Goal: Task Accomplishment & Management: Manage account settings

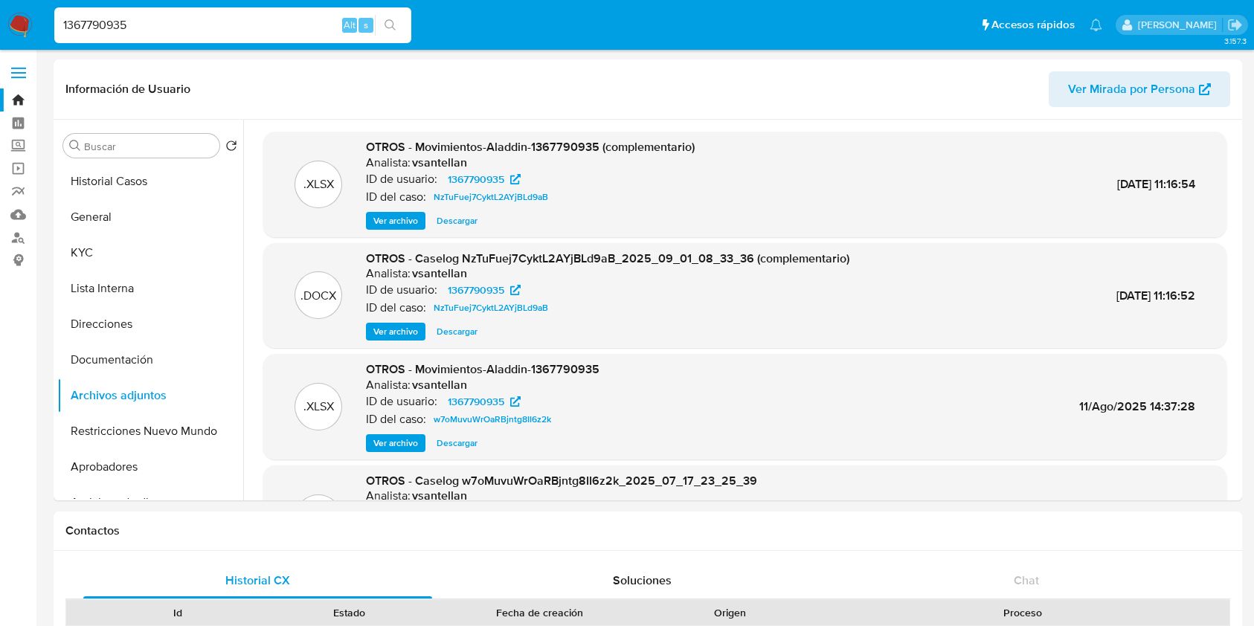
select select "10"
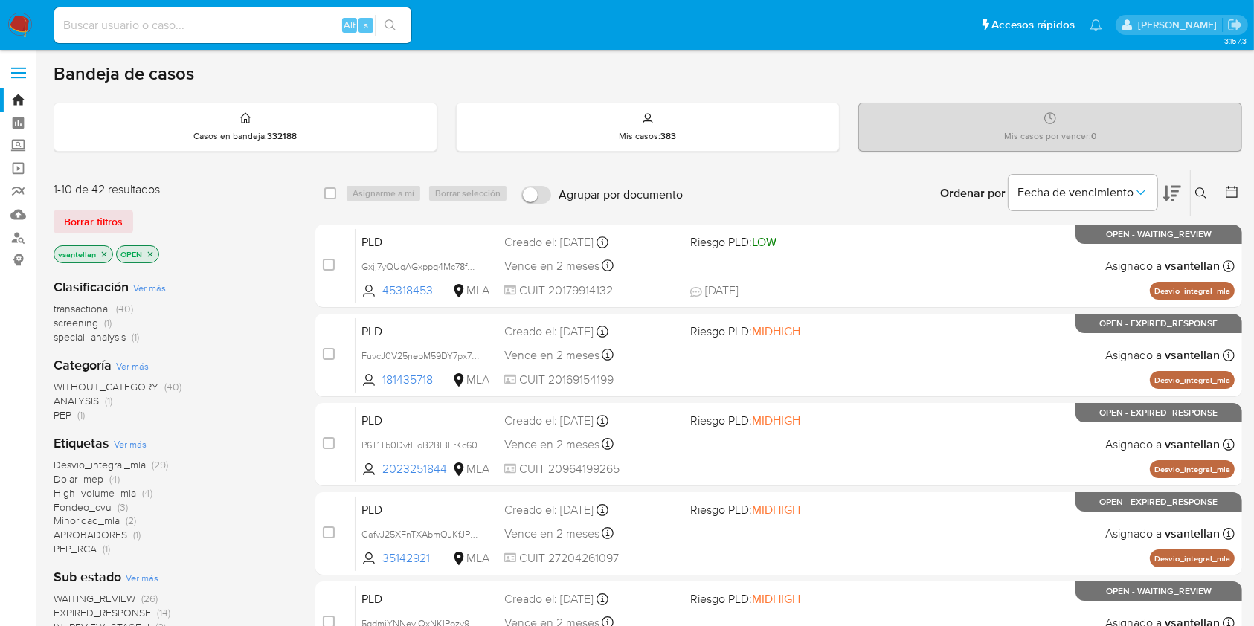
click at [1154, 69] on div "Bandeja de casos" at bounding box center [648, 73] width 1189 height 22
click at [1073, 74] on div "Bandeja de casos" at bounding box center [648, 73] width 1189 height 22
drag, startPoint x: 1196, startPoint y: 194, endPoint x: 1190, endPoint y: 202, distance: 9.5
click at [1197, 194] on icon at bounding box center [1201, 193] width 12 height 12
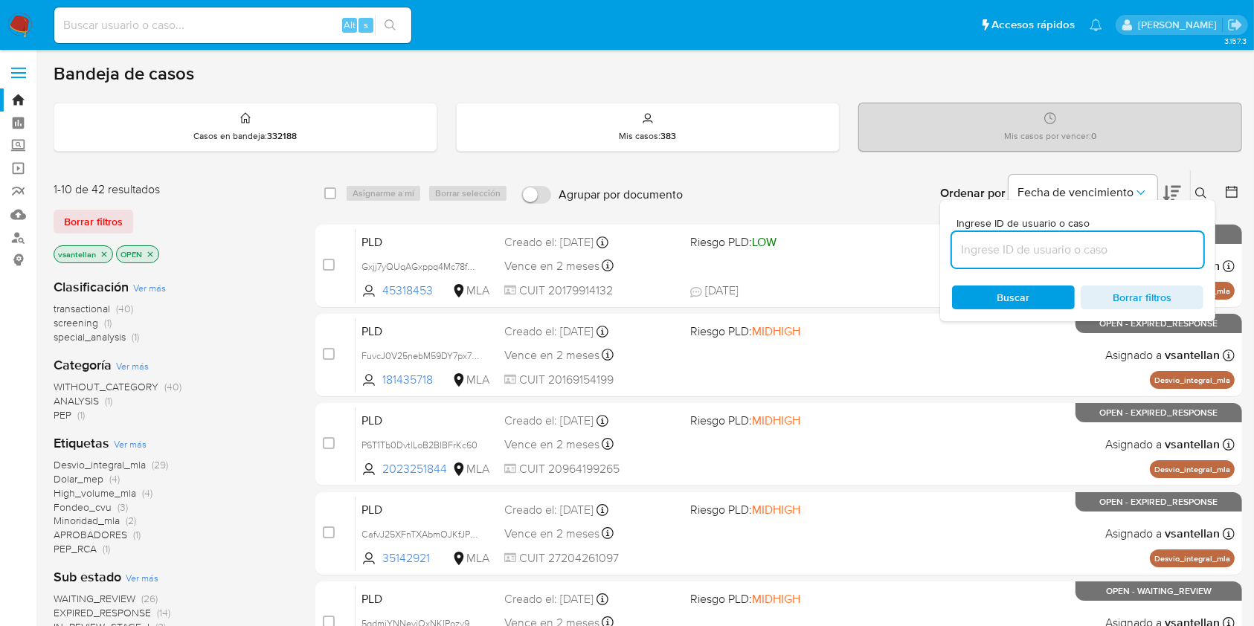
click at [1072, 255] on input at bounding box center [1077, 249] width 251 height 19
type input "35142921"
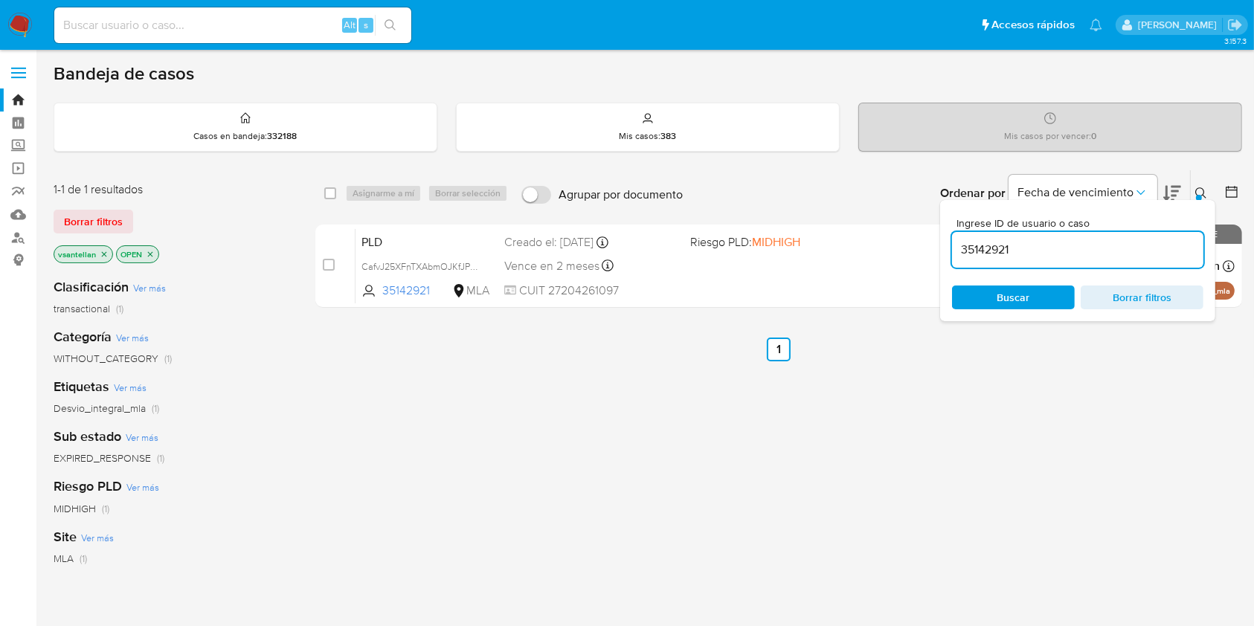
click at [1203, 191] on icon at bounding box center [1200, 192] width 11 height 11
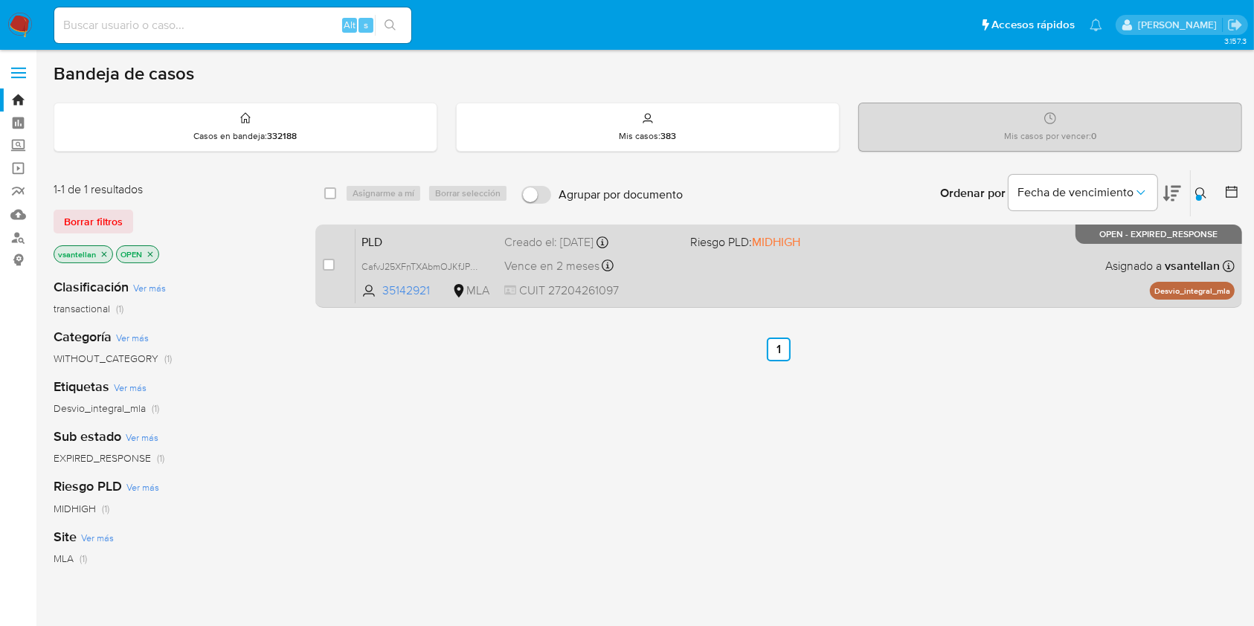
click at [1016, 269] on div "PLD CafvJ25XFnTXAbmOJKfJPDKt 35142921 MLA Riesgo PLD: MIDHIGH Creado el: 12/08/…" at bounding box center [795, 265] width 879 height 75
click at [327, 263] on input "checkbox" at bounding box center [329, 265] width 12 height 12
checkbox input "true"
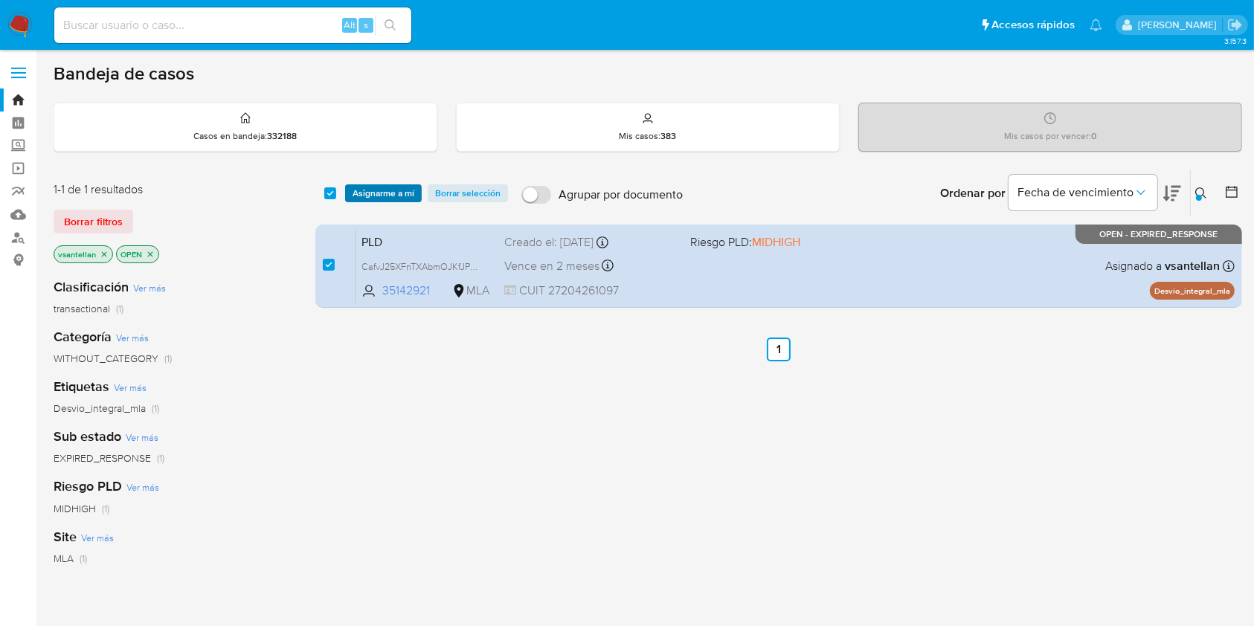
click at [376, 192] on span "Asignarme a mí" at bounding box center [384, 193] width 62 height 15
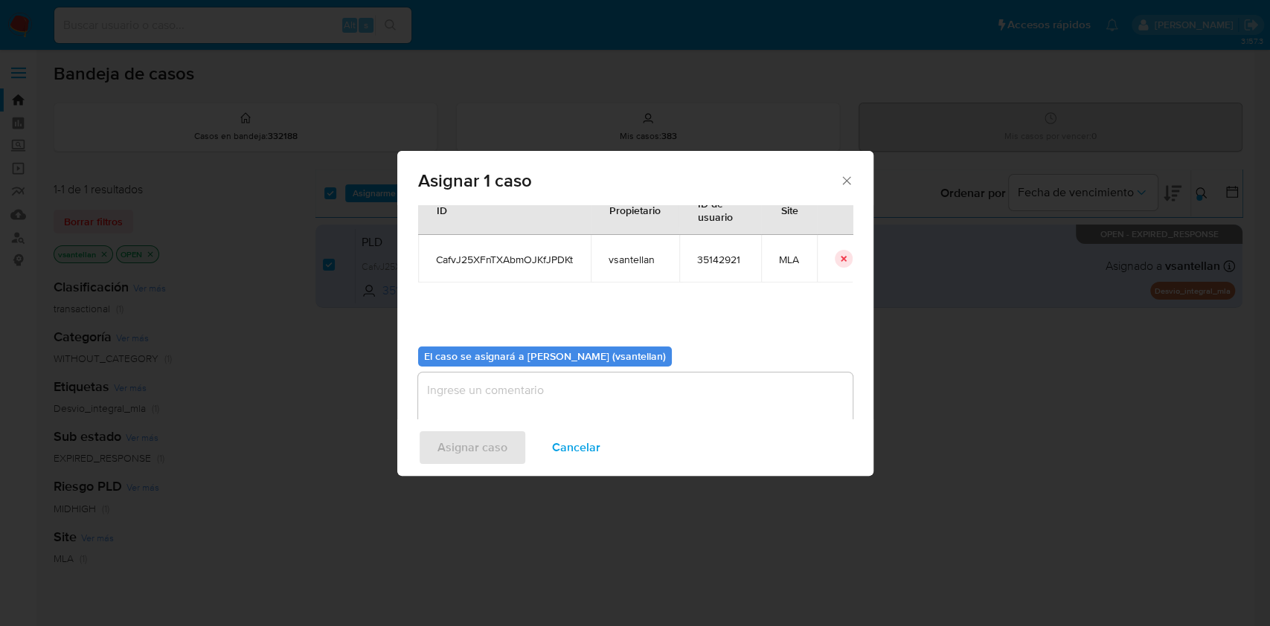
scroll to position [76, 0]
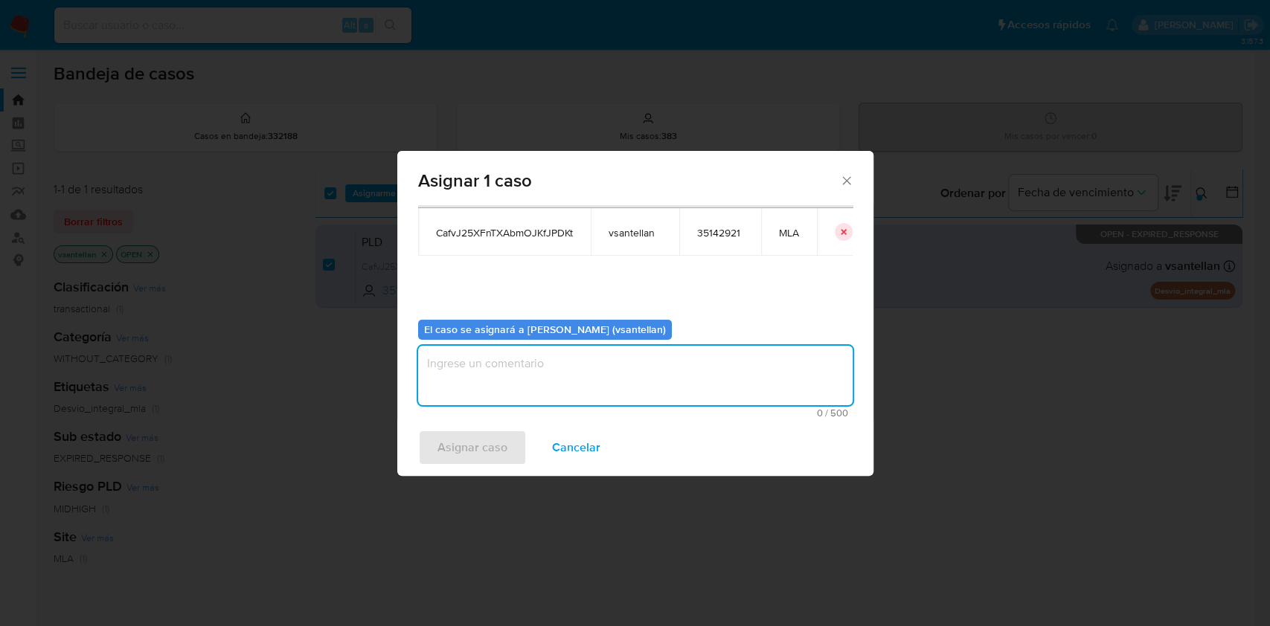
click at [475, 401] on textarea "assign-modal" at bounding box center [635, 376] width 434 height 60
type textarea "1"
click at [469, 448] on span "Asignar caso" at bounding box center [472, 447] width 70 height 33
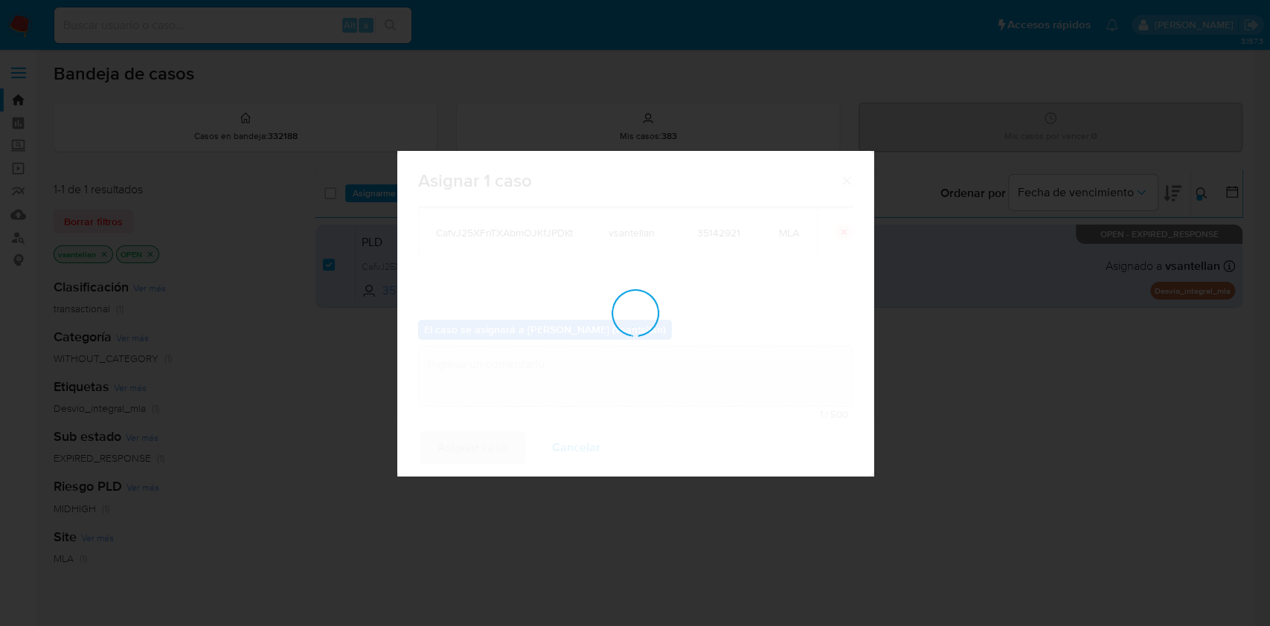
checkbox input "false"
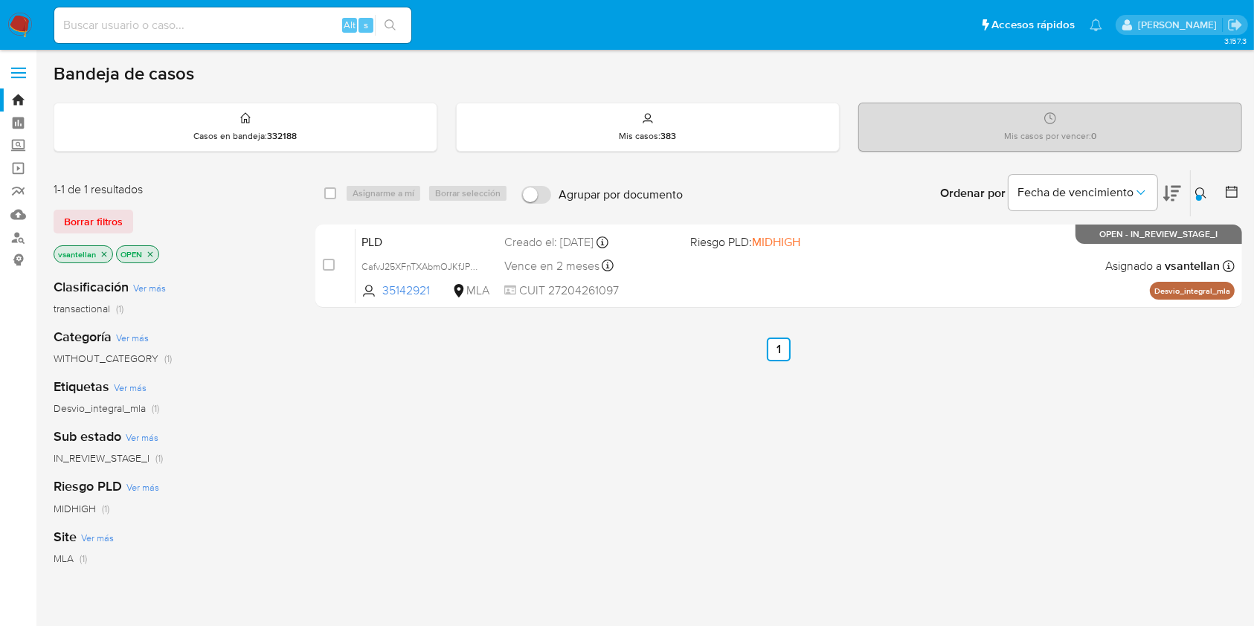
click at [1200, 187] on icon at bounding box center [1201, 193] width 12 height 12
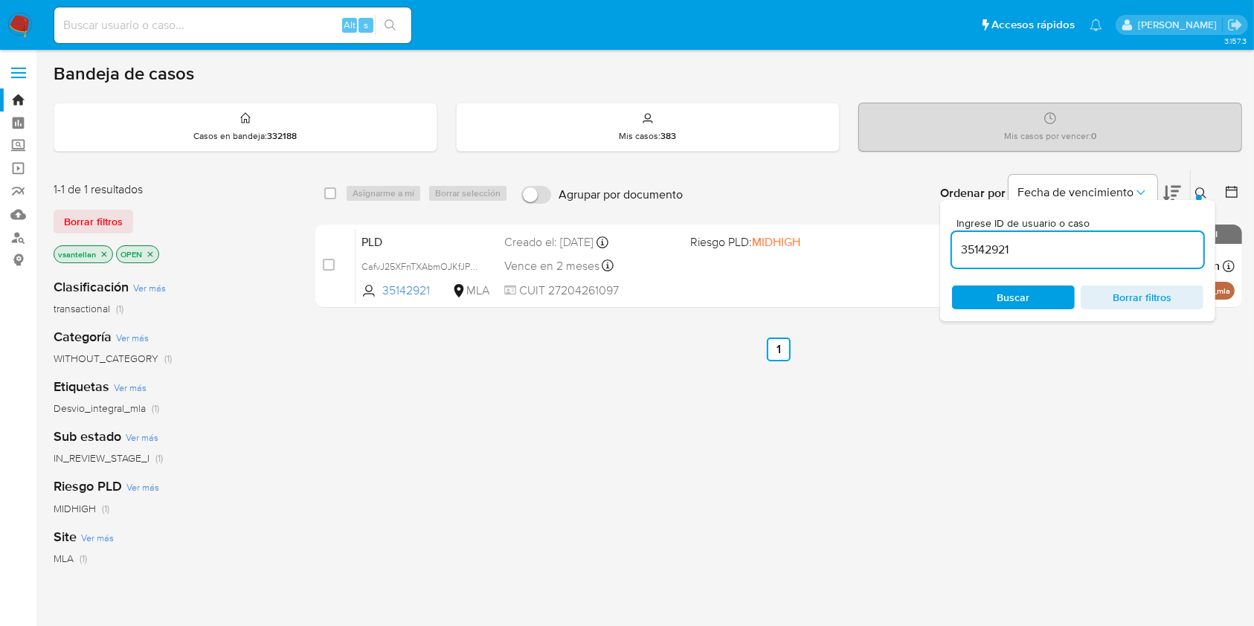
click at [1125, 254] on input "35142921" at bounding box center [1077, 249] width 251 height 19
type input "2023251844"
click at [1201, 190] on icon at bounding box center [1201, 193] width 12 height 12
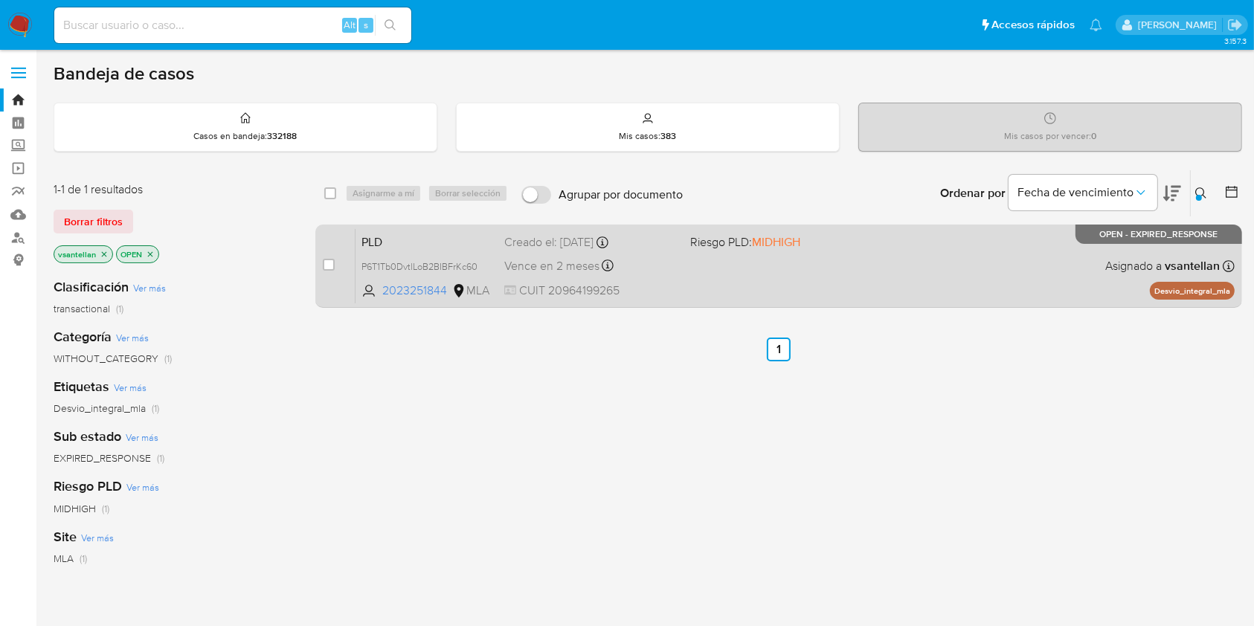
click at [1083, 258] on div "PLD P6T1Tb0DvtlLoB2BIBFrKc60 2023251844 MLA Riesgo PLD: MIDHIGH Creado el: 12/0…" at bounding box center [795, 265] width 879 height 75
click at [327, 262] on input "checkbox" at bounding box center [329, 265] width 12 height 12
checkbox input "true"
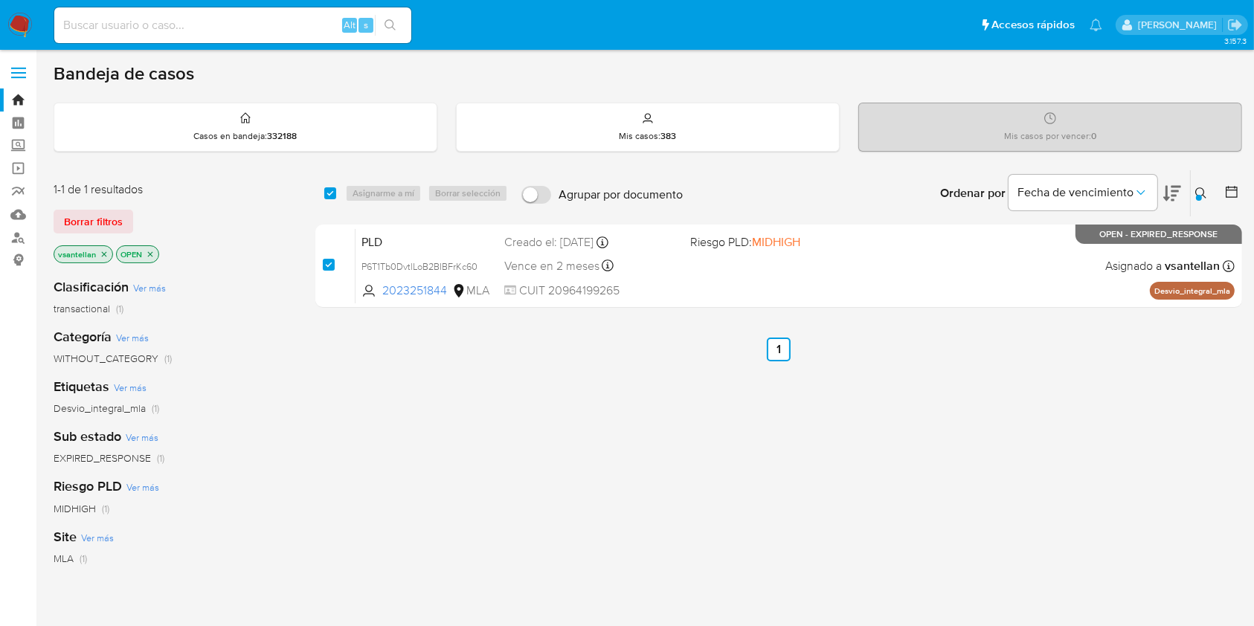
checkbox input "true"
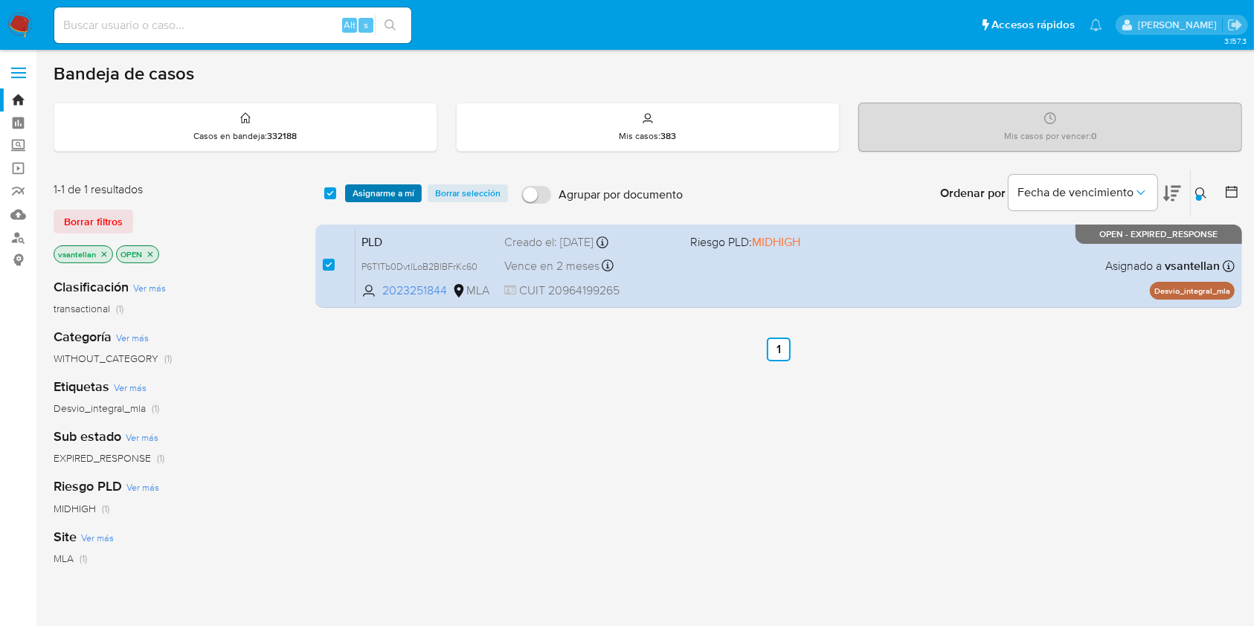
click at [384, 193] on span "Asignarme a mí" at bounding box center [384, 193] width 62 height 15
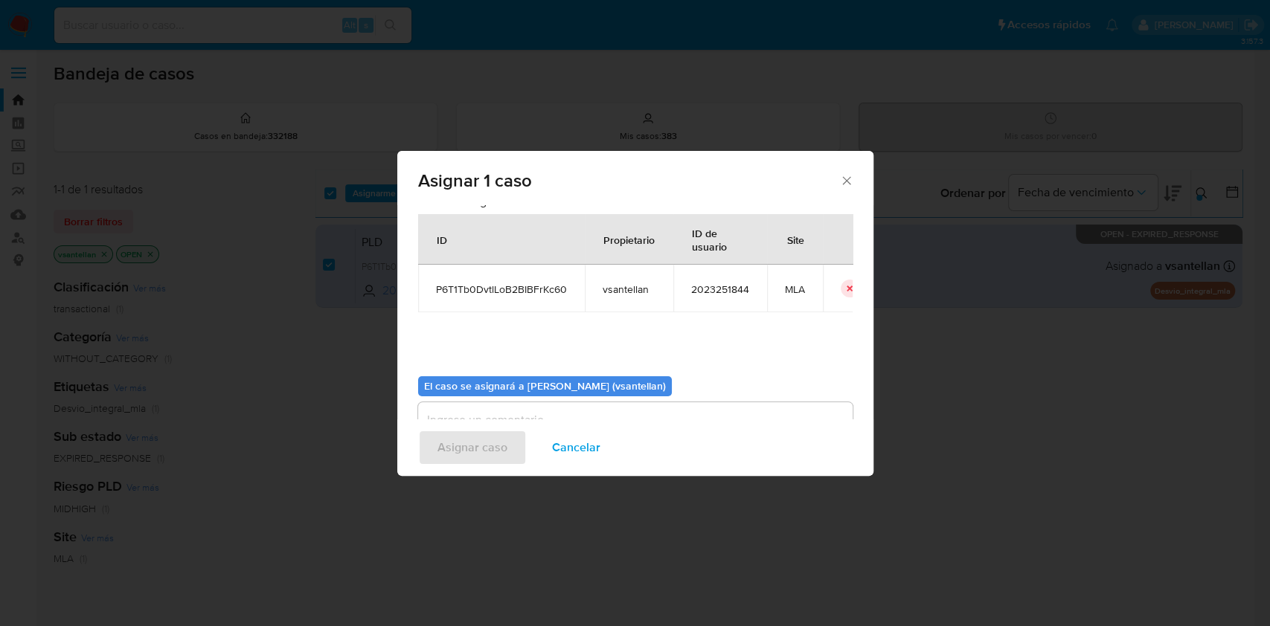
scroll to position [76, 0]
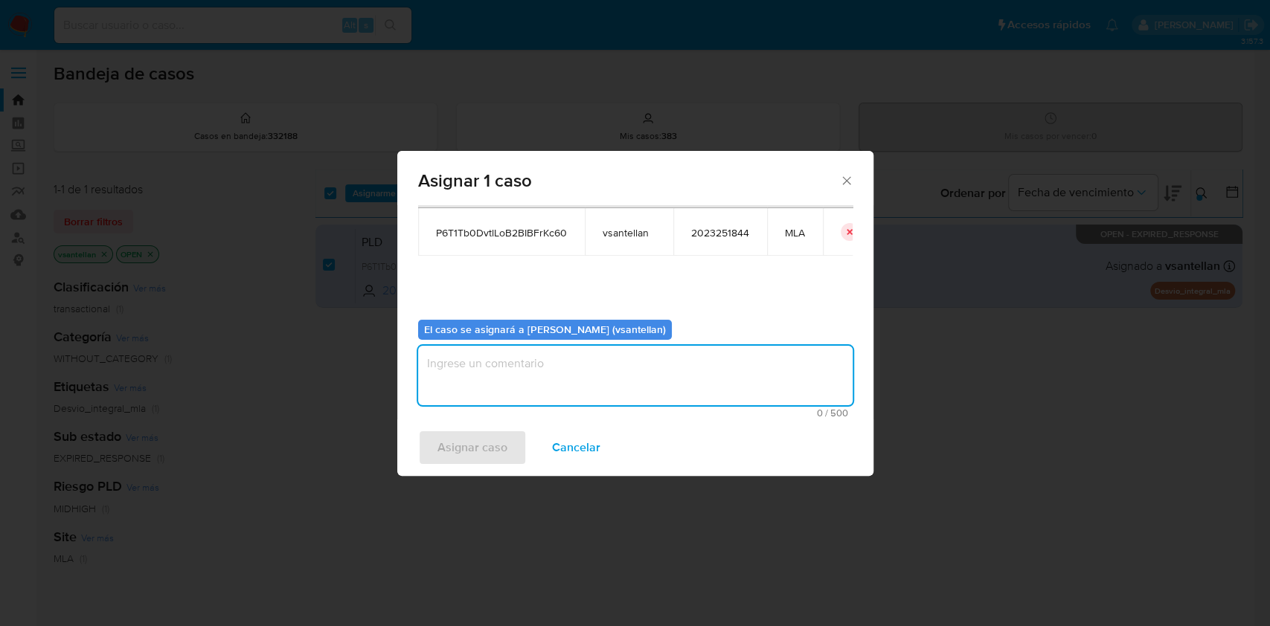
click at [476, 393] on textarea "assign-modal" at bounding box center [635, 376] width 434 height 60
type textarea "1"
click at [478, 440] on span "Asignar caso" at bounding box center [472, 447] width 70 height 33
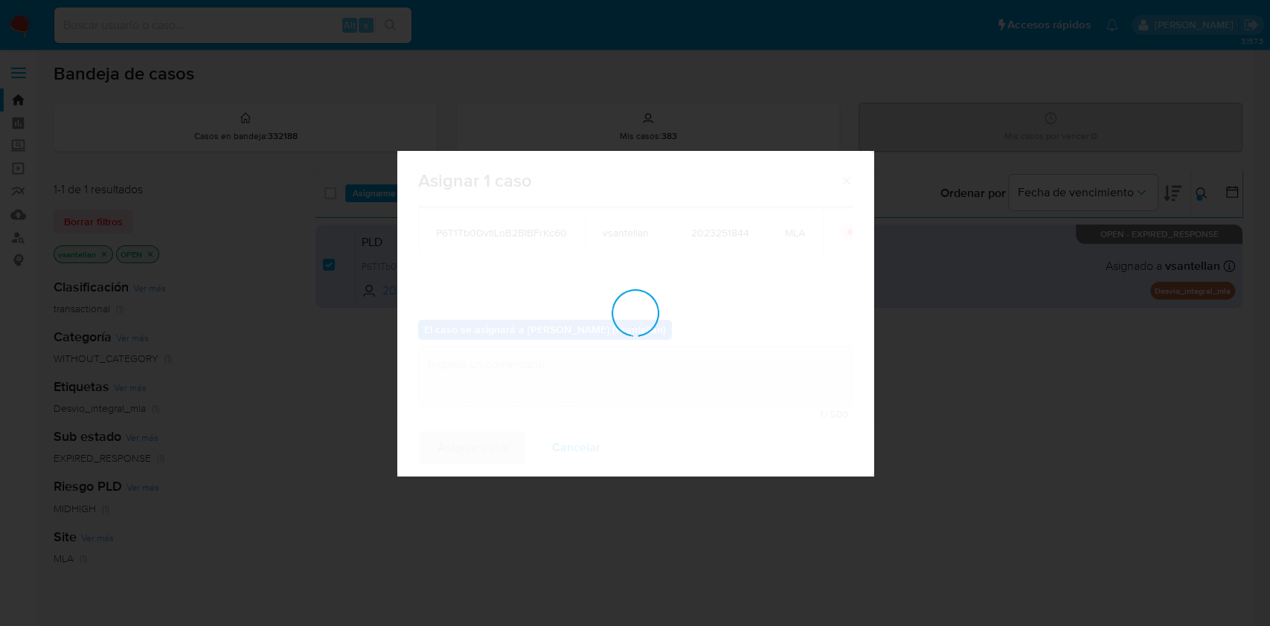
checkbox input "false"
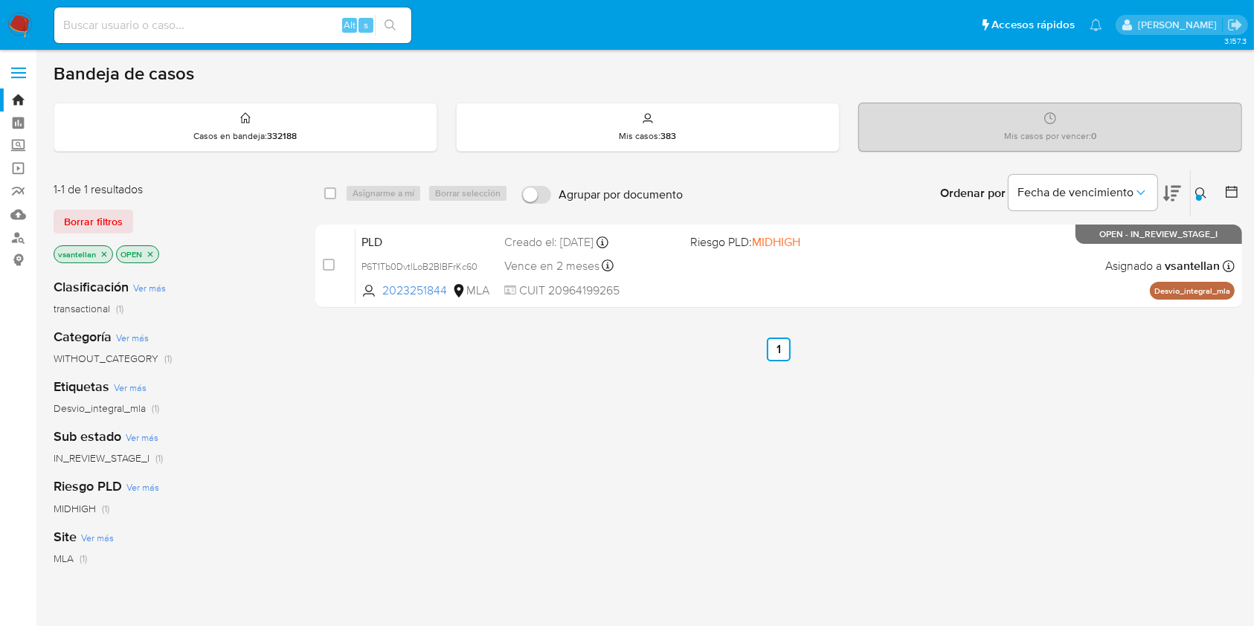
click at [1200, 193] on icon at bounding box center [1201, 193] width 12 height 12
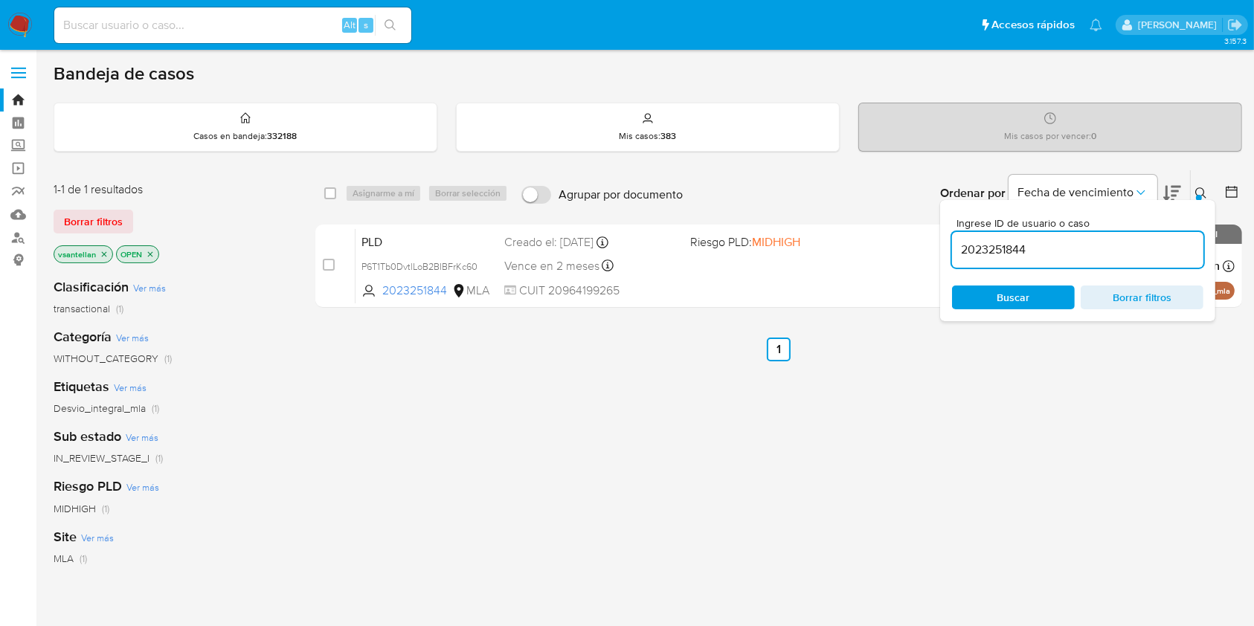
click at [1044, 252] on input "2023251844" at bounding box center [1077, 249] width 251 height 19
click at [1044, 253] on input "2023251844" at bounding box center [1077, 249] width 251 height 19
type input "1958046709"
drag, startPoint x: 1201, startPoint y: 187, endPoint x: 1095, endPoint y: 222, distance: 112.0
click at [1201, 188] on icon at bounding box center [1201, 193] width 12 height 12
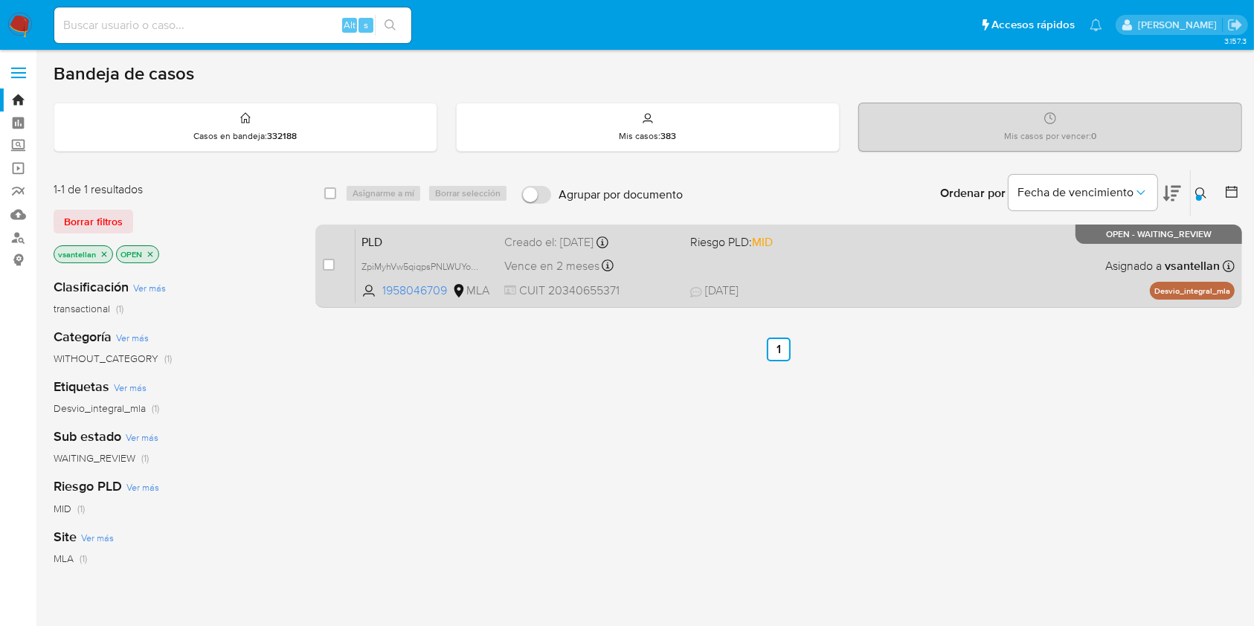
click at [913, 272] on div "PLD ZpiMyhVw5qiqpsPNLWUYobnz 1958046709 MLA Riesgo PLD: MID Creado el: 12/08/20…" at bounding box center [795, 265] width 879 height 75
click at [327, 259] on input "checkbox" at bounding box center [329, 265] width 12 height 12
checkbox input "true"
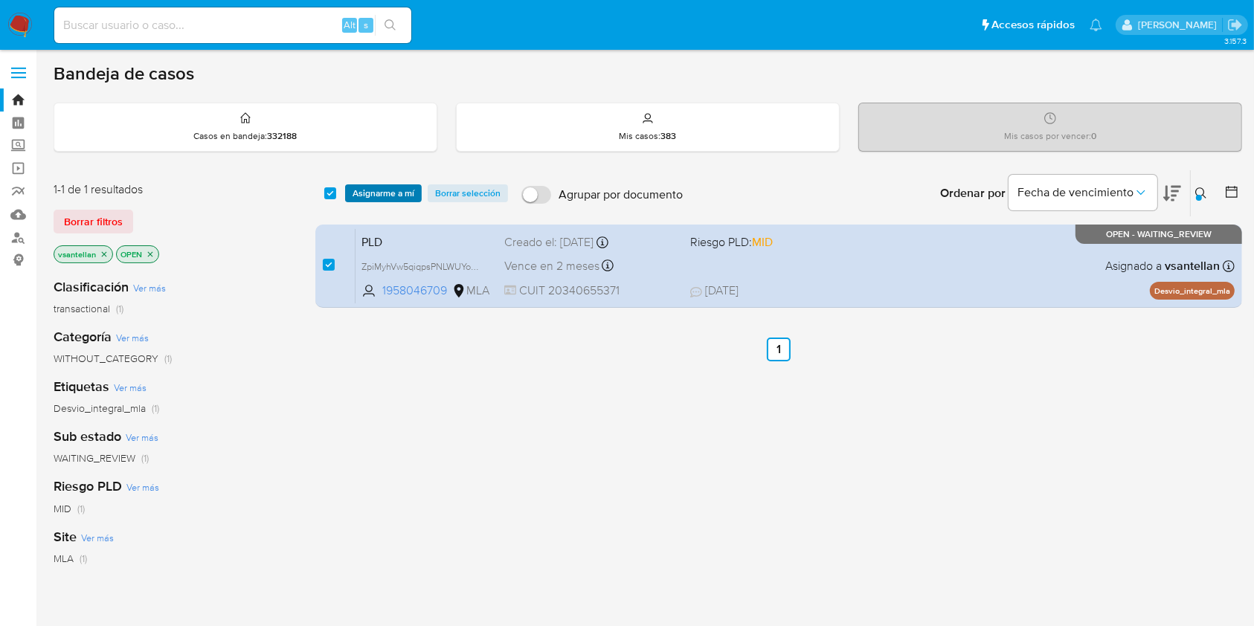
click at [379, 193] on span "Asignarme a mí" at bounding box center [384, 193] width 62 height 15
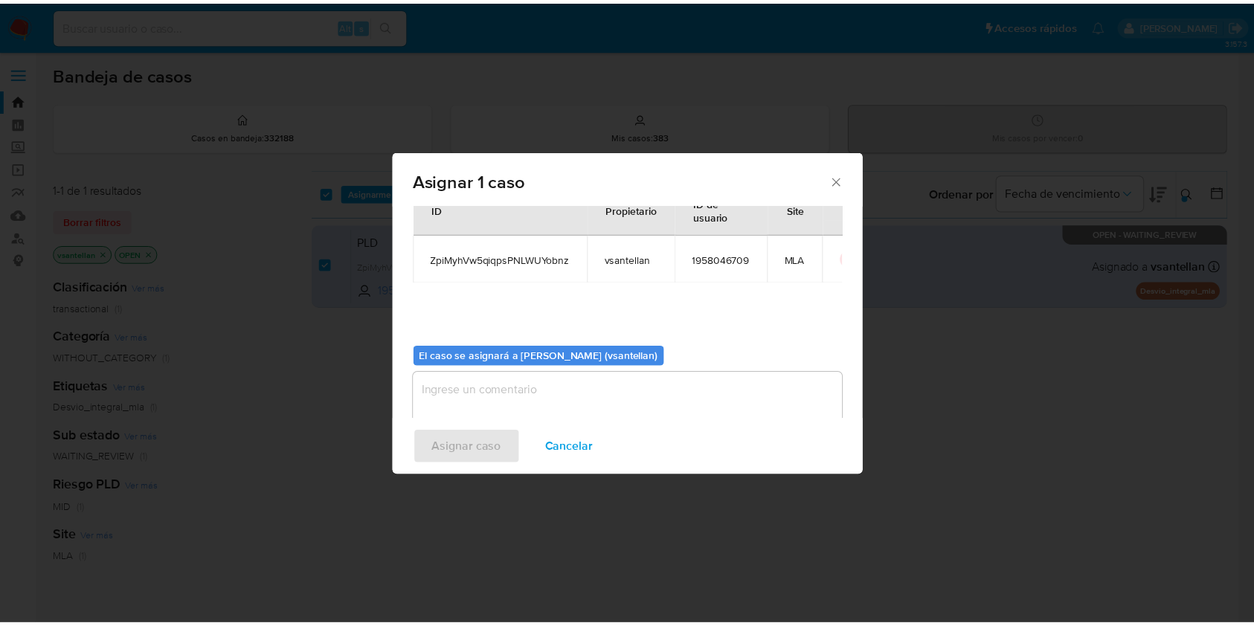
scroll to position [76, 0]
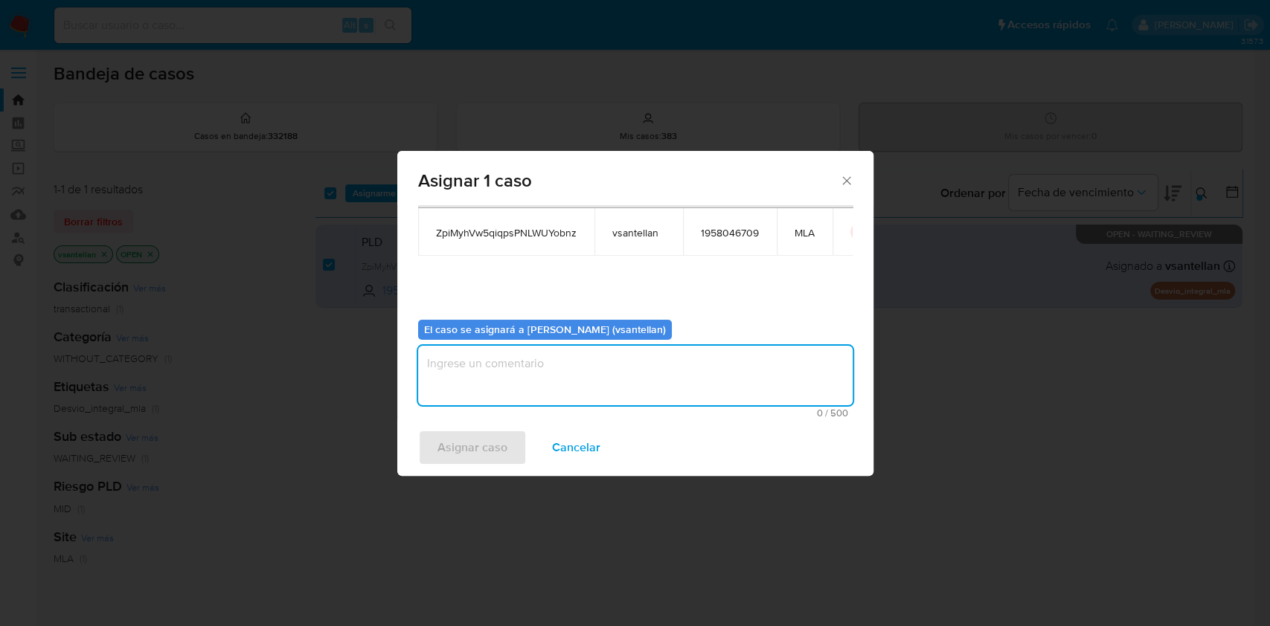
click at [437, 388] on textarea "assign-modal" at bounding box center [635, 376] width 434 height 60
type textarea "1"
click at [456, 443] on span "Asignar caso" at bounding box center [472, 447] width 70 height 33
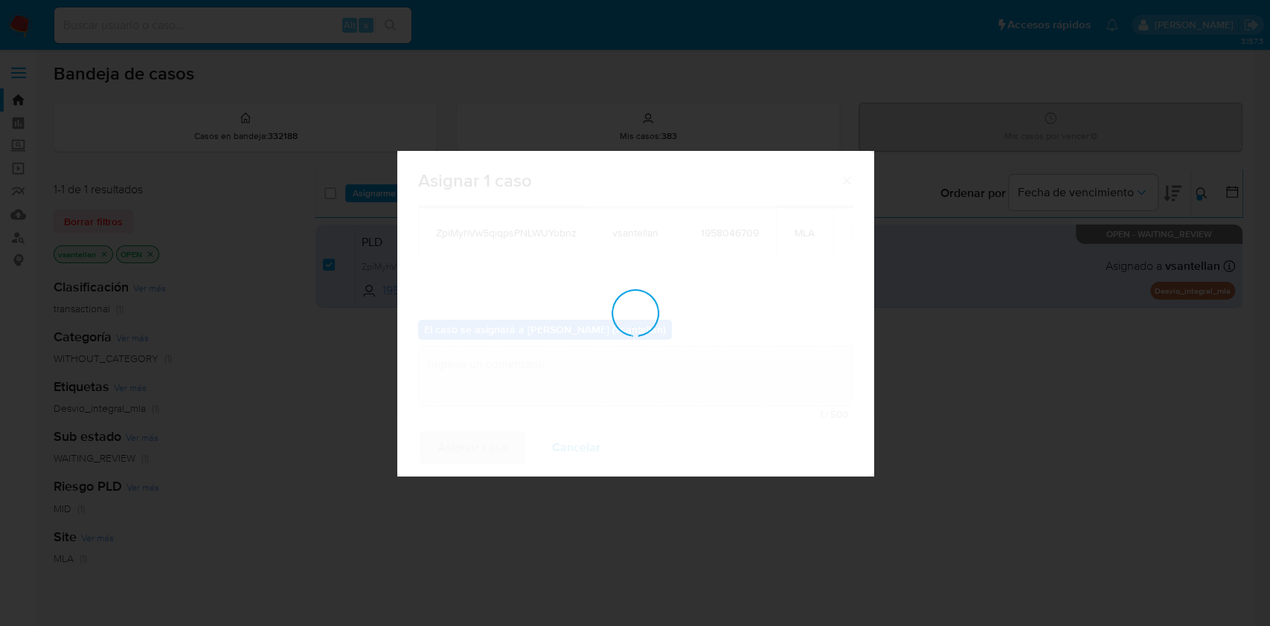
checkbox input "false"
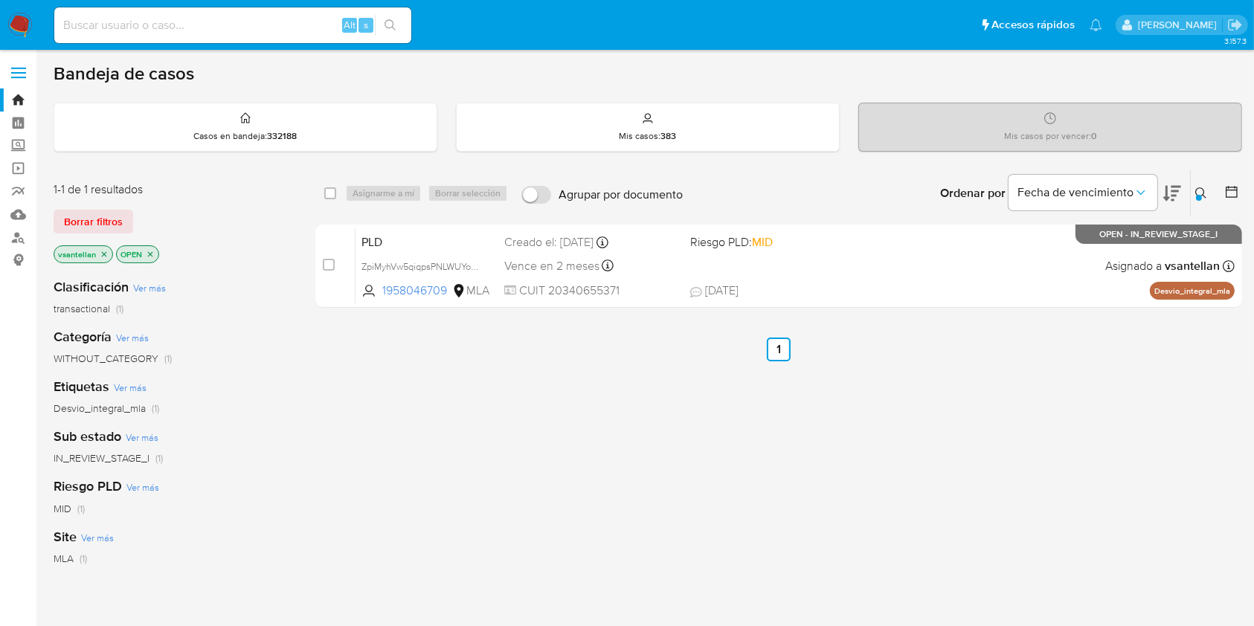
click at [31, 33] on img at bounding box center [19, 25] width 25 height 25
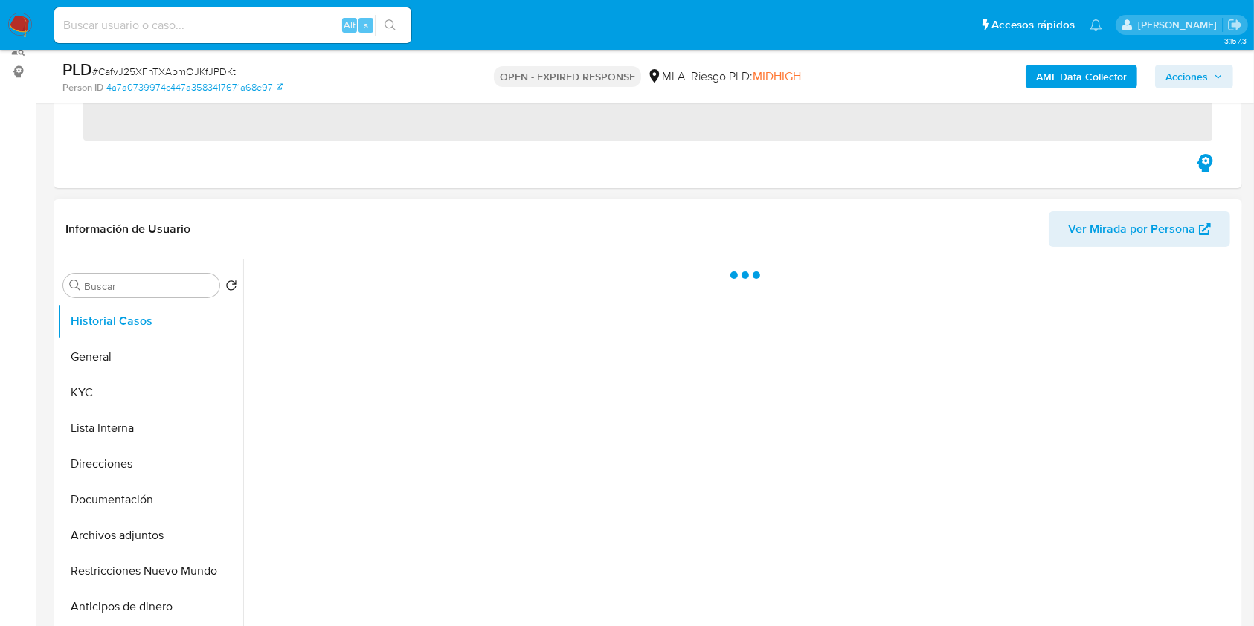
scroll to position [298, 0]
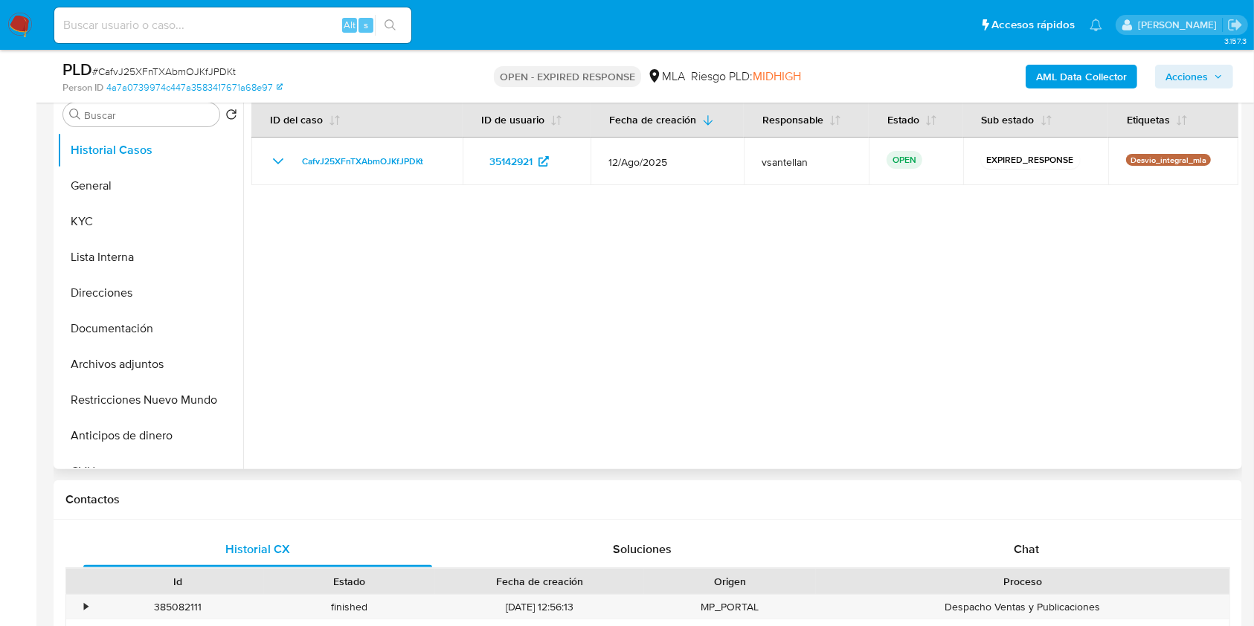
select select "10"
click at [143, 324] on button "Documentación" at bounding box center [144, 329] width 174 height 36
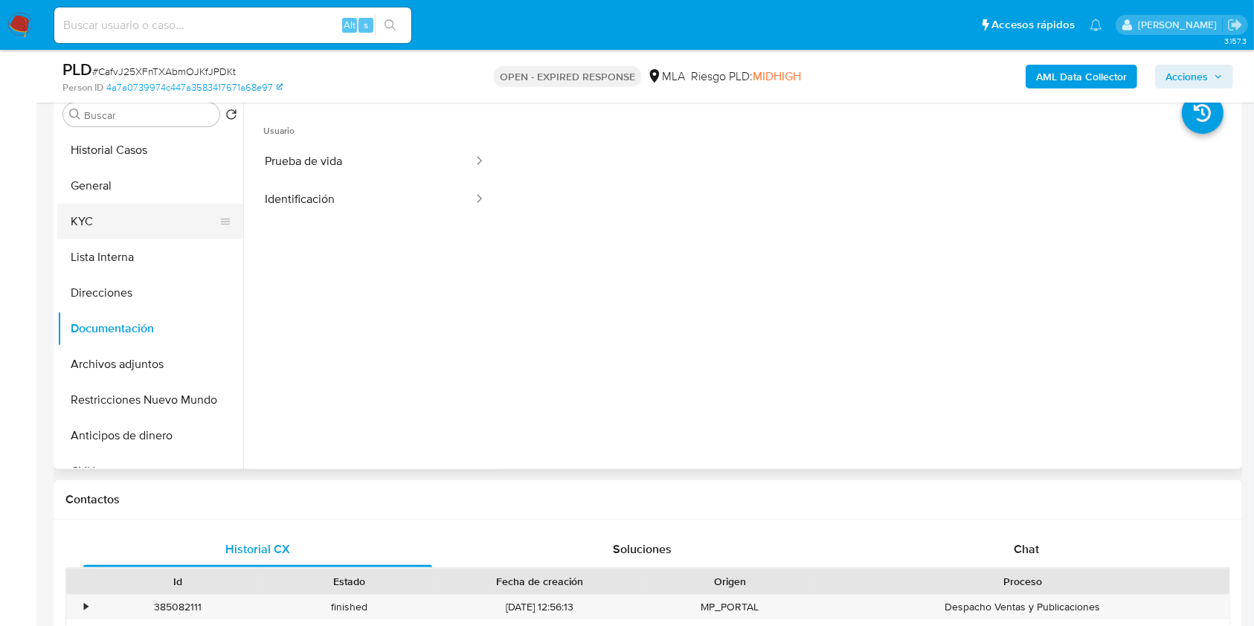
click at [123, 209] on button "KYC" at bounding box center [144, 222] width 174 height 36
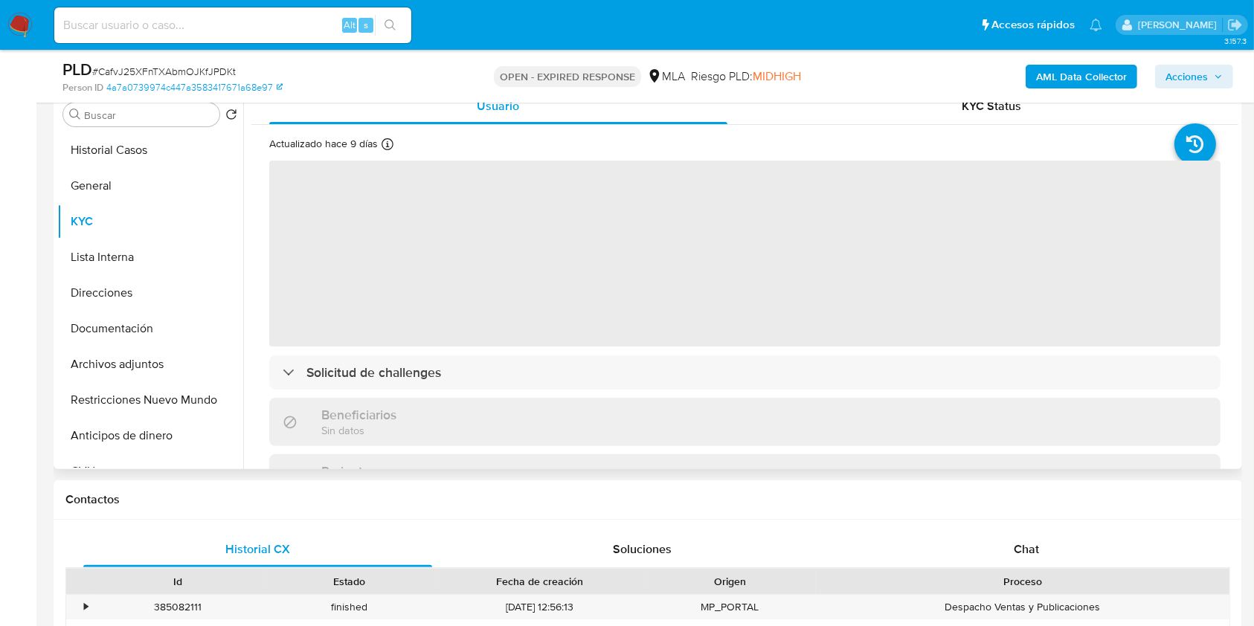
drag, startPoint x: 1101, startPoint y: 542, endPoint x: 1183, endPoint y: 251, distance: 302.3
click at [1101, 543] on div "Chat" at bounding box center [1026, 550] width 349 height 36
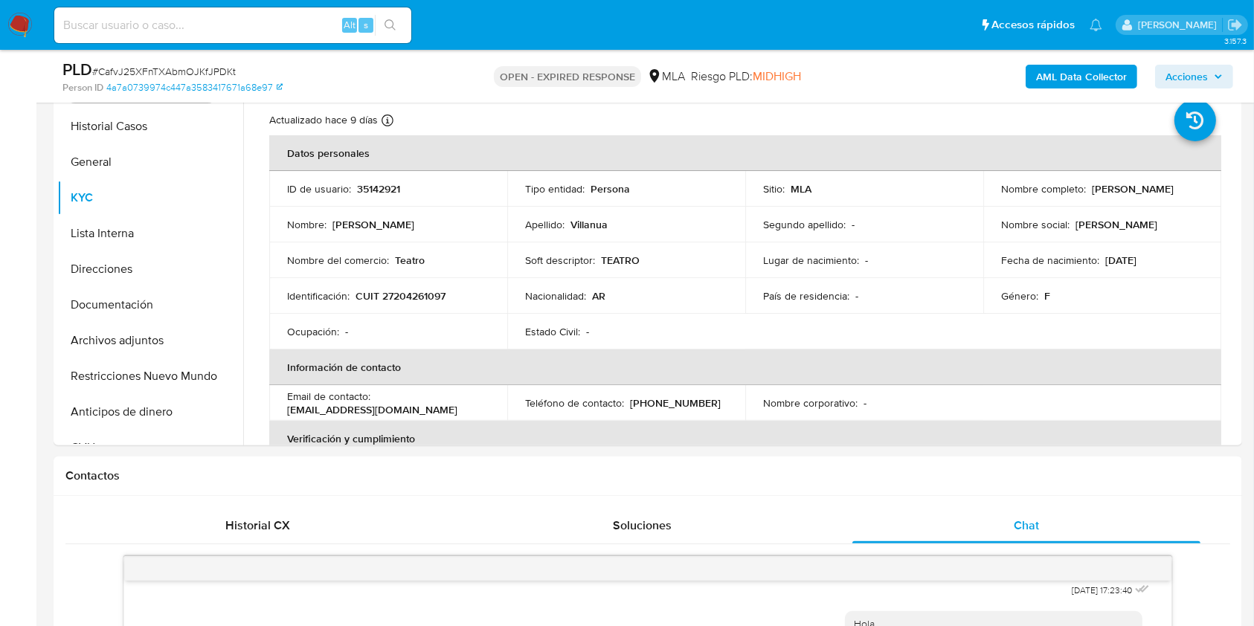
scroll to position [286, 0]
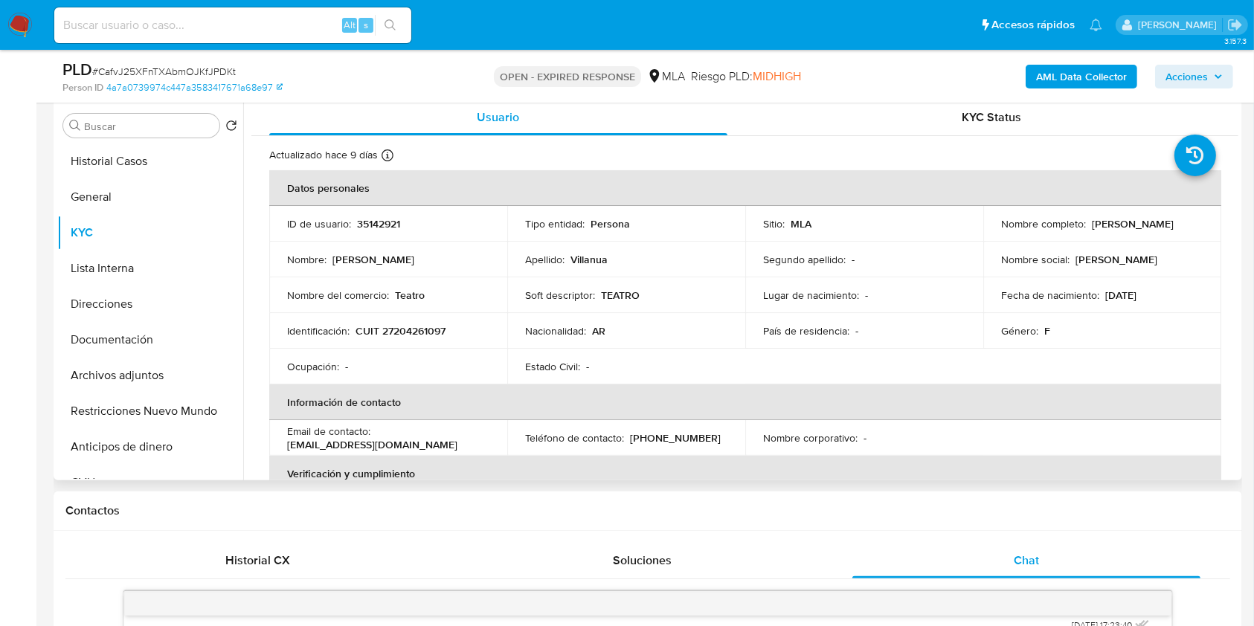
drag, startPoint x: 396, startPoint y: 321, endPoint x: 394, endPoint y: 330, distance: 8.3
click at [395, 321] on td "Identificación : CUIT 27204261097" at bounding box center [388, 331] width 238 height 36
click at [394, 330] on p "CUIT 27204261097" at bounding box center [401, 330] width 90 height 13
copy p "27204261097"
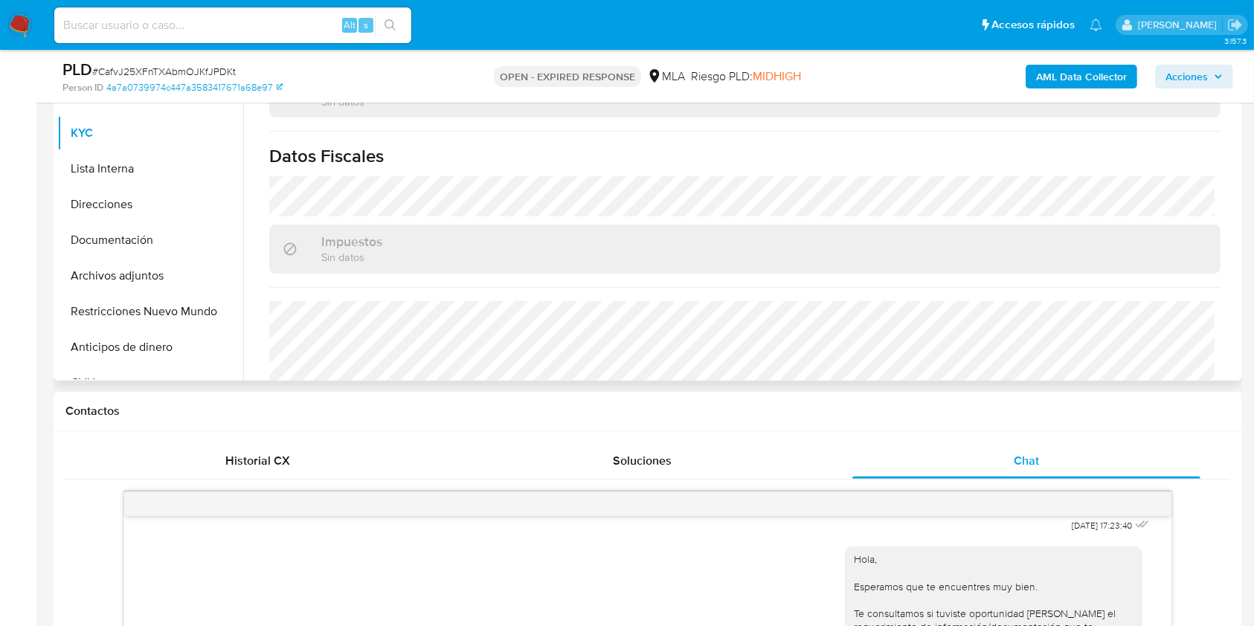
scroll to position [694, 0]
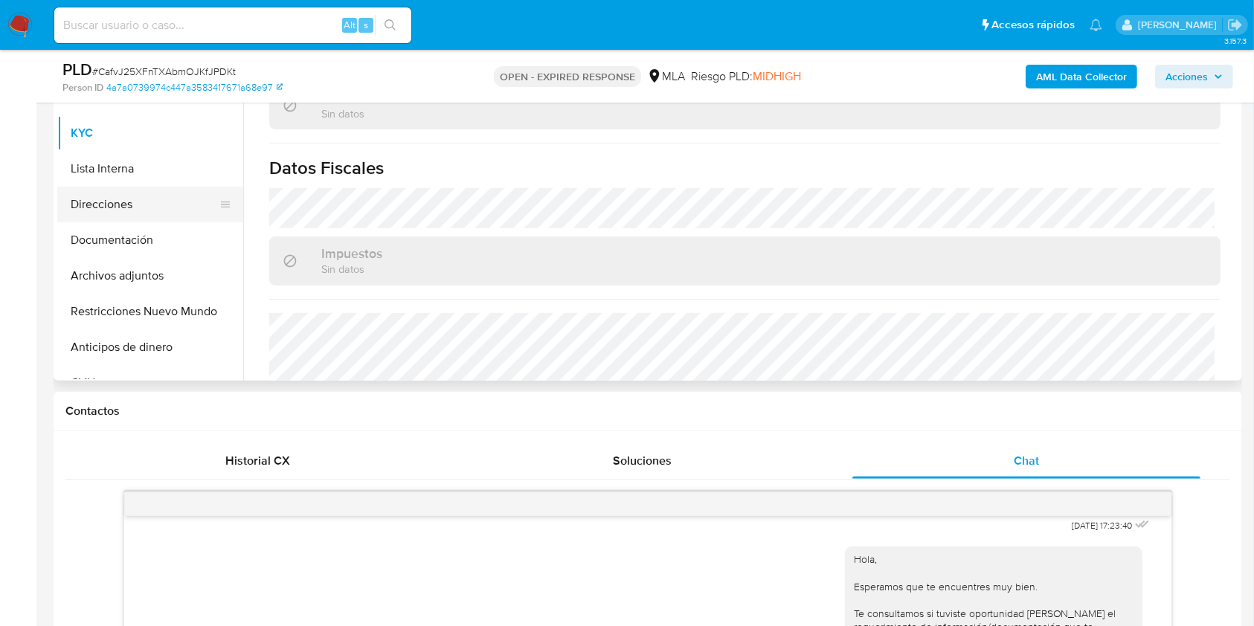
click at [162, 196] on button "Direcciones" at bounding box center [144, 205] width 174 height 36
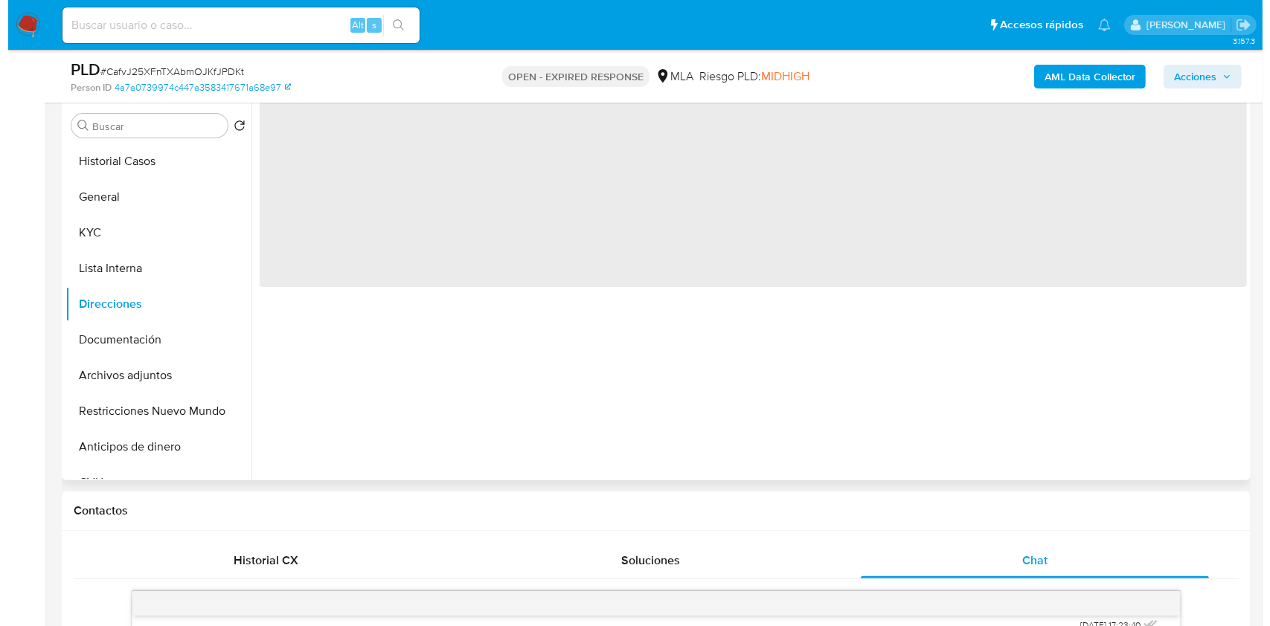
scroll to position [187, 0]
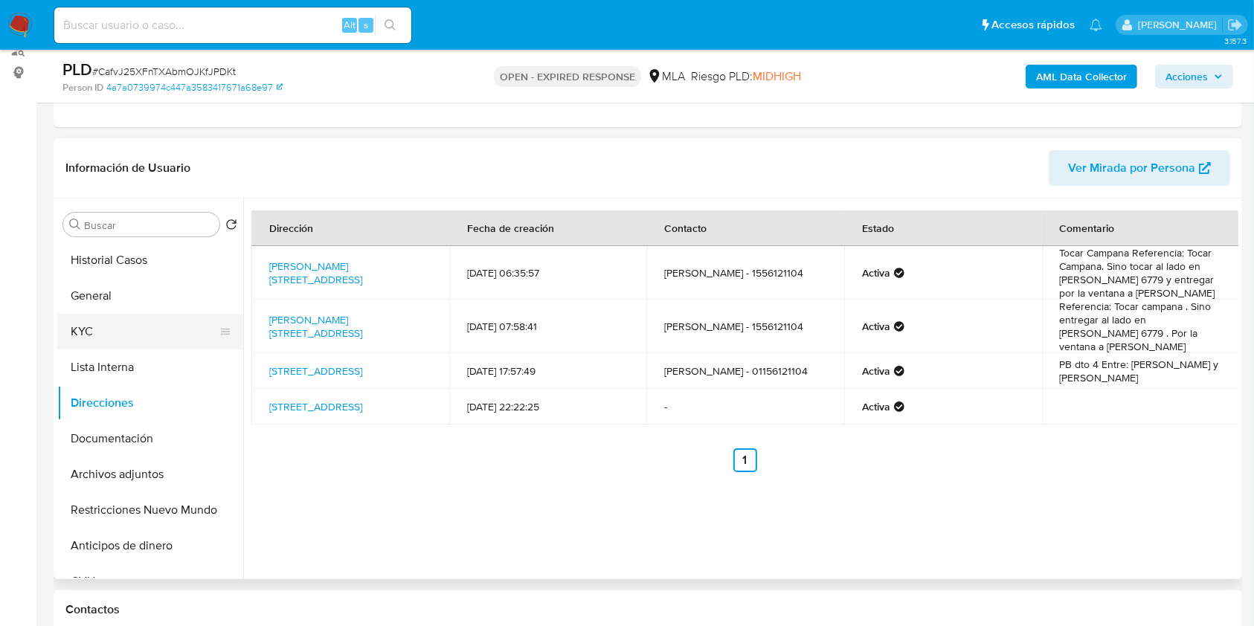
click at [141, 336] on button "KYC" at bounding box center [144, 332] width 174 height 36
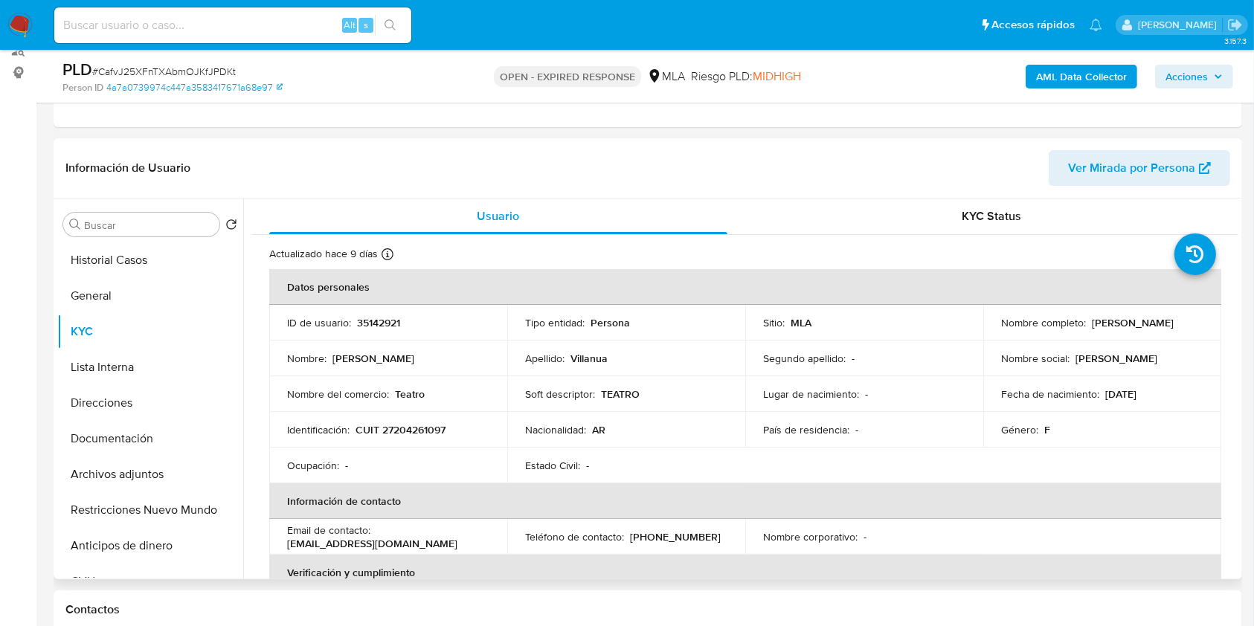
click at [668, 533] on p "(11) 56121104" at bounding box center [675, 536] width 91 height 13
copy p "56121104"
drag, startPoint x: 398, startPoint y: 543, endPoint x: 324, endPoint y: 549, distance: 73.9
click at [279, 548] on td "Email de contacto : wwdentist@hotmail.com" at bounding box center [388, 537] width 238 height 36
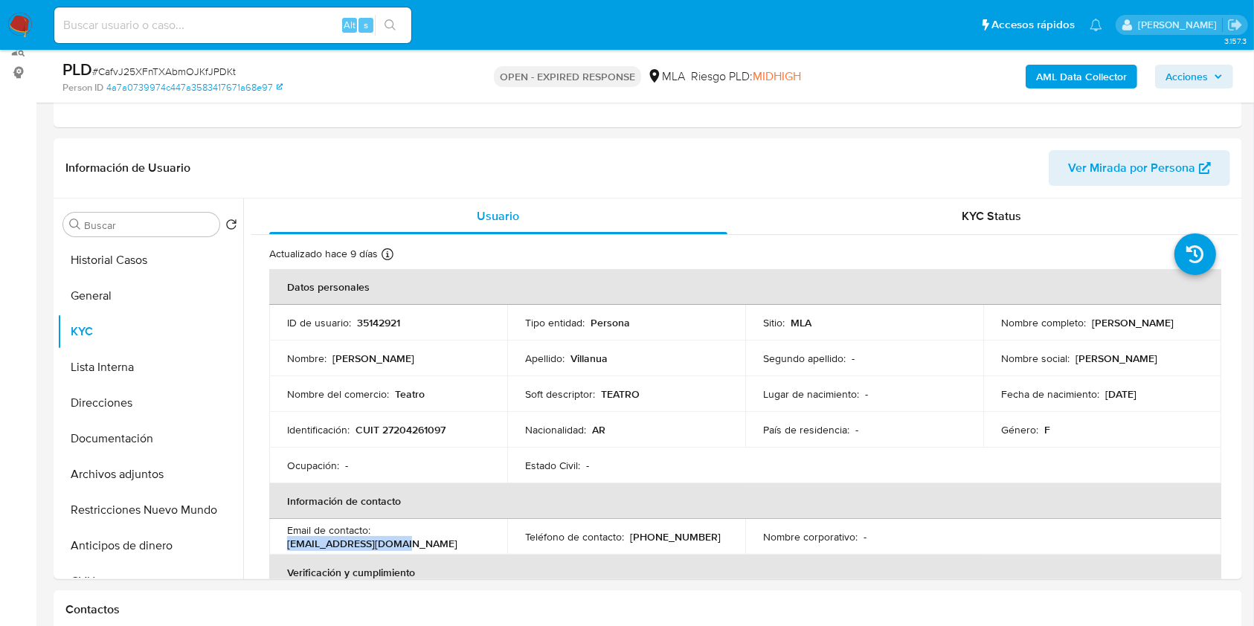
copy p "wwdentist@hotmail.com"
click at [1095, 80] on b "AML Data Collector" at bounding box center [1081, 77] width 91 height 24
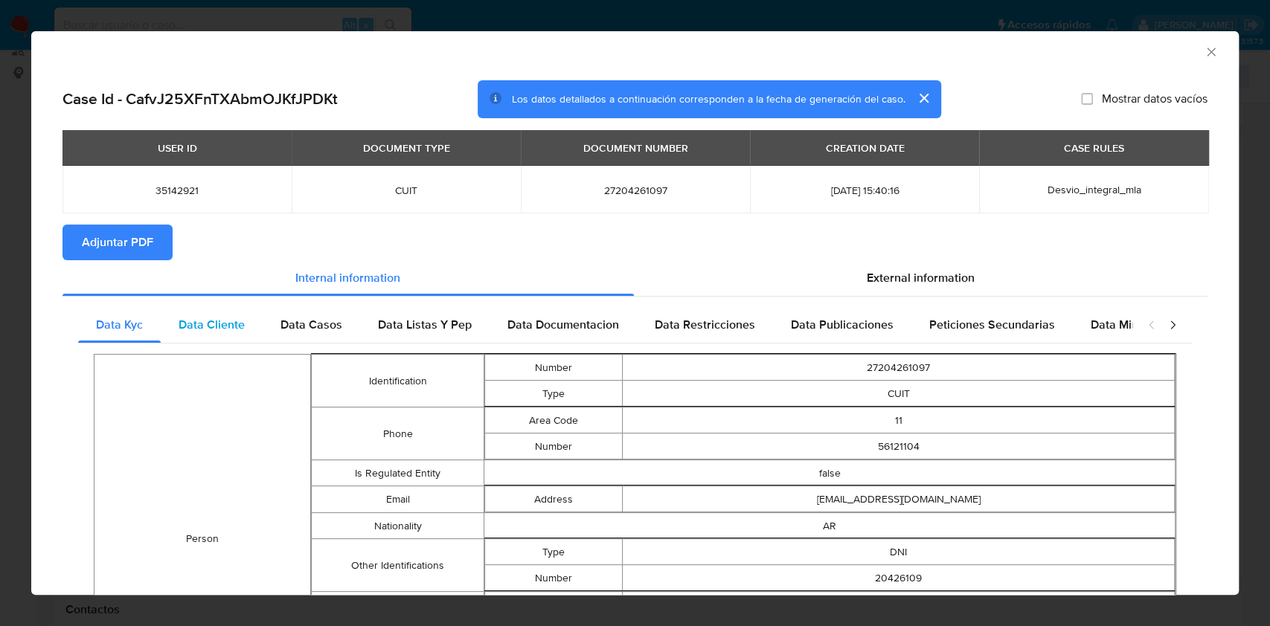
click at [241, 325] on span "Data Cliente" at bounding box center [212, 324] width 66 height 17
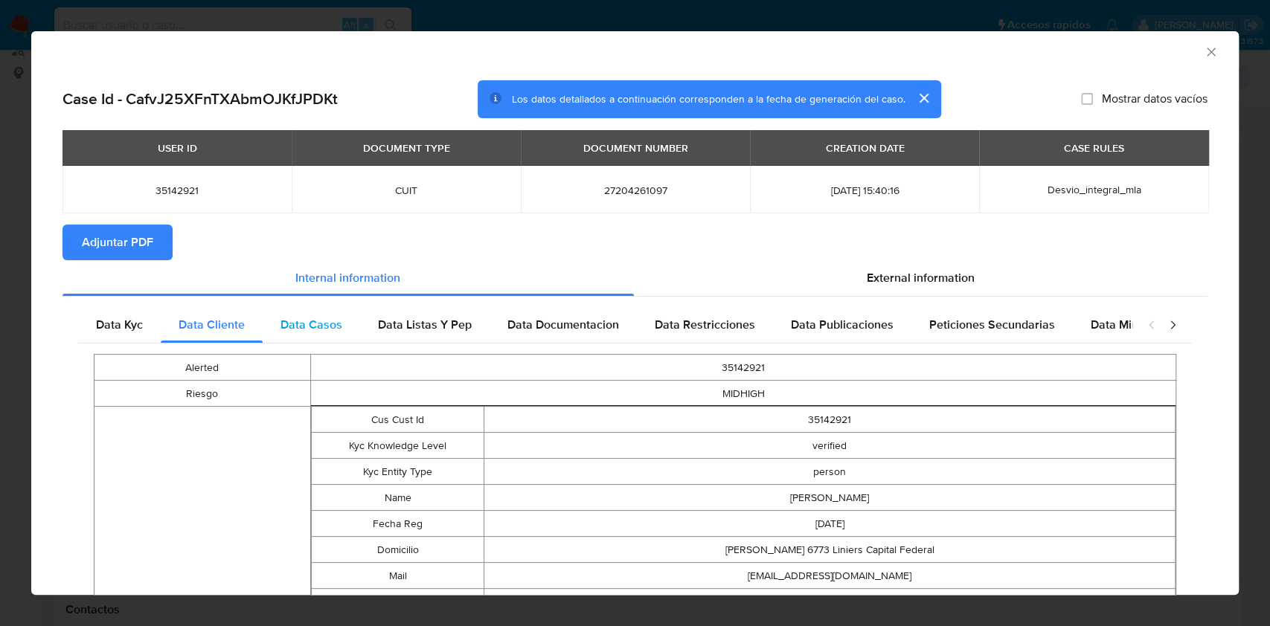
click at [309, 329] on span "Data Casos" at bounding box center [311, 324] width 62 height 17
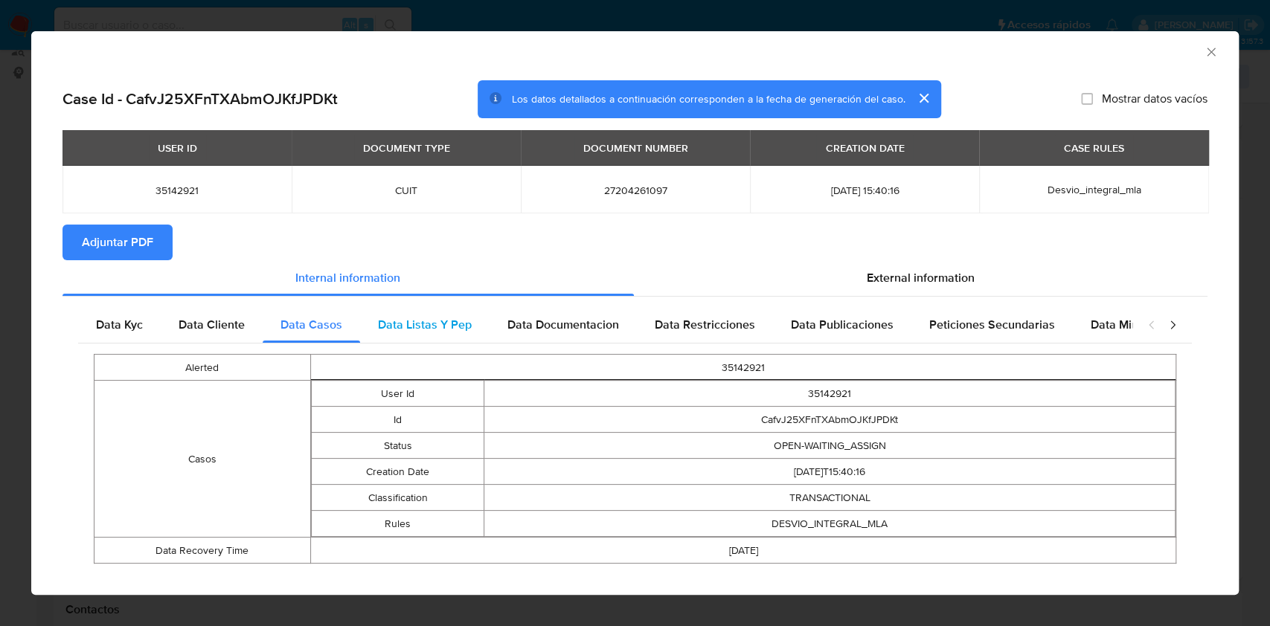
click at [431, 341] on div "Data Listas Y Pep" at bounding box center [424, 325] width 129 height 36
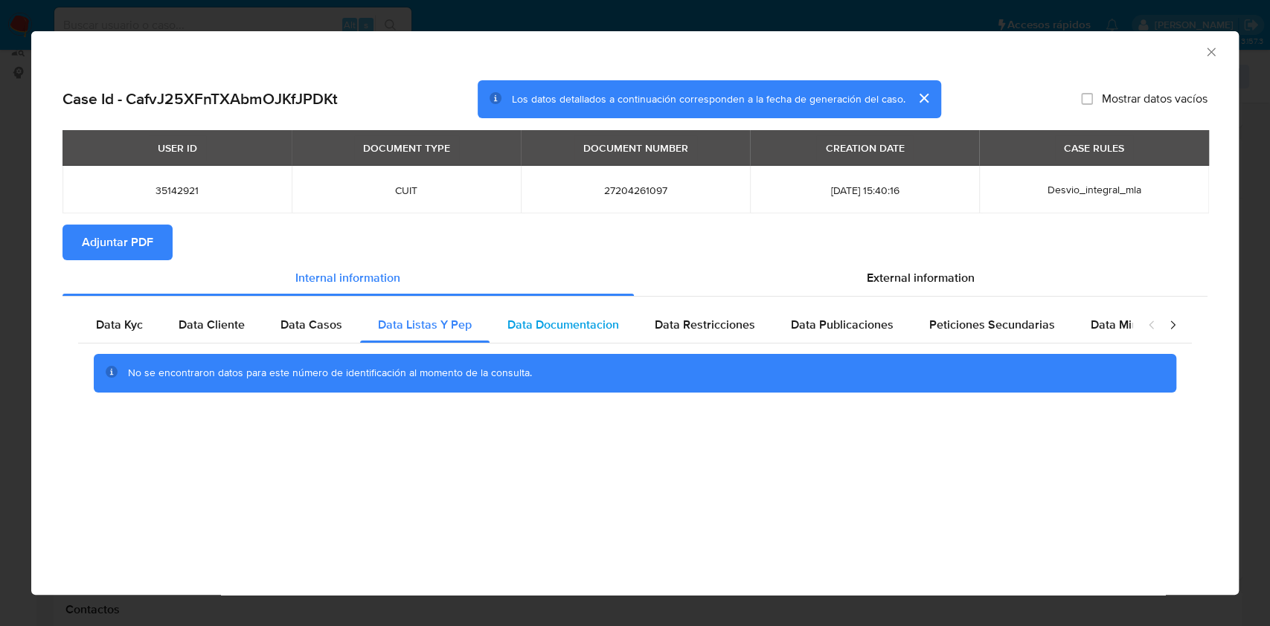
click at [538, 333] on span "Data Documentacion" at bounding box center [563, 324] width 112 height 17
drag, startPoint x: 640, startPoint y: 334, endPoint x: 684, endPoint y: 340, distance: 44.3
click at [640, 335] on div "Data Restricciones" at bounding box center [705, 325] width 136 height 36
click at [829, 337] on div "Data Publicaciones" at bounding box center [842, 325] width 138 height 36
click at [988, 319] on span "Peticiones Secundarias" at bounding box center [992, 324] width 126 height 17
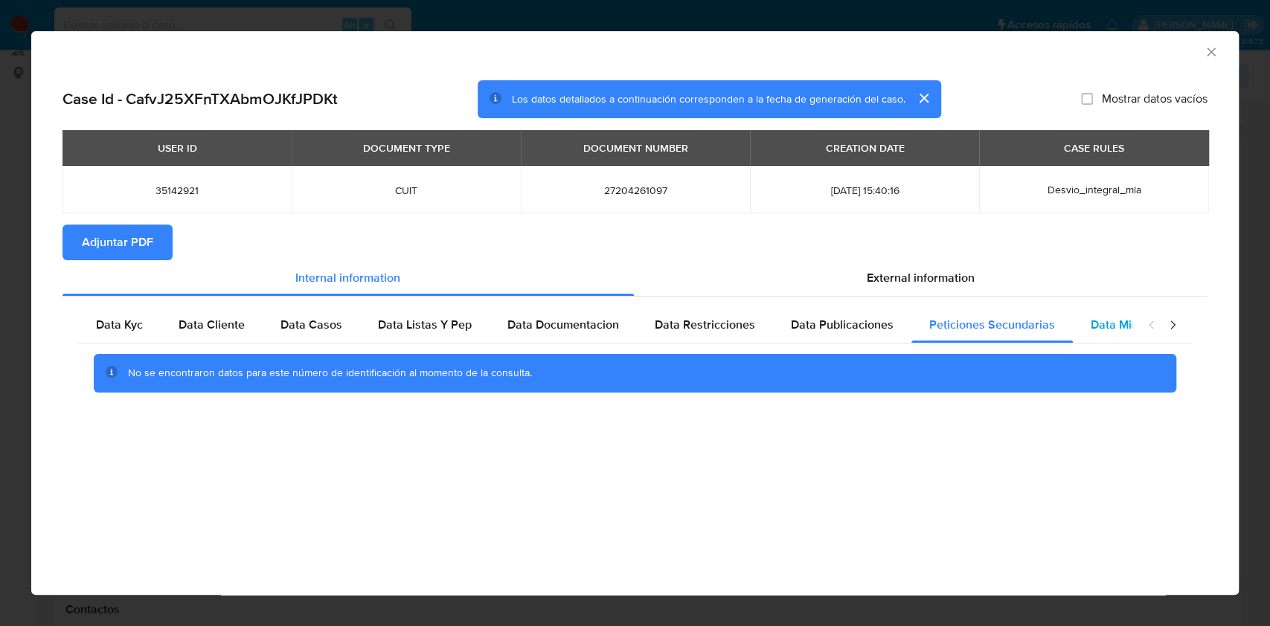
click at [1075, 328] on div "Data Minoridad" at bounding box center [1132, 325] width 118 height 36
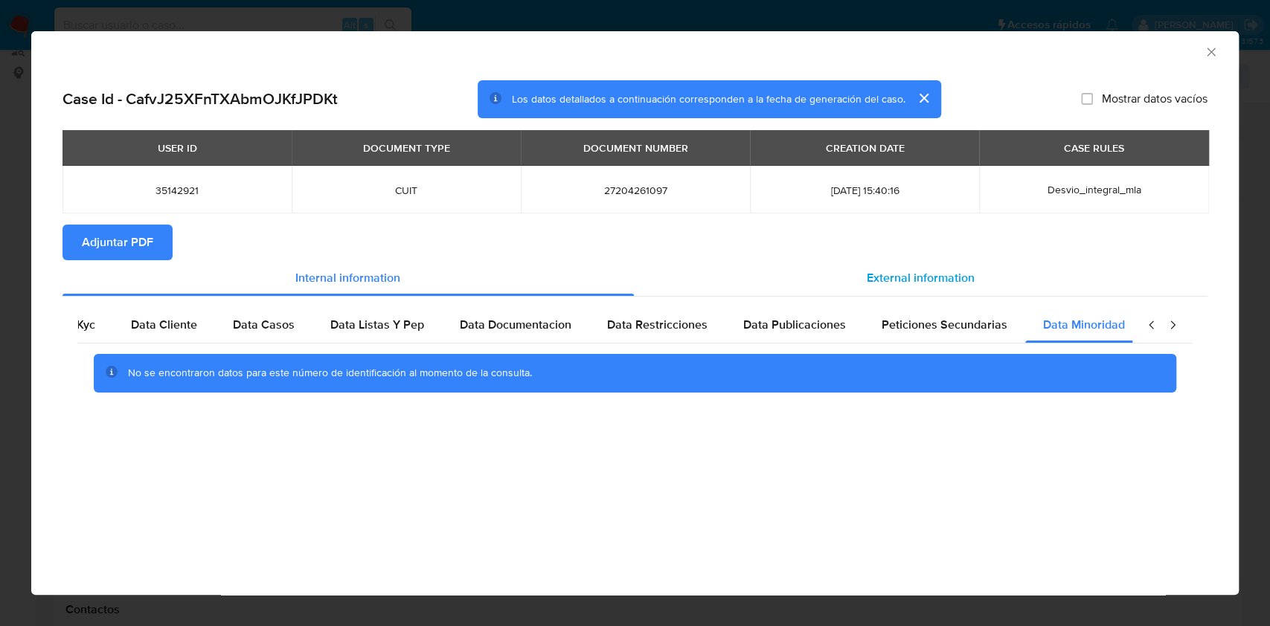
scroll to position [0, 50]
click at [817, 285] on div "External information" at bounding box center [921, 278] width 574 height 36
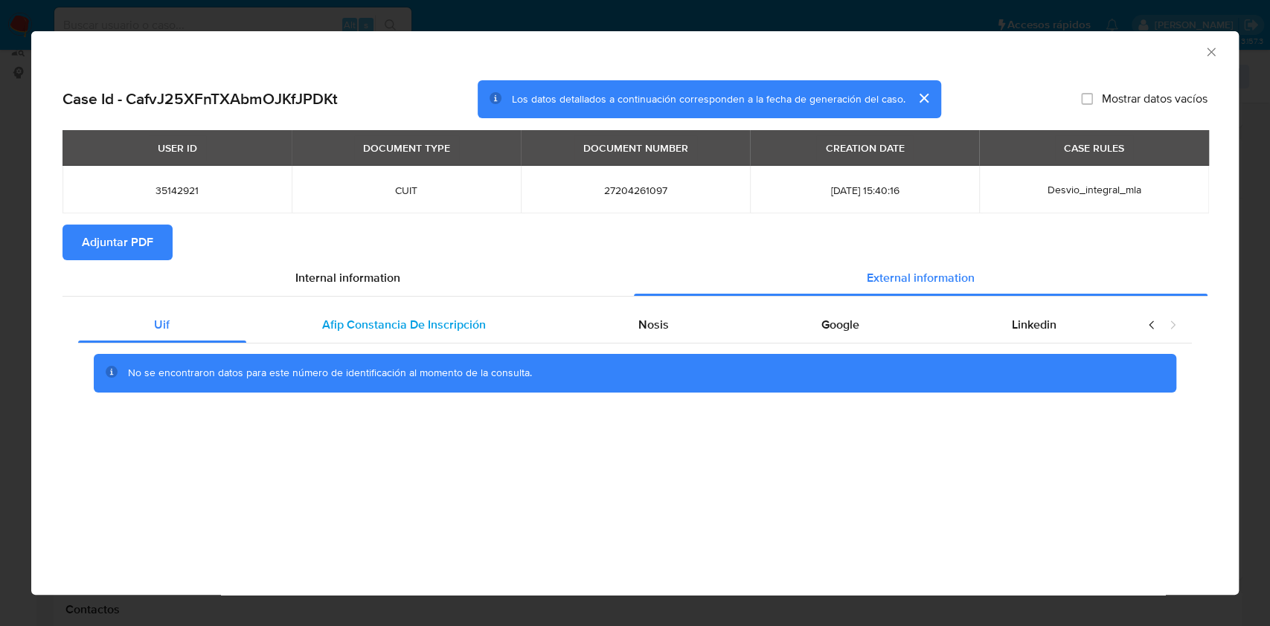
click at [476, 324] on span "Afip Constancia De Inscripción" at bounding box center [404, 324] width 164 height 17
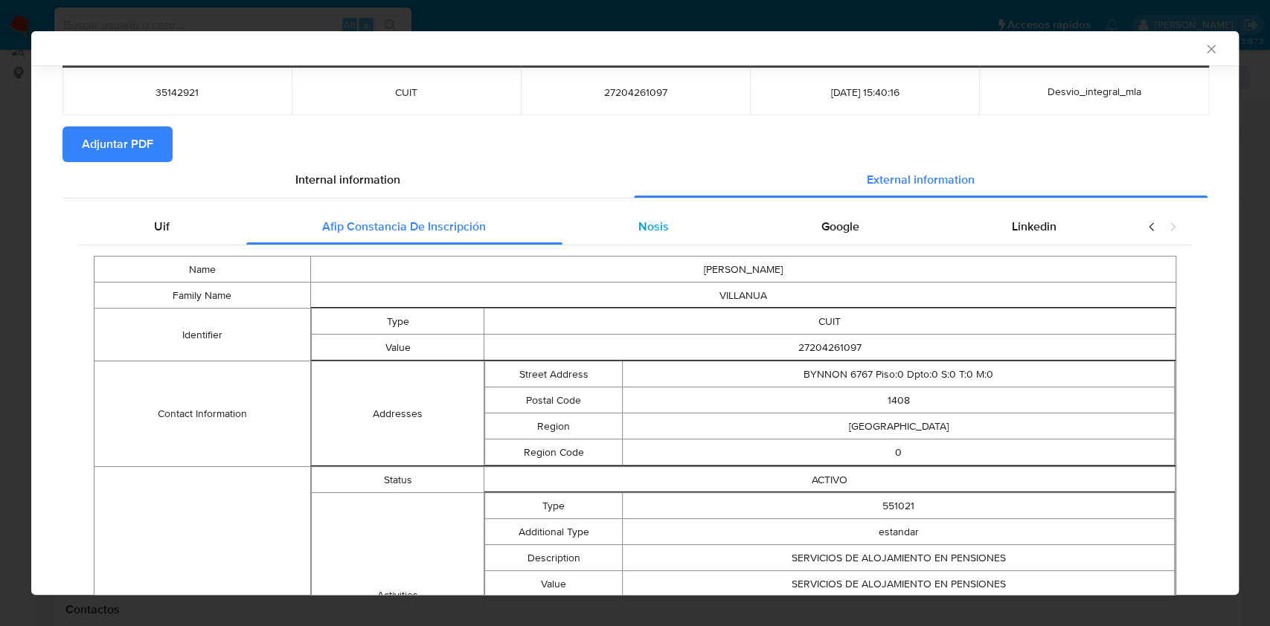
click at [646, 209] on div "Nosis" at bounding box center [653, 227] width 183 height 36
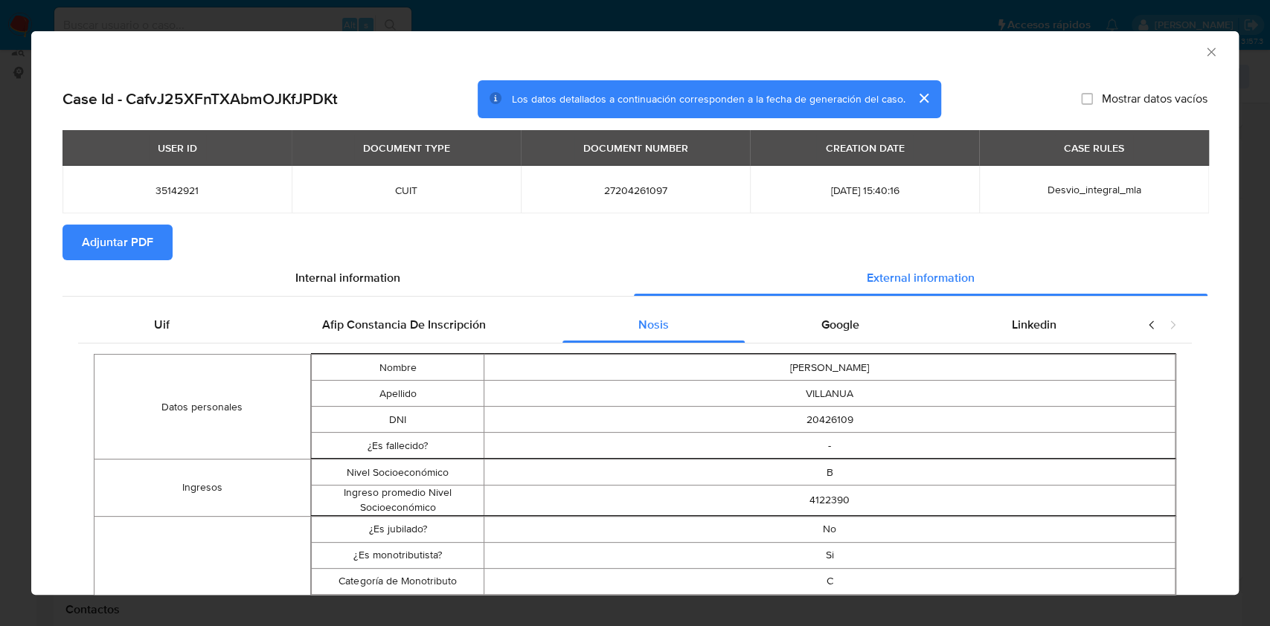
click at [814, 367] on td "ALICIA" at bounding box center [829, 368] width 691 height 26
click at [804, 317] on div "Google" at bounding box center [840, 325] width 190 height 36
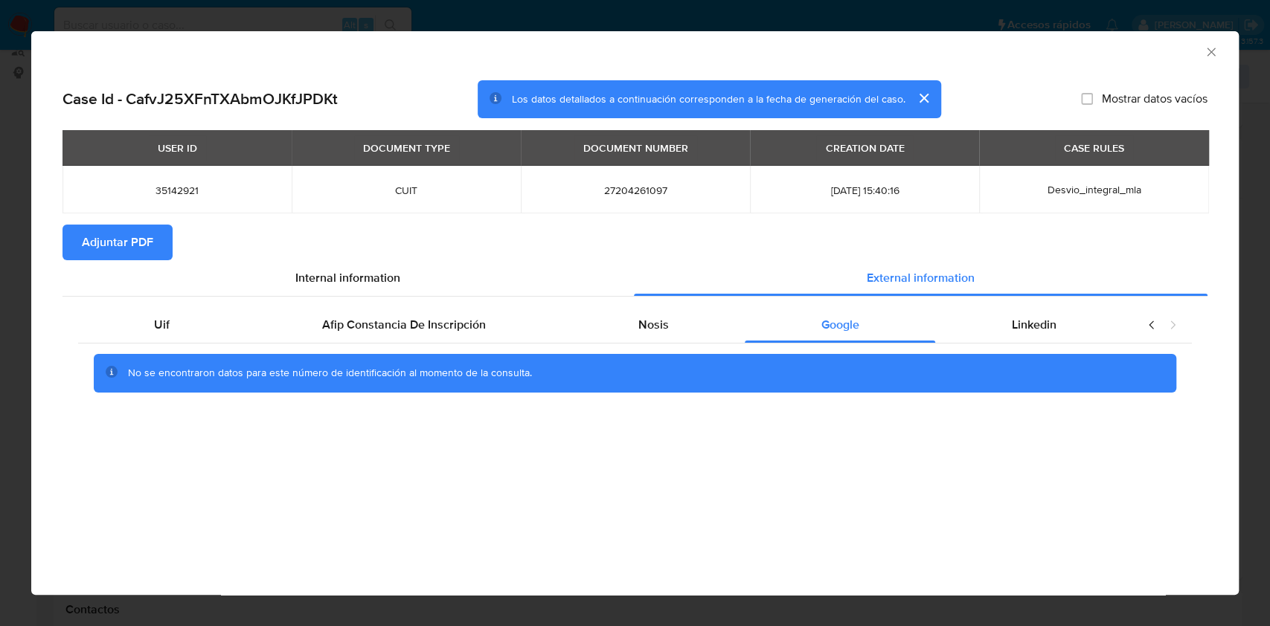
click at [138, 253] on span "Adjuntar PDF" at bounding box center [117, 242] width 71 height 33
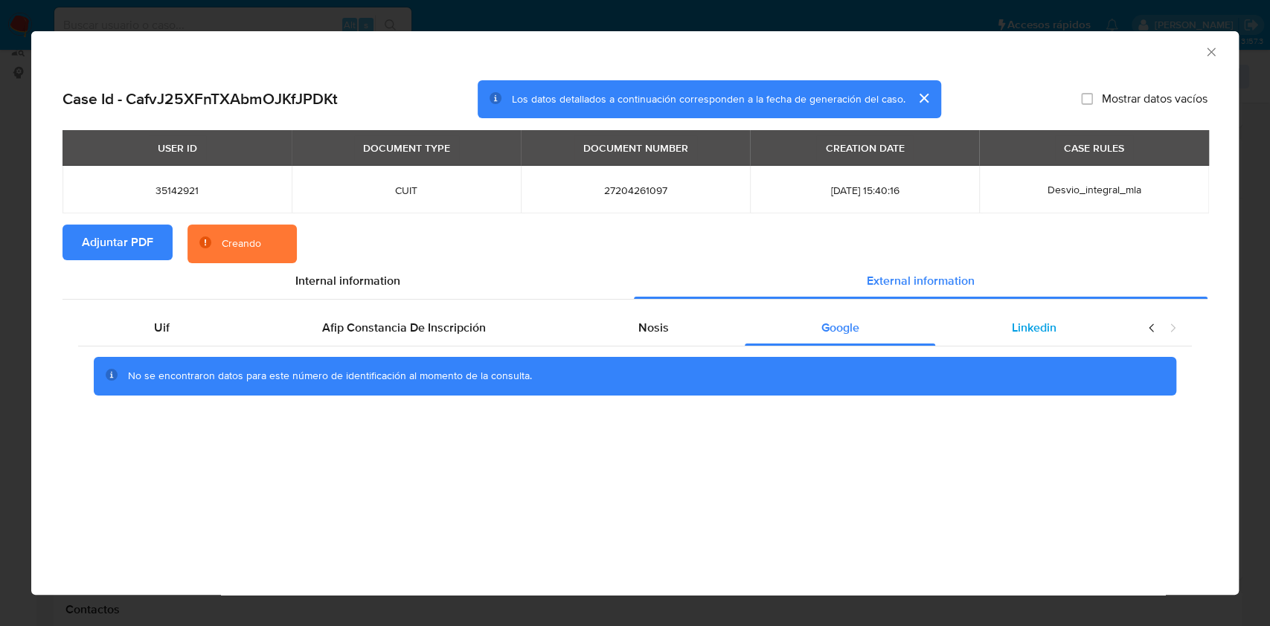
click at [1084, 328] on div "Linkedin" at bounding box center [1033, 328] width 197 height 36
click at [723, 329] on div "Nosis" at bounding box center [653, 328] width 183 height 36
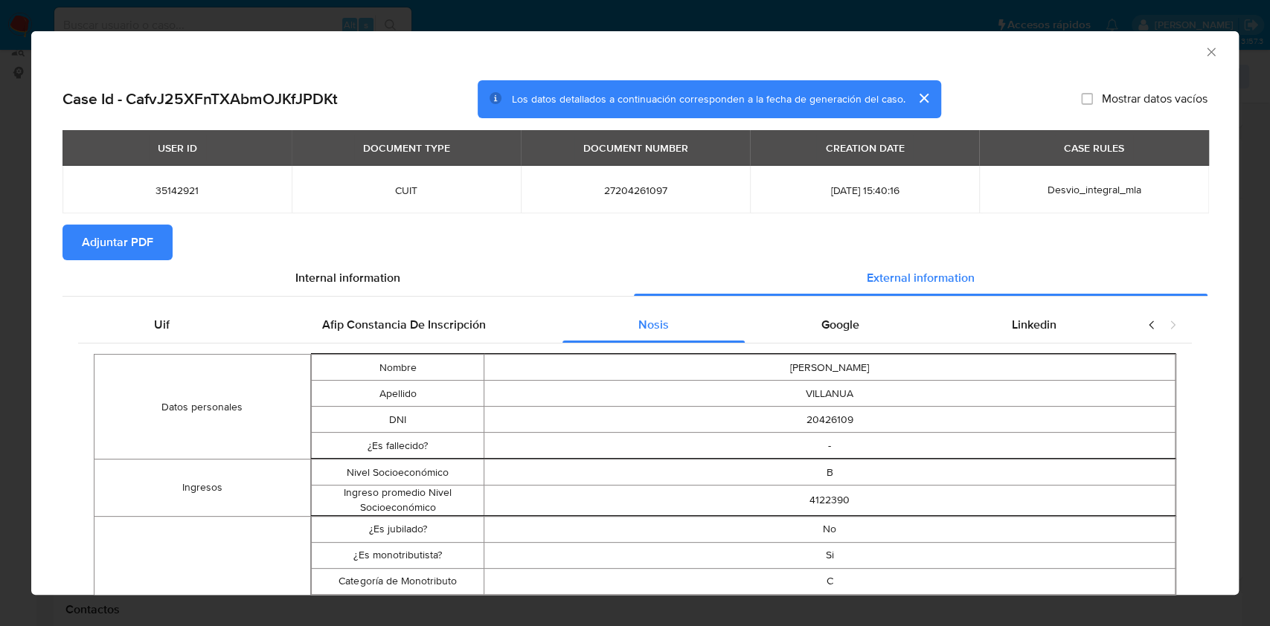
click at [1203, 51] on icon "Cerrar ventana" at bounding box center [1210, 52] width 15 height 15
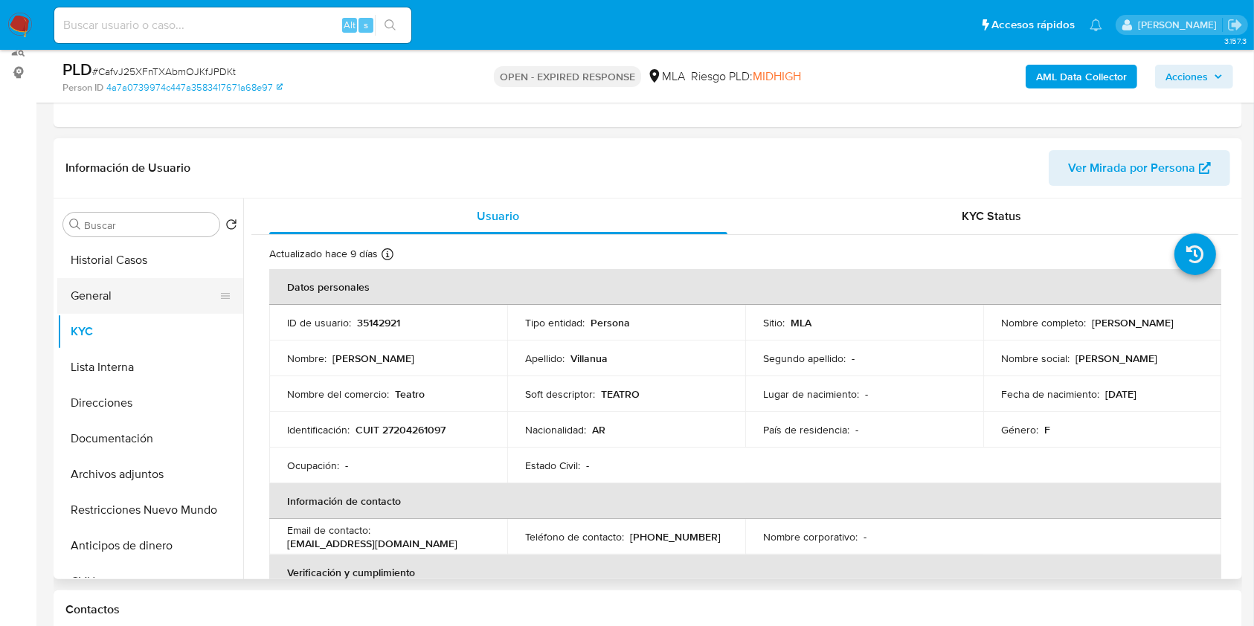
drag, startPoint x: 107, startPoint y: 440, endPoint x: 128, endPoint y: 305, distance: 136.2
click at [107, 440] on button "Documentación" at bounding box center [150, 439] width 186 height 36
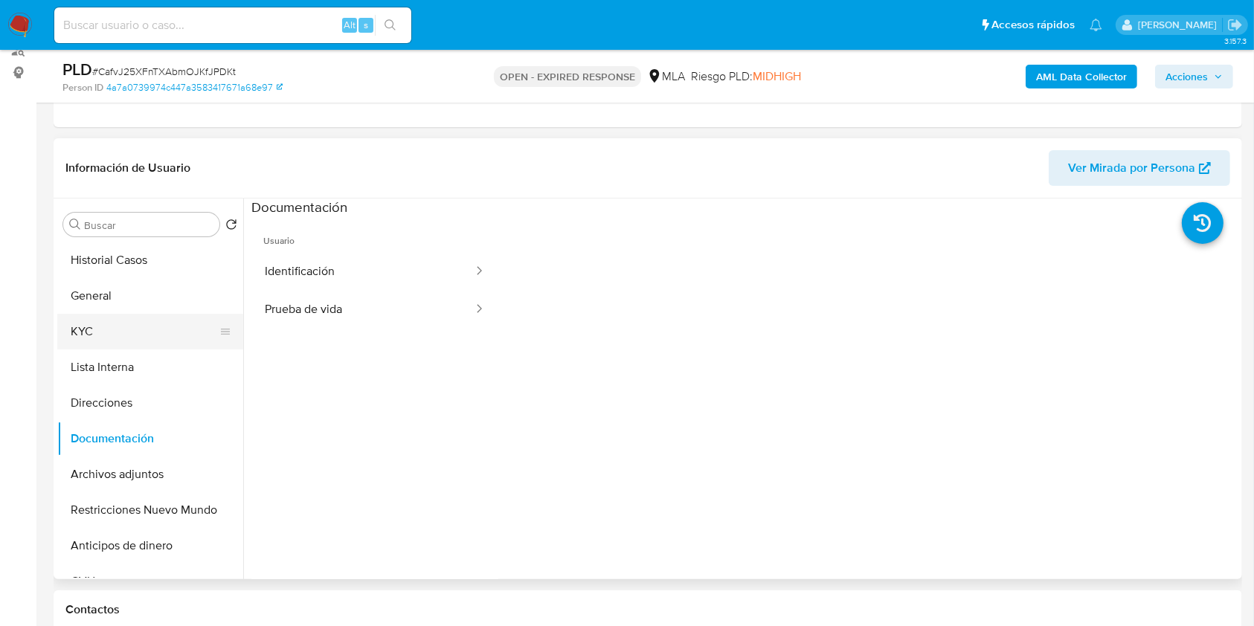
click at [119, 325] on button "KYC" at bounding box center [144, 332] width 174 height 36
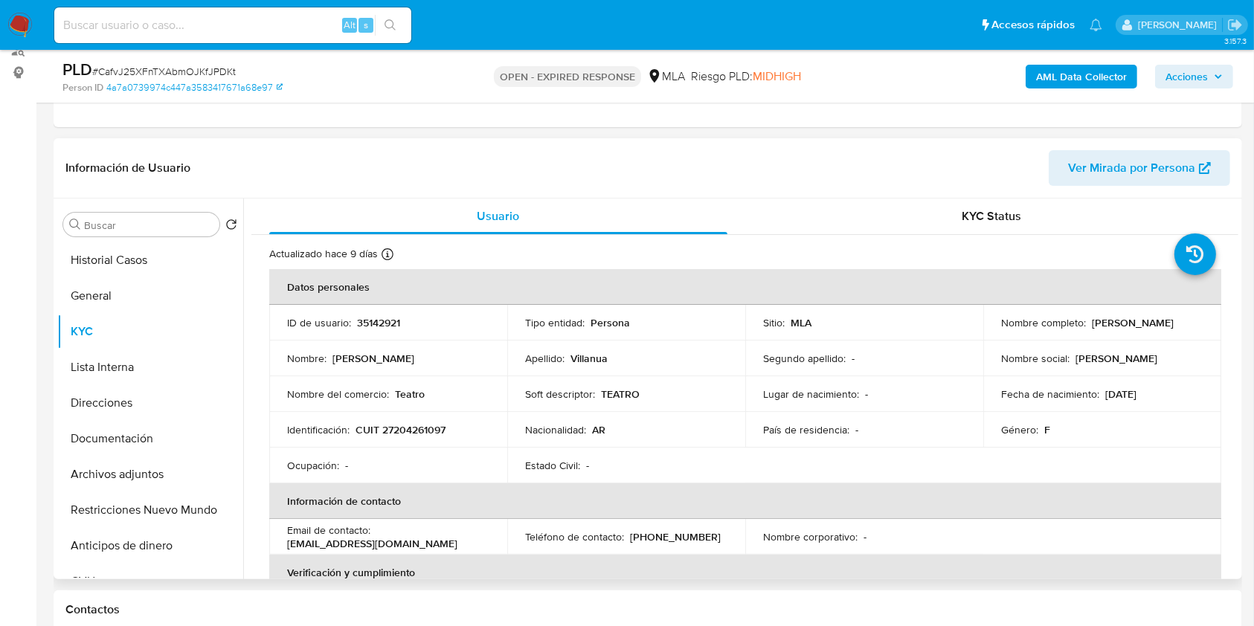
click at [411, 390] on p "Teatro" at bounding box center [410, 394] width 30 height 13
drag, startPoint x: 411, startPoint y: 390, endPoint x: 434, endPoint y: 390, distance: 23.1
click at [411, 391] on p "Teatro" at bounding box center [410, 394] width 30 height 13
copy p "Teatro"
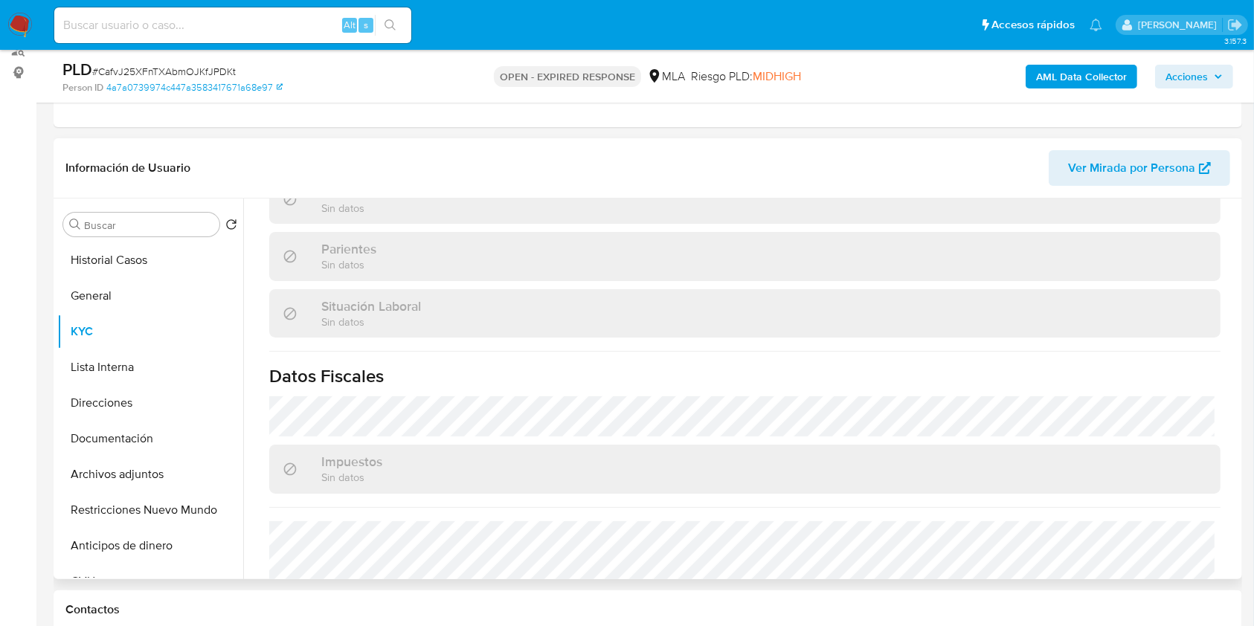
scroll to position [811, 0]
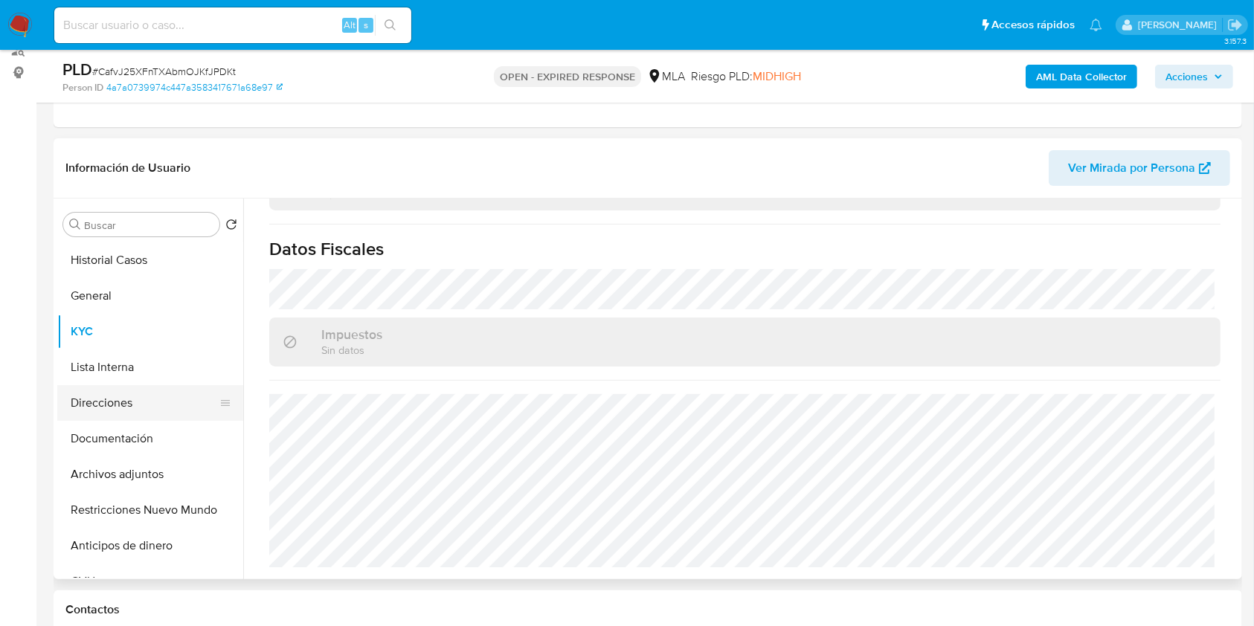
click at [145, 387] on button "Direcciones" at bounding box center [144, 403] width 174 height 36
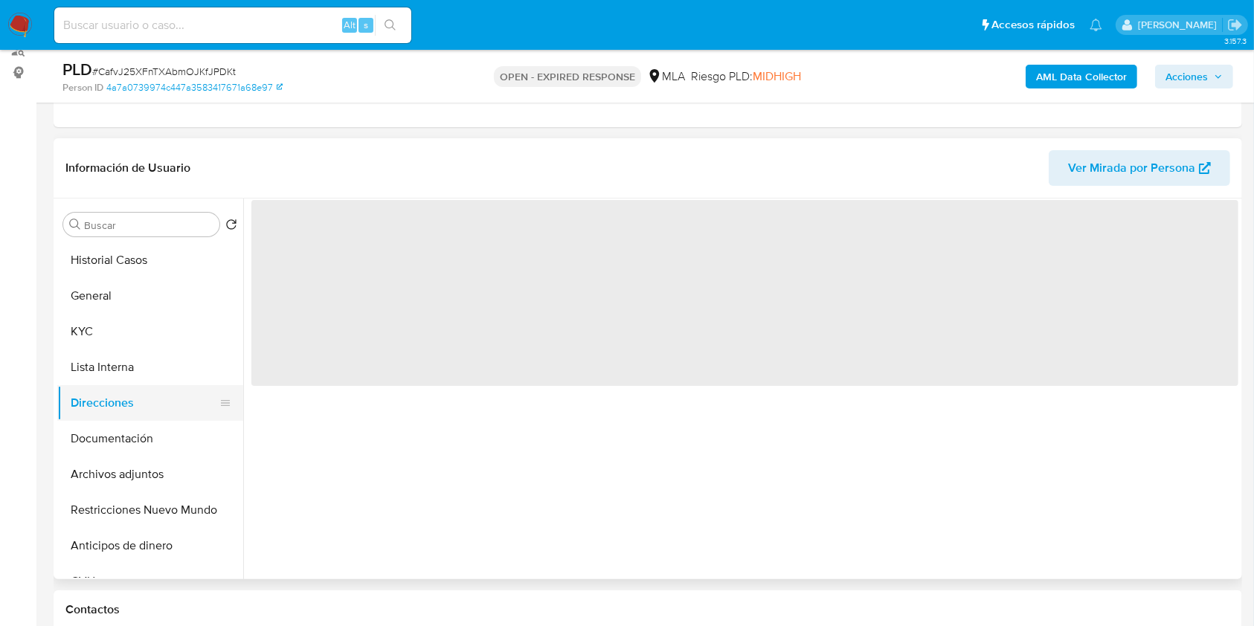
scroll to position [0, 0]
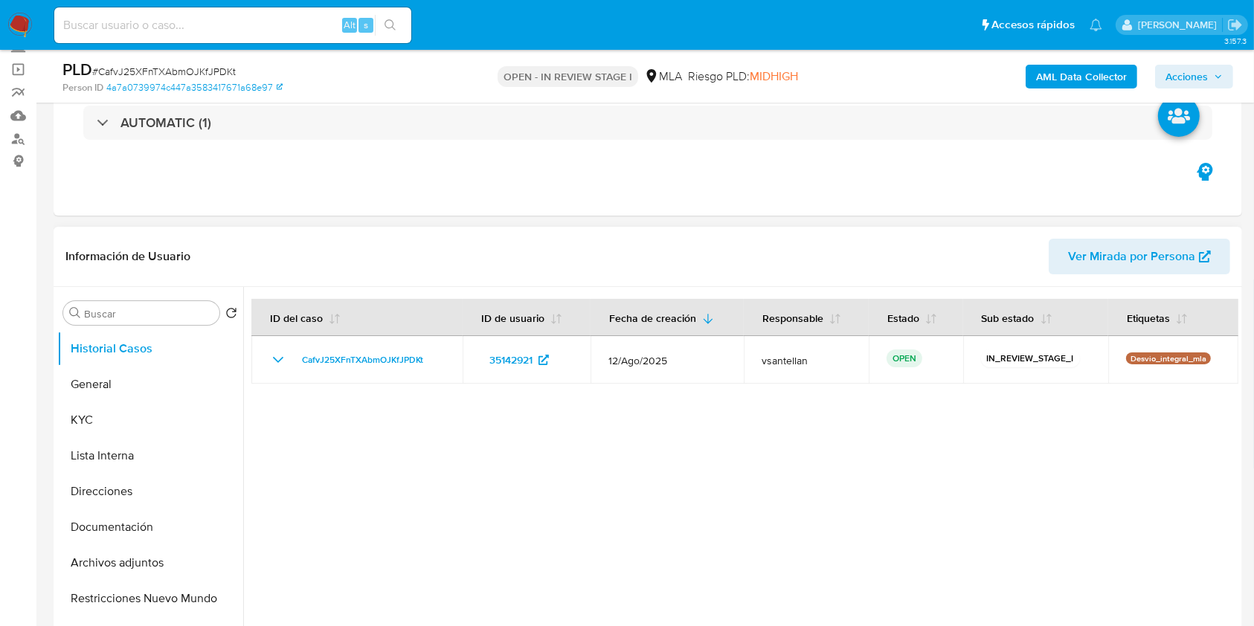
select select "10"
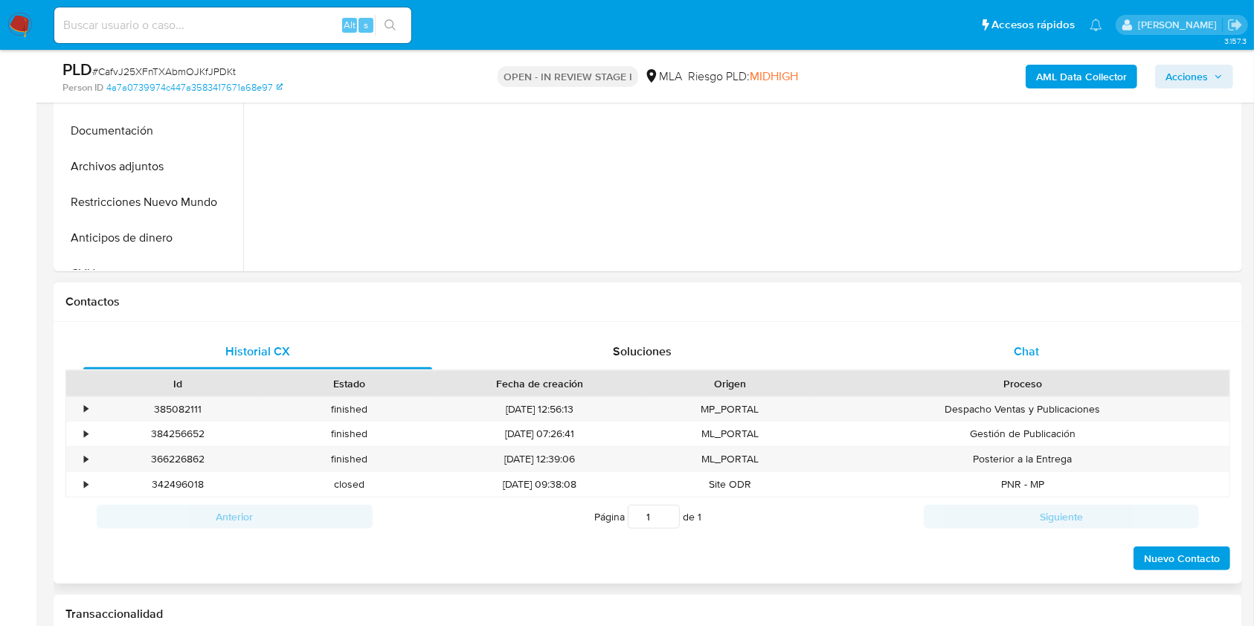
click at [1044, 347] on div "Chat" at bounding box center [1026, 352] width 349 height 36
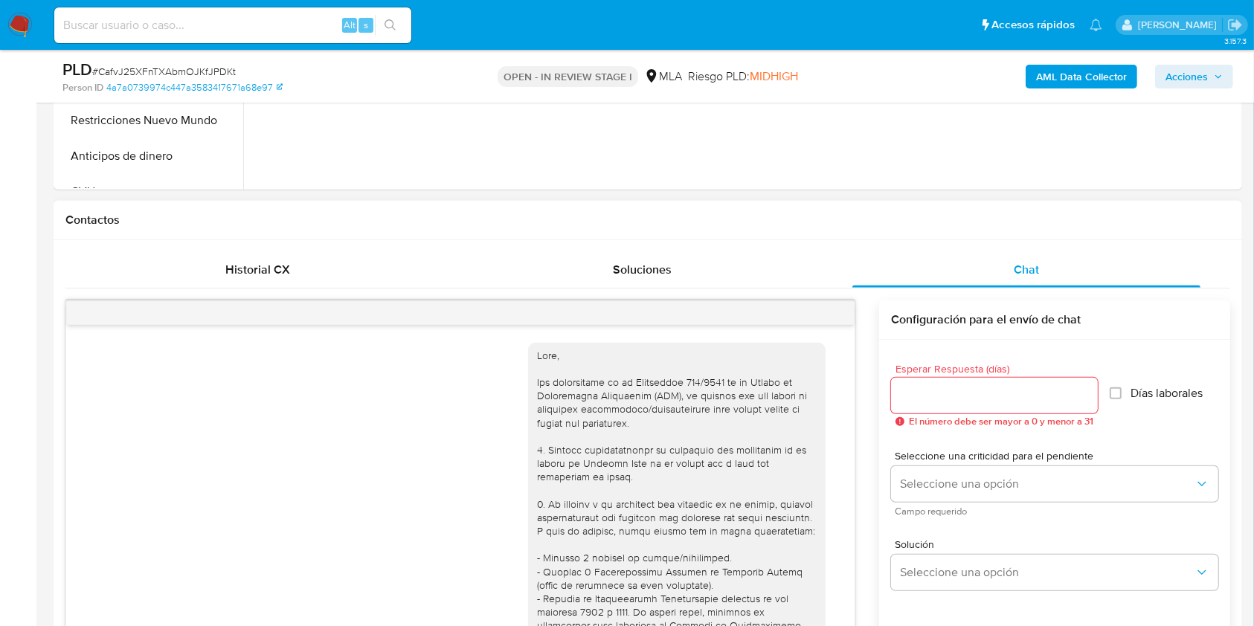
scroll to position [595, 0]
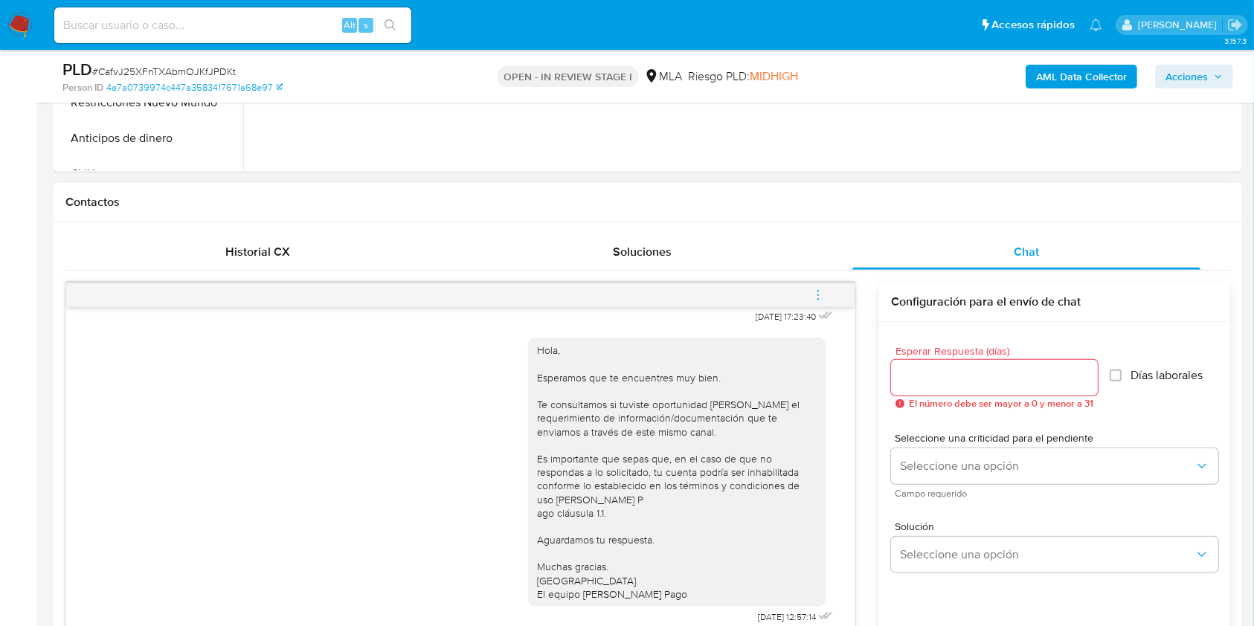
click at [833, 290] on button "menu-action" at bounding box center [818, 295] width 49 height 36
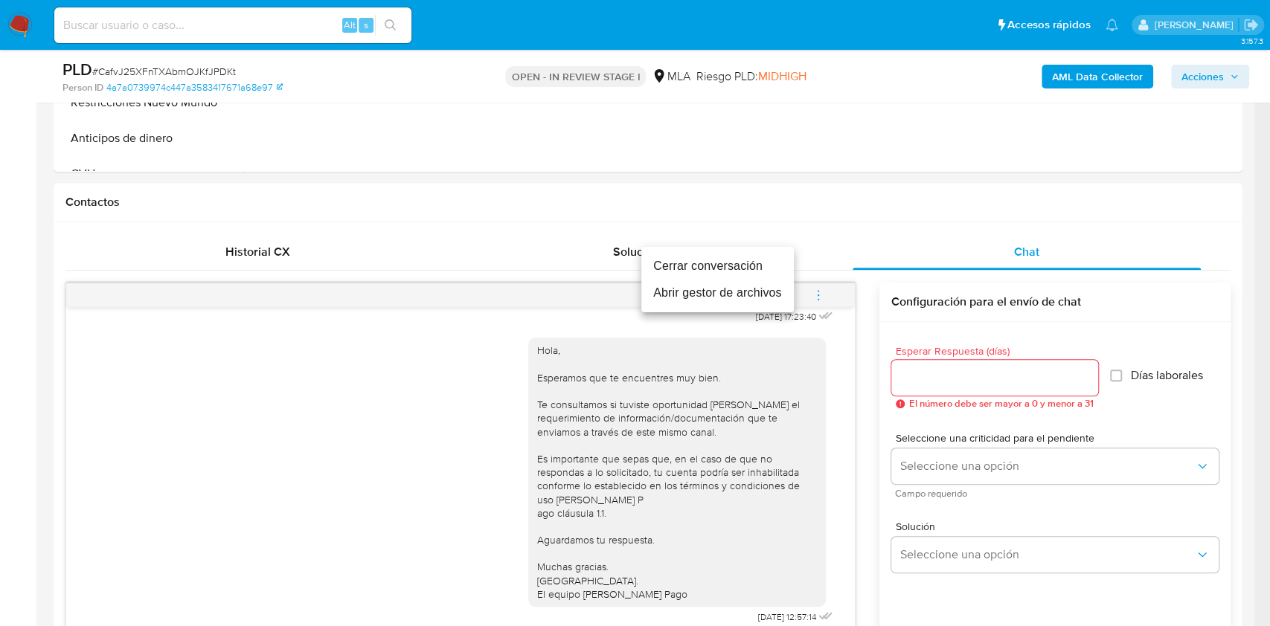
click at [745, 265] on li "Cerrar conversación" at bounding box center [717, 266] width 152 height 27
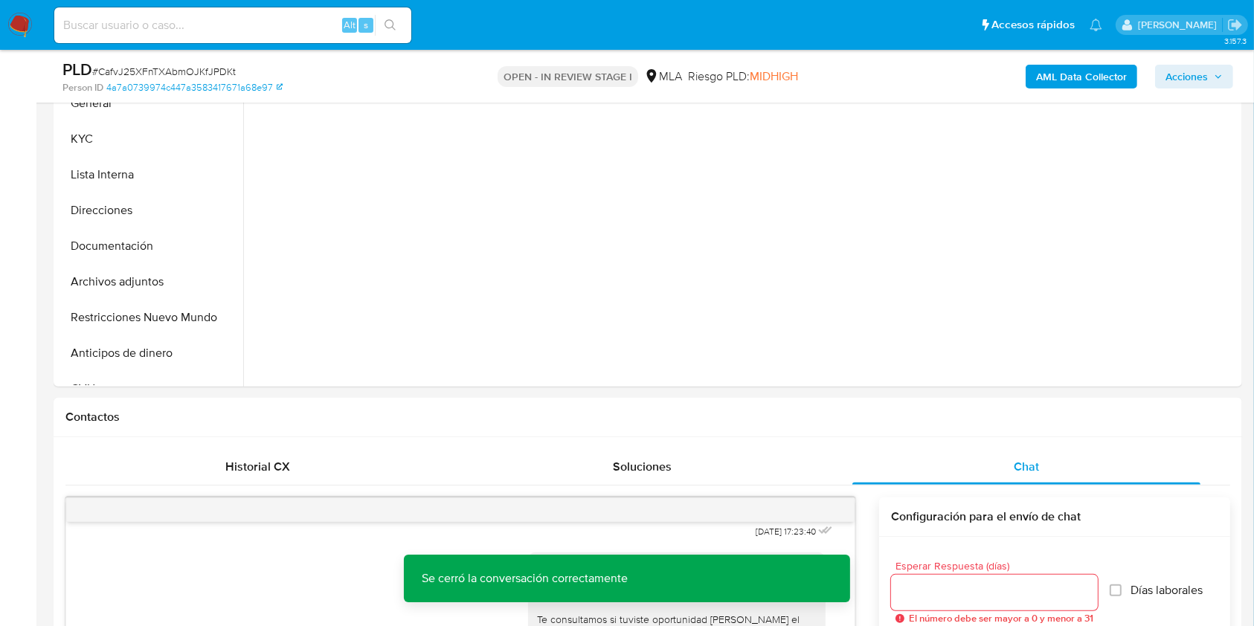
scroll to position [343, 0]
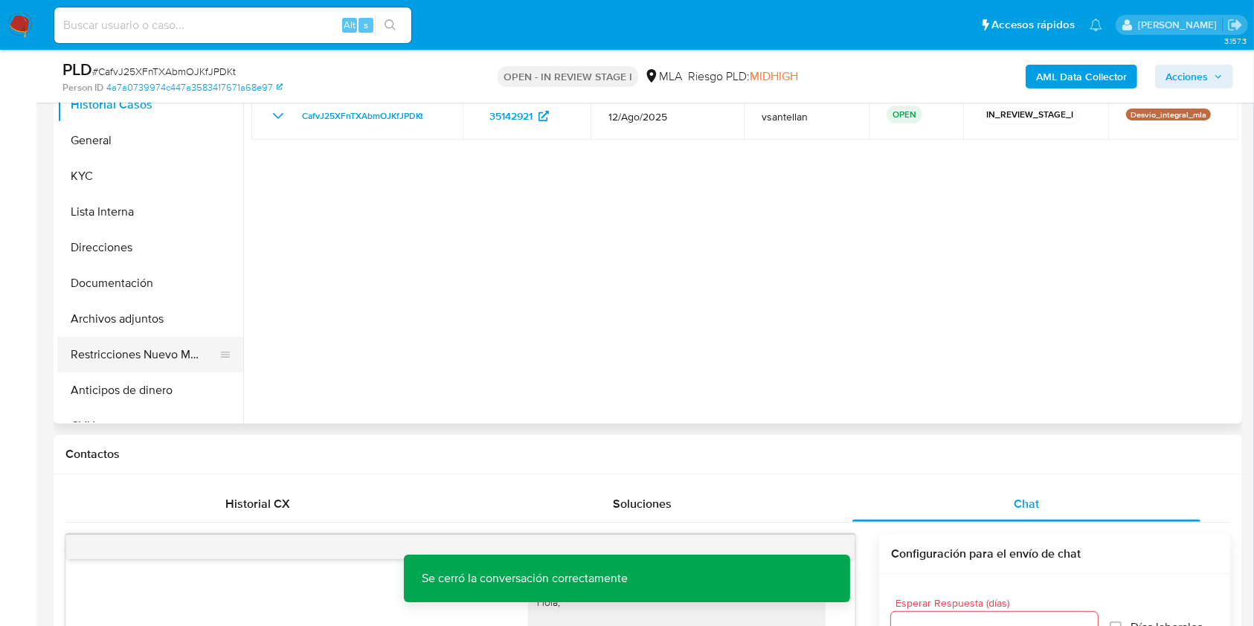
click at [168, 358] on button "Restricciones Nuevo Mundo" at bounding box center [144, 355] width 174 height 36
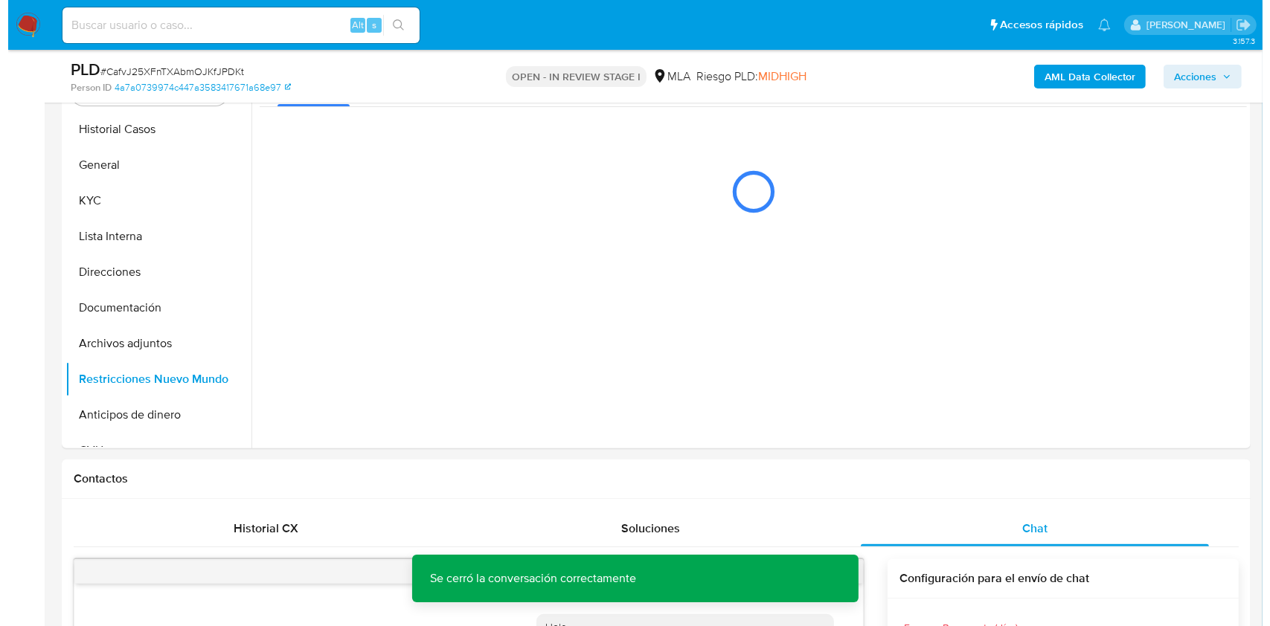
scroll to position [307, 0]
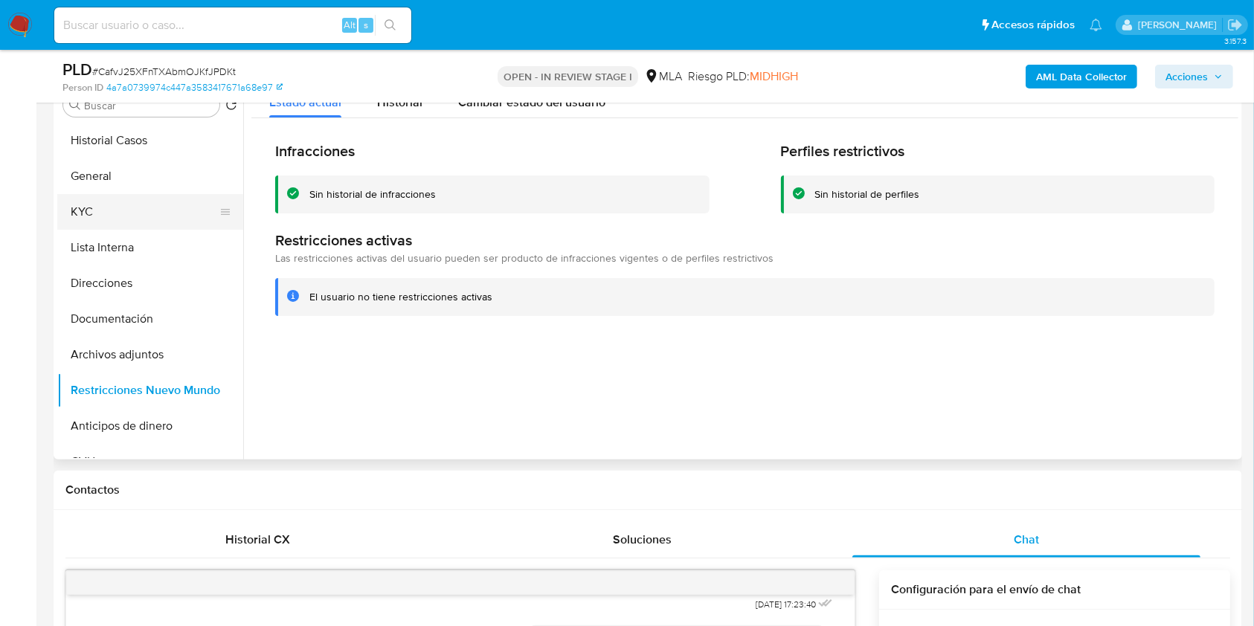
drag, startPoint x: 161, startPoint y: 208, endPoint x: 153, endPoint y: 250, distance: 42.4
click at [161, 208] on button "KYC" at bounding box center [150, 212] width 186 height 36
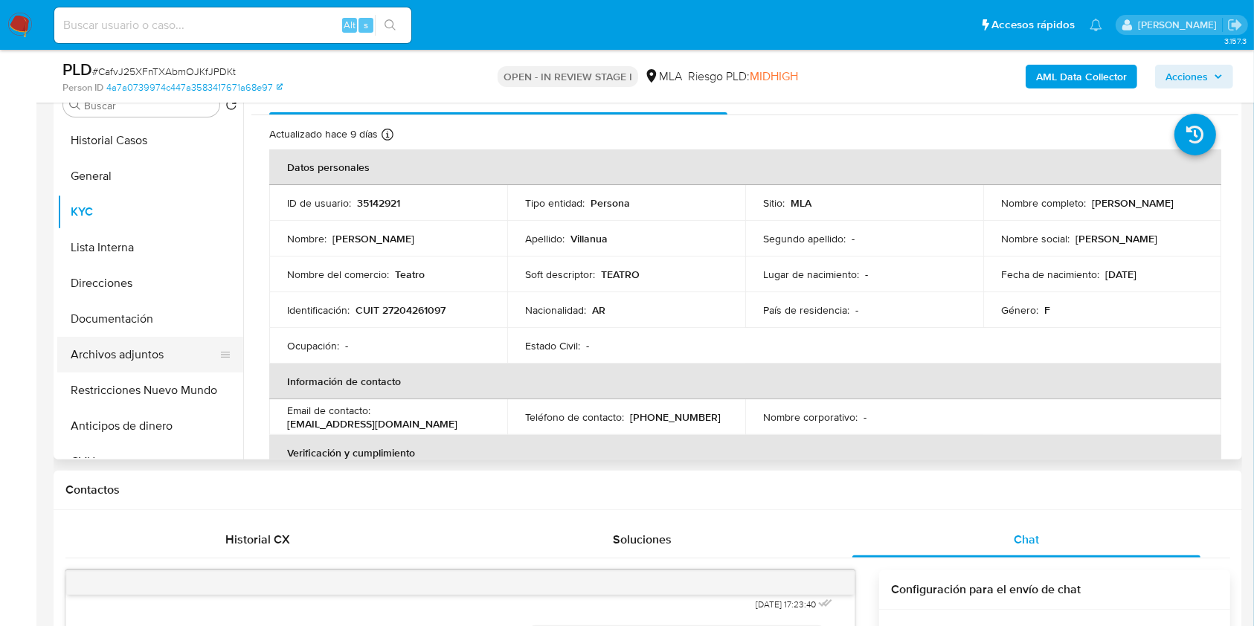
click at [160, 364] on button "Archivos adjuntos" at bounding box center [144, 355] width 174 height 36
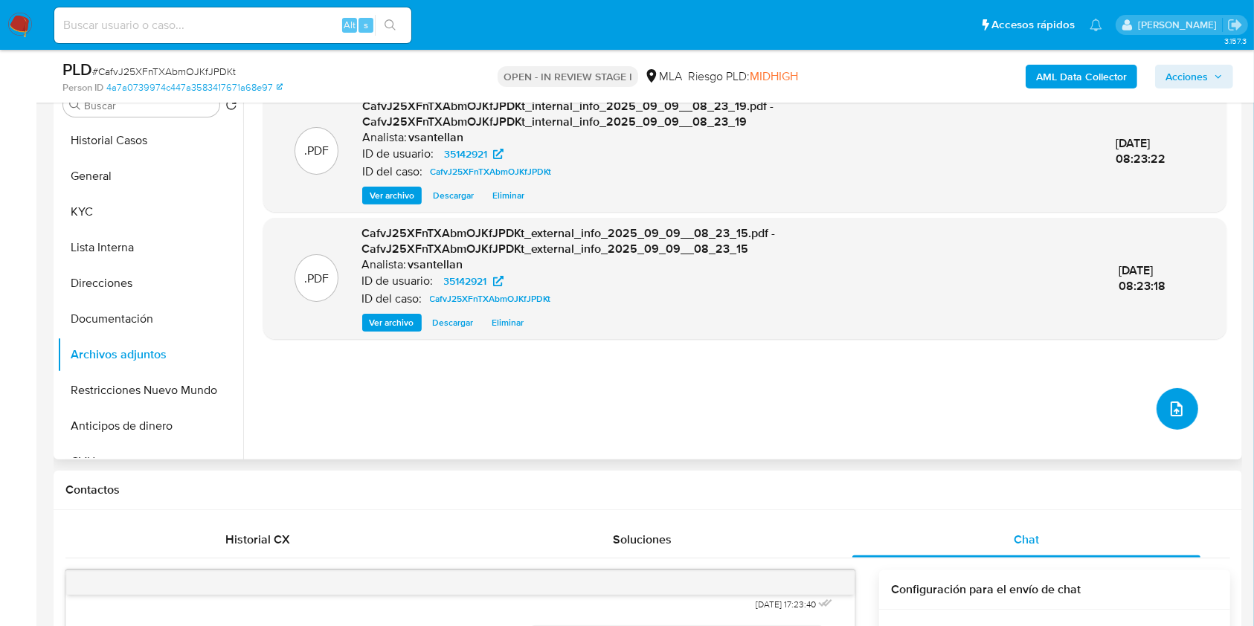
click at [1170, 411] on icon "upload-file" at bounding box center [1177, 409] width 18 height 18
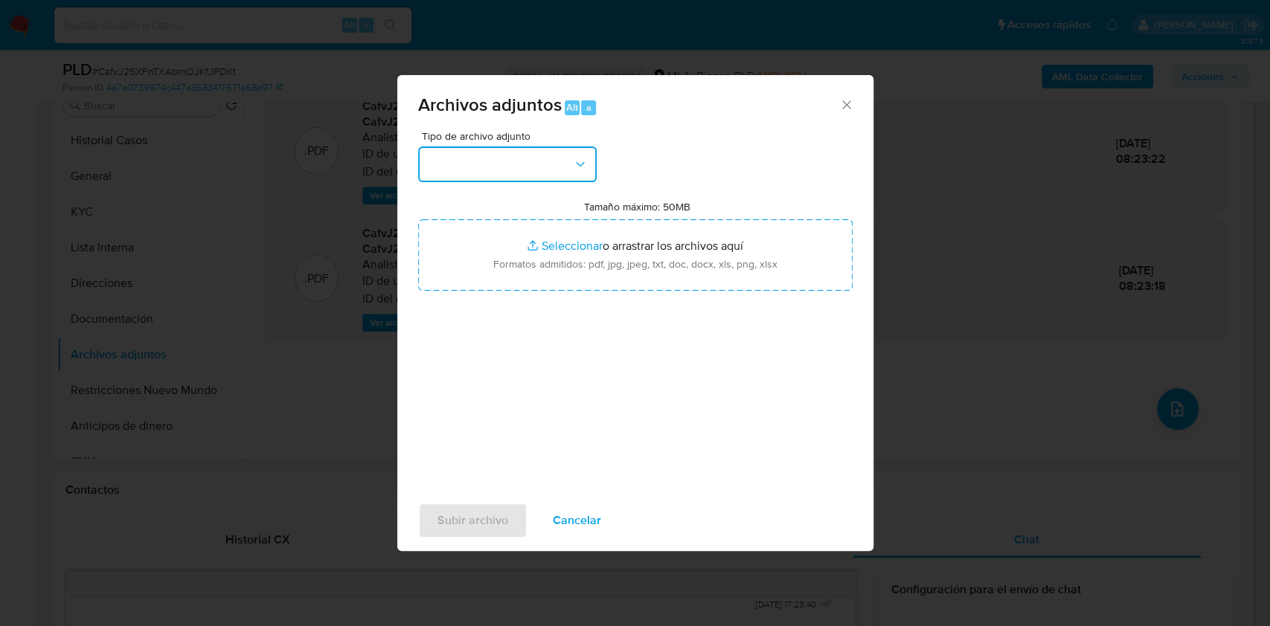
drag, startPoint x: 539, startPoint y: 162, endPoint x: 553, endPoint y: 184, distance: 26.4
click at [541, 161] on button "button" at bounding box center [507, 165] width 179 height 36
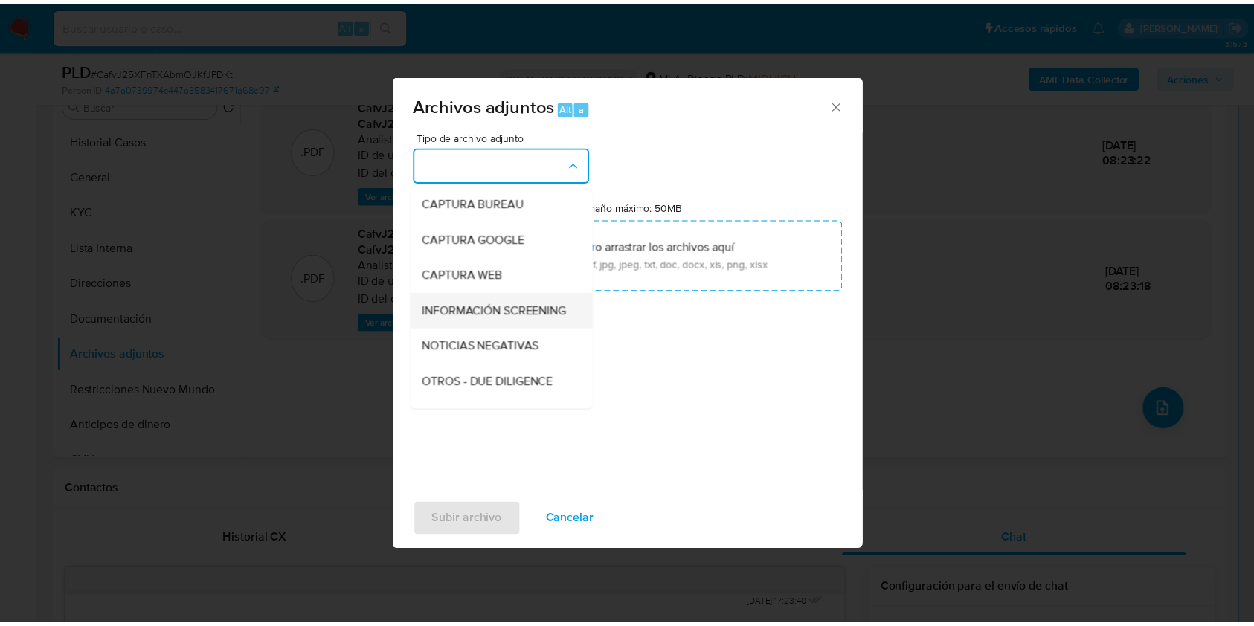
scroll to position [99, 0]
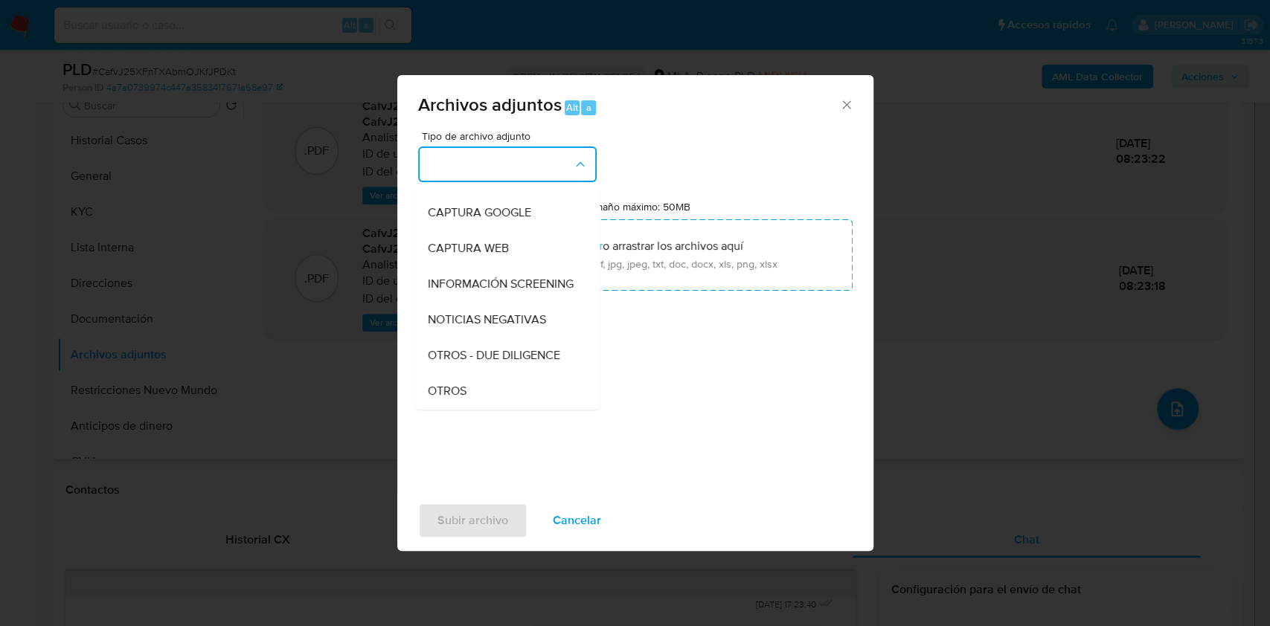
click at [479, 400] on div "OTROS" at bounding box center [503, 391] width 152 height 36
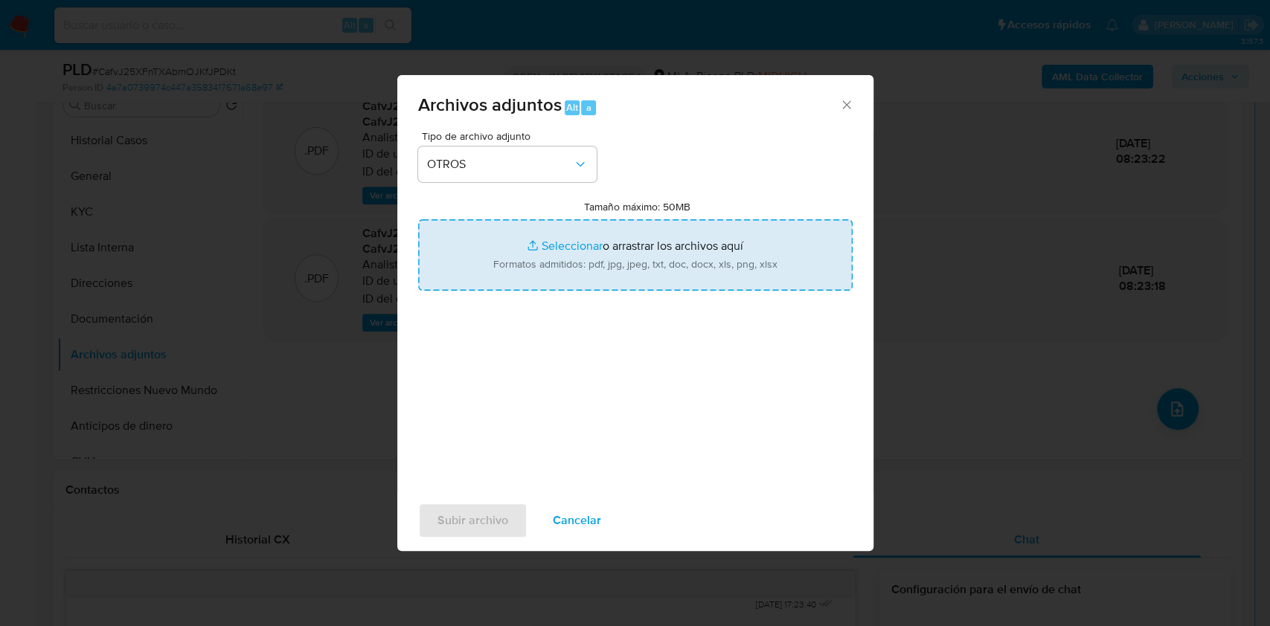
click at [521, 221] on input "Tamaño máximo: 50MB Seleccionar archivos" at bounding box center [635, 254] width 434 height 71
type input "C:\fakepath\Caselog-35142921- NO ROI.docx"
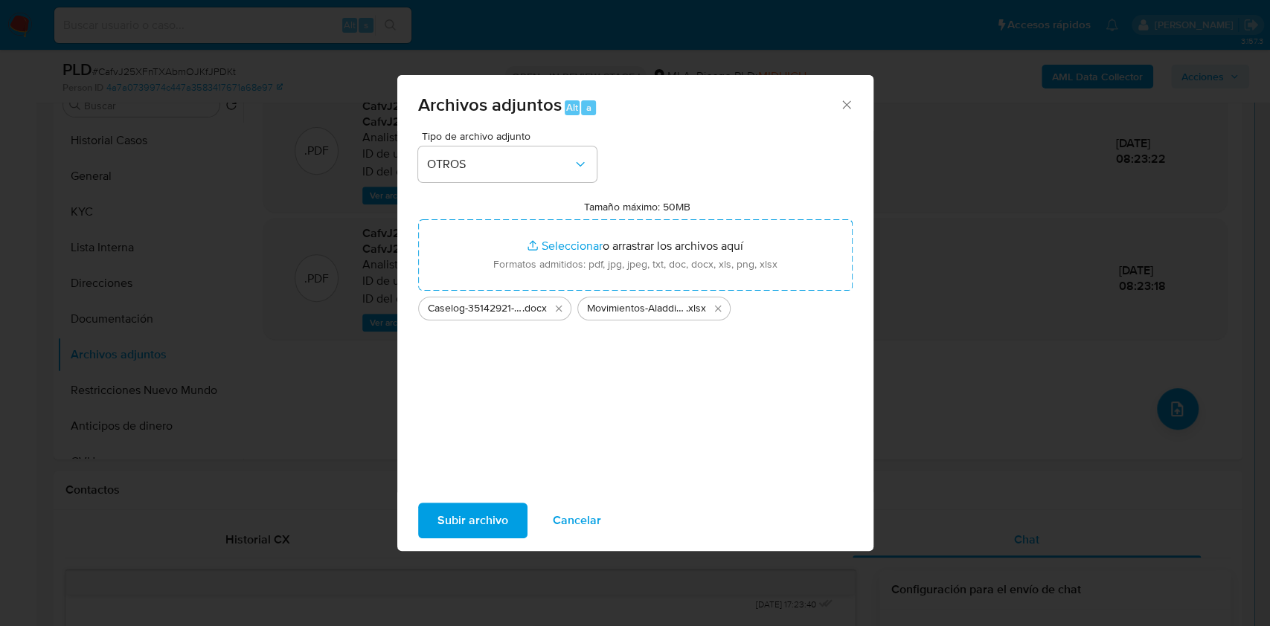
click at [460, 518] on span "Subir archivo" at bounding box center [472, 520] width 71 height 33
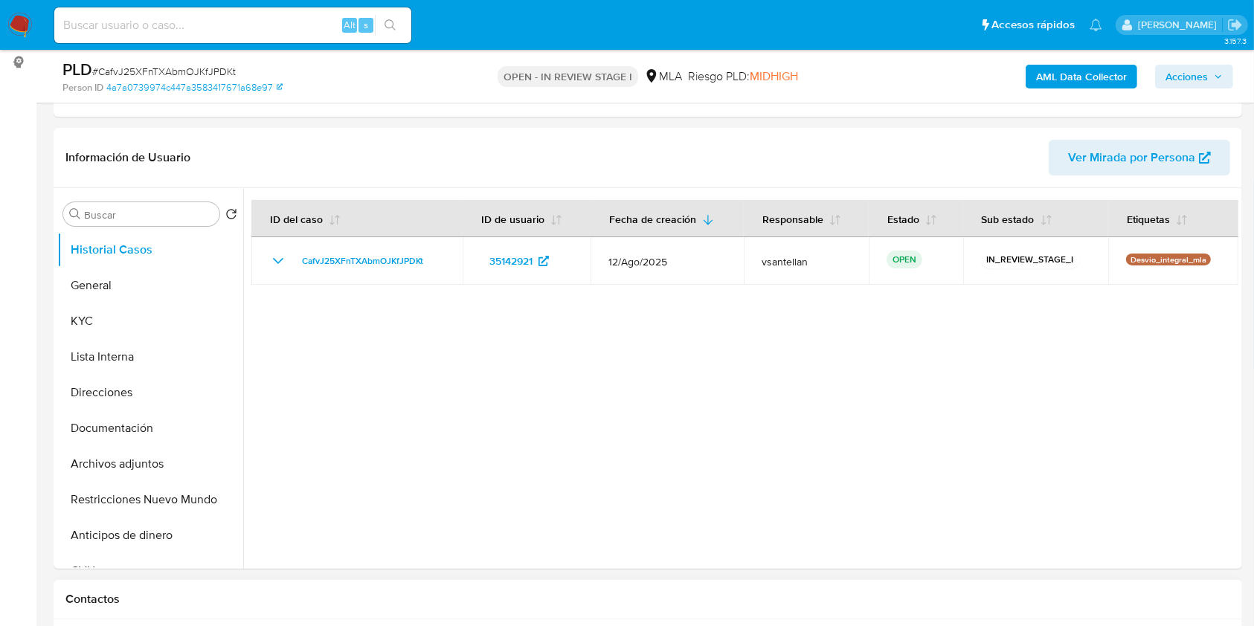
select select "10"
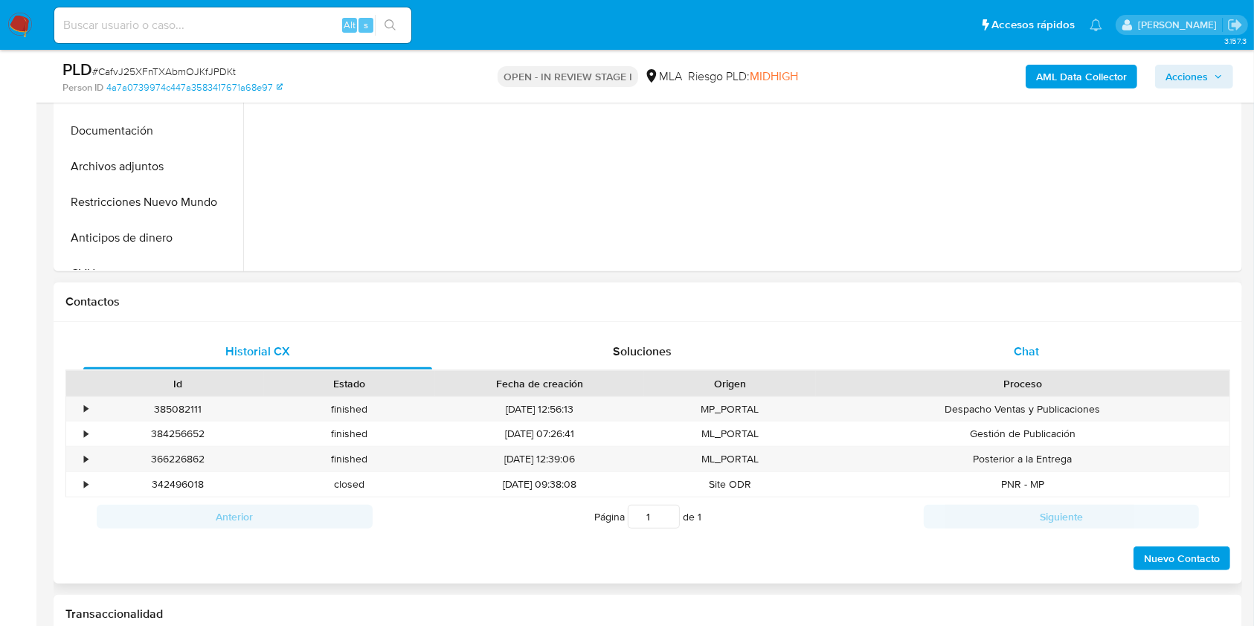
click at [1041, 341] on div "Chat" at bounding box center [1026, 352] width 349 height 36
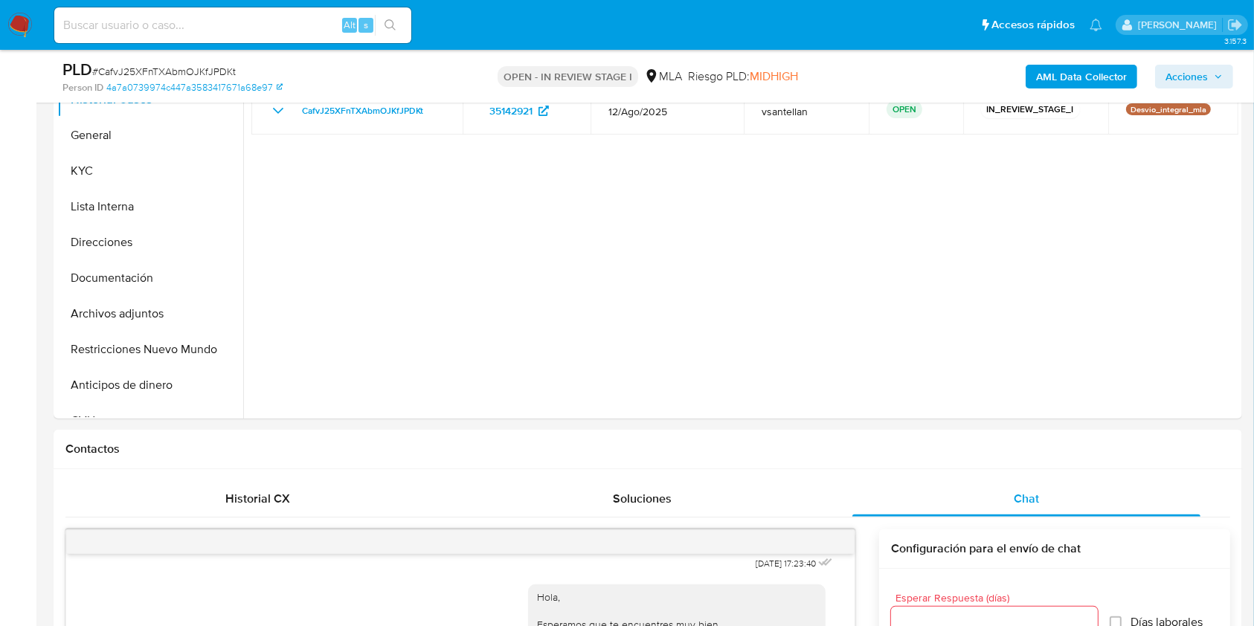
scroll to position [307, 0]
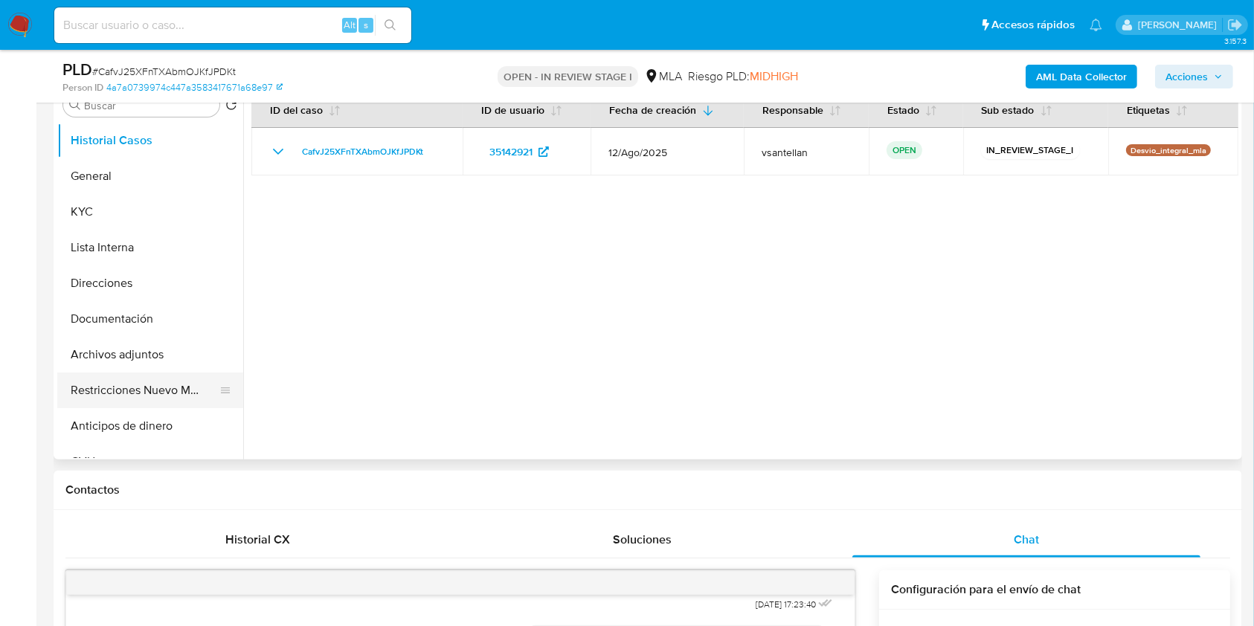
click at [171, 385] on button "Restricciones Nuevo Mundo" at bounding box center [144, 391] width 174 height 36
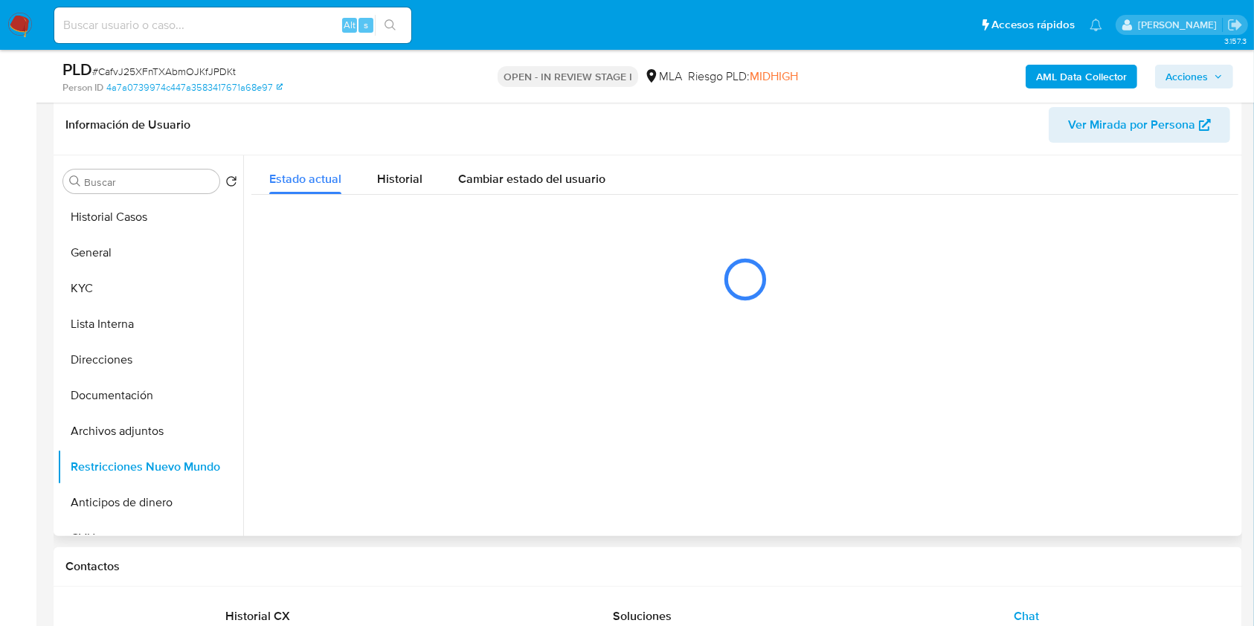
scroll to position [226, 0]
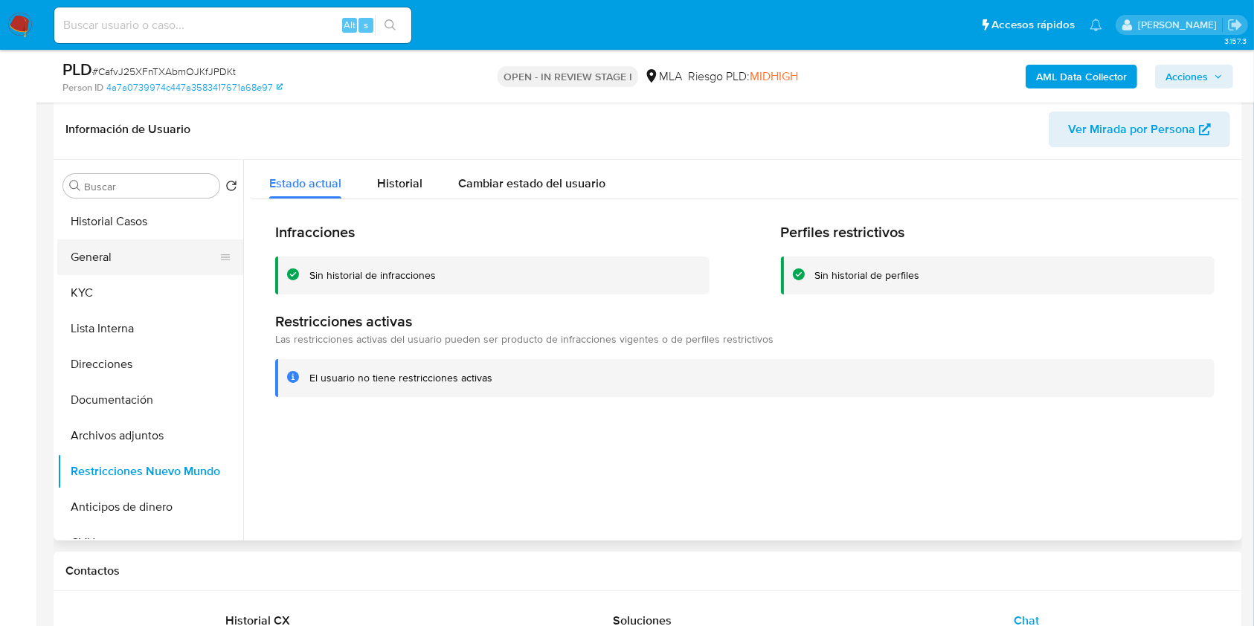
click at [95, 261] on button "General" at bounding box center [144, 258] width 174 height 36
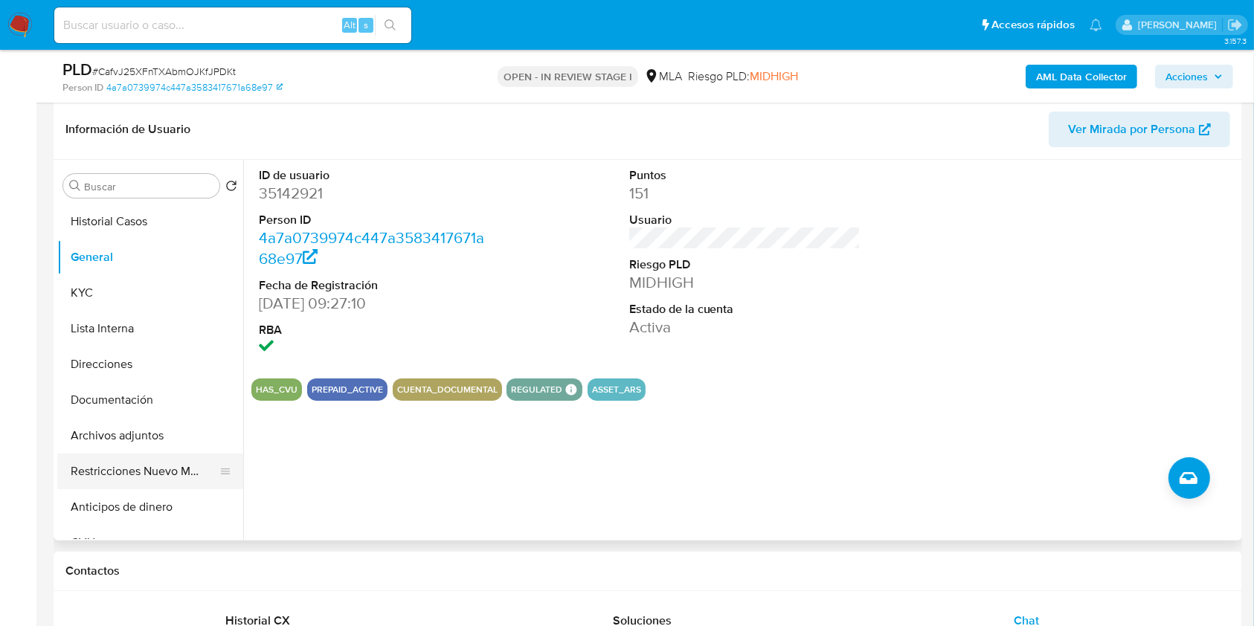
click at [141, 469] on button "Restricciones Nuevo Mundo" at bounding box center [144, 472] width 174 height 36
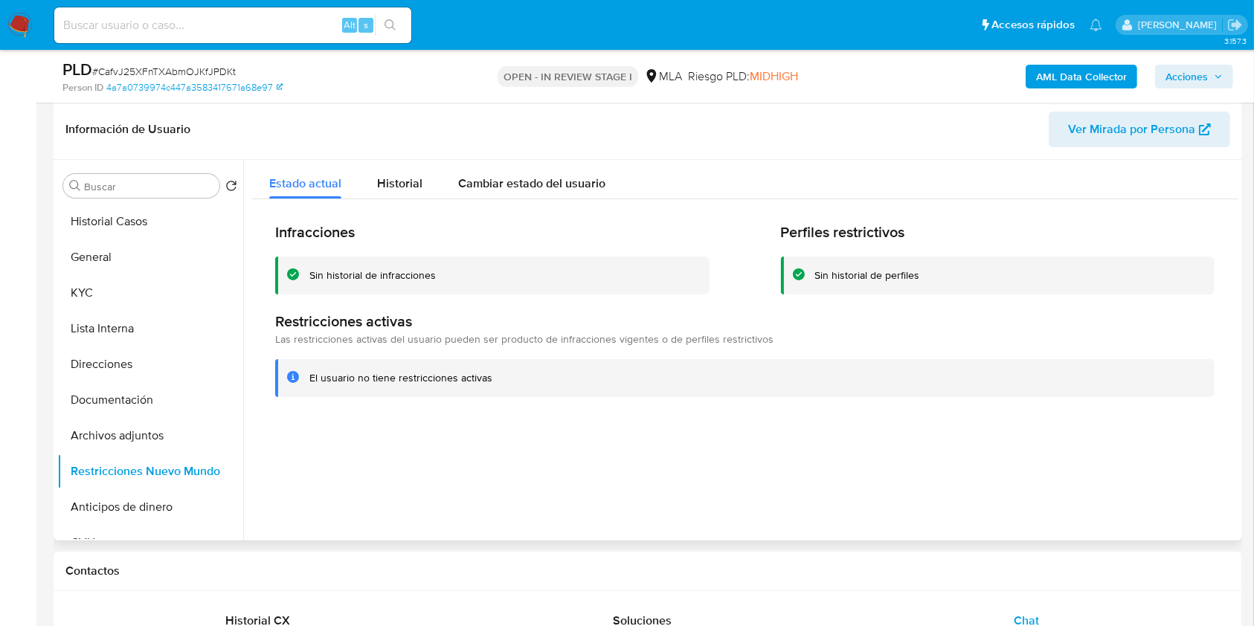
drag, startPoint x: 125, startPoint y: 434, endPoint x: 321, endPoint y: 396, distance: 200.0
click at [125, 435] on button "Archivos adjuntos" at bounding box center [150, 436] width 186 height 36
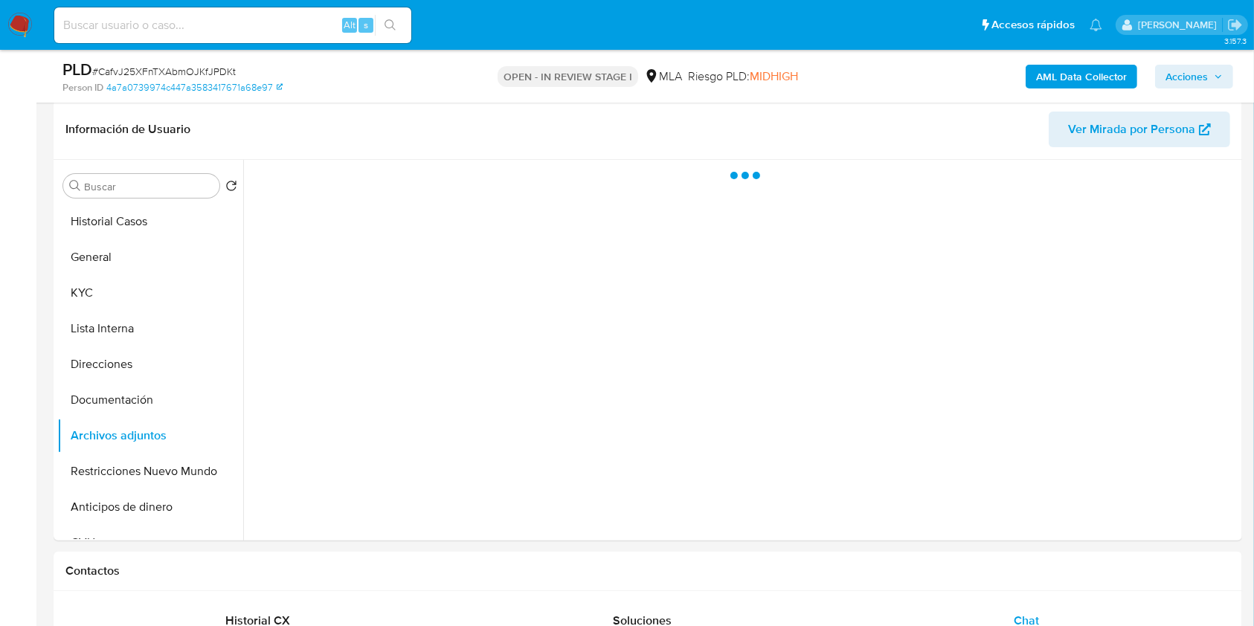
click at [1196, 78] on span "Acciones" at bounding box center [1187, 77] width 42 height 24
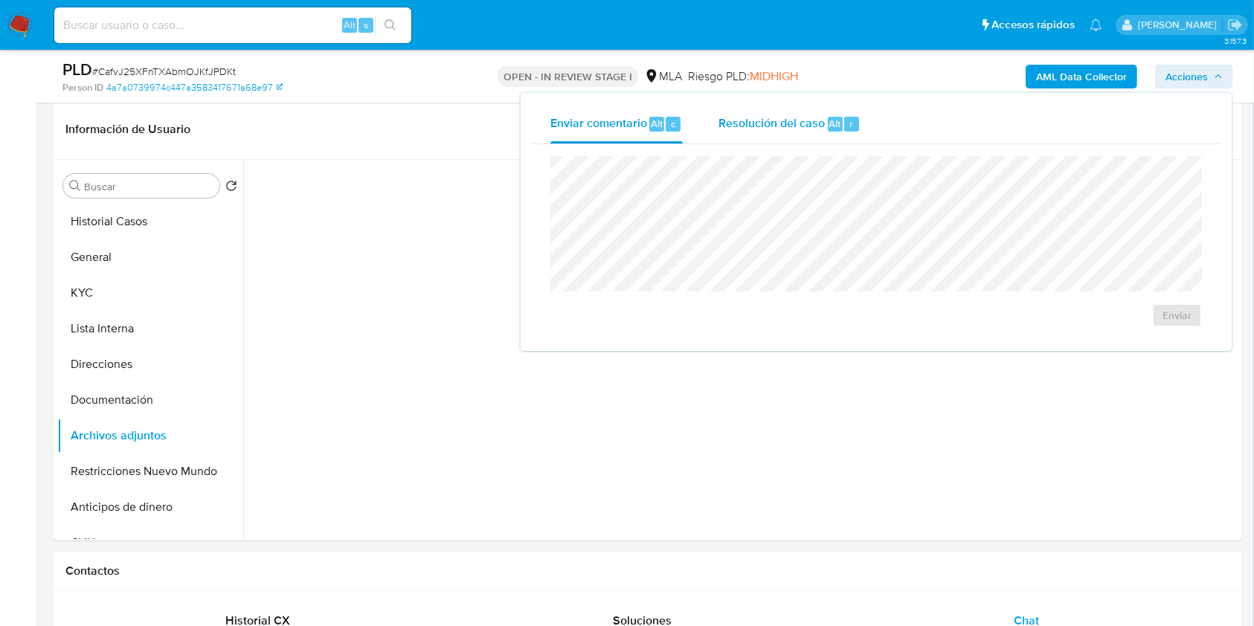
click at [747, 125] on span "Resolución del caso" at bounding box center [772, 123] width 106 height 17
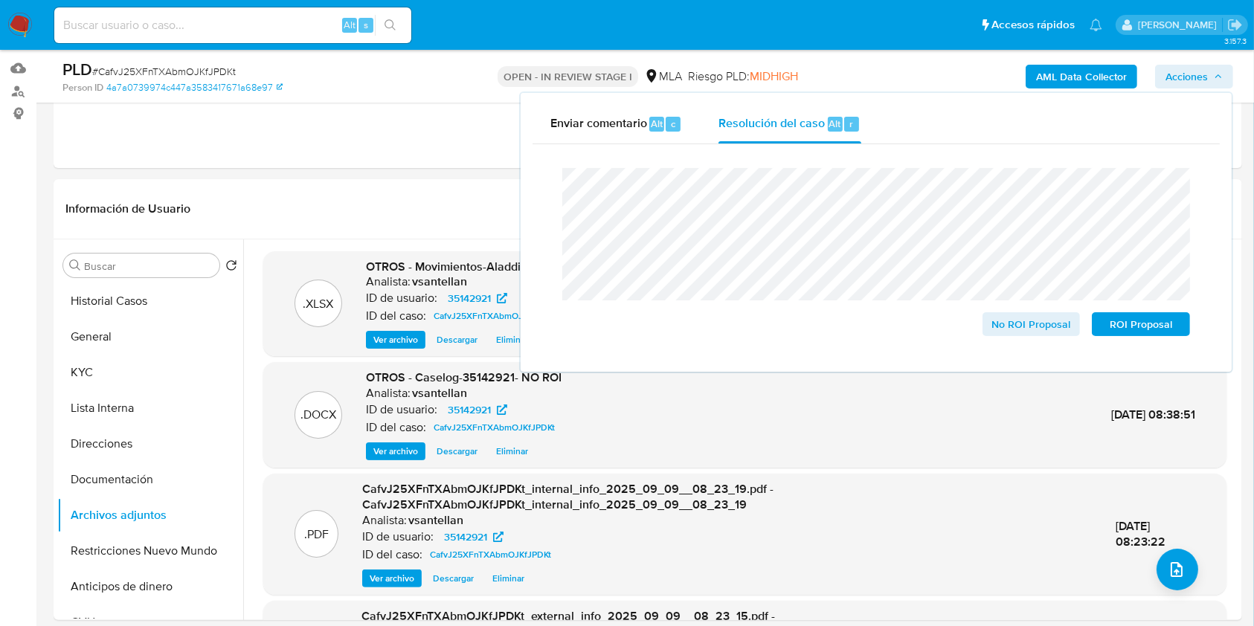
scroll to position [135, 0]
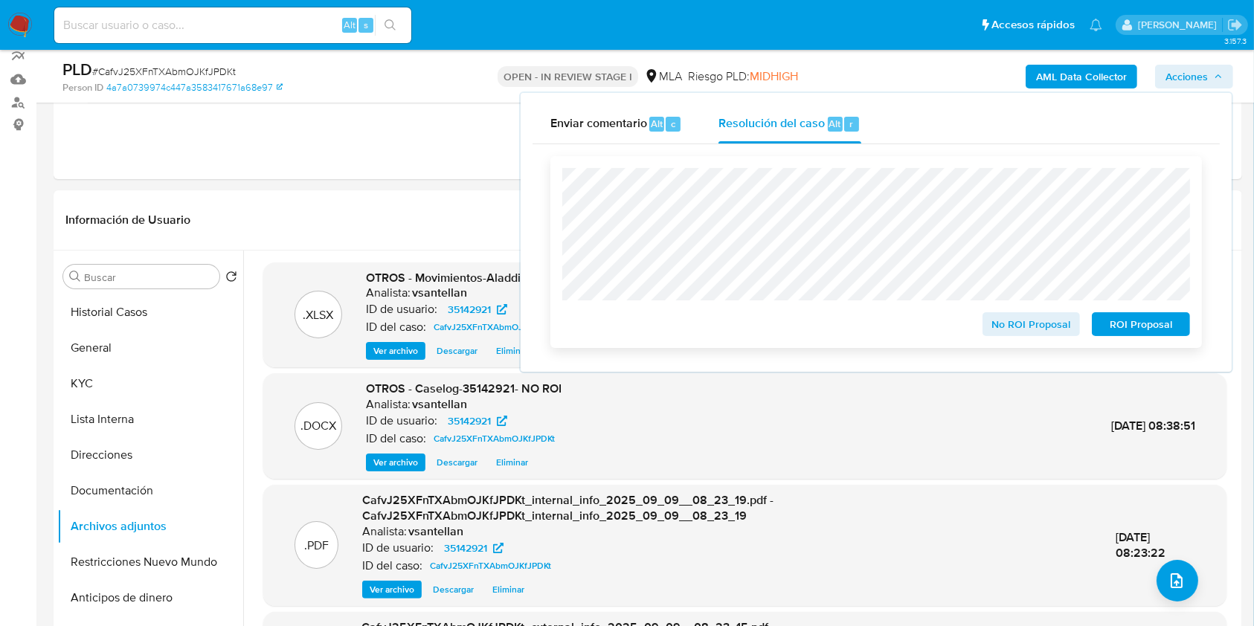
click at [1032, 330] on span "No ROI Proposal" at bounding box center [1031, 324] width 77 height 21
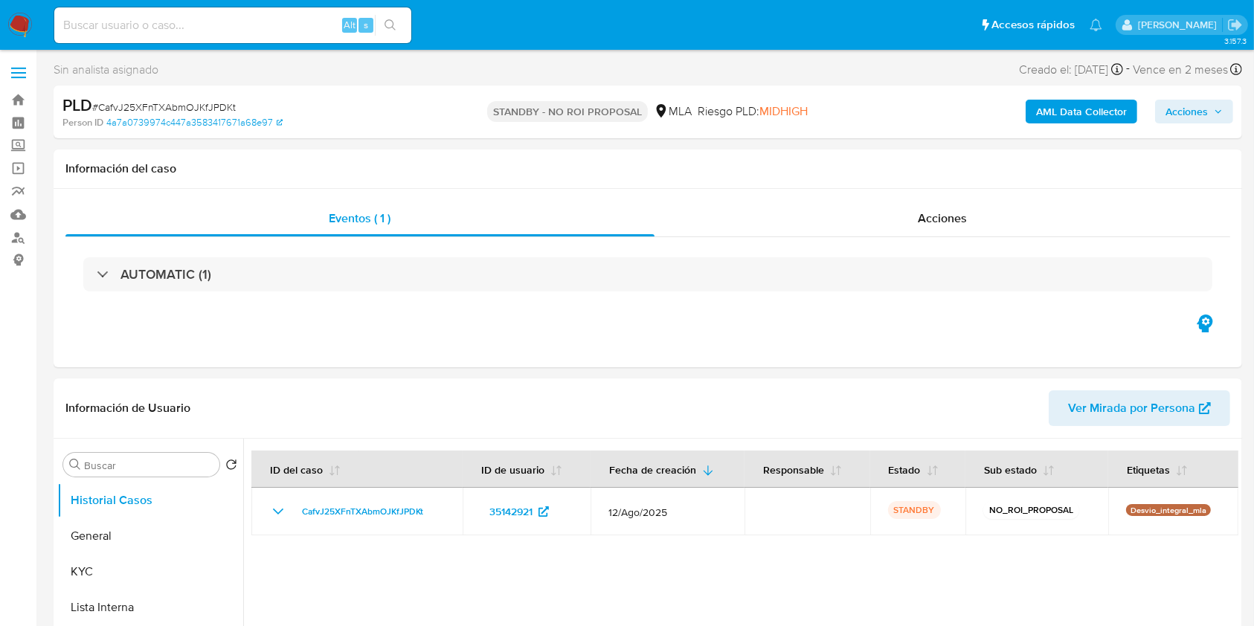
select select "10"
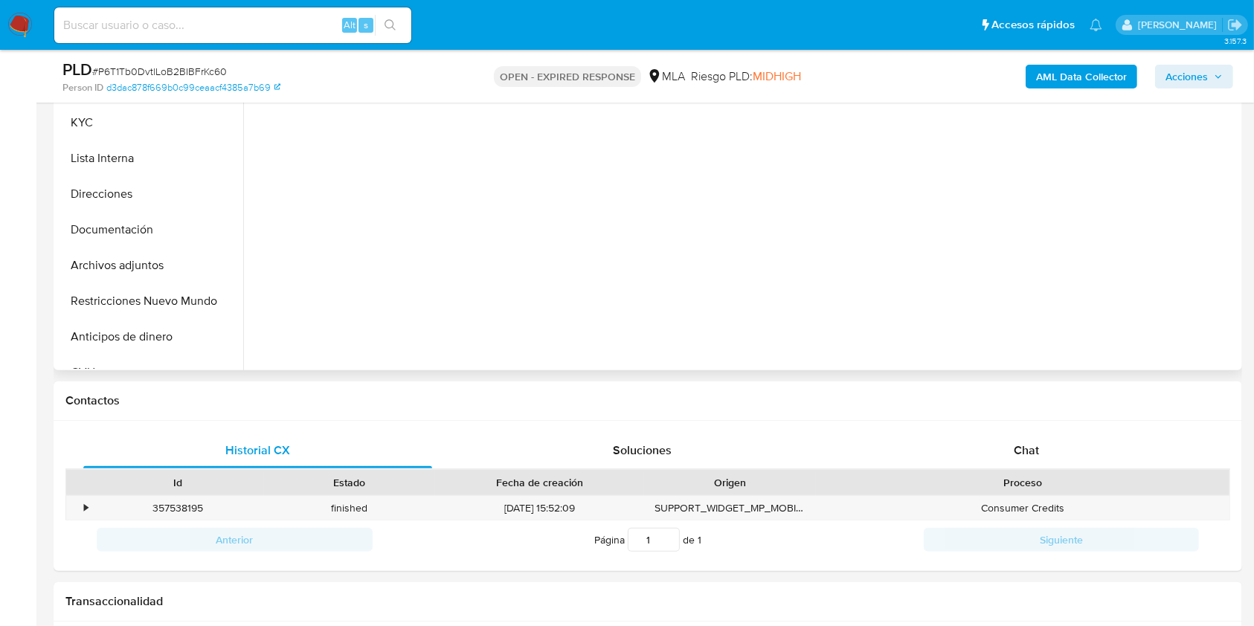
select select "10"
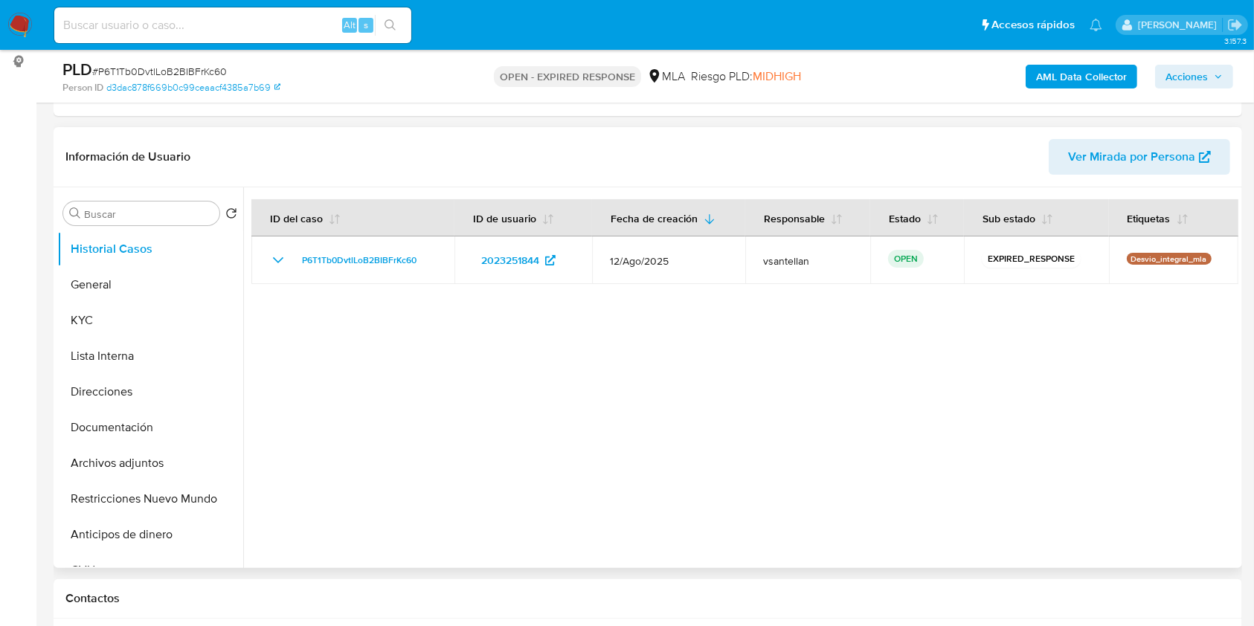
scroll to position [198, 0]
click at [168, 420] on button "Documentación" at bounding box center [144, 429] width 174 height 36
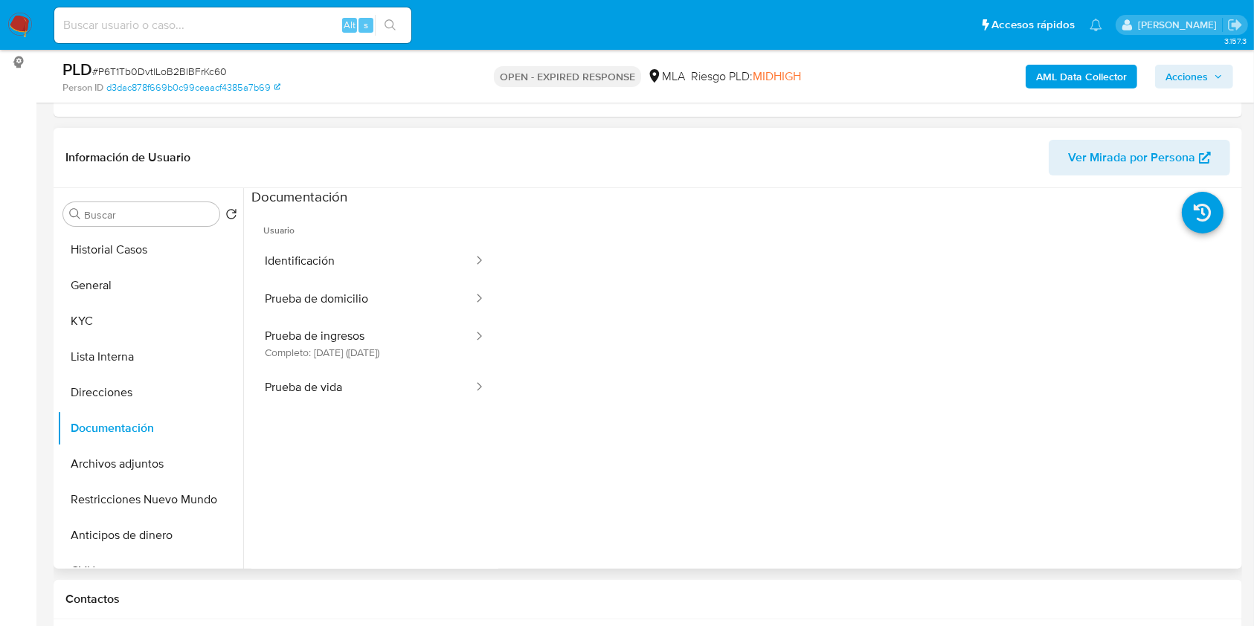
drag, startPoint x: 126, startPoint y: 322, endPoint x: 509, endPoint y: 340, distance: 382.7
click at [509, 340] on div "Buscar Volver al orden por defecto Historial Casos General KYC Lista Interna Di…" at bounding box center [647, 378] width 1181 height 381
drag, startPoint x: 431, startPoint y: 347, endPoint x: 444, endPoint y: 344, distance: 13.2
click at [431, 348] on button "Prueba de ingresos Completo: 14/06/2025 (hace 3 meses)" at bounding box center [362, 343] width 223 height 51
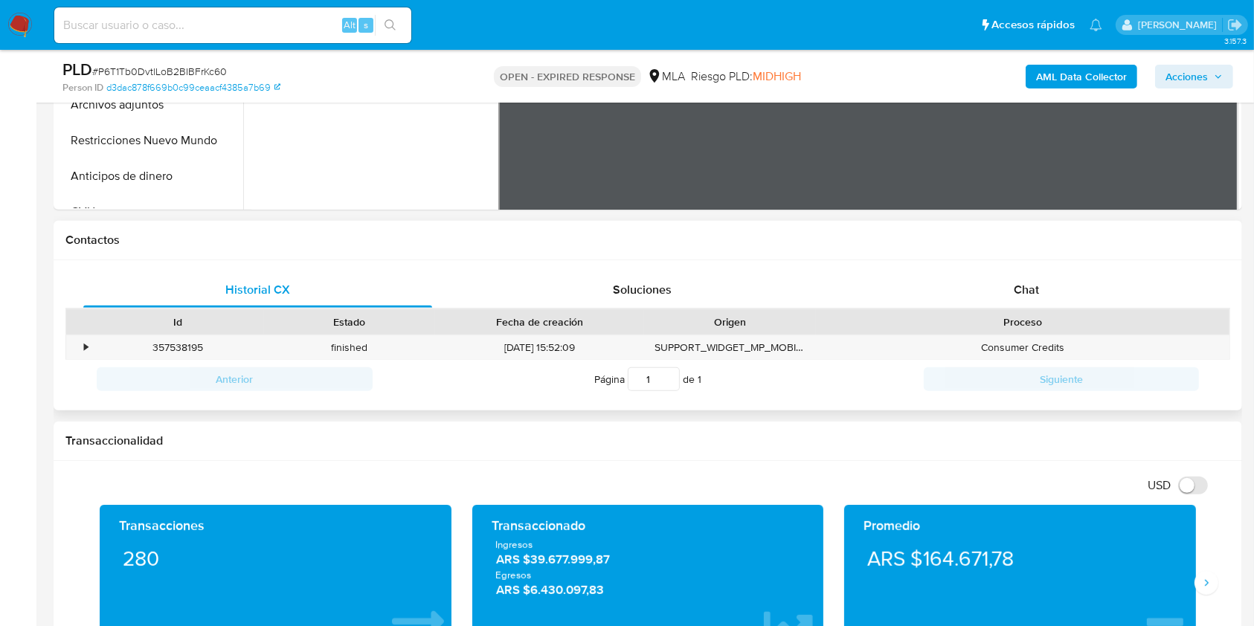
scroll to position [565, 0]
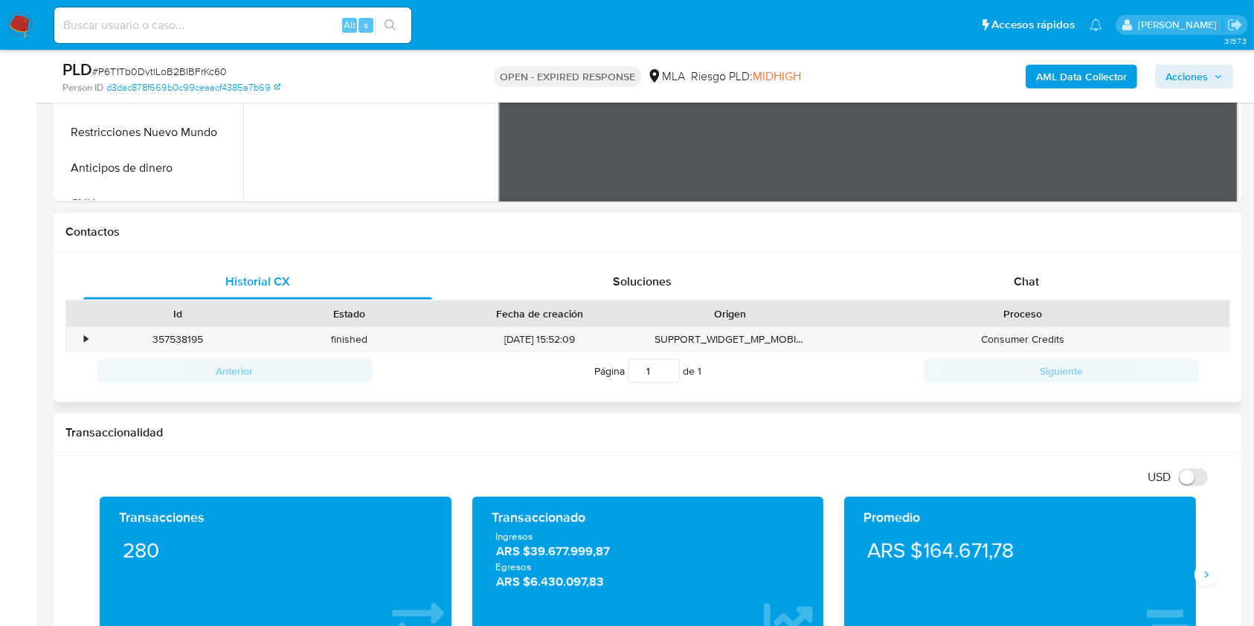
drag, startPoint x: 1128, startPoint y: 254, endPoint x: 1126, endPoint y: 262, distance: 7.8
click at [1127, 254] on div "Historial CX Soluciones Chat Id Estado Fecha de creación Origen Proceso • 35753…" at bounding box center [648, 327] width 1189 height 151
drag, startPoint x: 1126, startPoint y: 263, endPoint x: 1168, endPoint y: 252, distance: 42.9
click at [1126, 264] on div "Chat" at bounding box center [1026, 282] width 349 height 36
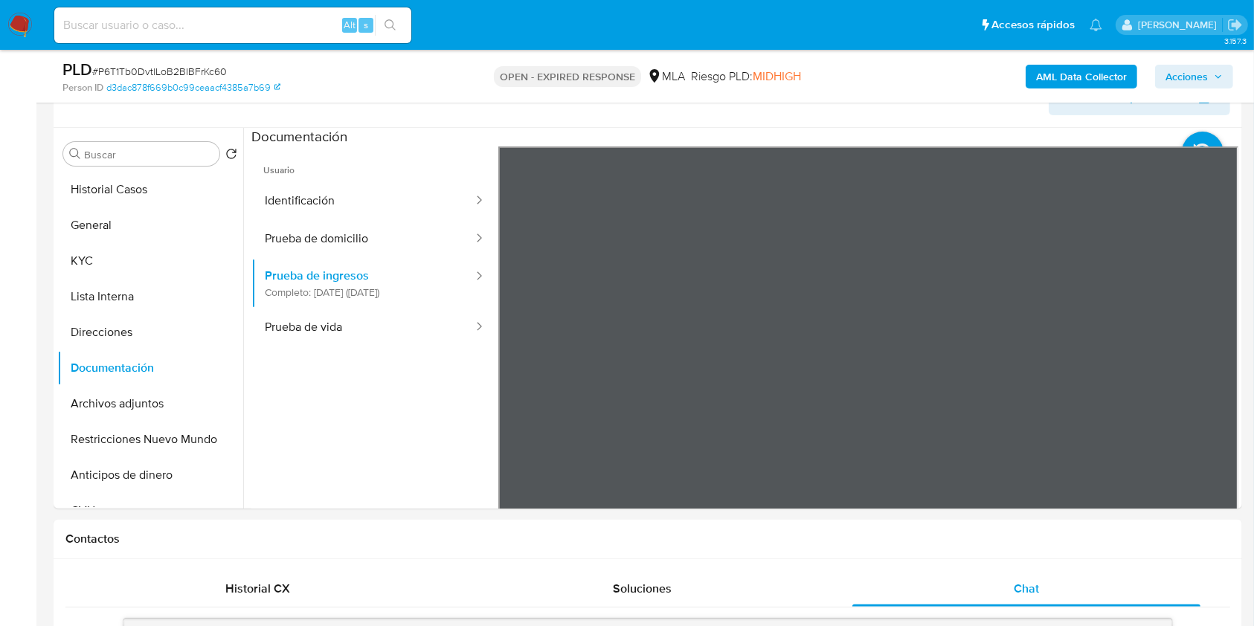
scroll to position [197, 0]
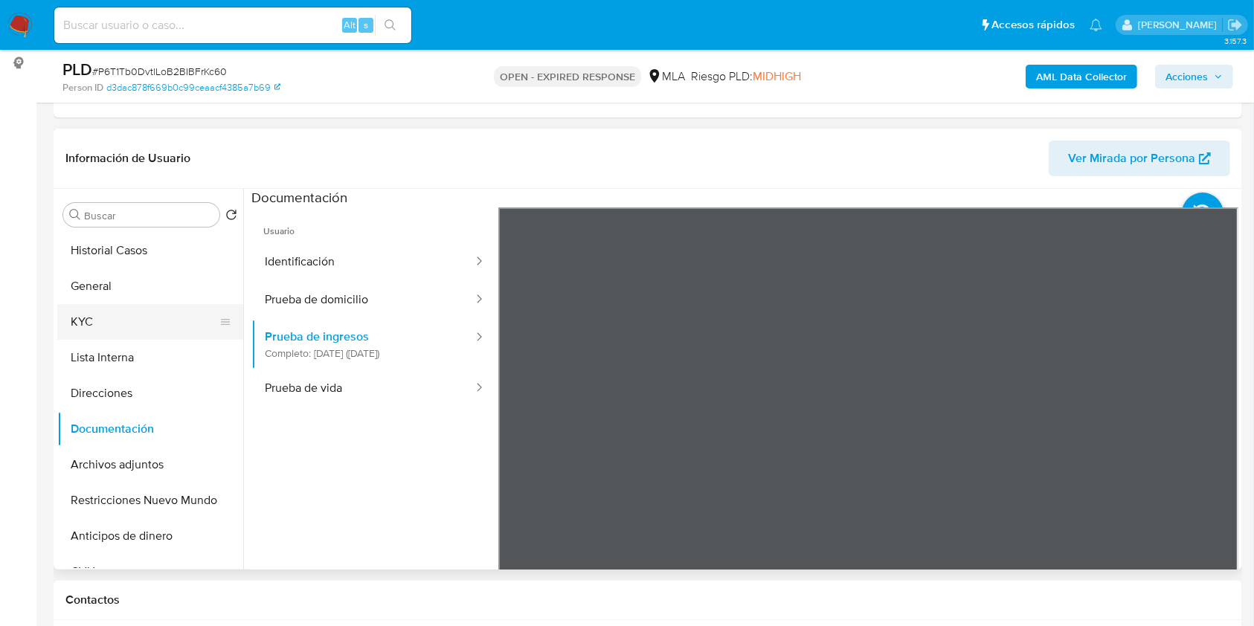
click at [137, 311] on button "KYC" at bounding box center [144, 322] width 174 height 36
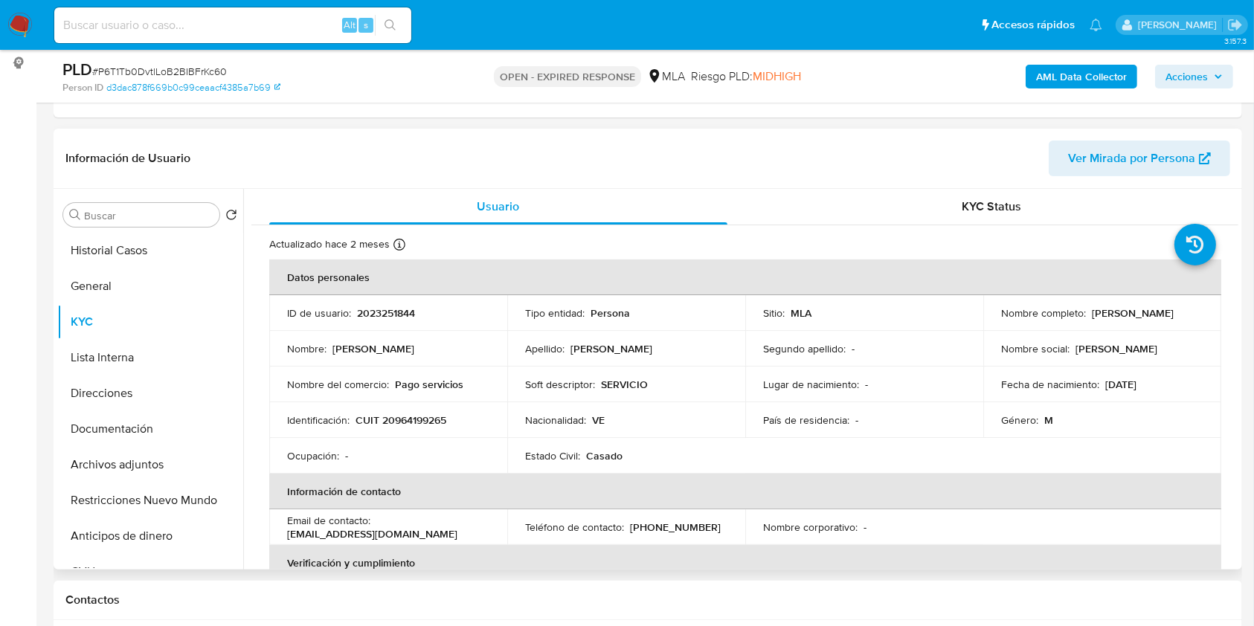
click at [414, 420] on p "CUIT 20964199265" at bounding box center [401, 420] width 91 height 13
copy p "20964199265"
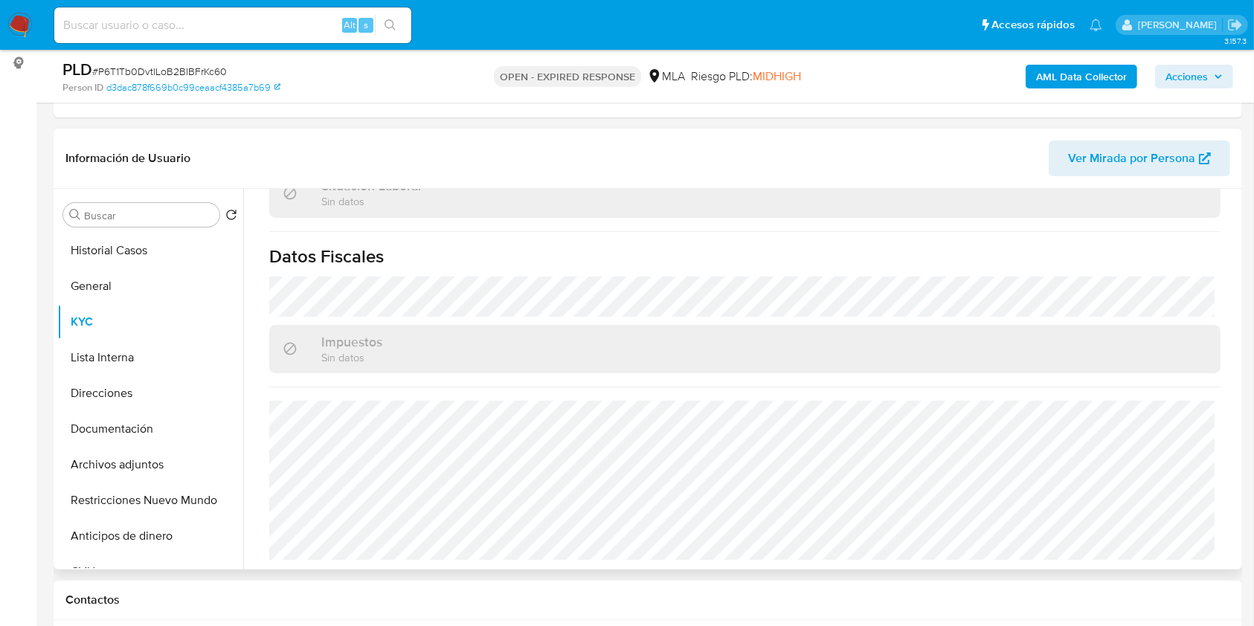
scroll to position [811, 0]
click at [141, 406] on button "Direcciones" at bounding box center [144, 394] width 174 height 36
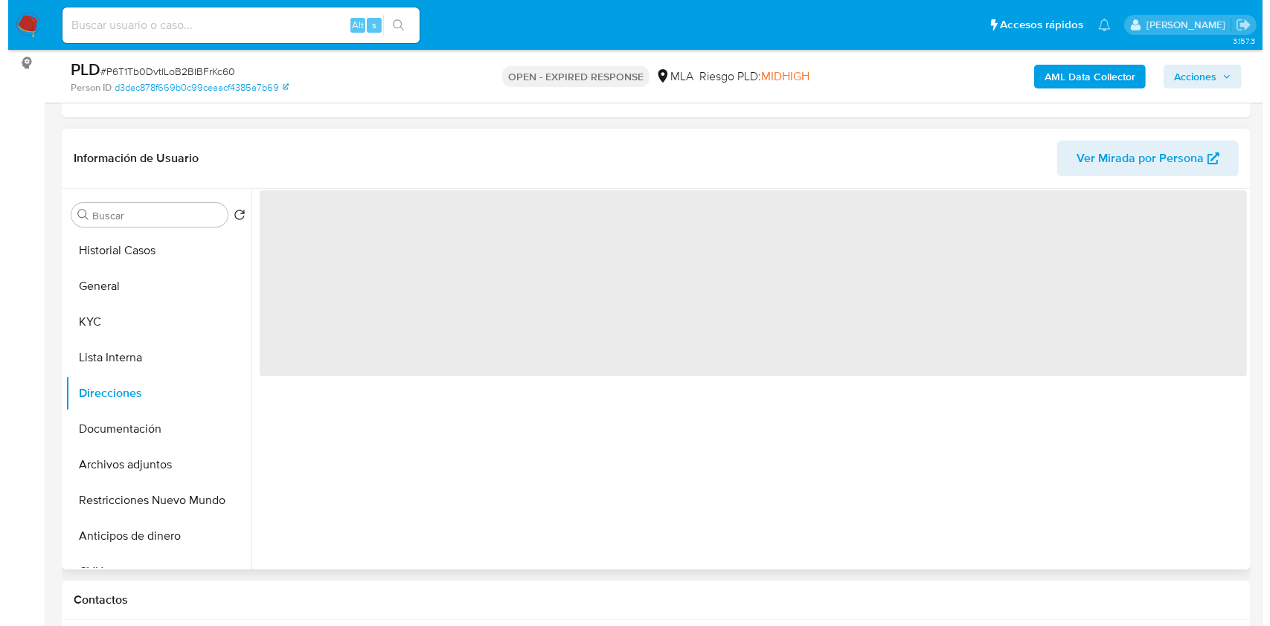
scroll to position [0, 0]
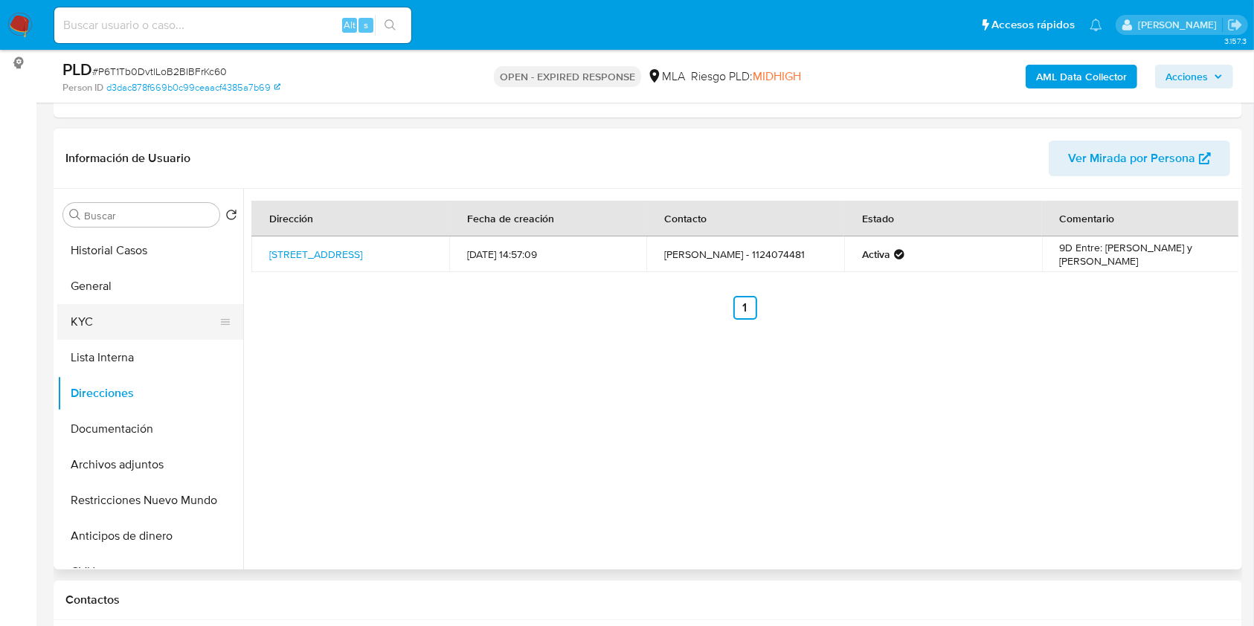
click at [141, 324] on button "KYC" at bounding box center [144, 322] width 174 height 36
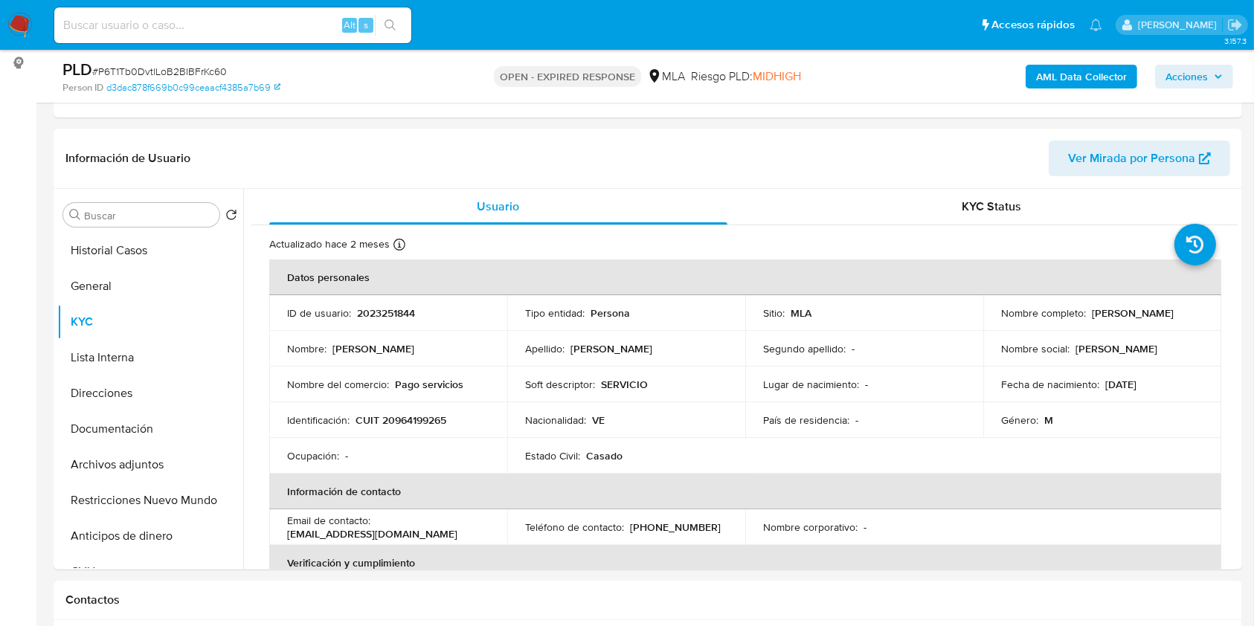
click at [669, 523] on p "[PHONE_NUMBER]" at bounding box center [675, 527] width 91 height 13
copy p "24074481"
click at [163, 485] on button "Restricciones Nuevo Mundo" at bounding box center [144, 501] width 174 height 36
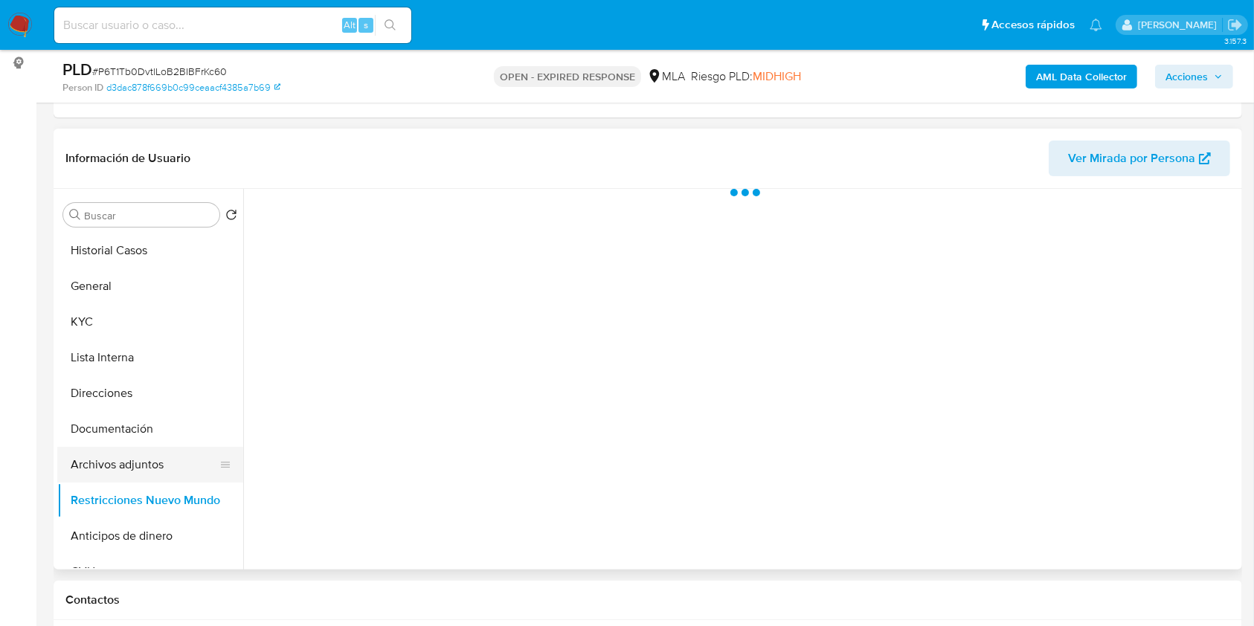
click at [162, 467] on button "Archivos adjuntos" at bounding box center [144, 465] width 174 height 36
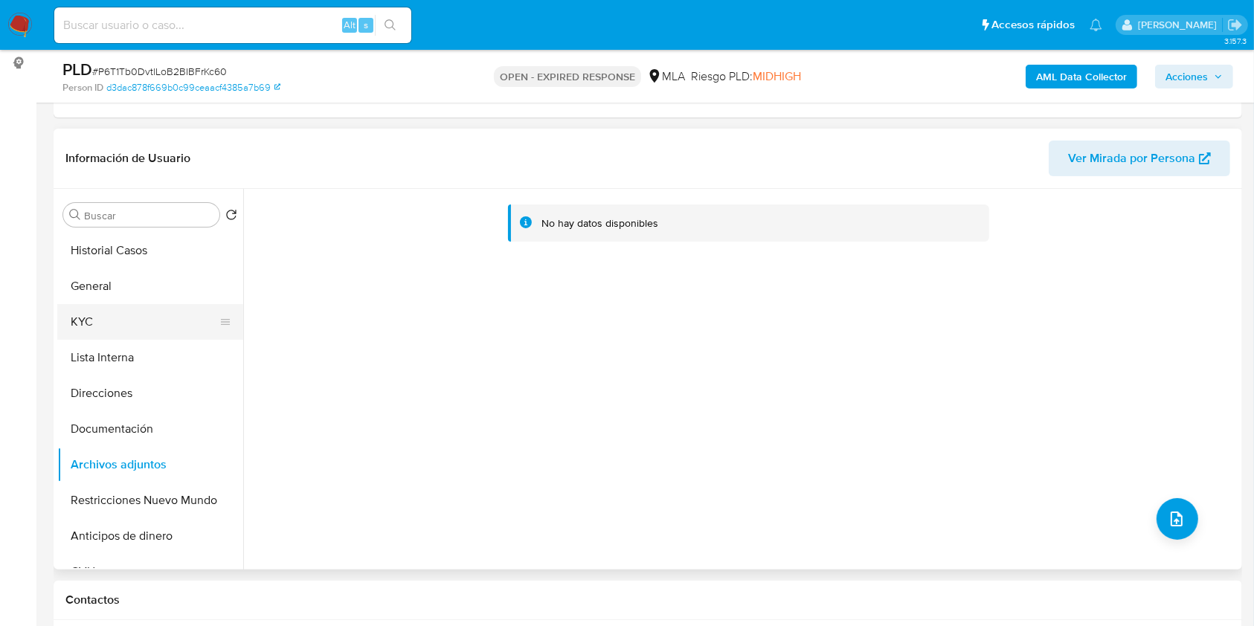
click at [120, 322] on button "KYC" at bounding box center [144, 322] width 174 height 36
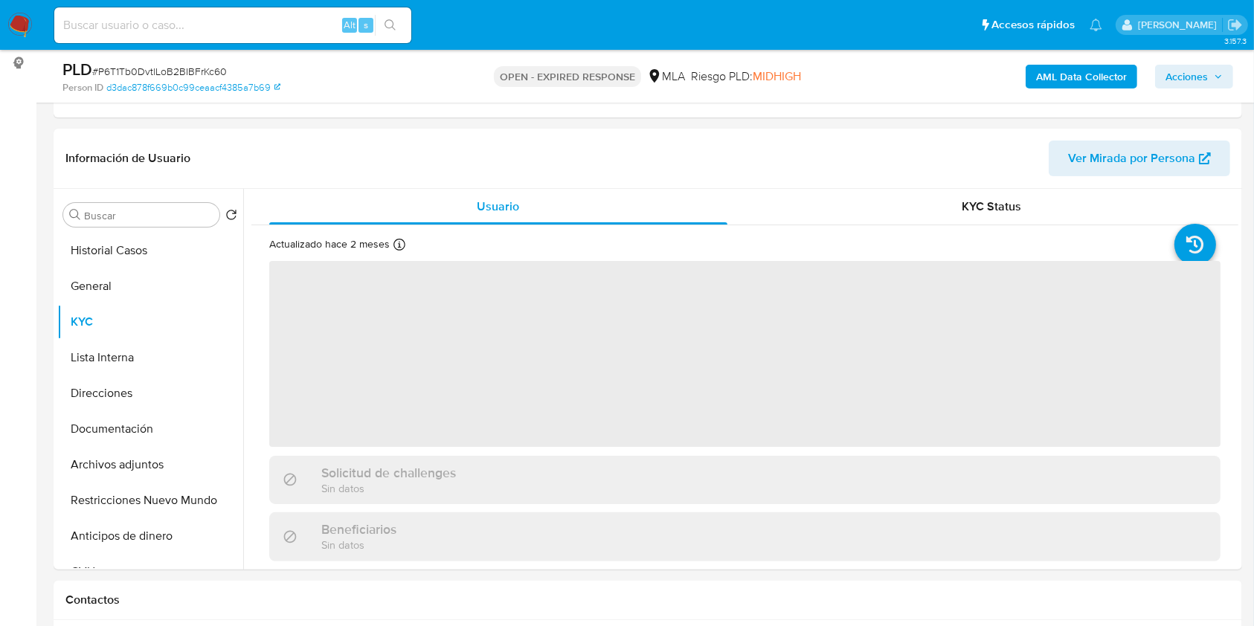
click at [1073, 65] on b "AML Data Collector" at bounding box center [1081, 77] width 91 height 24
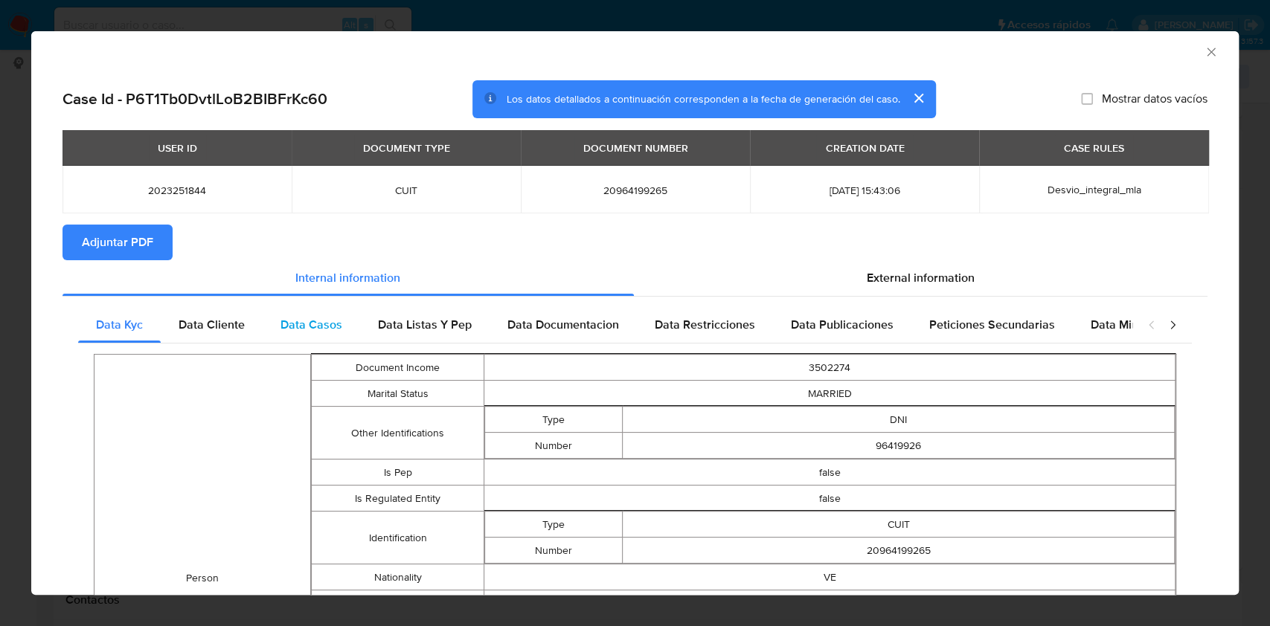
drag, startPoint x: 196, startPoint y: 317, endPoint x: 281, endPoint y: 322, distance: 85.0
click at [196, 318] on span "Data Cliente" at bounding box center [212, 324] width 66 height 17
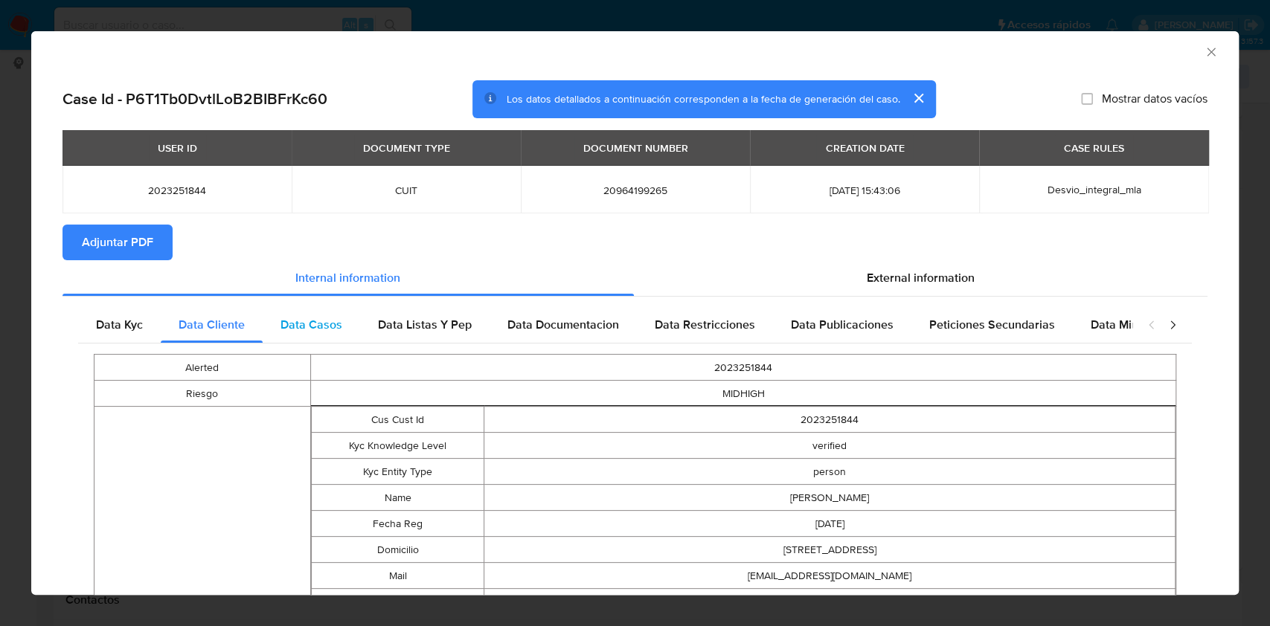
click at [303, 315] on div "Data Casos" at bounding box center [311, 325] width 97 height 36
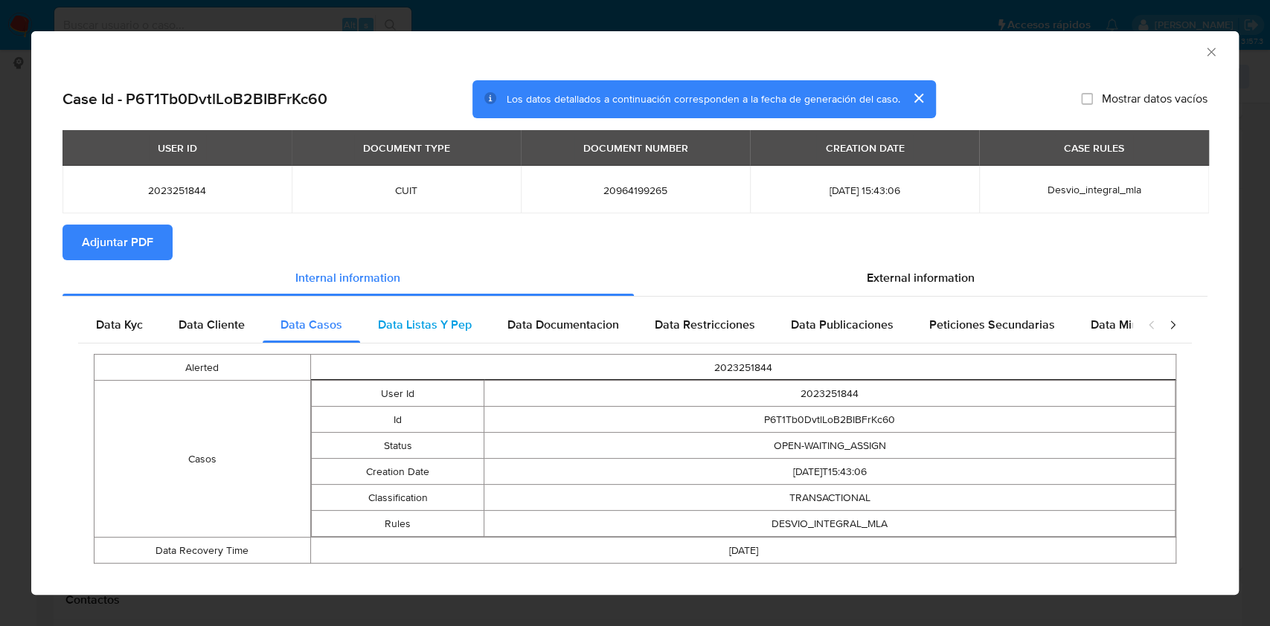
drag, startPoint x: 422, startPoint y: 331, endPoint x: 437, endPoint y: 327, distance: 14.8
click at [422, 331] on span "Data Listas Y Pep" at bounding box center [425, 324] width 94 height 17
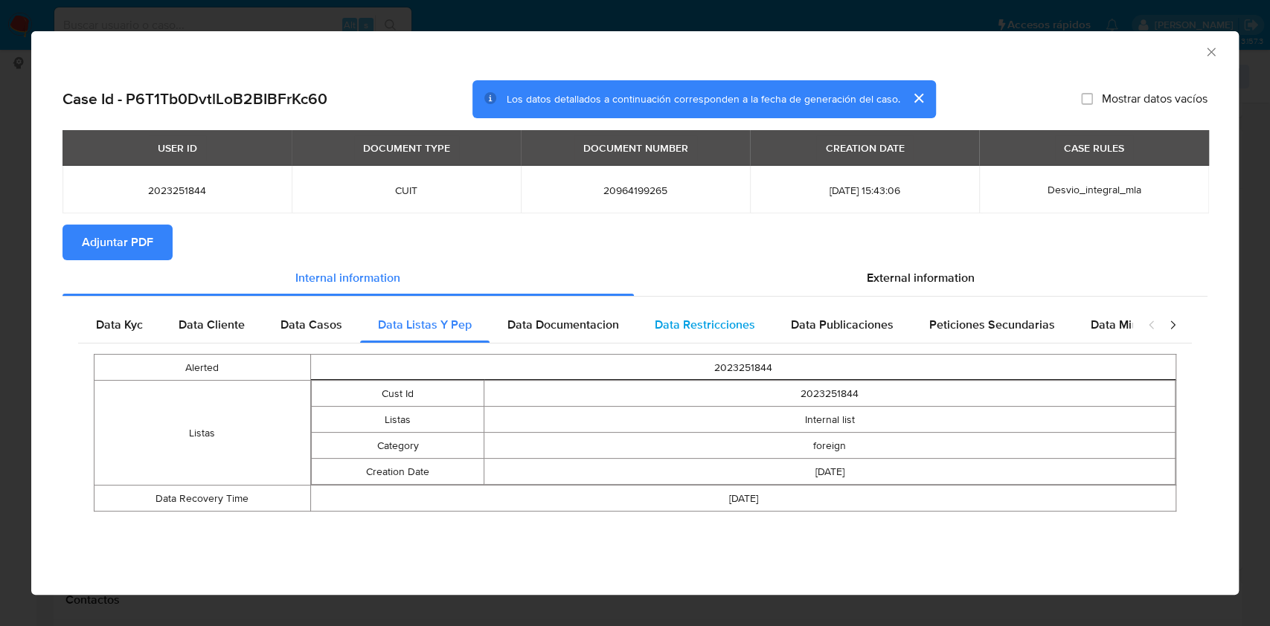
drag, startPoint x: 547, startPoint y: 311, endPoint x: 717, endPoint y: 332, distance: 171.0
click at [566, 315] on div "Data Documentacion" at bounding box center [562, 325] width 147 height 36
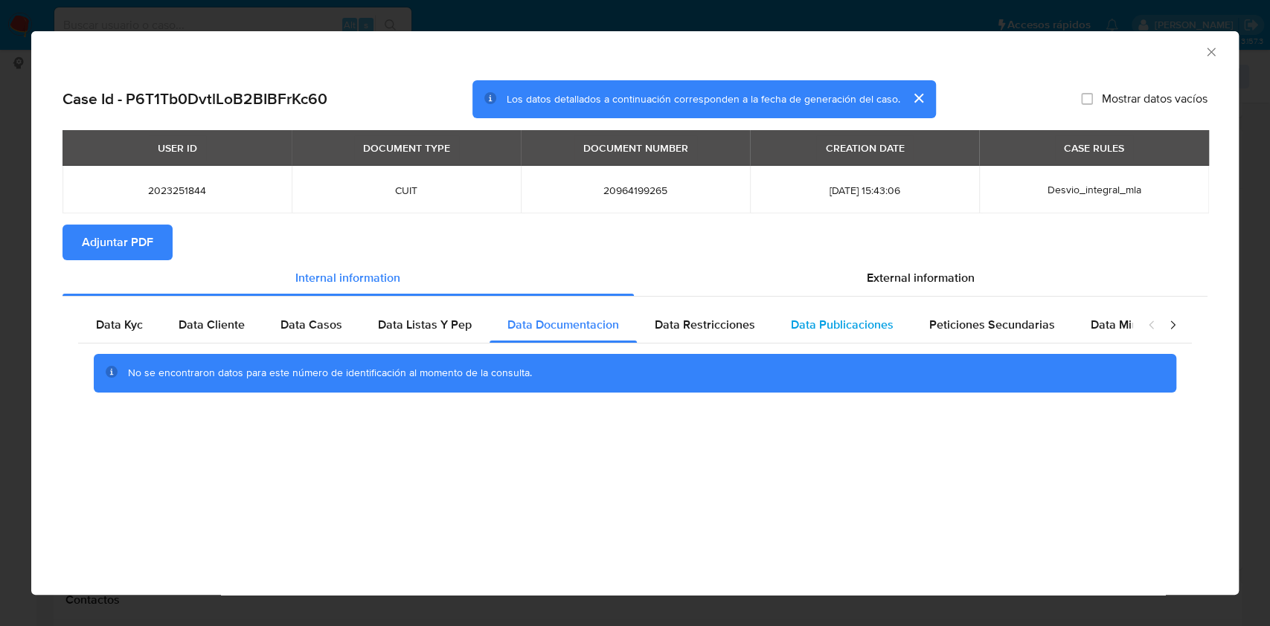
drag, startPoint x: 715, startPoint y: 327, endPoint x: 815, endPoint y: 332, distance: 100.5
click at [721, 327] on span "Data Restricciones" at bounding box center [705, 324] width 100 height 17
drag, startPoint x: 818, startPoint y: 329, endPoint x: 841, endPoint y: 330, distance: 23.1
click at [820, 328] on span "Data Publicaciones" at bounding box center [842, 324] width 103 height 17
click at [973, 321] on span "Peticiones Secundarias" at bounding box center [992, 324] width 126 height 17
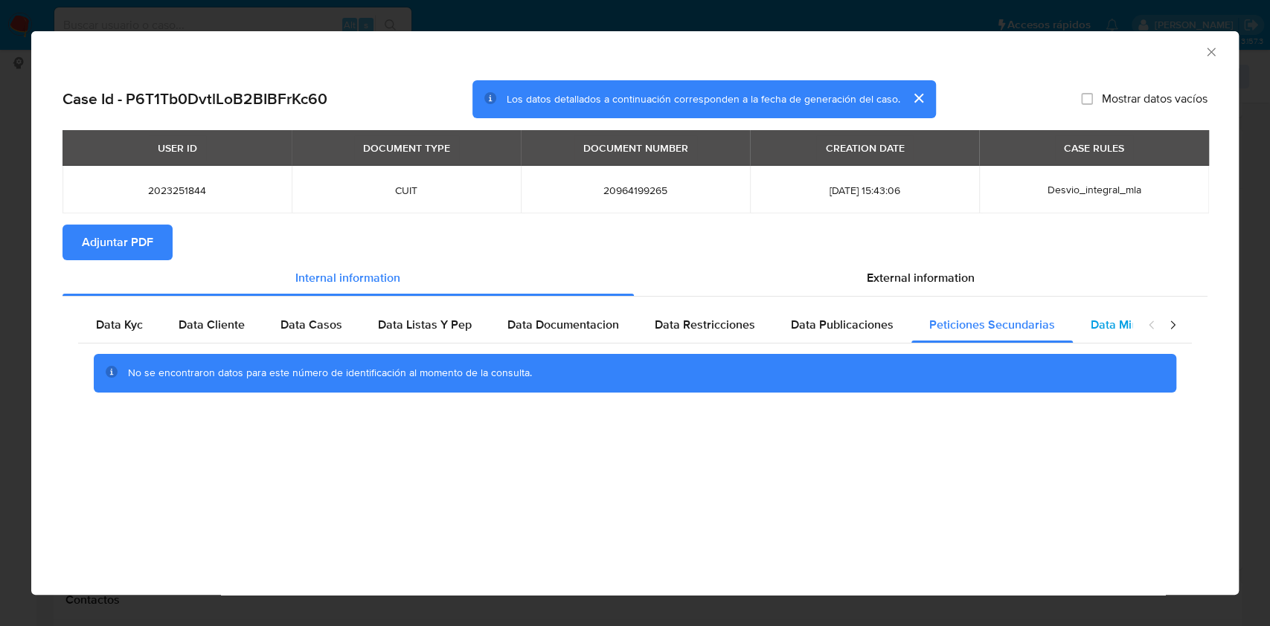
click at [1101, 308] on div "Data Minoridad" at bounding box center [1132, 325] width 118 height 36
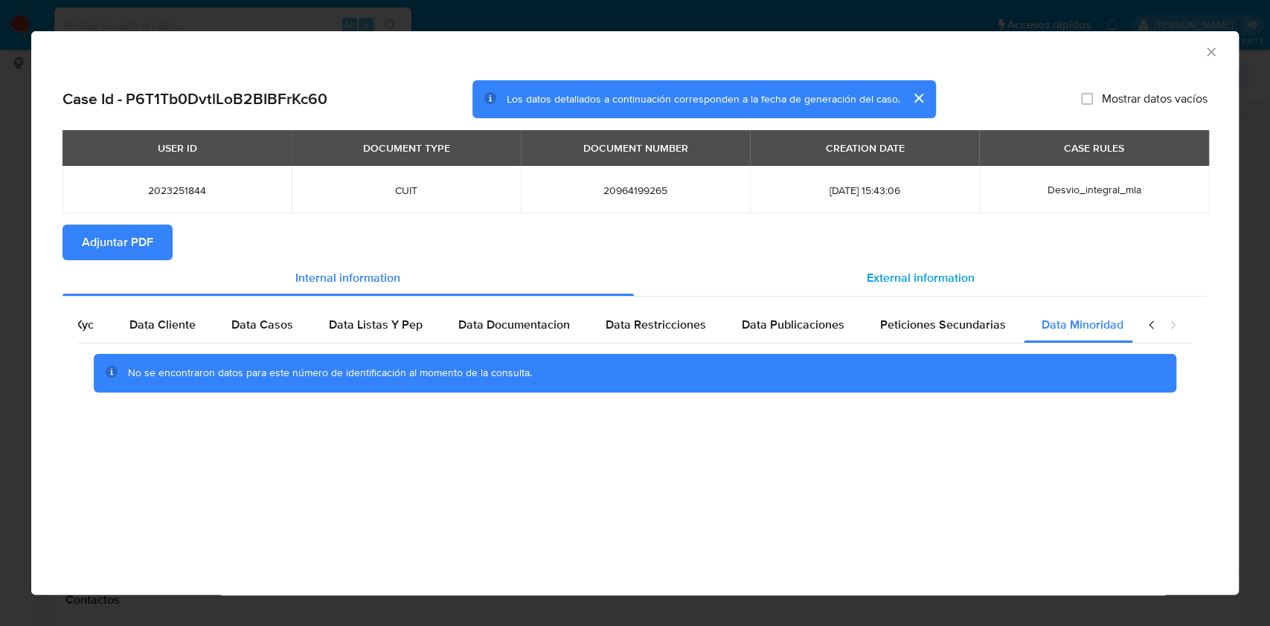
scroll to position [0, 50]
click at [939, 286] on span "External information" at bounding box center [921, 277] width 108 height 17
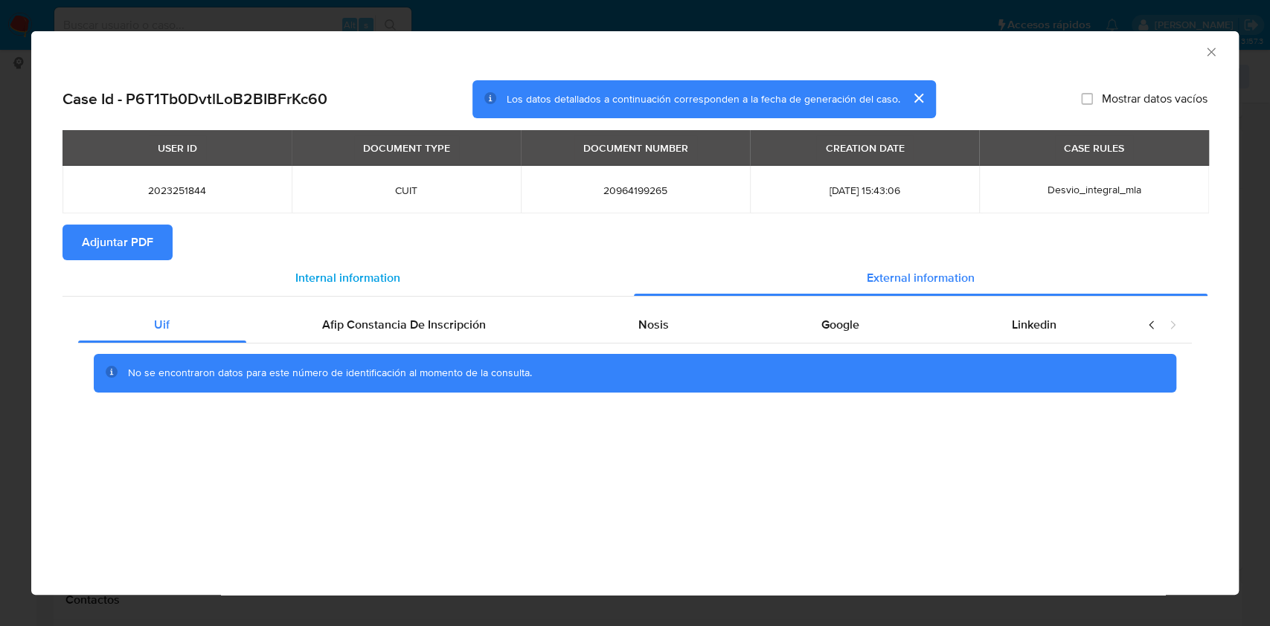
scroll to position [0, 0]
click at [428, 312] on div "Afip Constancia De Inscripción" at bounding box center [404, 325] width 316 height 36
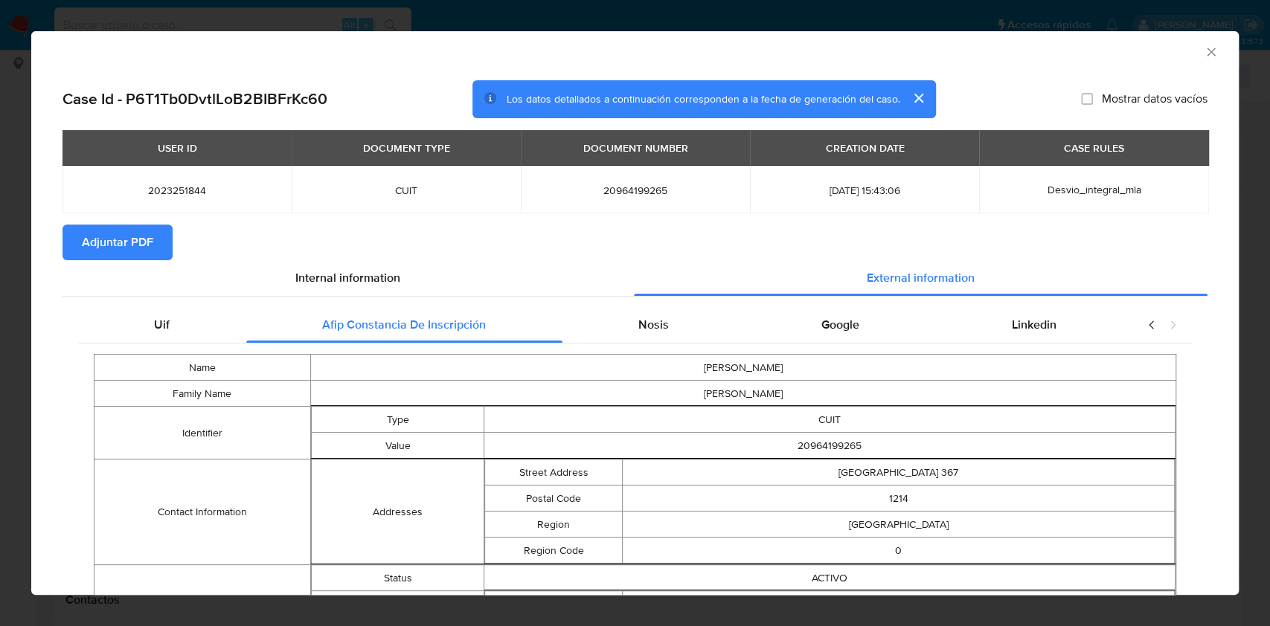
click at [666, 334] on div "Nosis" at bounding box center [653, 325] width 183 height 36
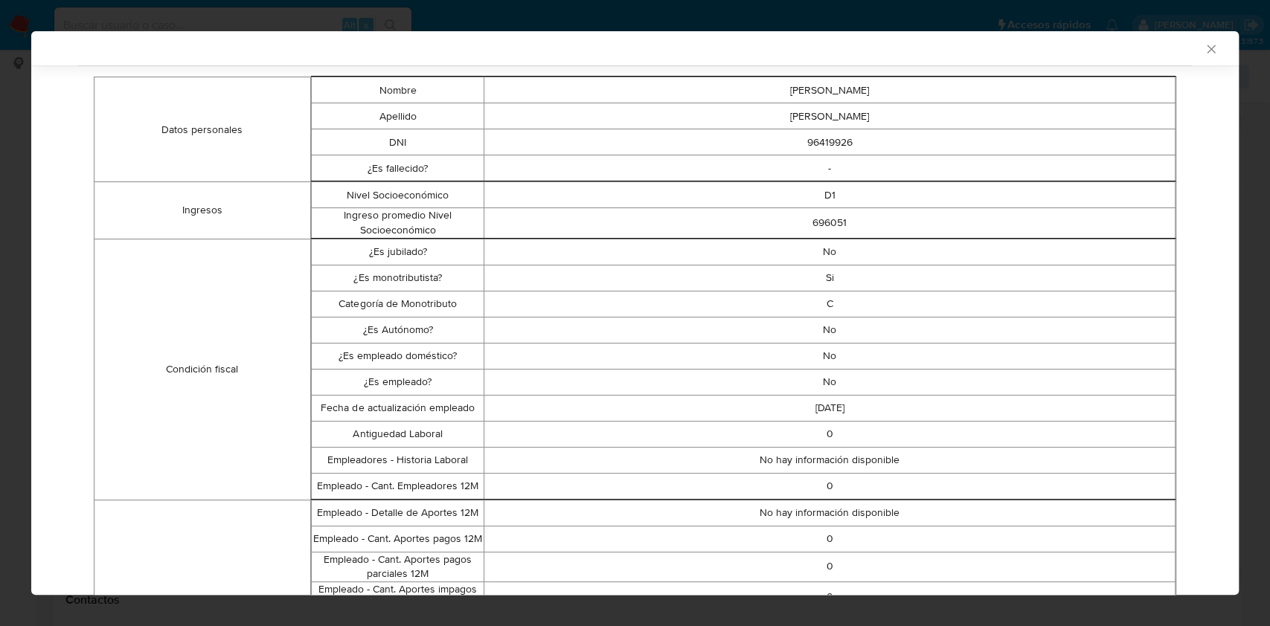
scroll to position [91, 0]
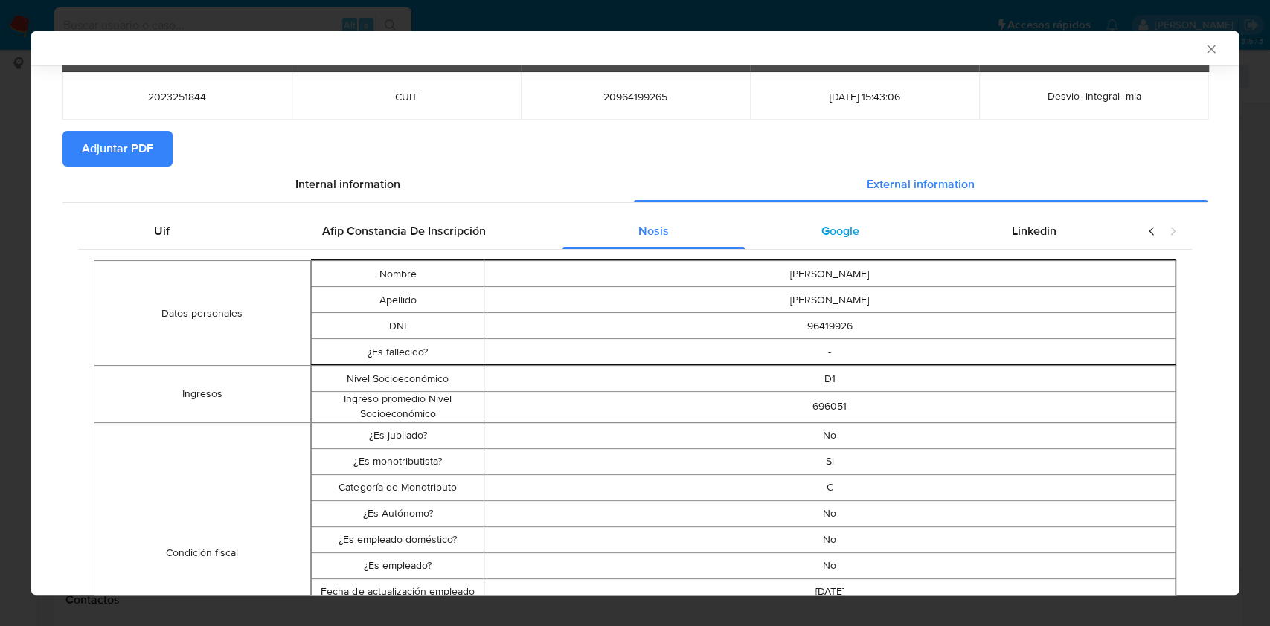
click at [875, 239] on div "Google" at bounding box center [840, 231] width 190 height 36
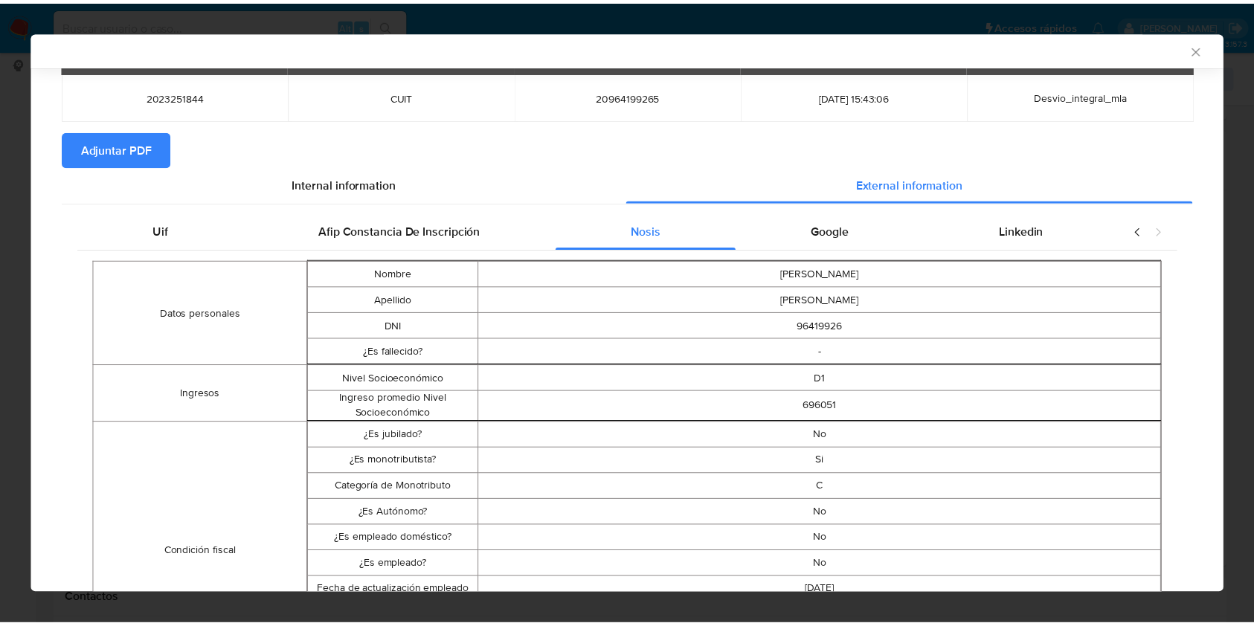
scroll to position [0, 0]
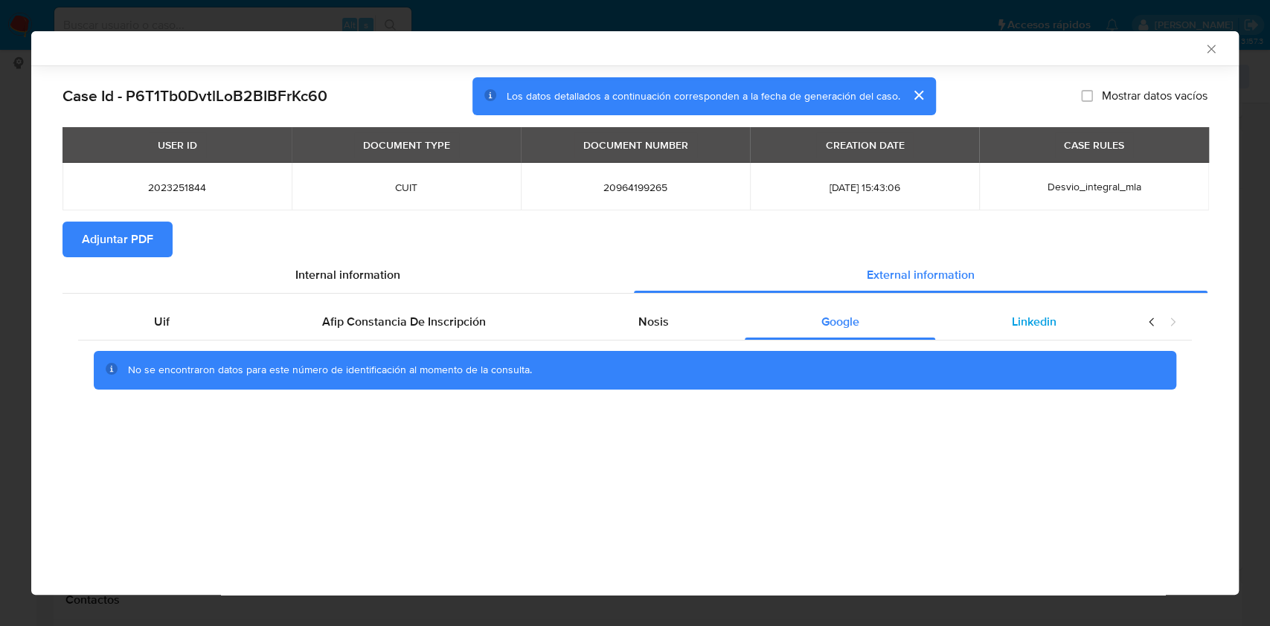
click at [1099, 340] on div "Linkedin" at bounding box center [1033, 322] width 197 height 36
click at [145, 240] on span "Adjuntar PDF" at bounding box center [117, 239] width 71 height 33
click at [1203, 45] on icon "Cerrar ventana" at bounding box center [1210, 49] width 15 height 15
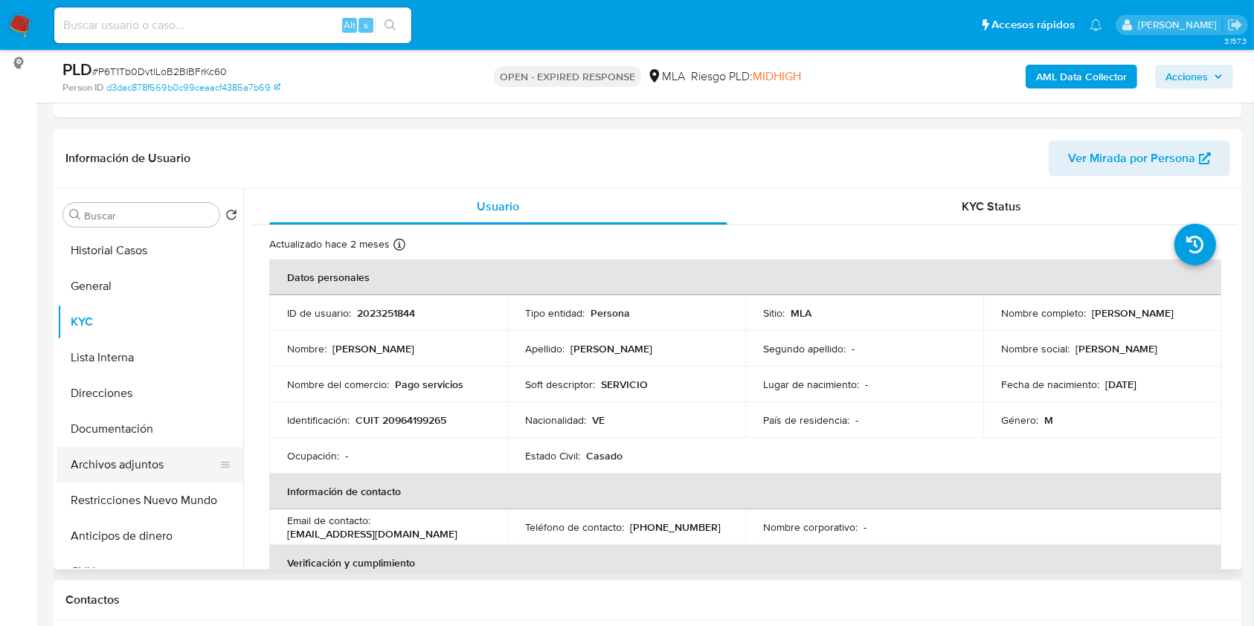
click at [154, 472] on button "Archivos adjuntos" at bounding box center [144, 465] width 174 height 36
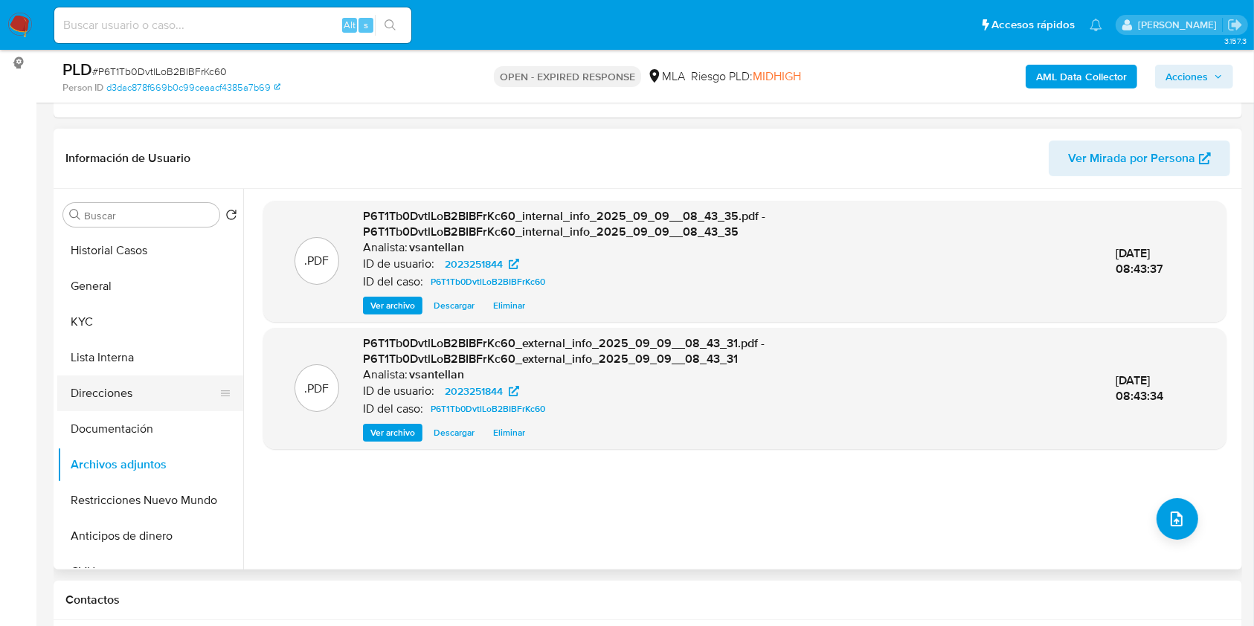
click at [131, 392] on button "Direcciones" at bounding box center [144, 394] width 174 height 36
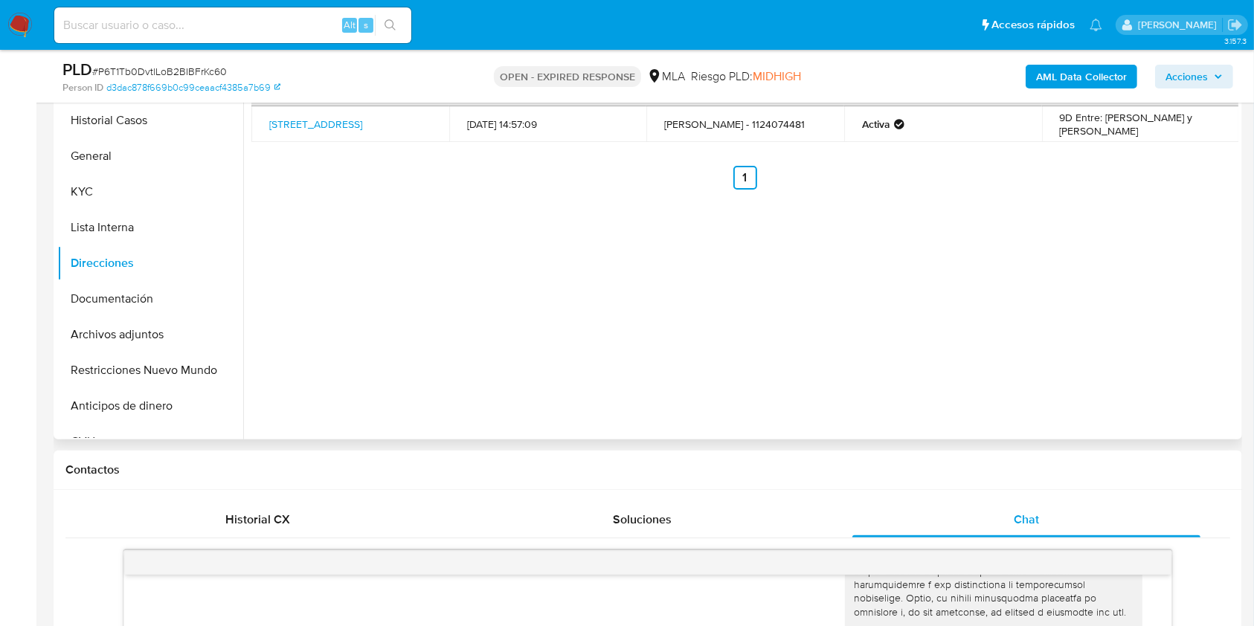
scroll to position [297, 0]
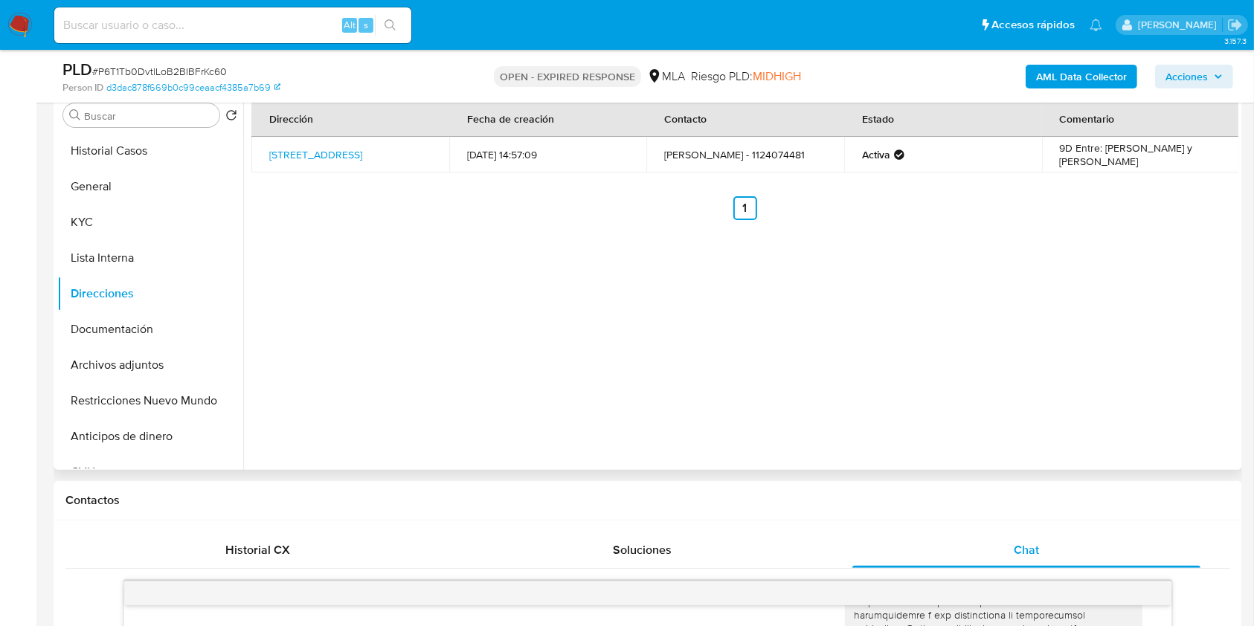
drag, startPoint x: 314, startPoint y: 165, endPoint x: 260, endPoint y: 142, distance: 59.0
click at [260, 142] on td "Calle Ecuador 367, Balvanera, Capital Federal, 1214, Argentina 367" at bounding box center [350, 155] width 198 height 36
copy link "Calle Ecuador 367, Balvanera, Capital Federal, 1214, Argentina 367"
click at [120, 229] on button "KYC" at bounding box center [144, 223] width 174 height 36
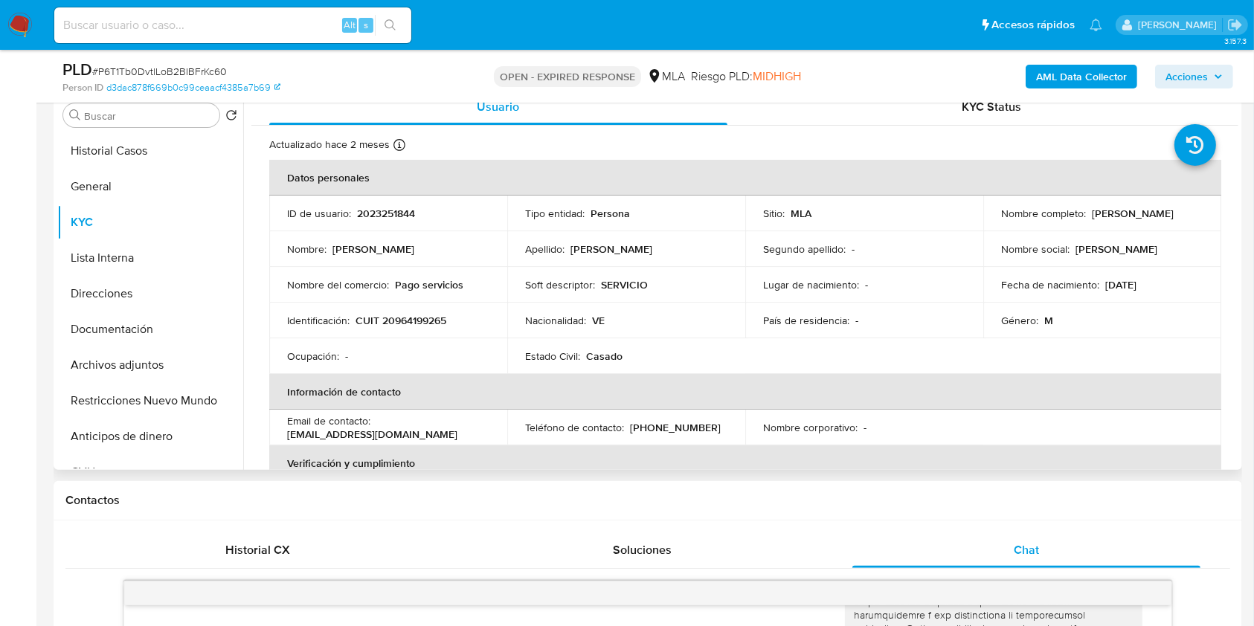
click at [653, 424] on p "(11) 24074481" at bounding box center [675, 427] width 91 height 13
click at [653, 425] on p "(11) 24074481" at bounding box center [675, 427] width 91 height 13
copy p "24074481"
drag, startPoint x: 408, startPoint y: 437, endPoint x: 283, endPoint y: 437, distance: 124.2
click at [283, 437] on td "Email de contacto : mimuperez00@gmail.com" at bounding box center [388, 428] width 238 height 36
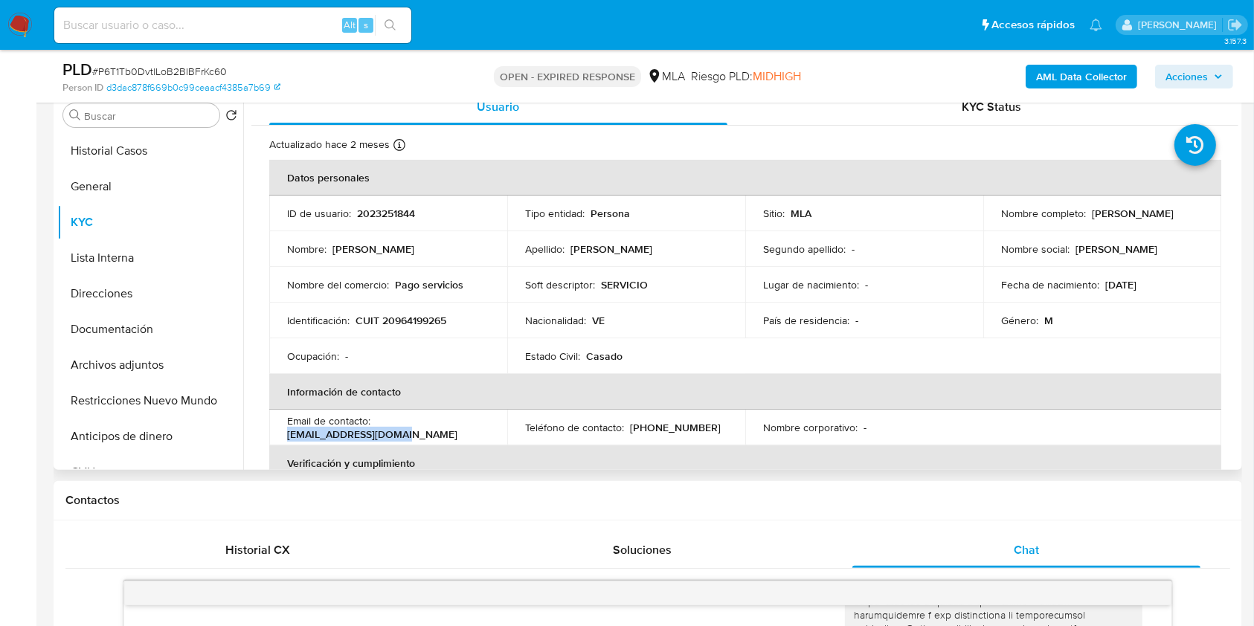
copy p "mimuperez00@gmail.com"
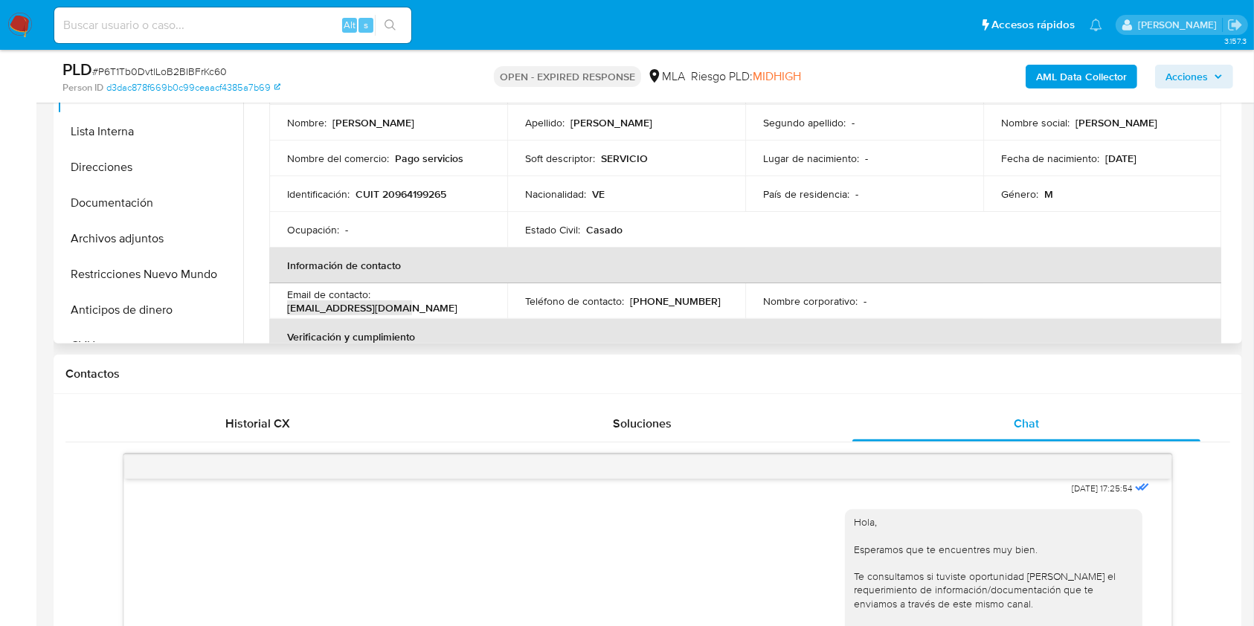
scroll to position [396, 0]
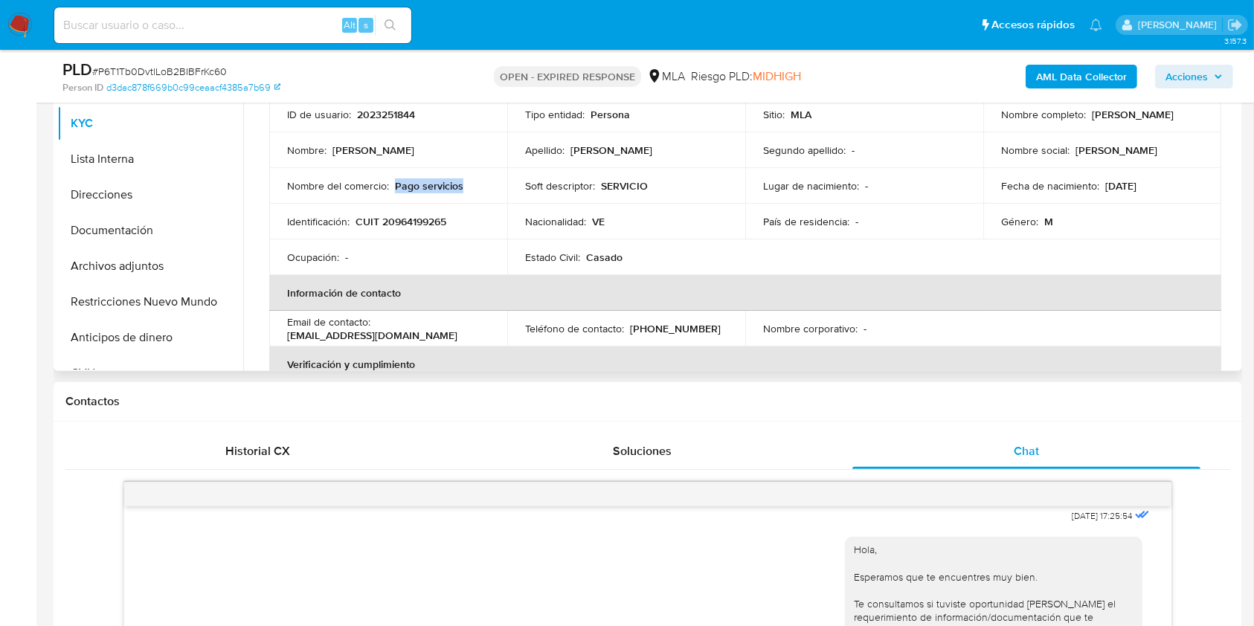
drag, startPoint x: 460, startPoint y: 186, endPoint x: 396, endPoint y: 184, distance: 64.7
click at [396, 184] on div "Nombre del comercio : Pago servicios" at bounding box center [388, 185] width 202 height 13
copy p "Pago servicios"
click at [179, 244] on button "Documentación" at bounding box center [144, 231] width 174 height 36
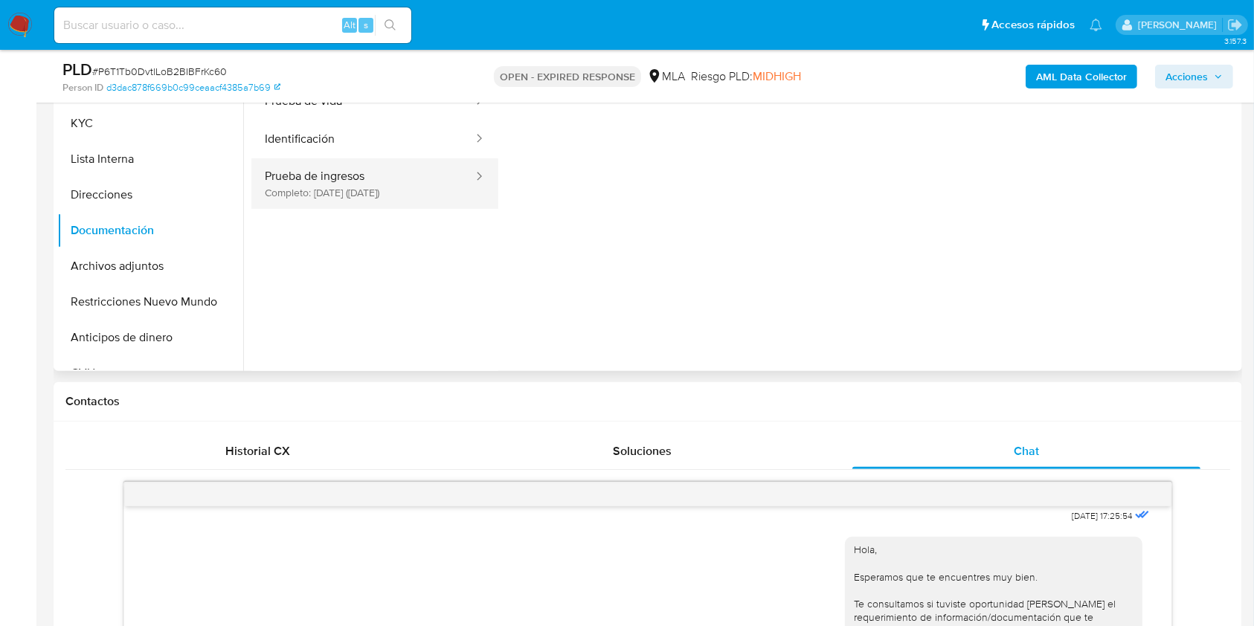
click at [382, 168] on button "Prueba de ingresos Completo: 14/06/2025 (hace 3 meses)" at bounding box center [362, 183] width 223 height 51
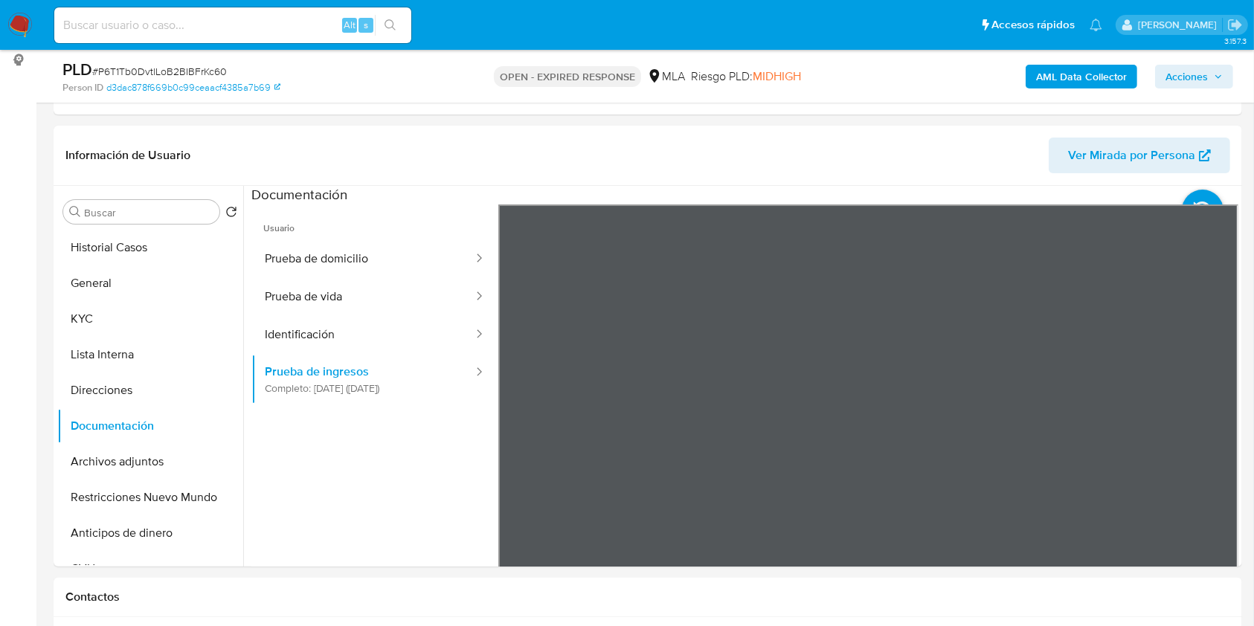
scroll to position [190, 0]
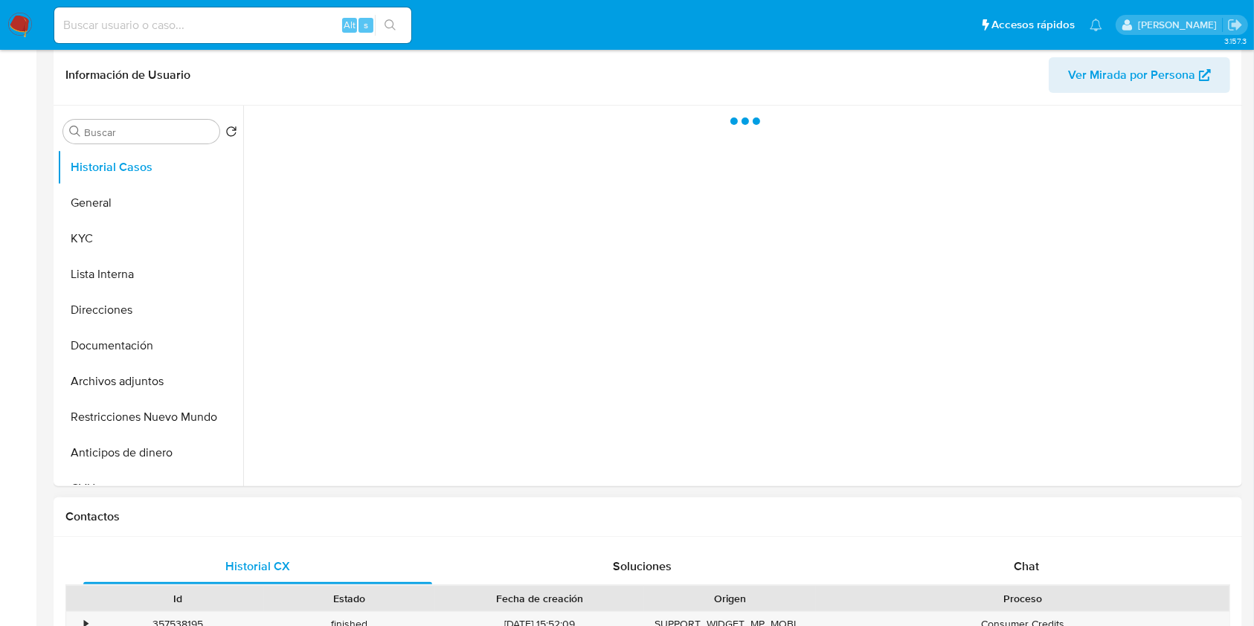
scroll to position [495, 0]
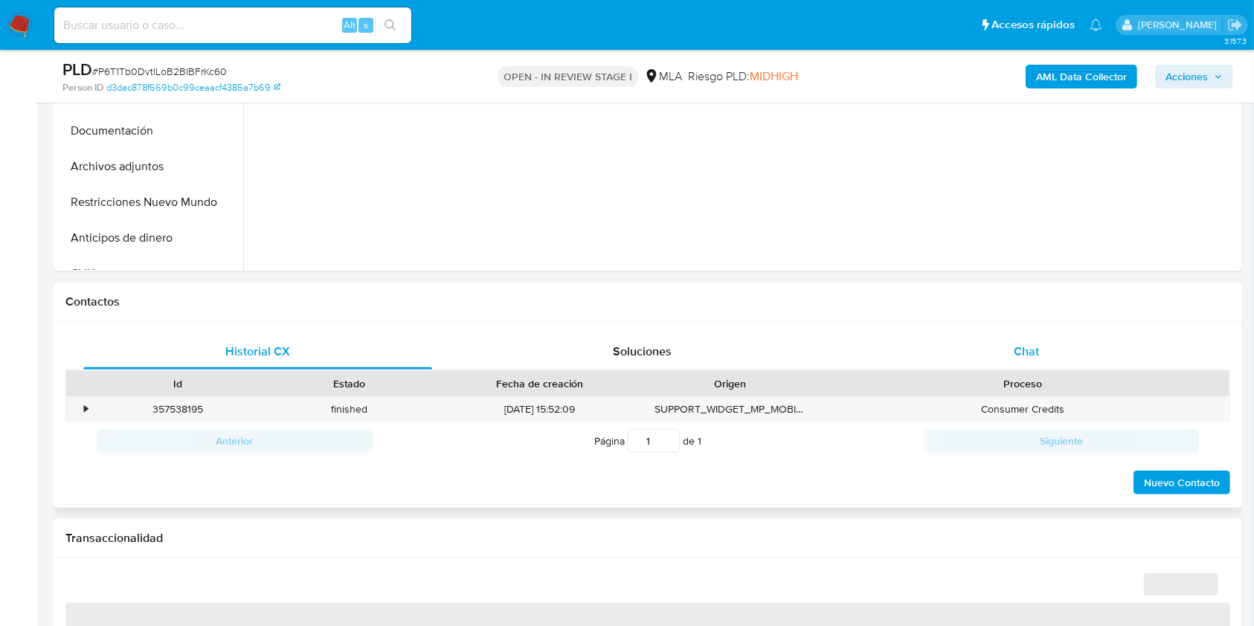
drag, startPoint x: 1029, startPoint y: 349, endPoint x: 1015, endPoint y: 361, distance: 18.5
click at [1029, 348] on span "Chat" at bounding box center [1026, 351] width 25 height 17
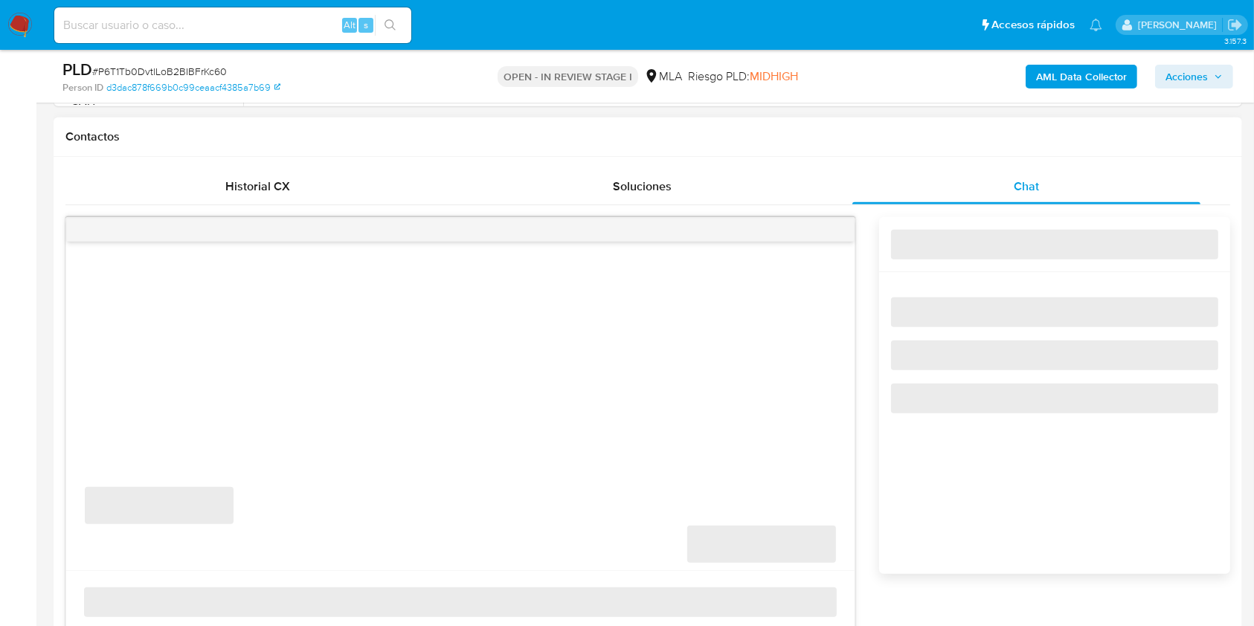
scroll to position [694, 0]
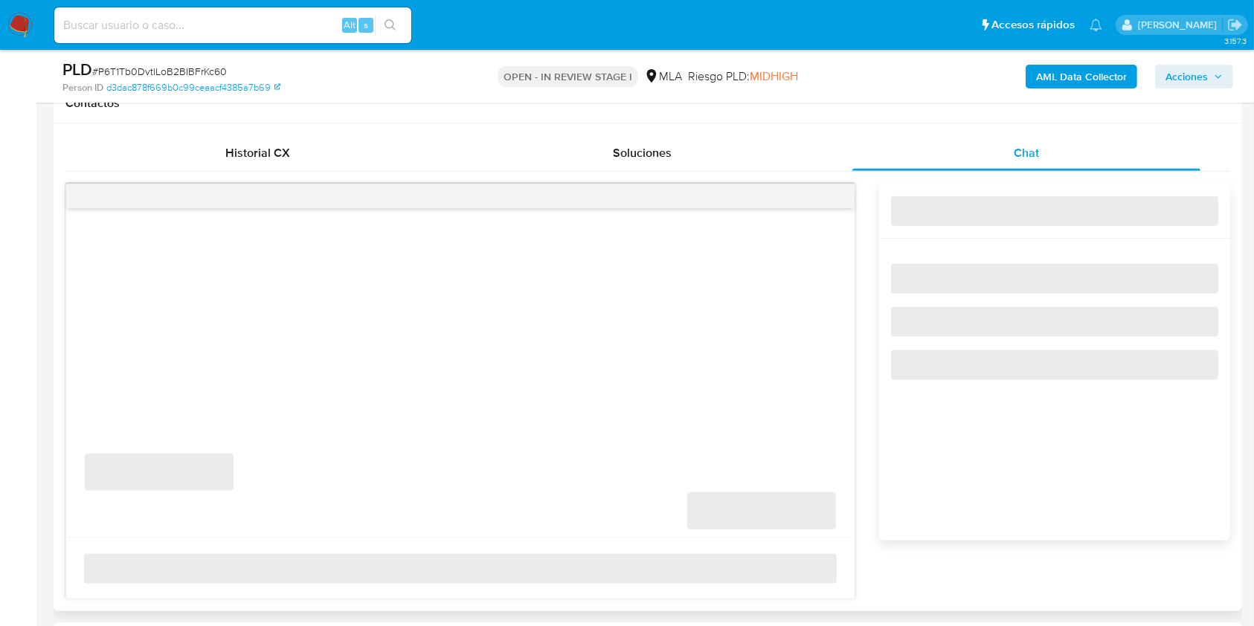
select select "10"
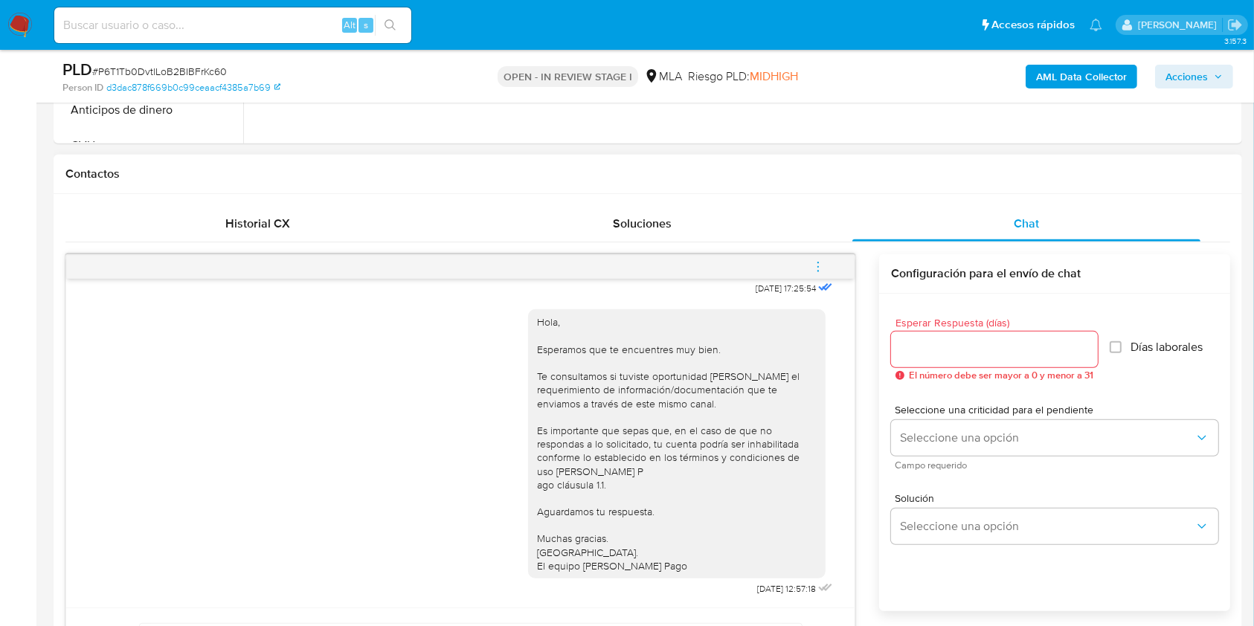
scroll to position [619, 0]
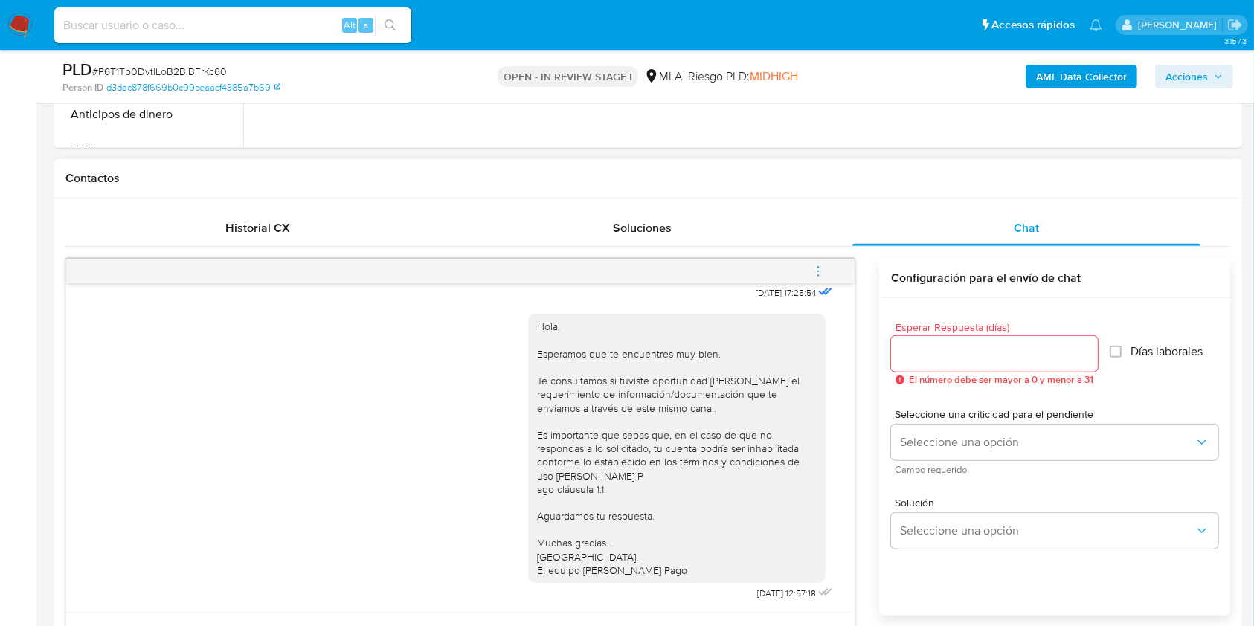
click at [829, 265] on button "menu-action" at bounding box center [818, 272] width 49 height 36
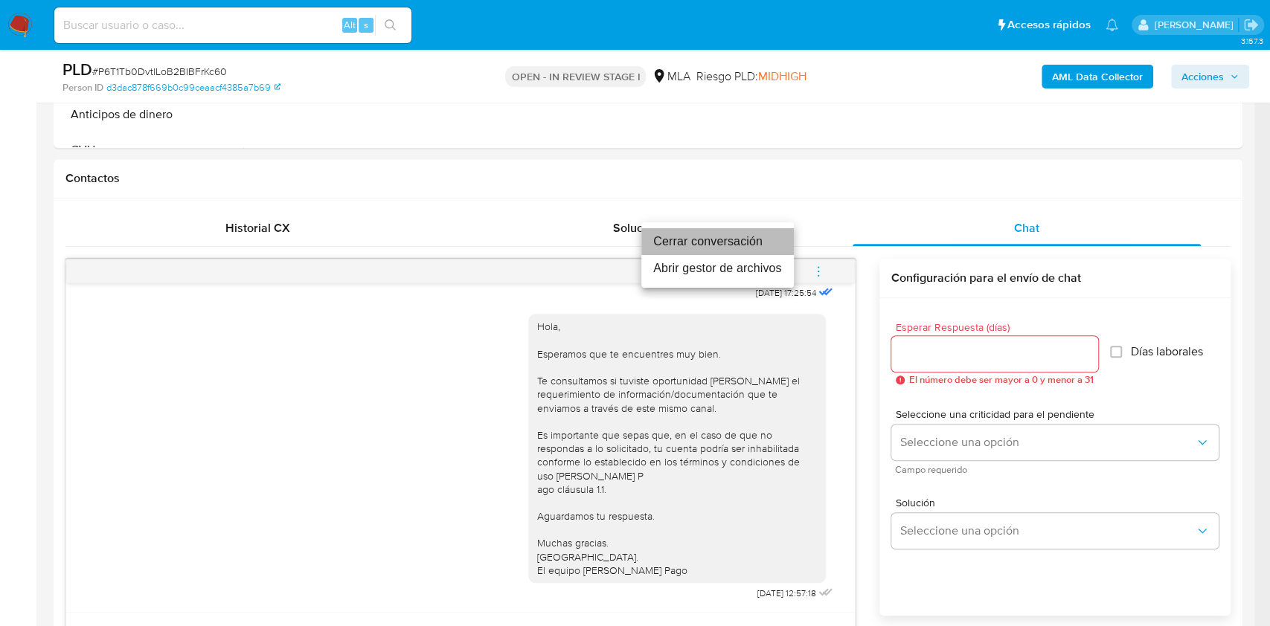
drag, startPoint x: 744, startPoint y: 231, endPoint x: 1033, endPoint y: 255, distance: 290.4
click at [744, 233] on li "Cerrar conversación" at bounding box center [717, 241] width 152 height 27
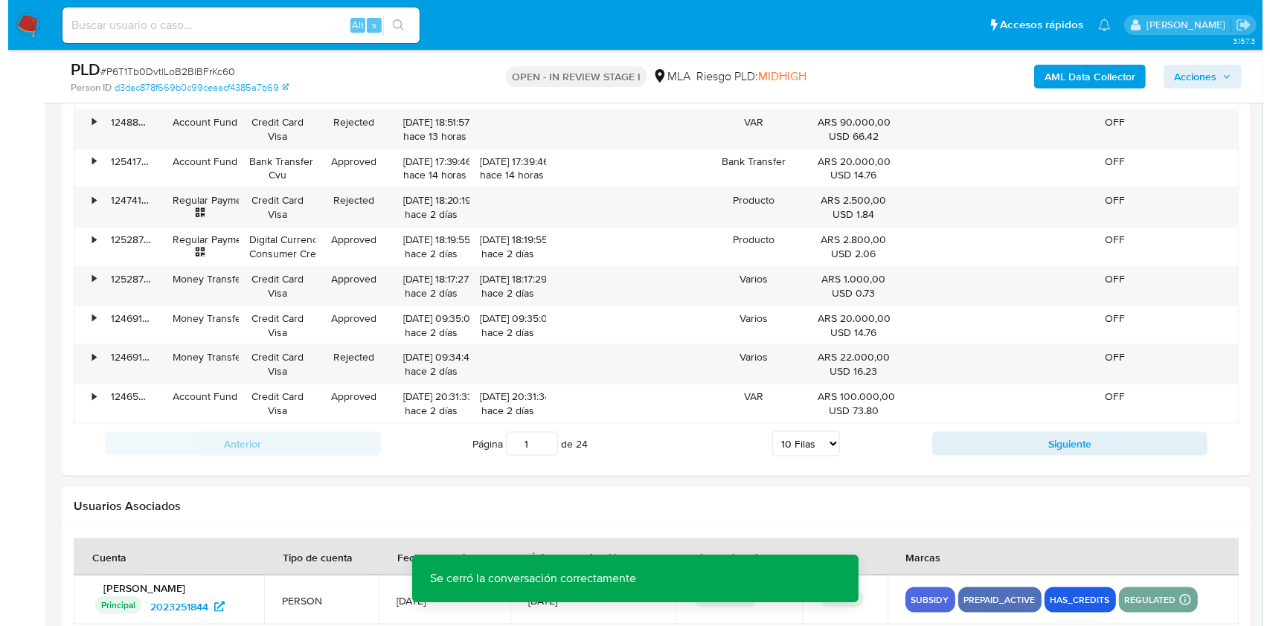
scroll to position [2616, 0]
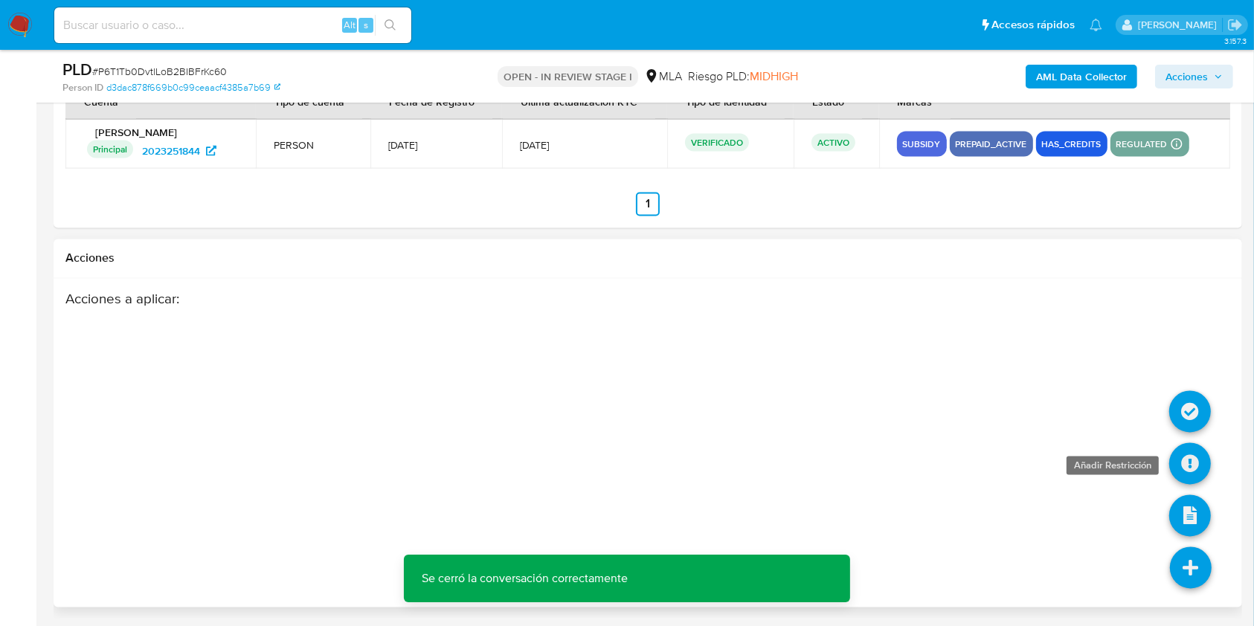
click at [1193, 454] on icon at bounding box center [1190, 464] width 42 height 42
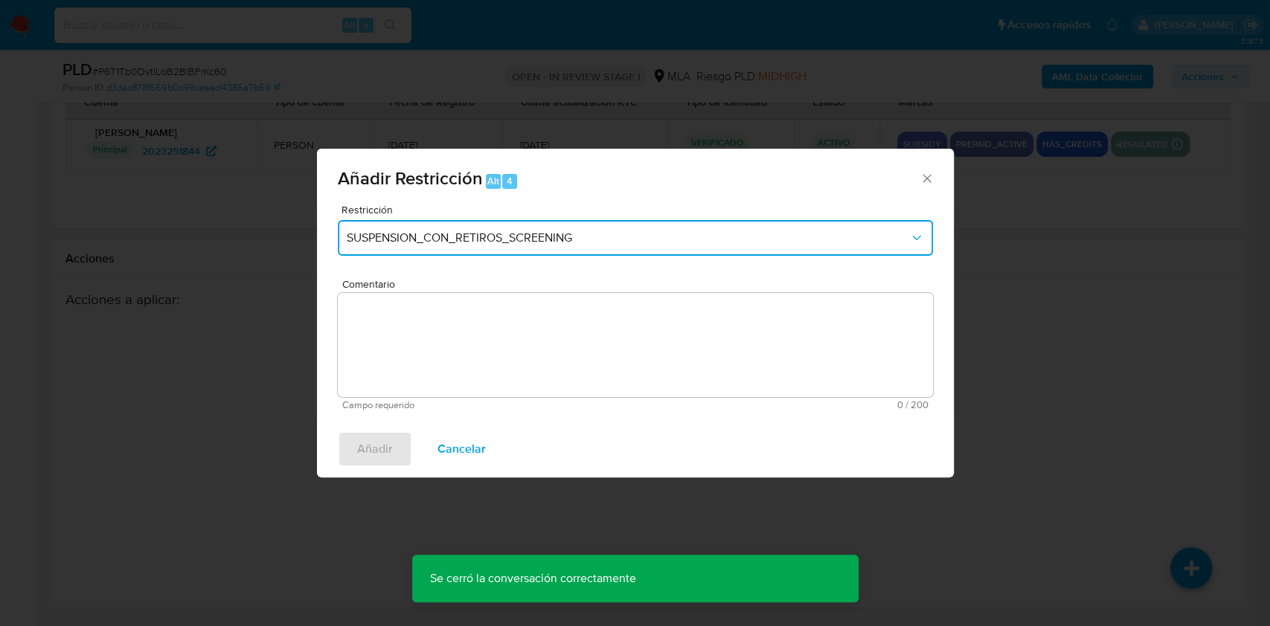
click at [610, 237] on span "SUSPENSION_CON_RETIROS_SCREENING" at bounding box center [628, 238] width 562 height 15
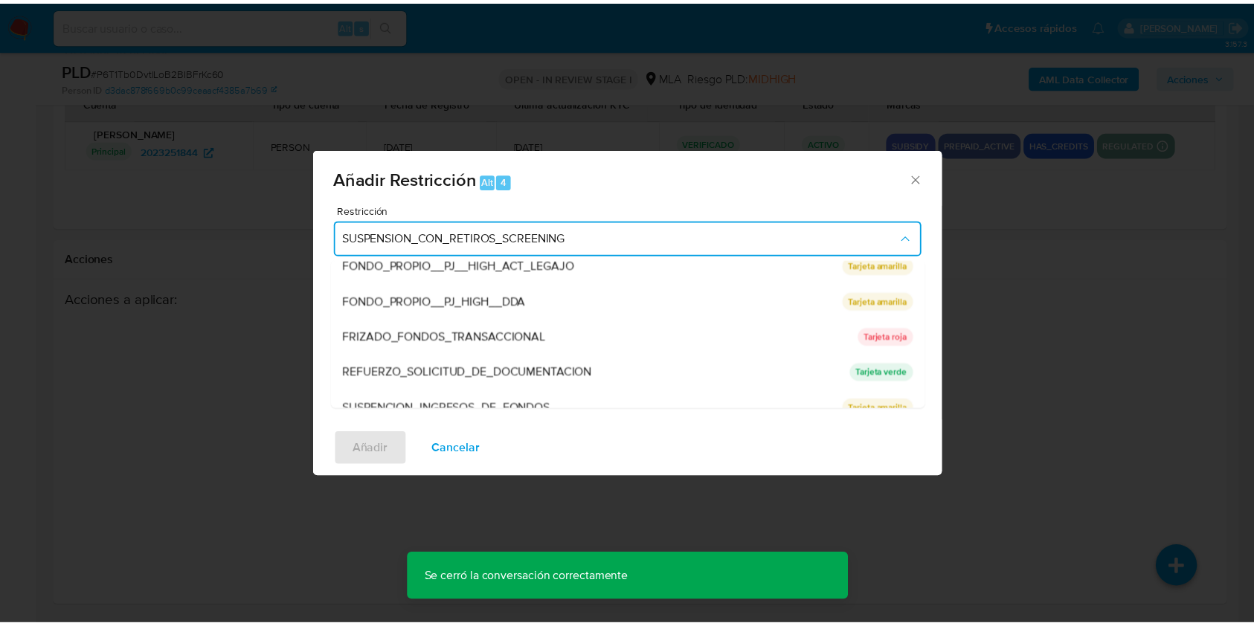
scroll to position [298, 0]
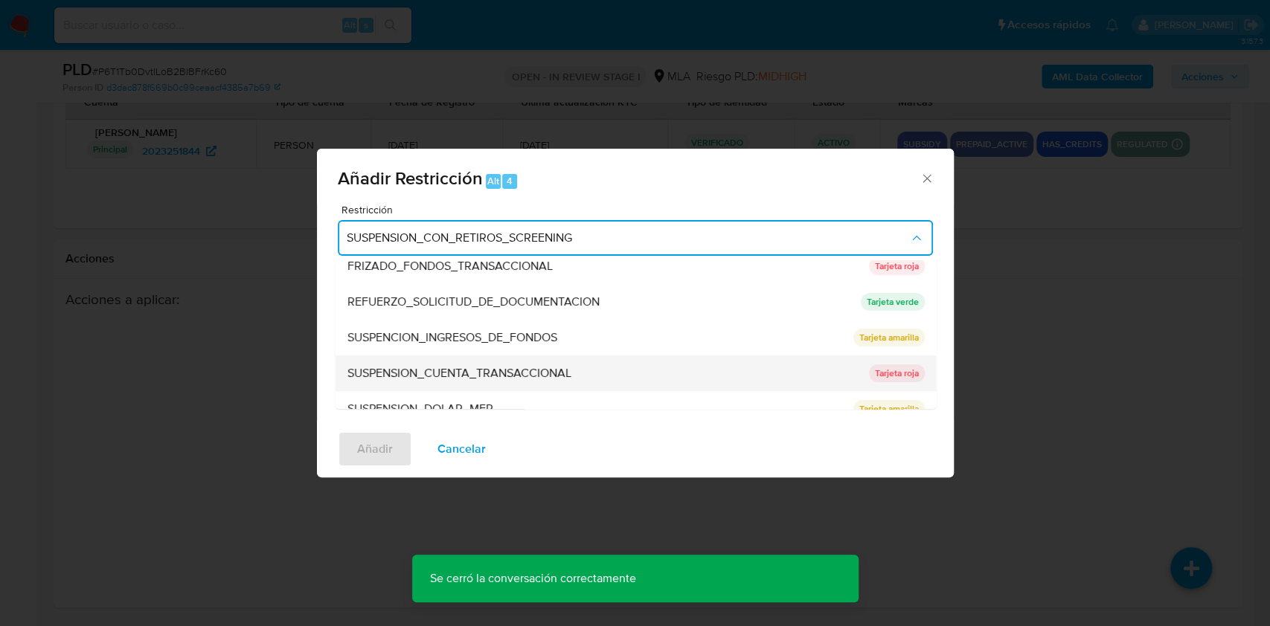
click at [610, 359] on div "SUSPENSION_CUENTA_TRANSACCIONAL" at bounding box center [603, 374] width 512 height 36
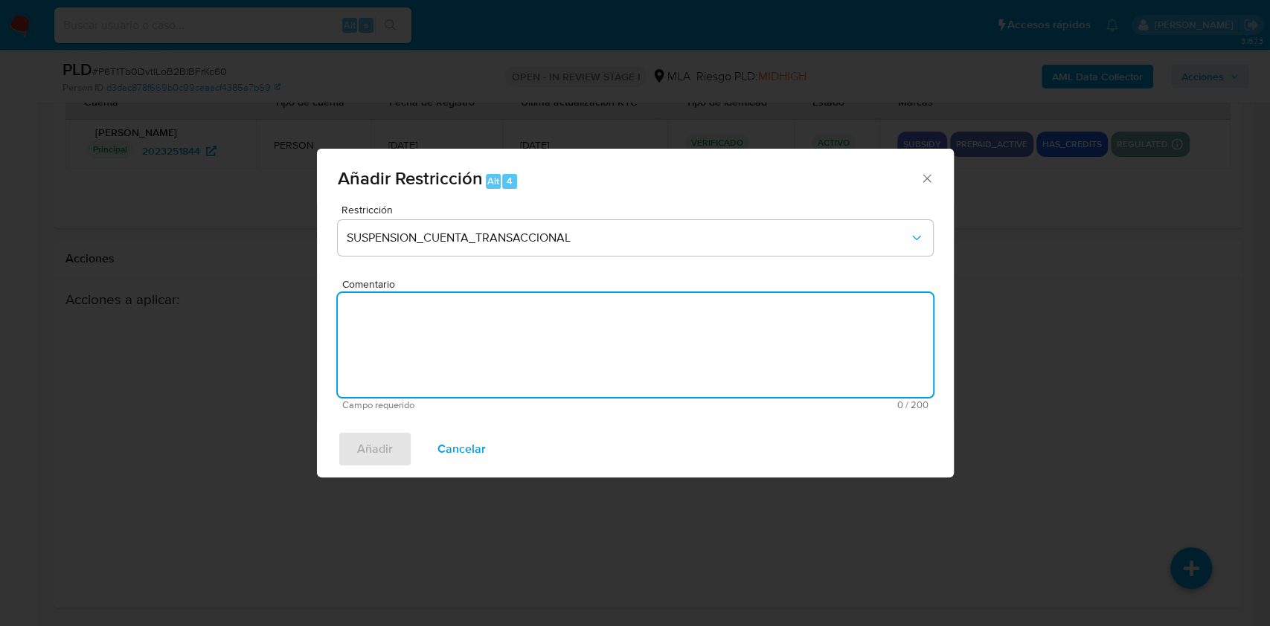
click at [484, 348] on textarea "Comentario" at bounding box center [635, 345] width 595 height 104
type textarea "AML"
click at [385, 462] on span "Añadir" at bounding box center [375, 449] width 36 height 33
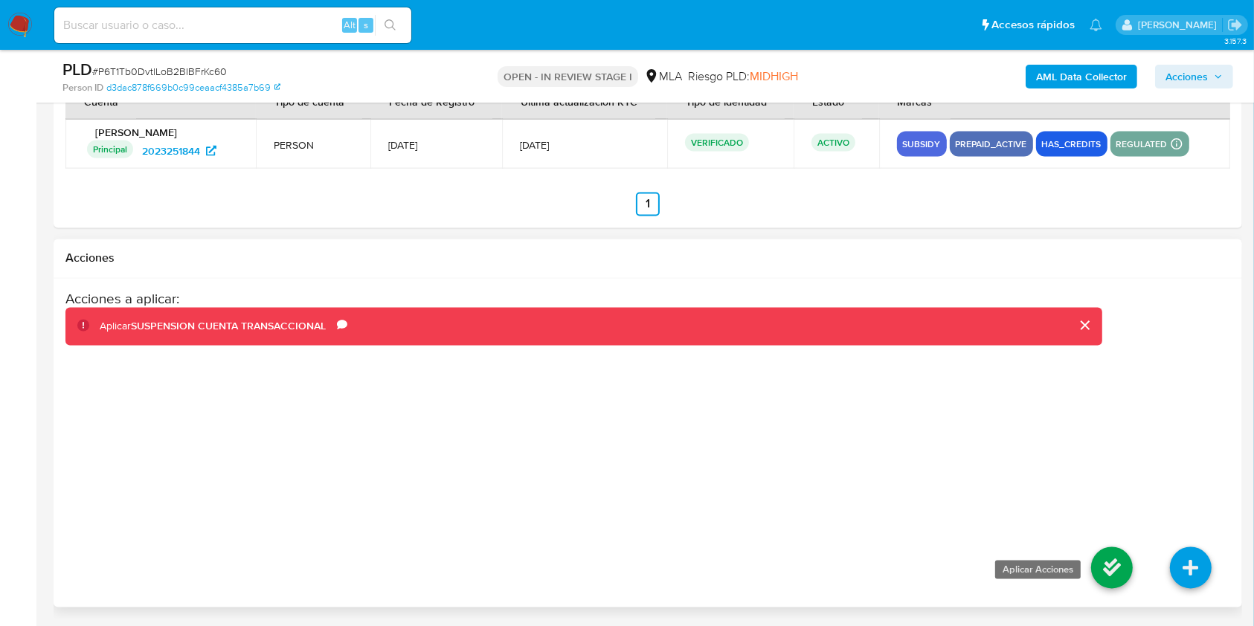
click at [1104, 562] on icon at bounding box center [1112, 568] width 42 height 42
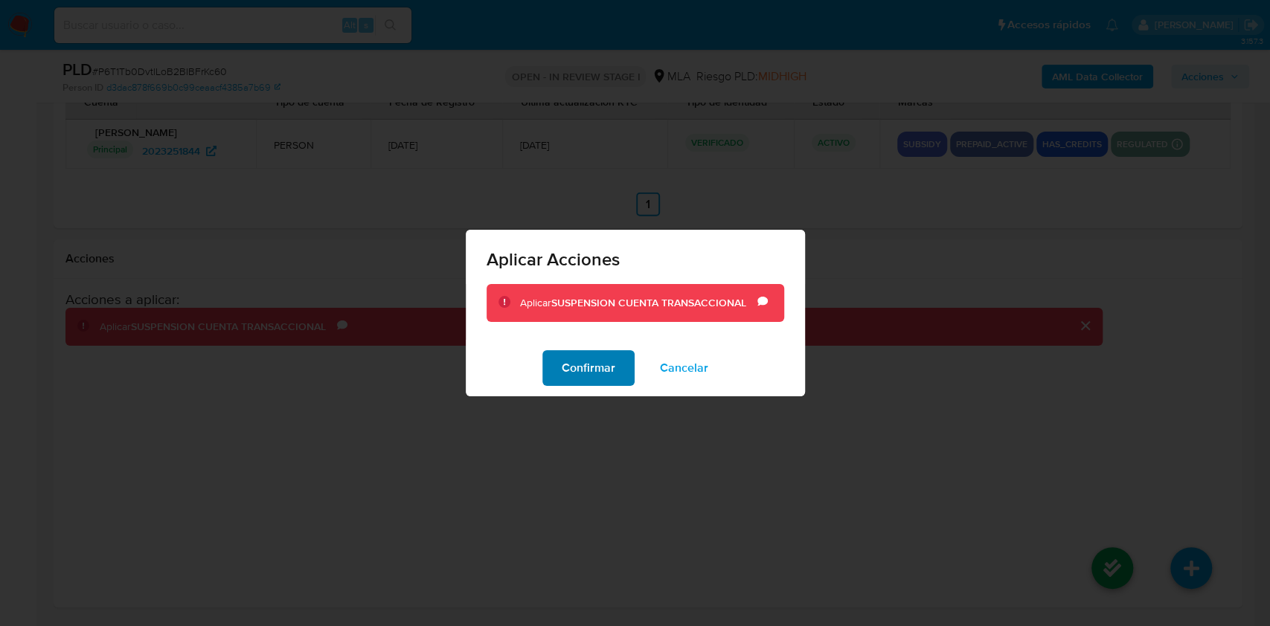
click at [557, 369] on button "Confirmar" at bounding box center [588, 368] width 92 height 36
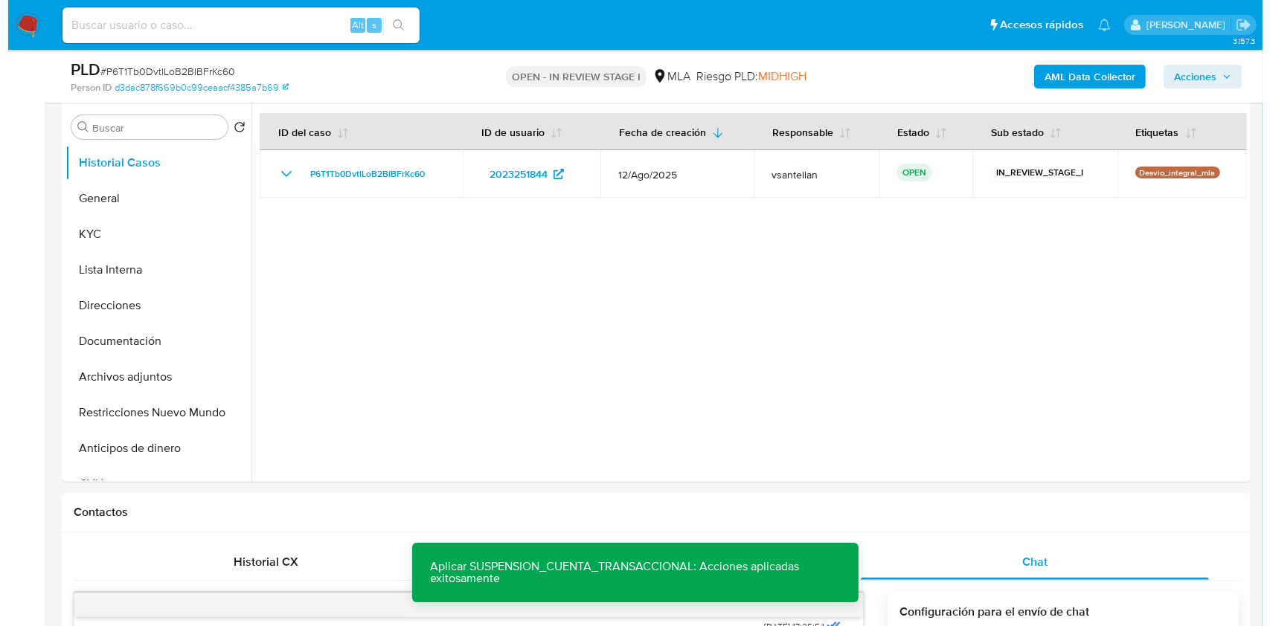
scroll to position [231, 0]
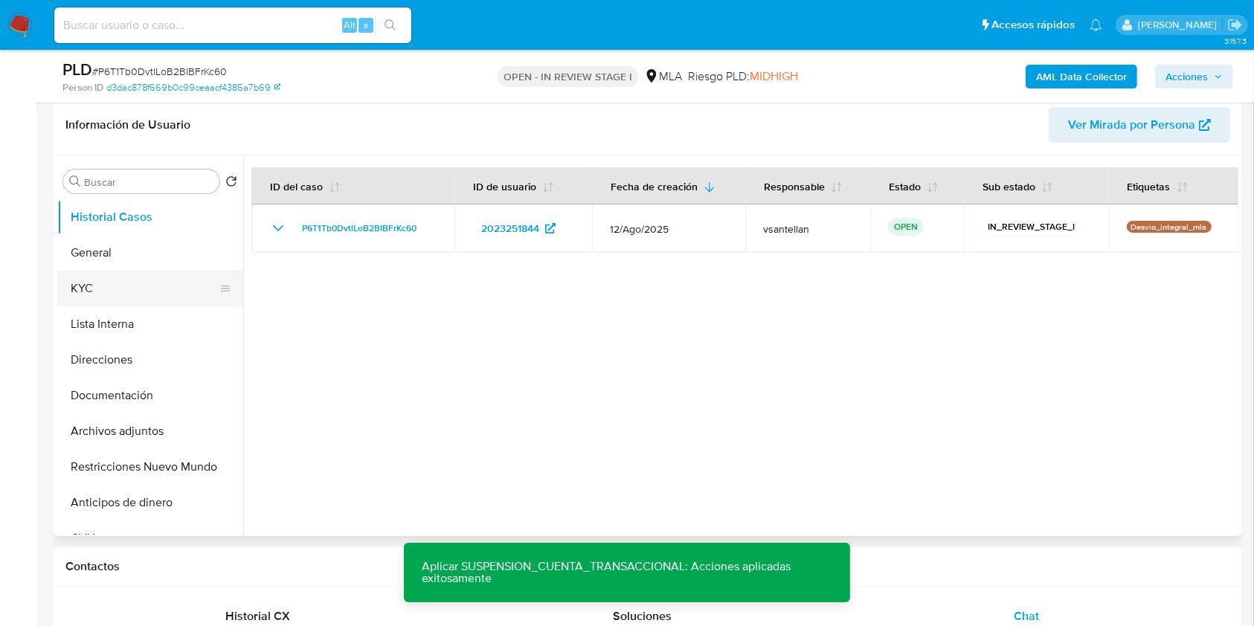
click at [165, 286] on button "KYC" at bounding box center [144, 289] width 174 height 36
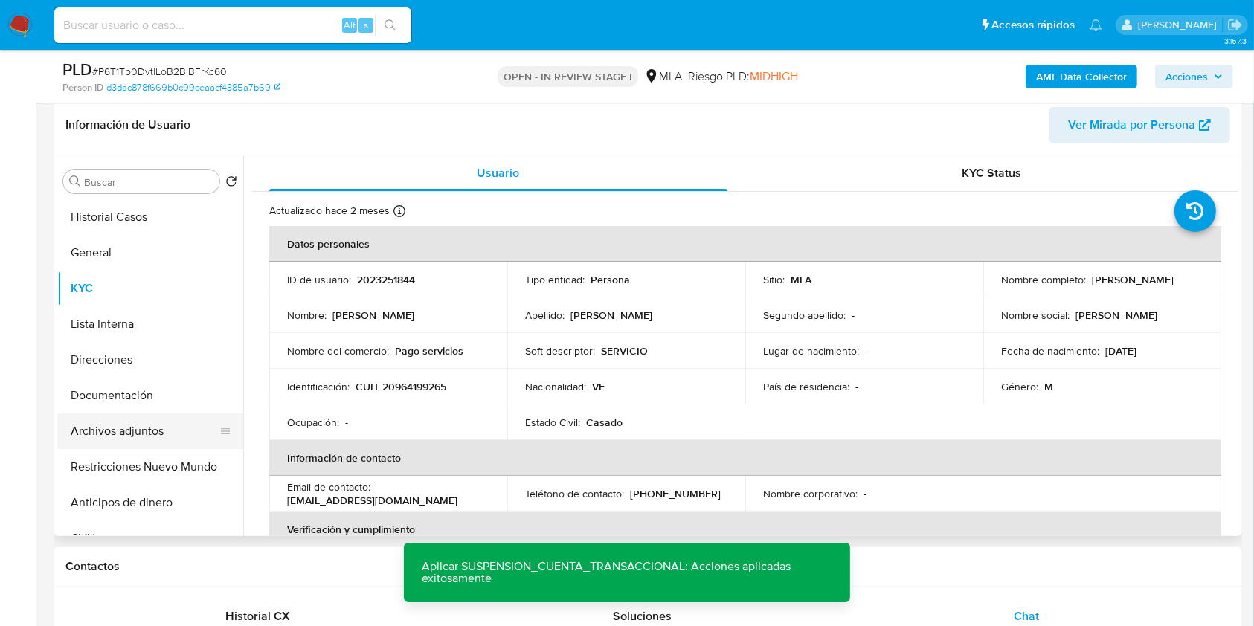
click at [170, 428] on button "Archivos adjuntos" at bounding box center [144, 432] width 174 height 36
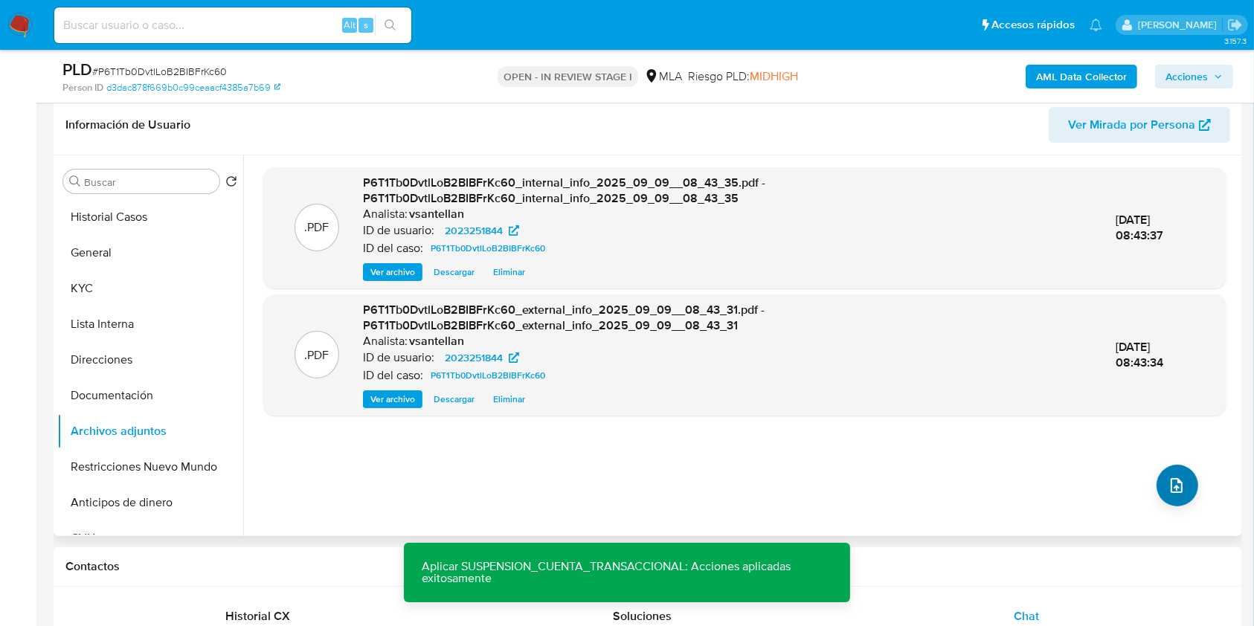
drag, startPoint x: 1202, startPoint y: 485, endPoint x: 1191, endPoint y: 485, distance: 11.2
click at [1198, 485] on div ".PDF P6T1Tb0DvtlLoB2BIBFrKc60_internal_info_2025_09_09__08_43_35.pdf - P6T1Tb0D…" at bounding box center [744, 345] width 963 height 357
click at [1182, 488] on button "upload-file" at bounding box center [1178, 486] width 42 height 42
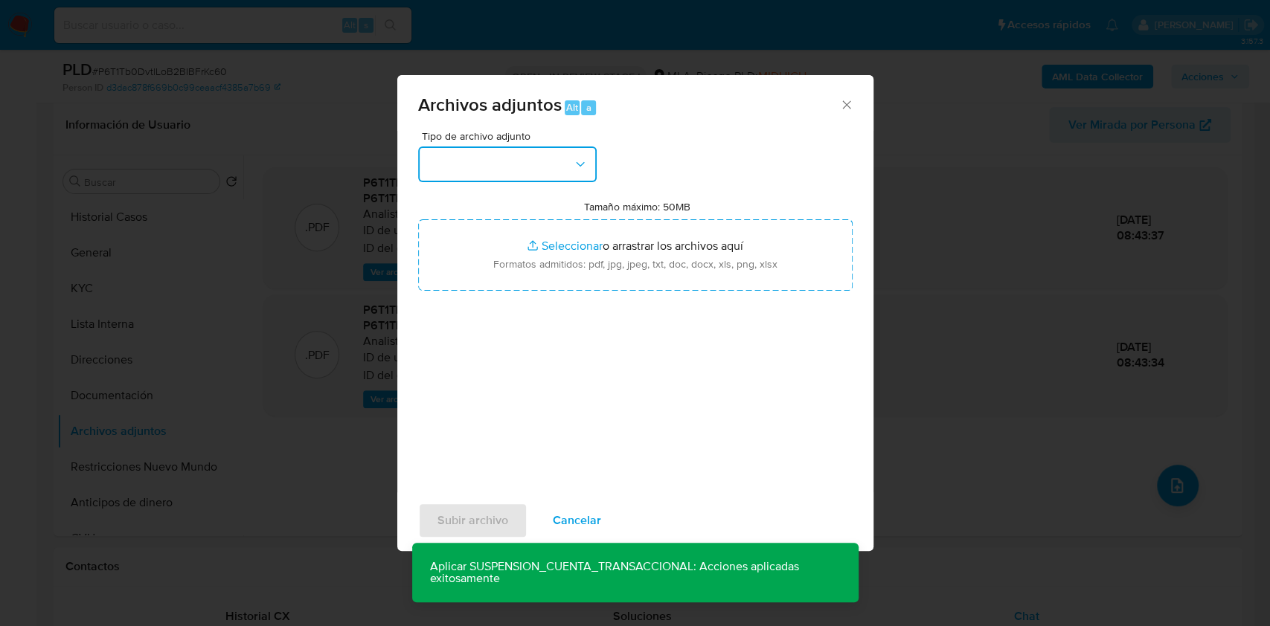
click at [565, 157] on button "button" at bounding box center [507, 165] width 179 height 36
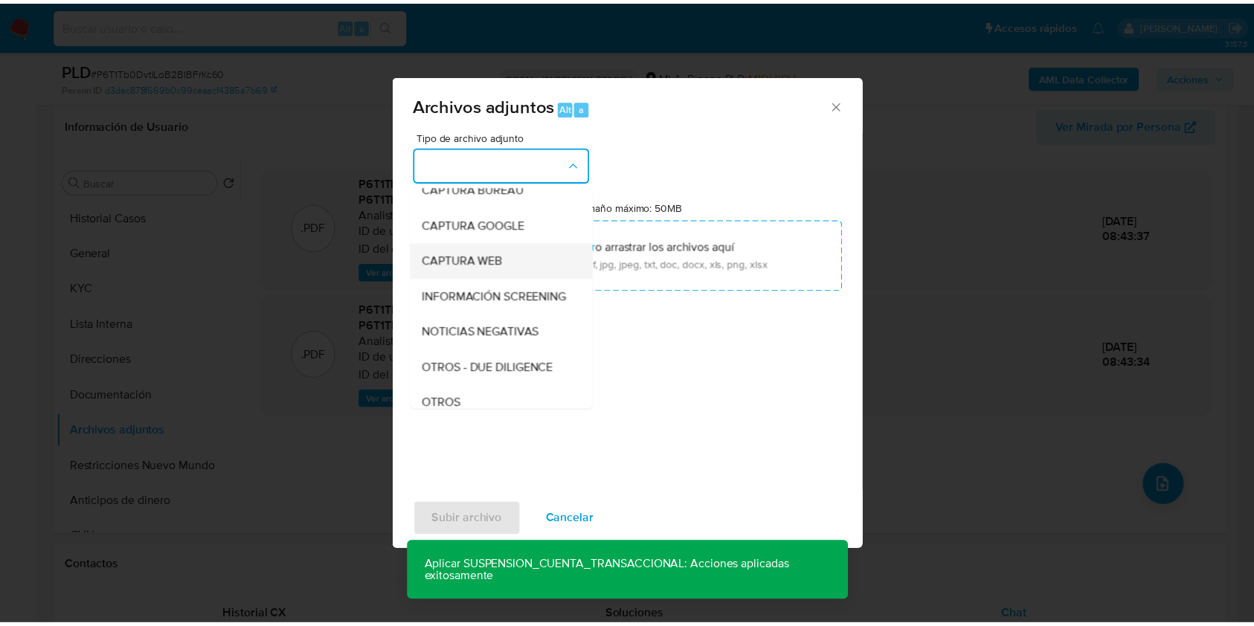
scroll to position [99, 0]
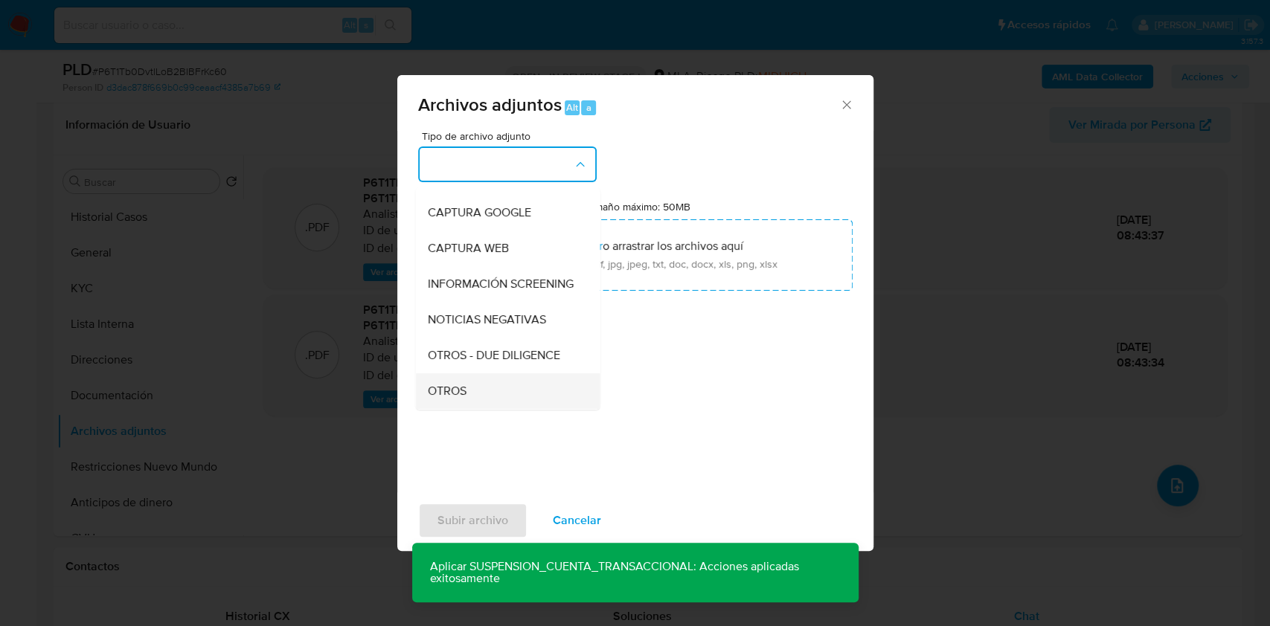
click at [466, 400] on div "OTROS" at bounding box center [503, 391] width 152 height 36
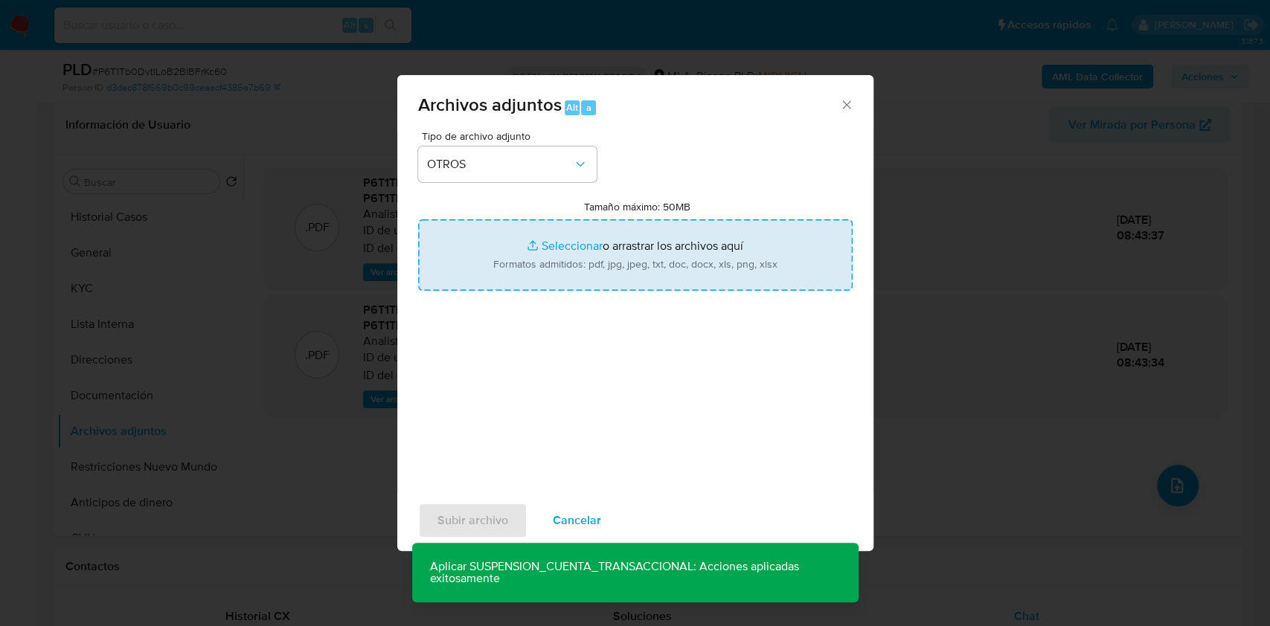
click at [530, 267] on input "Tamaño máximo: 50MB Seleccionar archivos" at bounding box center [635, 254] width 434 height 71
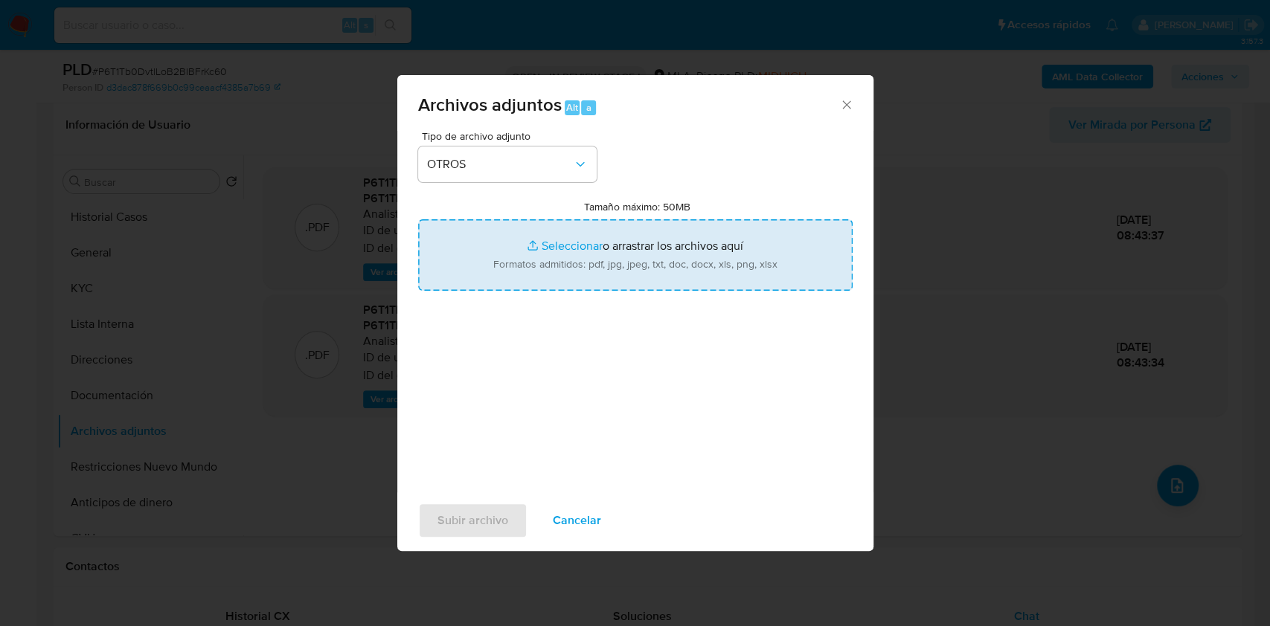
type input "C:\fakepath\Caselog P6T1Tb0DvtlLoB2BIBFrKc60_2025_08_19_14_08_51.docx"
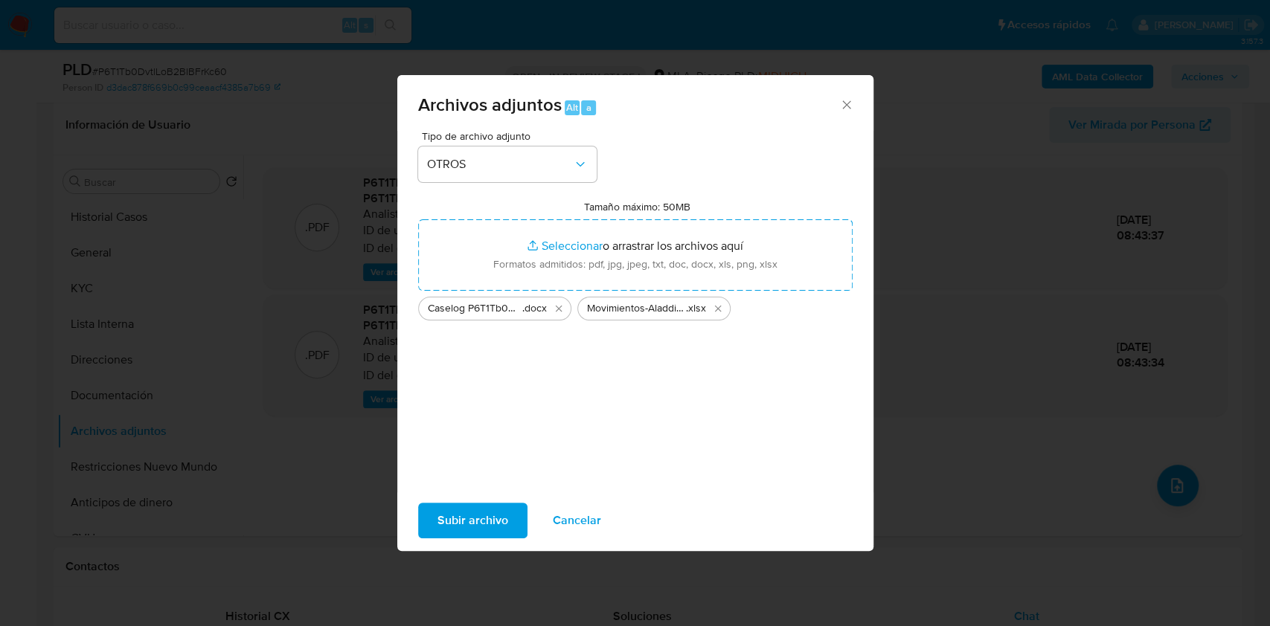
click at [504, 518] on span "Subir archivo" at bounding box center [472, 520] width 71 height 33
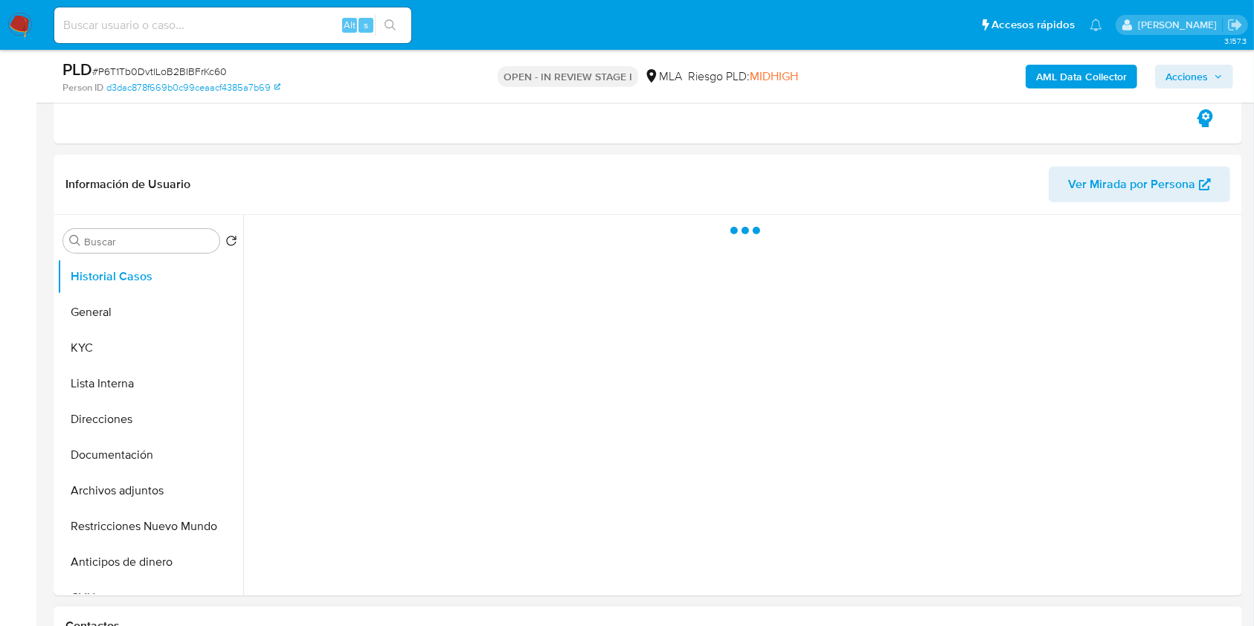
scroll to position [298, 0]
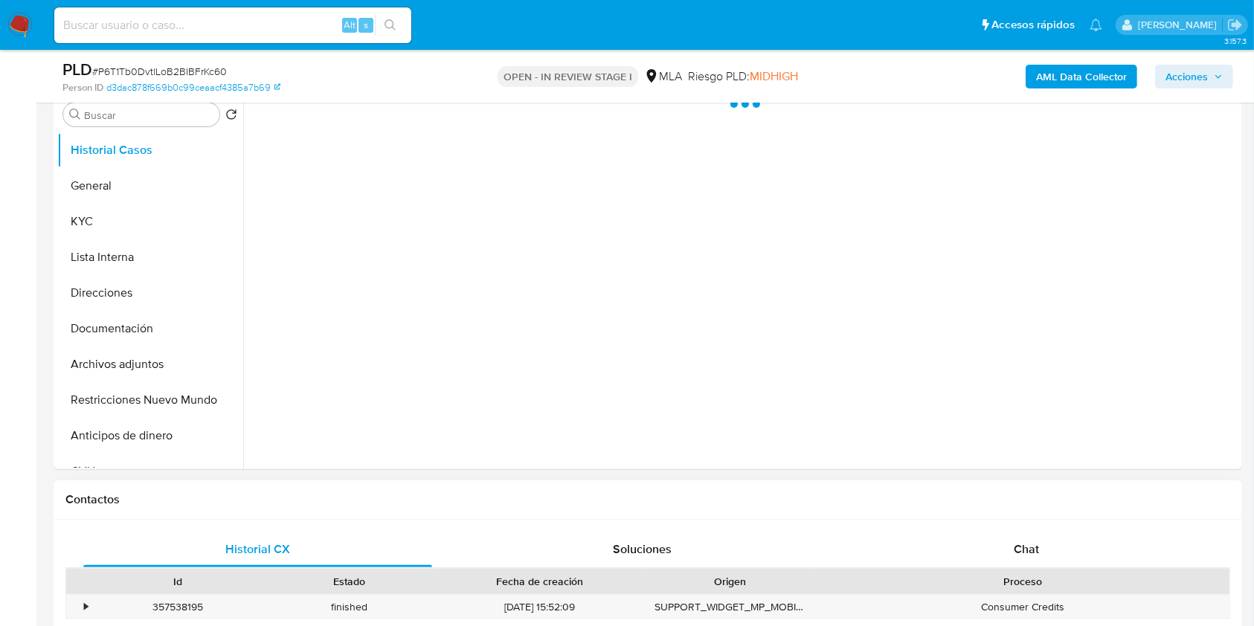
drag, startPoint x: 1044, startPoint y: 544, endPoint x: 1067, endPoint y: 512, distance: 38.8
click at [1044, 544] on div "Chat" at bounding box center [1026, 550] width 349 height 36
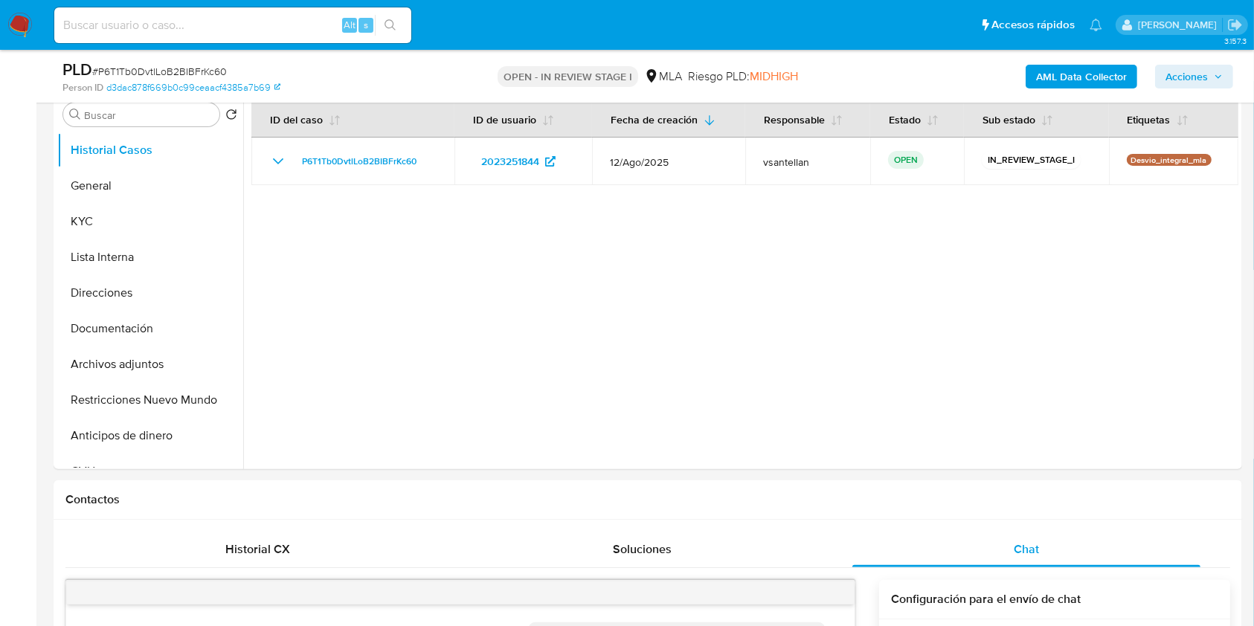
select select "10"
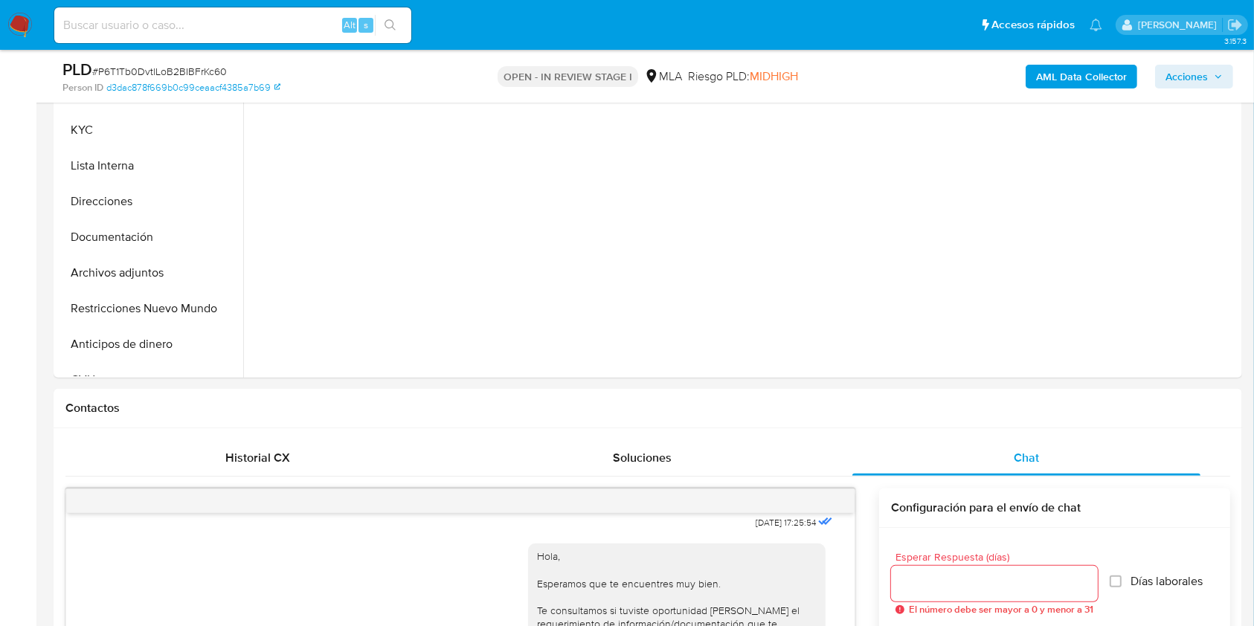
scroll to position [261, 0]
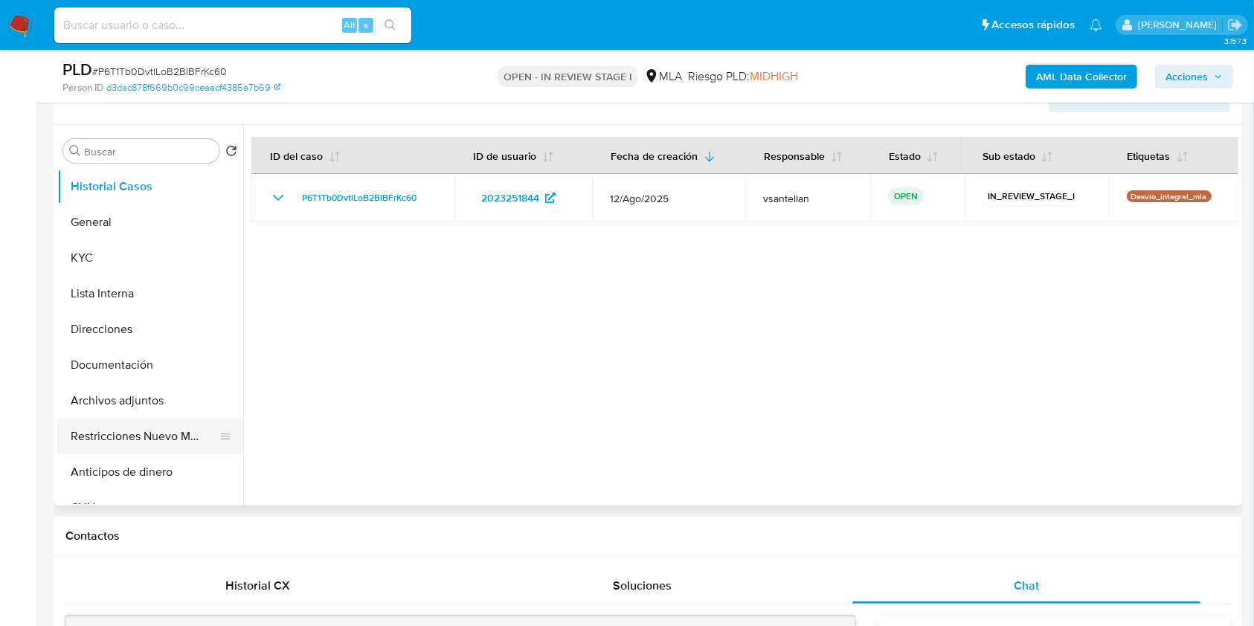
click at [155, 436] on button "Restricciones Nuevo Mundo" at bounding box center [144, 437] width 174 height 36
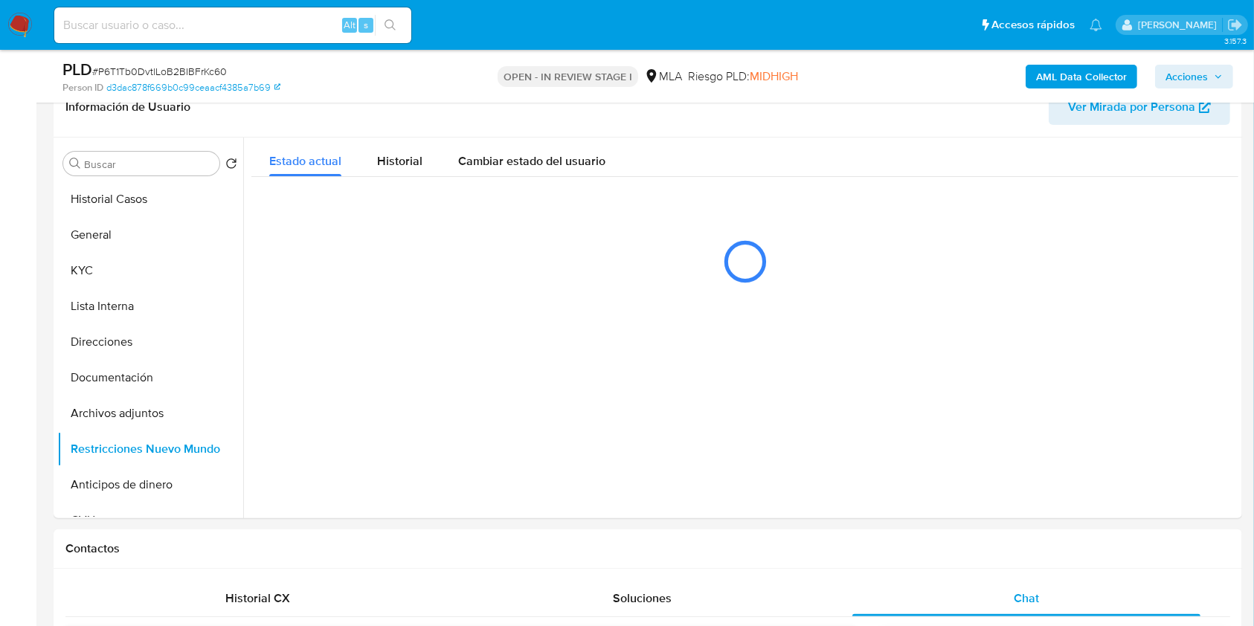
scroll to position [226, 0]
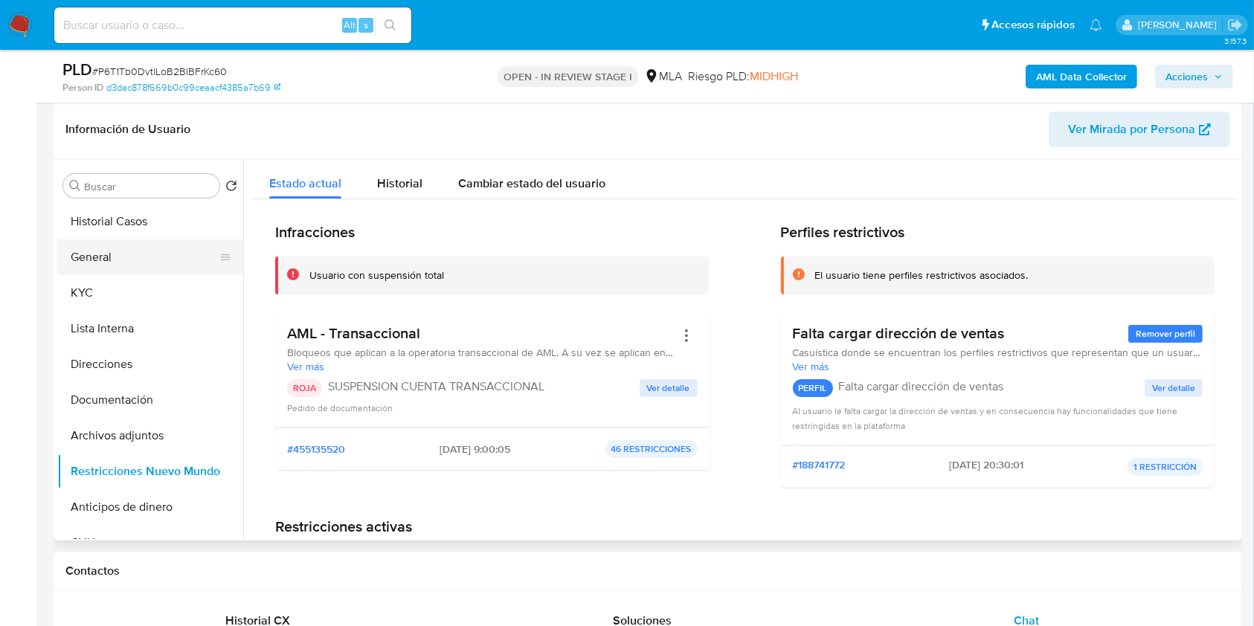
click at [152, 255] on button "General" at bounding box center [144, 258] width 174 height 36
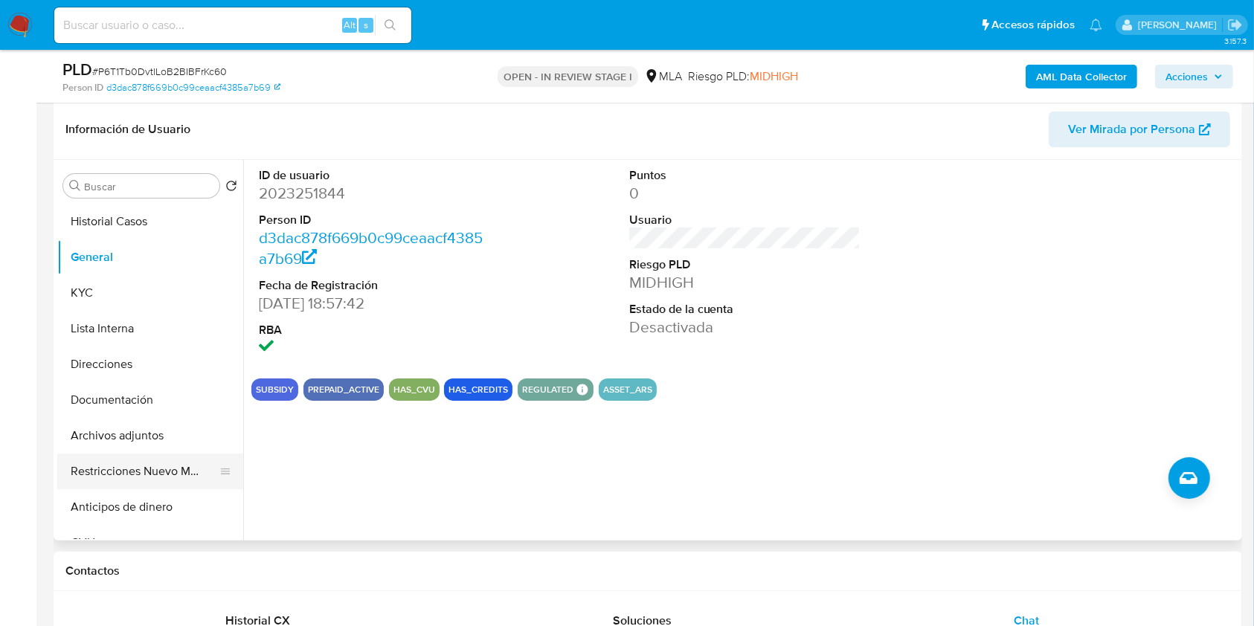
click at [123, 467] on button "Restricciones Nuevo Mundo" at bounding box center [144, 472] width 174 height 36
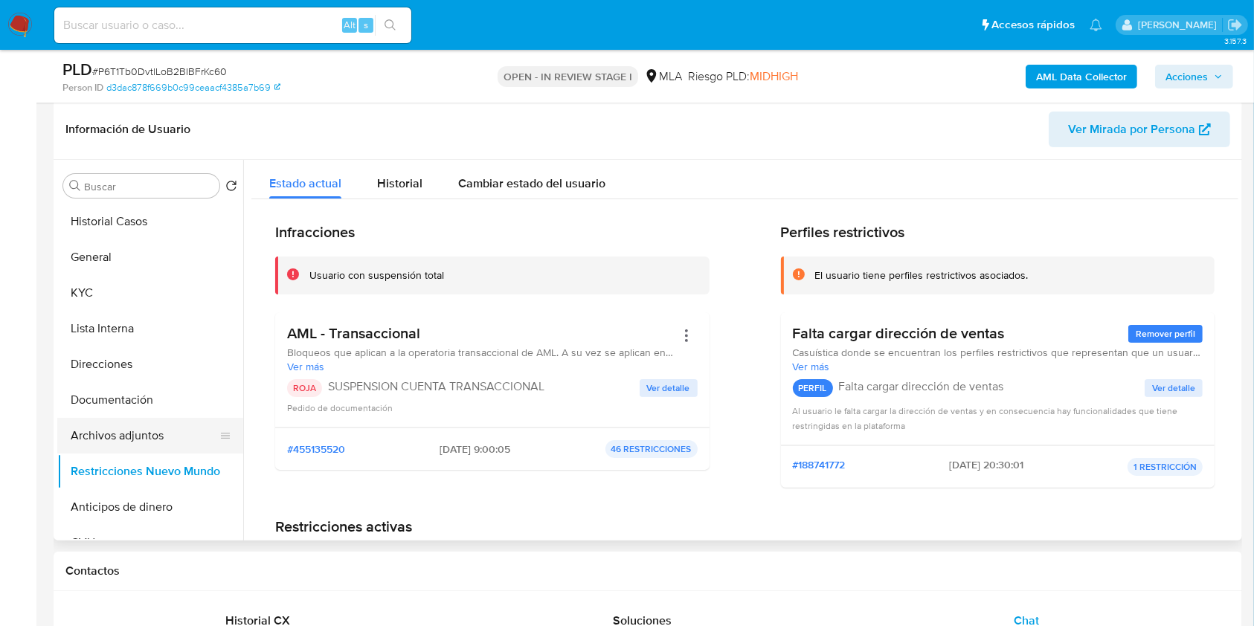
click at [147, 429] on button "Archivos adjuntos" at bounding box center [144, 436] width 174 height 36
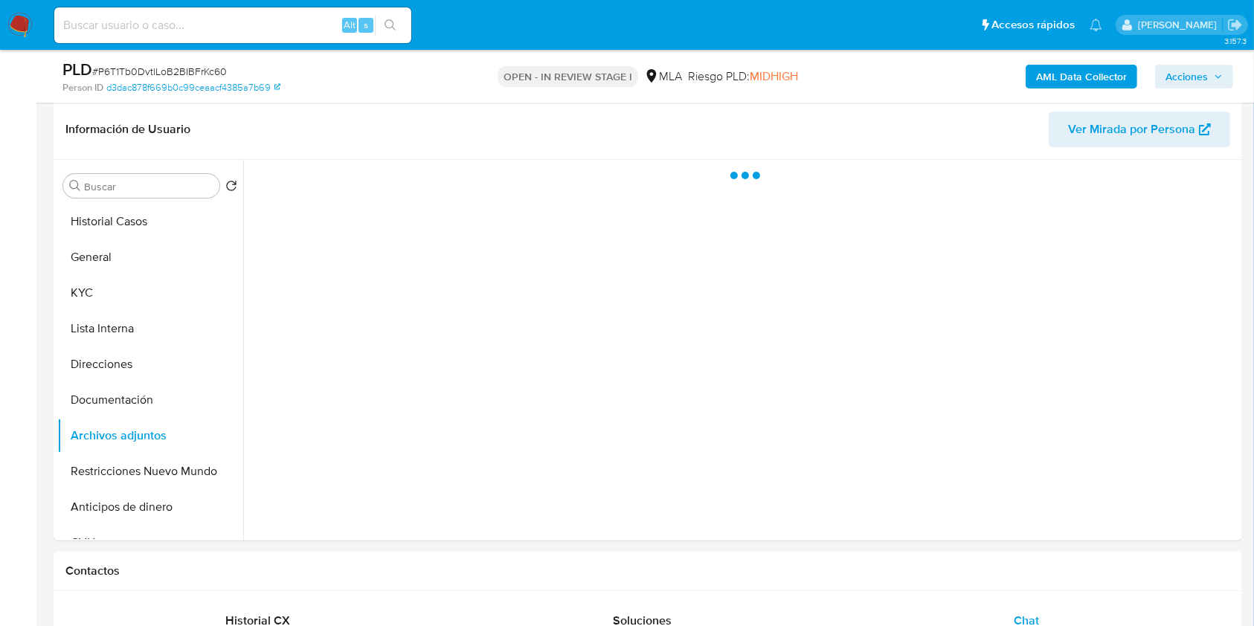
click at [1206, 66] on span "Acciones" at bounding box center [1187, 77] width 42 height 24
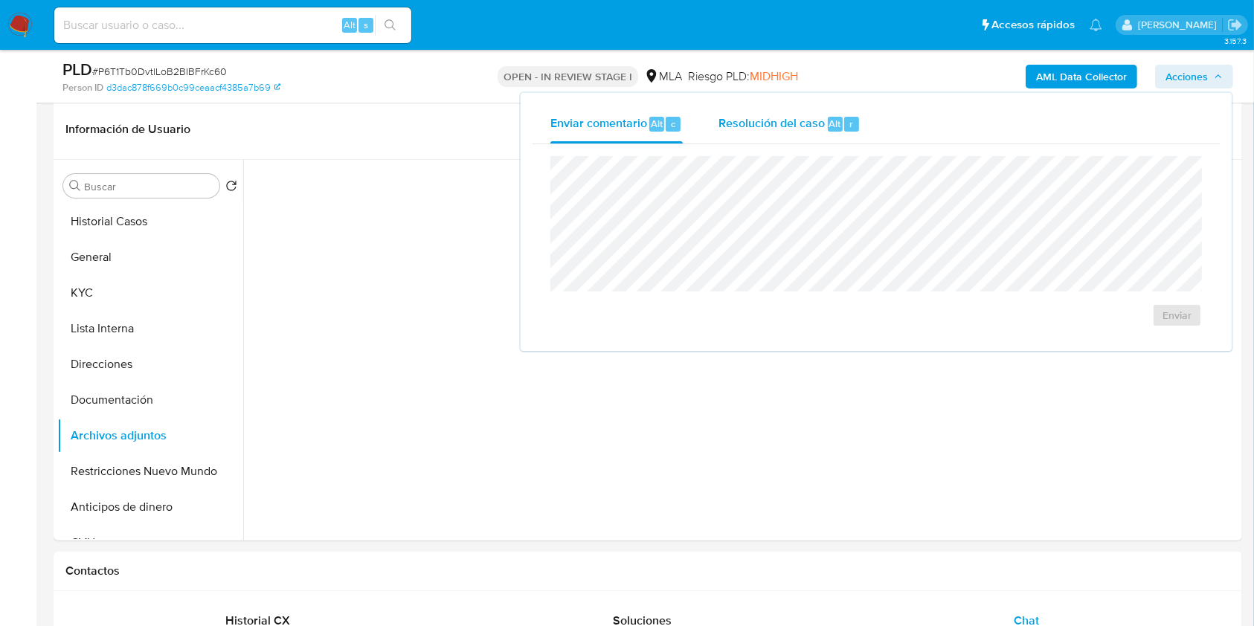
click at [836, 117] on div "Resolución del caso Alt r" at bounding box center [790, 124] width 142 height 39
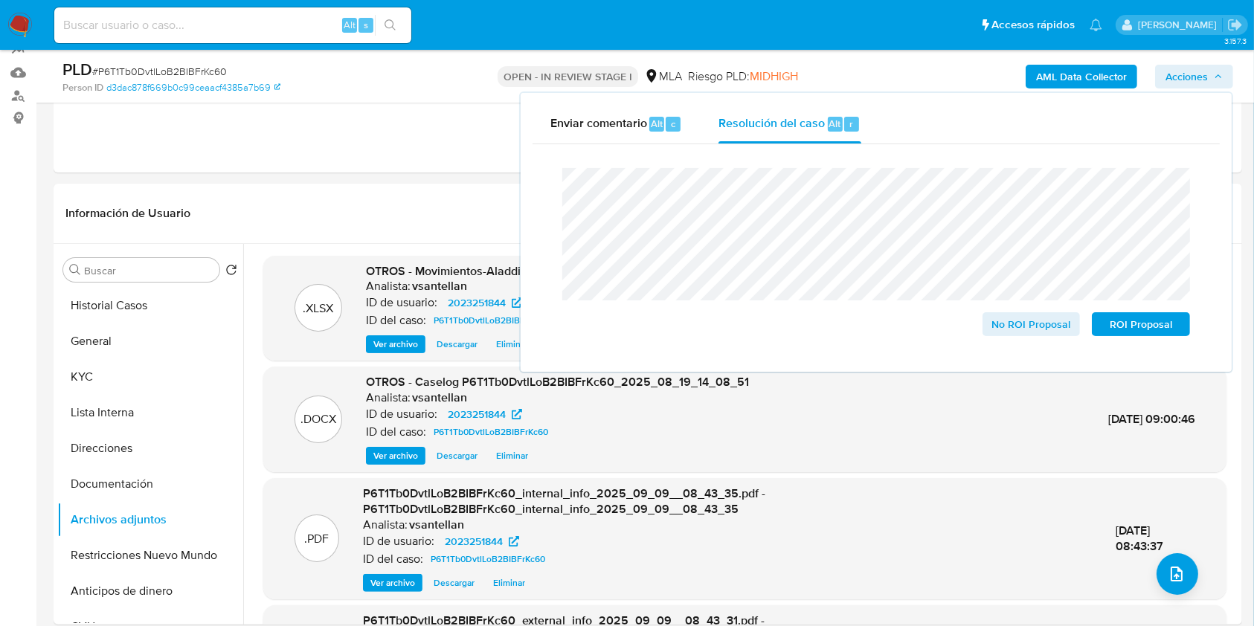
scroll to position [127, 0]
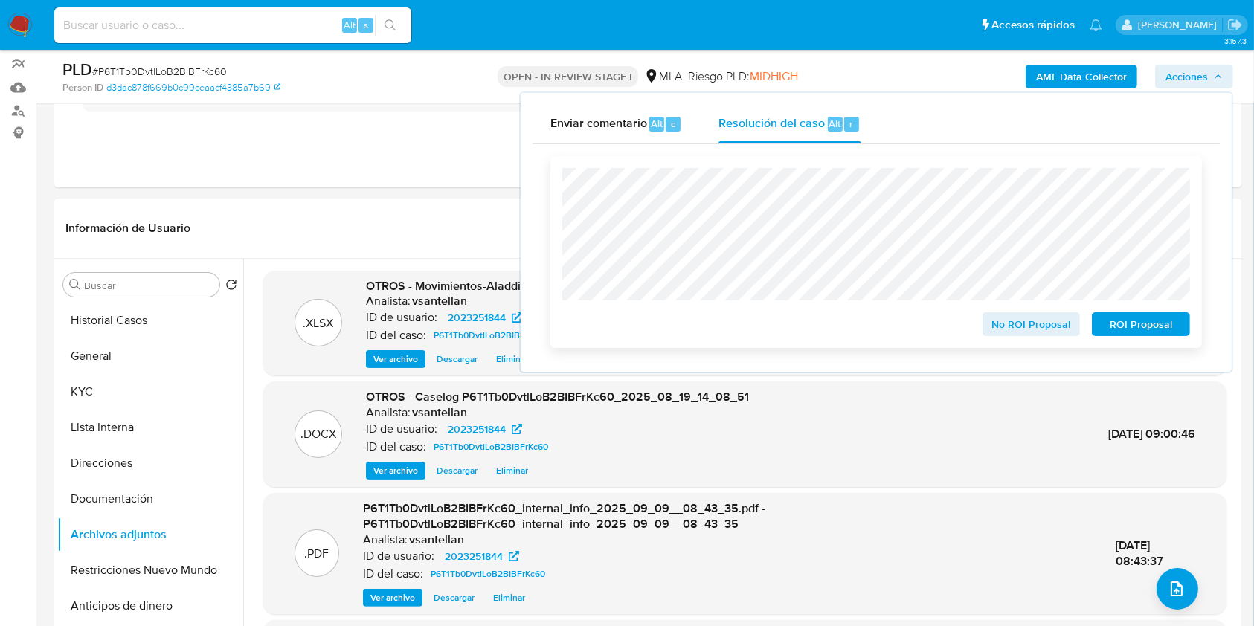
click at [1133, 335] on span "ROI Proposal" at bounding box center [1140, 324] width 77 height 21
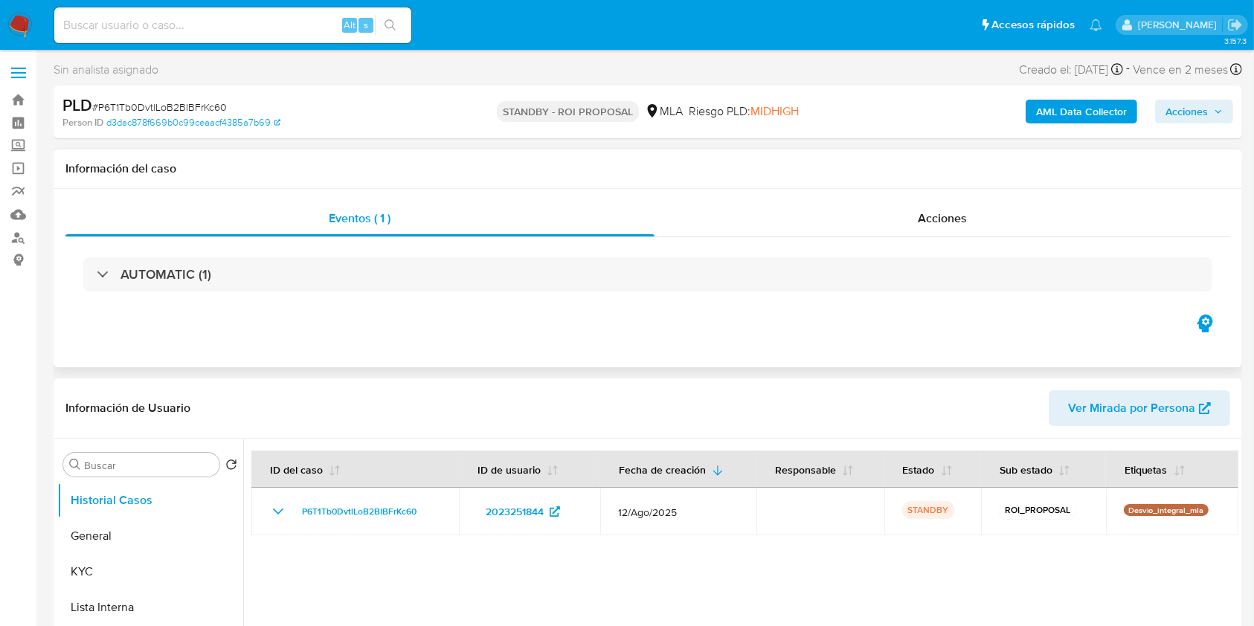
select select "10"
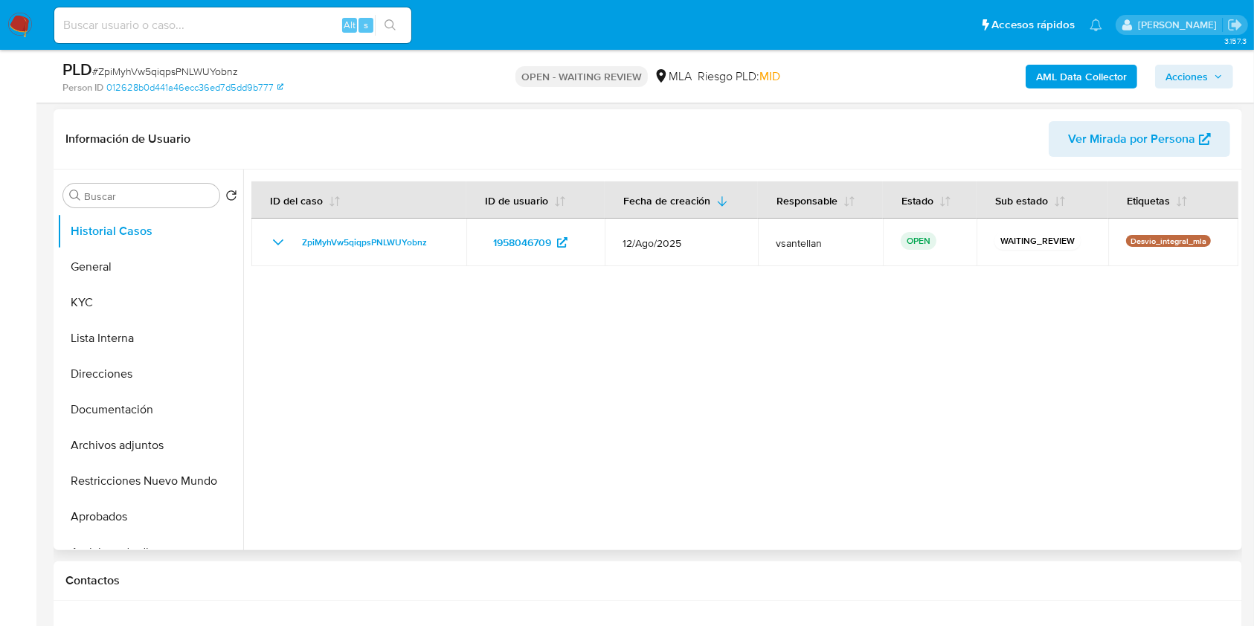
scroll to position [198, 0]
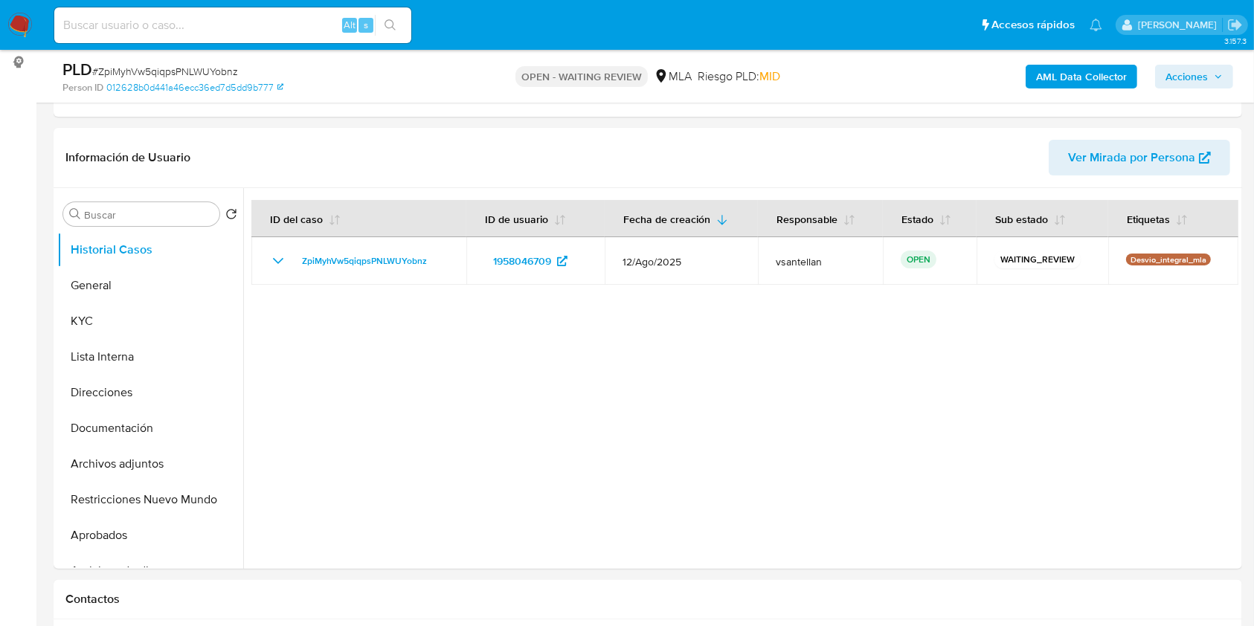
select select "10"
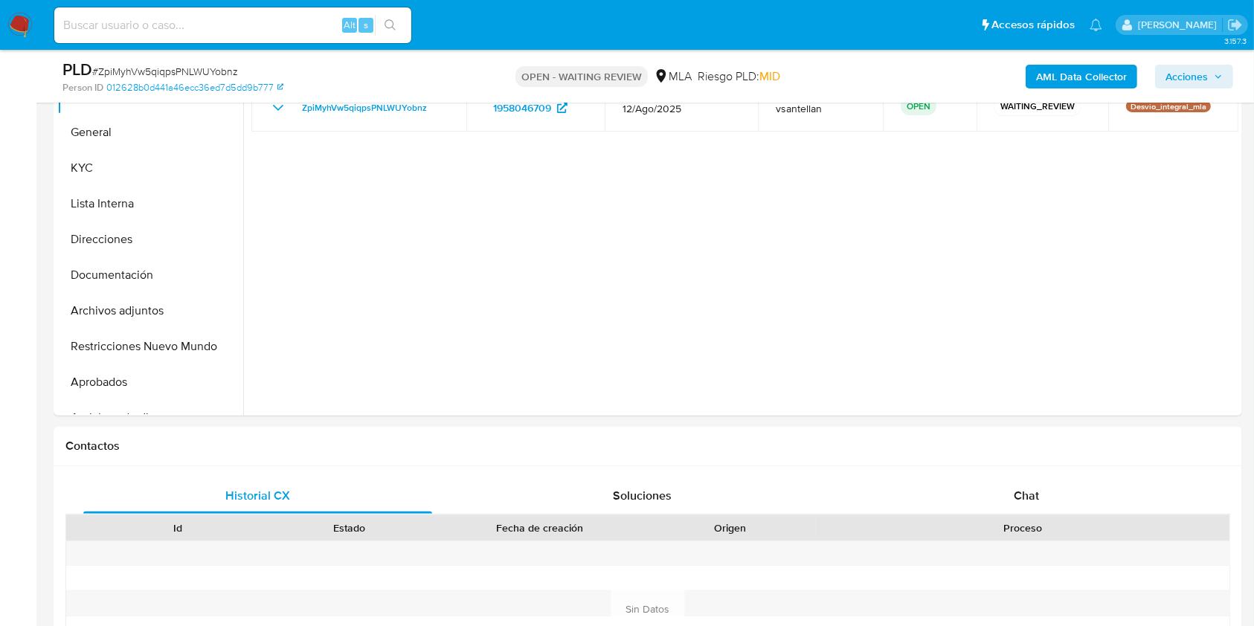
scroll to position [396, 0]
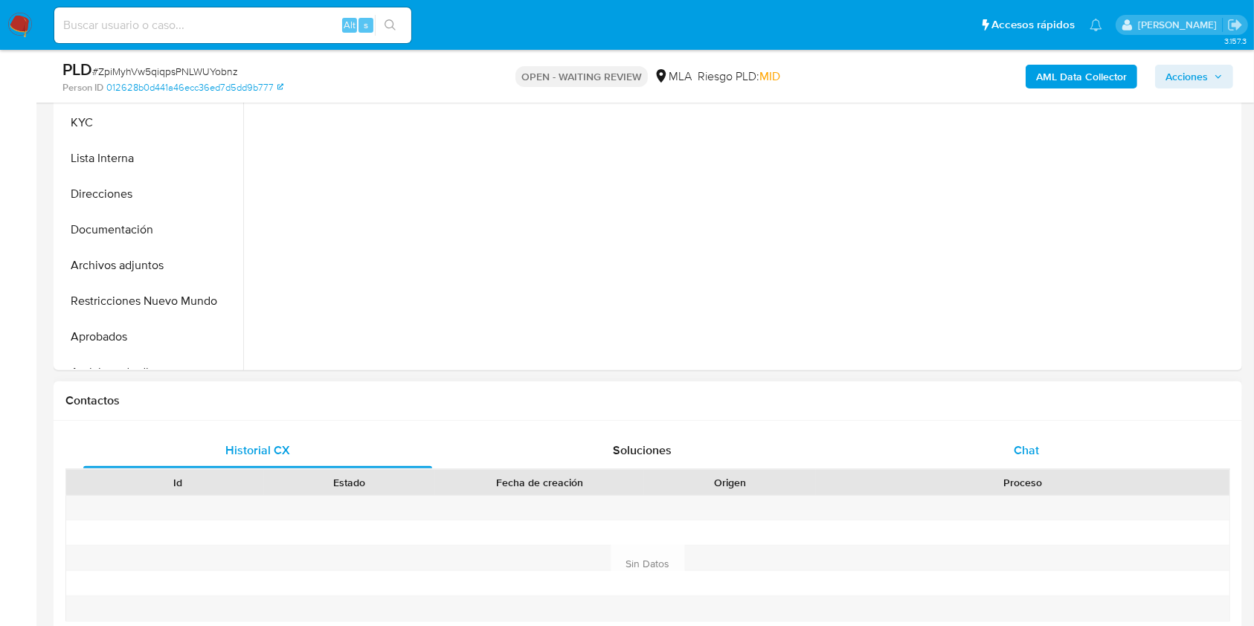
click at [1065, 449] on div "Chat" at bounding box center [1026, 451] width 349 height 36
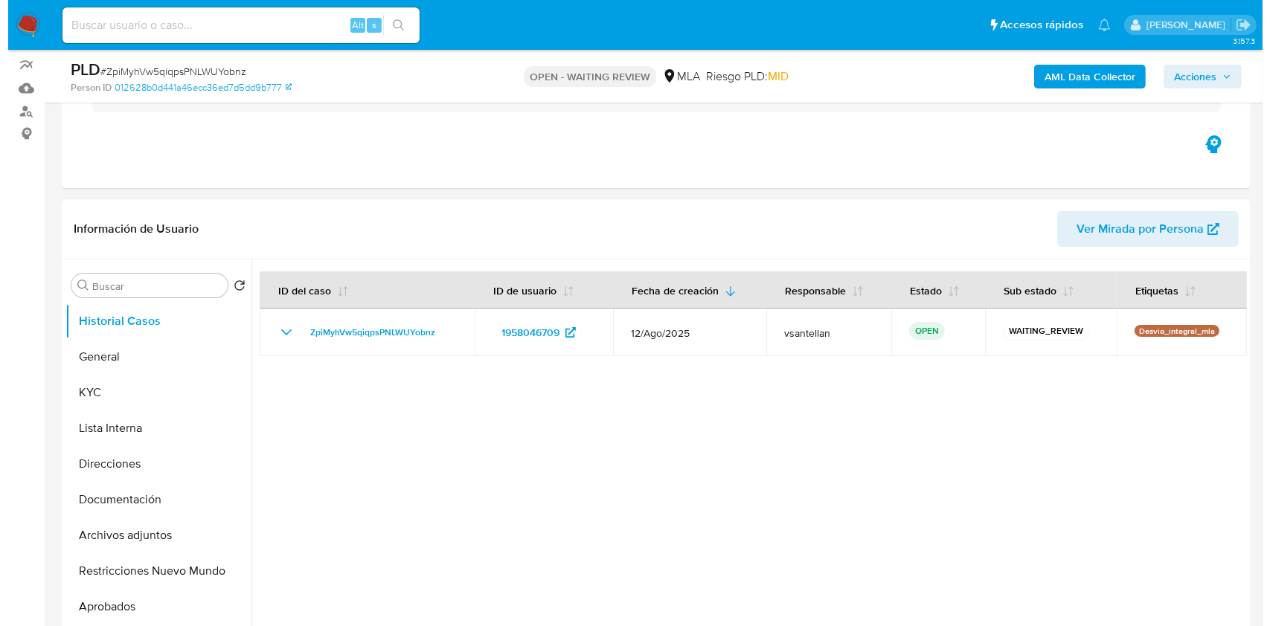
scroll to position [233, 0]
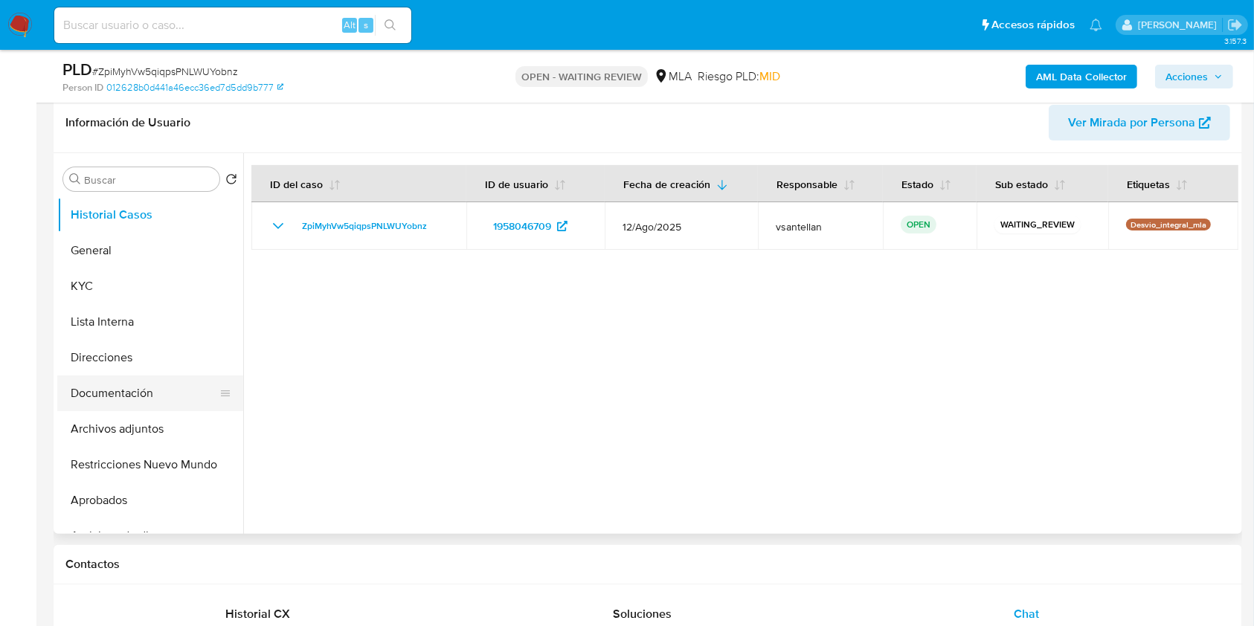
click at [129, 399] on button "Documentación" at bounding box center [144, 394] width 174 height 36
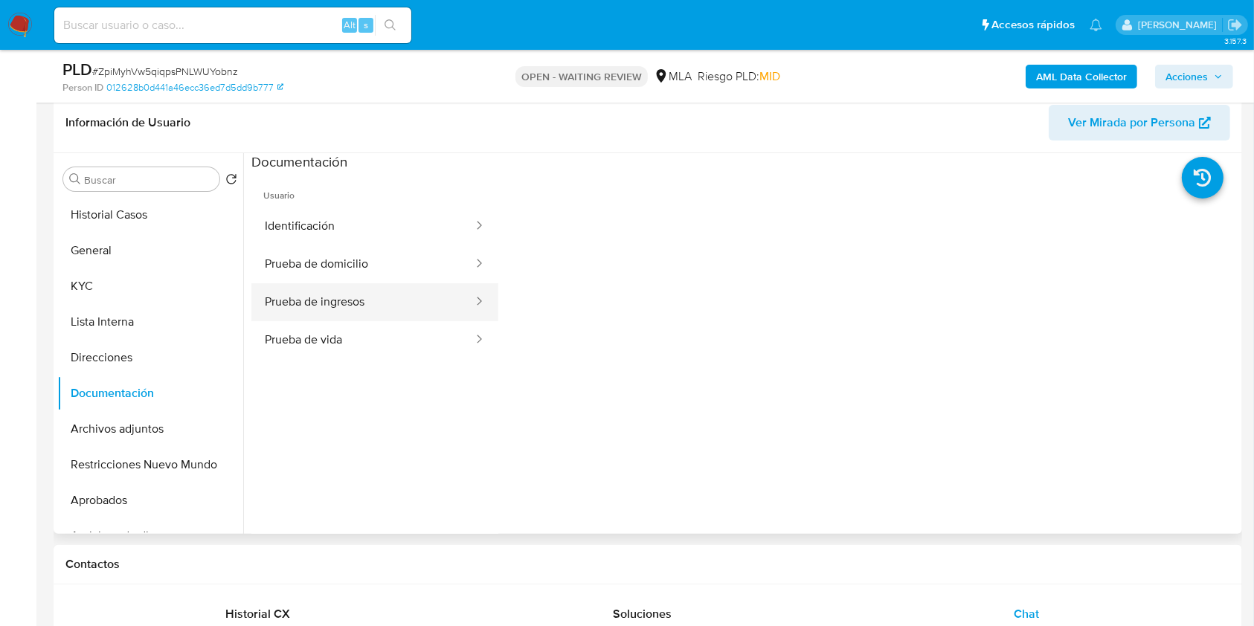
click at [368, 299] on button "Prueba de ingresos" at bounding box center [362, 302] width 223 height 38
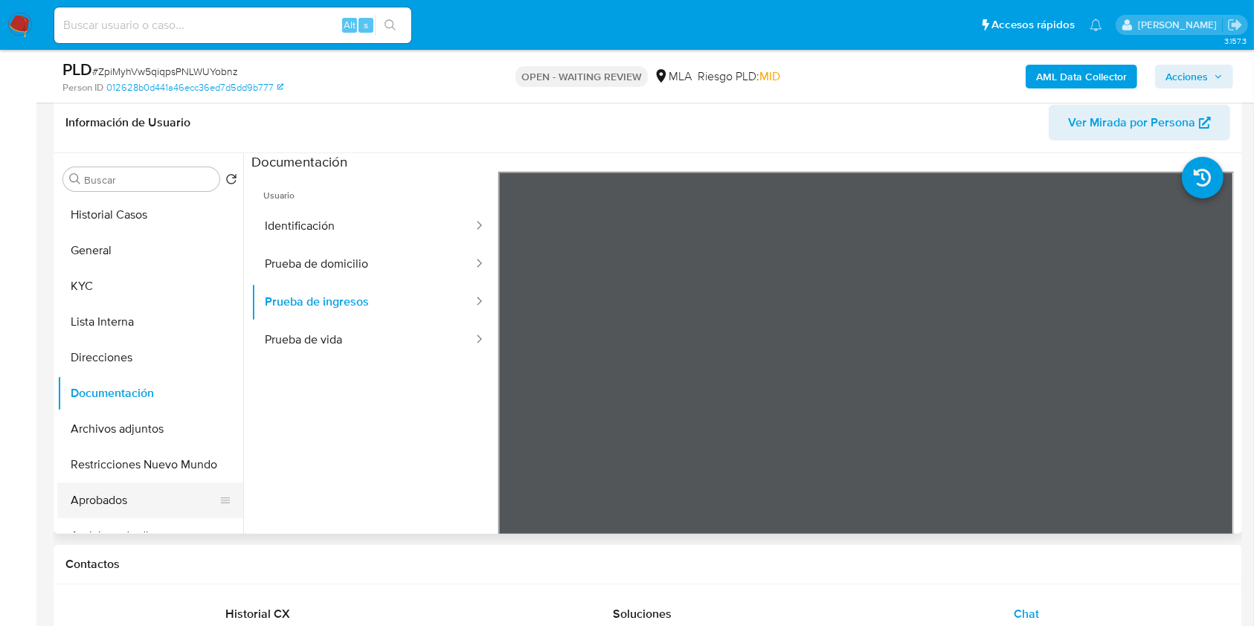
click at [132, 489] on button "Aprobados" at bounding box center [144, 501] width 174 height 36
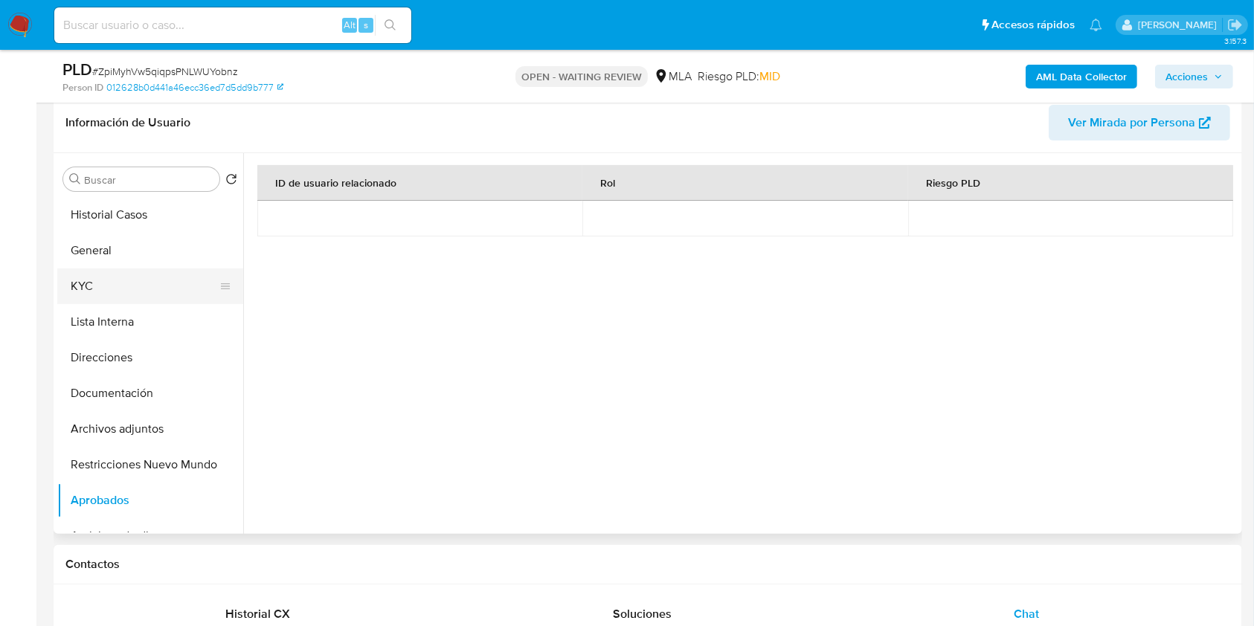
click at [154, 295] on button "KYC" at bounding box center [144, 287] width 174 height 36
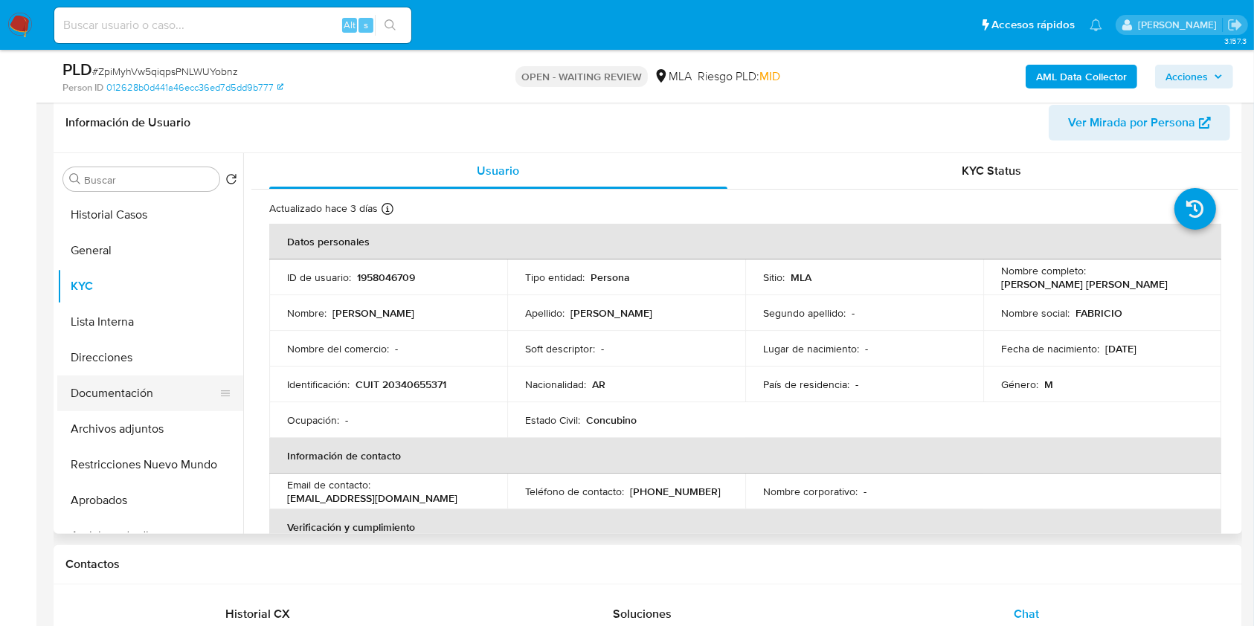
click at [111, 384] on button "Documentación" at bounding box center [144, 394] width 174 height 36
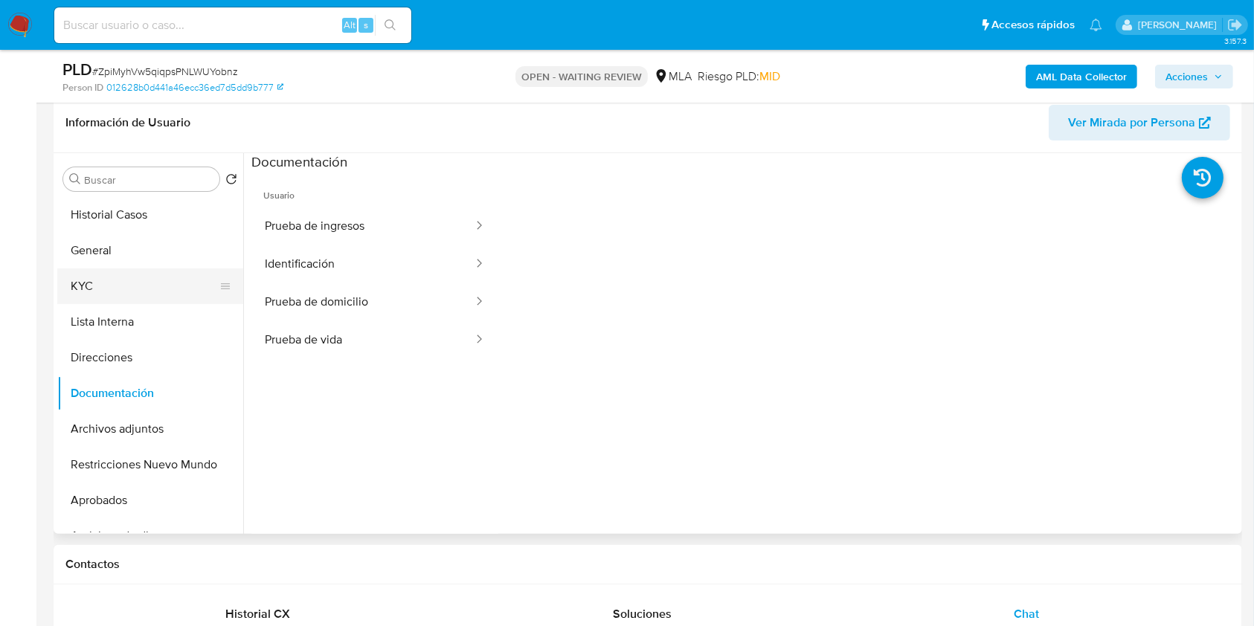
click at [129, 273] on button "KYC" at bounding box center [144, 287] width 174 height 36
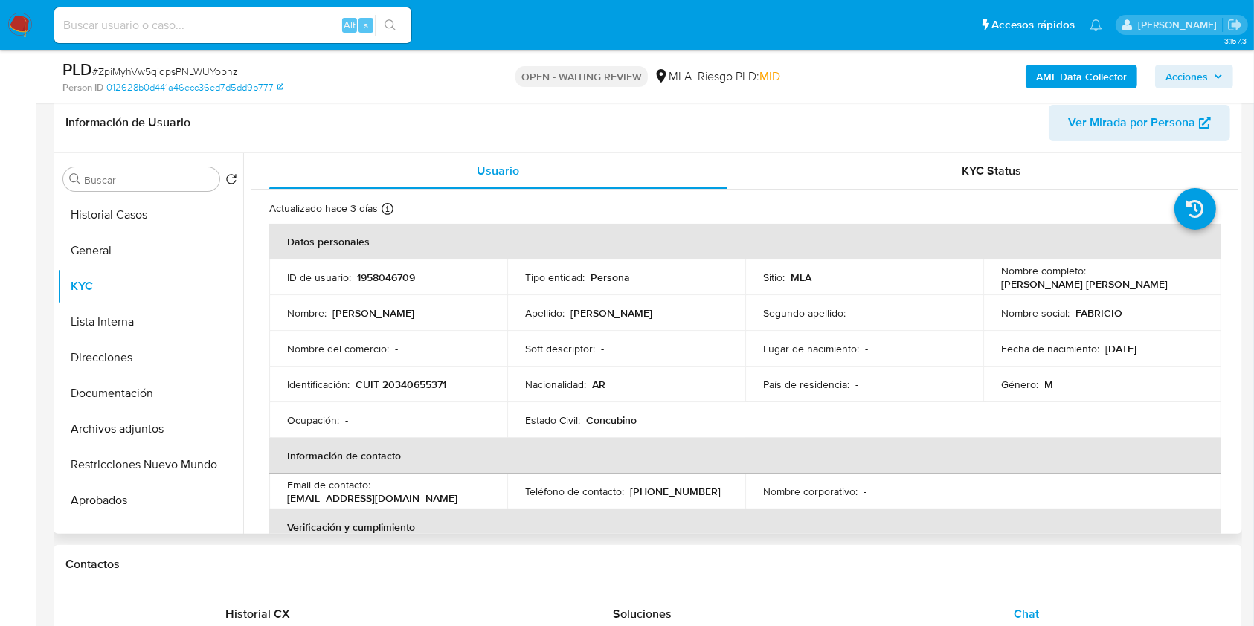
click at [425, 385] on p "CUIT 20340655371" at bounding box center [401, 384] width 91 height 13
copy p "20340655371"
click at [141, 402] on button "Documentación" at bounding box center [144, 394] width 174 height 36
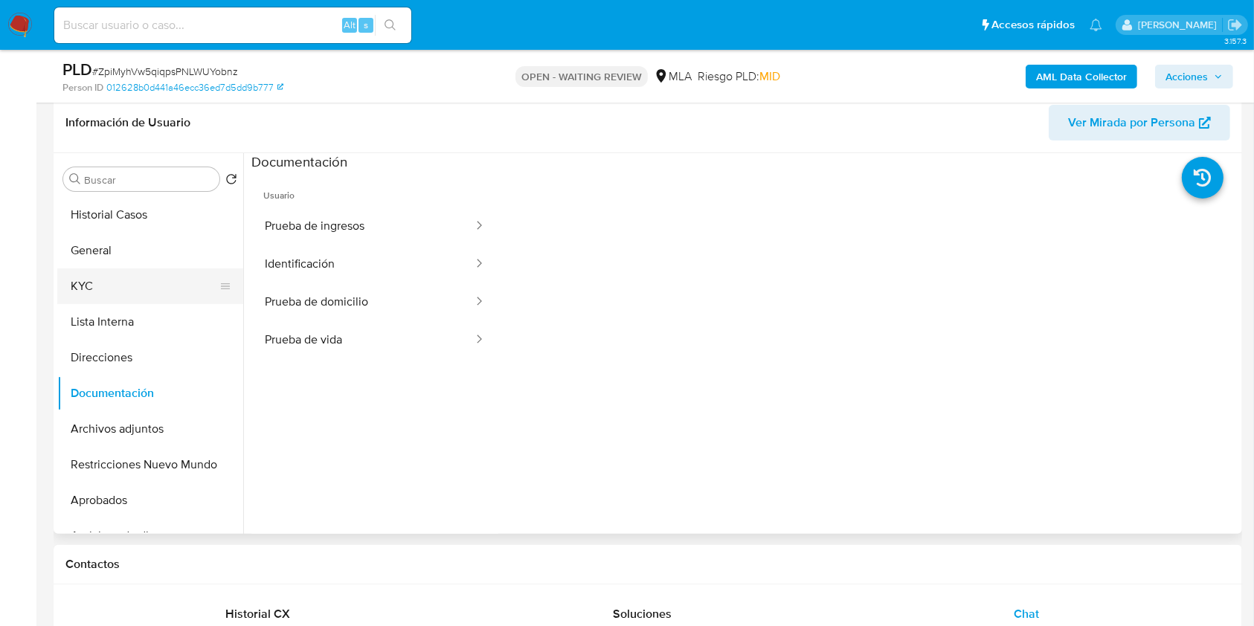
click at [103, 278] on button "KYC" at bounding box center [144, 287] width 174 height 36
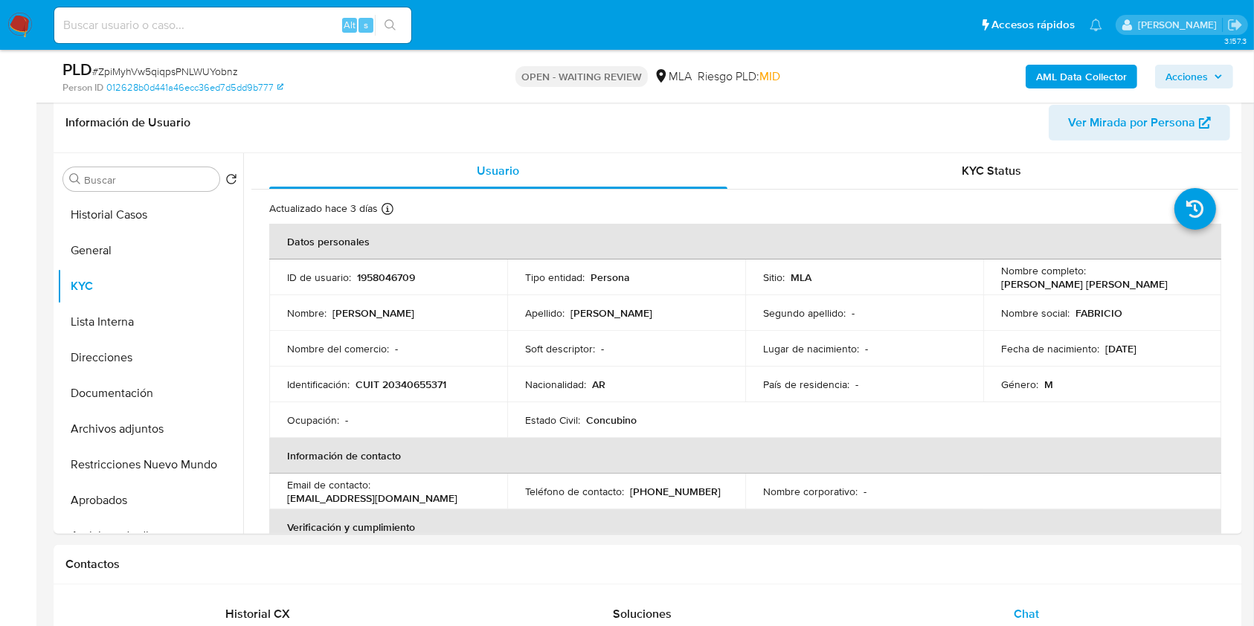
click at [1064, 66] on b "AML Data Collector" at bounding box center [1081, 77] width 91 height 24
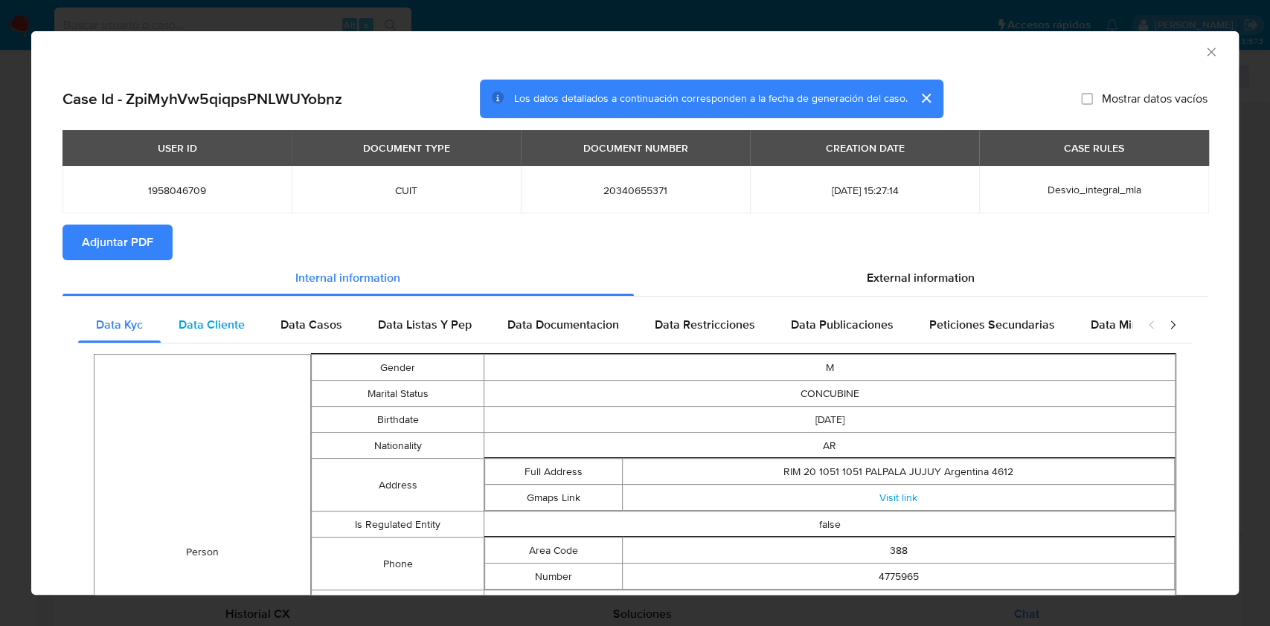
click at [242, 334] on div "Data Cliente" at bounding box center [212, 325] width 102 height 36
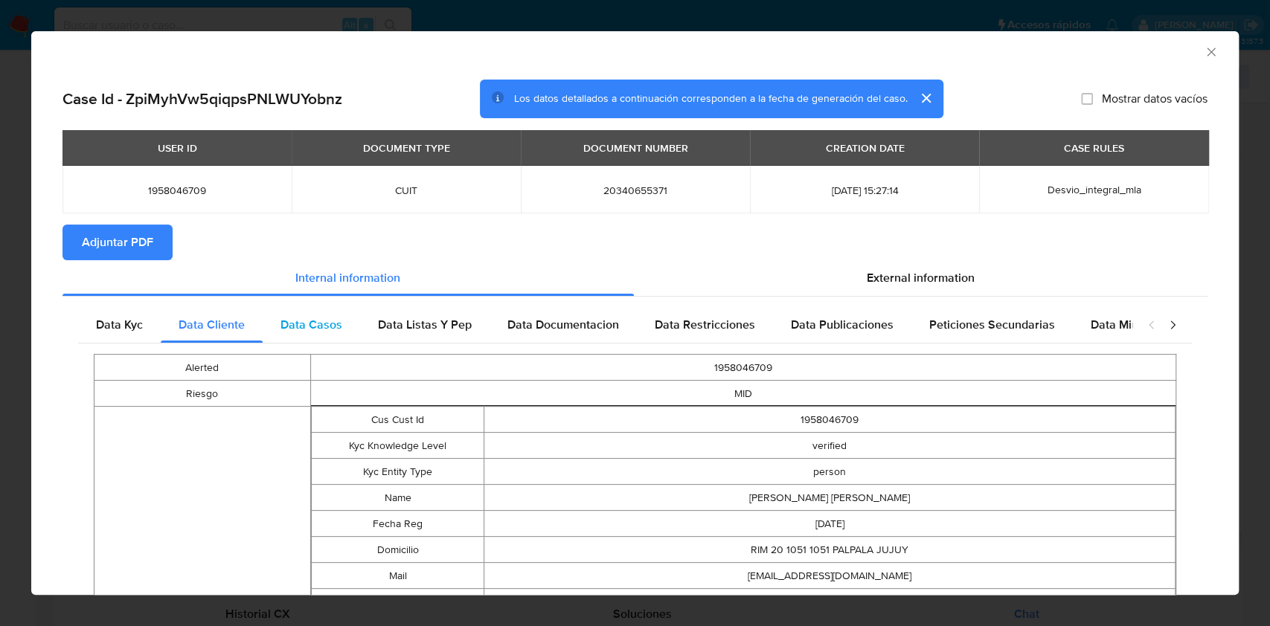
click at [321, 318] on span "Data Casos" at bounding box center [311, 324] width 62 height 17
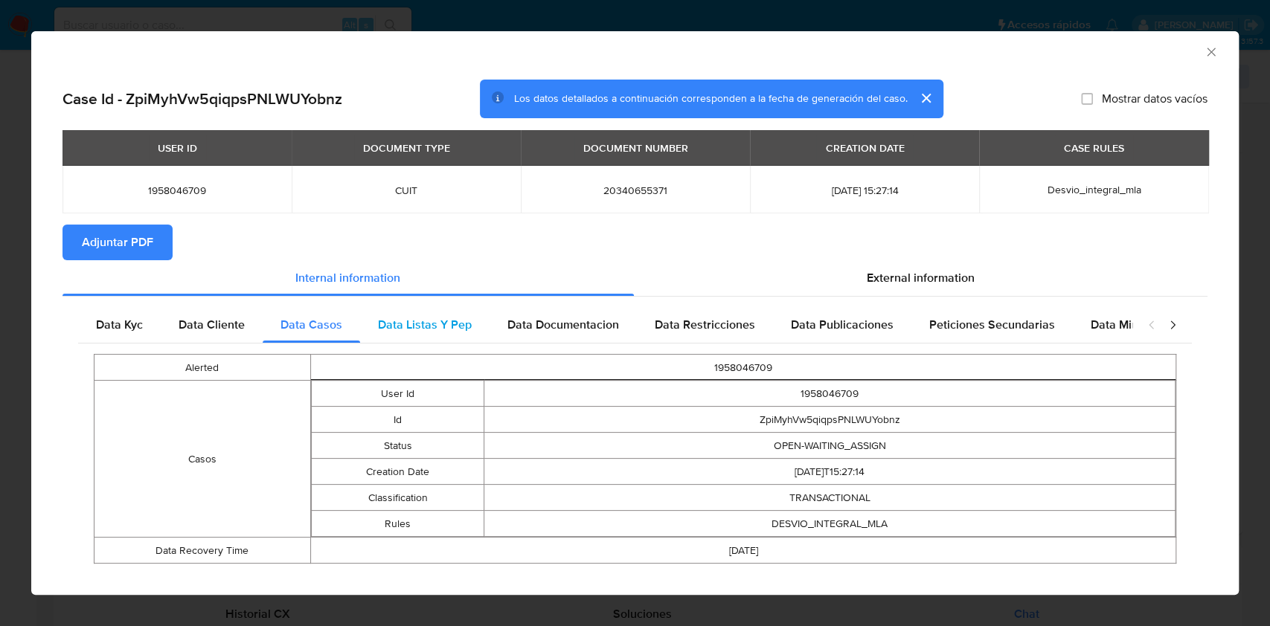
click at [417, 330] on span "Data Listas Y Pep" at bounding box center [425, 324] width 94 height 17
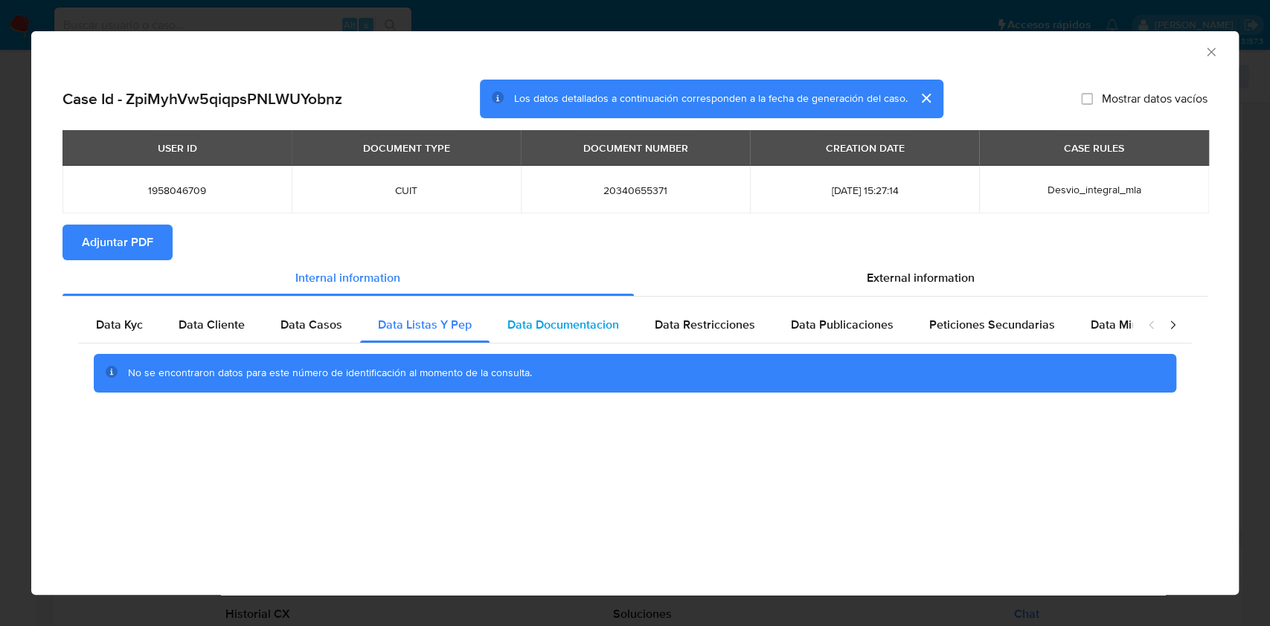
click at [592, 327] on span "Data Documentacion" at bounding box center [563, 324] width 112 height 17
click at [672, 315] on div "Data Restricciones" at bounding box center [705, 325] width 136 height 36
click at [856, 326] on span "Data Publicaciones" at bounding box center [842, 324] width 103 height 17
drag, startPoint x: 956, startPoint y: 321, endPoint x: 1044, endPoint y: 317, distance: 87.8
click at [963, 319] on span "Peticiones Secundarias" at bounding box center [992, 324] width 126 height 17
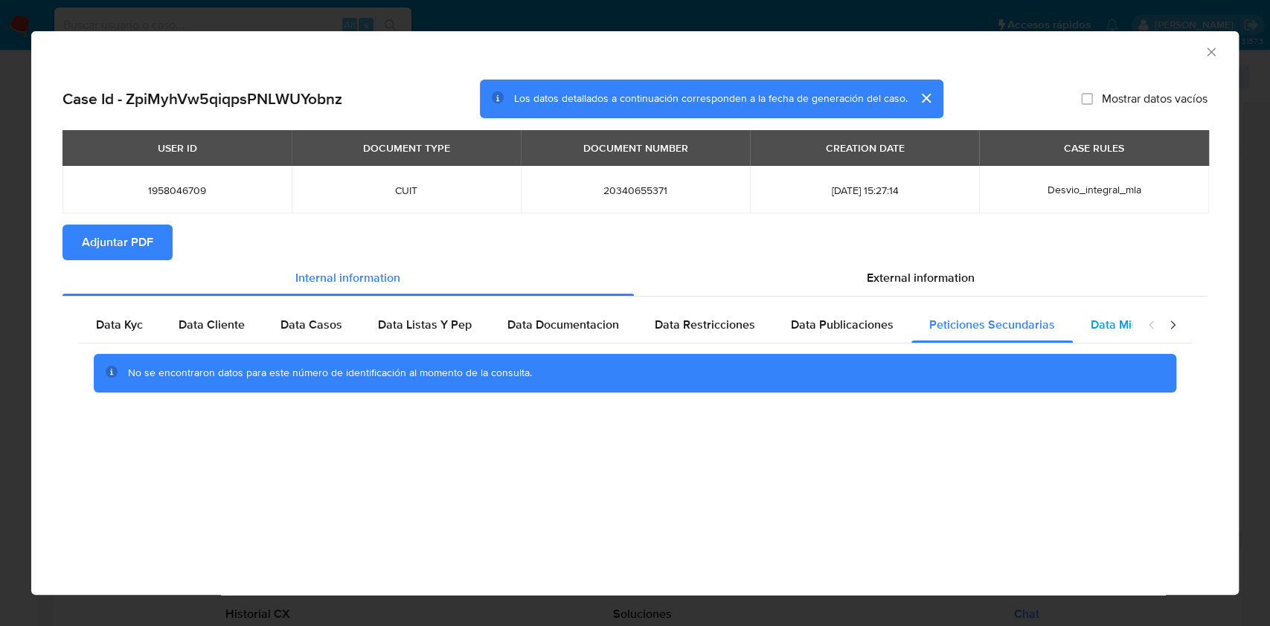
click at [1090, 318] on span "Data Minoridad" at bounding box center [1131, 324] width 82 height 17
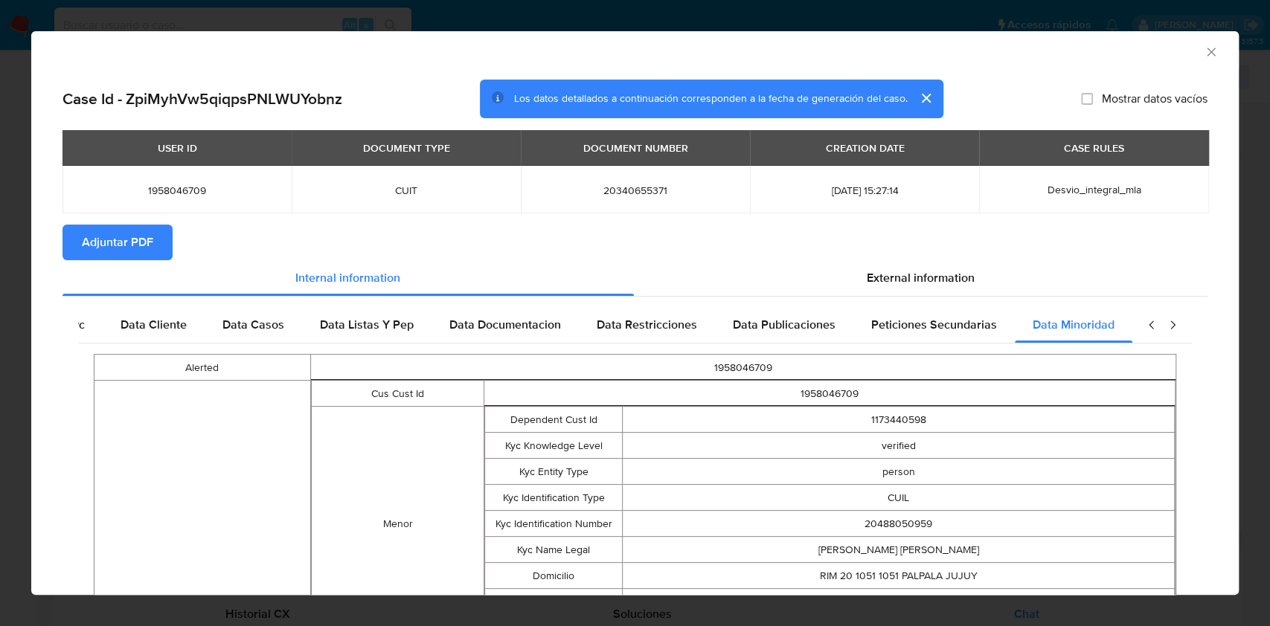
scroll to position [0, 65]
click at [913, 279] on span "External information" at bounding box center [921, 277] width 108 height 17
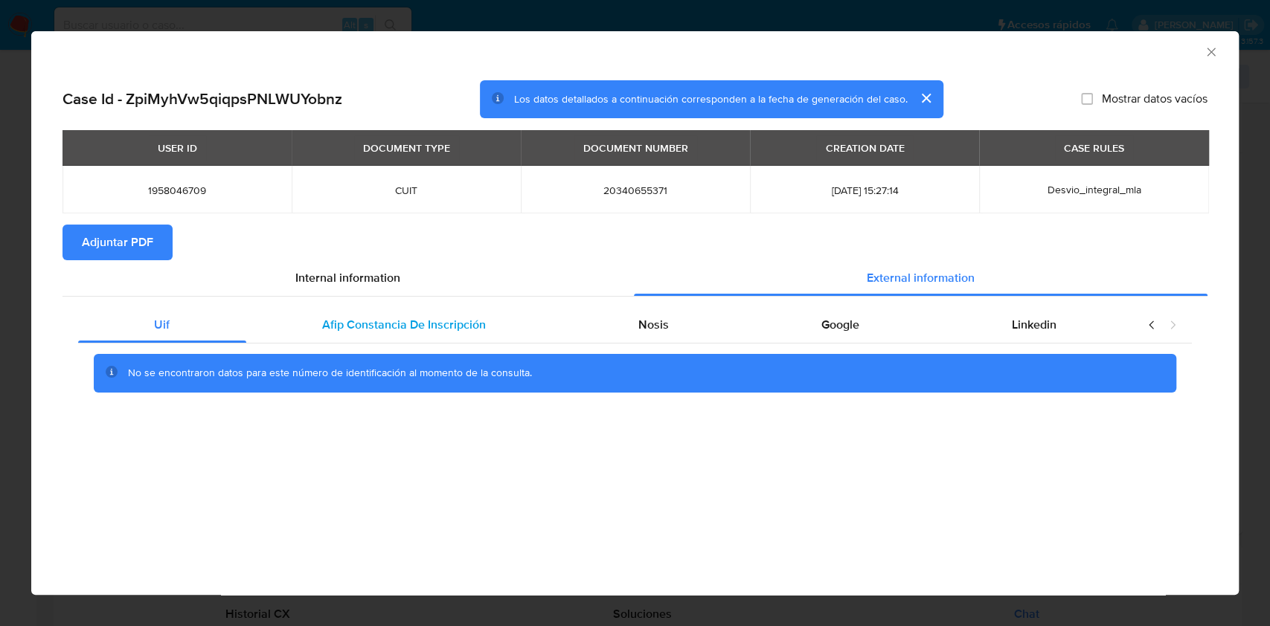
click at [445, 336] on div "Afip Constancia De Inscripción" at bounding box center [404, 325] width 316 height 36
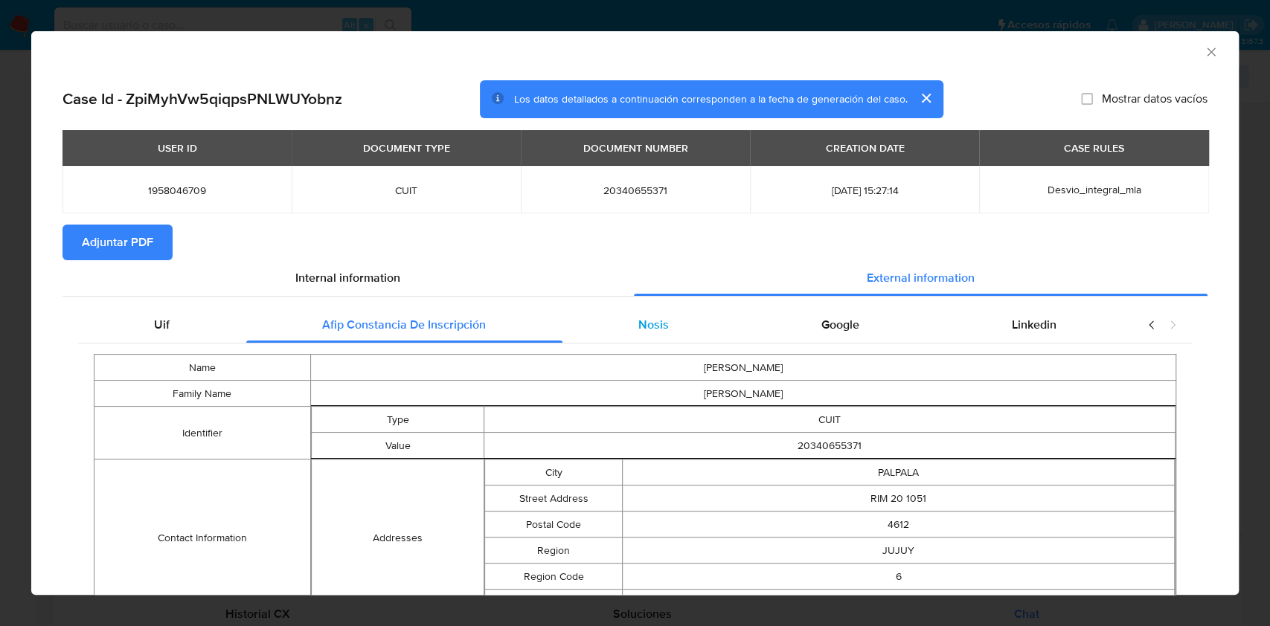
click at [640, 328] on span "Nosis" at bounding box center [653, 324] width 30 height 17
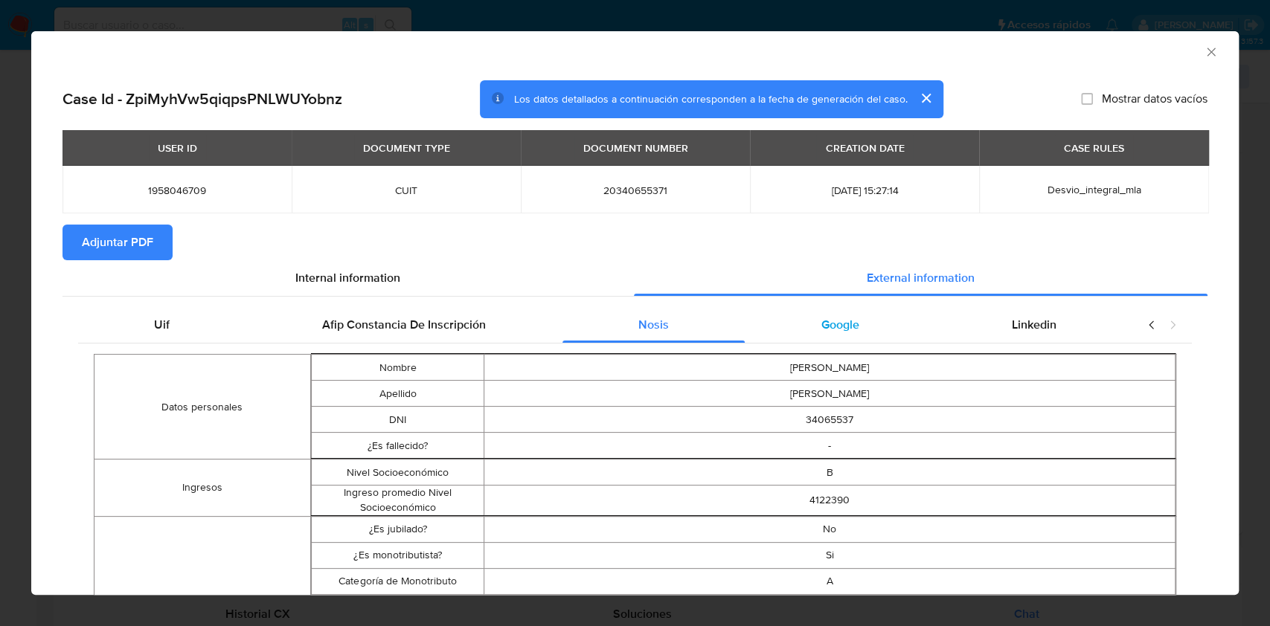
click at [846, 324] on span "Google" at bounding box center [840, 324] width 38 height 17
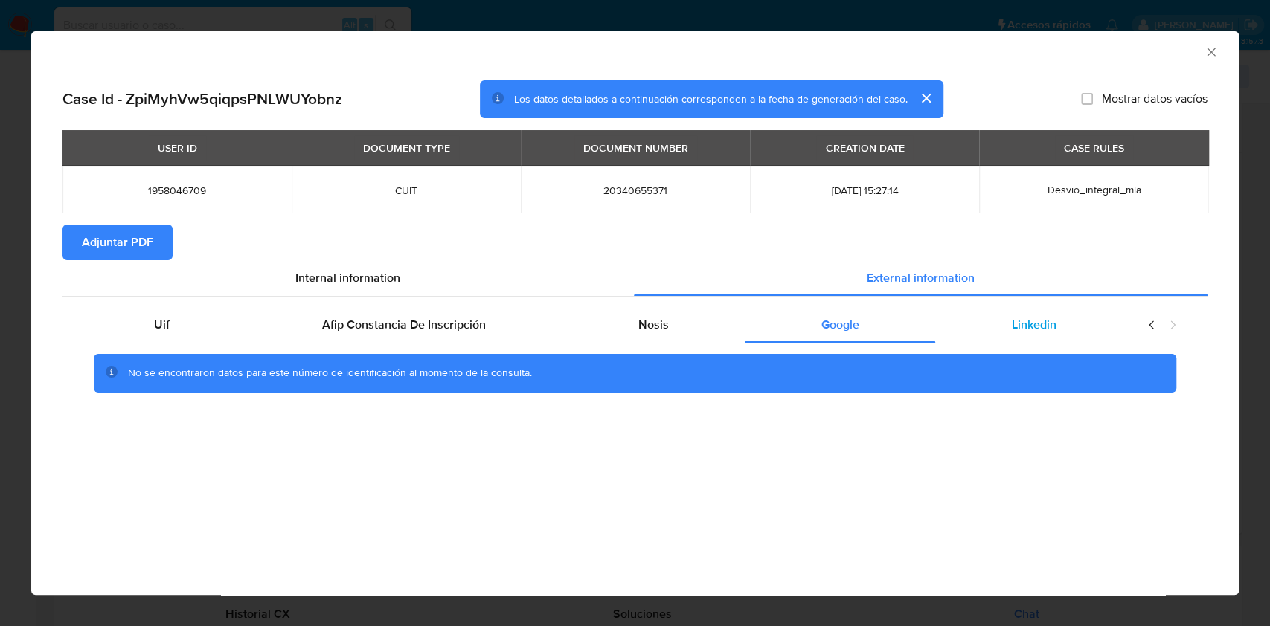
click at [998, 327] on div "Linkedin" at bounding box center [1033, 325] width 197 height 36
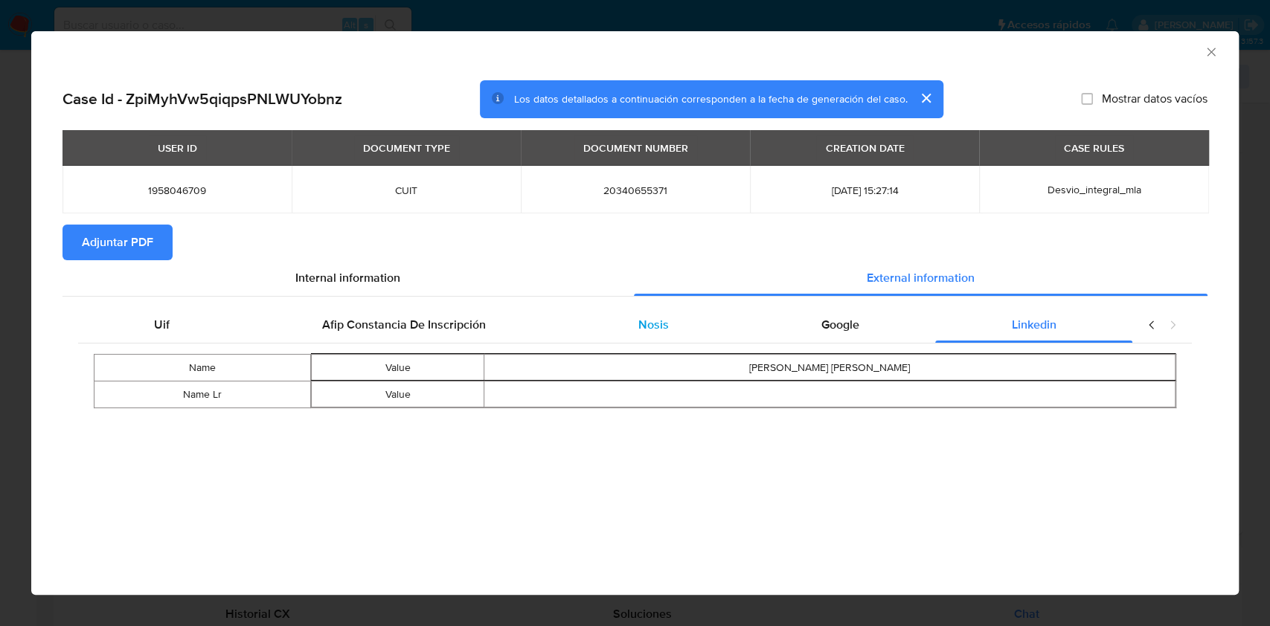
click at [641, 331] on span "Nosis" at bounding box center [653, 324] width 30 height 17
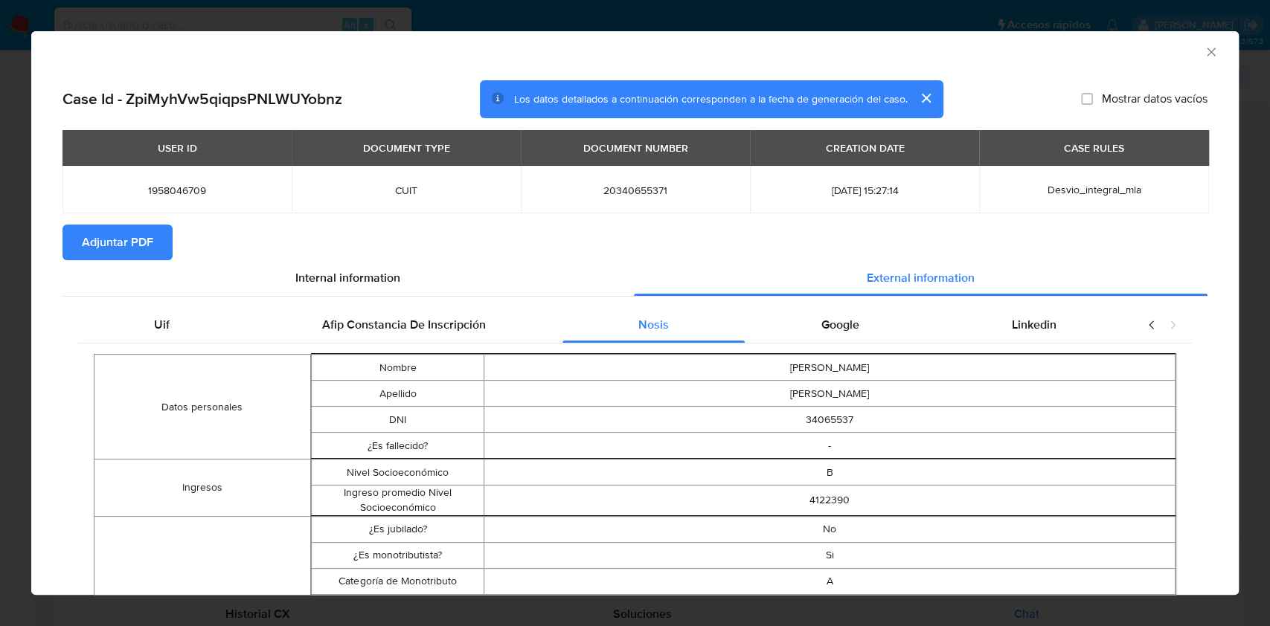
click at [129, 247] on span "Adjuntar PDF" at bounding box center [117, 242] width 71 height 33
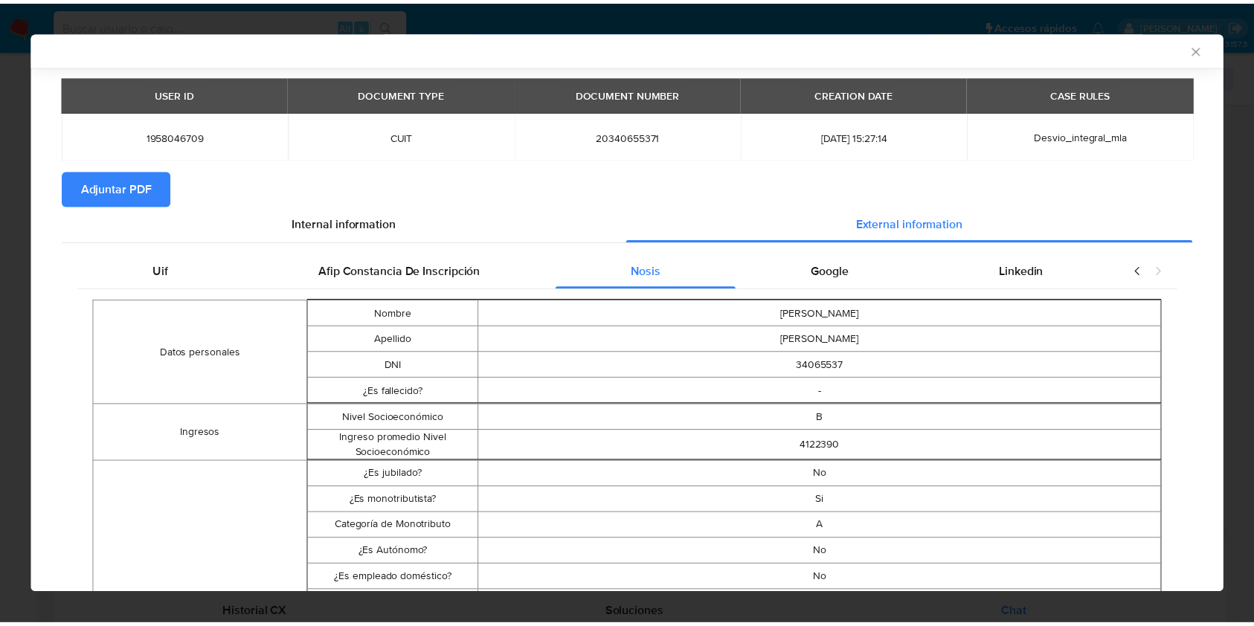
scroll to position [95, 0]
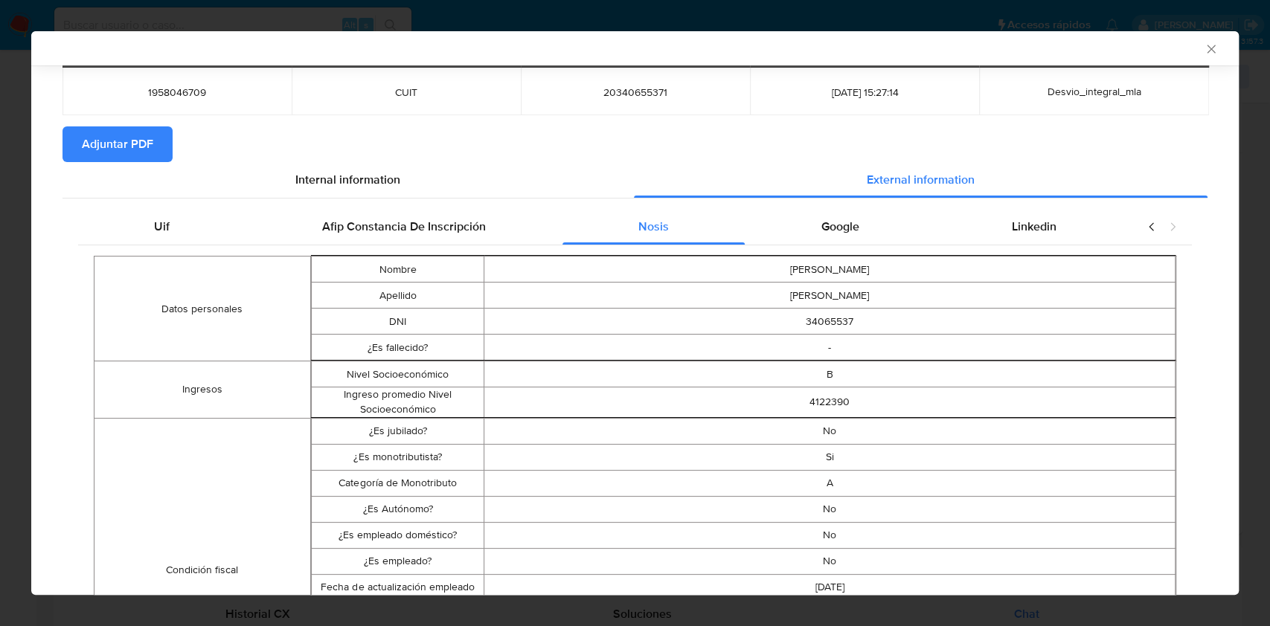
click at [1203, 52] on icon "Cerrar ventana" at bounding box center [1210, 49] width 15 height 15
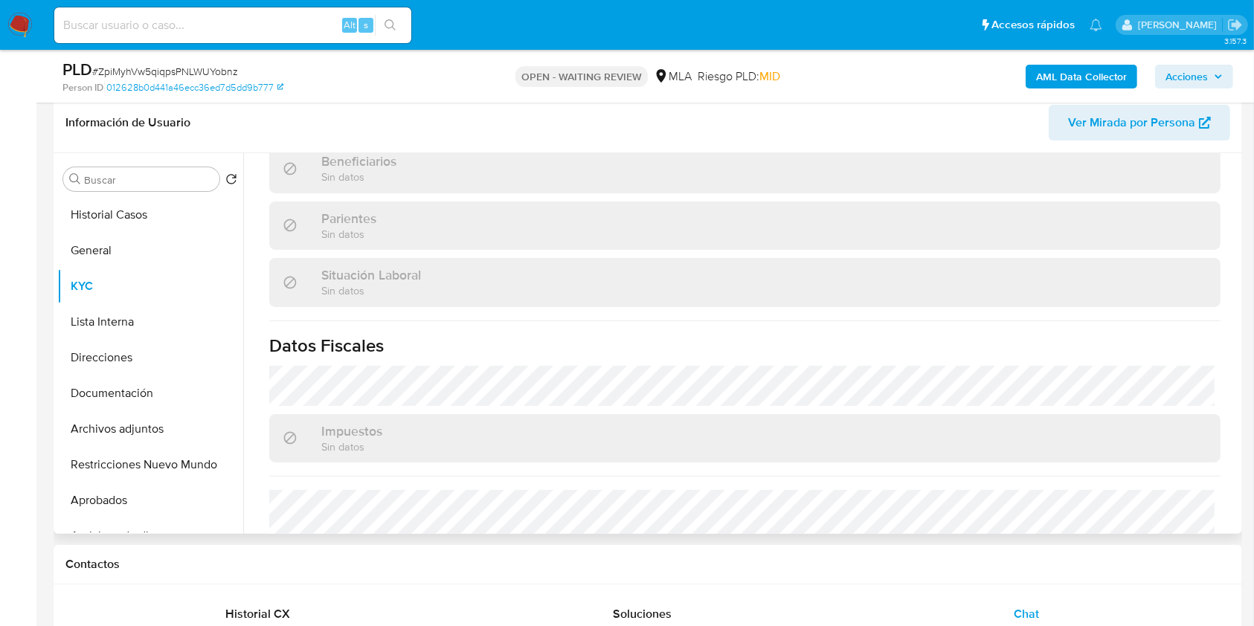
scroll to position [783, 0]
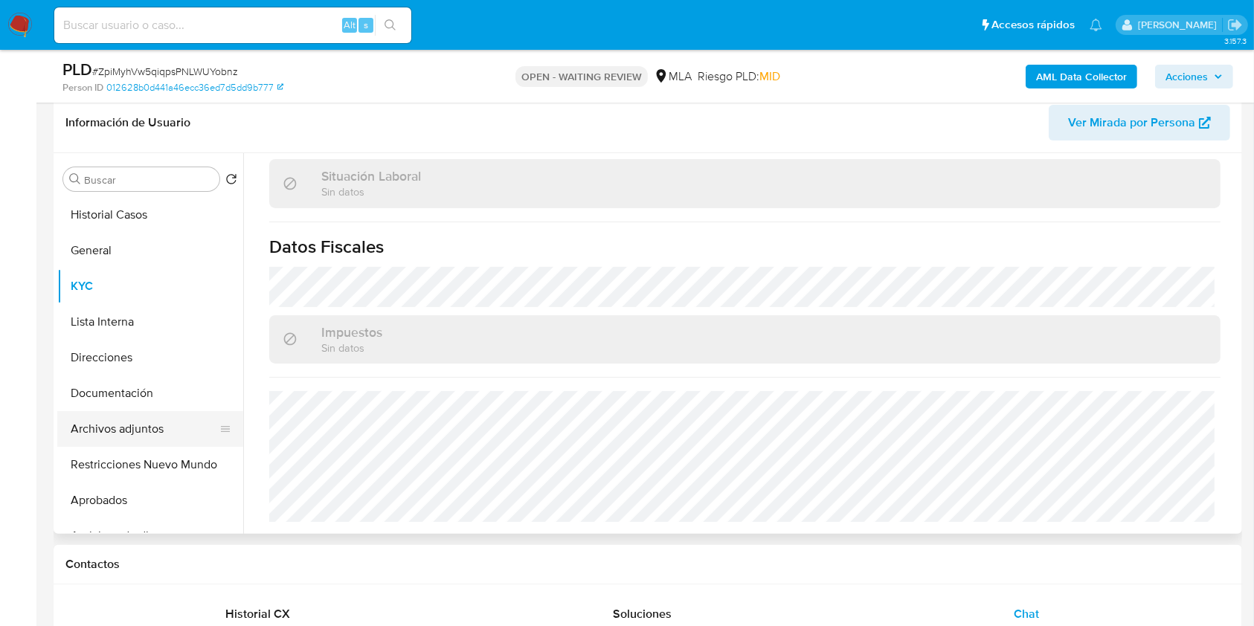
click at [144, 420] on button "Archivos adjuntos" at bounding box center [144, 429] width 174 height 36
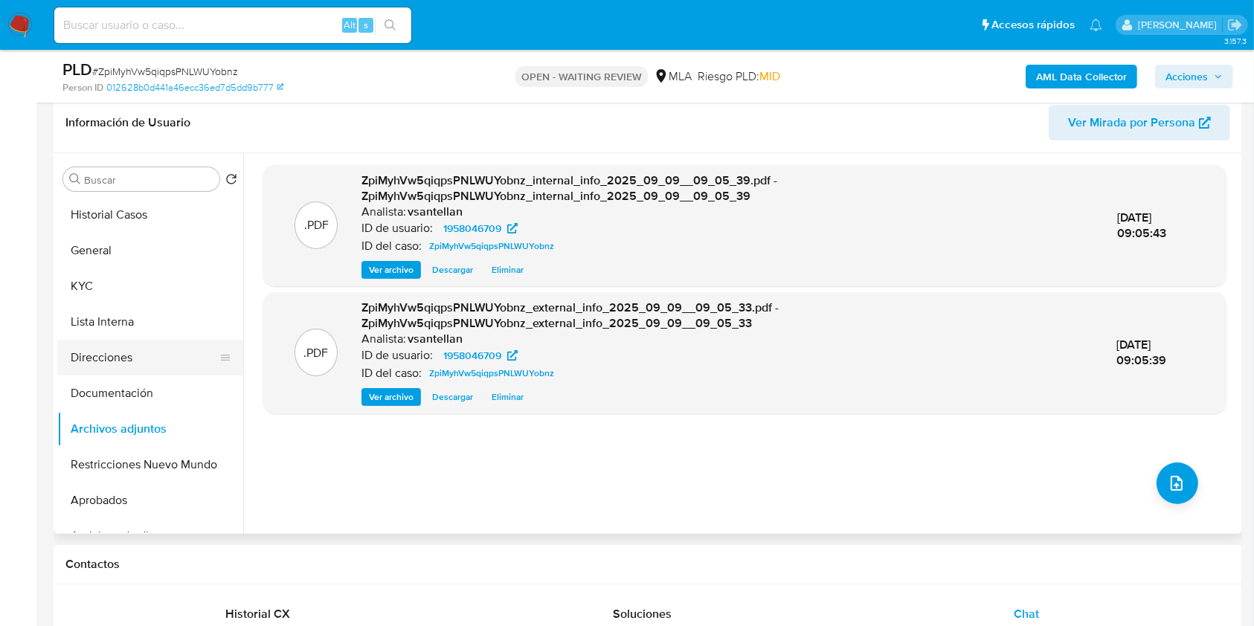
click at [138, 353] on button "Direcciones" at bounding box center [144, 358] width 174 height 36
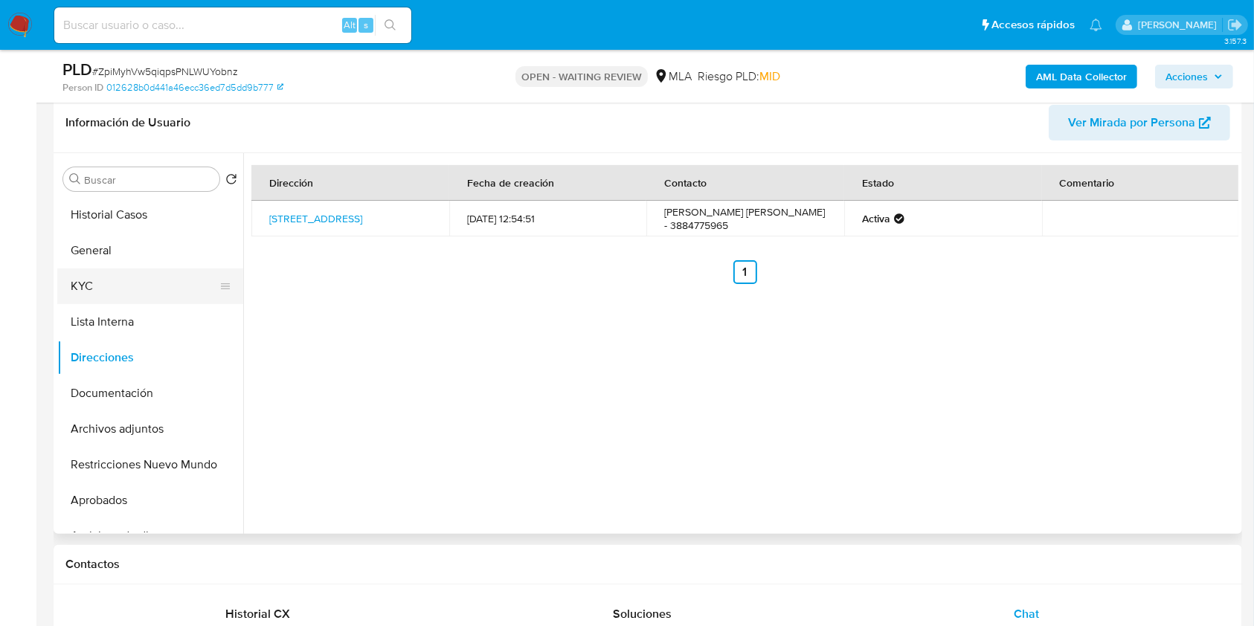
click at [89, 287] on button "KYC" at bounding box center [144, 287] width 174 height 36
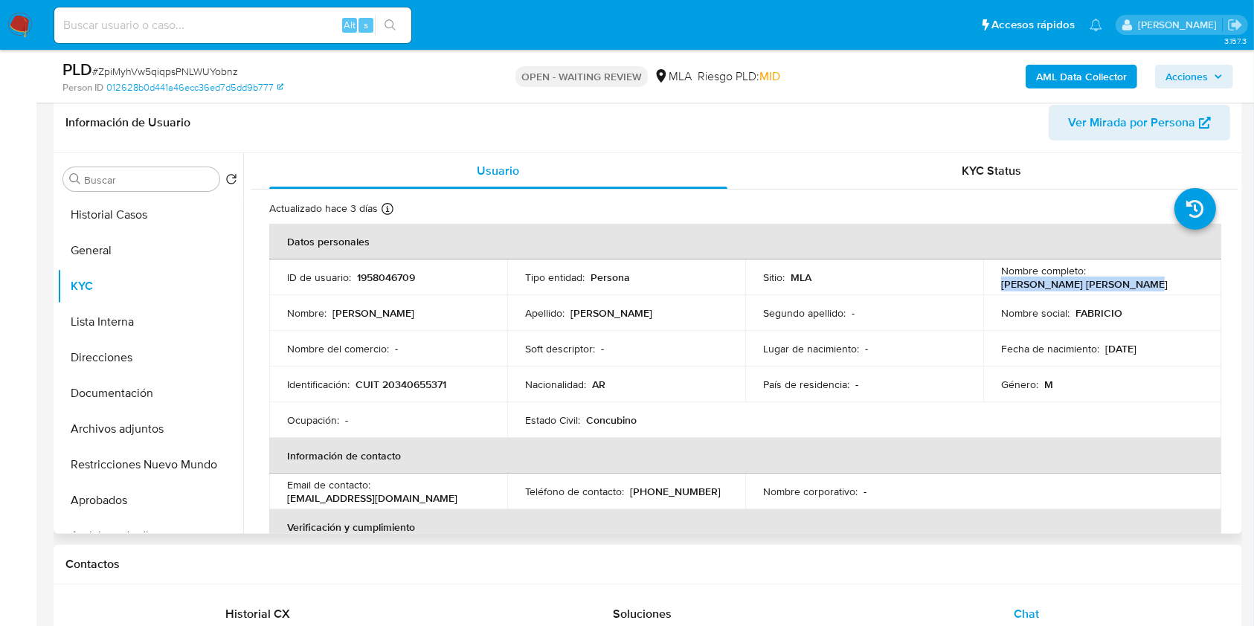
drag, startPoint x: 997, startPoint y: 282, endPoint x: 1144, endPoint y: 285, distance: 146.6
click at [1144, 285] on td "Nombre completo : Fabricio Leandro Rodriguez" at bounding box center [1102, 278] width 238 height 36
copy p "Fabricio Leandro Rodriguez"
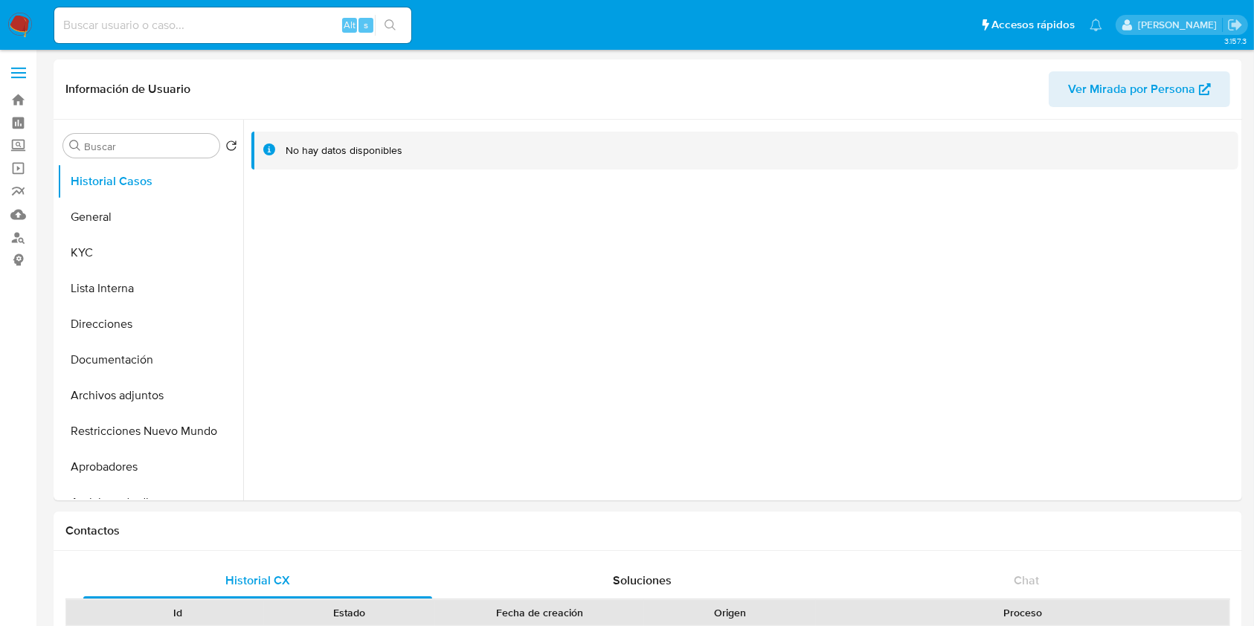
select select "10"
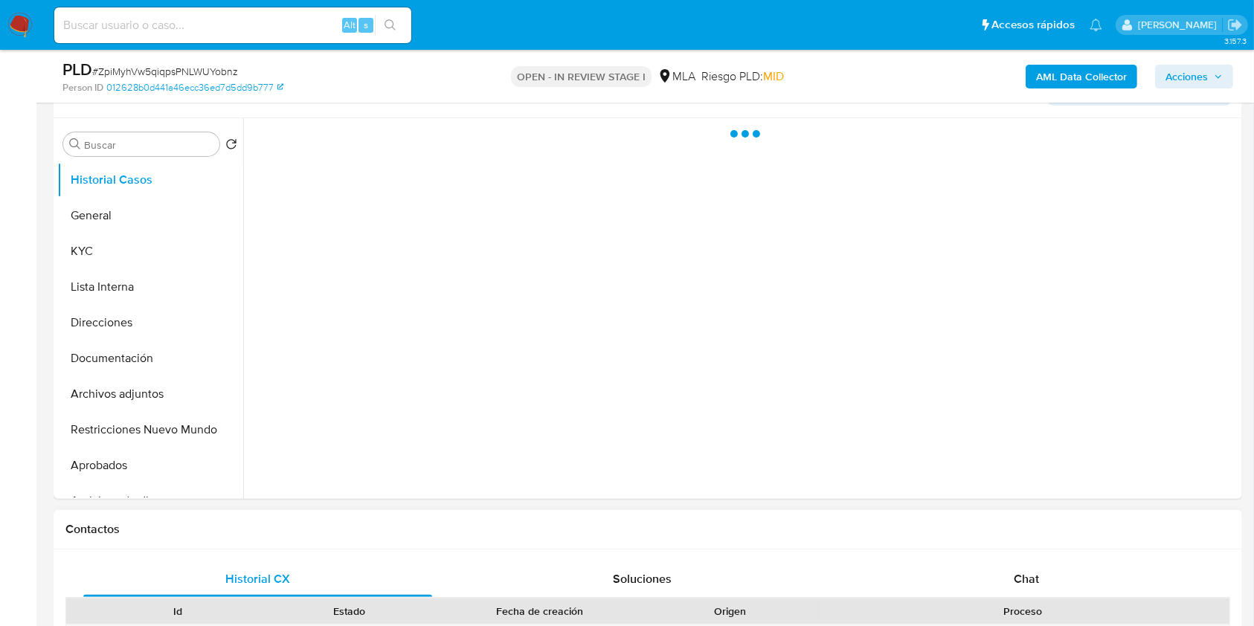
scroll to position [396, 0]
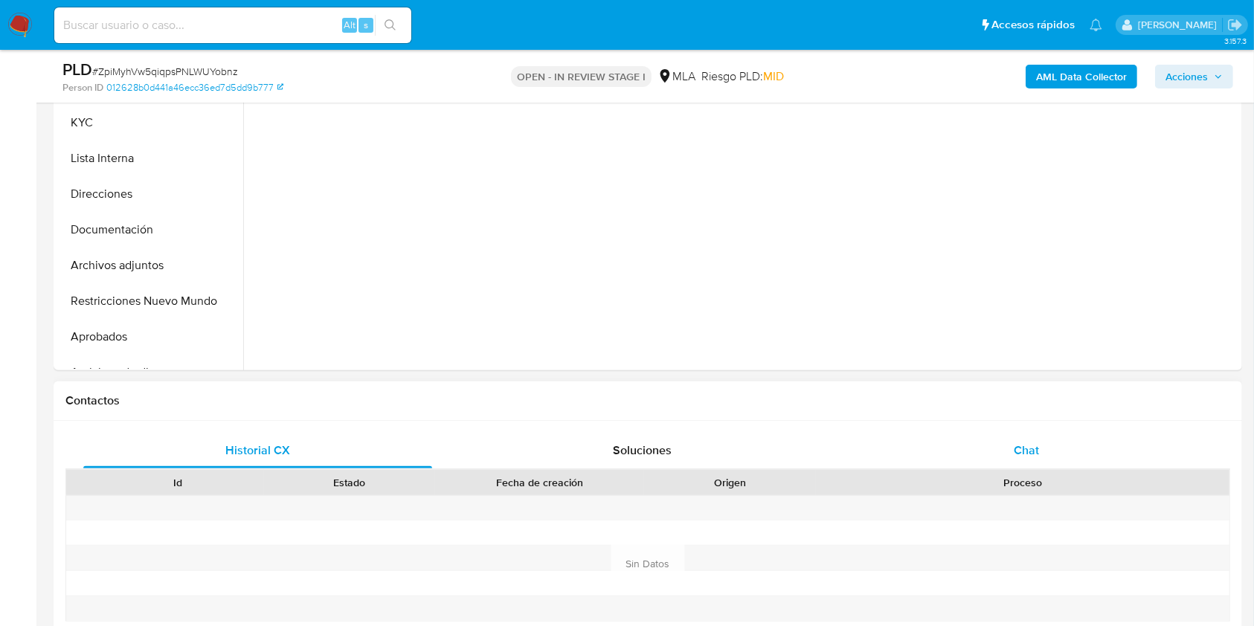
click at [1053, 458] on div "Chat" at bounding box center [1026, 451] width 349 height 36
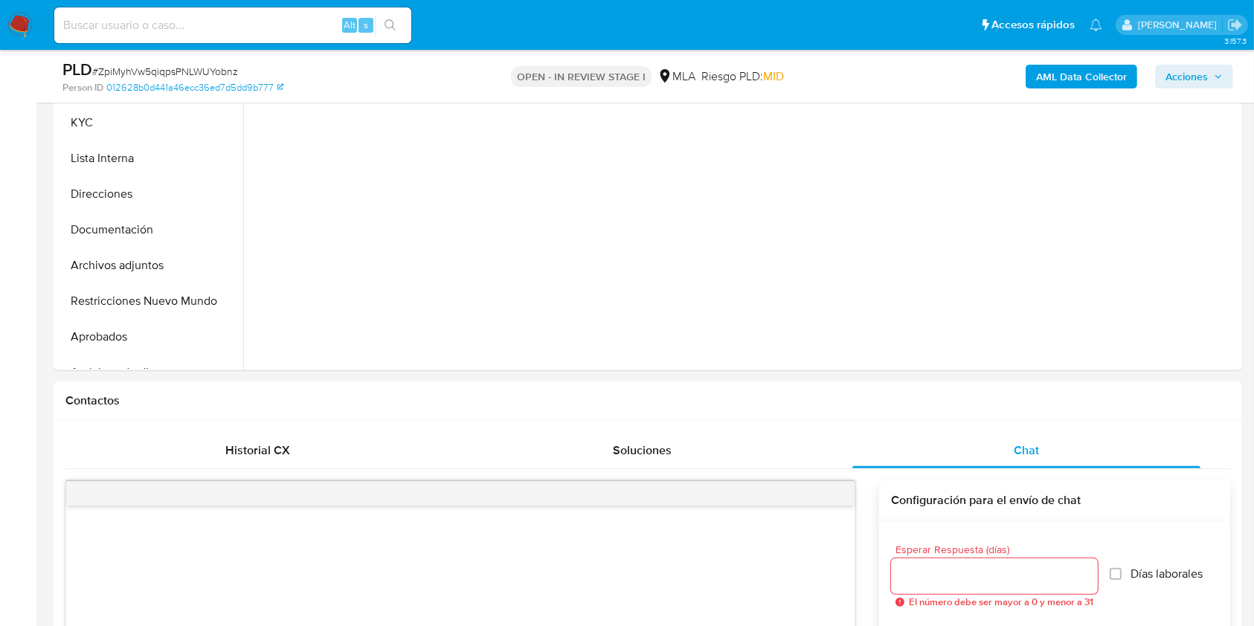
select select "10"
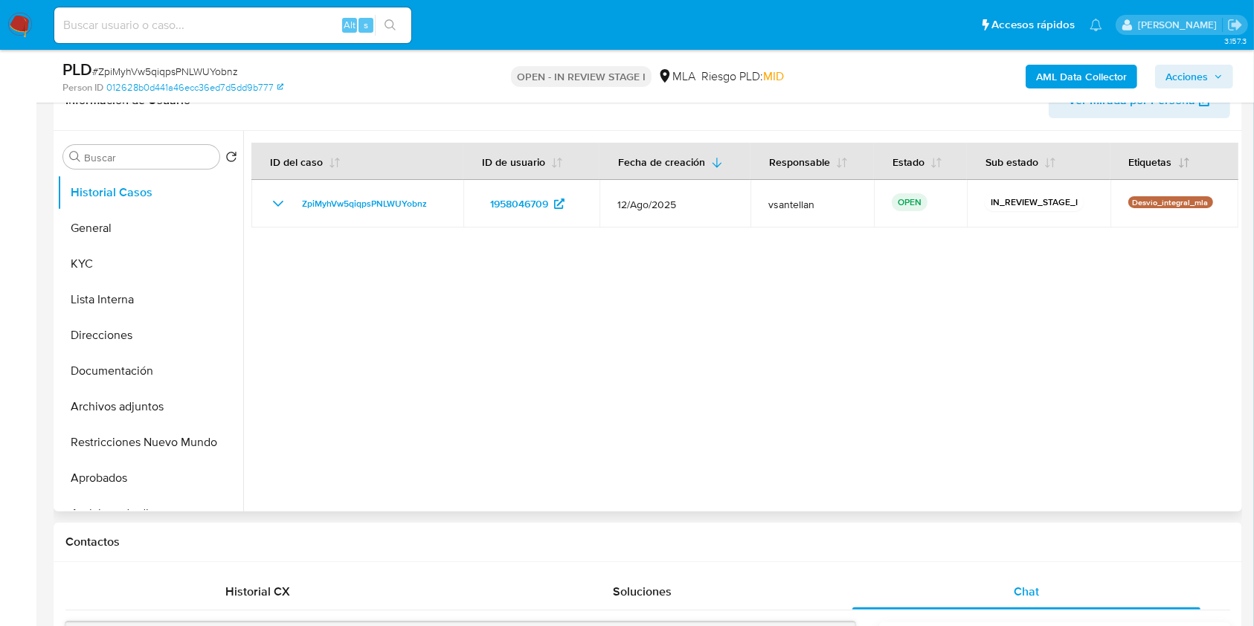
scroll to position [244, 0]
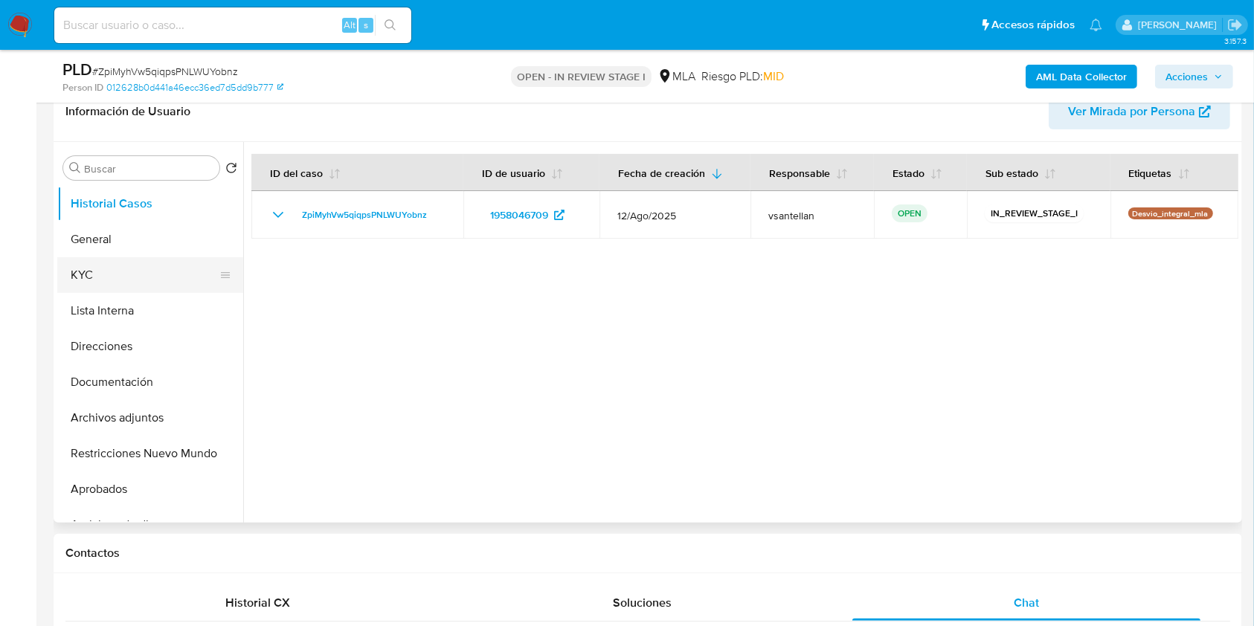
click at [122, 270] on button "KYC" at bounding box center [144, 275] width 174 height 36
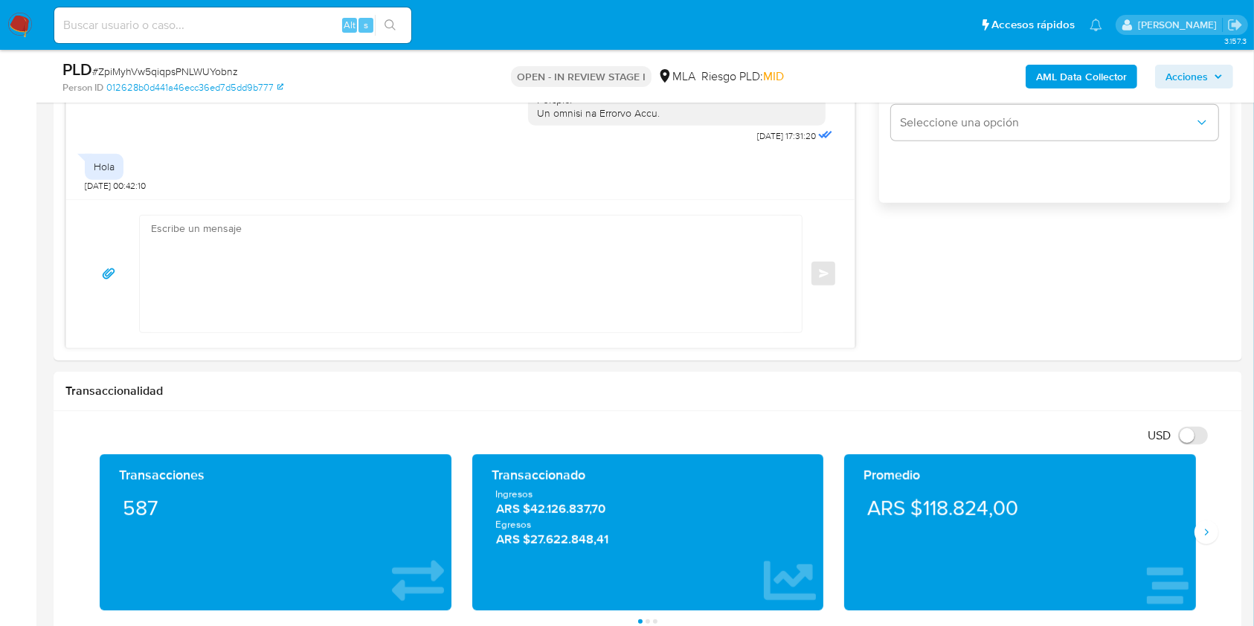
scroll to position [1054, 0]
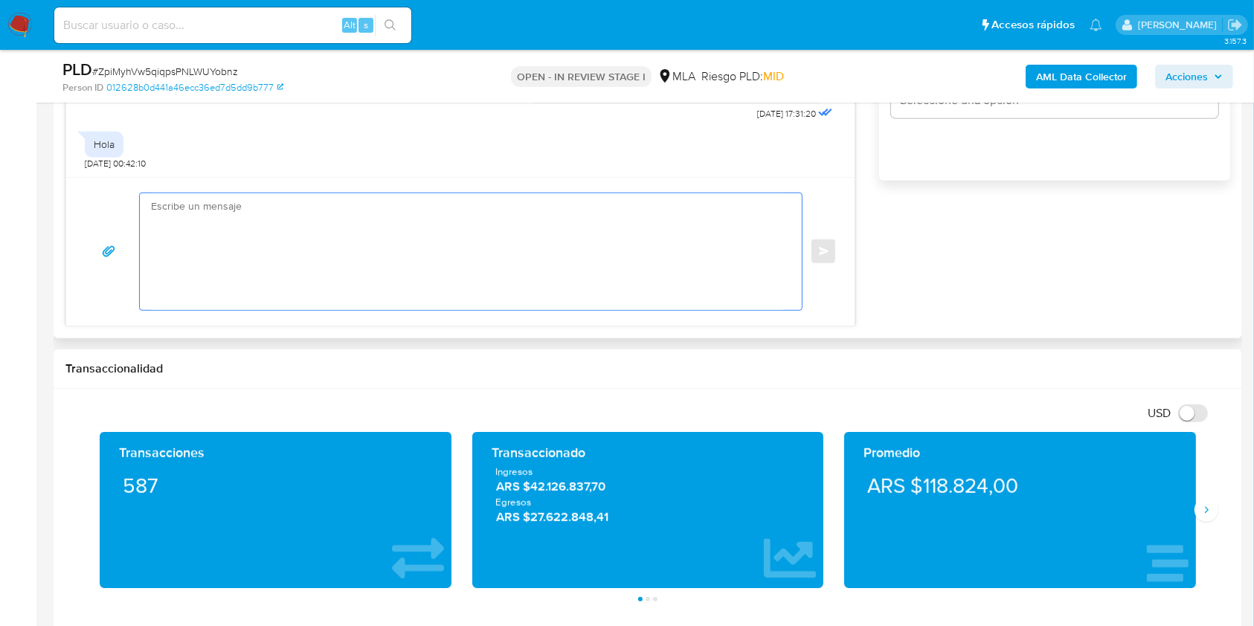
click at [577, 226] on textarea at bounding box center [467, 251] width 632 height 117
paste textarea "Hola Fabricio Leandro Rodriguez, En función de las operaciones registradas en t…"
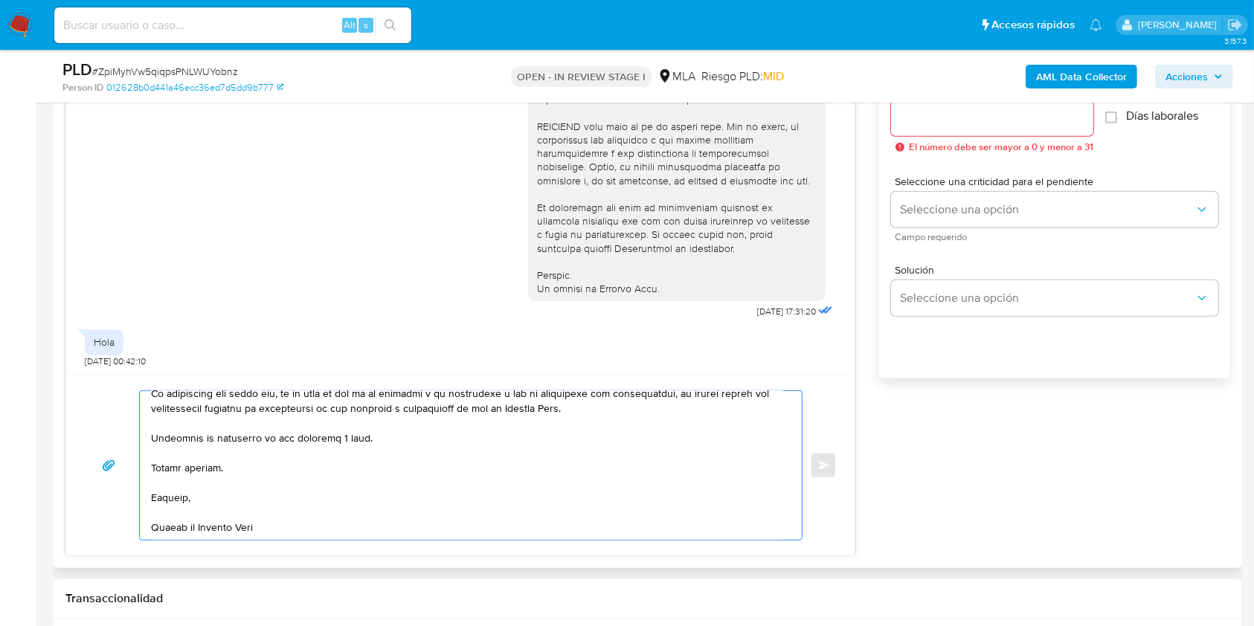
scroll to position [559, 0]
drag, startPoint x: 382, startPoint y: 432, endPoint x: 271, endPoint y: 435, distance: 110.9
click at [271, 435] on textarea at bounding box center [467, 465] width 632 height 149
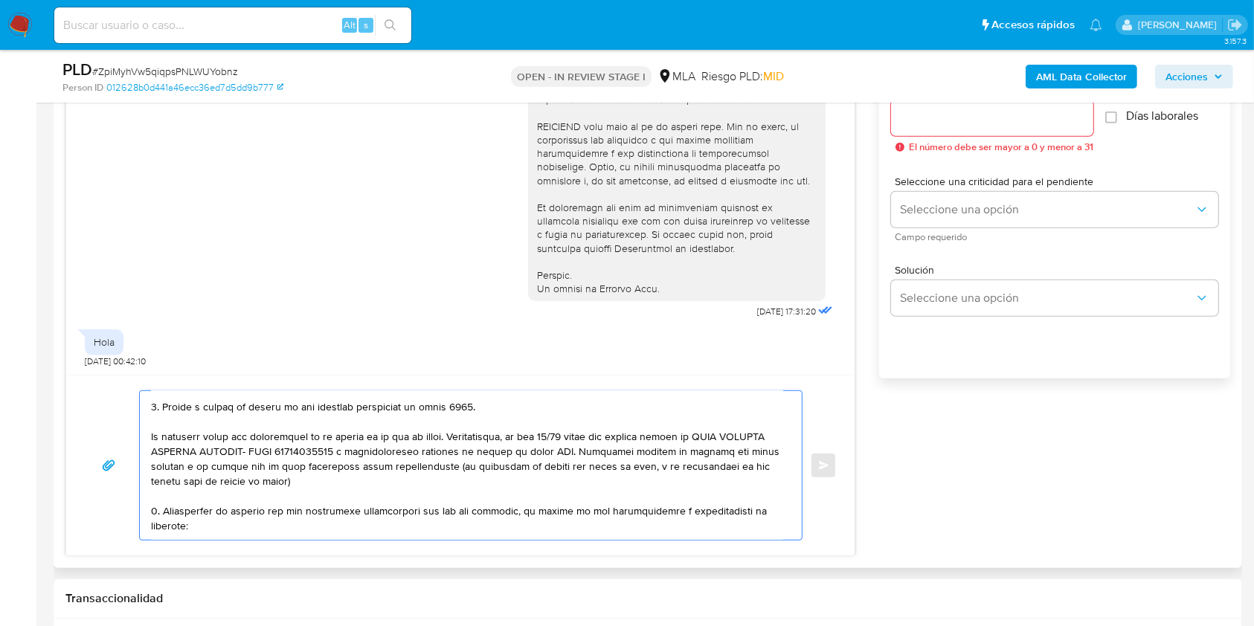
scroll to position [324, 0]
drag, startPoint x: 346, startPoint y: 496, endPoint x: 103, endPoint y: 449, distance: 247.1
click at [103, 449] on div "Enviar" at bounding box center [460, 465] width 753 height 150
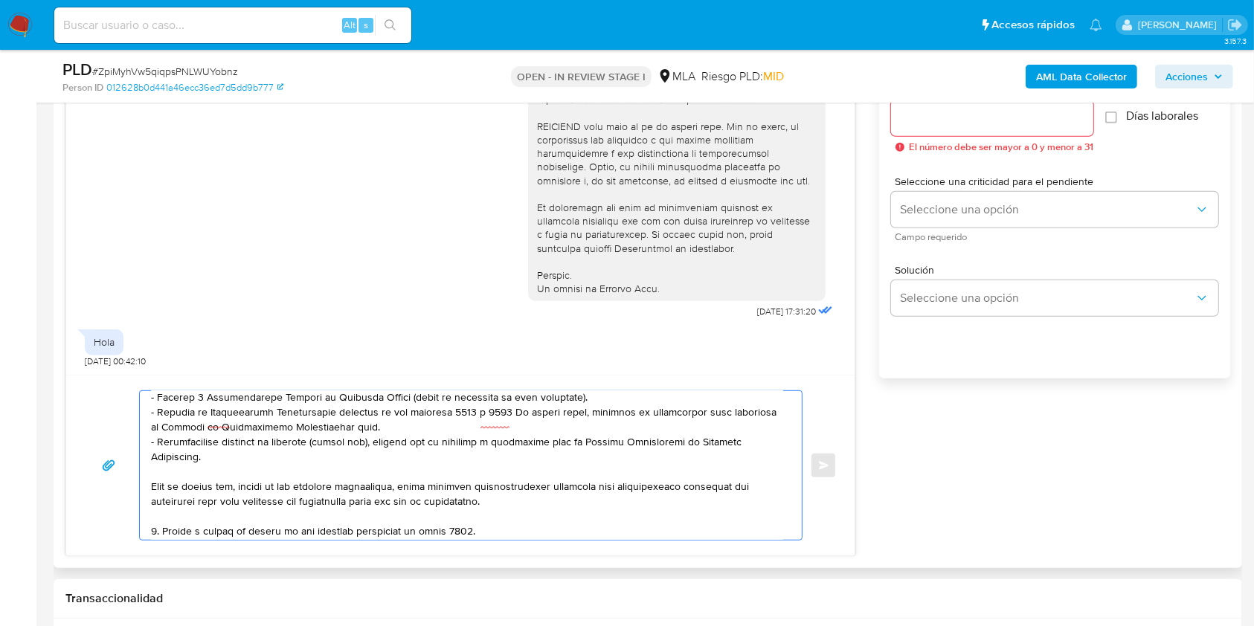
scroll to position [0, 0]
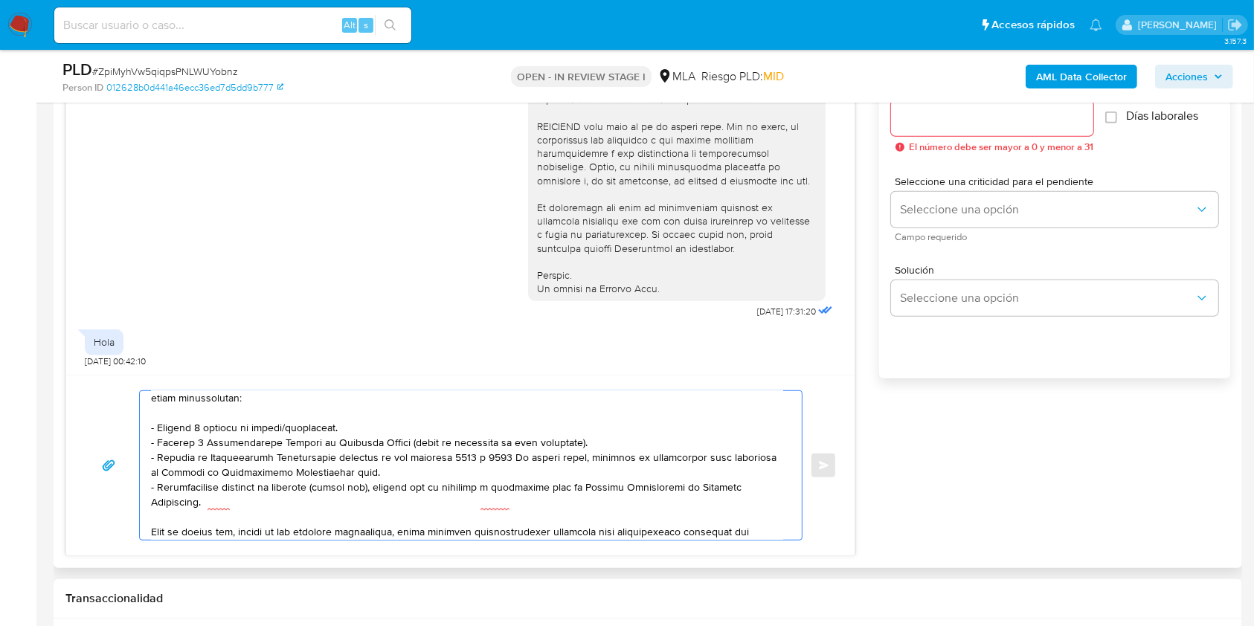
drag, startPoint x: 353, startPoint y: 428, endPoint x: 143, endPoint y: 425, distance: 210.5
click at [143, 425] on div at bounding box center [467, 465] width 655 height 149
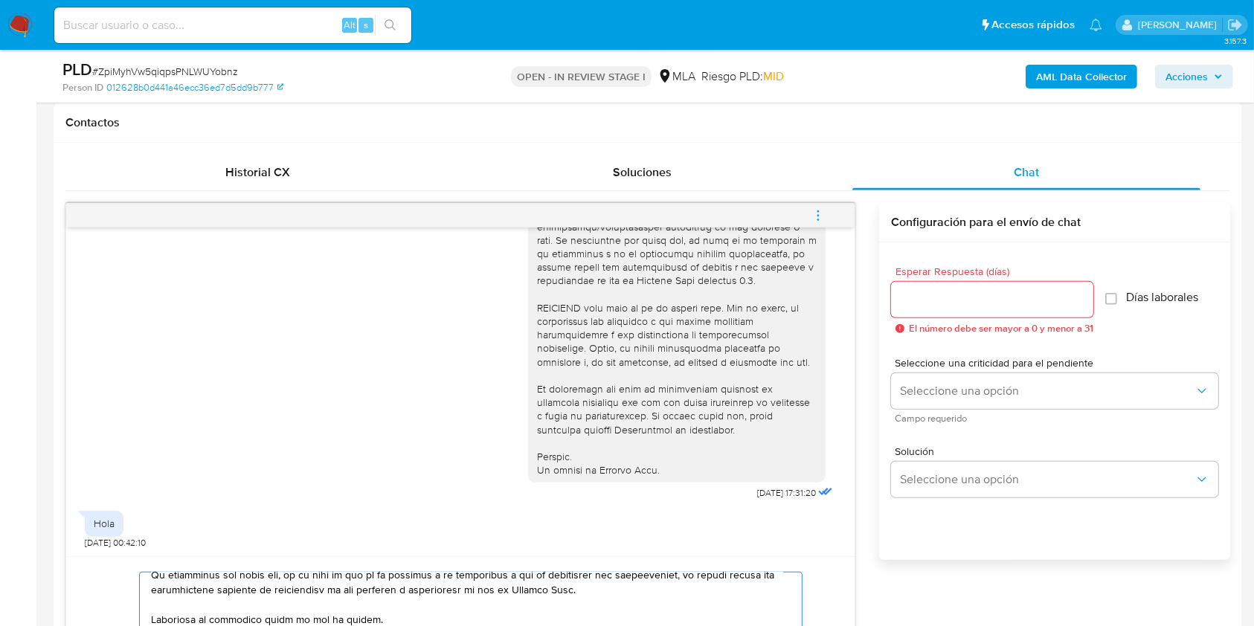
type textarea "Hola Fabricio Leandro Rodriguez, En función de las operaciones registradas en t…"
click at [916, 290] on input "Esperar Respuesta (días)" at bounding box center [992, 299] width 202 height 19
type input "1"
click at [932, 364] on span "Seleccione una criticidad para el pendiente" at bounding box center [1058, 363] width 327 height 10
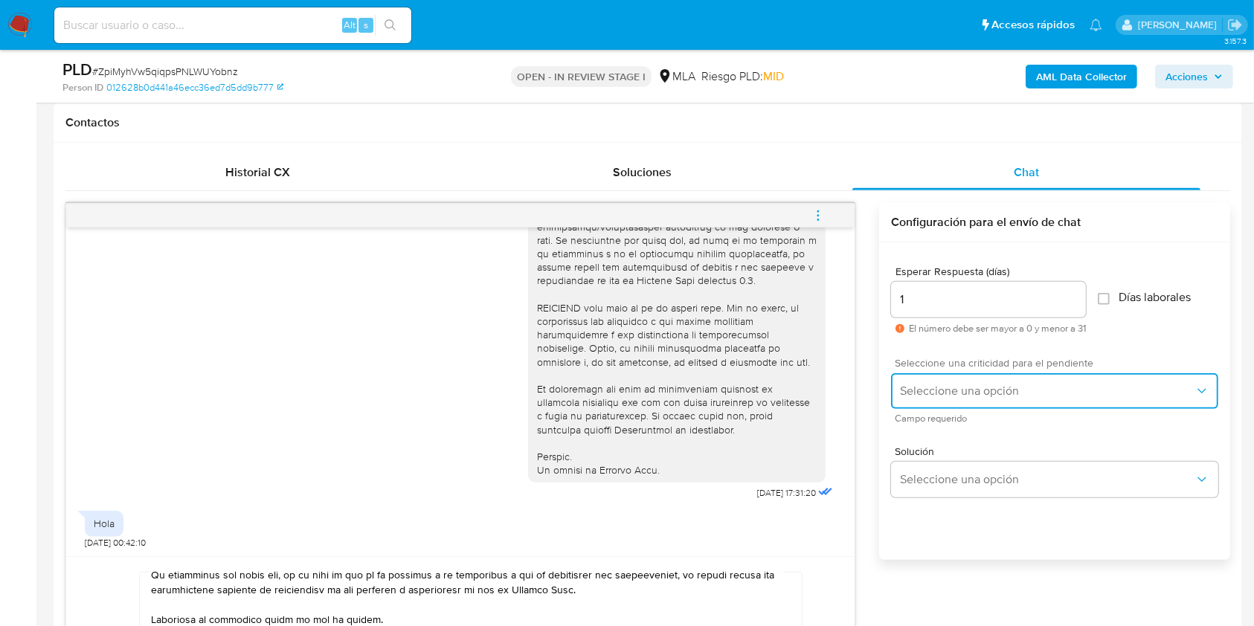
drag, startPoint x: 940, startPoint y: 396, endPoint x: 935, endPoint y: 403, distance: 8.5
click at [935, 396] on span "Seleccione una opción" at bounding box center [1047, 391] width 295 height 15
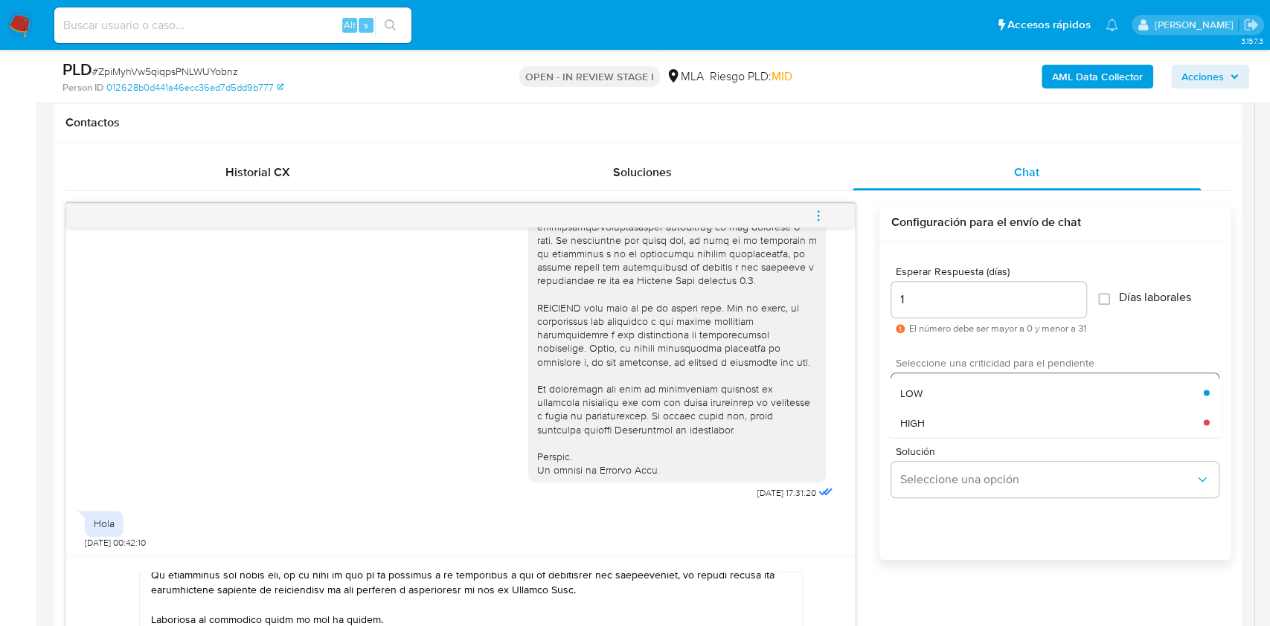
drag, startPoint x: 919, startPoint y: 394, endPoint x: 947, endPoint y: 407, distance: 30.3
click at [919, 394] on span "LOW" at bounding box center [911, 392] width 22 height 13
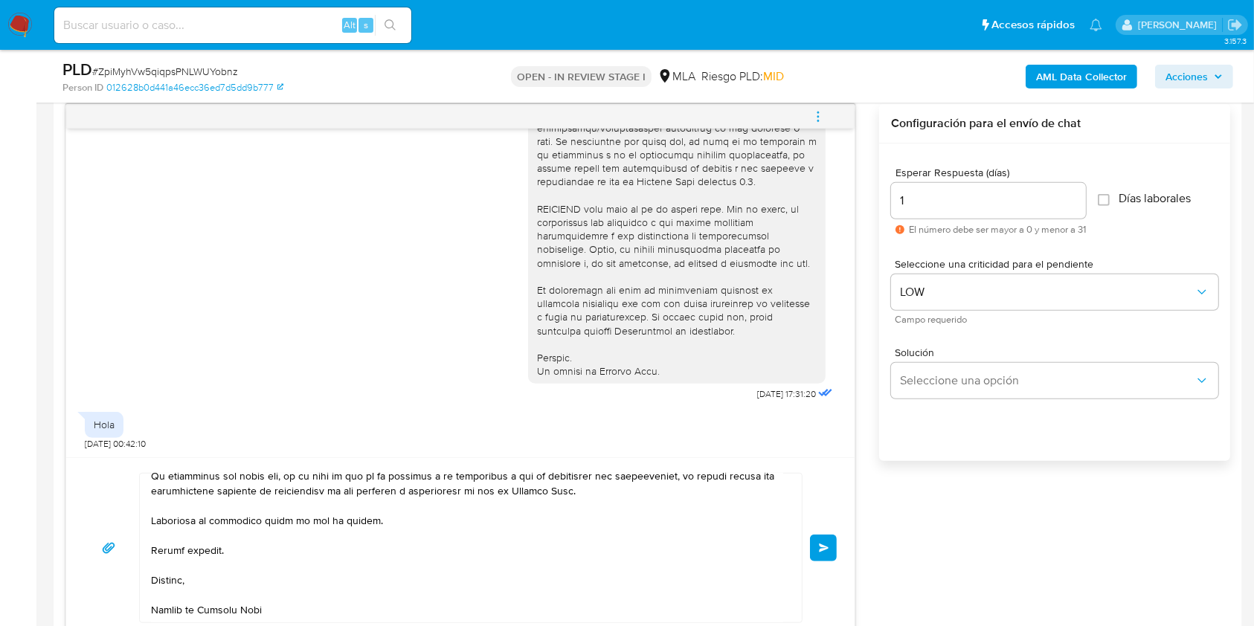
drag, startPoint x: 823, startPoint y: 536, endPoint x: 833, endPoint y: 541, distance: 11.0
click at [823, 537] on button "Enviar" at bounding box center [823, 548] width 27 height 27
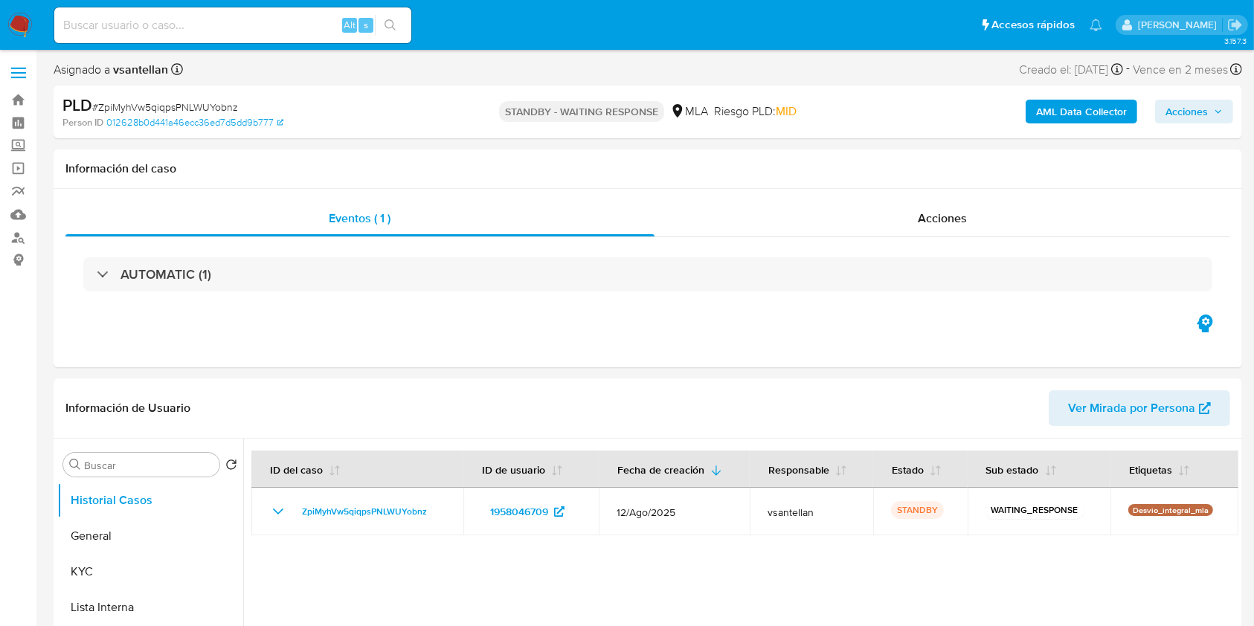
select select "10"
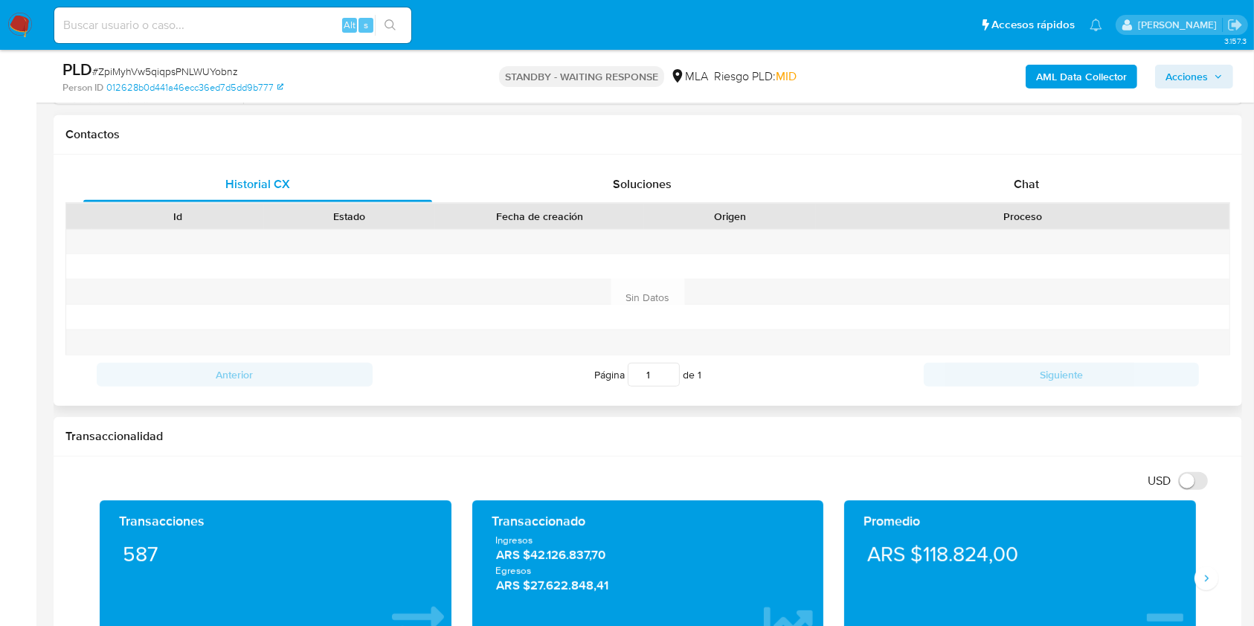
scroll to position [694, 0]
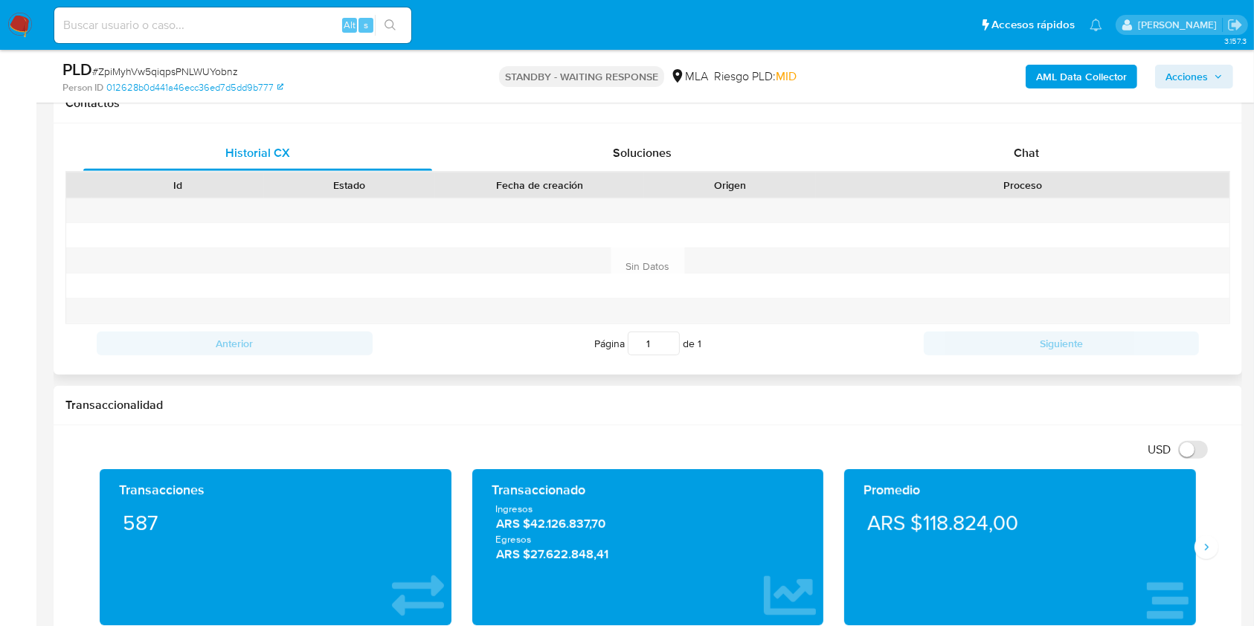
drag, startPoint x: 1042, startPoint y: 148, endPoint x: 1055, endPoint y: 180, distance: 34.7
click at [1042, 147] on div "Chat" at bounding box center [1026, 153] width 349 height 36
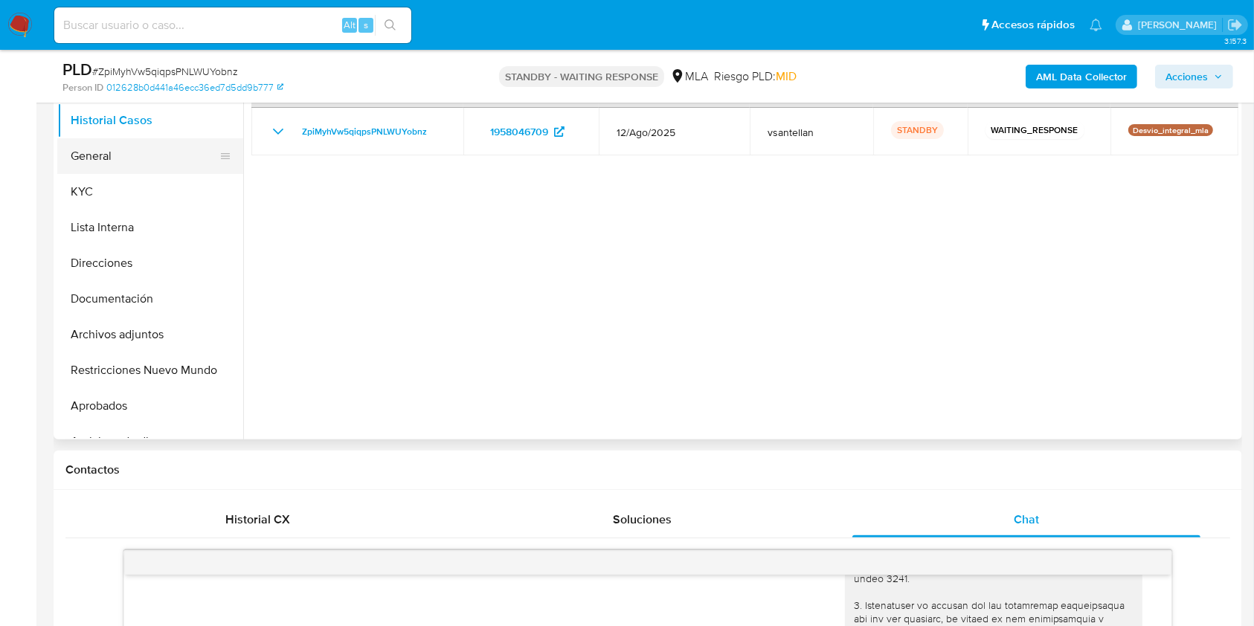
scroll to position [298, 0]
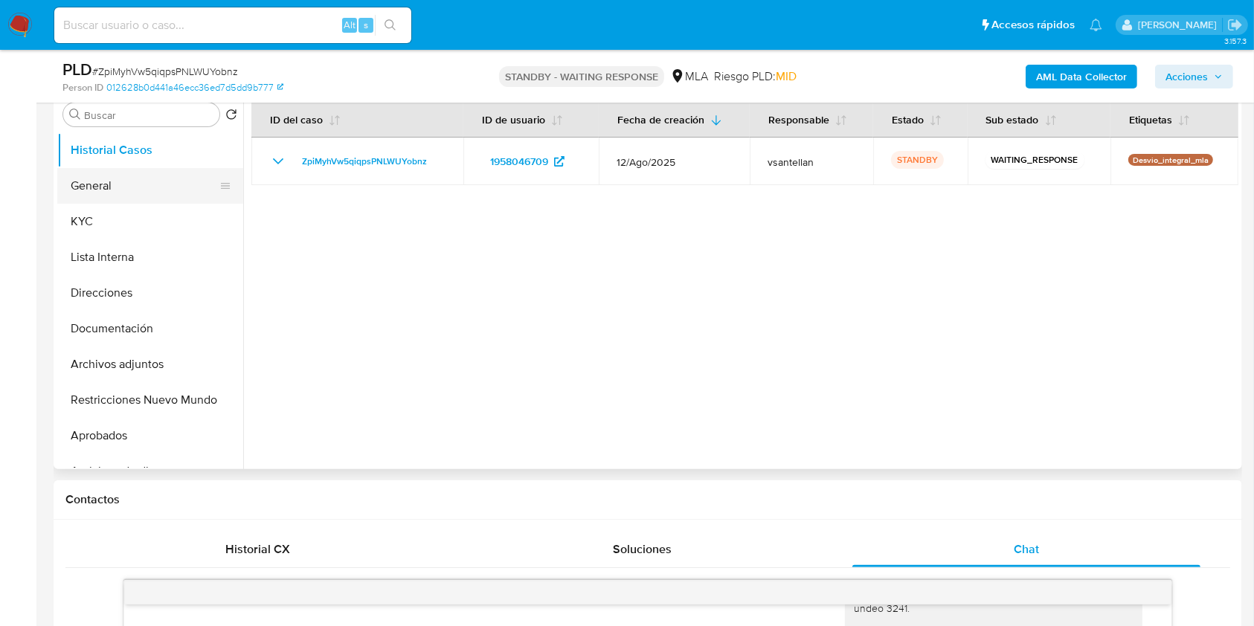
click at [126, 199] on button "General" at bounding box center [144, 186] width 174 height 36
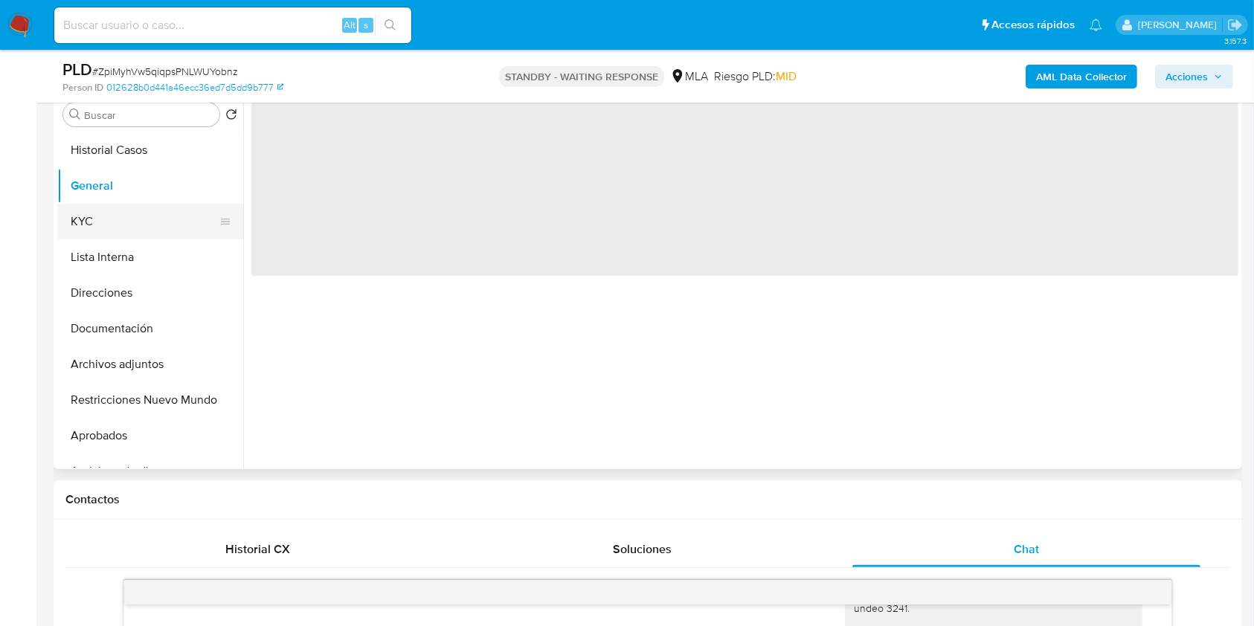
click at [133, 220] on button "KYC" at bounding box center [144, 222] width 174 height 36
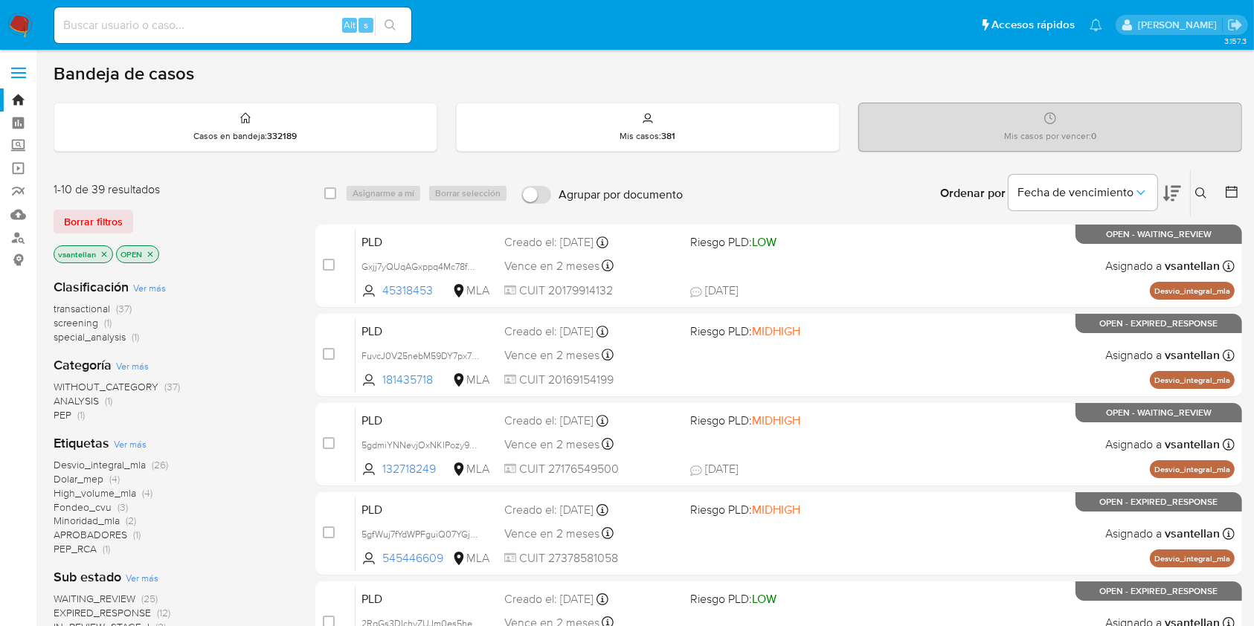
drag, startPoint x: 1207, startPoint y: 192, endPoint x: 1180, endPoint y: 198, distance: 28.2
click at [1207, 192] on icon at bounding box center [1201, 193] width 12 height 12
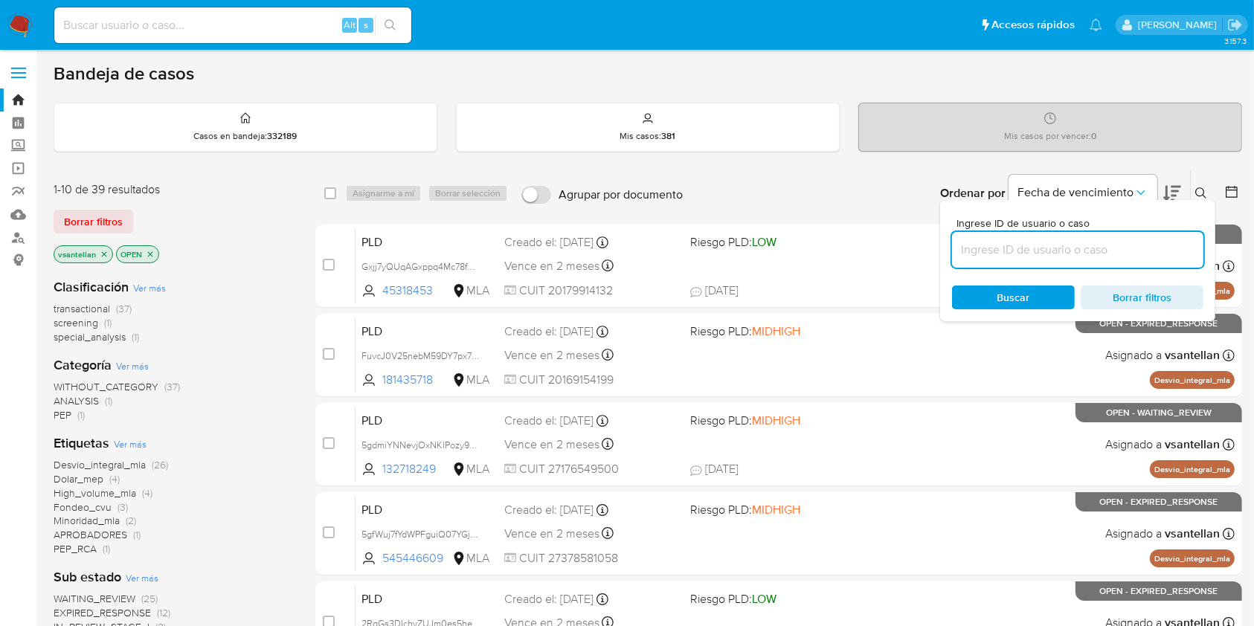
click at [1047, 241] on input at bounding box center [1077, 249] width 251 height 19
type input "181435718"
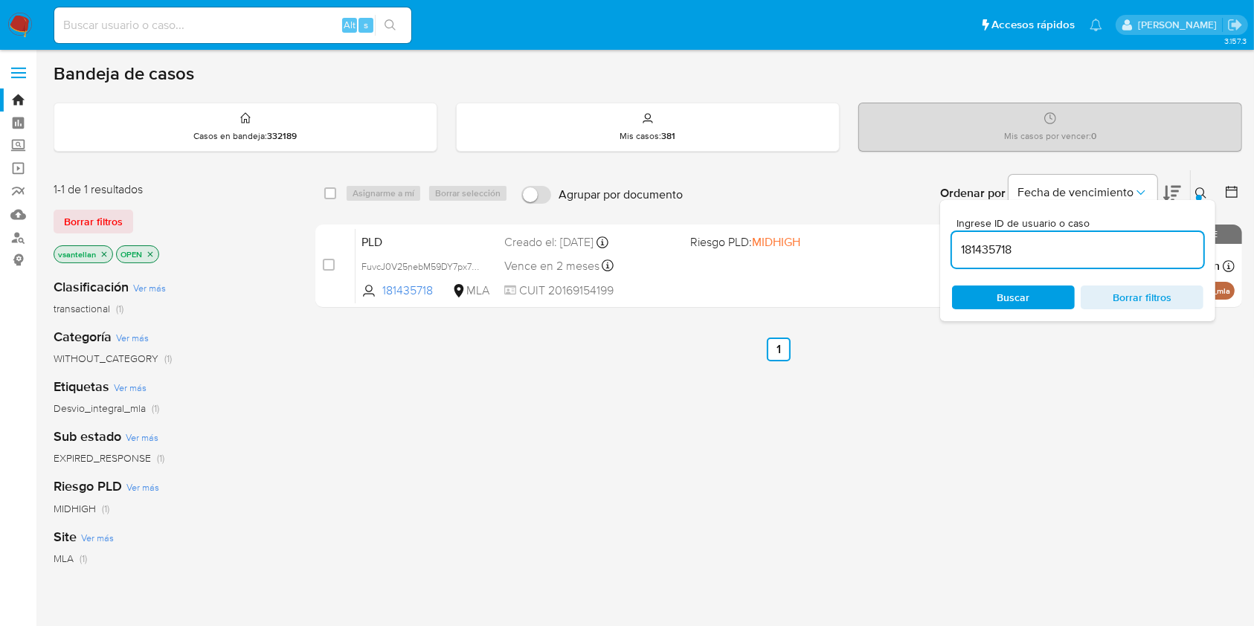
click at [1201, 193] on icon at bounding box center [1201, 193] width 12 height 12
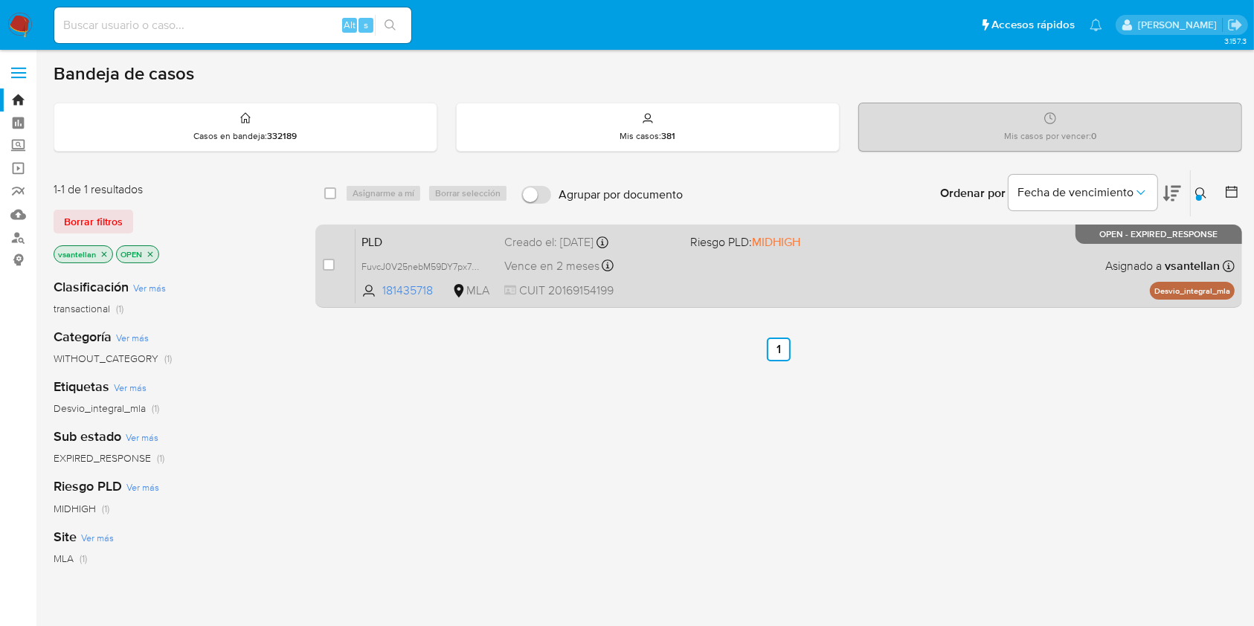
click at [1035, 249] on div "PLD FuvcJ0V25nebM59DY7px7NK5 181435718 MLA Riesgo PLD: MIDHIGH Creado el: [DATE…" at bounding box center [795, 265] width 879 height 75
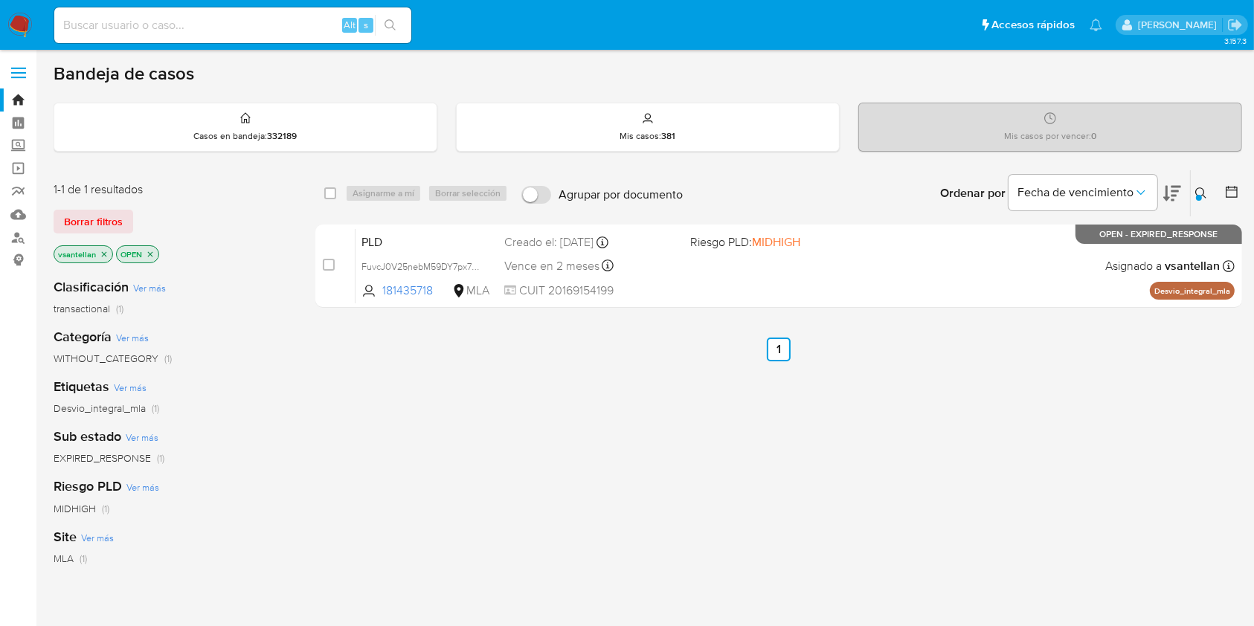
drag, startPoint x: 326, startPoint y: 264, endPoint x: 366, endPoint y: 206, distance: 70.6
click at [326, 265] on input "checkbox" at bounding box center [329, 265] width 12 height 12
checkbox input "true"
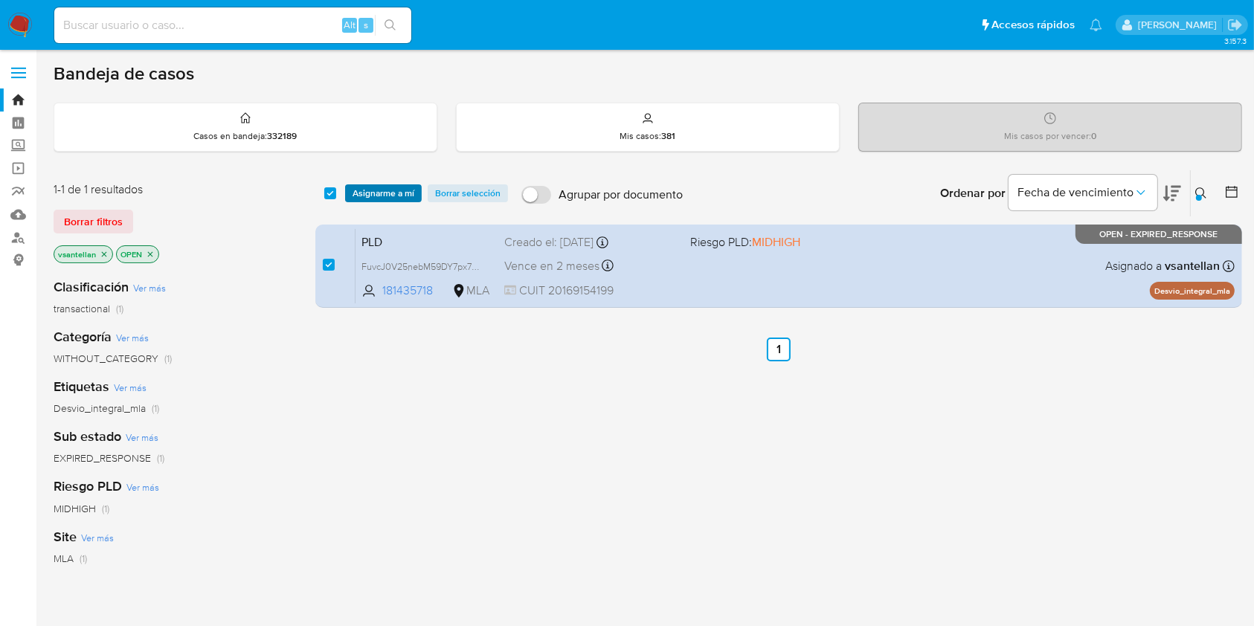
click at [380, 187] on span "Asignarme a mí" at bounding box center [384, 193] width 62 height 15
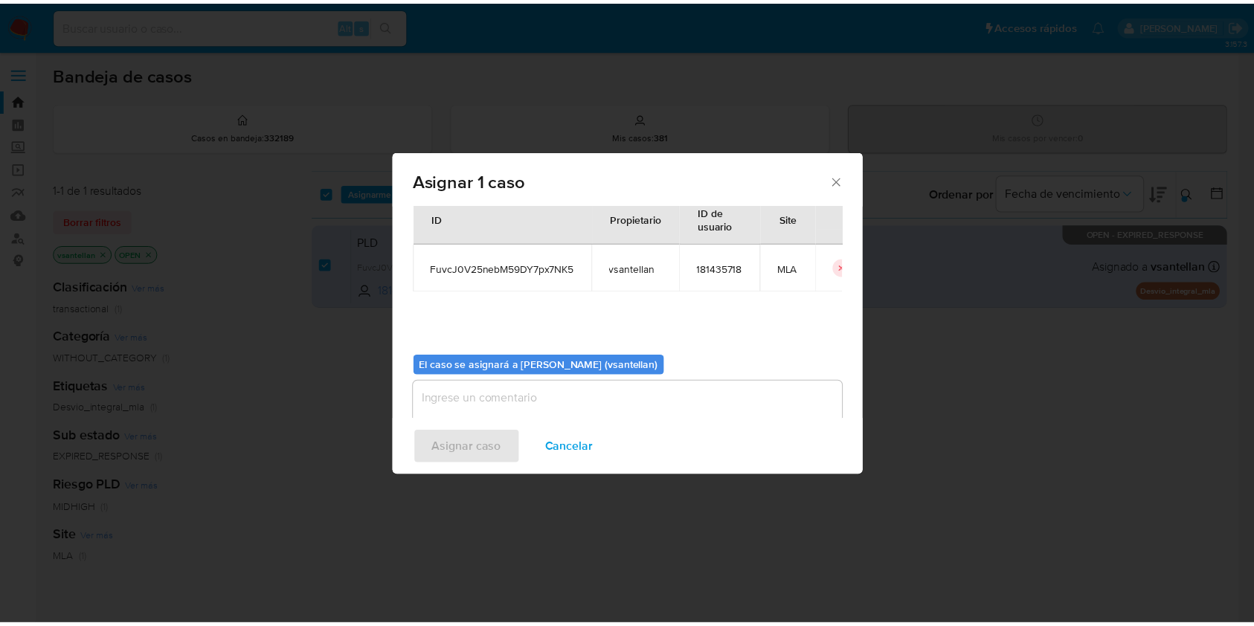
scroll to position [76, 0]
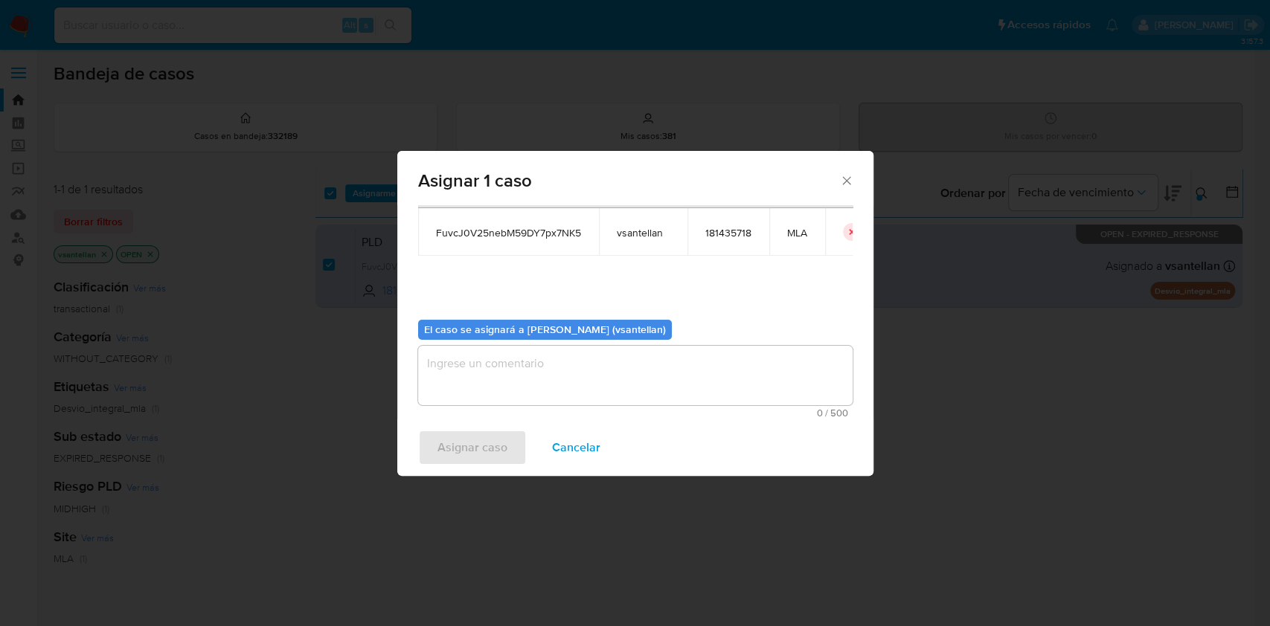
click at [511, 389] on textarea "assign-modal" at bounding box center [635, 376] width 434 height 60
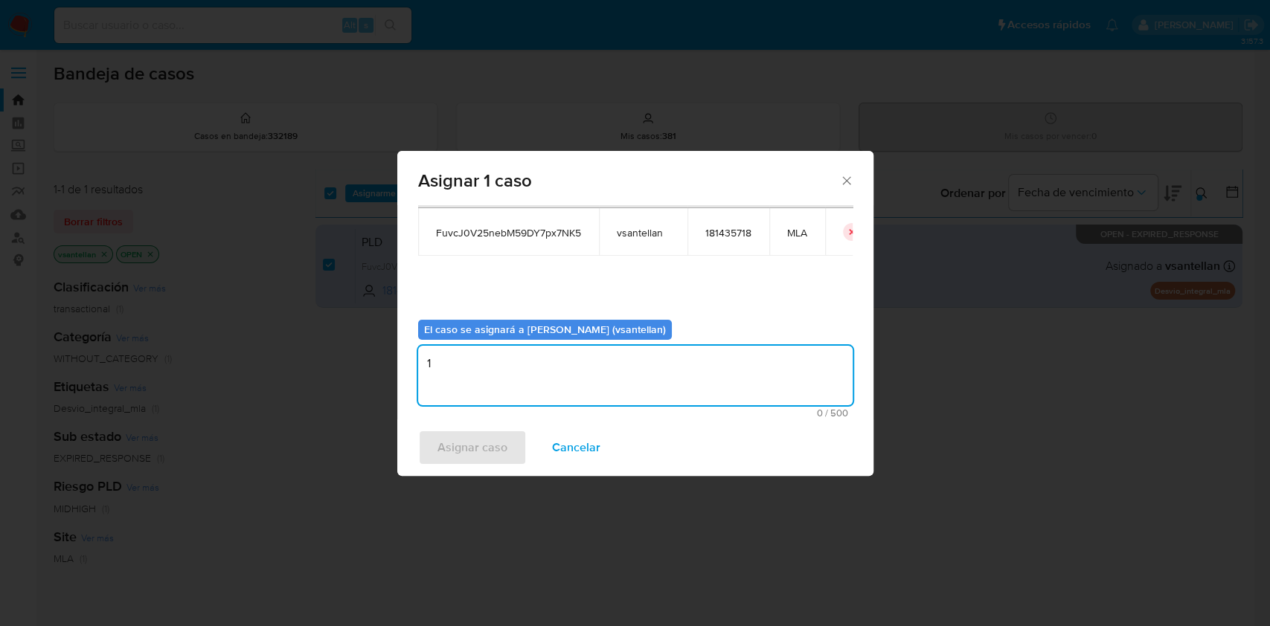
type textarea "1"
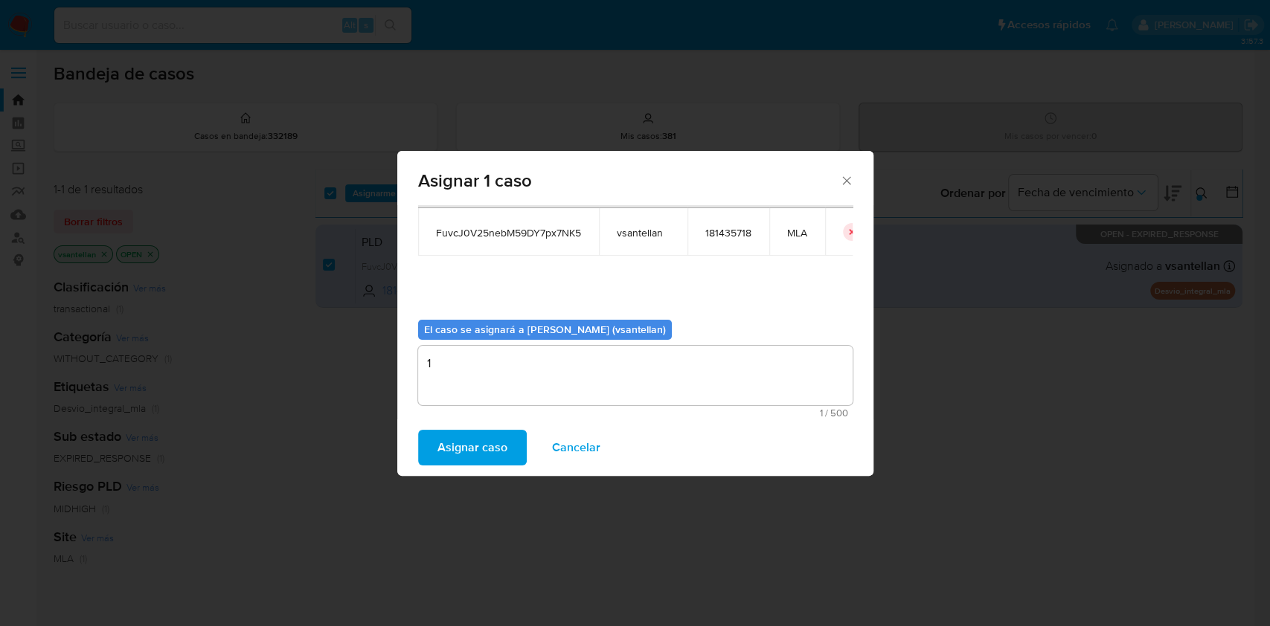
click at [486, 451] on span "Asignar caso" at bounding box center [472, 447] width 70 height 33
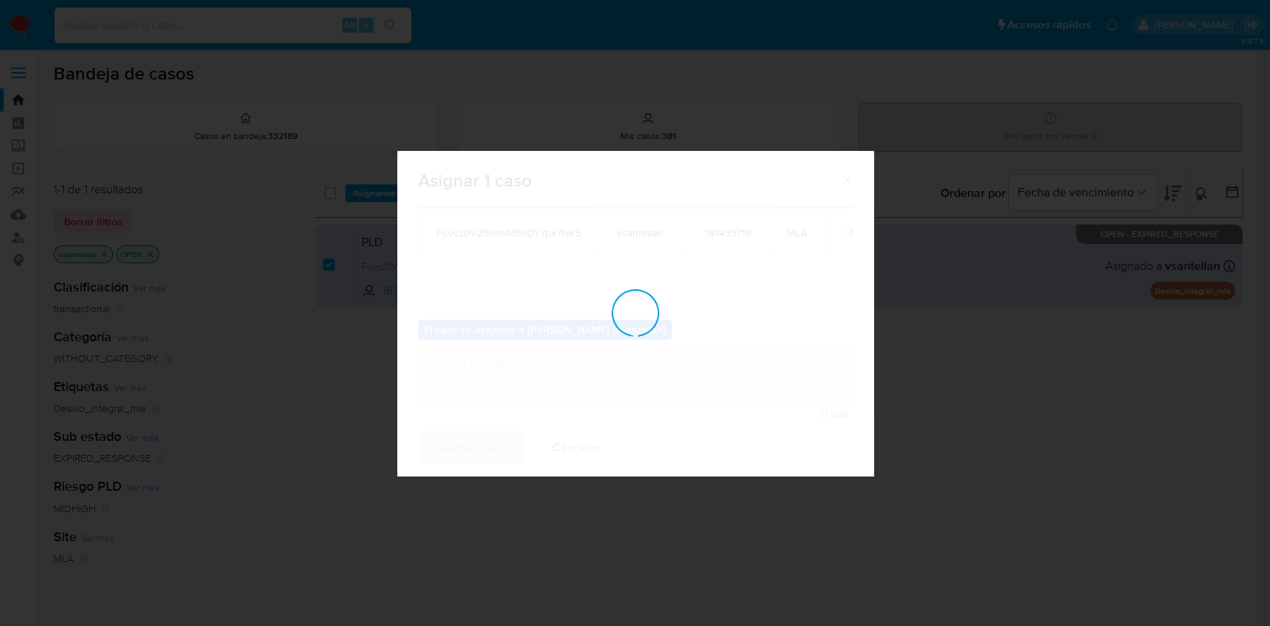
checkbox input "false"
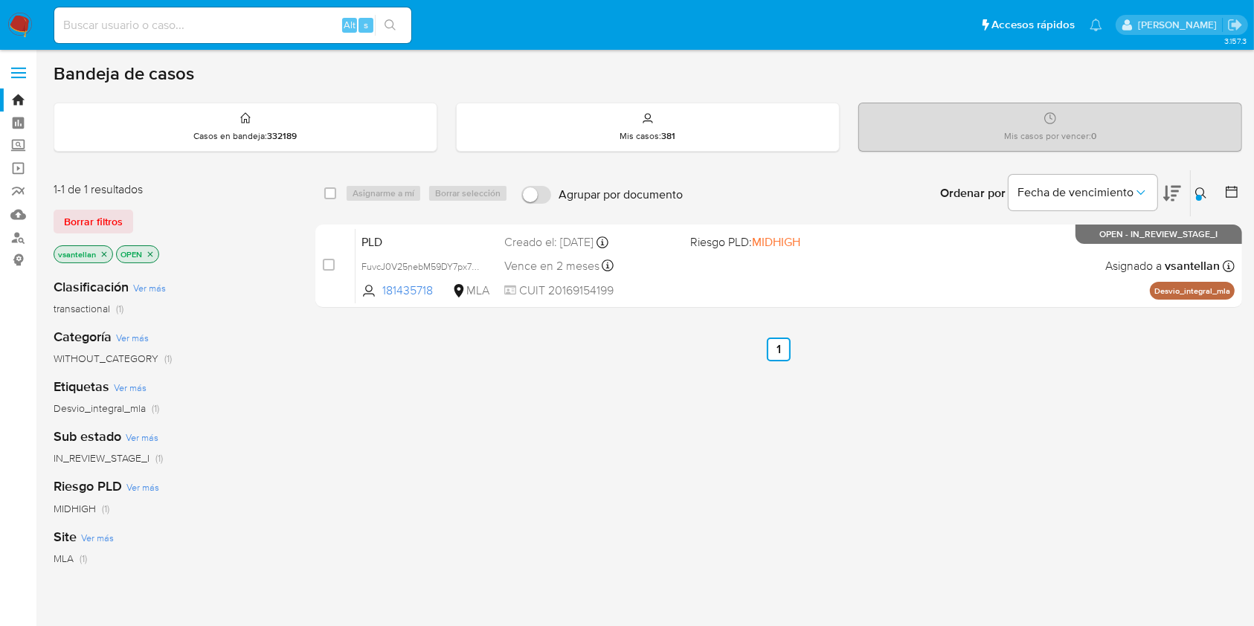
click at [28, 41] on nav "Pausado Ver notificaciones Alt s Accesos rápidos Presiona las siguientes teclas…" at bounding box center [627, 25] width 1254 height 50
click at [29, 13] on img at bounding box center [19, 25] width 25 height 25
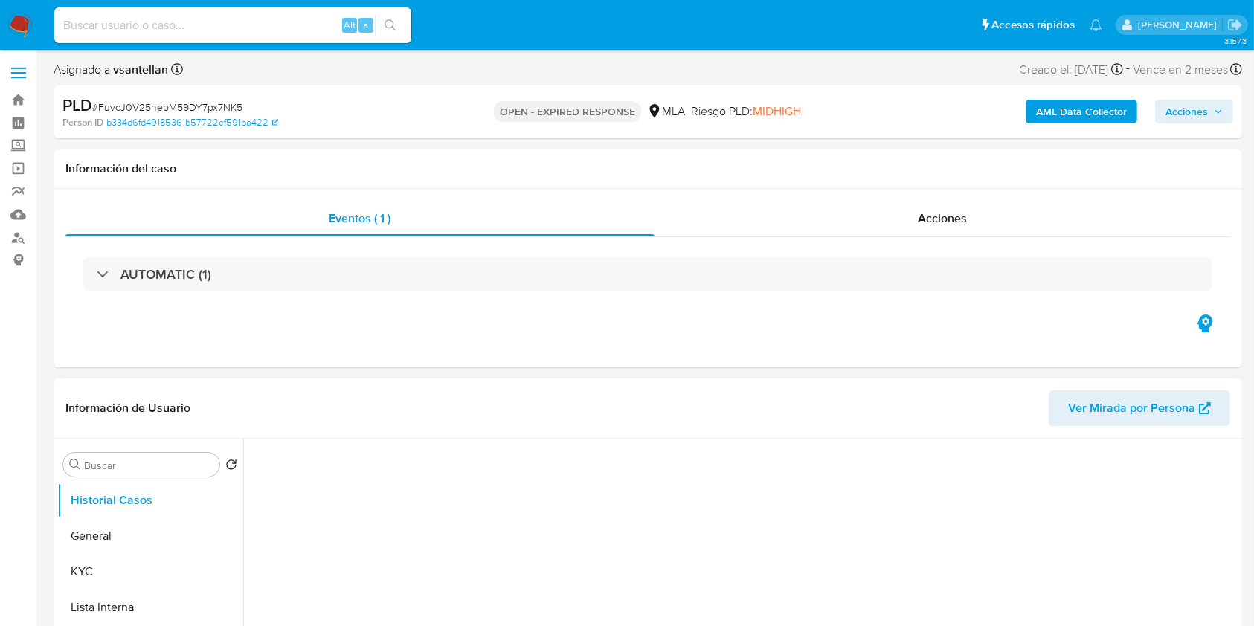
scroll to position [198, 0]
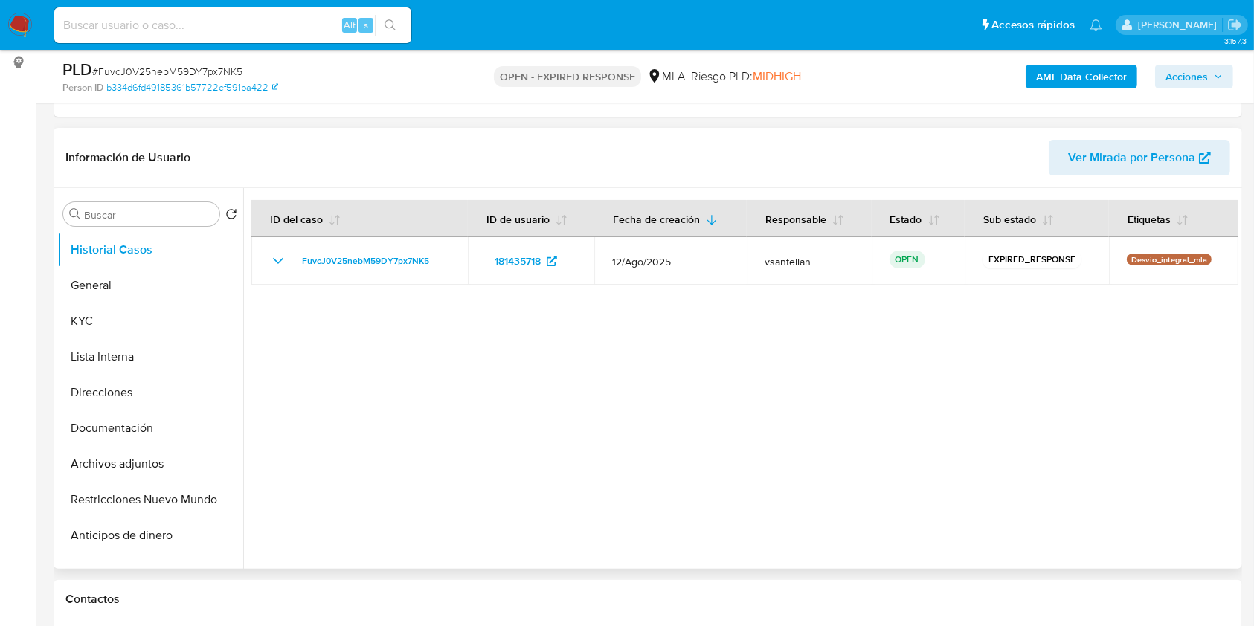
select select "10"
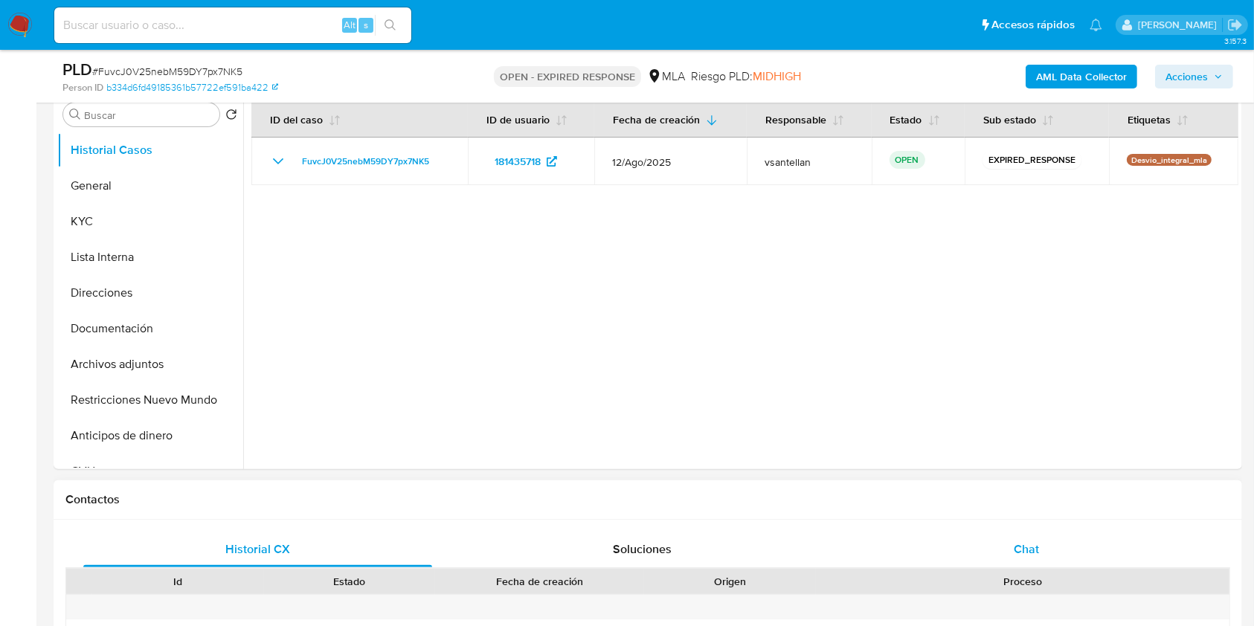
click at [1064, 556] on div "Chat" at bounding box center [1026, 550] width 349 height 36
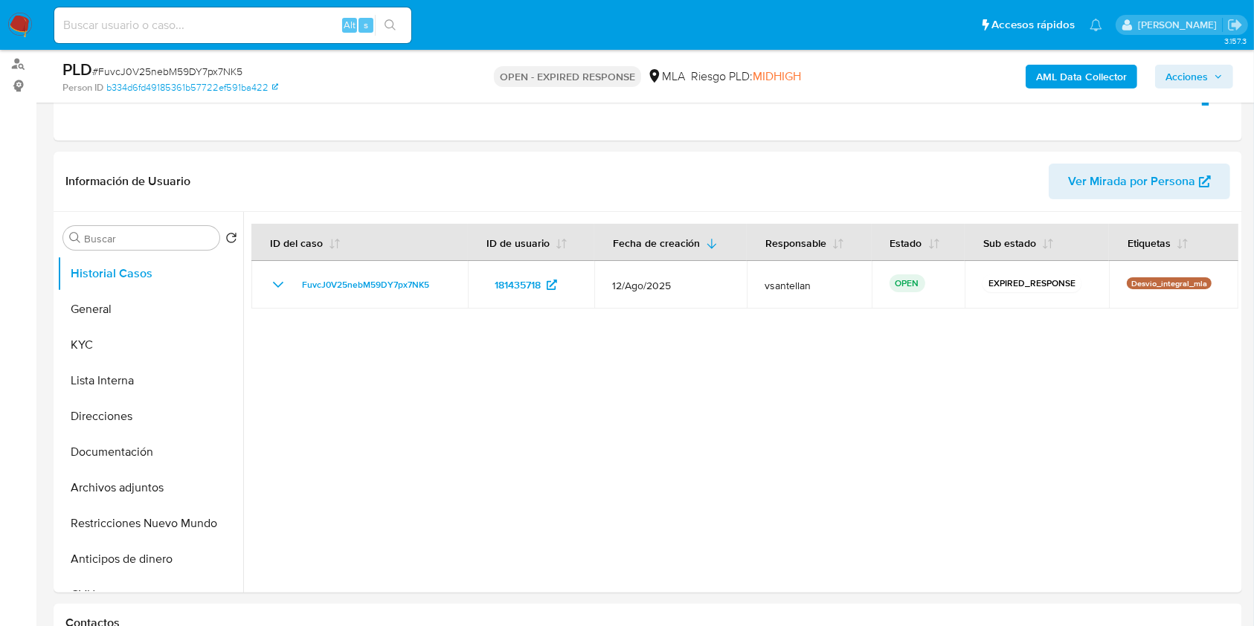
scroll to position [59, 0]
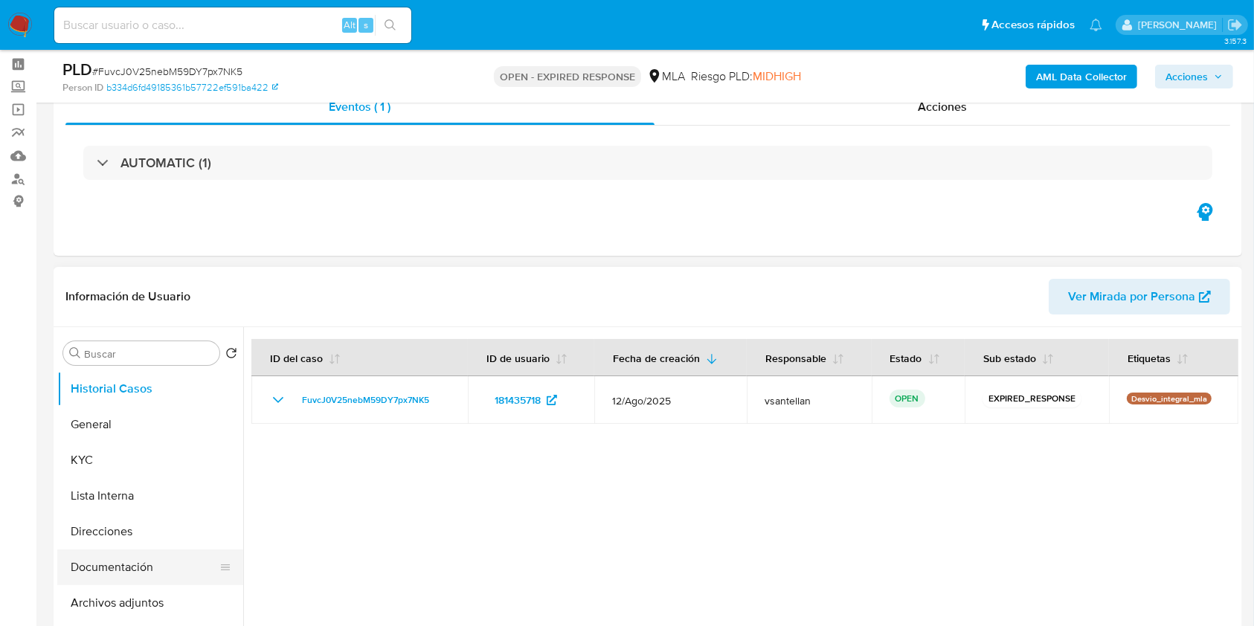
click at [132, 561] on button "Documentación" at bounding box center [144, 568] width 174 height 36
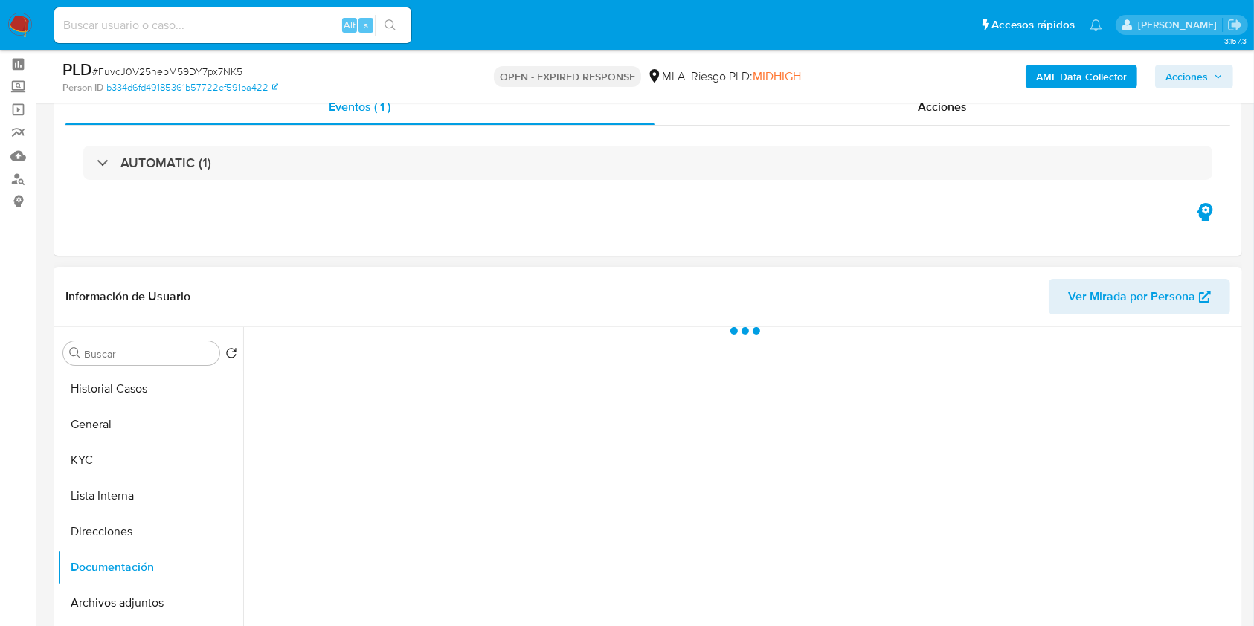
scroll to position [158, 0]
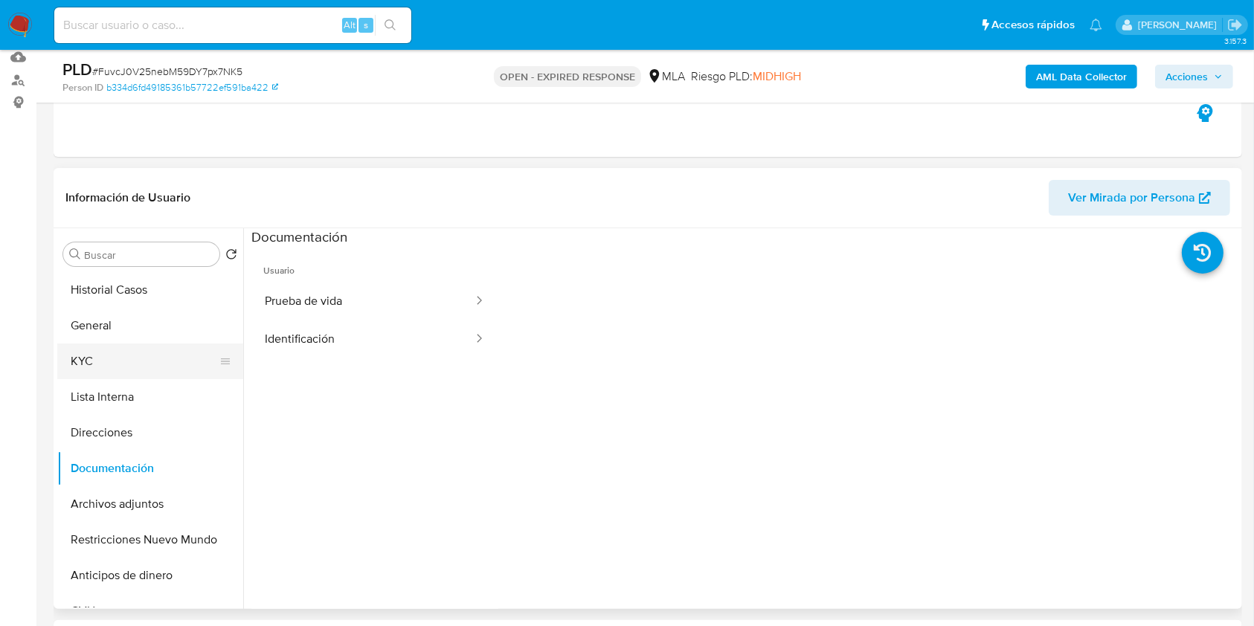
click at [123, 378] on button "KYC" at bounding box center [144, 362] width 174 height 36
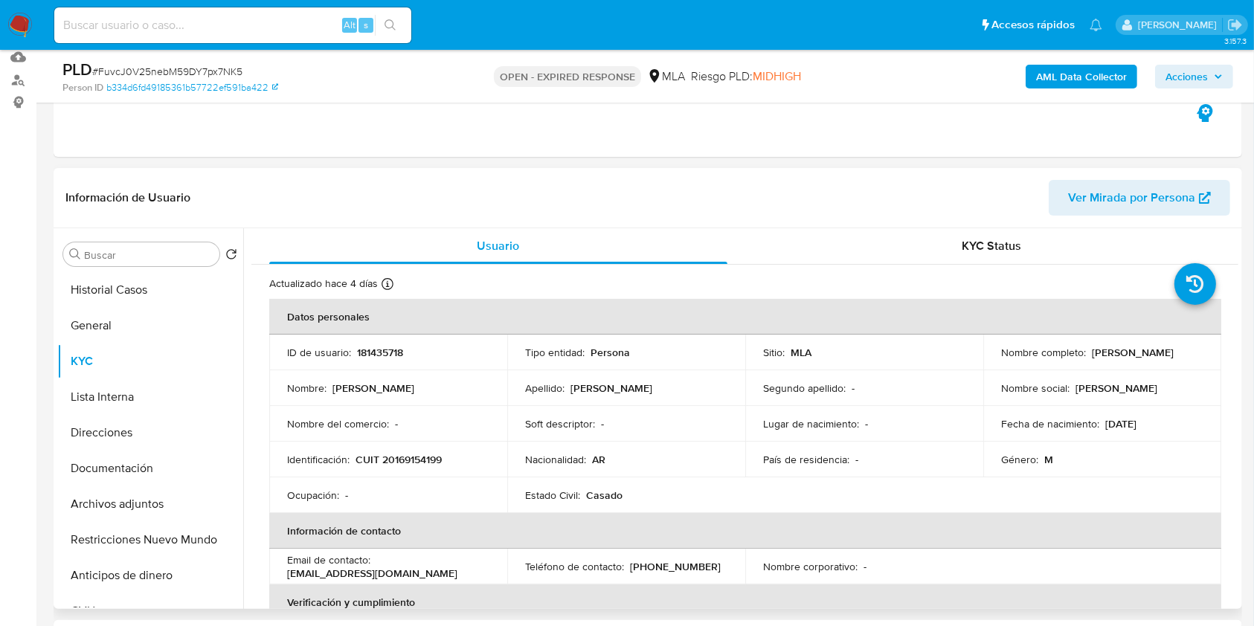
click at [411, 459] on p "CUIT 20169154199" at bounding box center [399, 459] width 86 height 13
copy p "20169154199"
click at [132, 461] on button "Documentación" at bounding box center [144, 469] width 174 height 36
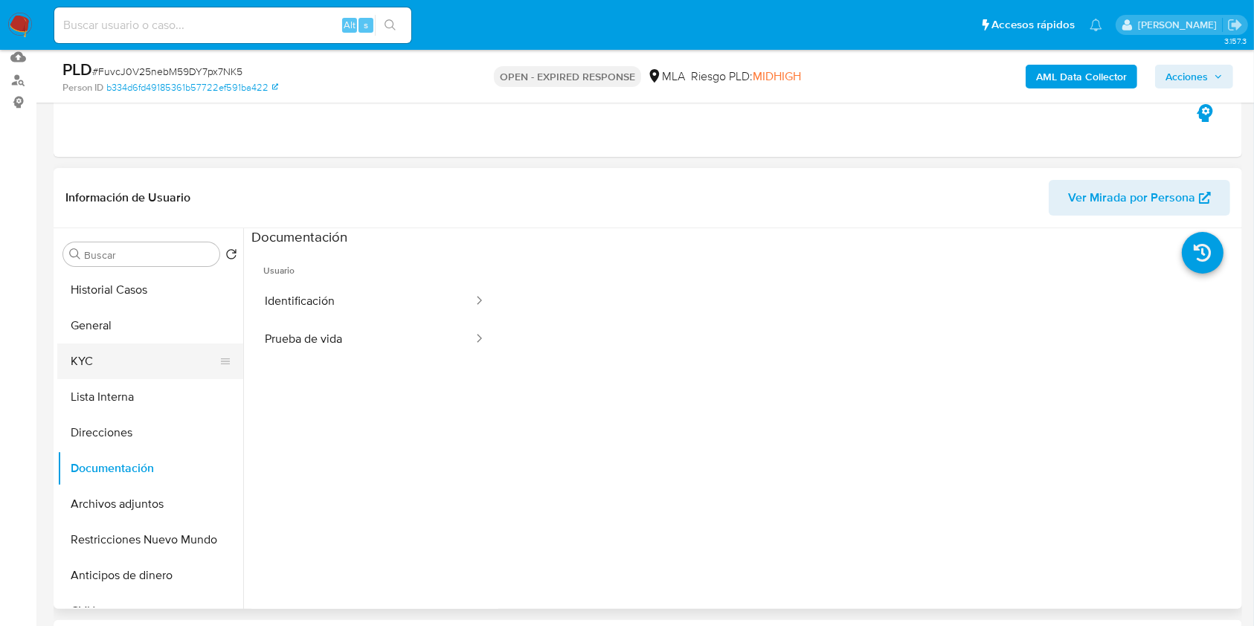
click at [109, 360] on button "KYC" at bounding box center [144, 362] width 174 height 36
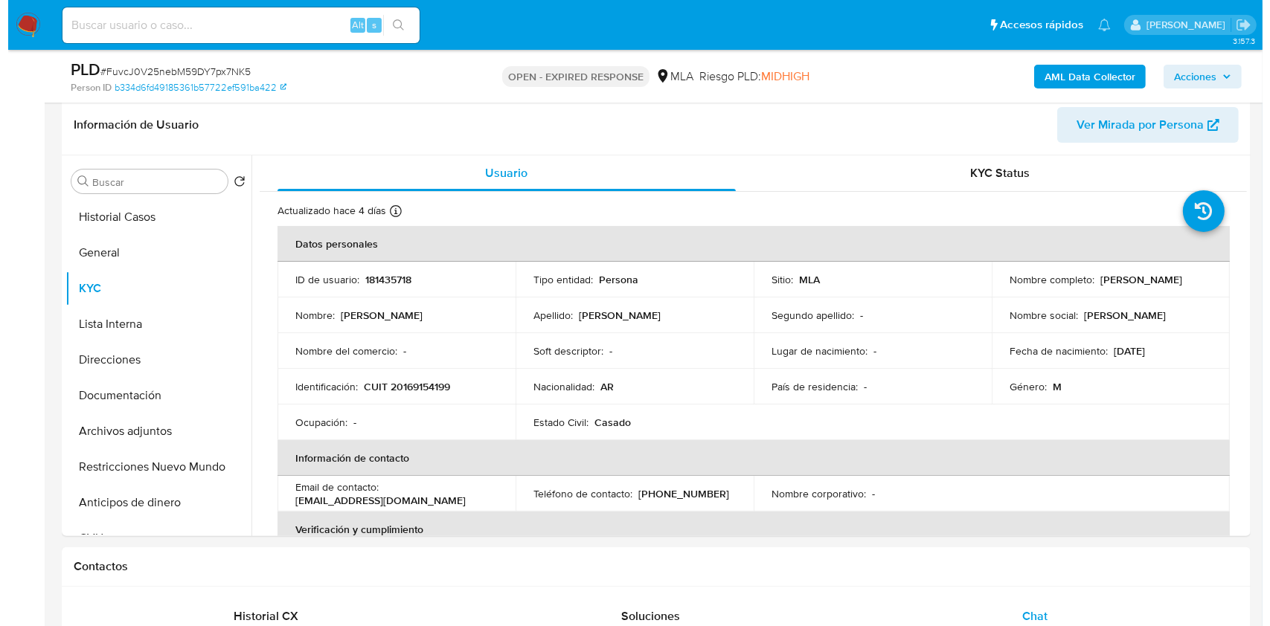
scroll to position [209, 0]
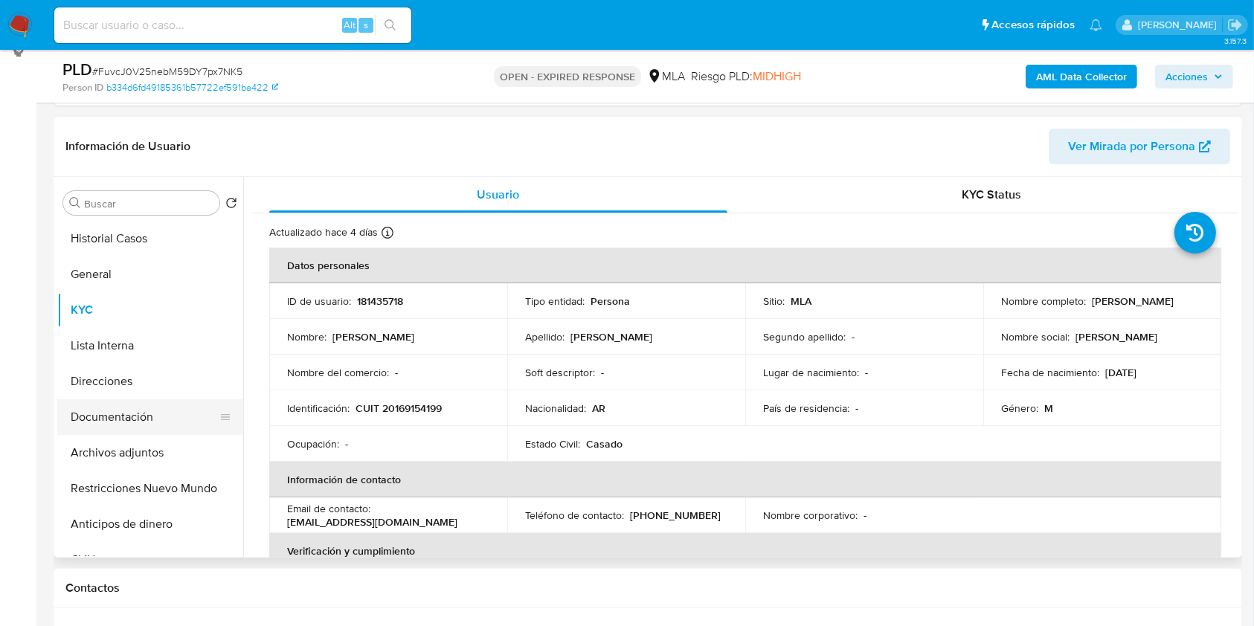
click at [152, 417] on button "Documentación" at bounding box center [144, 417] width 174 height 36
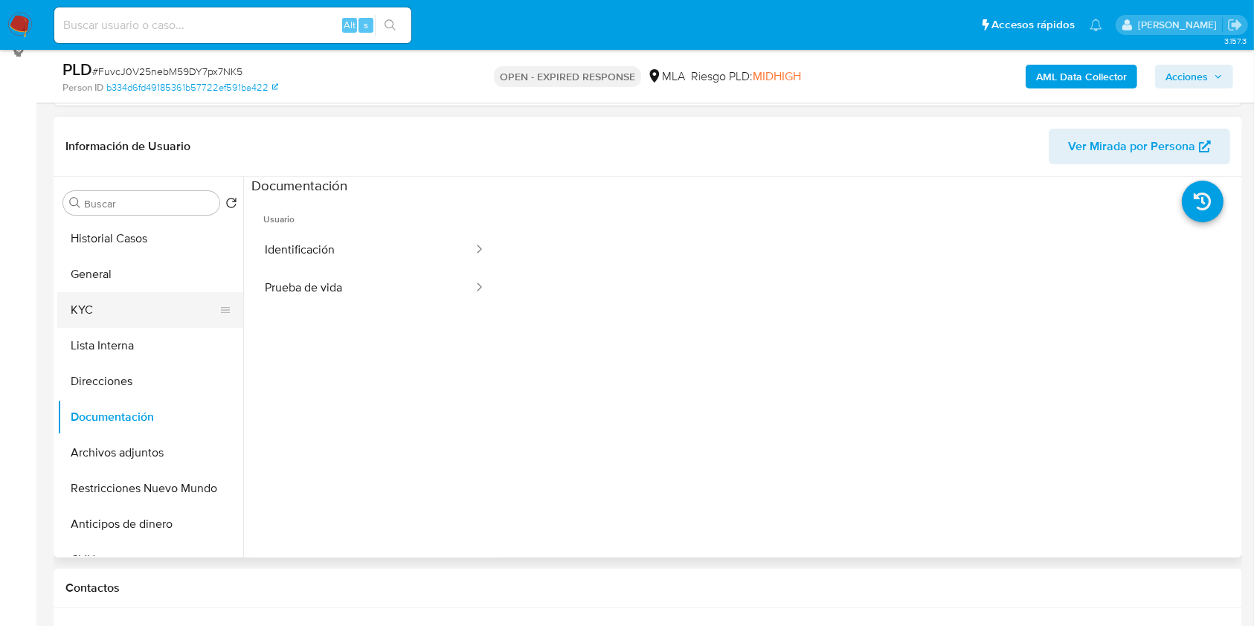
click at [120, 315] on button "KYC" at bounding box center [144, 310] width 174 height 36
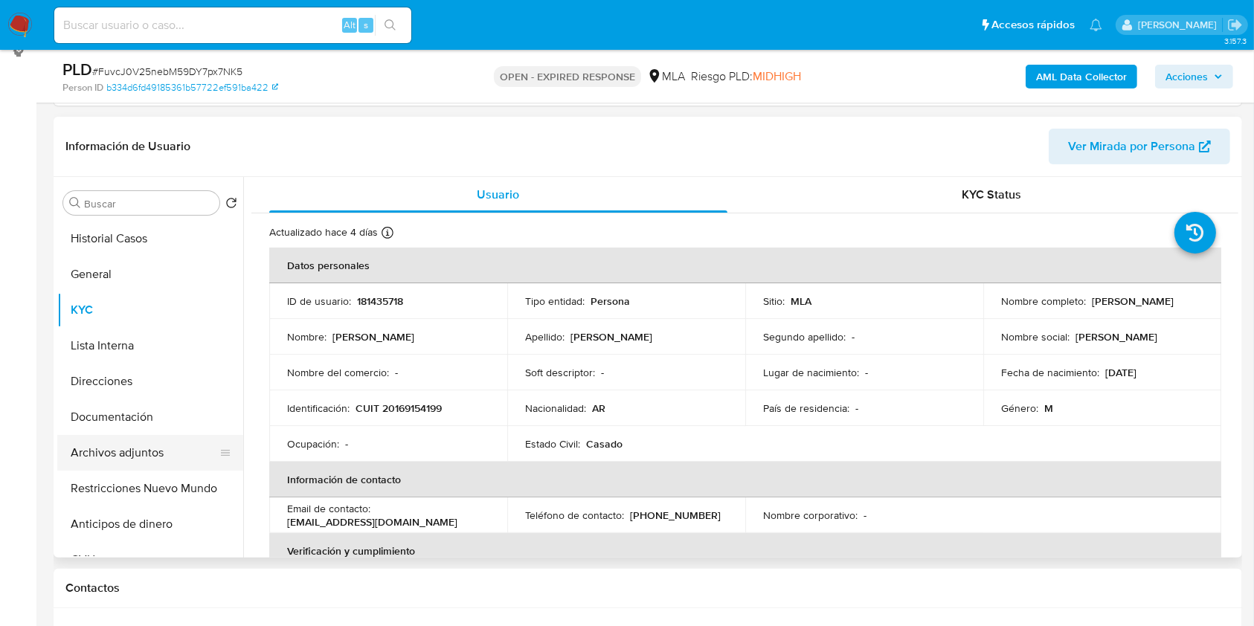
click at [180, 448] on button "Archivos adjuntos" at bounding box center [144, 453] width 174 height 36
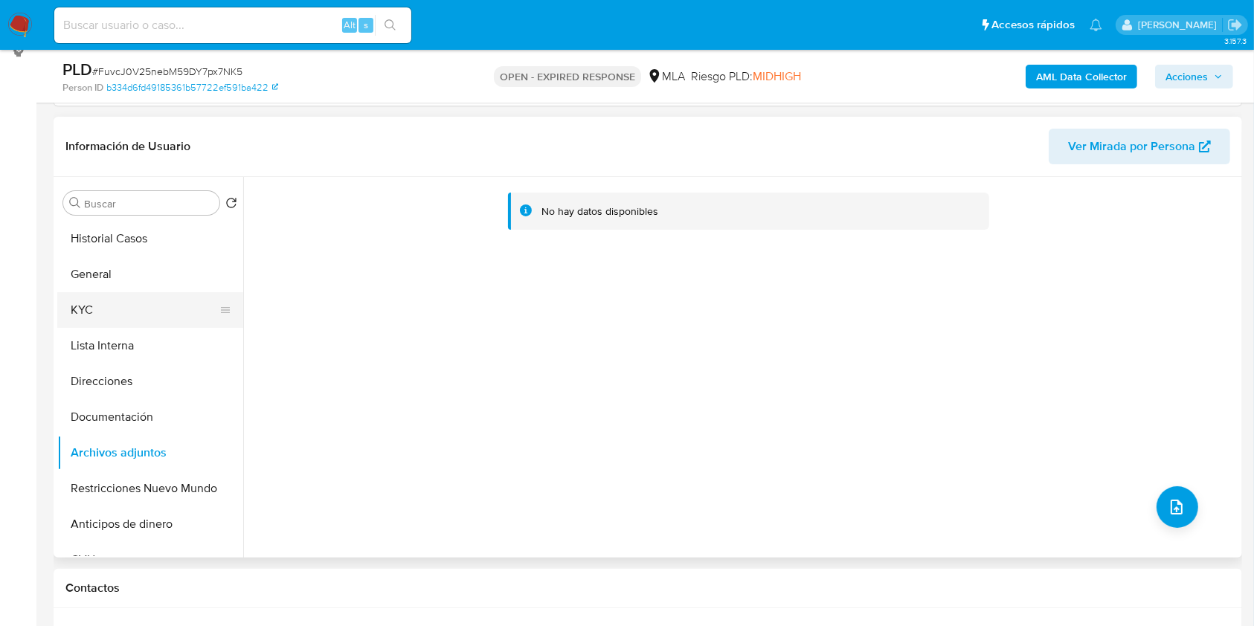
click at [132, 309] on button "KYC" at bounding box center [144, 310] width 174 height 36
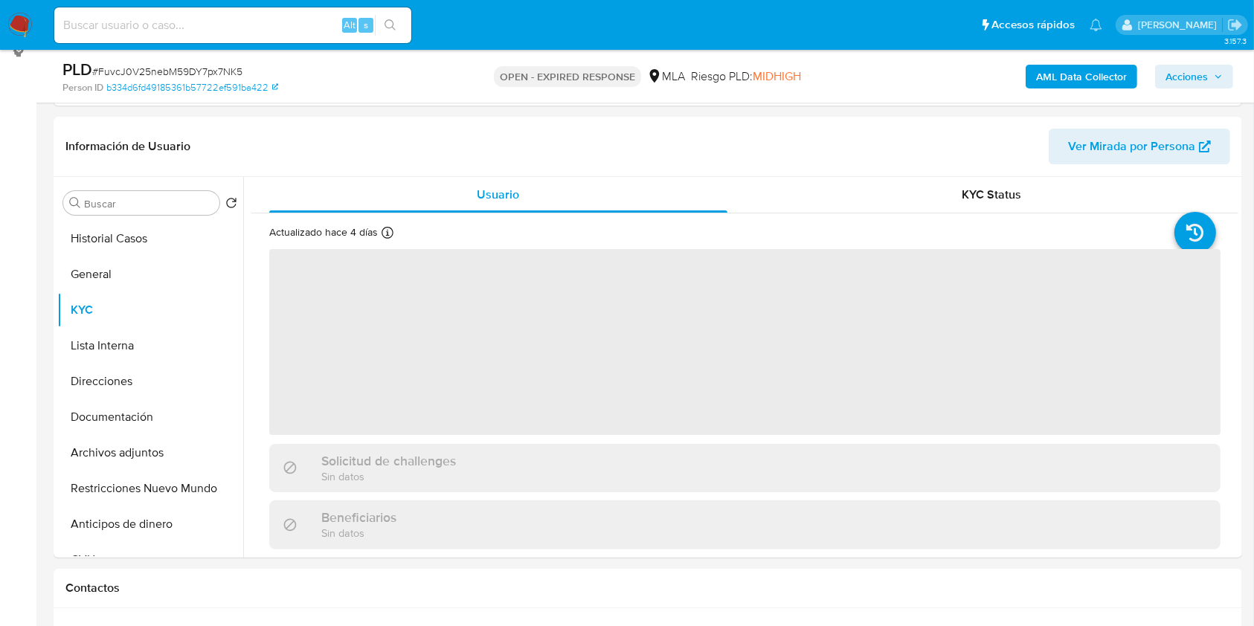
click at [1055, 73] on b "AML Data Collector" at bounding box center [1081, 77] width 91 height 24
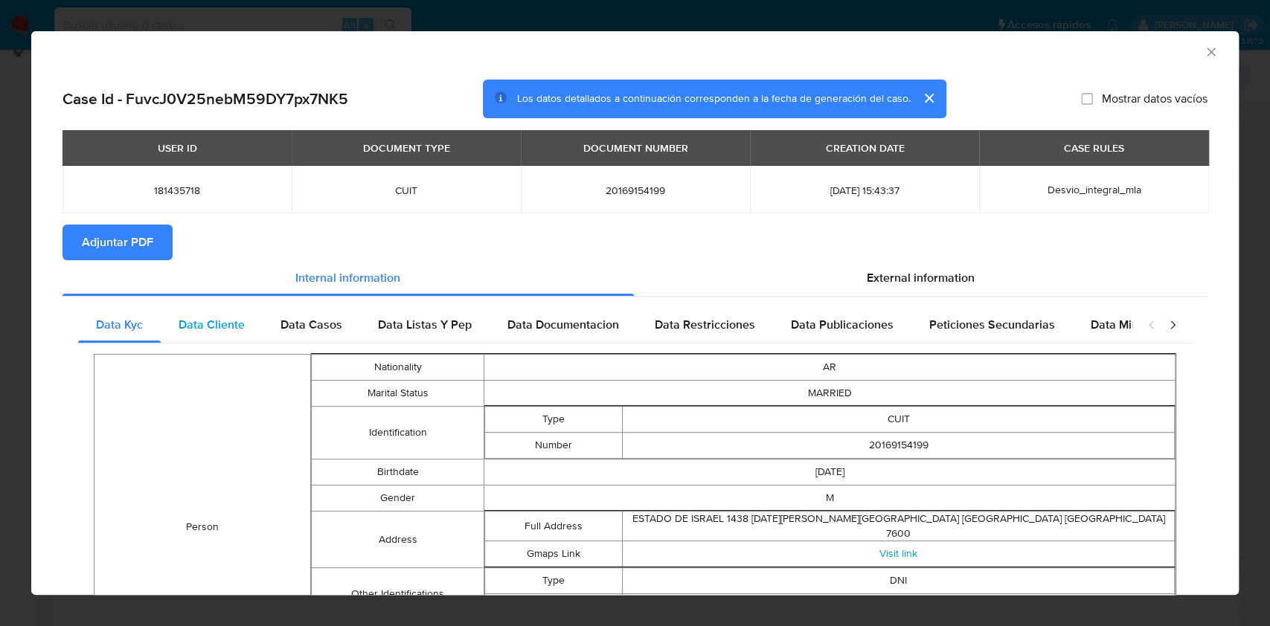
click at [250, 312] on div "Data Cliente" at bounding box center [212, 325] width 102 height 36
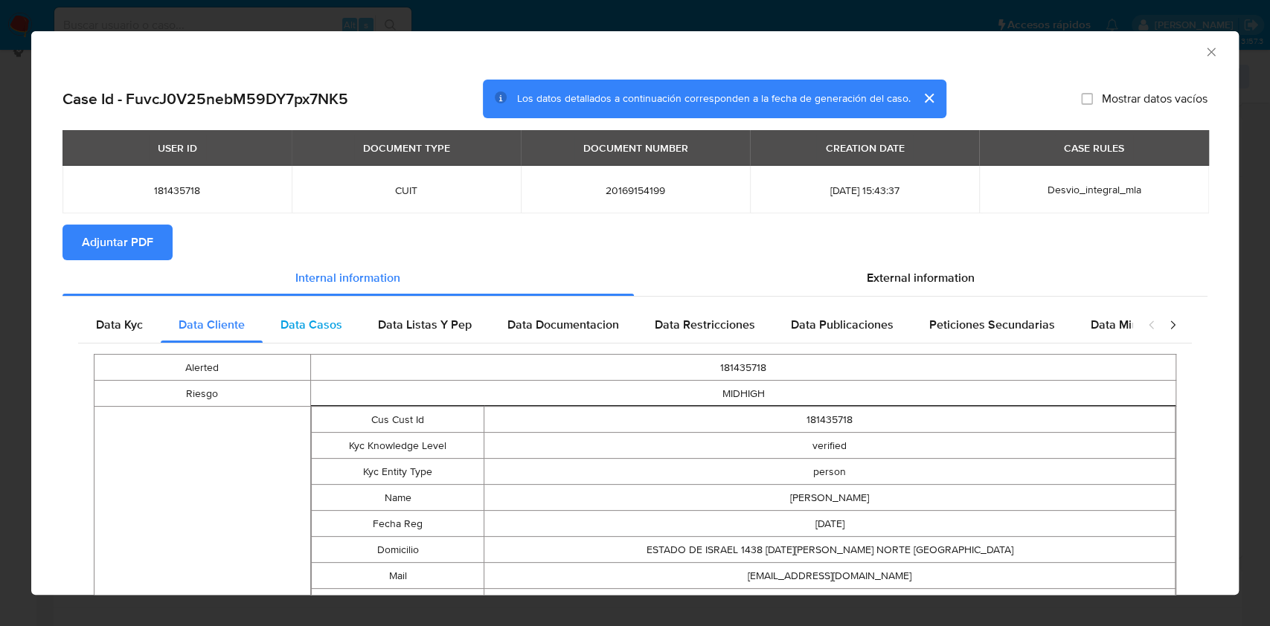
click at [339, 327] on span "Data Casos" at bounding box center [311, 324] width 62 height 17
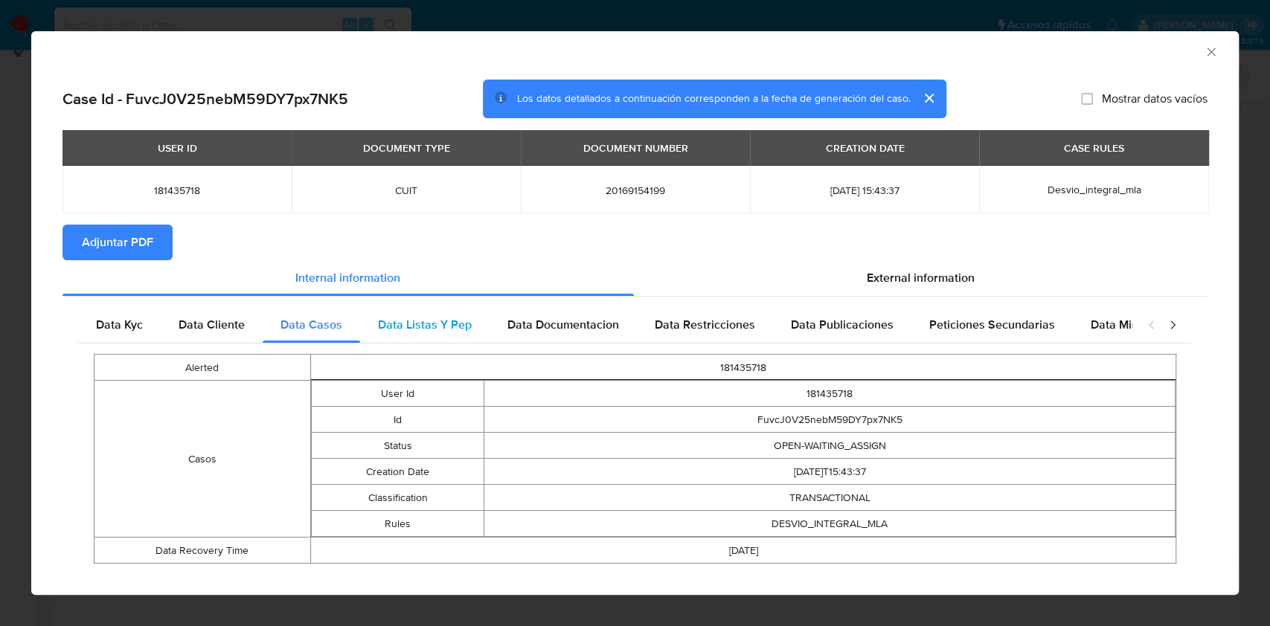
click at [407, 319] on span "Data Listas Y Pep" at bounding box center [425, 324] width 94 height 17
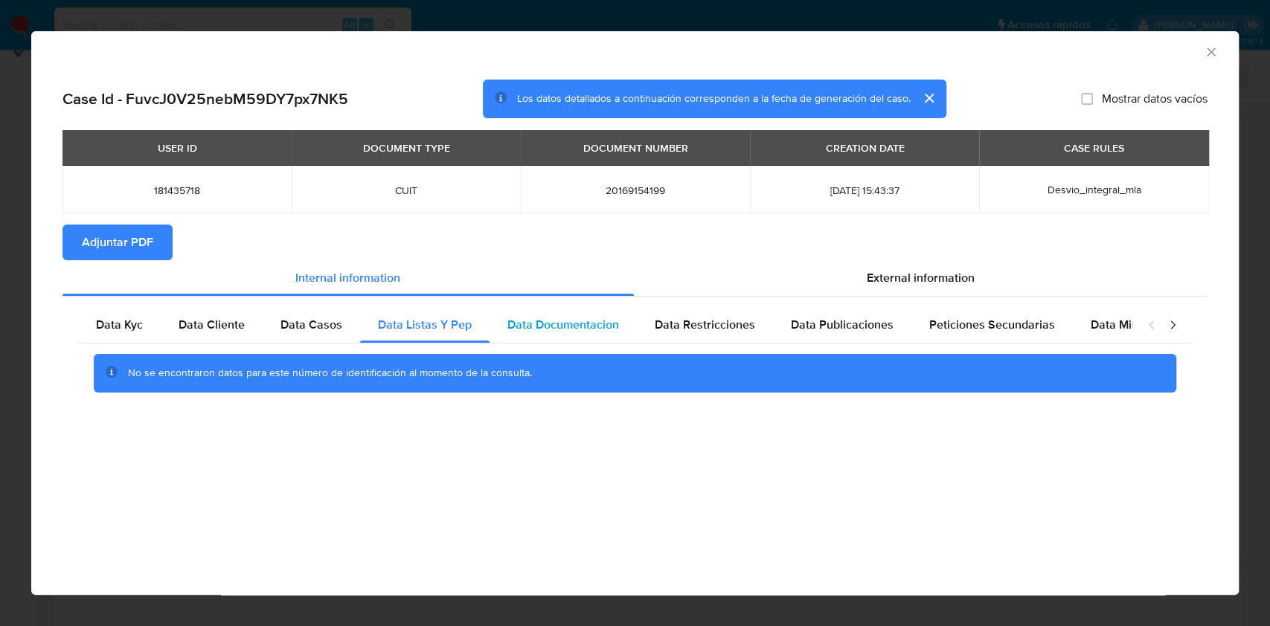
click at [574, 312] on div "Data Documentacion" at bounding box center [562, 325] width 147 height 36
drag, startPoint x: 727, startPoint y: 318, endPoint x: 835, endPoint y: 324, distance: 108.0
click at [727, 318] on span "Data Restricciones" at bounding box center [705, 324] width 100 height 17
click at [837, 324] on span "Data Publicaciones" at bounding box center [842, 324] width 103 height 17
click at [1020, 330] on span "Peticiones Secundarias" at bounding box center [992, 324] width 126 height 17
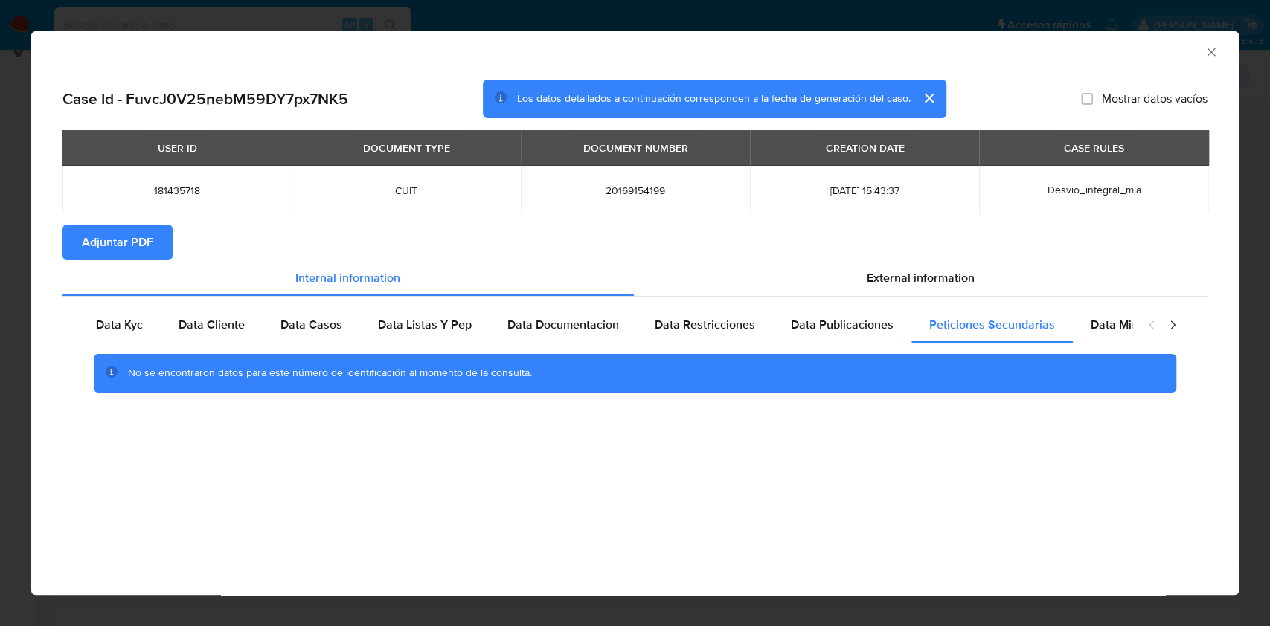
click at [1137, 310] on div "closure-recommendation-modal" at bounding box center [1162, 325] width 60 height 36
click at [1132, 324] on div "closure-recommendation-modal" at bounding box center [1162, 325] width 60 height 36
click at [1119, 330] on span "Data Minoridad" at bounding box center [1131, 324] width 82 height 17
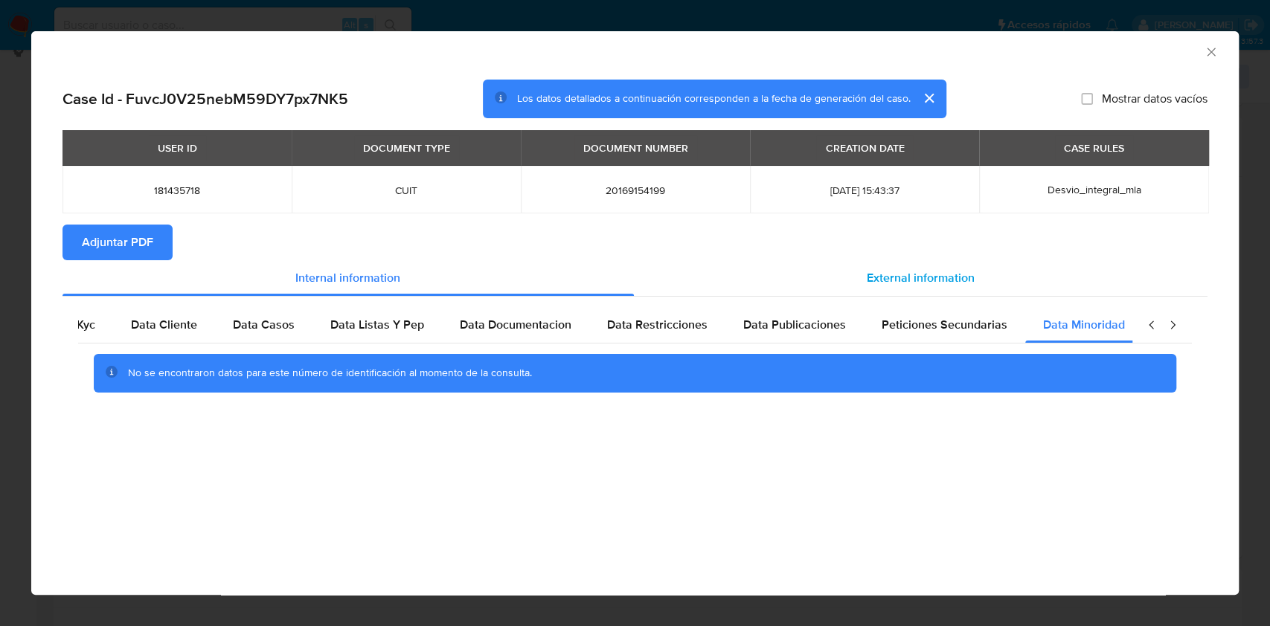
scroll to position [0, 50]
click at [921, 290] on div "External information" at bounding box center [921, 278] width 574 height 36
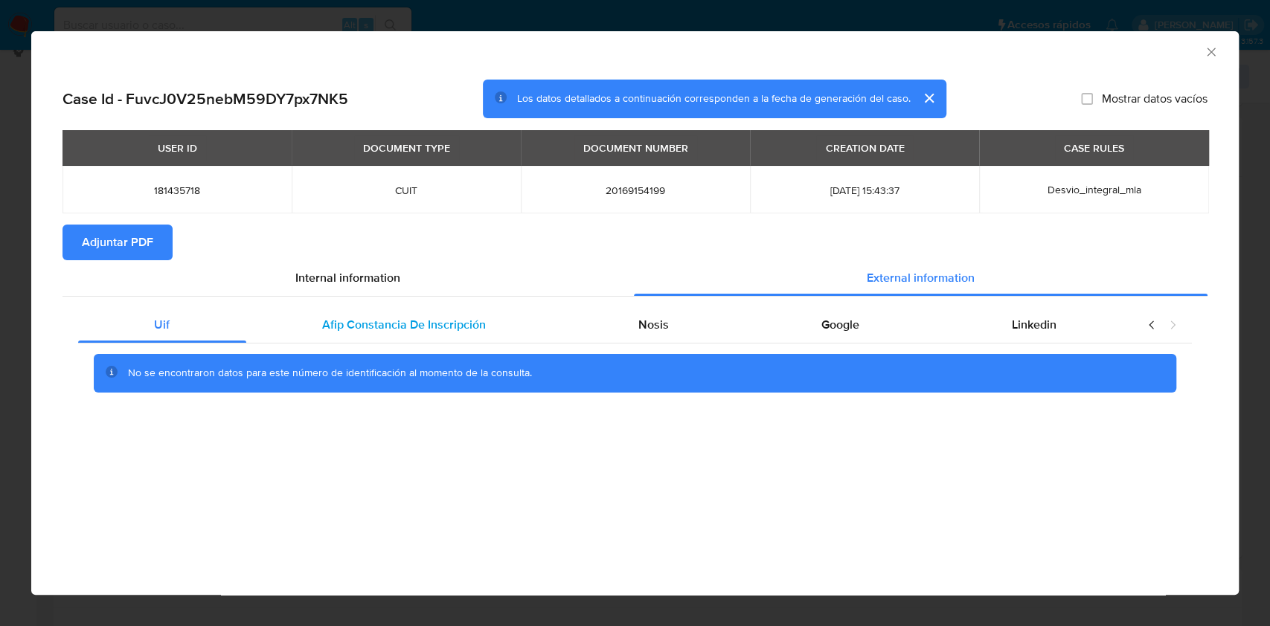
drag, startPoint x: 326, startPoint y: 341, endPoint x: 327, endPoint y: 322, distance: 18.6
click at [327, 322] on div "Afip Constancia De Inscripción" at bounding box center [404, 325] width 316 height 36
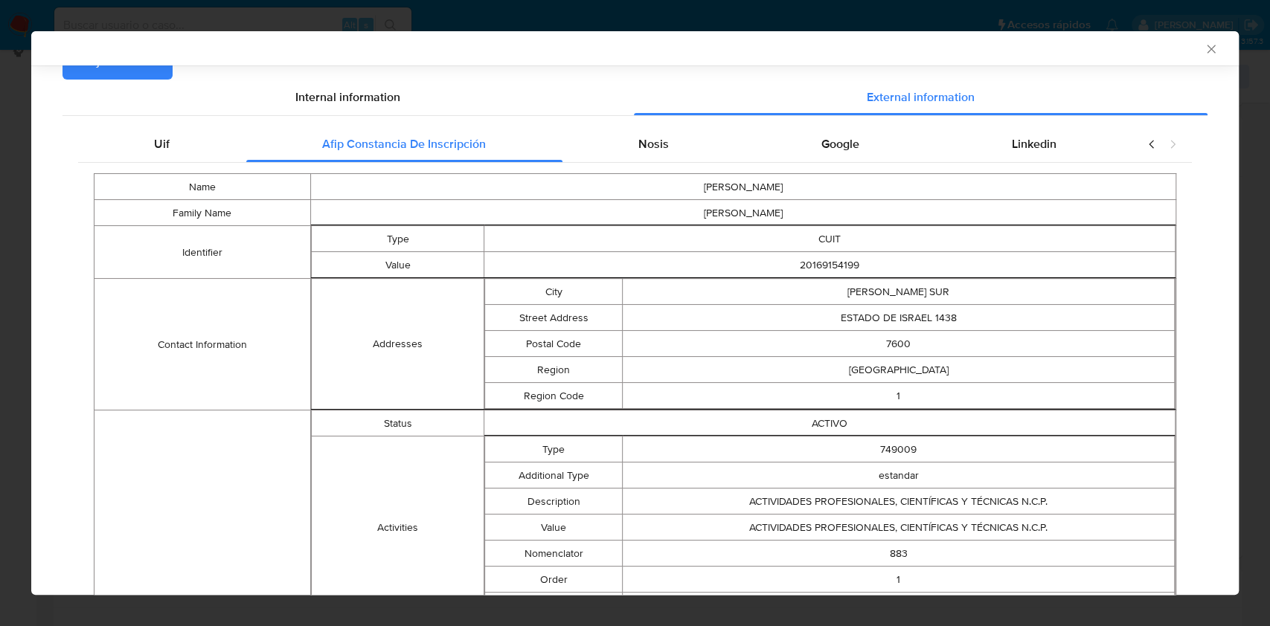
scroll to position [86, 0]
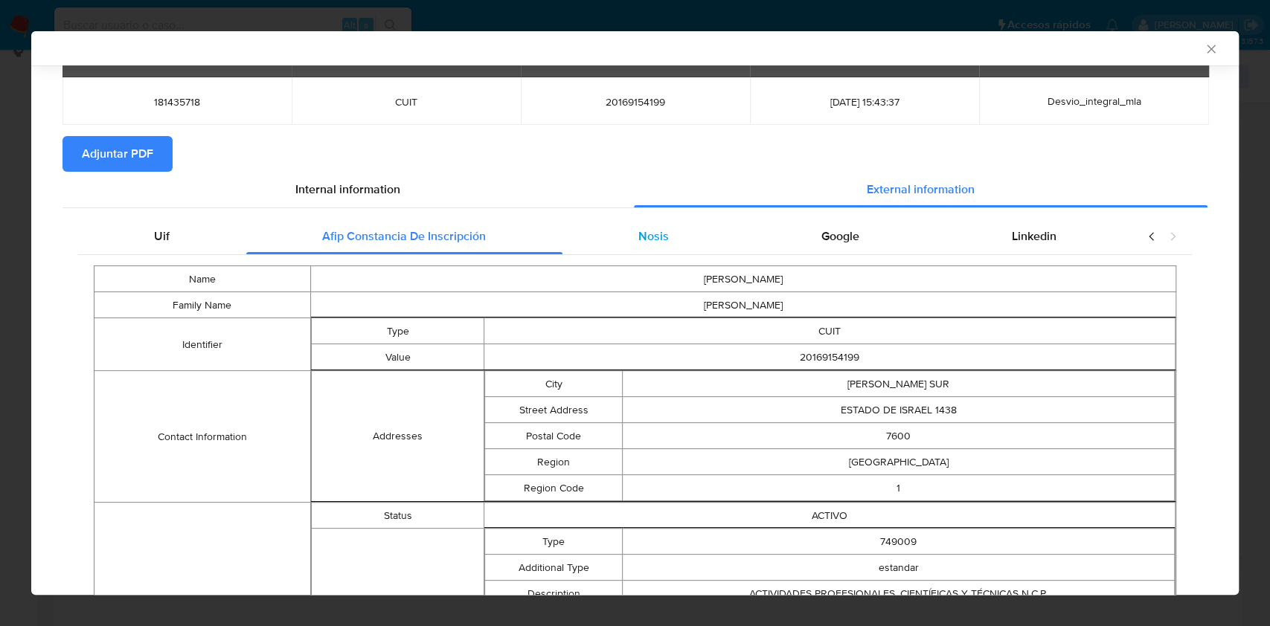
click at [658, 246] on div "Nosis" at bounding box center [653, 237] width 183 height 36
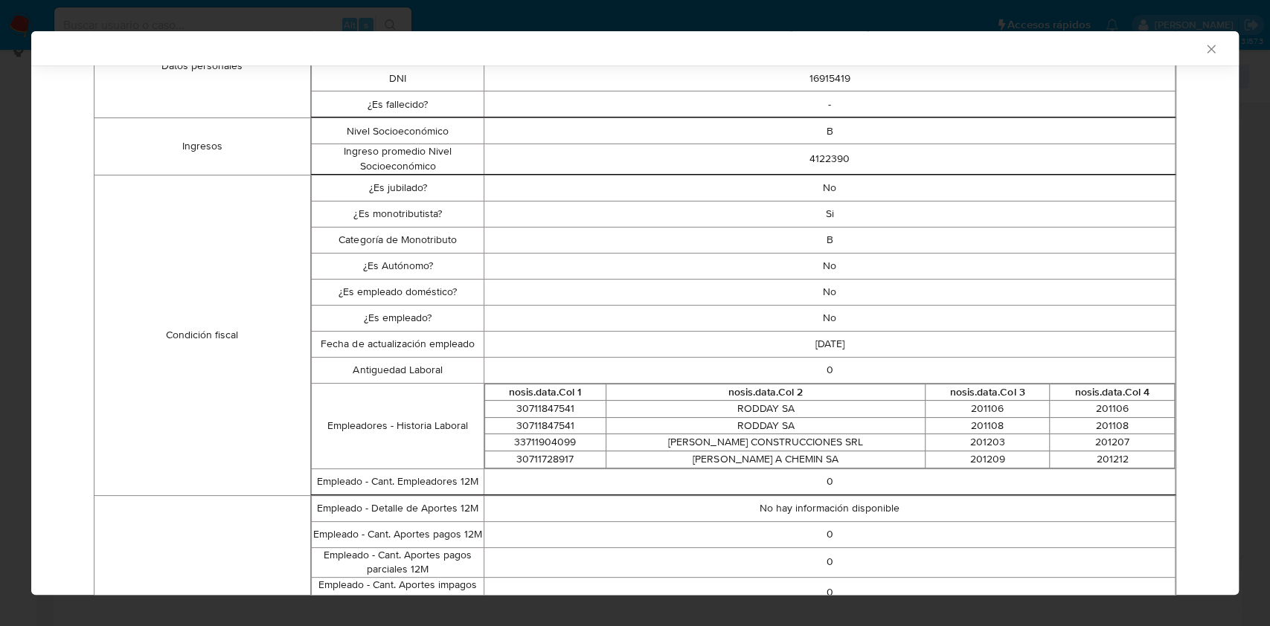
scroll to position [0, 0]
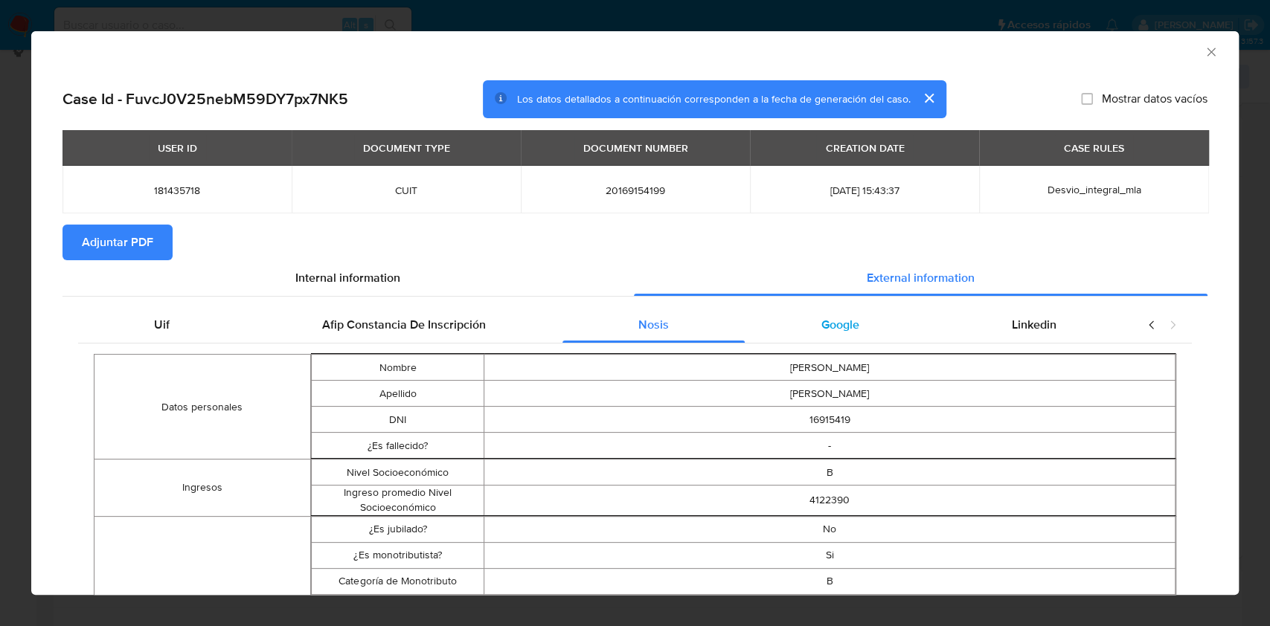
click at [821, 321] on span "Google" at bounding box center [840, 324] width 38 height 17
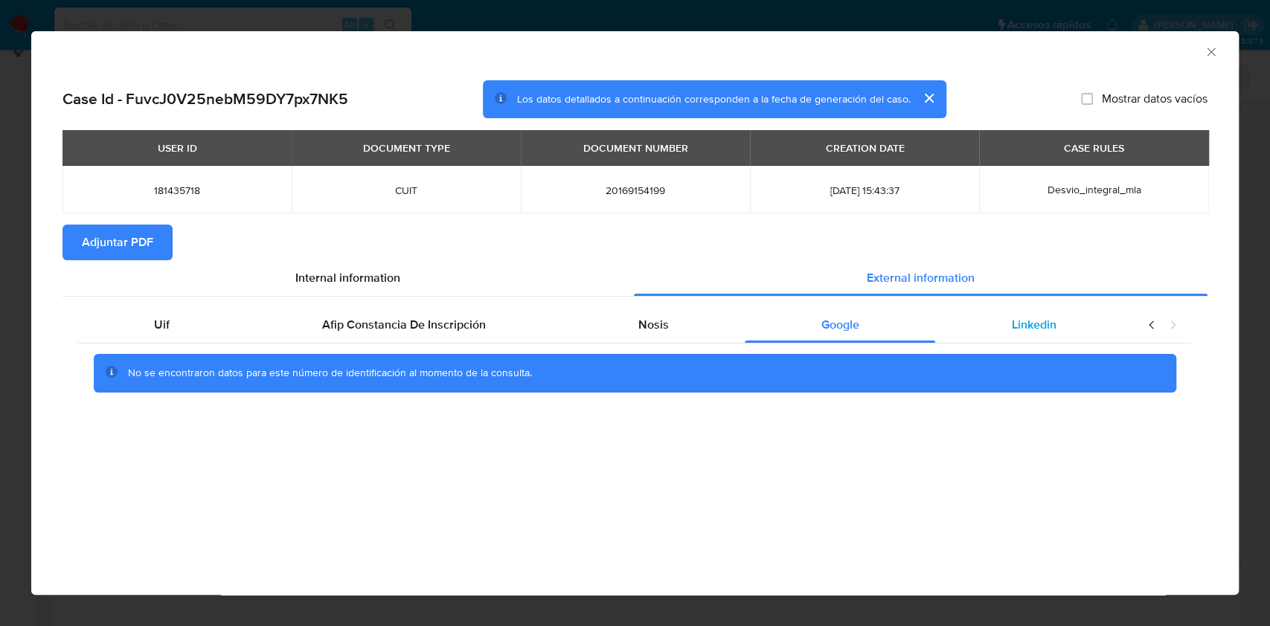
click at [1029, 310] on div "Linkedin" at bounding box center [1033, 325] width 197 height 36
click at [129, 242] on span "Adjuntar PDF" at bounding box center [117, 242] width 71 height 33
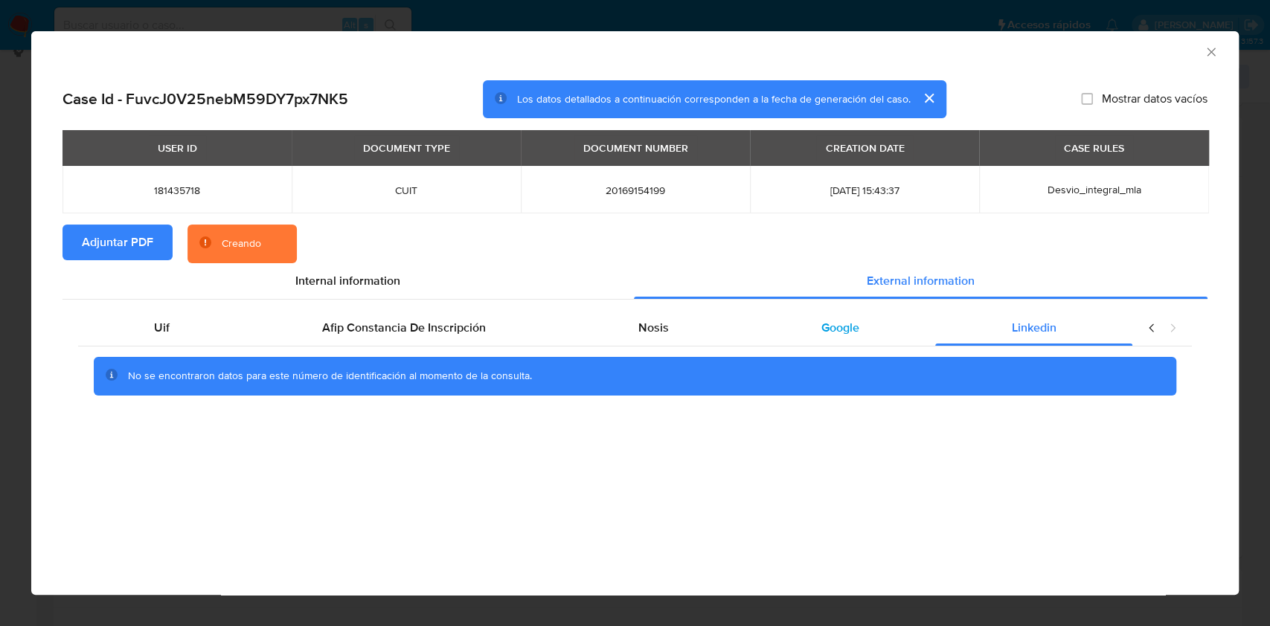
click at [740, 324] on div "Nosis" at bounding box center [653, 328] width 183 height 36
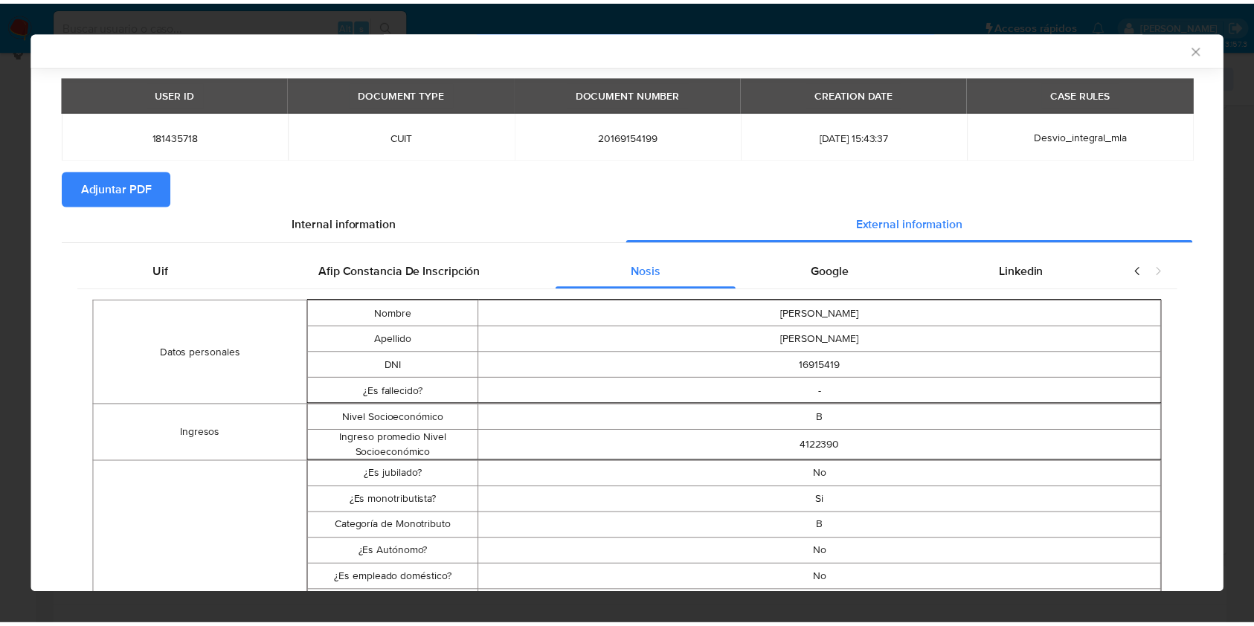
scroll to position [95, 0]
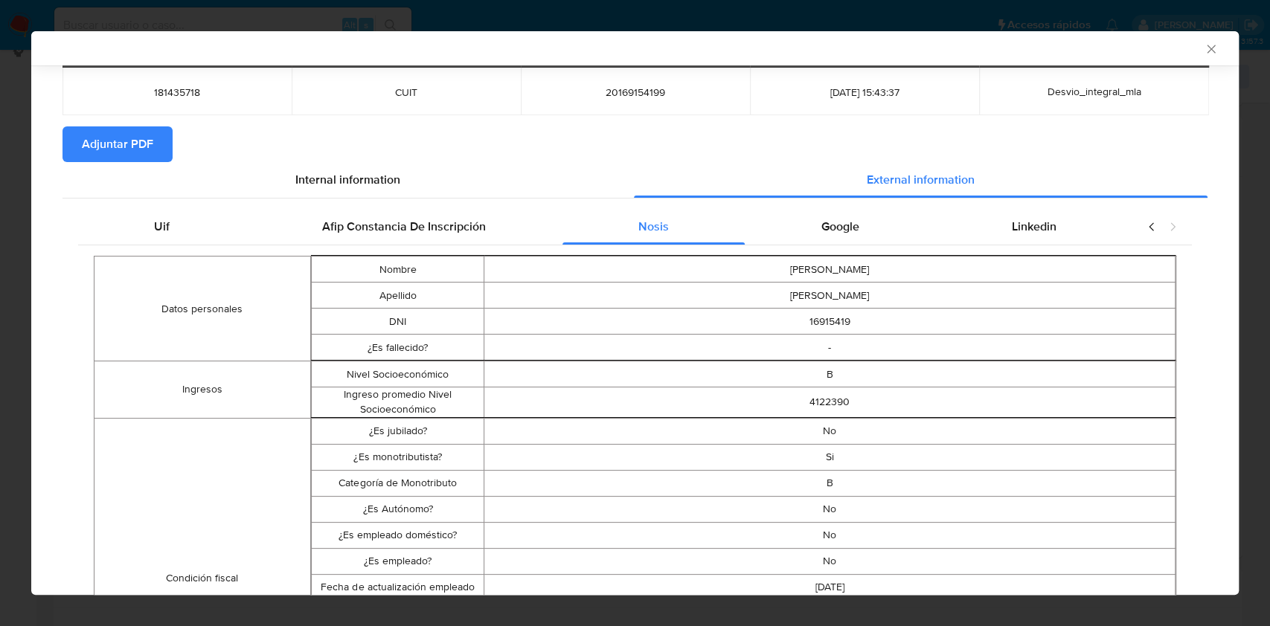
click at [1186, 42] on div "AML Data Collector" at bounding box center [623, 48] width 1162 height 13
click at [1203, 45] on icon "Cerrar ventana" at bounding box center [1210, 49] width 15 height 15
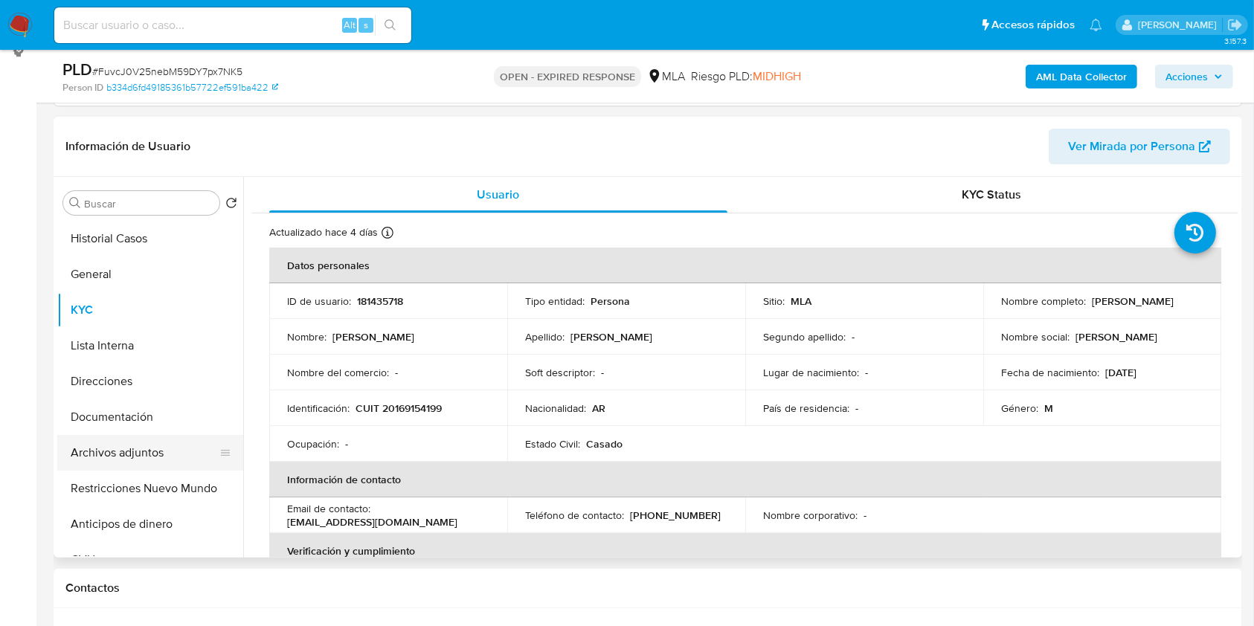
click at [154, 457] on button "Archivos adjuntos" at bounding box center [144, 453] width 174 height 36
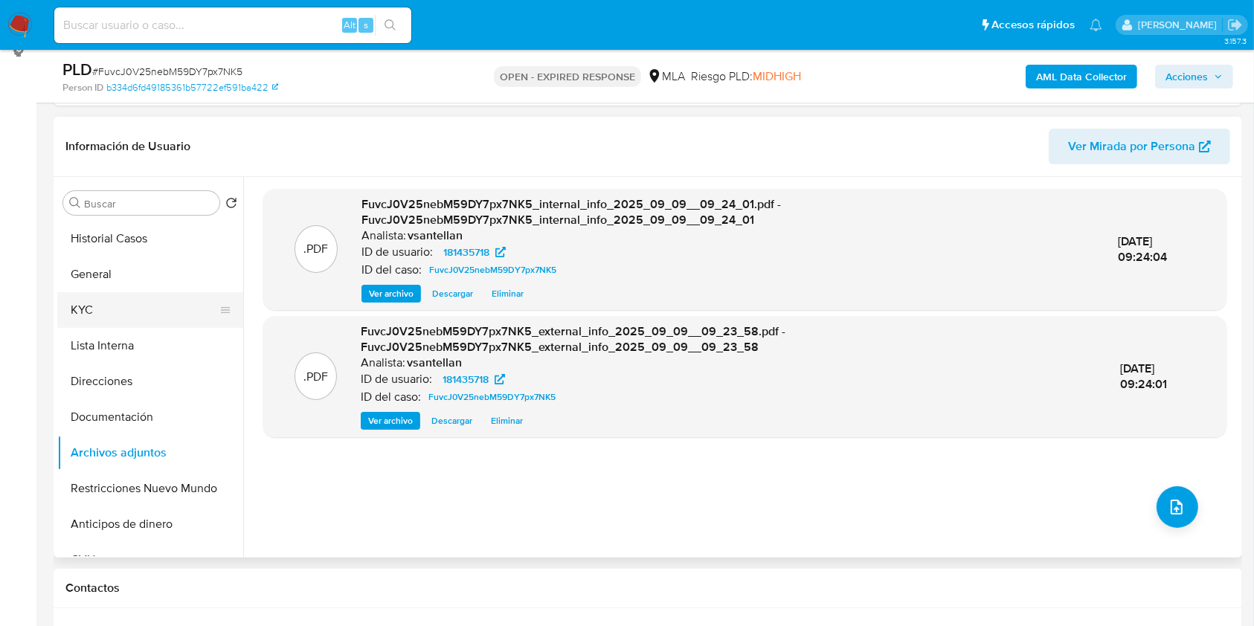
drag, startPoint x: 110, startPoint y: 303, endPoint x: 220, endPoint y: 293, distance: 110.5
click at [110, 303] on button "KYC" at bounding box center [144, 310] width 174 height 36
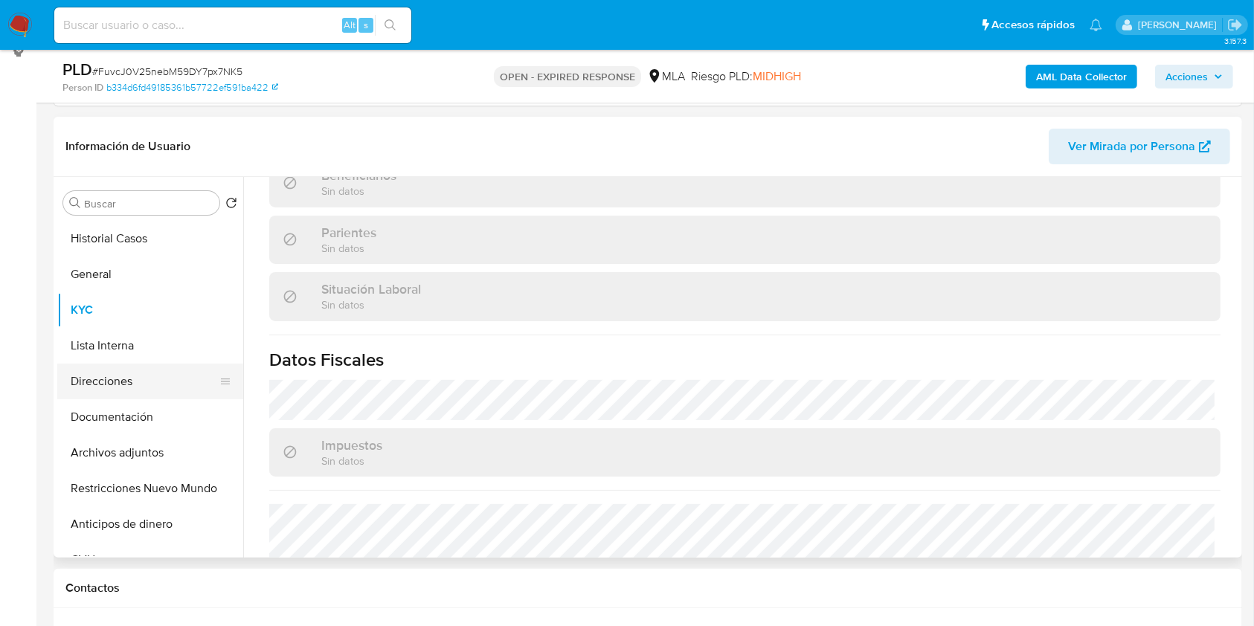
scroll to position [698, 0]
click at [124, 380] on button "Direcciones" at bounding box center [144, 382] width 174 height 36
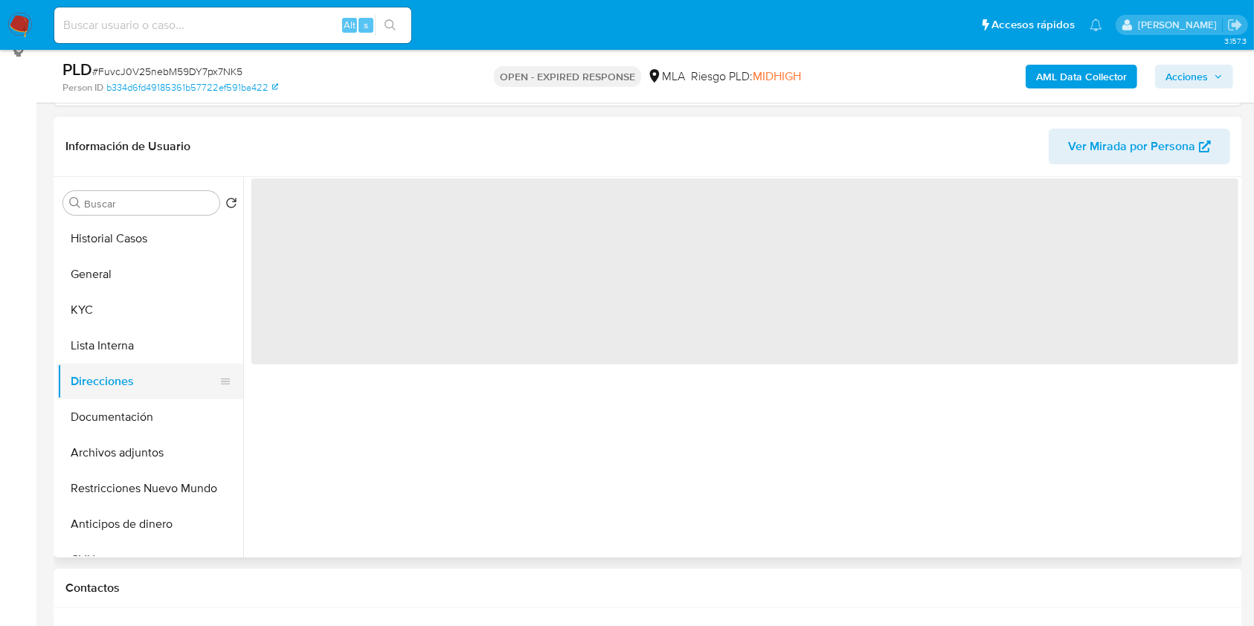
scroll to position [0, 0]
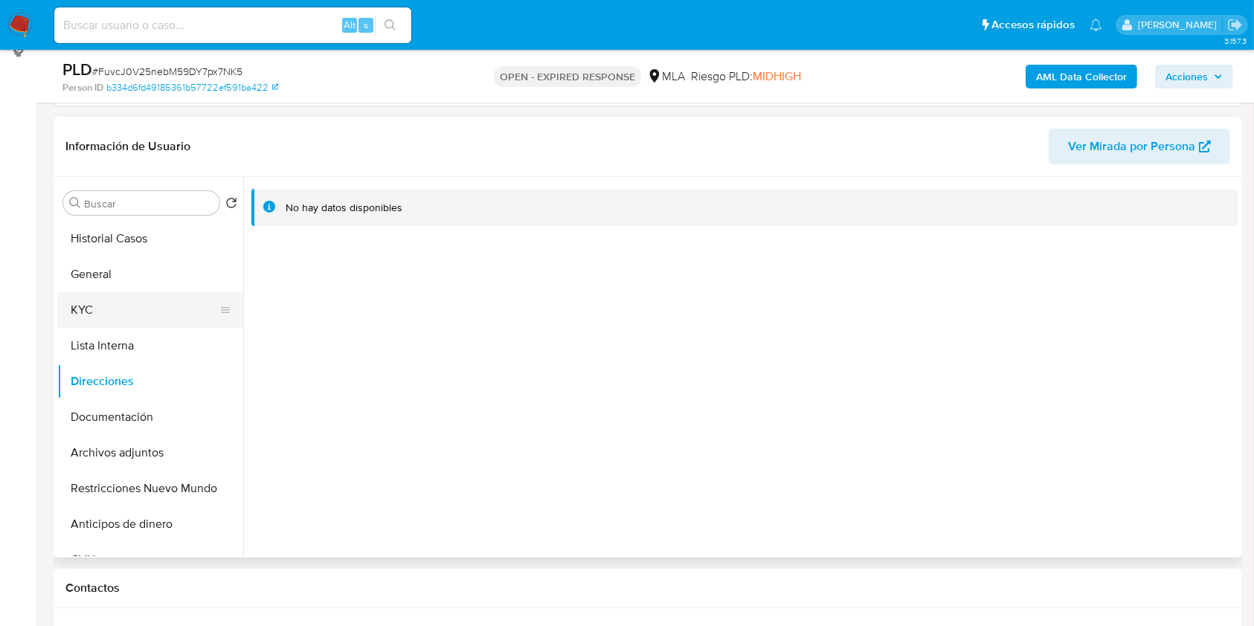
click at [144, 303] on button "KYC" at bounding box center [144, 310] width 174 height 36
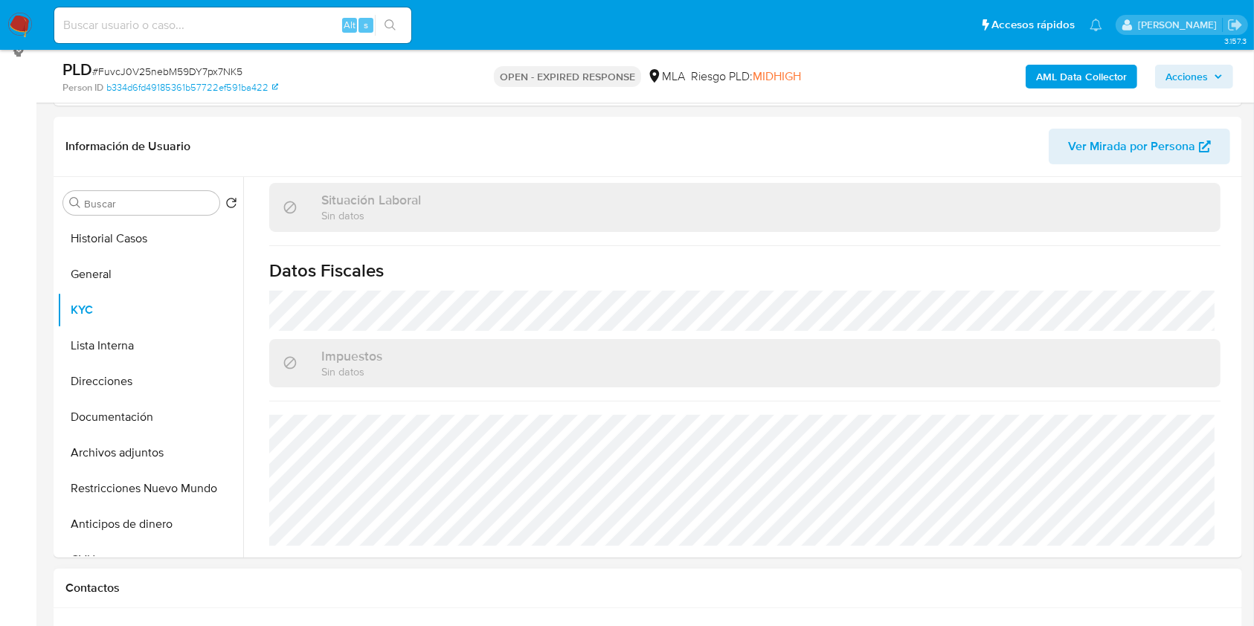
scroll to position [787, 0]
drag, startPoint x: 182, startPoint y: 408, endPoint x: 119, endPoint y: 332, distance: 98.2
click at [181, 408] on button "Documentación" at bounding box center [150, 417] width 186 height 36
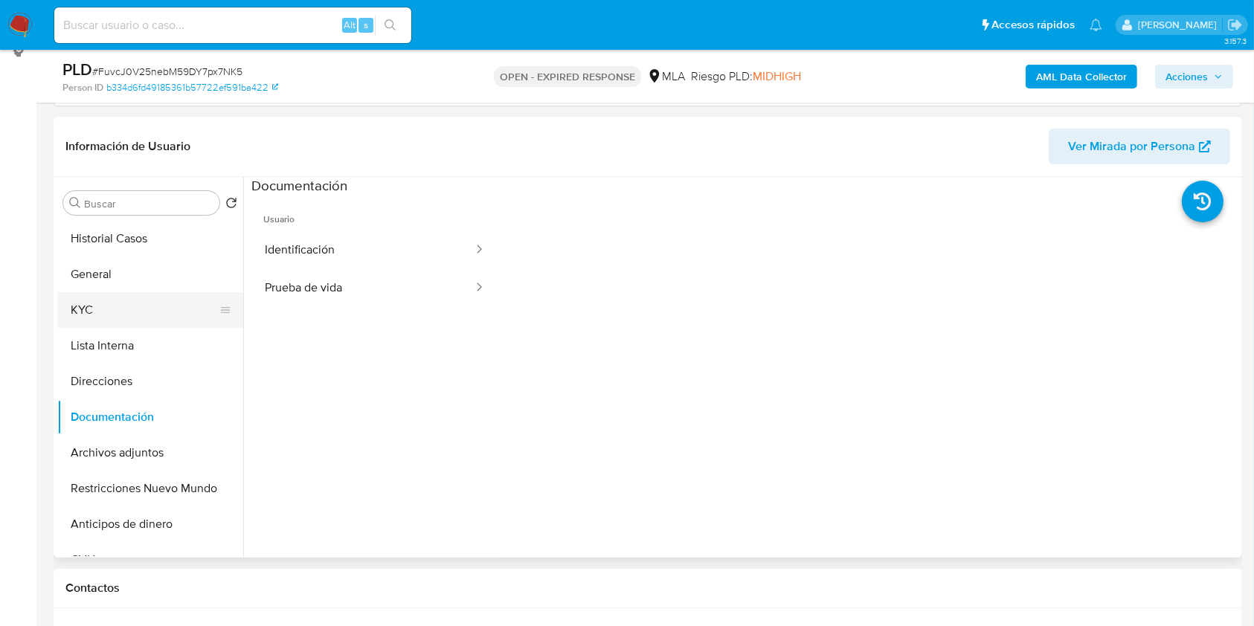
click at [101, 312] on button "KYC" at bounding box center [144, 310] width 174 height 36
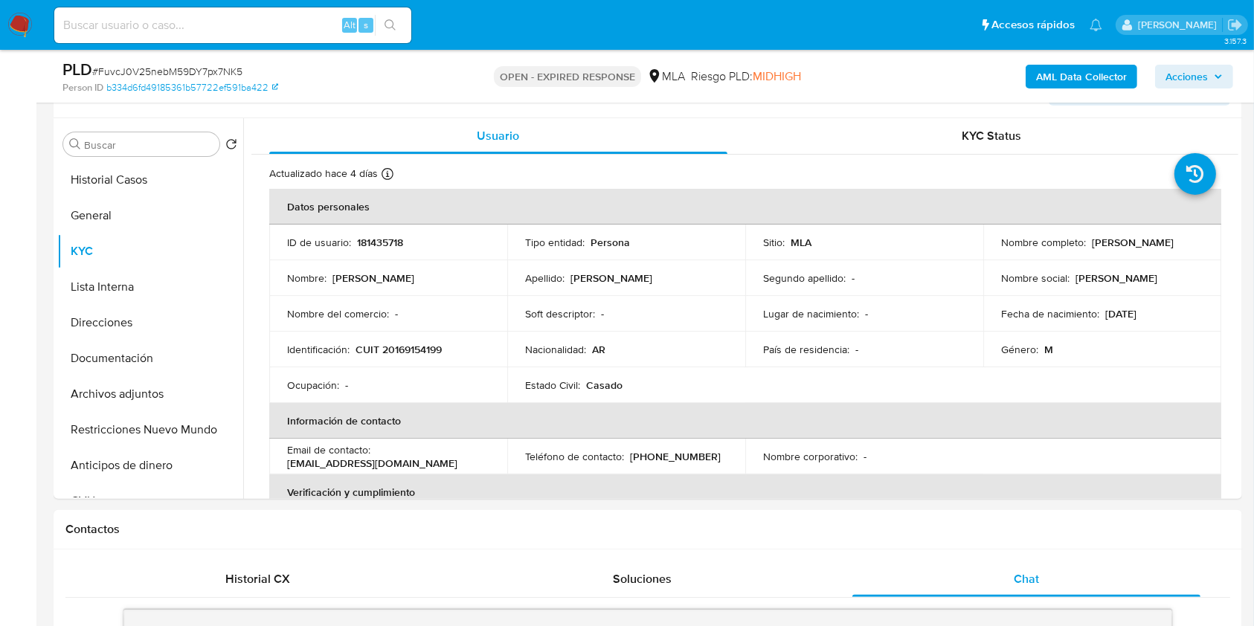
scroll to position [259, 0]
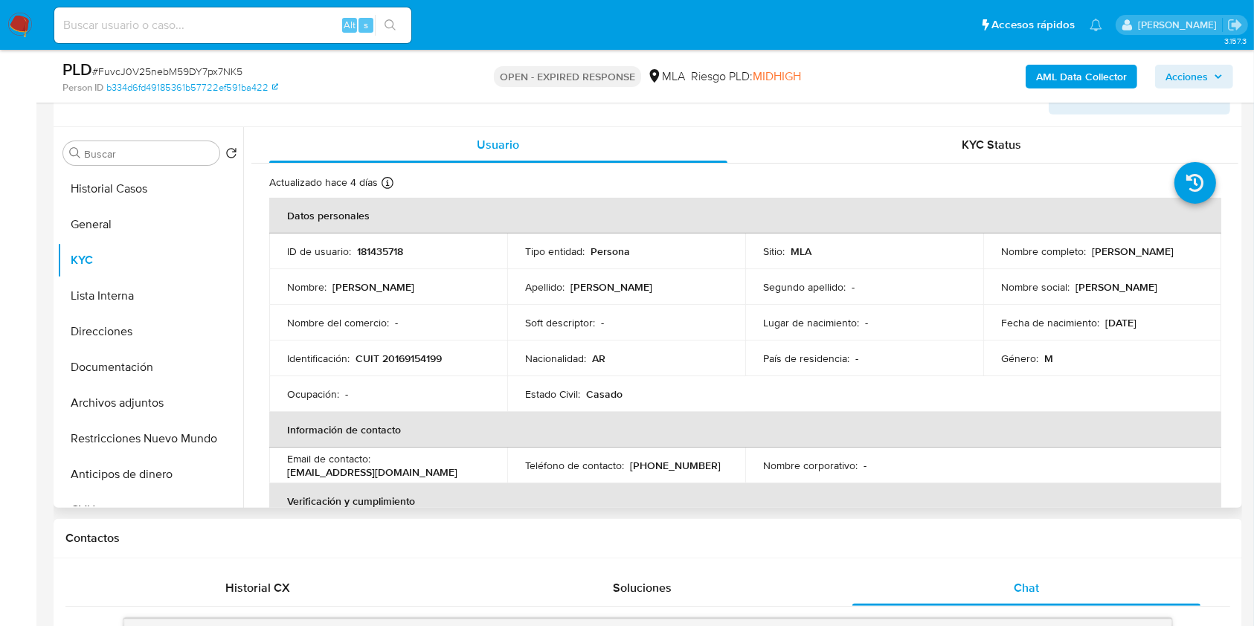
click at [671, 462] on p "(11) 58405894" at bounding box center [675, 465] width 91 height 13
copy p "58405894"
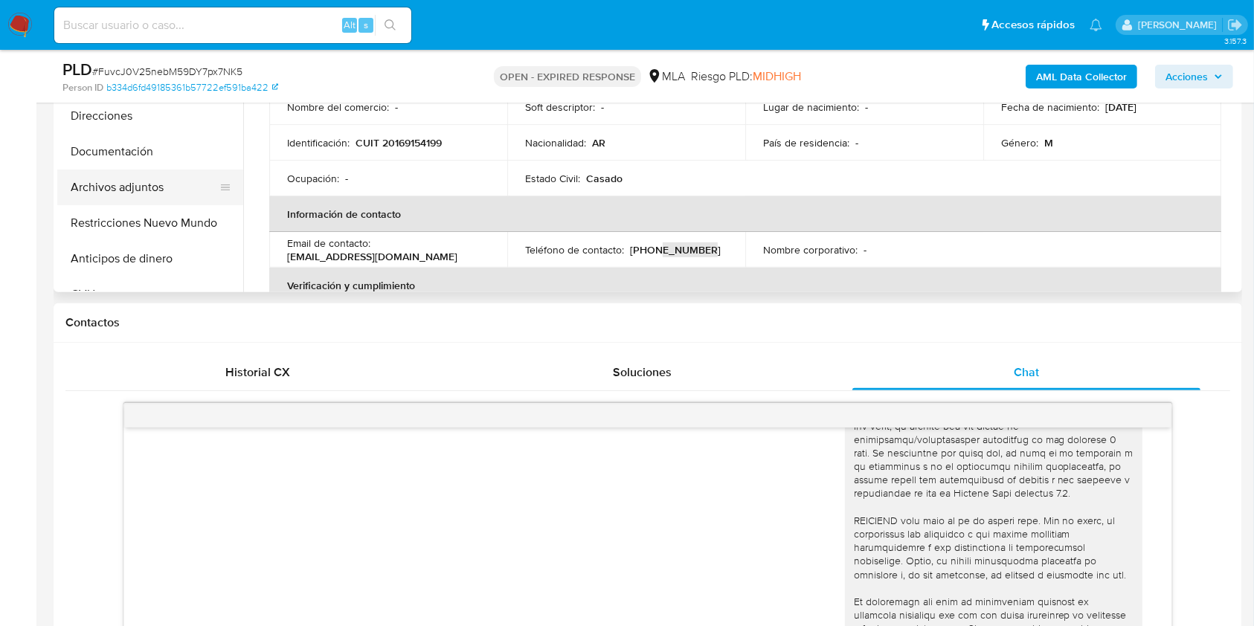
scroll to position [444, 0]
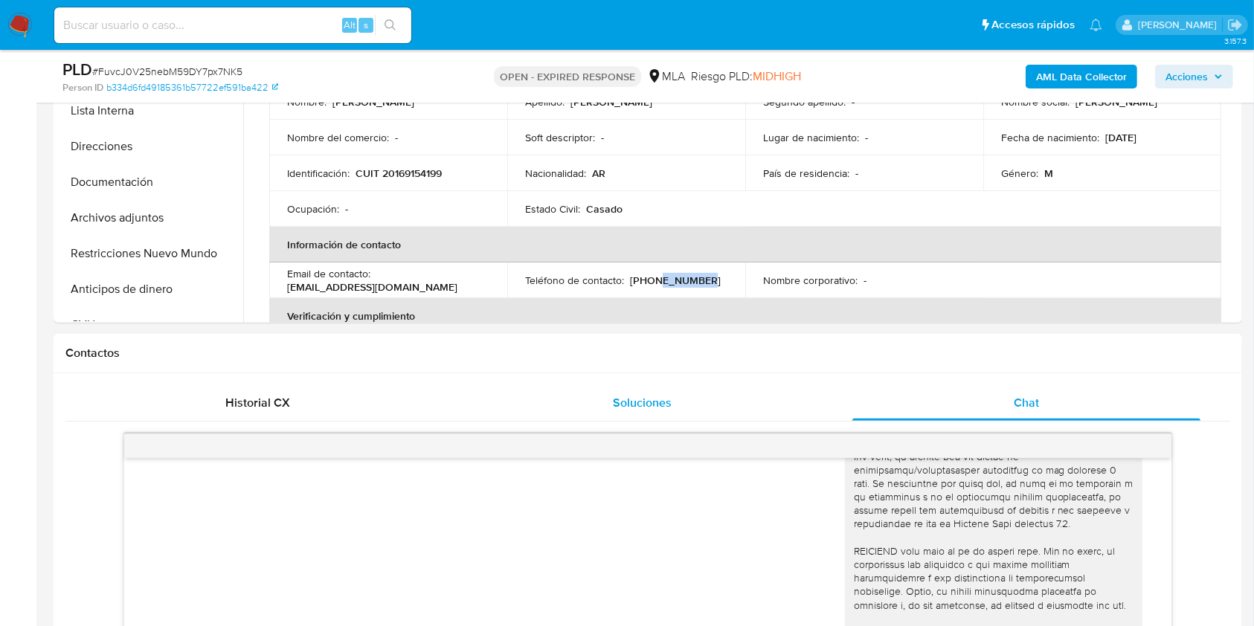
drag, startPoint x: 138, startPoint y: 179, endPoint x: 504, endPoint y: 408, distance: 432.1
click at [141, 179] on button "Documentación" at bounding box center [150, 182] width 186 height 36
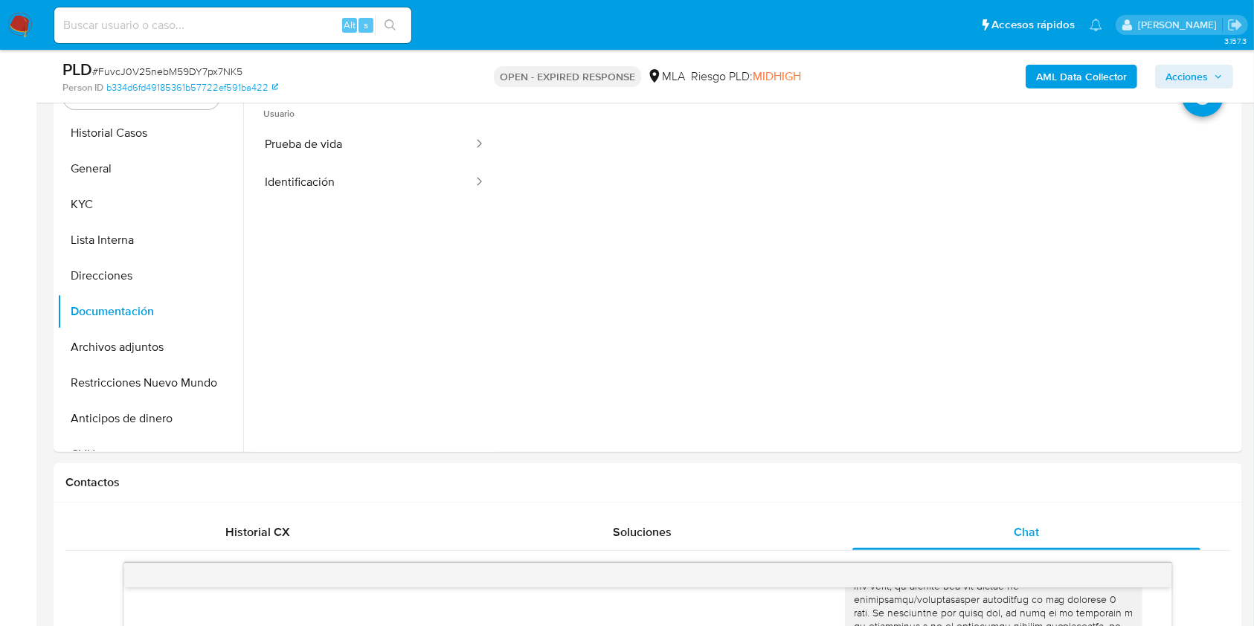
scroll to position [275, 0]
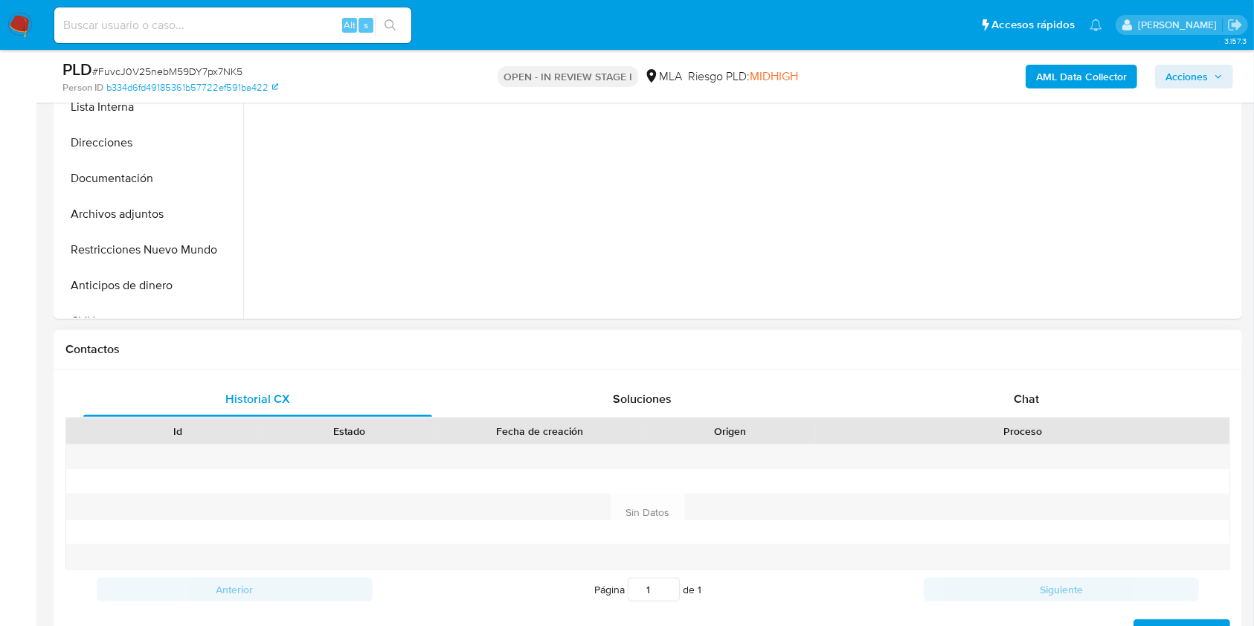
scroll to position [495, 0]
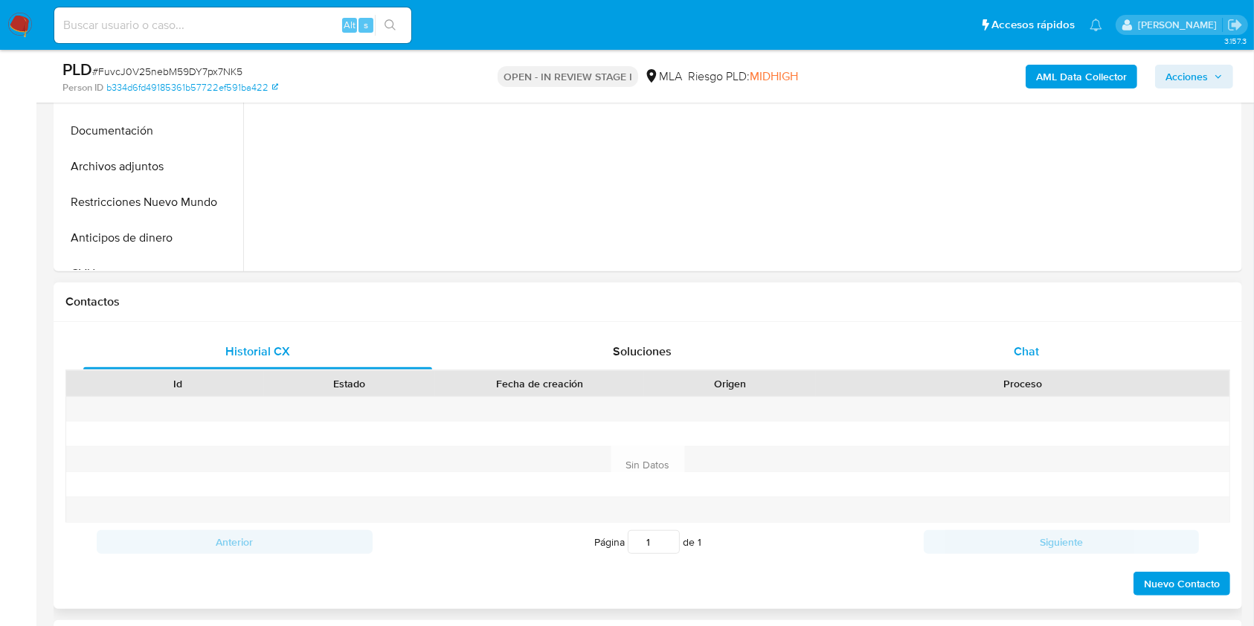
click at [1064, 348] on div "Chat" at bounding box center [1026, 352] width 349 height 36
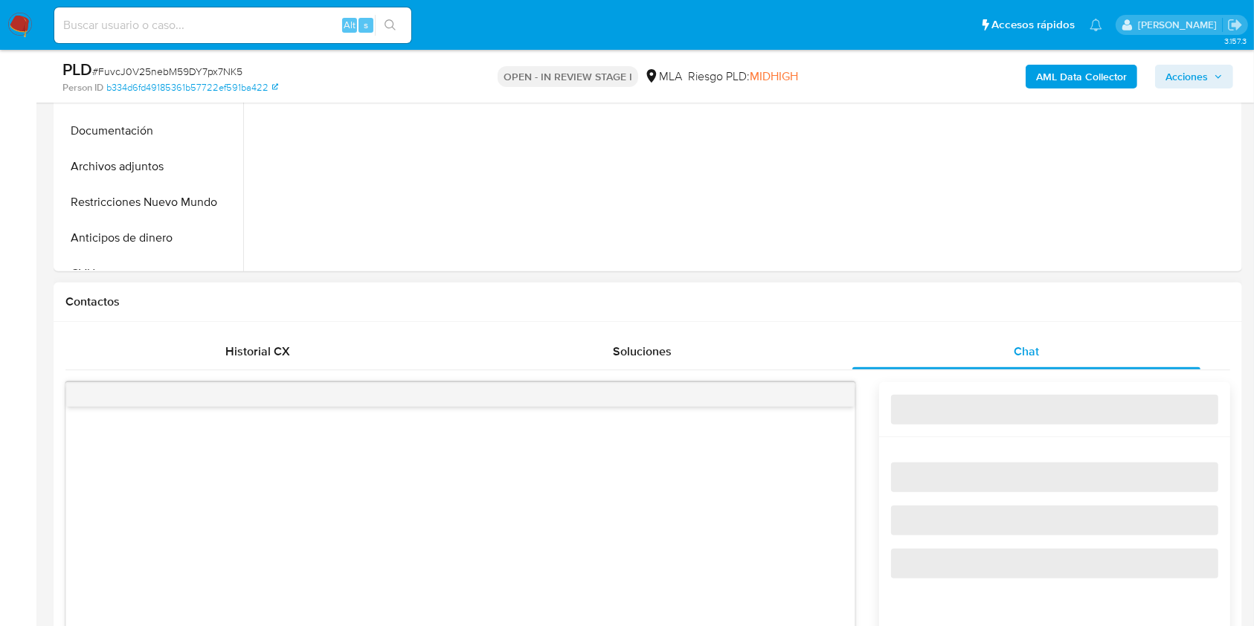
select select "10"
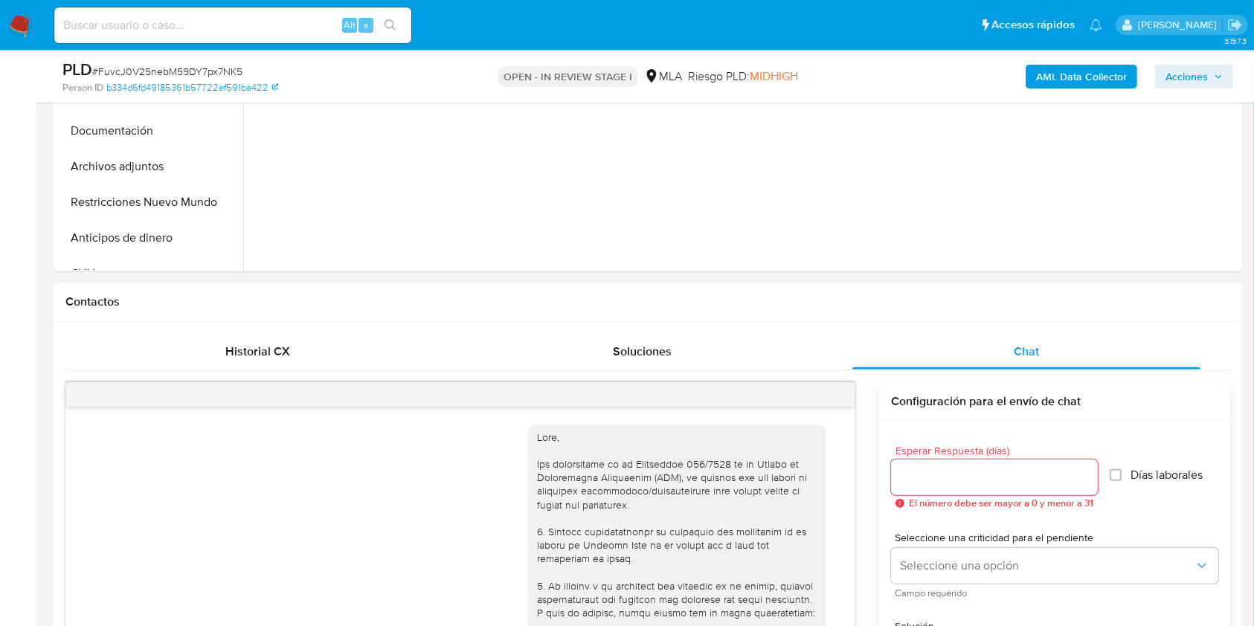
scroll to position [840, 0]
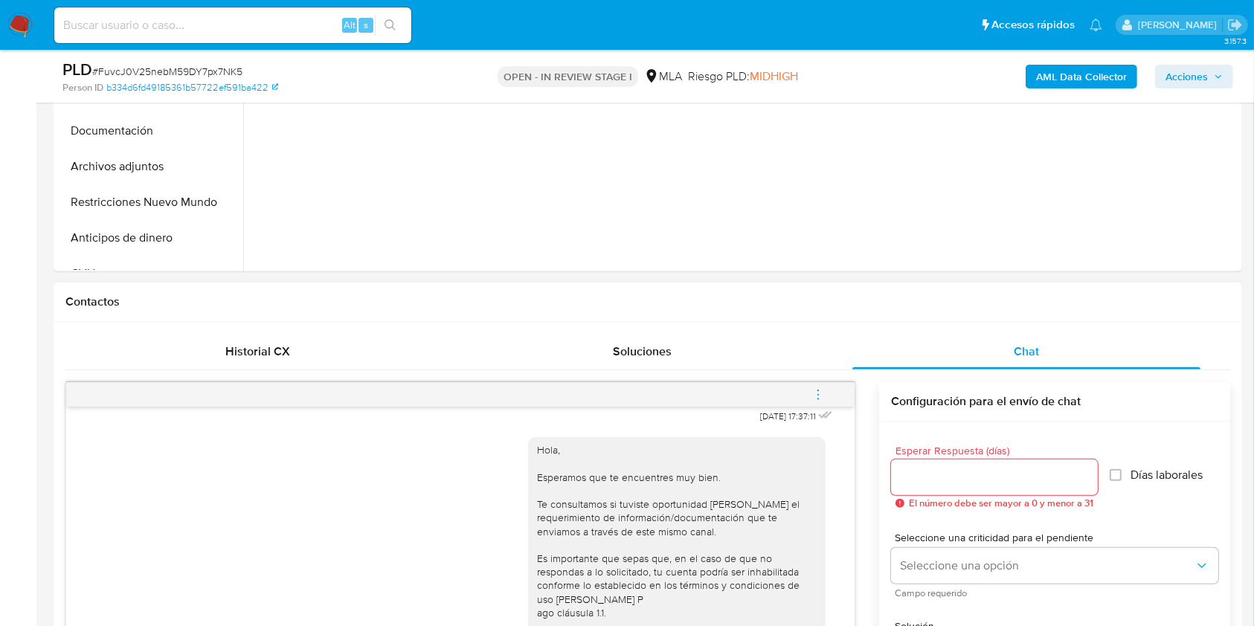
click at [829, 393] on button "menu-action" at bounding box center [818, 395] width 49 height 36
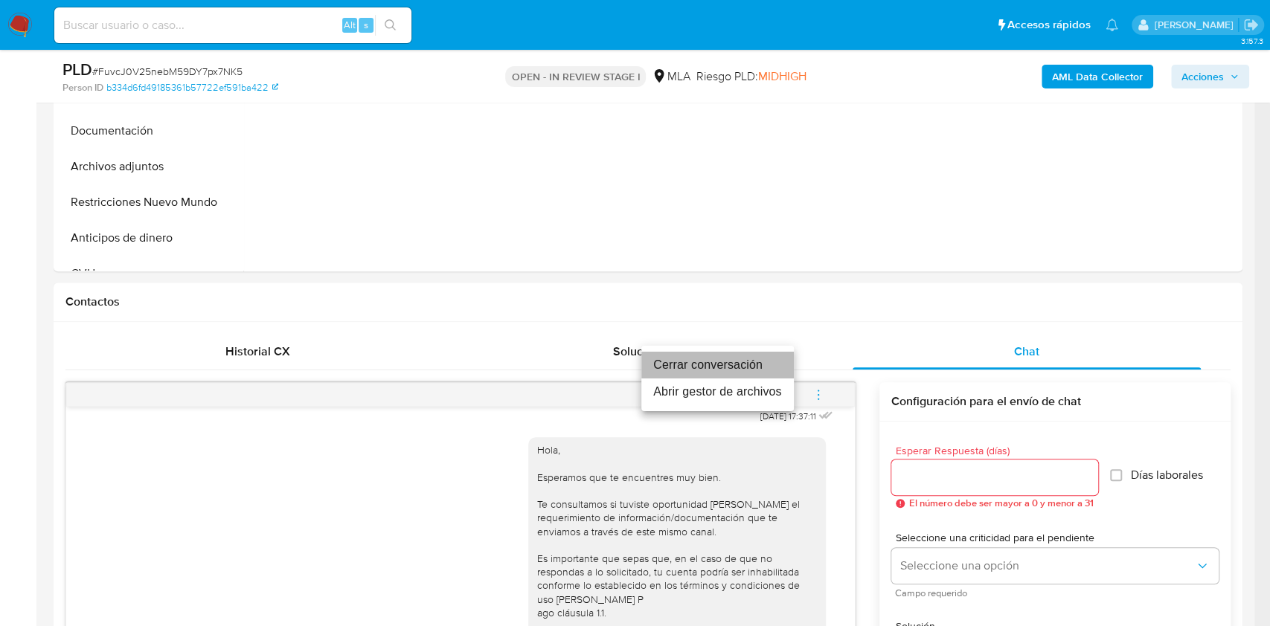
click at [740, 355] on li "Cerrar conversación" at bounding box center [717, 365] width 152 height 27
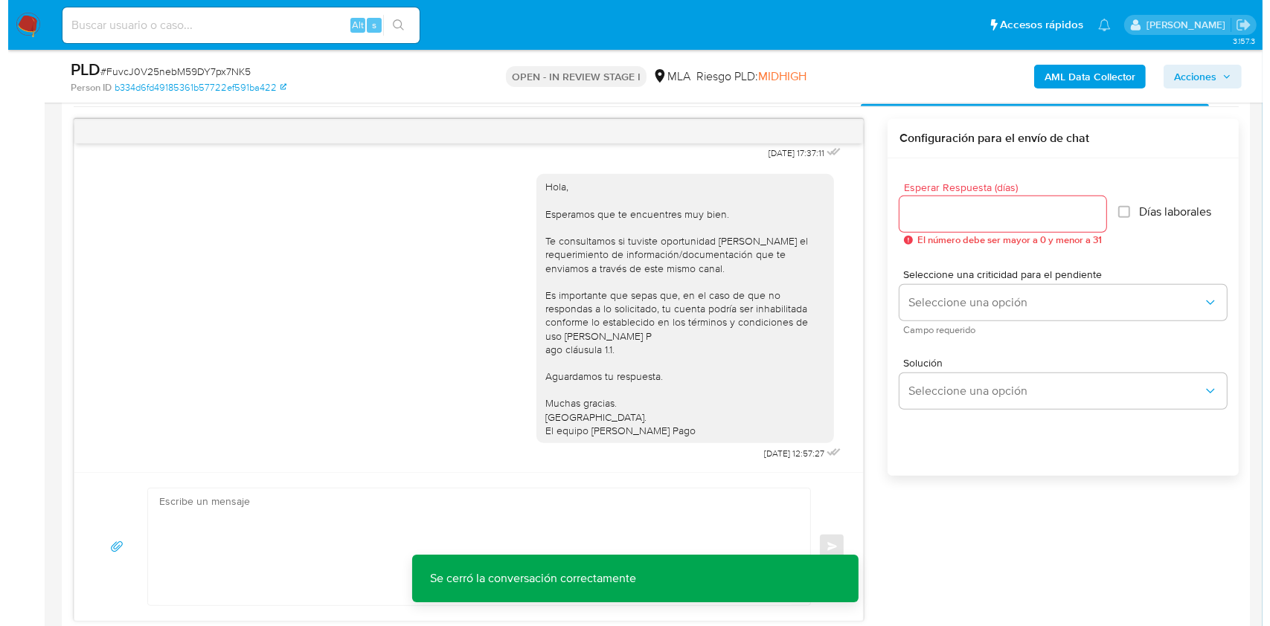
scroll to position [2616, 0]
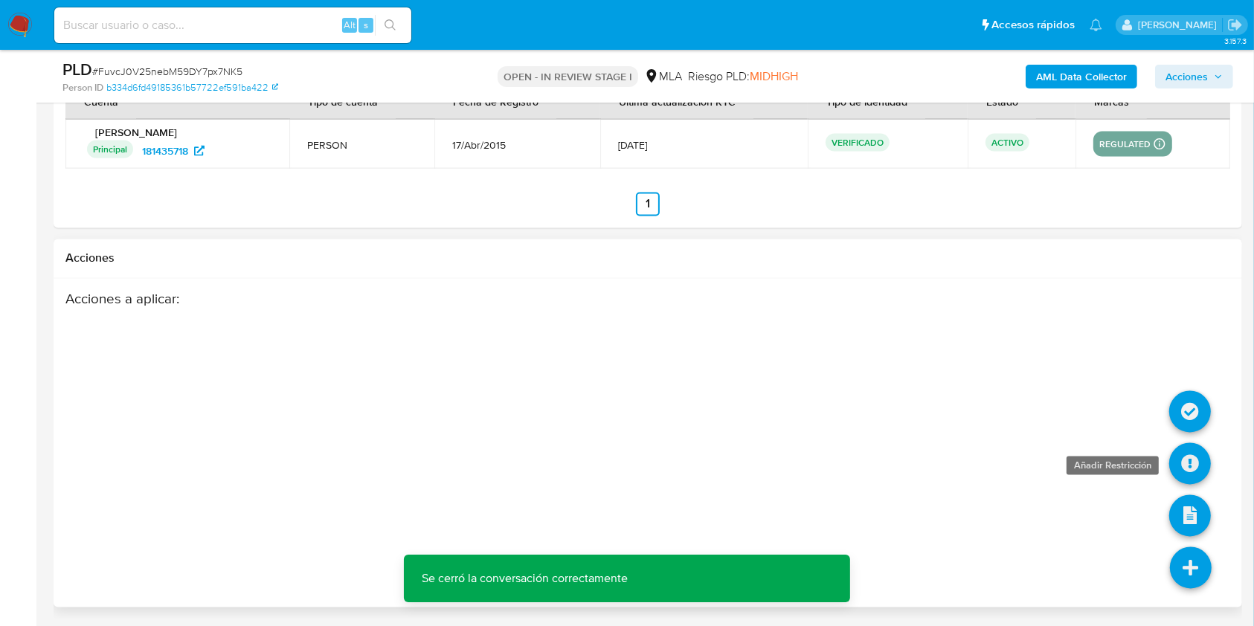
click at [1195, 457] on icon at bounding box center [1190, 464] width 42 height 42
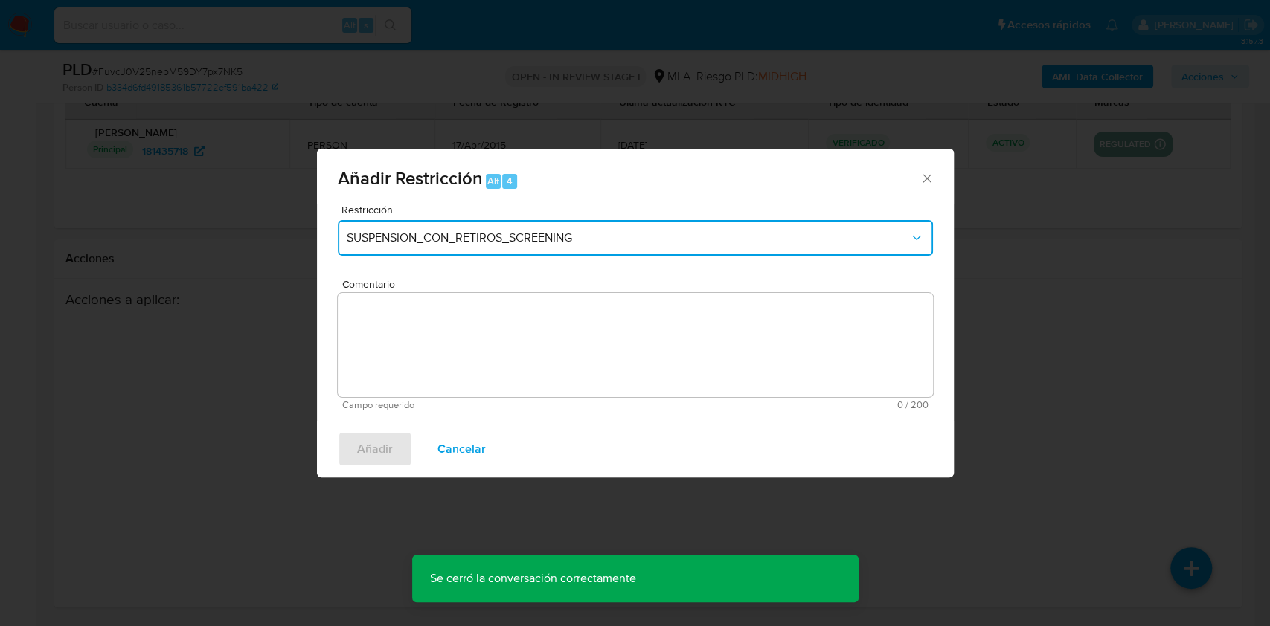
click at [622, 235] on span "SUSPENSION_CON_RETIROS_SCREENING" at bounding box center [628, 238] width 562 height 15
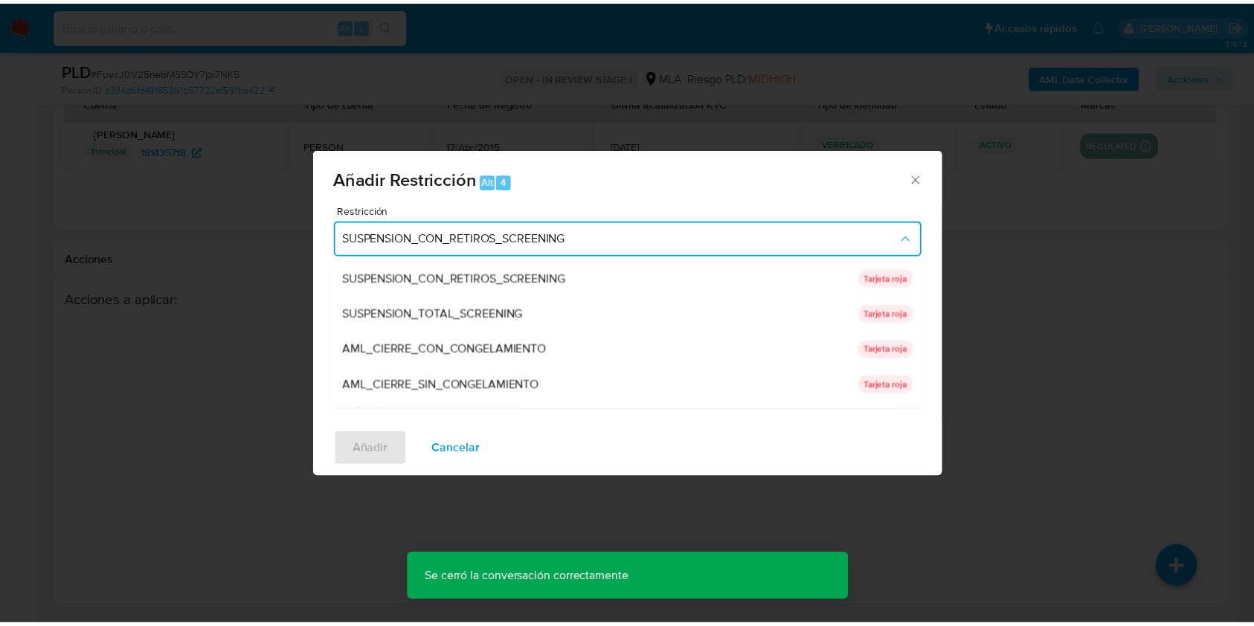
scroll to position [315, 0]
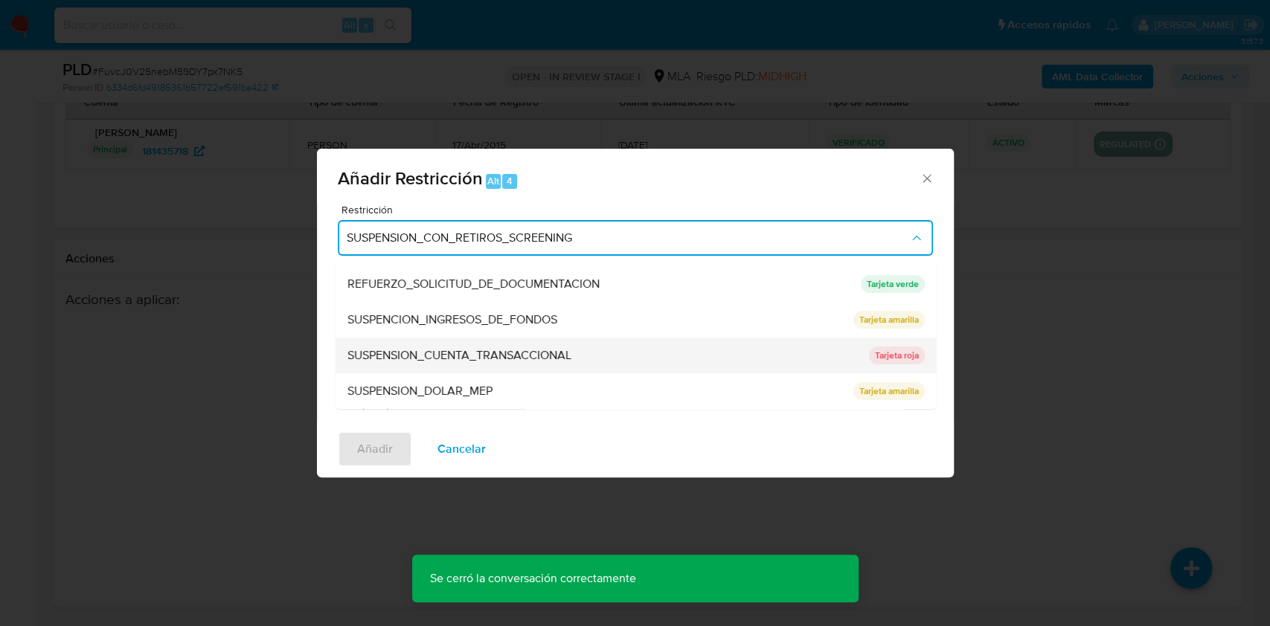
click at [554, 350] on span "SUSPENSION_CUENTA_TRANSACCIONAL" at bounding box center [459, 355] width 224 height 15
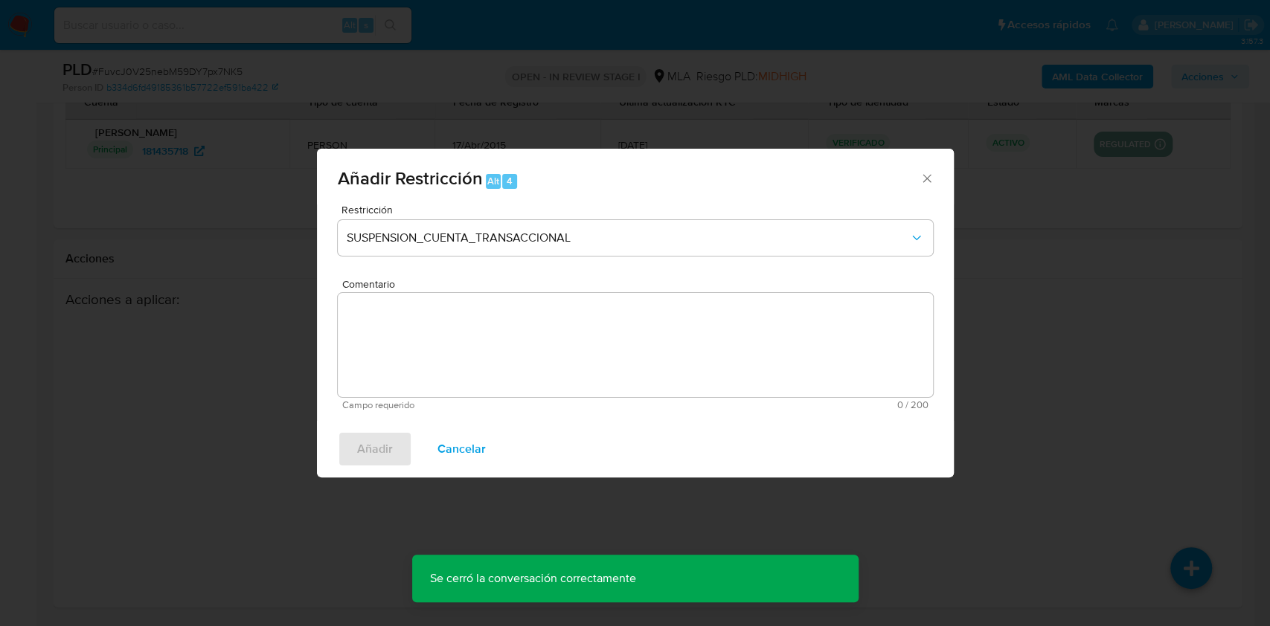
click at [478, 352] on textarea "Comentario" at bounding box center [635, 345] width 595 height 104
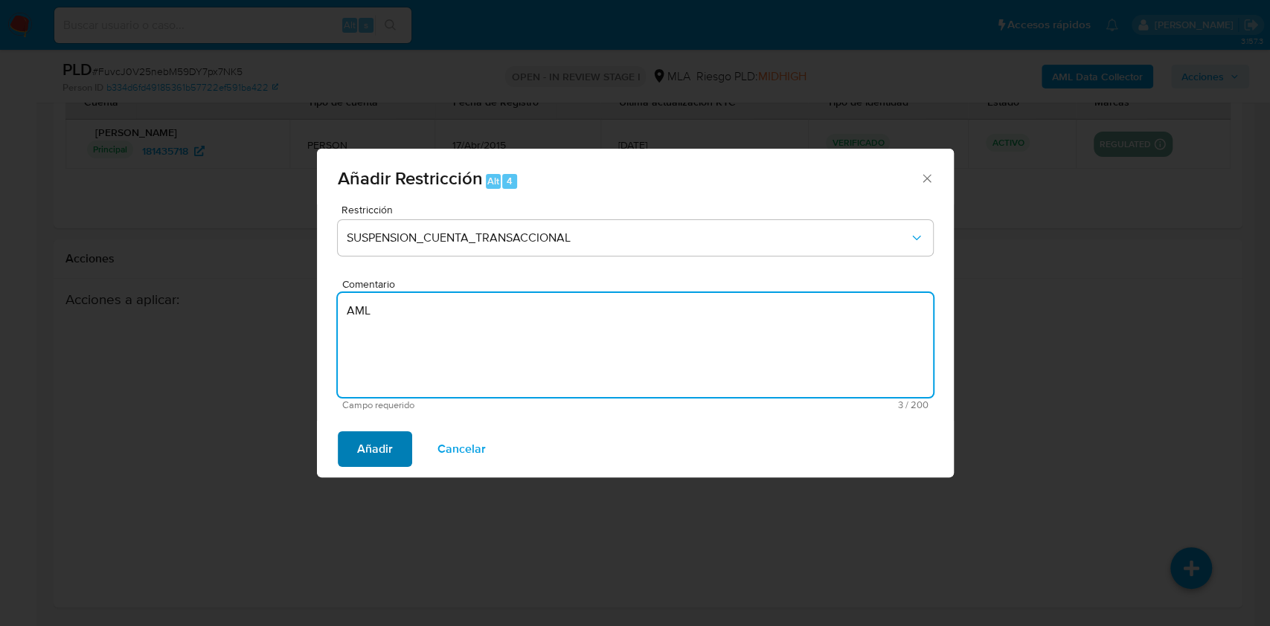
type textarea "AML"
click at [399, 452] on button "Añadir" at bounding box center [375, 449] width 74 height 36
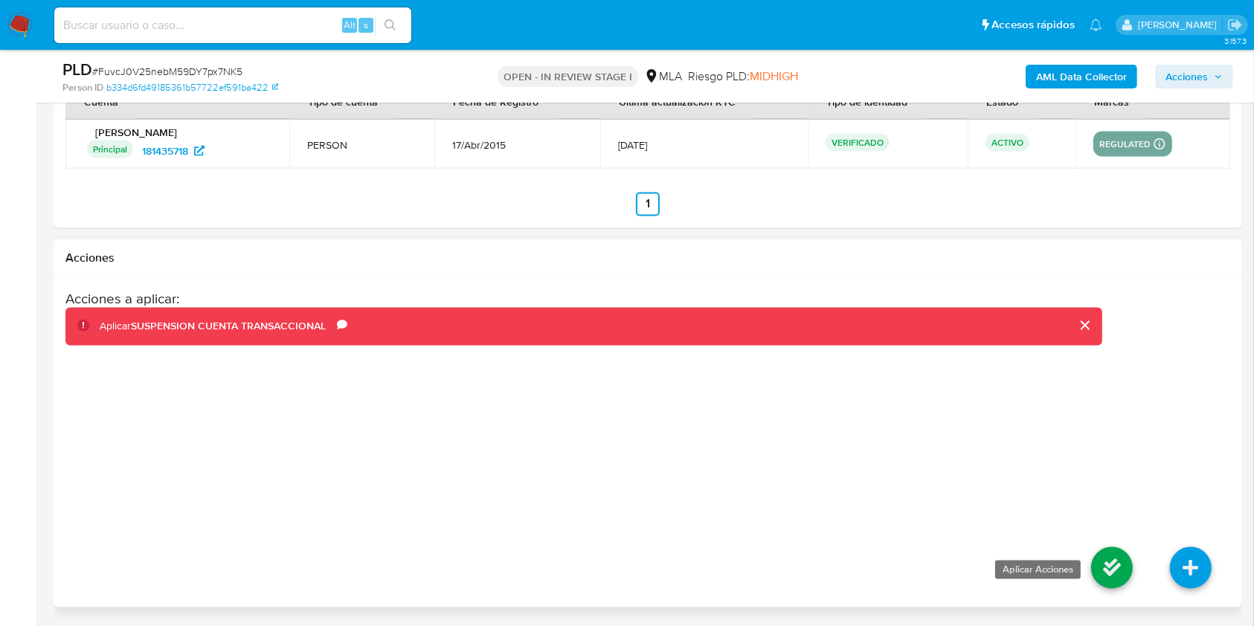
click at [1108, 565] on icon at bounding box center [1112, 568] width 42 height 42
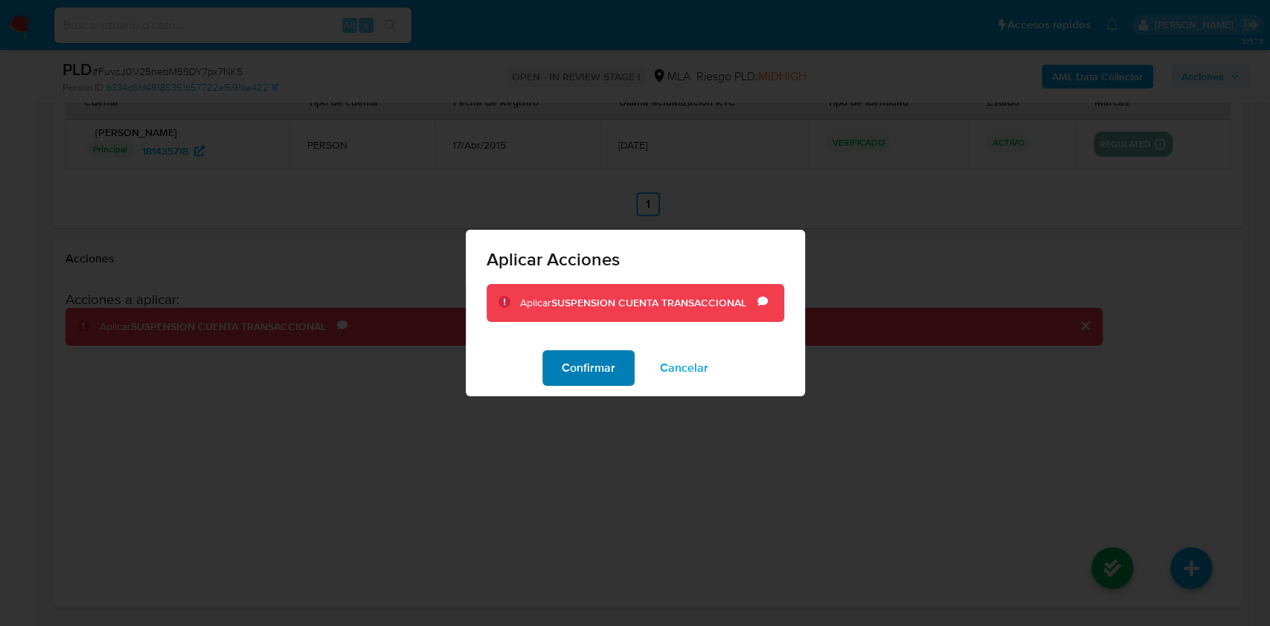
click at [612, 372] on span "Confirmar" at bounding box center [589, 368] width 54 height 33
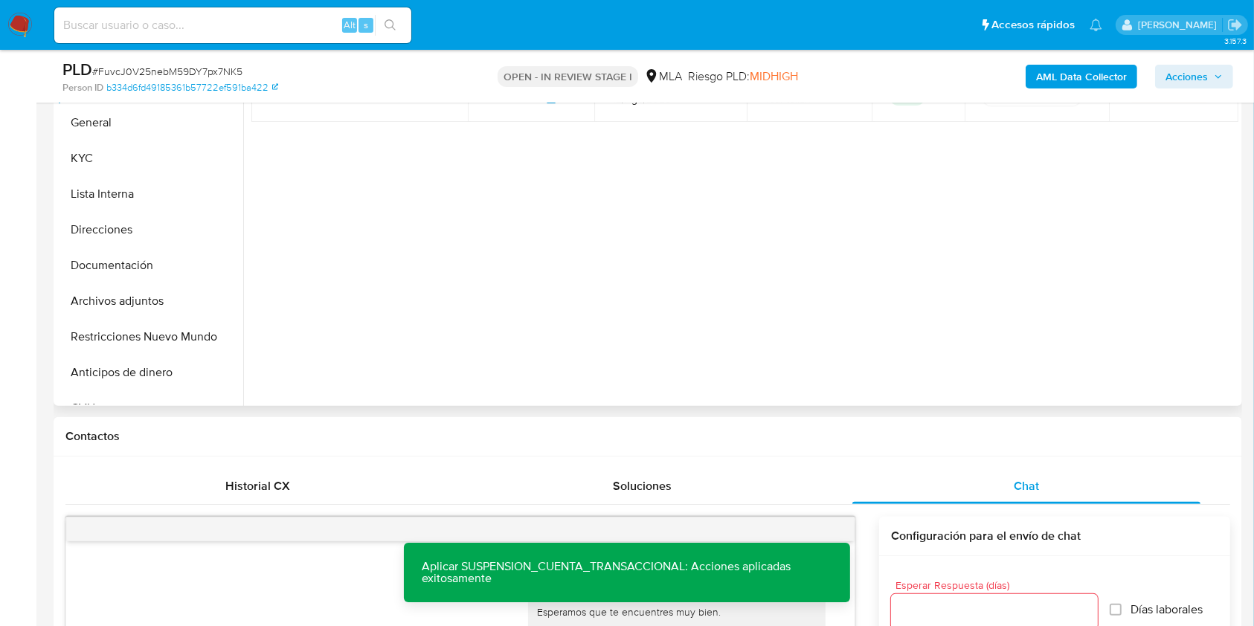
scroll to position [350, 0]
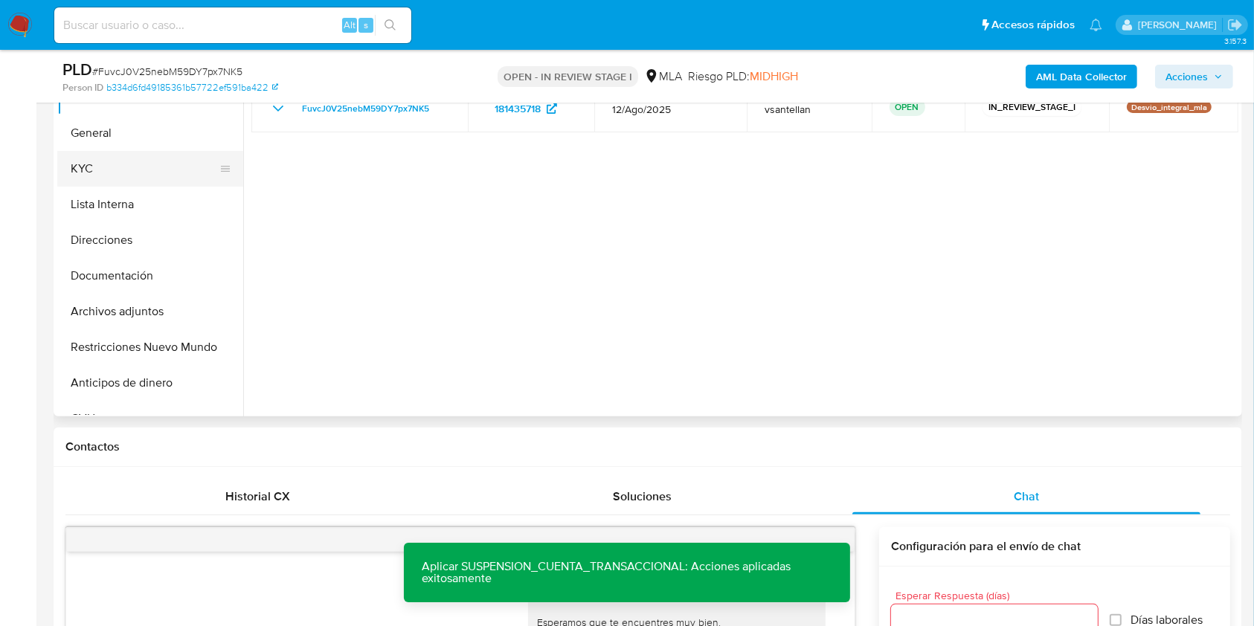
click at [158, 176] on button "KYC" at bounding box center [144, 169] width 174 height 36
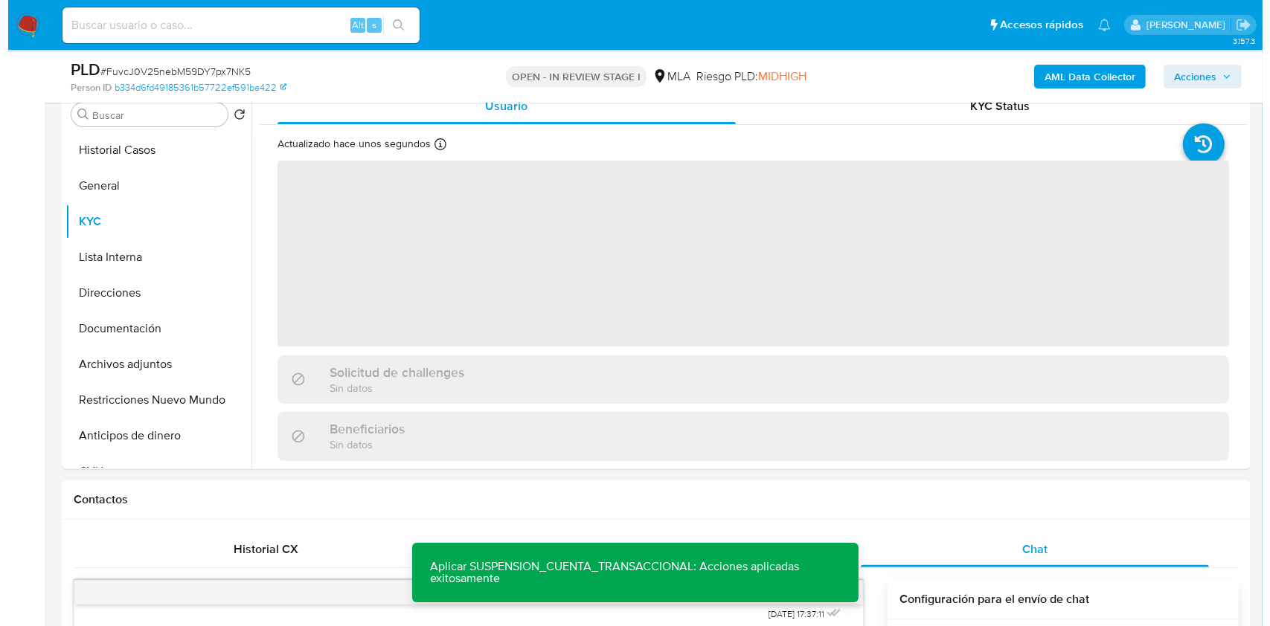
scroll to position [257, 0]
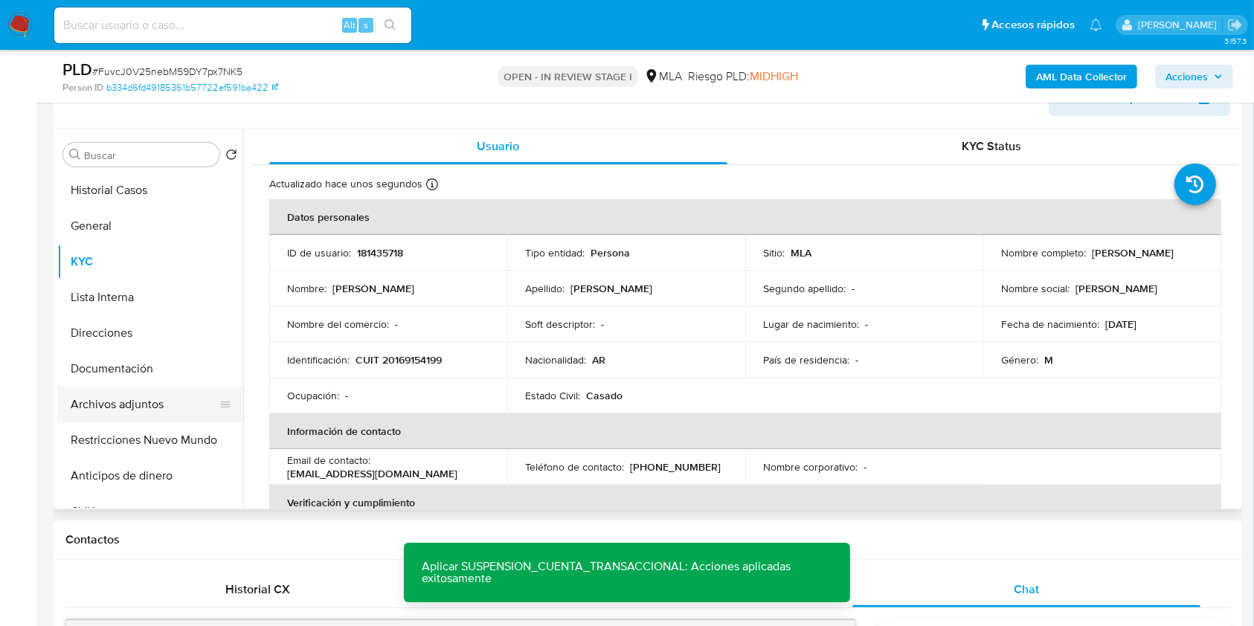
click at [175, 405] on button "Archivos adjuntos" at bounding box center [144, 405] width 174 height 36
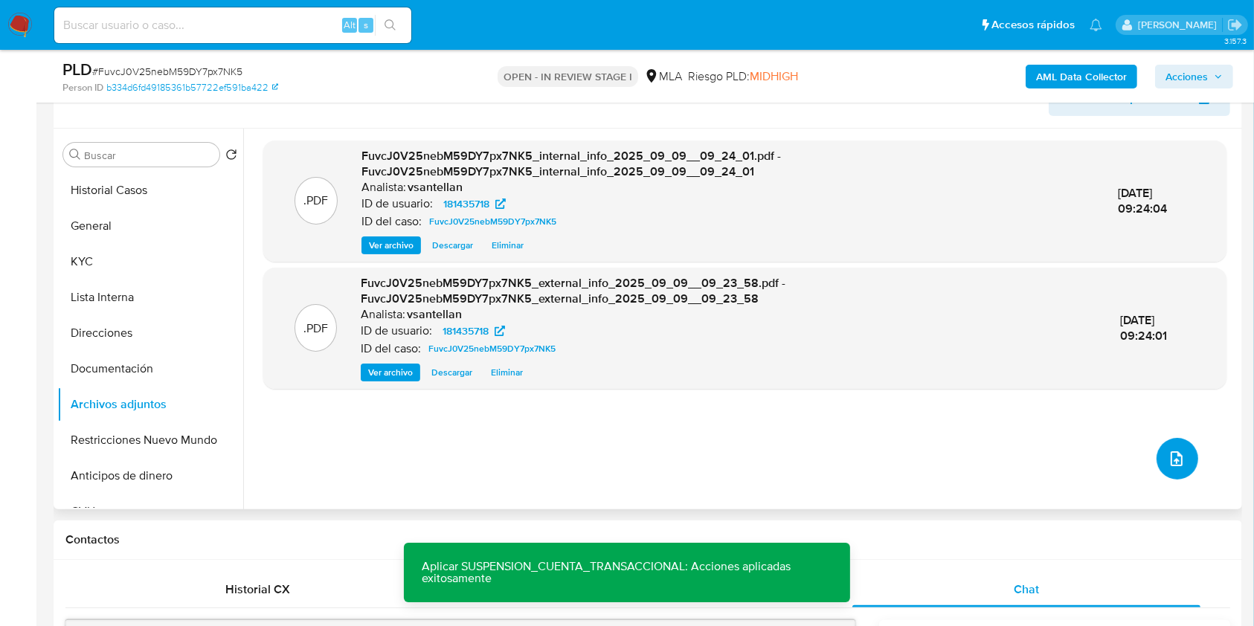
click at [1175, 458] on icon "upload-file" at bounding box center [1177, 459] width 18 height 18
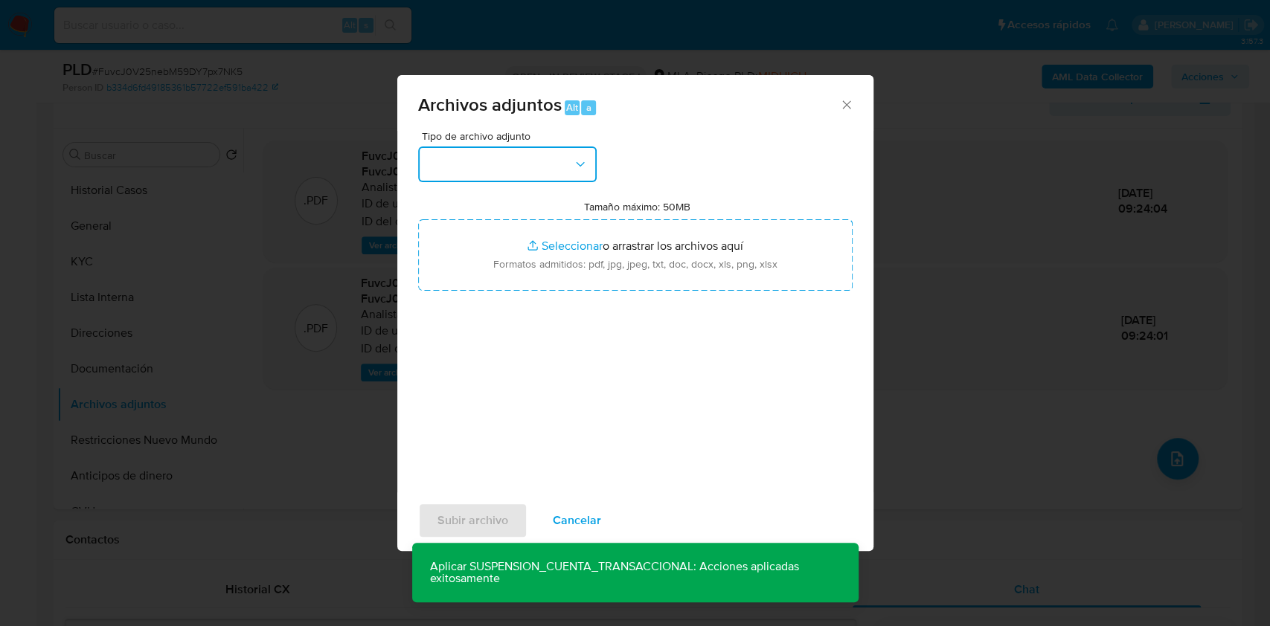
click at [556, 179] on button "button" at bounding box center [507, 165] width 179 height 36
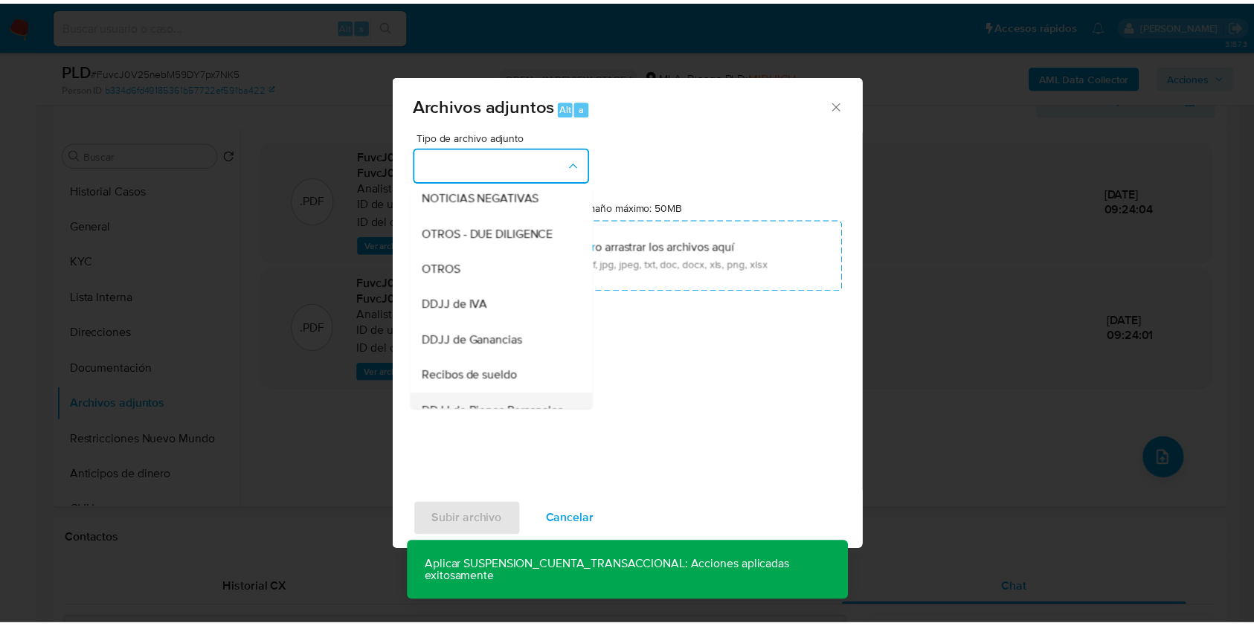
scroll to position [298, 0]
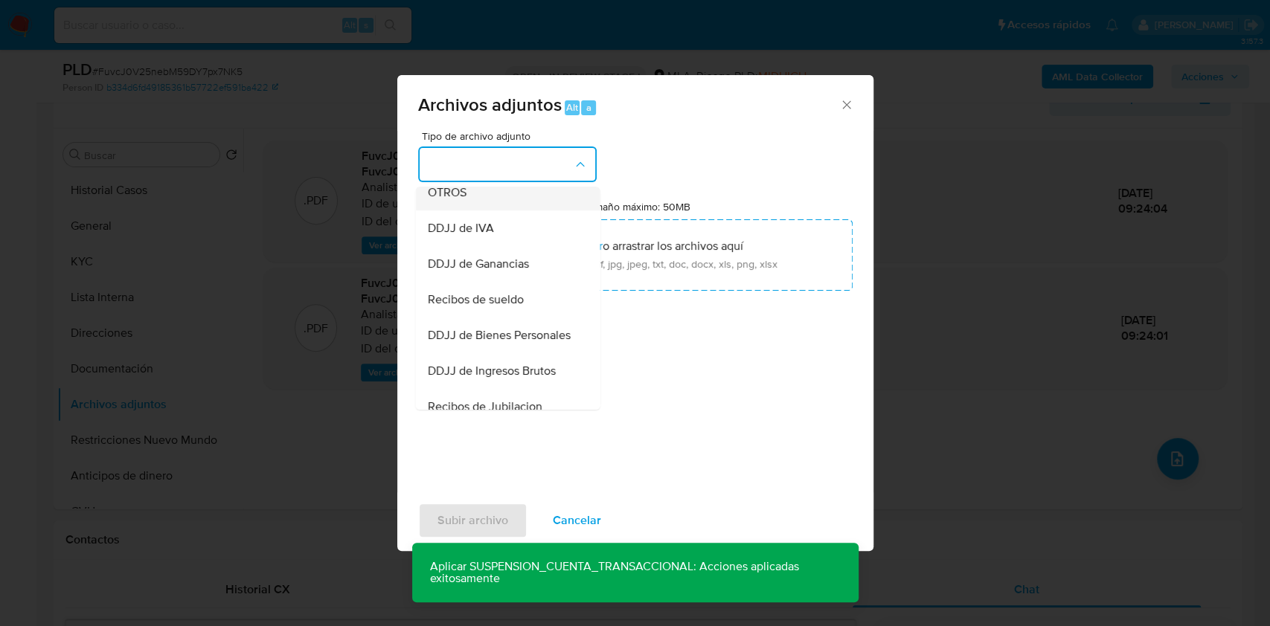
click at [480, 210] on div "OTROS" at bounding box center [503, 193] width 152 height 36
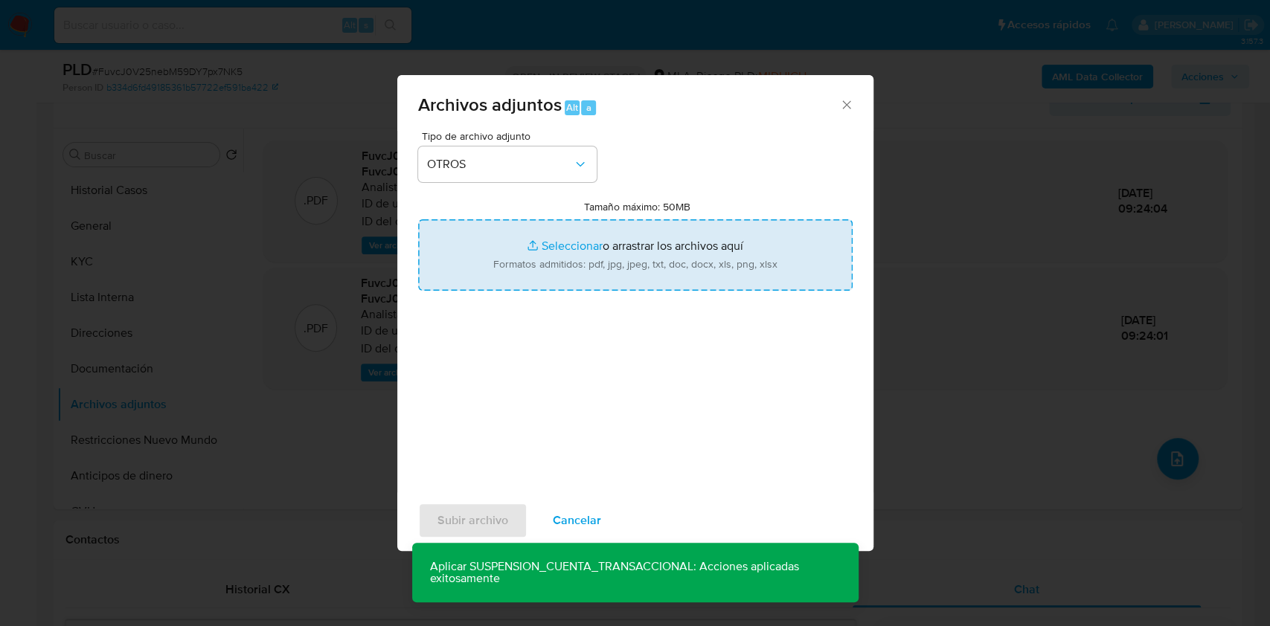
click at [564, 248] on input "Tamaño máximo: 50MB Seleccionar archivos" at bounding box center [635, 254] width 434 height 71
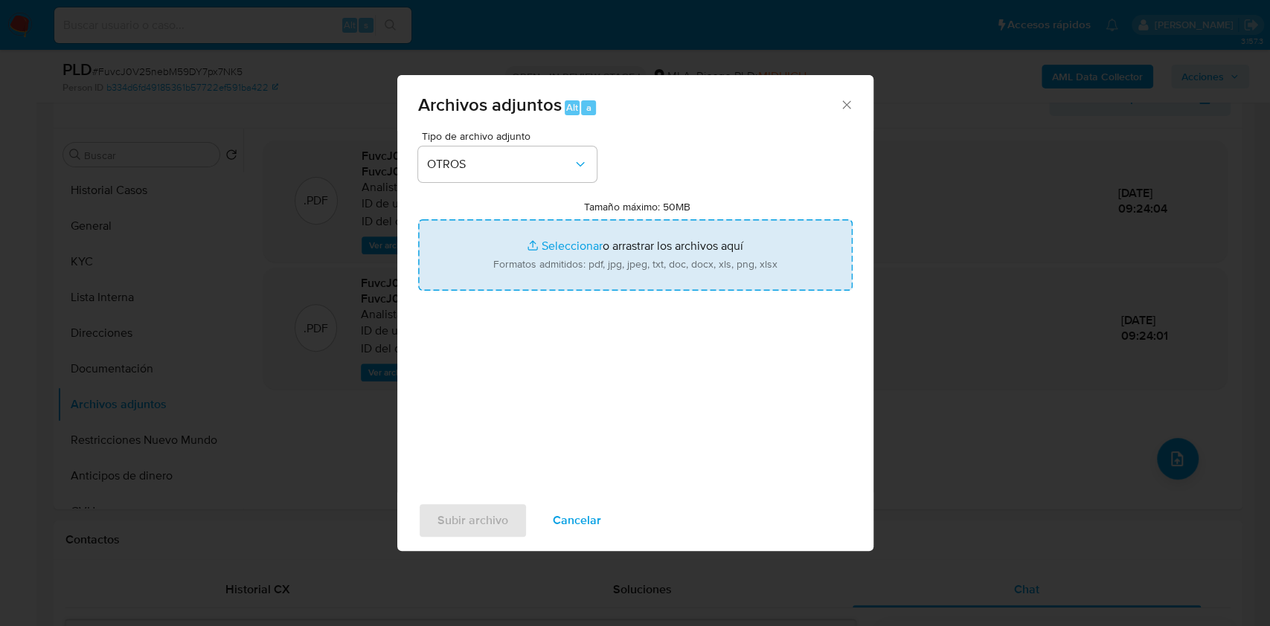
type input "C:\fakepath\Caselog FuvcJ0V25nebM59DY7px7NK5_2025_08_19_06_32_11.docx"
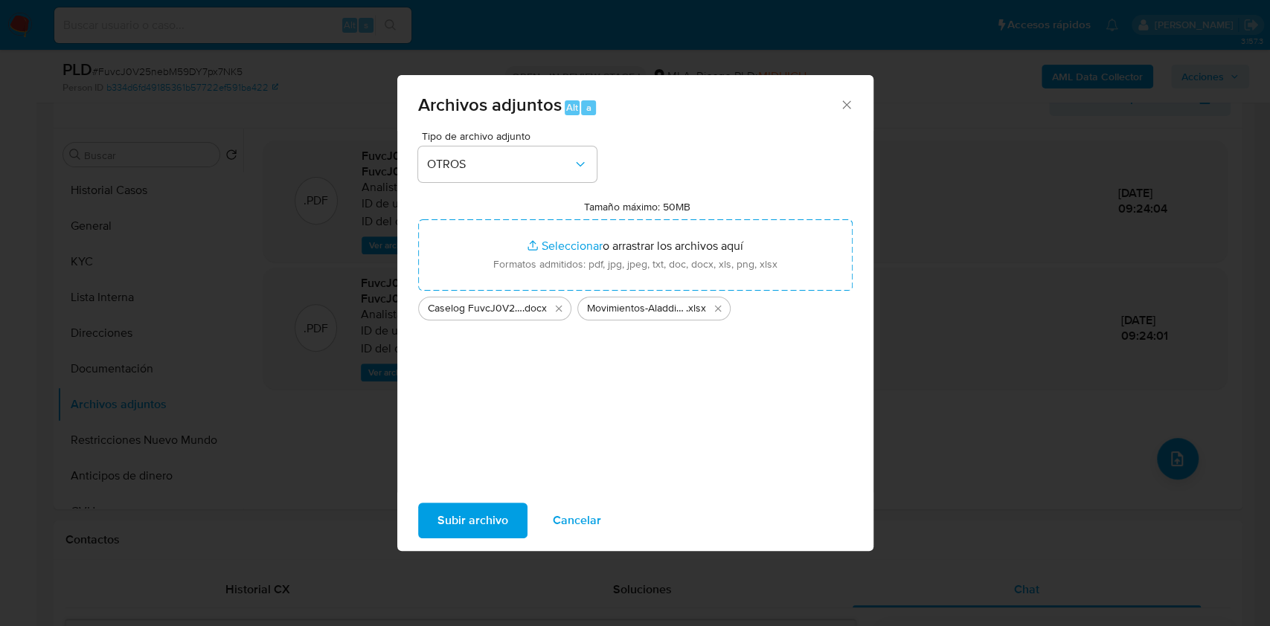
click at [488, 510] on span "Subir archivo" at bounding box center [472, 520] width 71 height 33
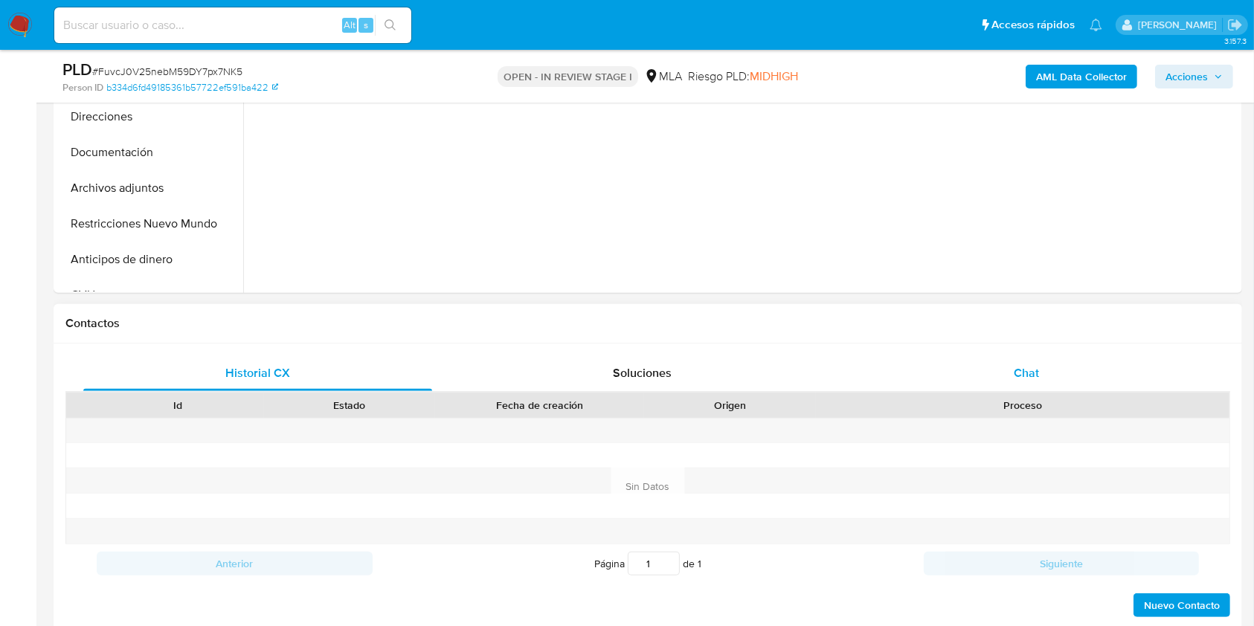
scroll to position [476, 0]
click at [1100, 367] on div "Chat" at bounding box center [1026, 371] width 349 height 36
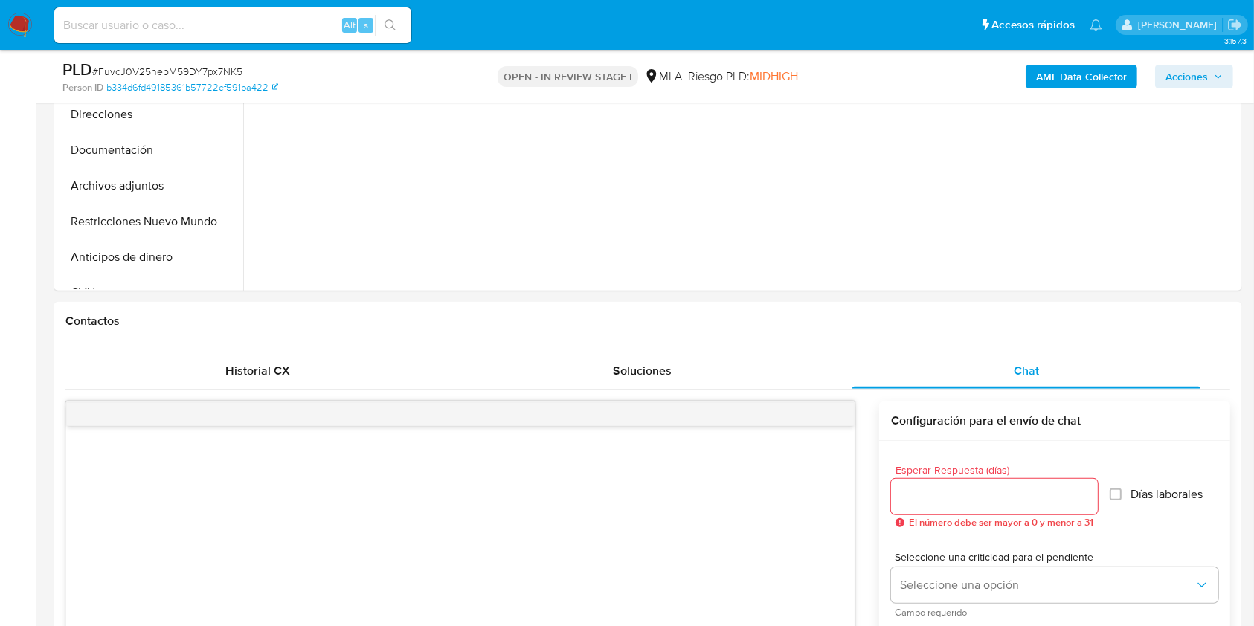
select select "10"
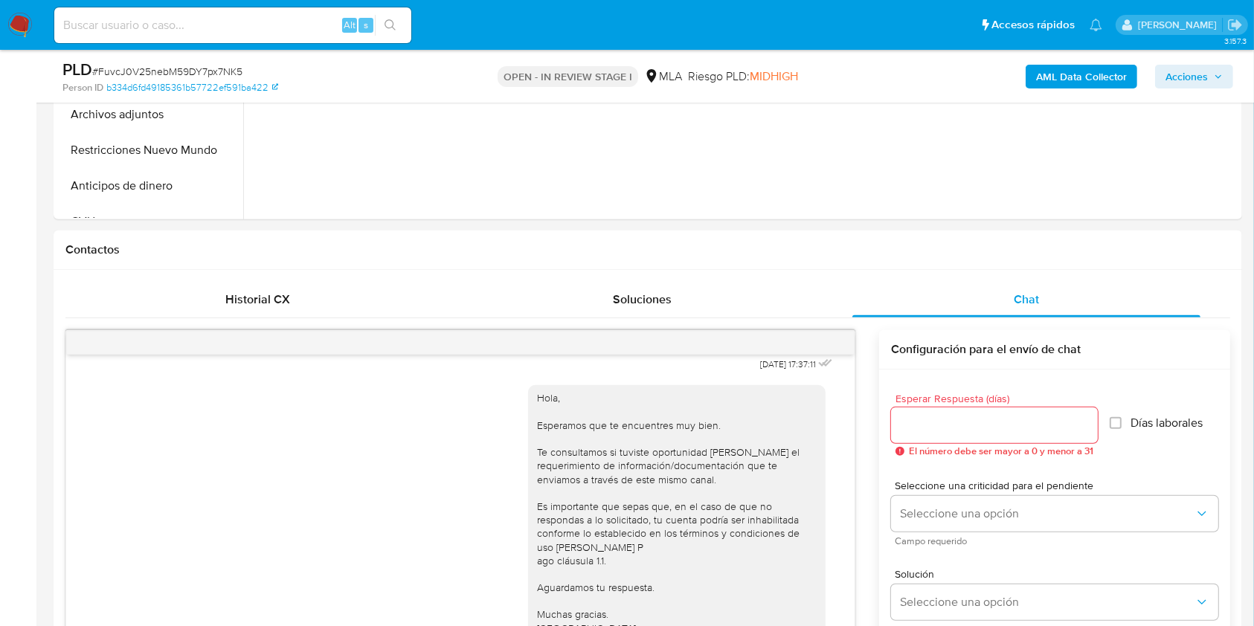
scroll to position [381, 0]
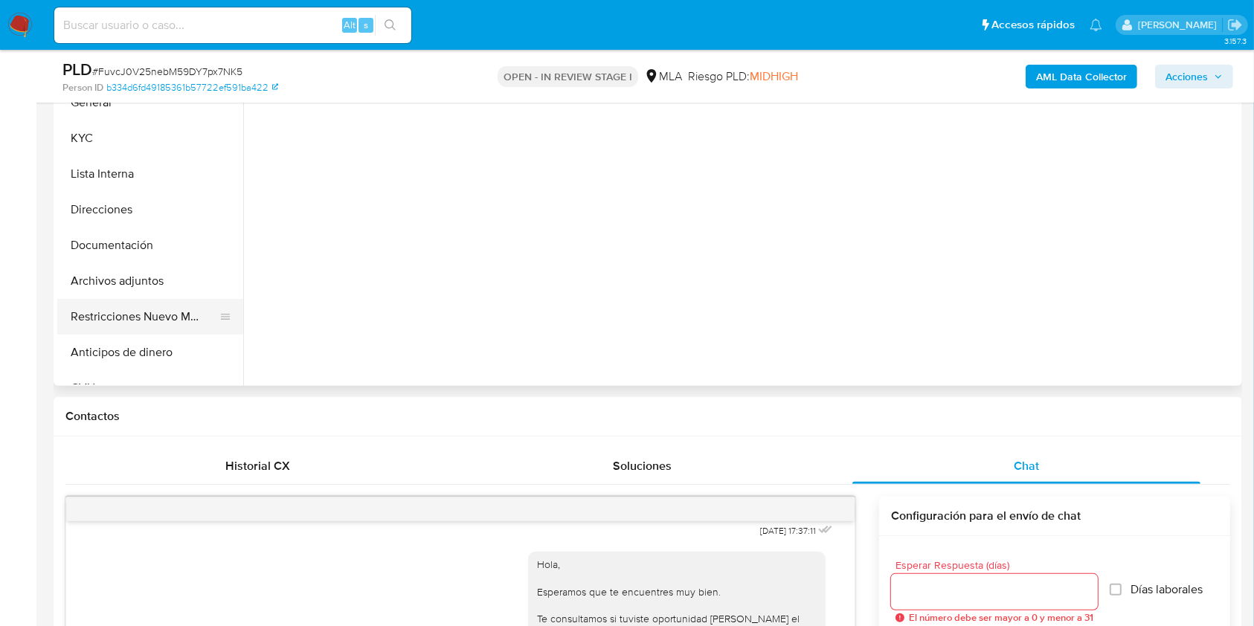
click at [77, 312] on button "Restricciones Nuevo Mundo" at bounding box center [144, 317] width 174 height 36
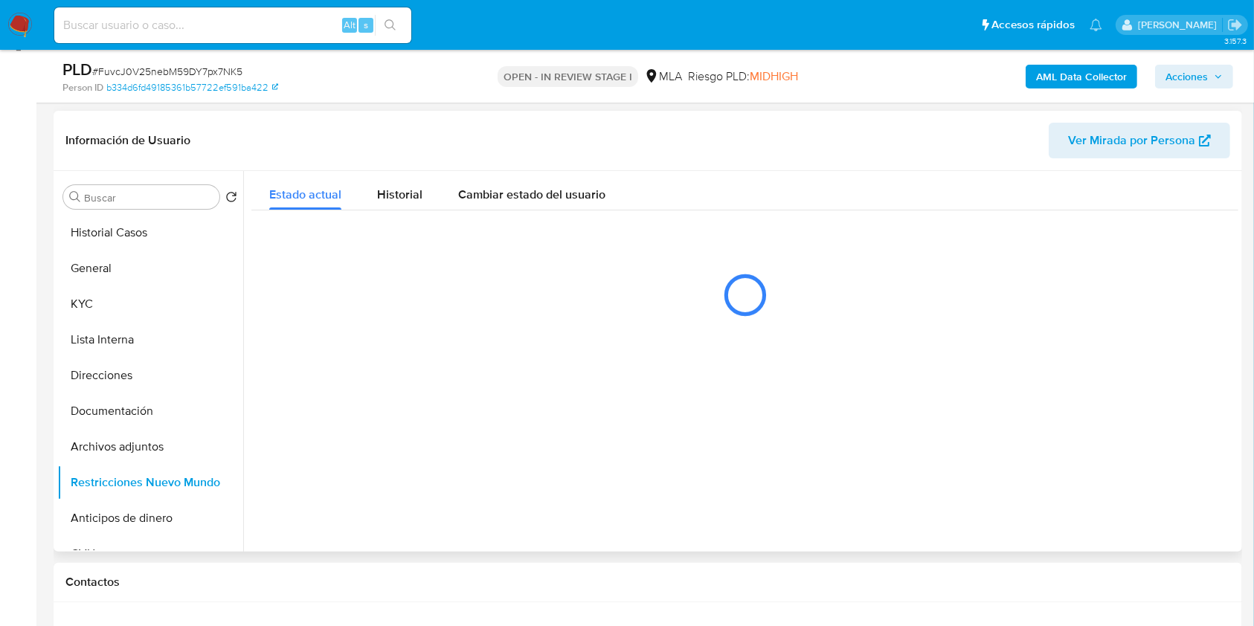
scroll to position [211, 0]
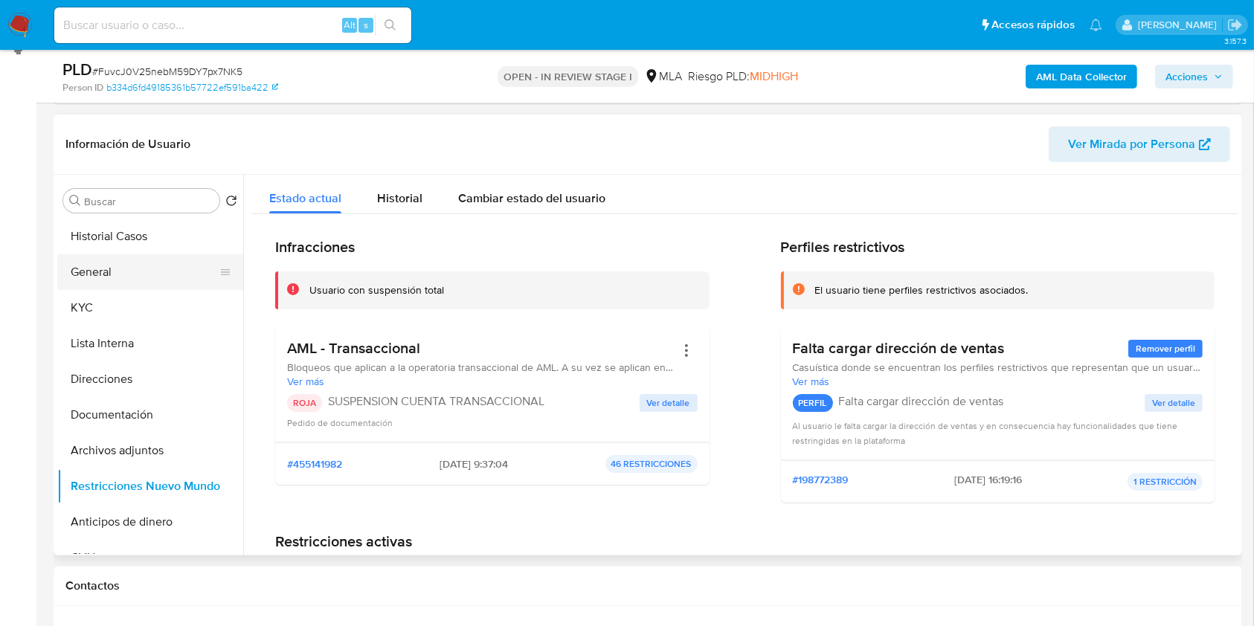
click at [131, 270] on button "General" at bounding box center [144, 272] width 174 height 36
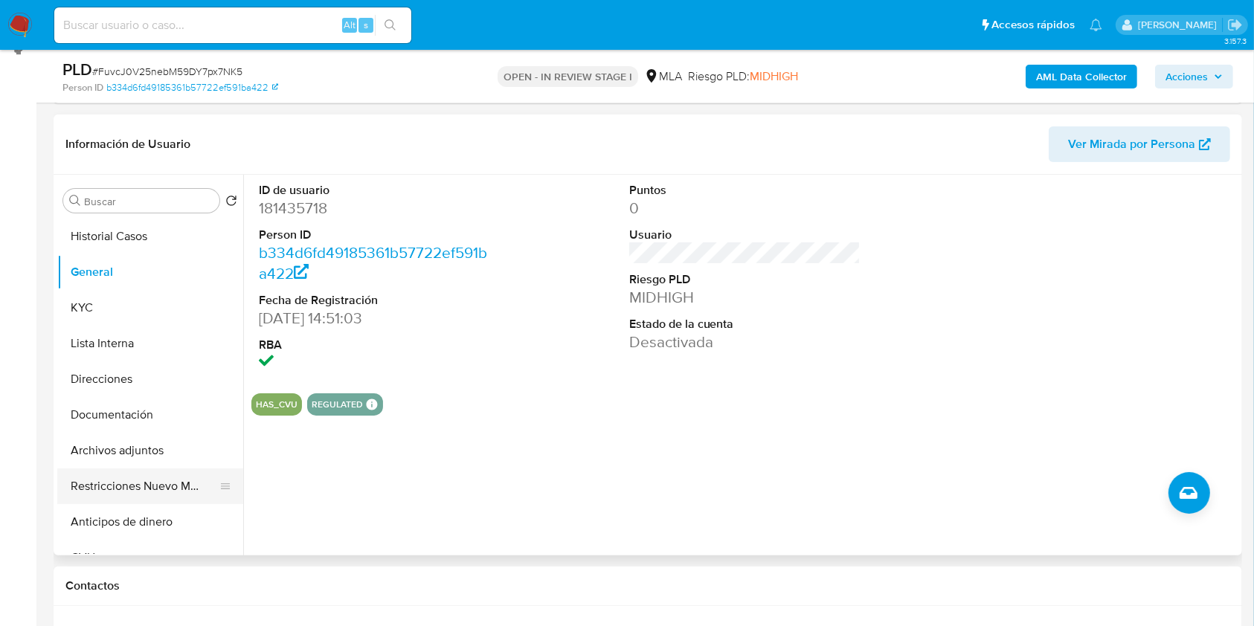
click at [139, 479] on button "Restricciones Nuevo Mundo" at bounding box center [144, 487] width 174 height 36
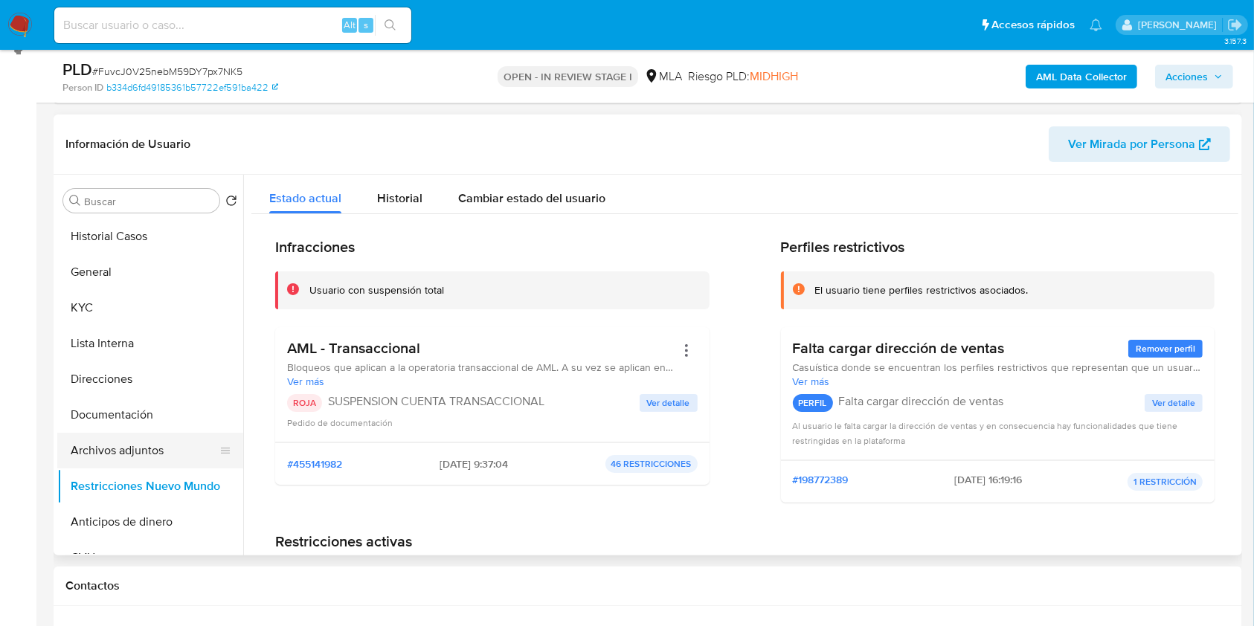
click at [144, 449] on button "Archivos adjuntos" at bounding box center [144, 451] width 174 height 36
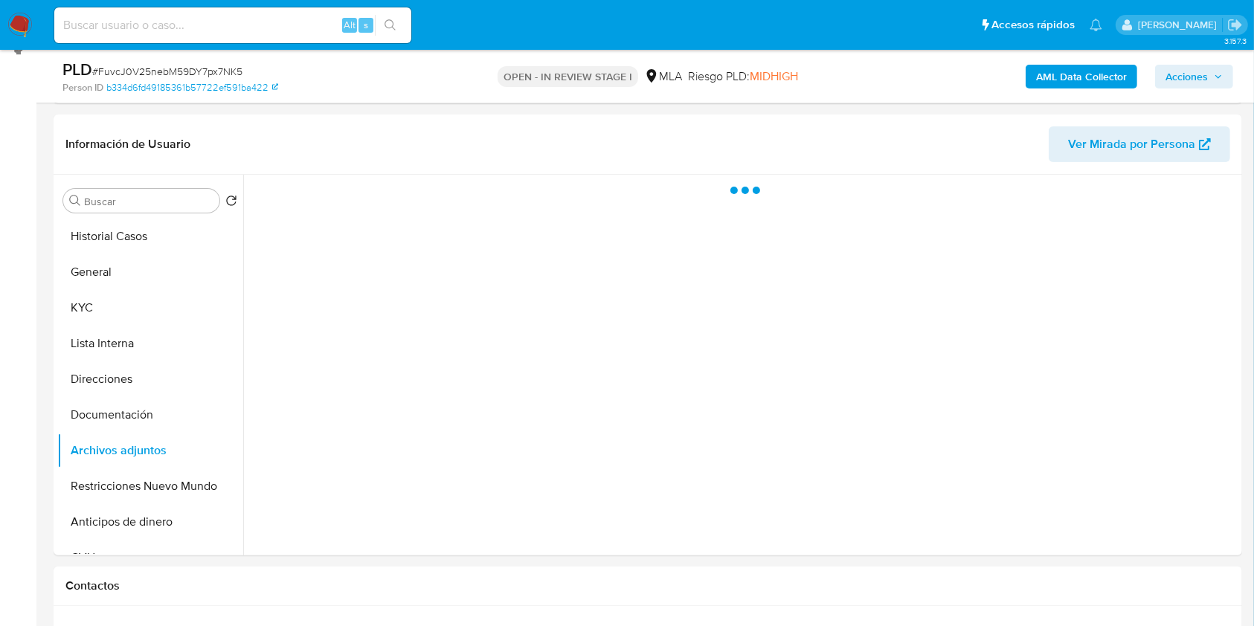
click at [1220, 69] on span "Acciones" at bounding box center [1194, 76] width 57 height 21
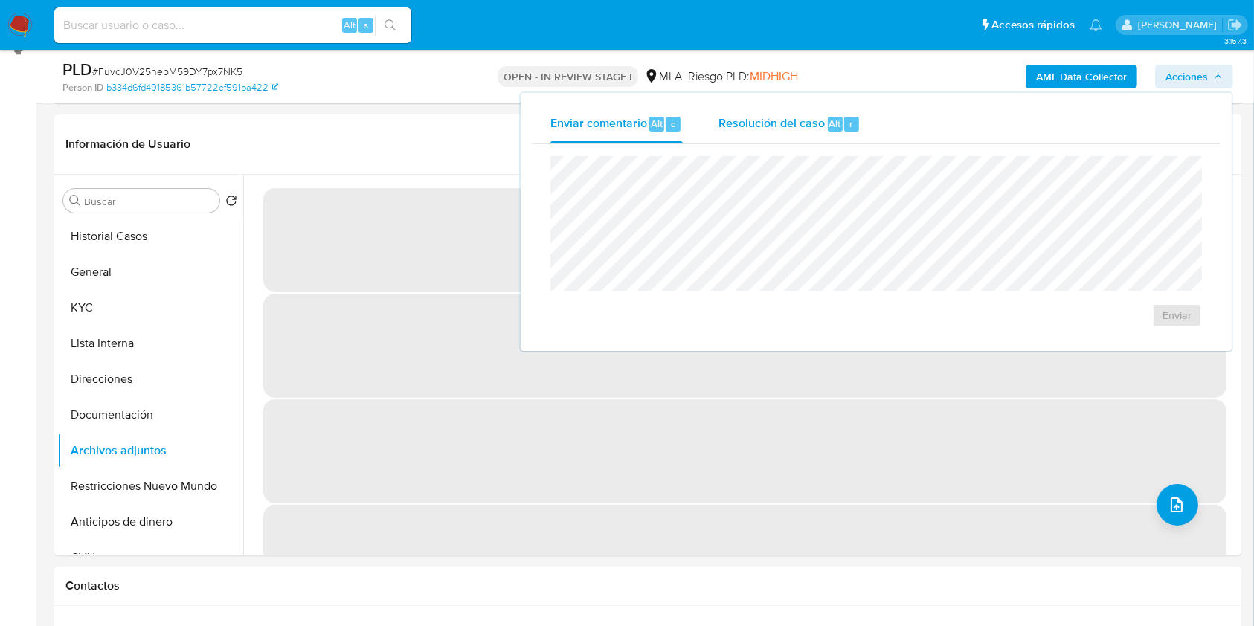
click at [773, 123] on span "Resolución del caso" at bounding box center [772, 123] width 106 height 17
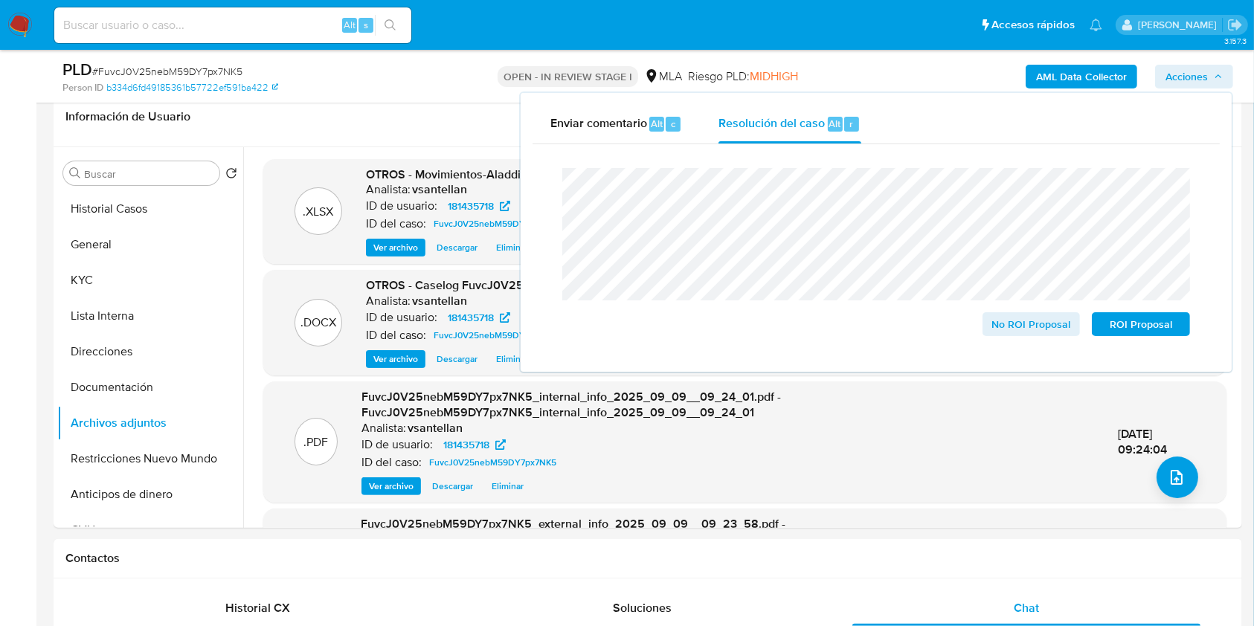
scroll to position [242, 0]
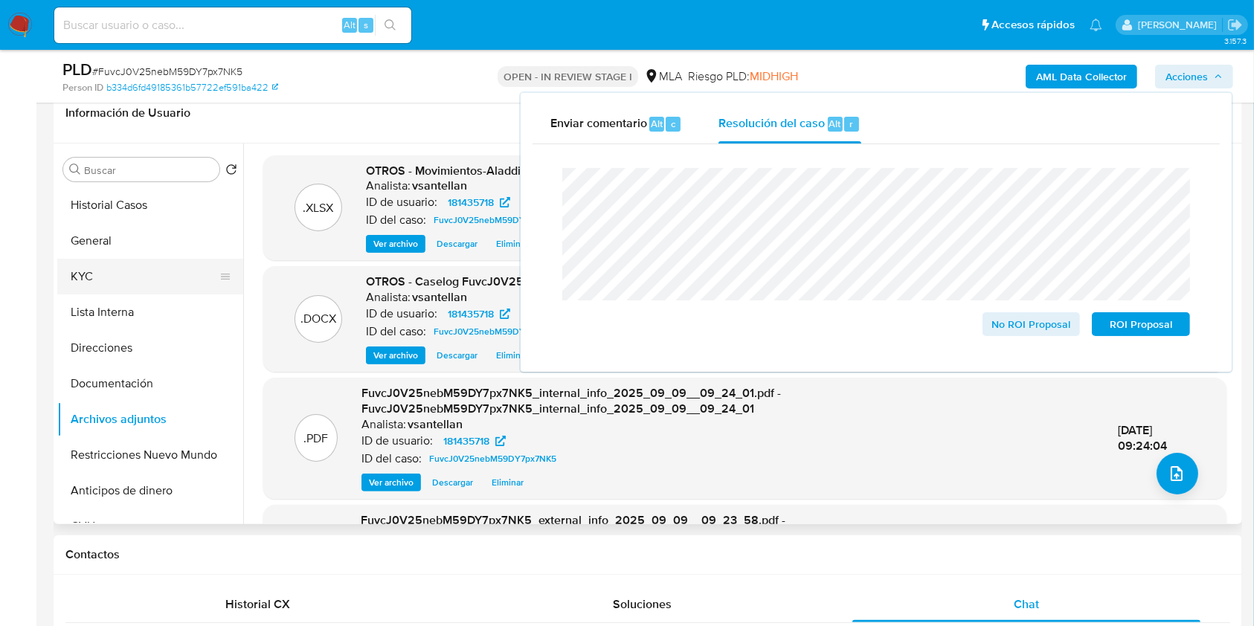
drag, startPoint x: 147, startPoint y: 245, endPoint x: 149, endPoint y: 274, distance: 28.4
click at [147, 245] on button "General" at bounding box center [150, 241] width 186 height 36
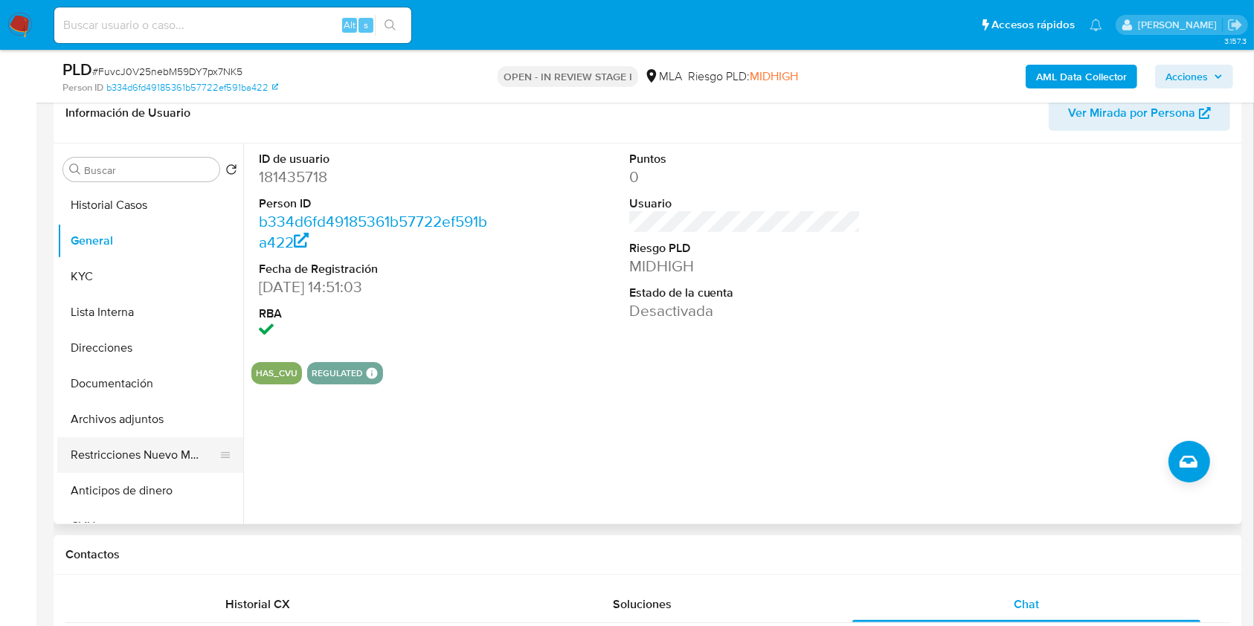
click at [128, 449] on button "Restricciones Nuevo Mundo" at bounding box center [144, 455] width 174 height 36
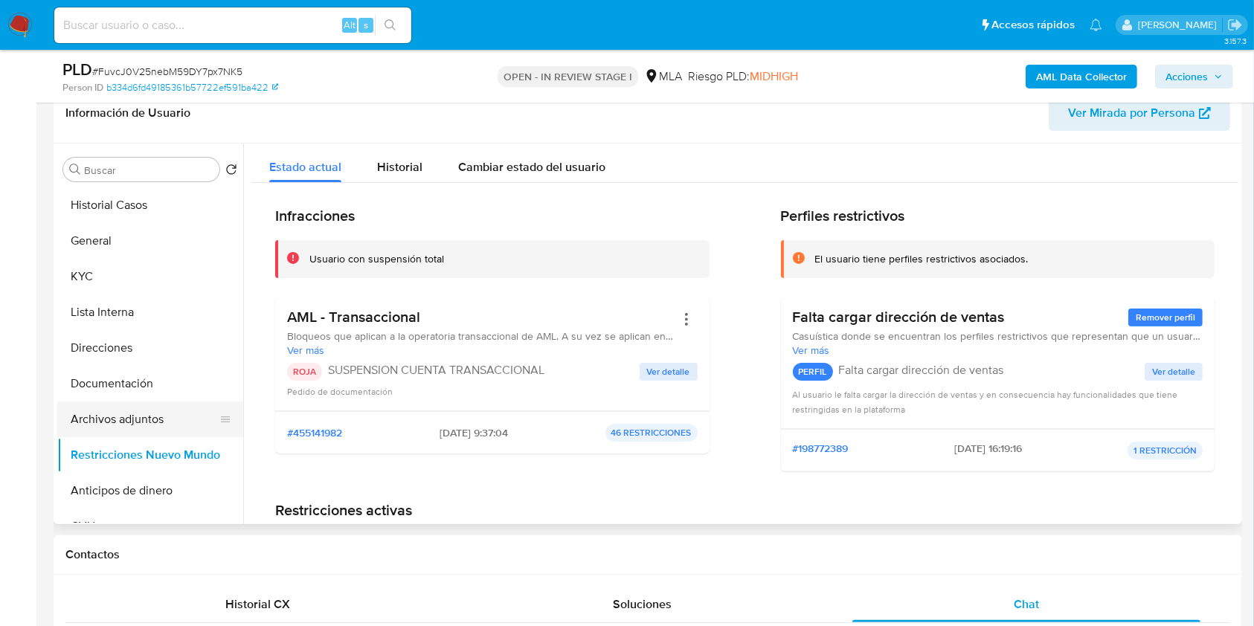
click at [138, 414] on button "Archivos adjuntos" at bounding box center [144, 420] width 174 height 36
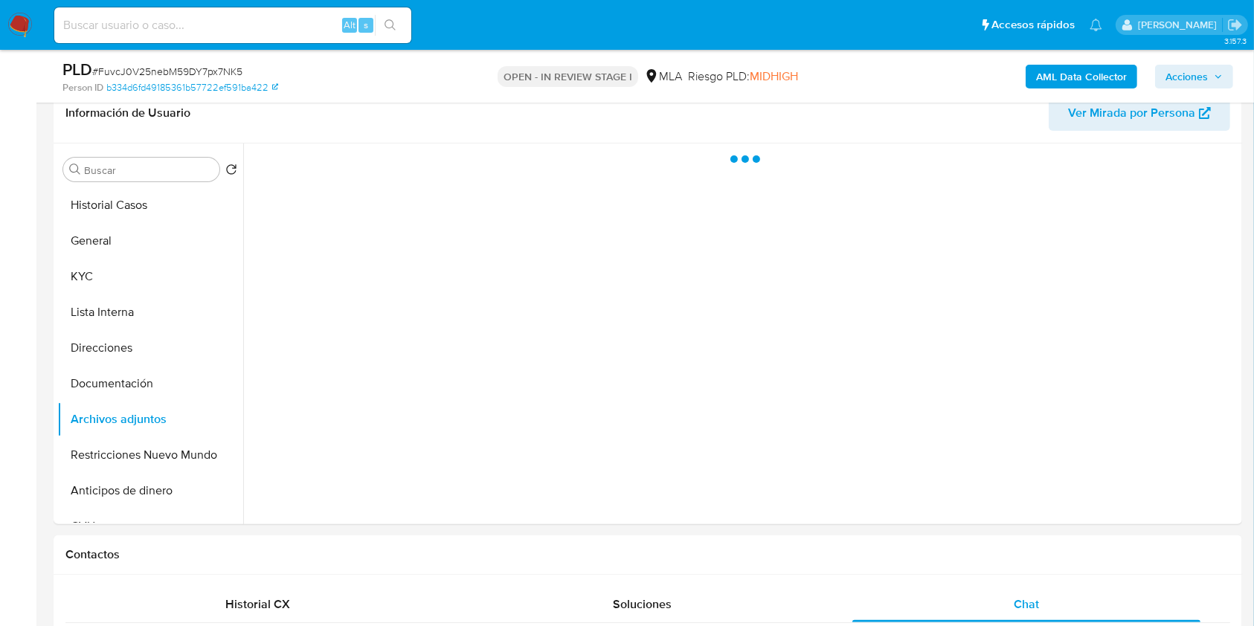
click at [1203, 84] on span "Acciones" at bounding box center [1187, 77] width 42 height 24
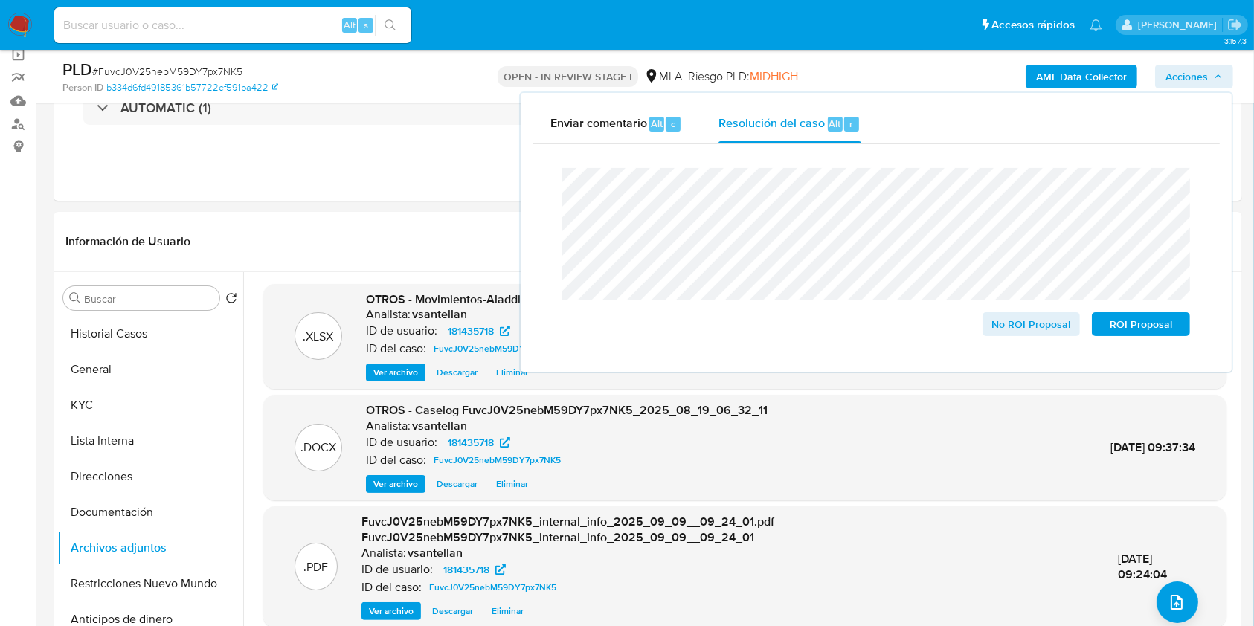
scroll to position [118, 0]
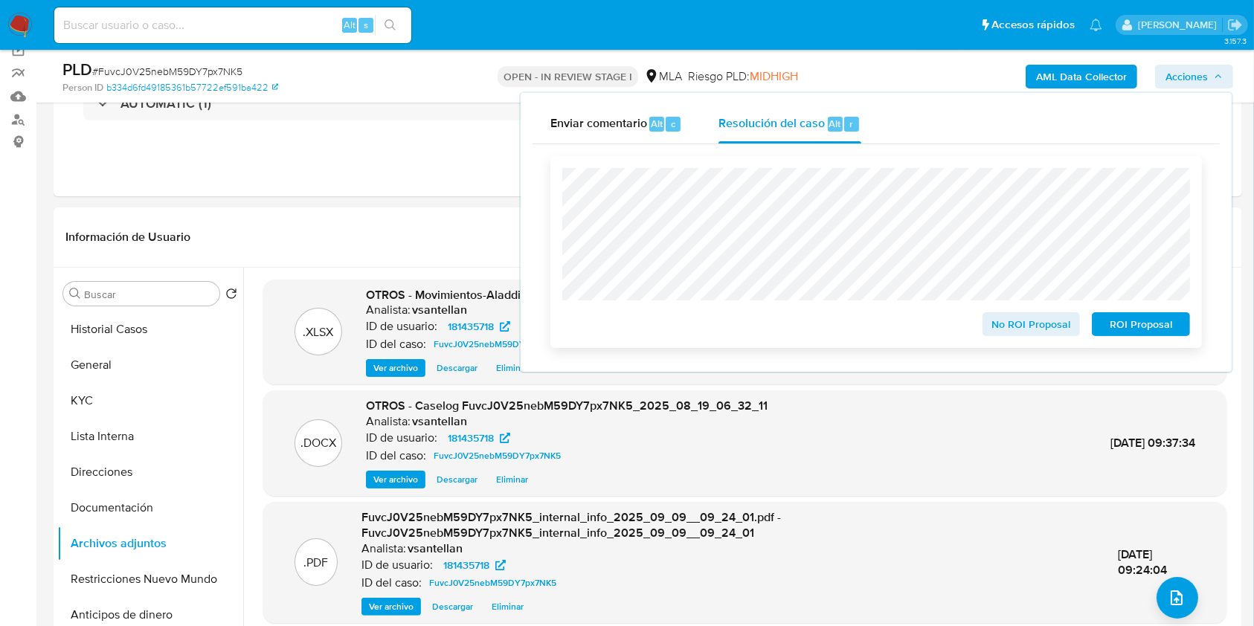
click at [1161, 326] on span "ROI Proposal" at bounding box center [1140, 324] width 77 height 21
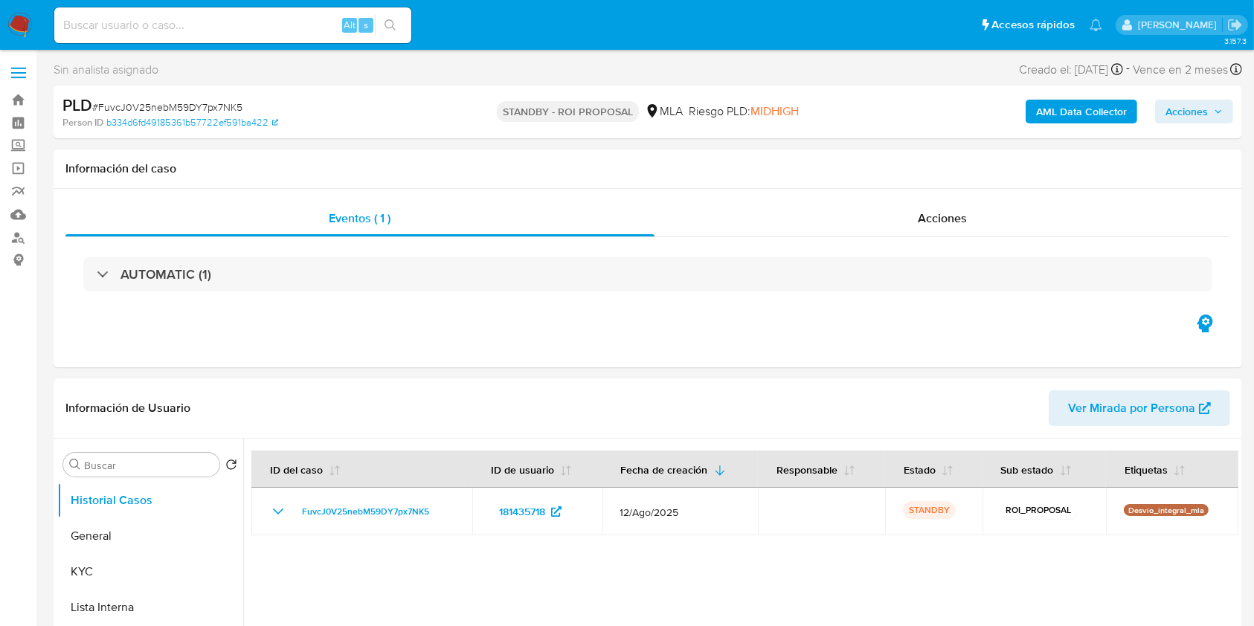
select select "10"
click at [871, 600] on div at bounding box center [740, 629] width 995 height 381
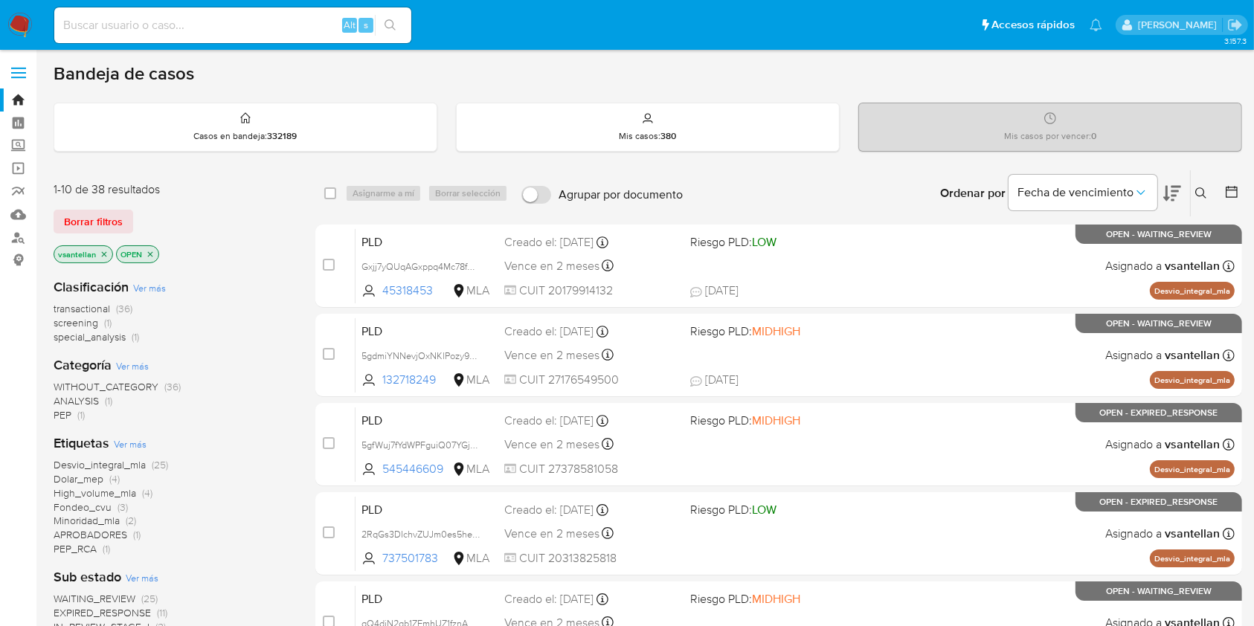
click at [1201, 193] on icon at bounding box center [1201, 193] width 12 height 12
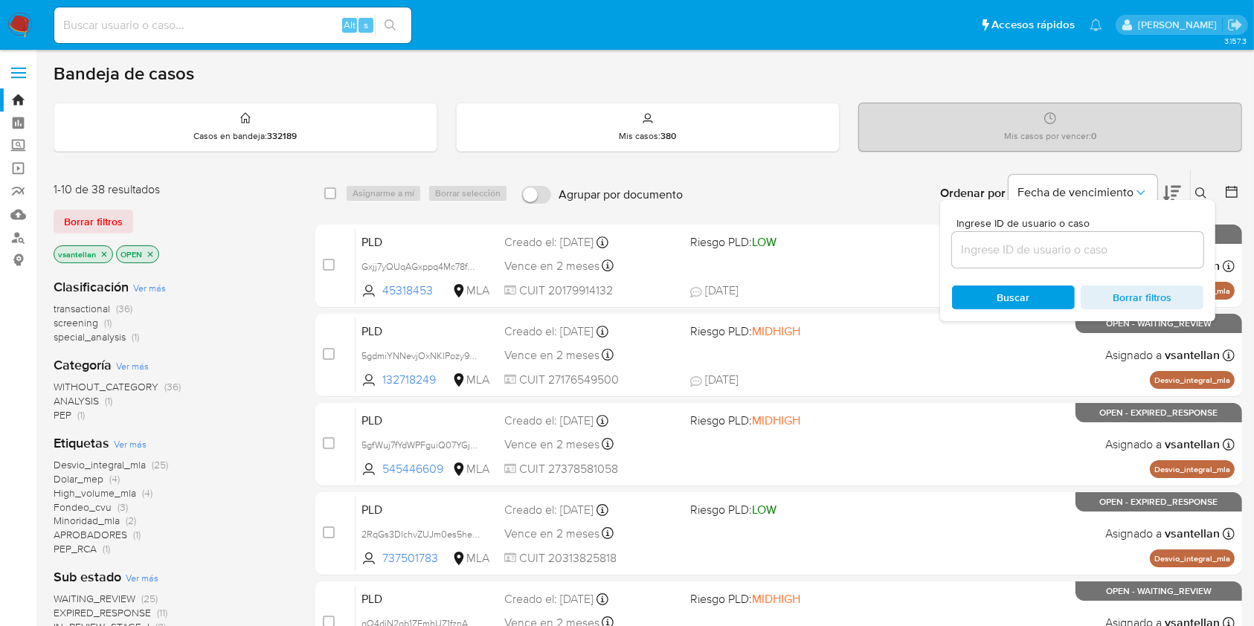
click at [1092, 245] on input at bounding box center [1077, 249] width 251 height 19
type input "132718249"
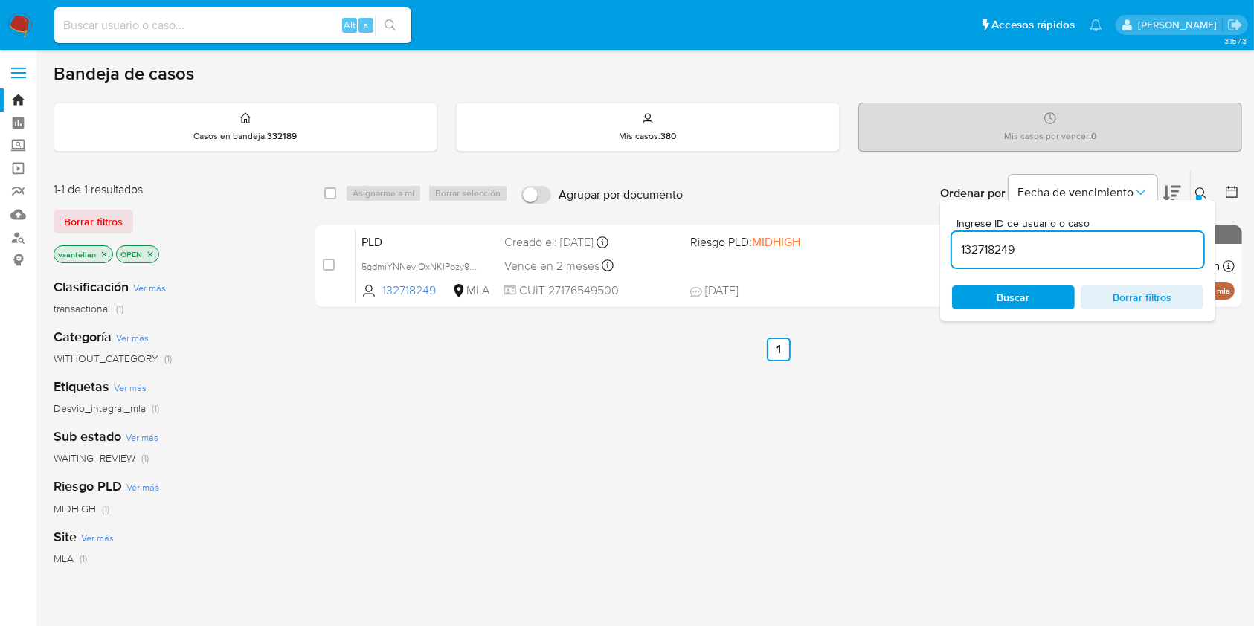
click at [1201, 188] on icon at bounding box center [1201, 193] width 12 height 12
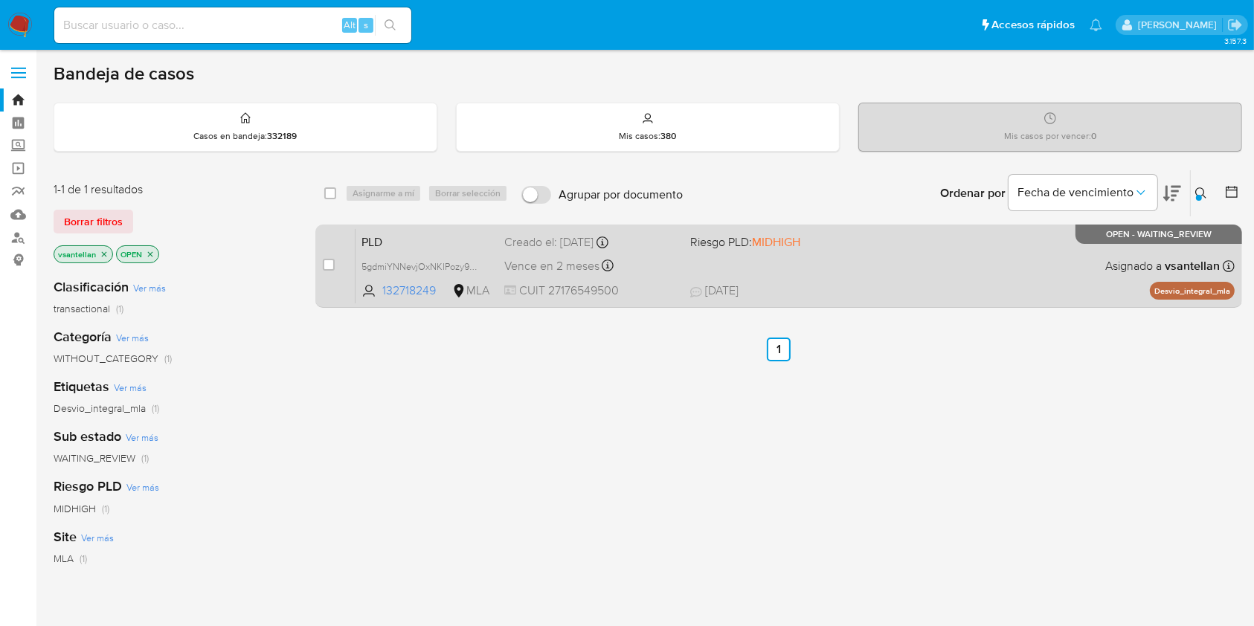
click at [1011, 263] on div "PLD 5gdmiYNNevjOxNKlPozy90nW 132718249 MLA Riesgo PLD: MIDHIGH Creado el: [DATE…" at bounding box center [795, 265] width 879 height 75
click at [324, 266] on input "checkbox" at bounding box center [329, 265] width 12 height 12
checkbox input "true"
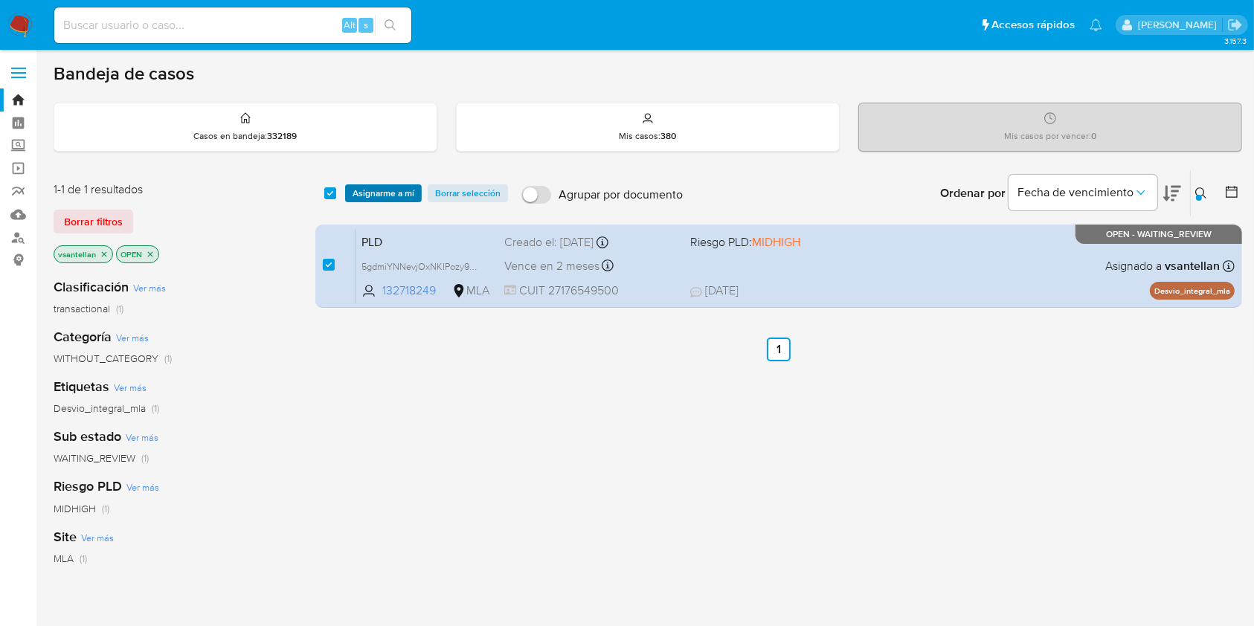
click at [375, 193] on span "Asignarme a mí" at bounding box center [384, 193] width 62 height 15
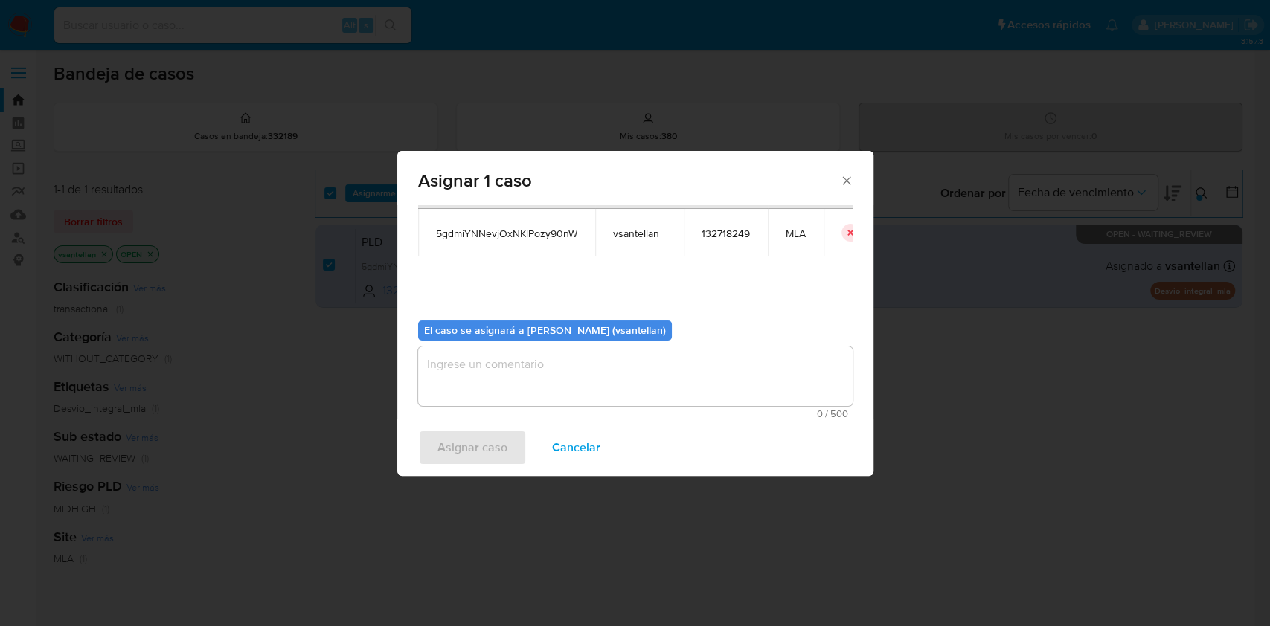
scroll to position [76, 0]
click at [436, 382] on textarea "assign-modal" at bounding box center [635, 376] width 434 height 60
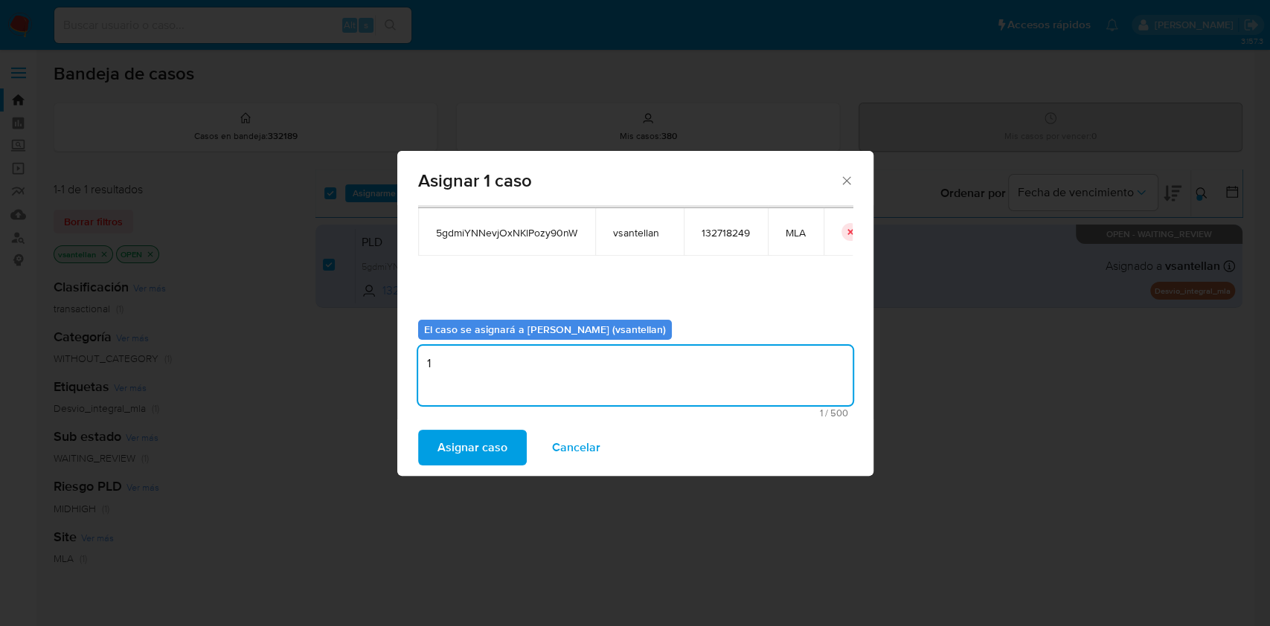
type textarea "1"
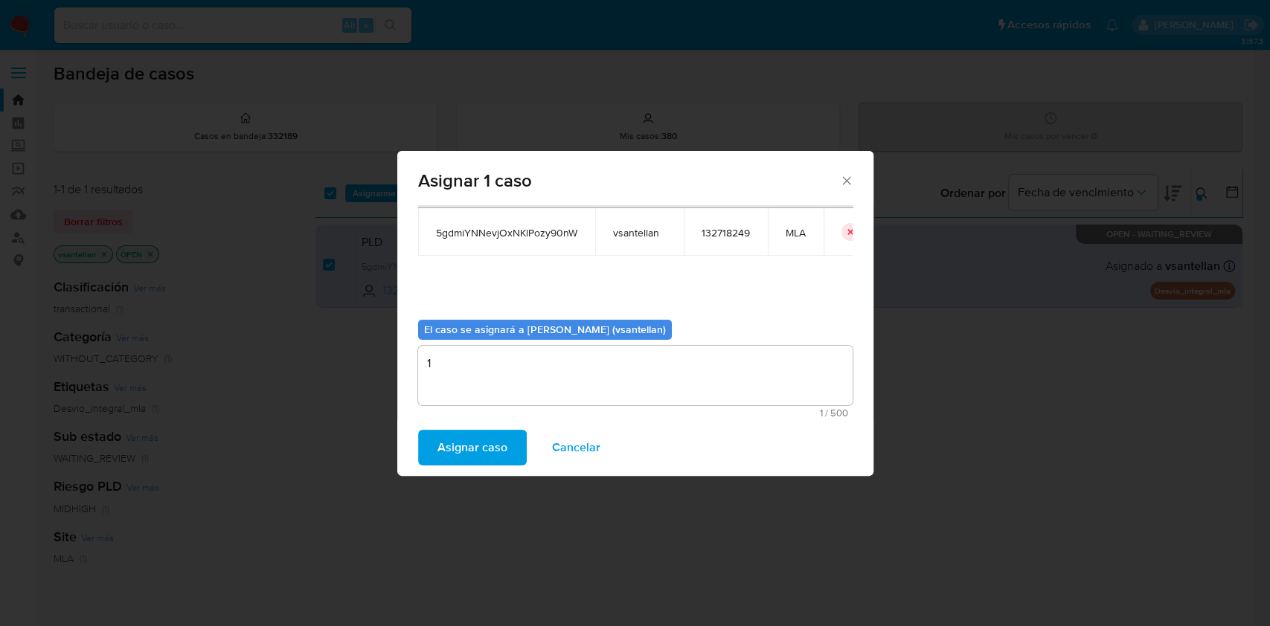
click at [458, 471] on div "Asignar caso Cancelar" at bounding box center [635, 448] width 476 height 57
click at [459, 448] on span "Asignar caso" at bounding box center [472, 447] width 70 height 33
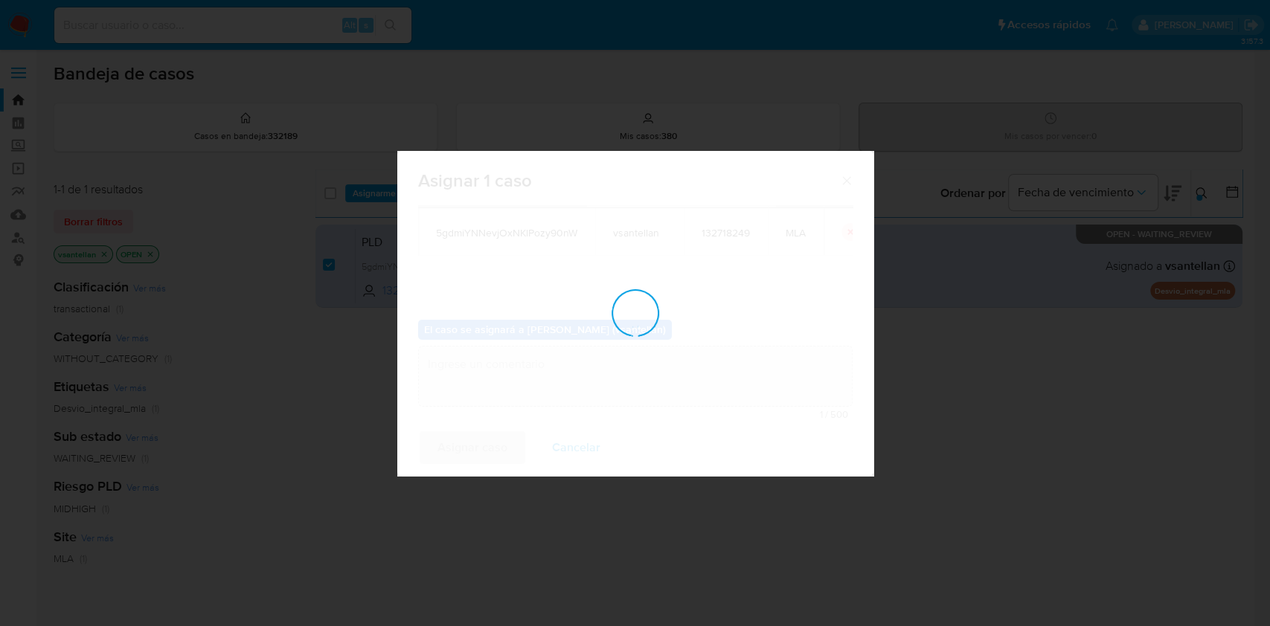
checkbox input "false"
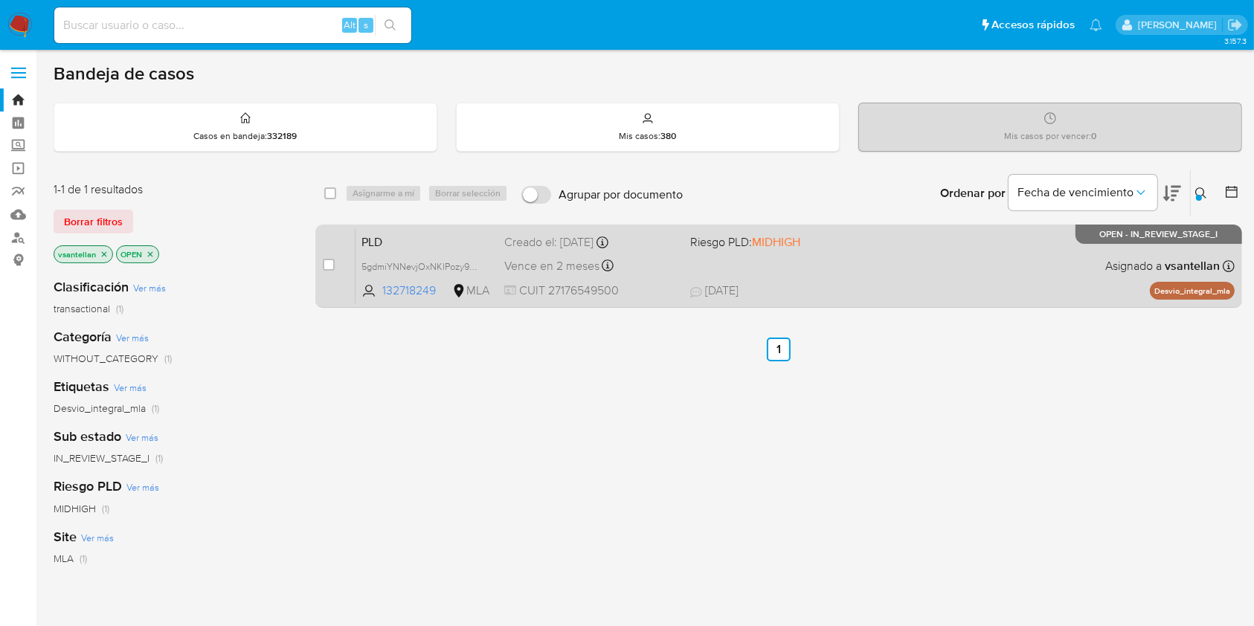
drag, startPoint x: 329, startPoint y: 263, endPoint x: 350, endPoint y: 237, distance: 33.3
click at [328, 263] on input "checkbox" at bounding box center [329, 265] width 12 height 12
checkbox input "true"
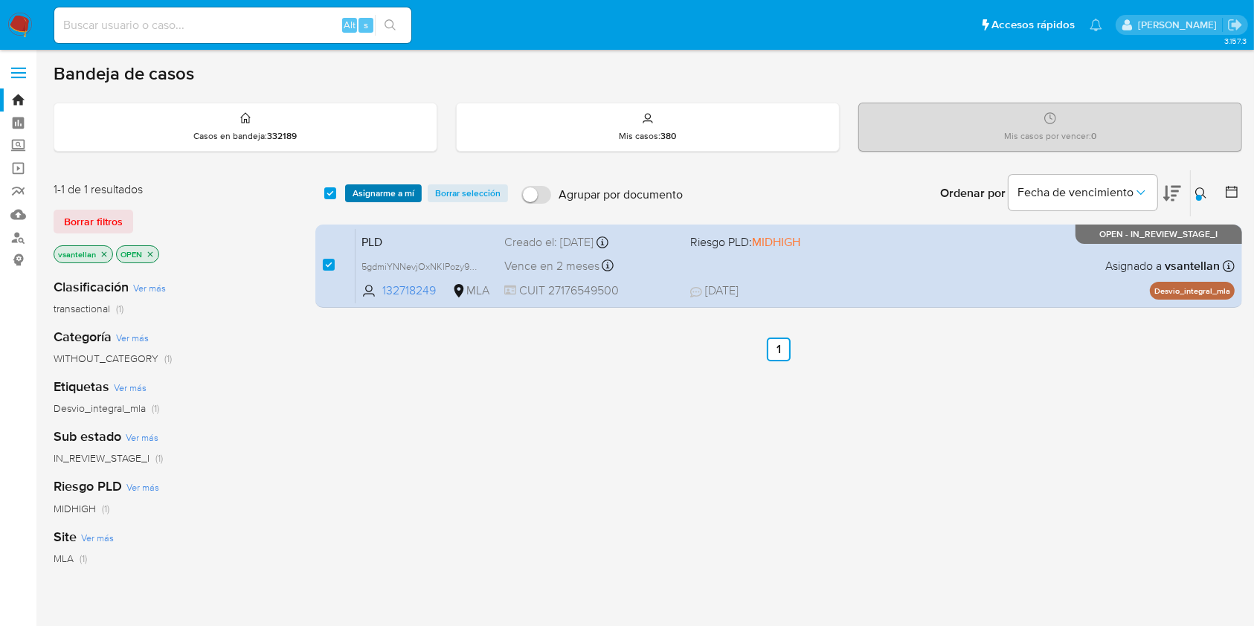
click at [385, 190] on span "Asignarme a mí" at bounding box center [384, 193] width 62 height 15
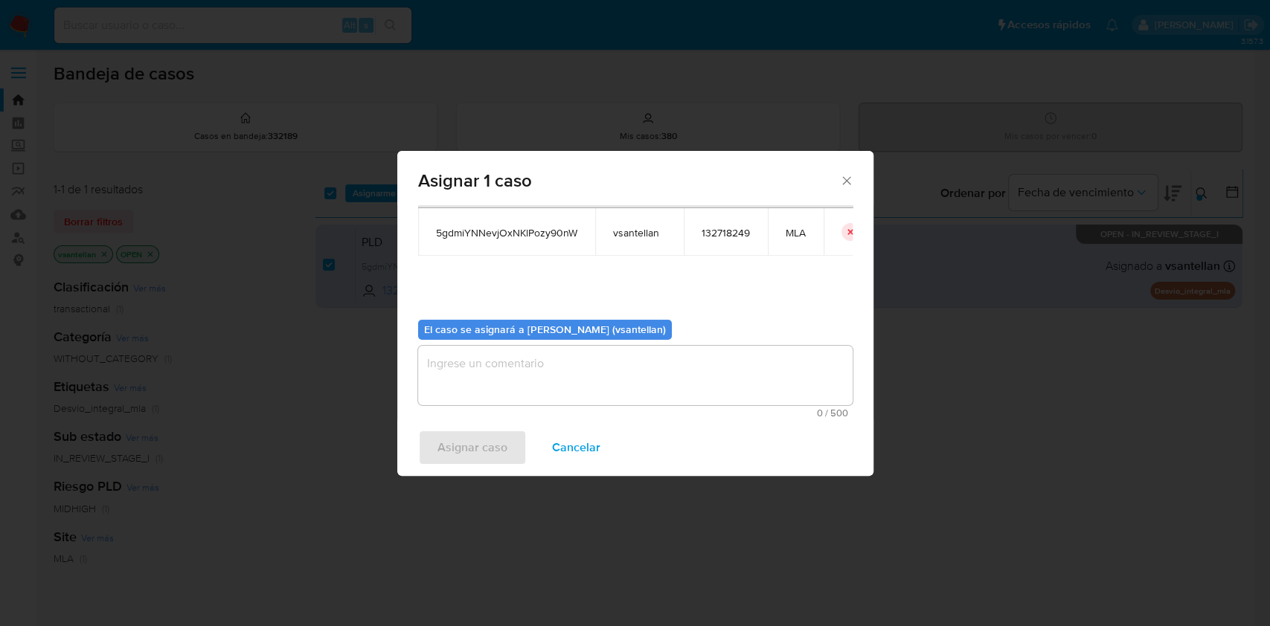
drag, startPoint x: 454, startPoint y: 378, endPoint x: 464, endPoint y: 437, distance: 60.3
click at [454, 378] on textarea "assign-modal" at bounding box center [635, 376] width 434 height 60
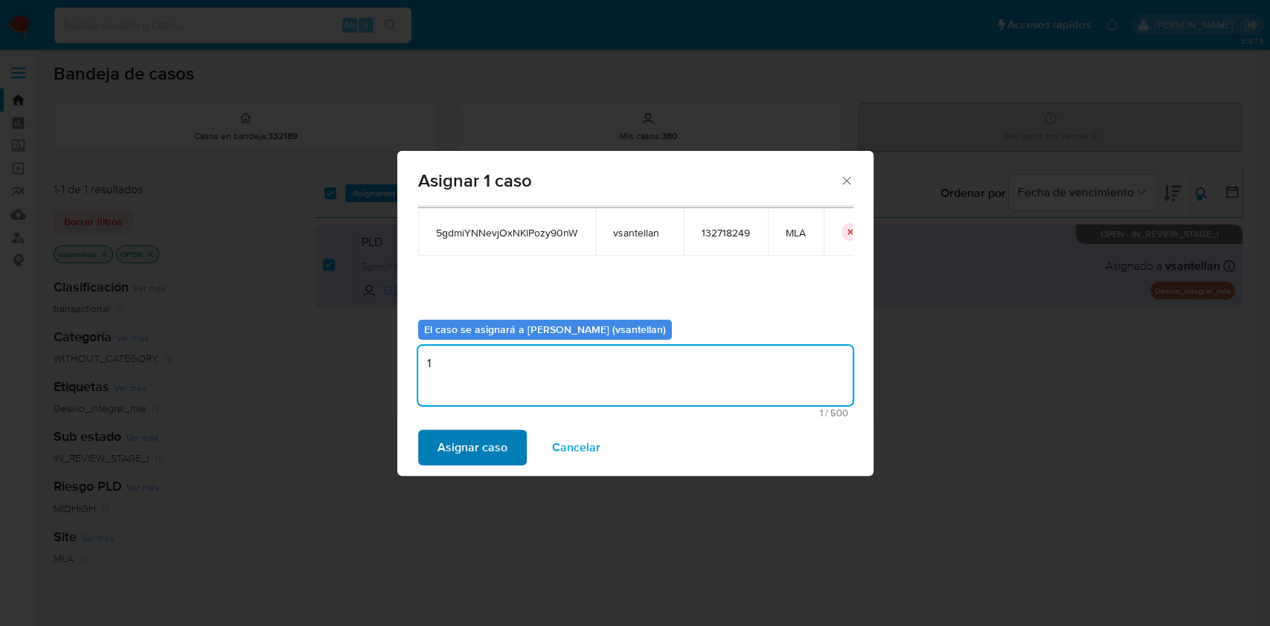
type textarea "1"
click at [463, 449] on span "Asignar caso" at bounding box center [472, 447] width 70 height 33
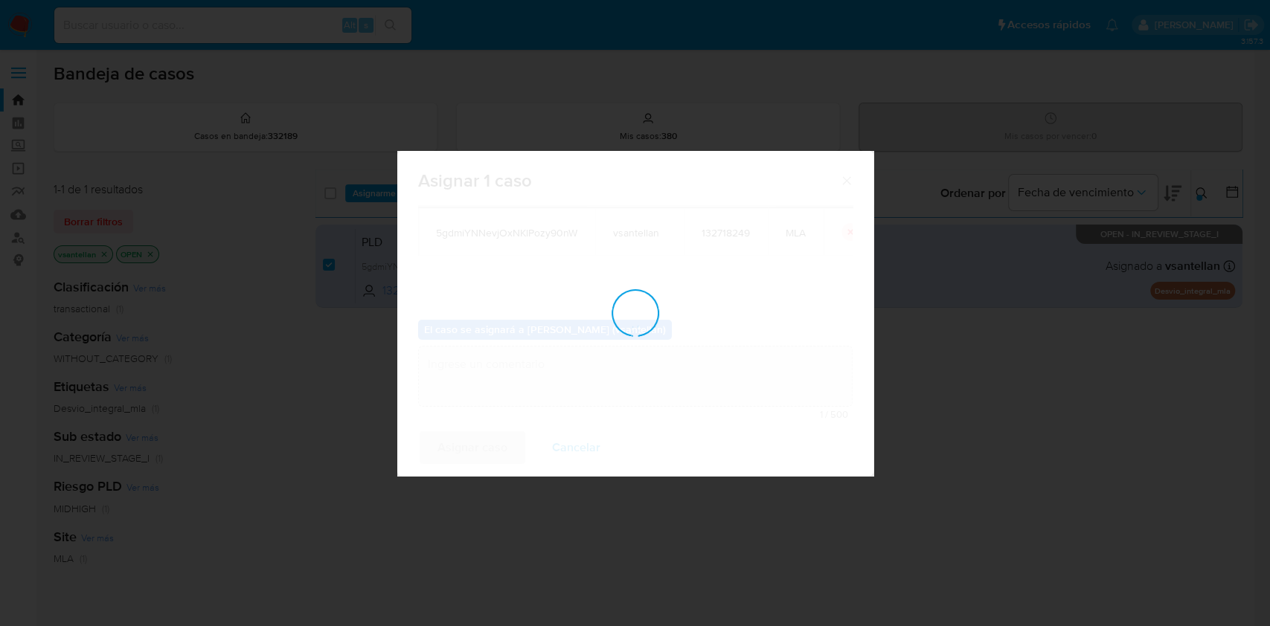
checkbox input "false"
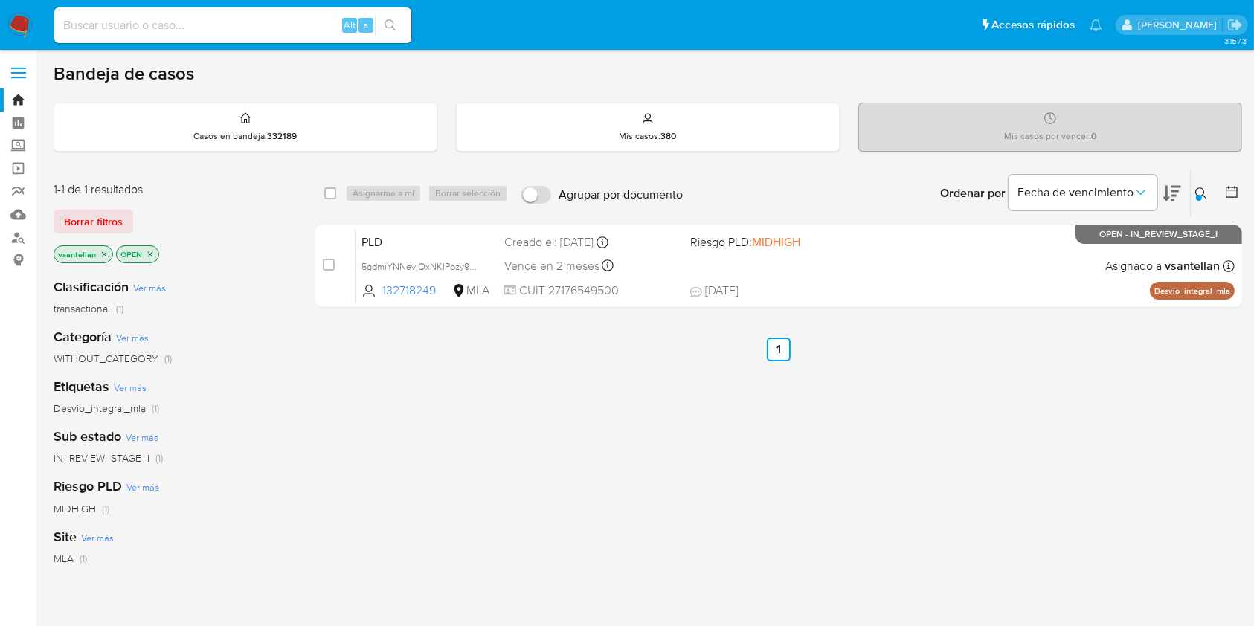
click at [24, 16] on img at bounding box center [19, 25] width 25 height 25
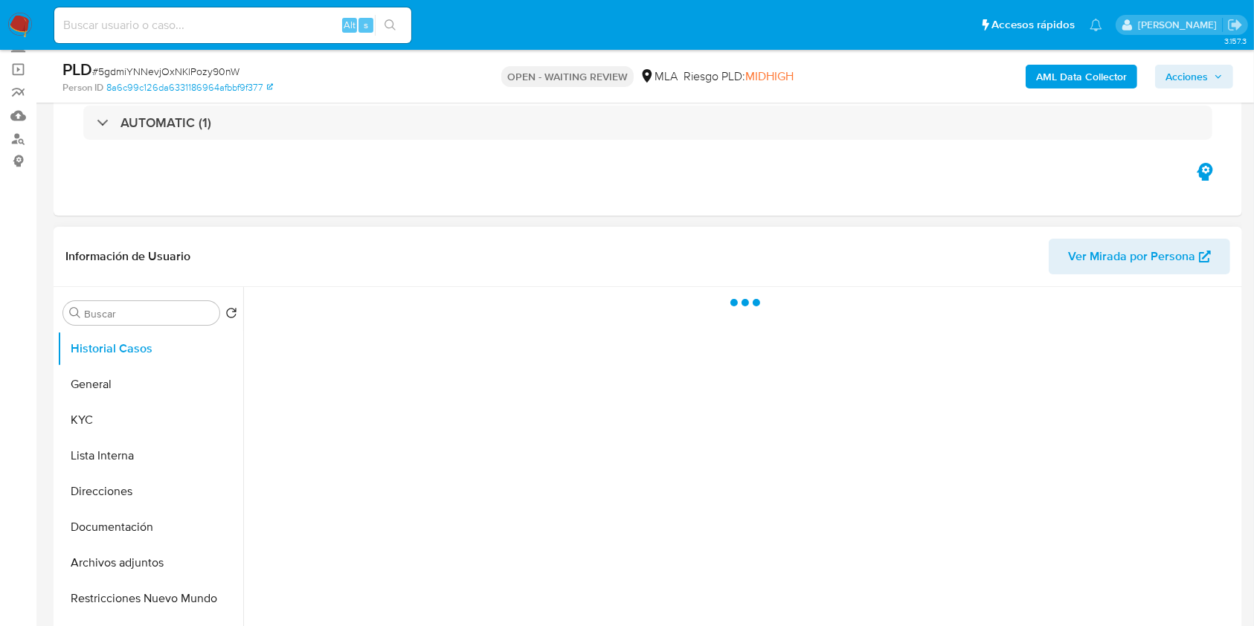
scroll to position [198, 0]
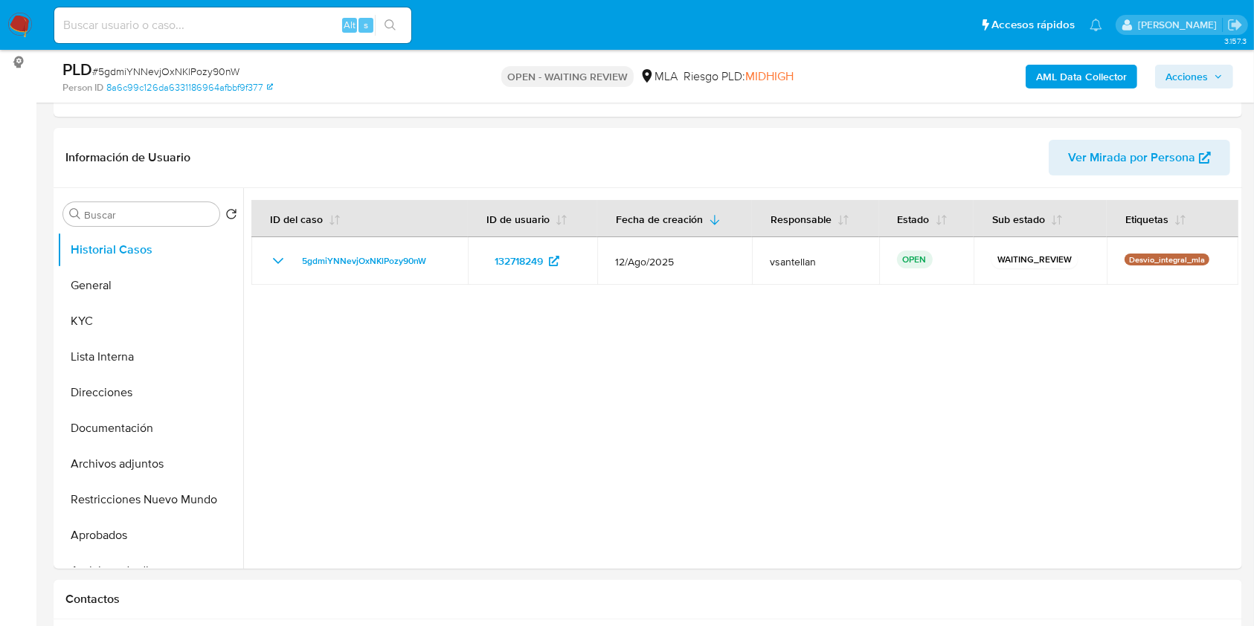
select select "10"
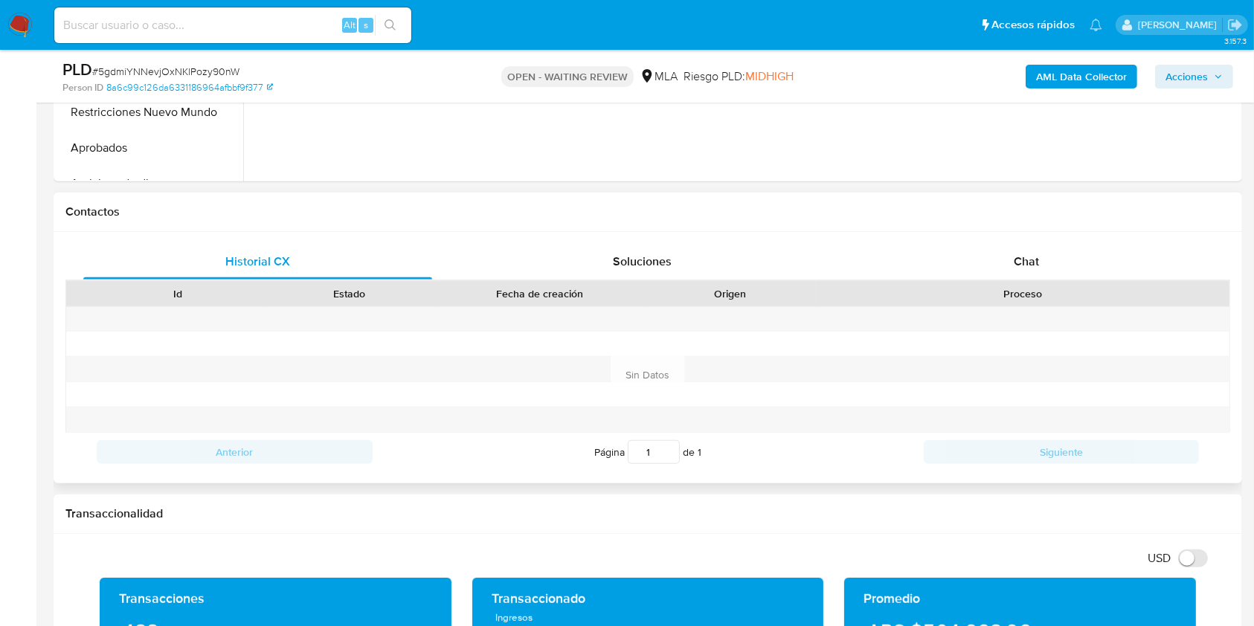
scroll to position [595, 0]
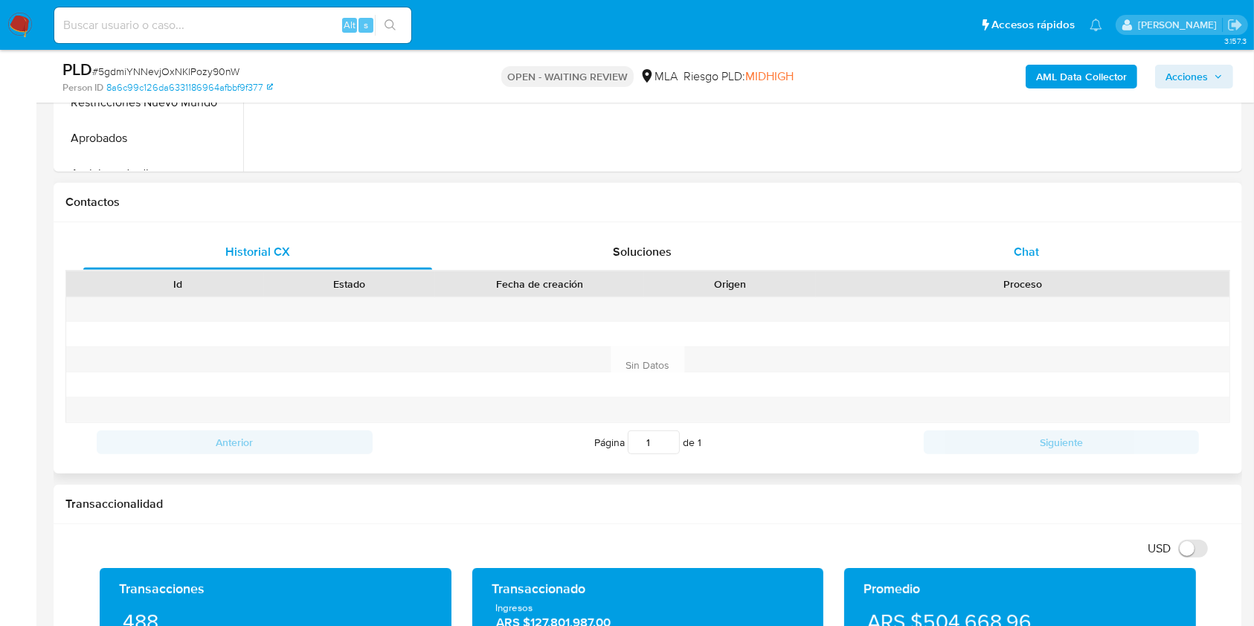
click at [1047, 253] on div "Chat" at bounding box center [1026, 252] width 349 height 36
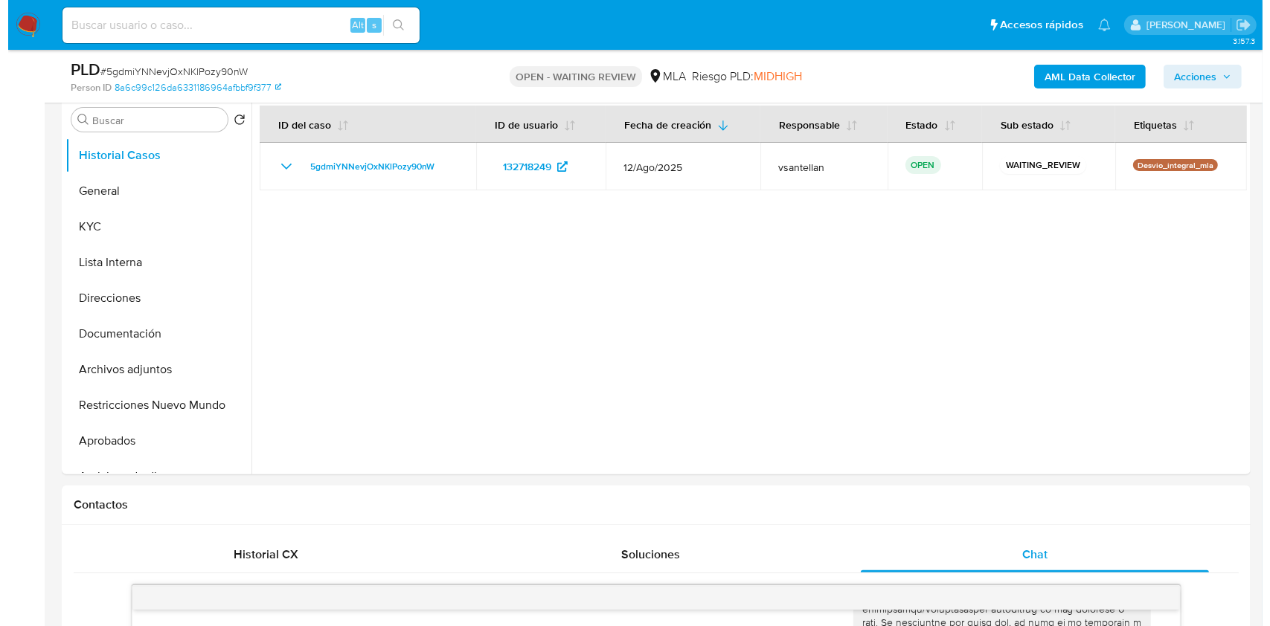
scroll to position [256, 0]
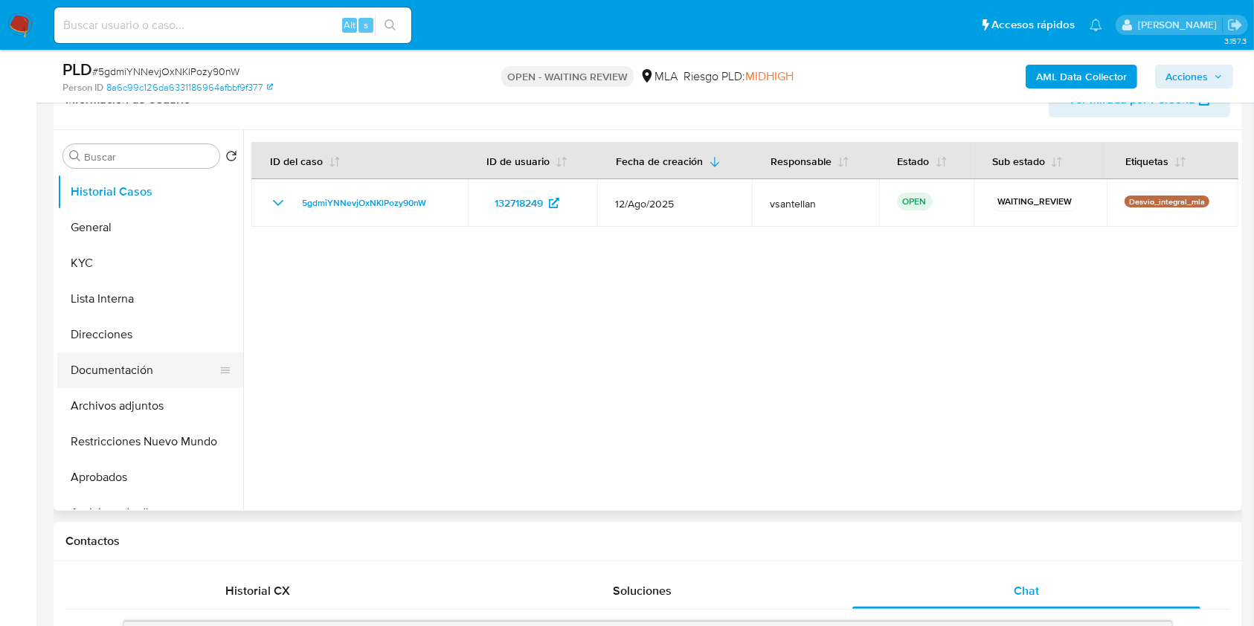
click at [187, 352] on ul "Historial Casos General KYC Lista Interna Direcciones Documentación Archivos ad…" at bounding box center [150, 341] width 186 height 335
click at [124, 376] on button "Documentación" at bounding box center [144, 371] width 174 height 36
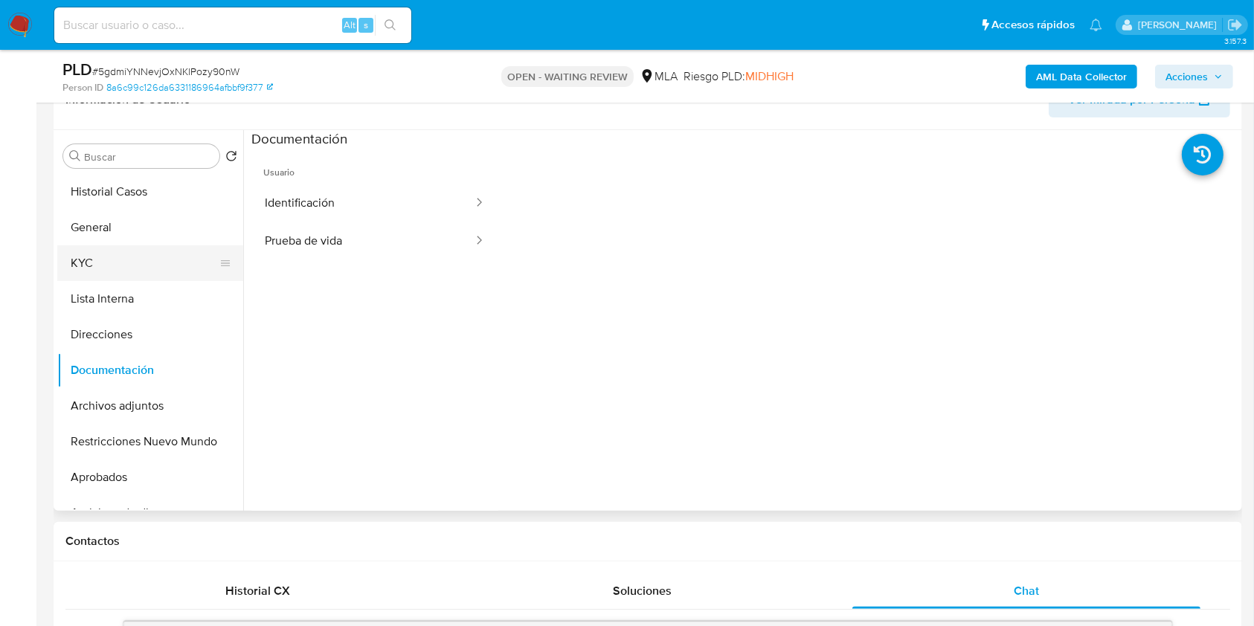
click at [114, 268] on button "KYC" at bounding box center [144, 263] width 174 height 36
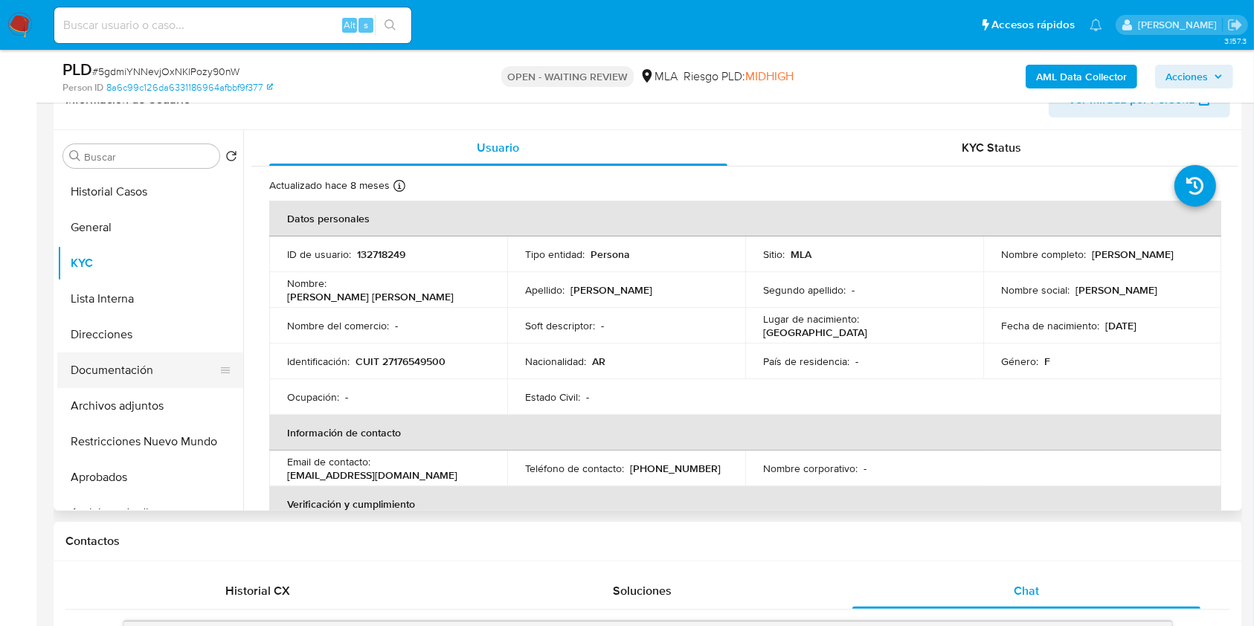
click at [172, 366] on button "Documentación" at bounding box center [144, 371] width 174 height 36
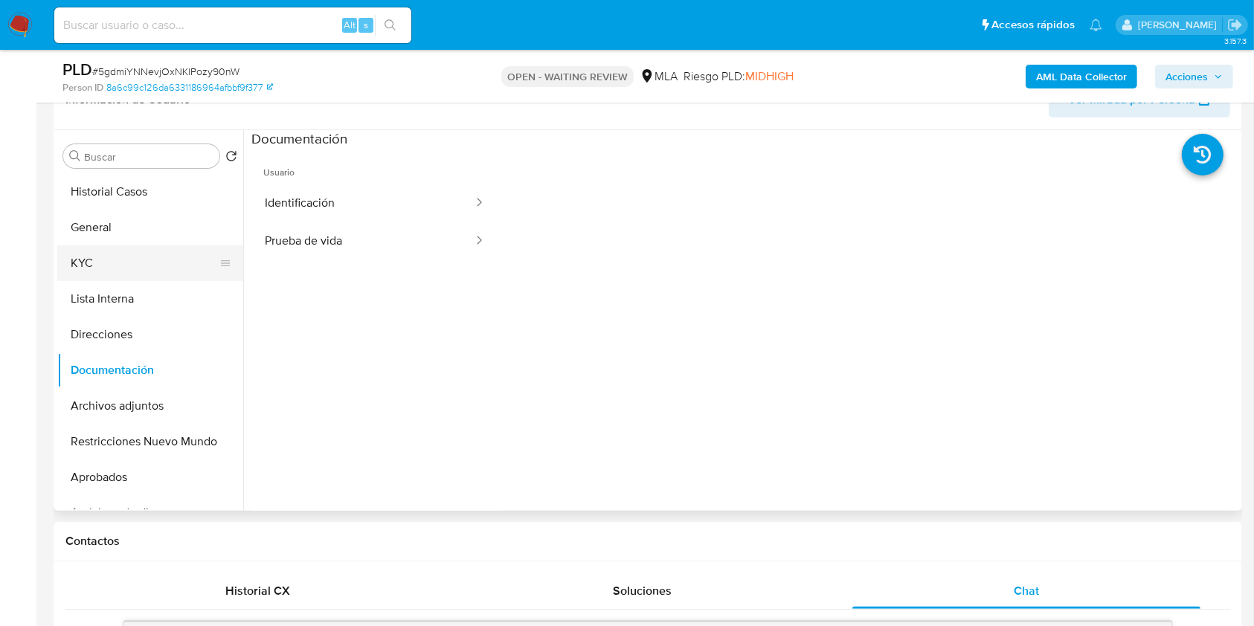
click at [95, 255] on button "KYC" at bounding box center [144, 263] width 174 height 36
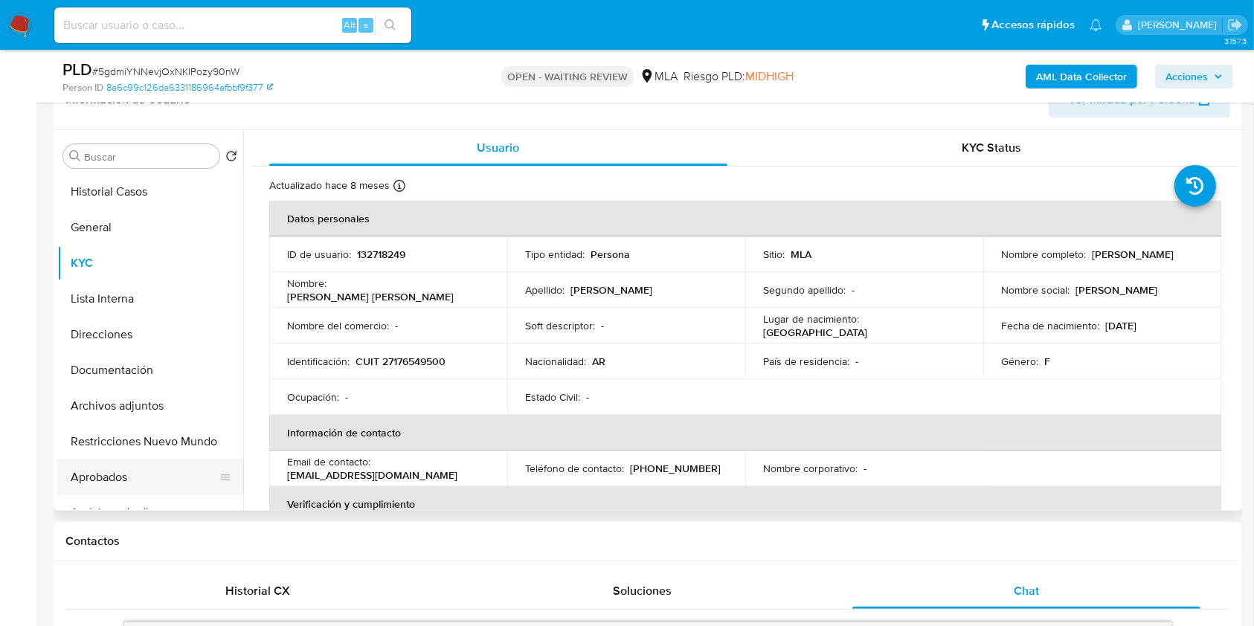
click at [120, 480] on button "Aprobados" at bounding box center [144, 478] width 174 height 36
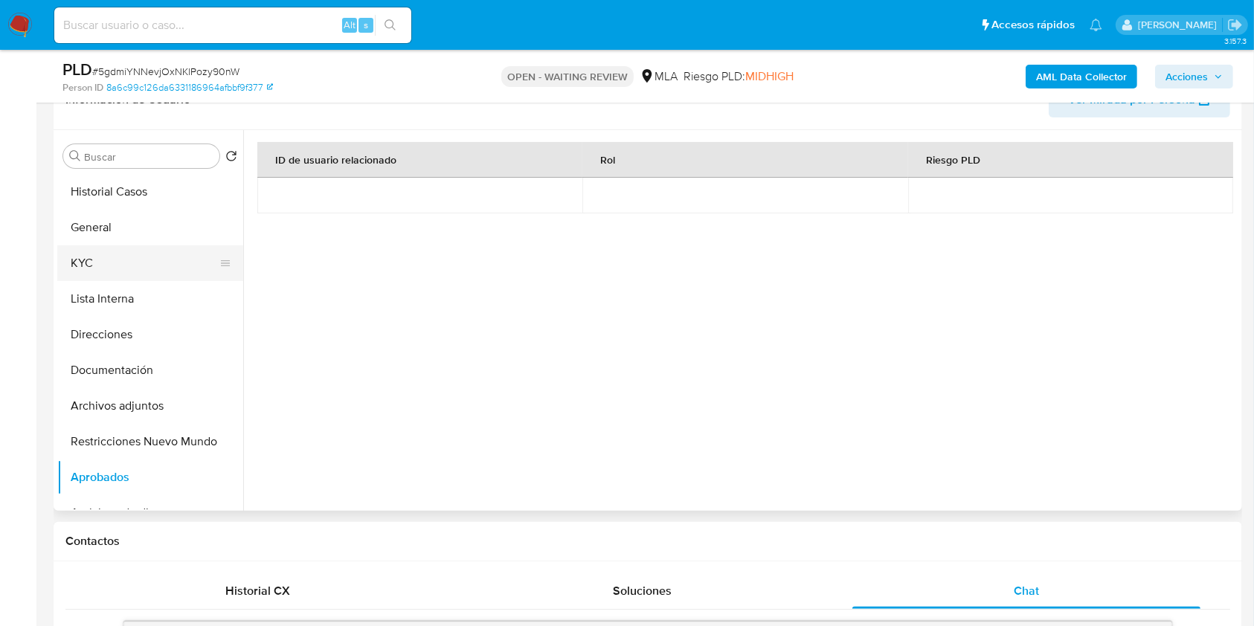
click at [125, 253] on button "KYC" at bounding box center [144, 263] width 174 height 36
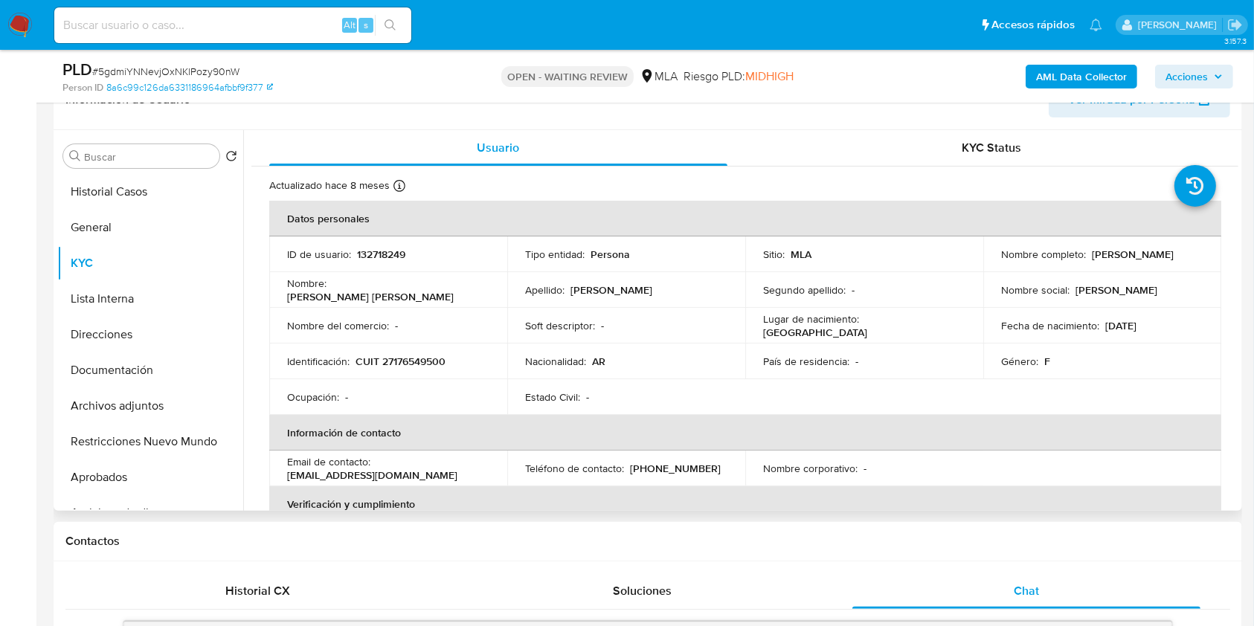
click at [393, 356] on p "CUIT 27176549500" at bounding box center [401, 361] width 90 height 13
copy p "27176549500"
click at [1110, 74] on b "AML Data Collector" at bounding box center [1081, 77] width 91 height 24
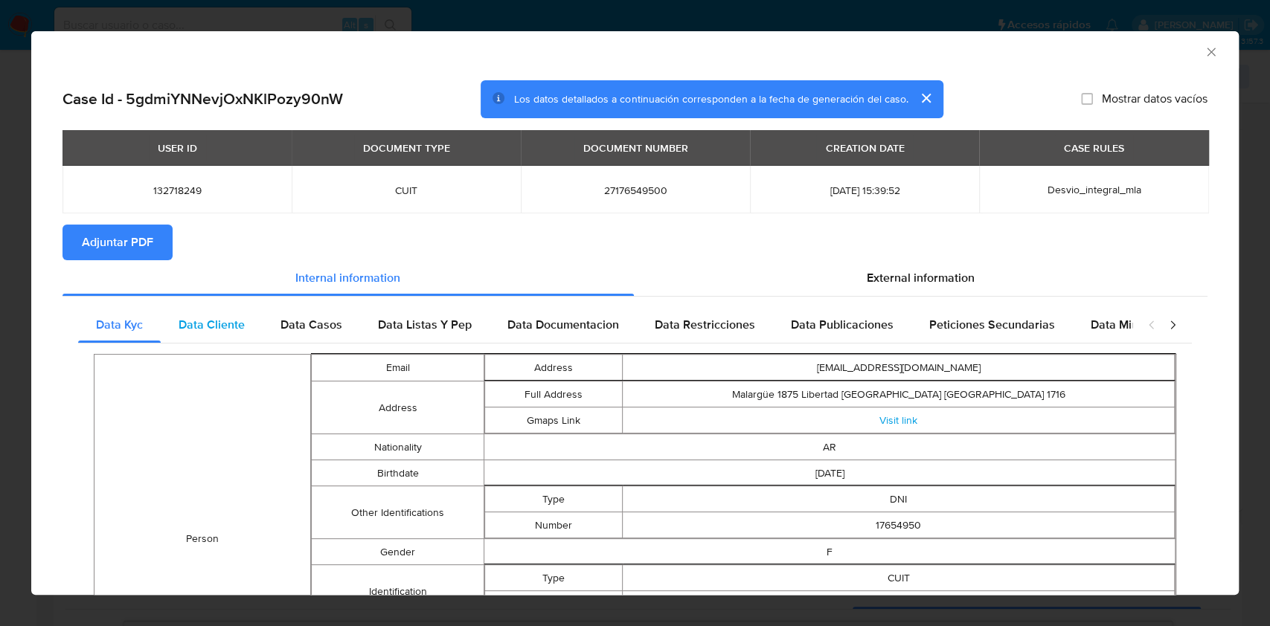
click at [250, 319] on div "Data Cliente" at bounding box center [212, 325] width 102 height 36
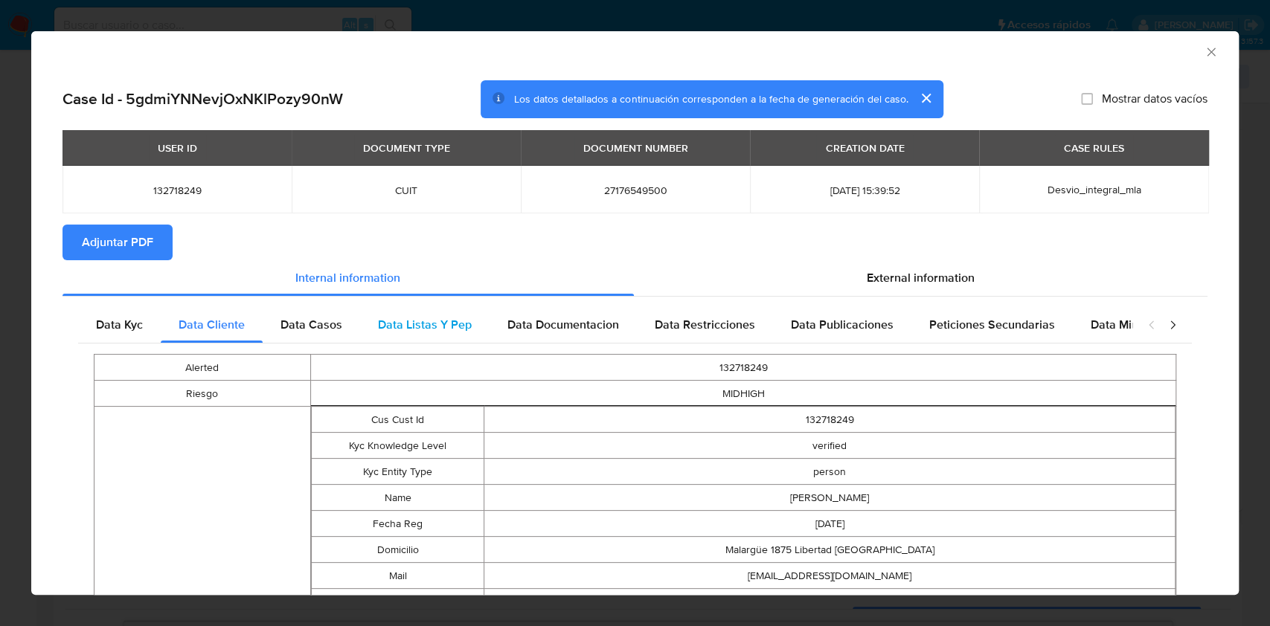
drag, startPoint x: 298, startPoint y: 325, endPoint x: 382, endPoint y: 324, distance: 84.1
click at [299, 325] on span "Data Casos" at bounding box center [311, 324] width 62 height 17
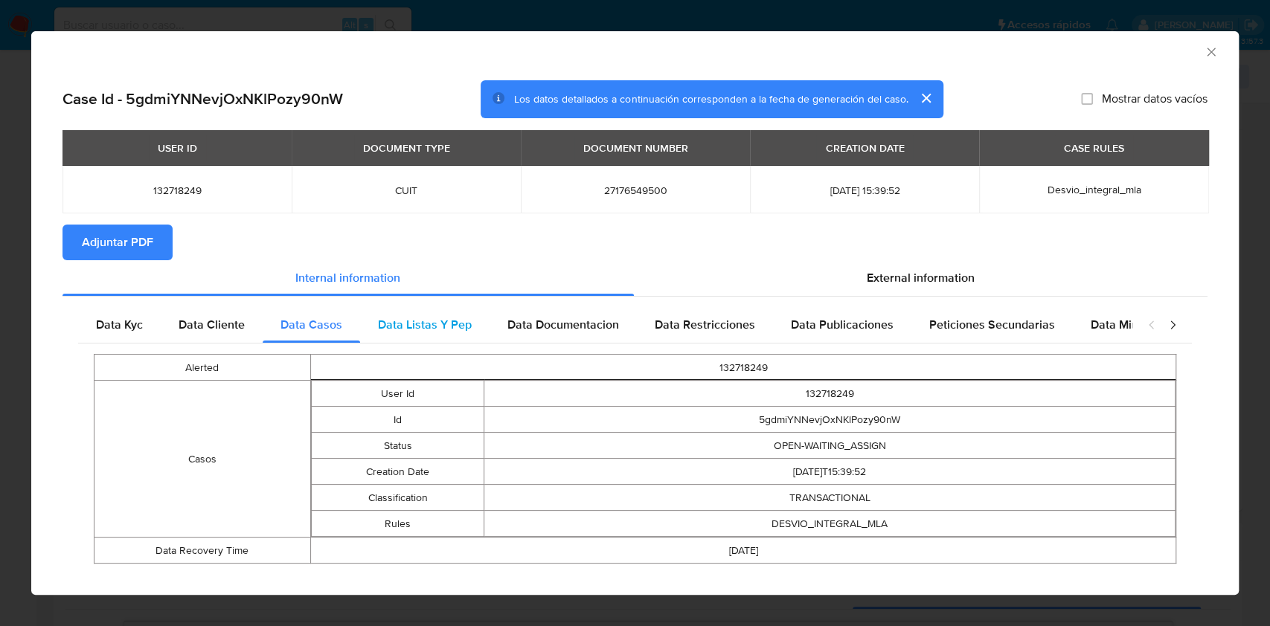
click at [396, 324] on span "Data Listas Y Pep" at bounding box center [425, 324] width 94 height 17
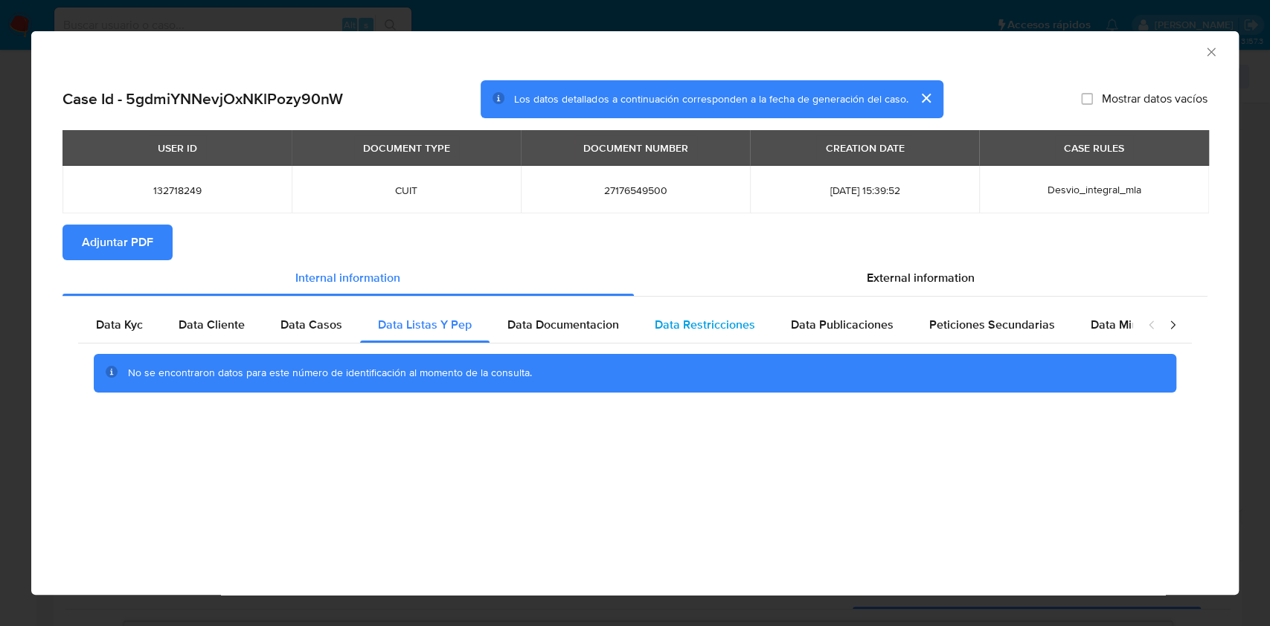
drag, startPoint x: 540, startPoint y: 322, endPoint x: 666, endPoint y: 336, distance: 127.2
click at [541, 322] on span "Data Documentacion" at bounding box center [563, 324] width 112 height 17
click at [672, 320] on span "Data Restricciones" at bounding box center [705, 324] width 100 height 17
click at [799, 330] on span "Data Publicaciones" at bounding box center [842, 324] width 103 height 17
click at [923, 336] on div "Peticiones Secundarias" at bounding box center [991, 325] width 161 height 36
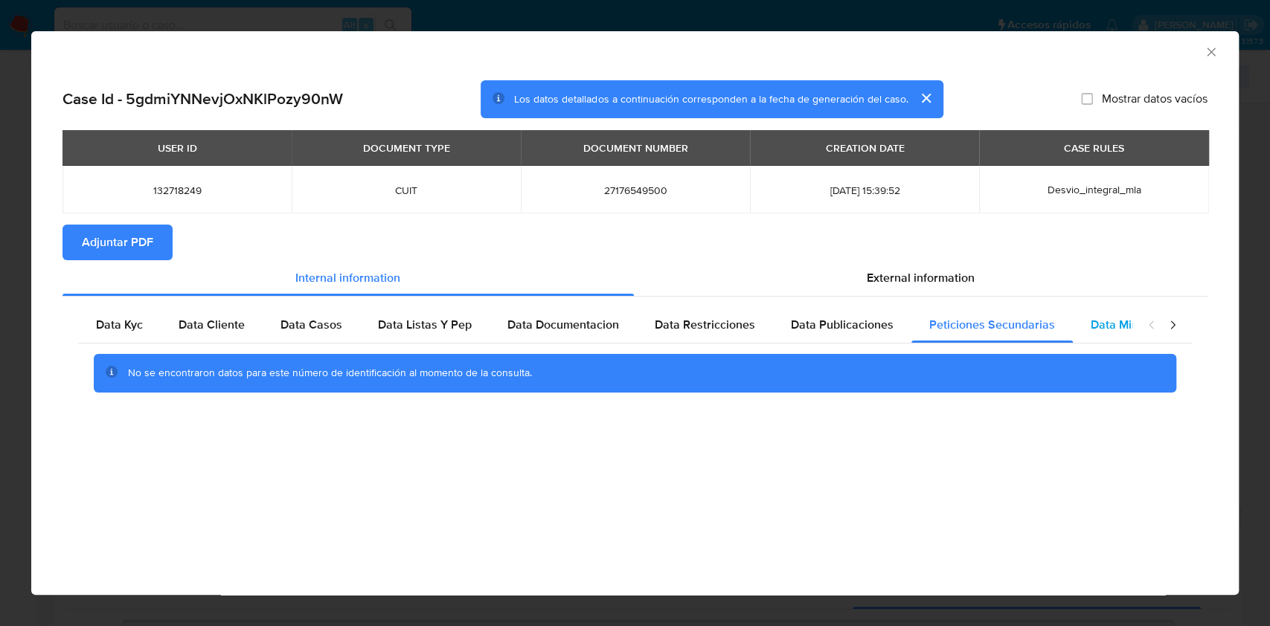
drag, startPoint x: 1062, startPoint y: 321, endPoint x: 1073, endPoint y: 321, distance: 11.2
click at [1073, 321] on div "Data Kyc Data Cliente Data Casos Data Listas Y Pep Data Documentacion Data Rest…" at bounding box center [605, 325] width 1054 height 36
click at [1113, 324] on span "Data Minoridad" at bounding box center [1131, 324] width 82 height 17
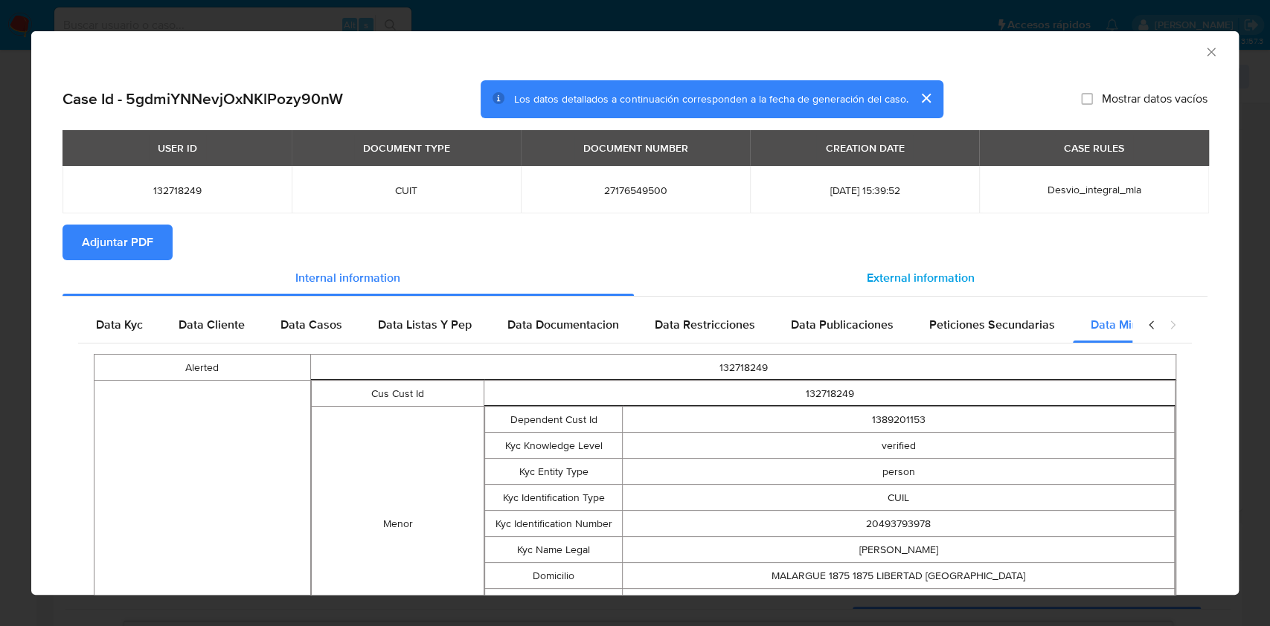
scroll to position [0, 65]
drag, startPoint x: 955, startPoint y: 278, endPoint x: 937, endPoint y: 292, distance: 22.3
click at [954, 278] on span "External information" at bounding box center [921, 277] width 108 height 17
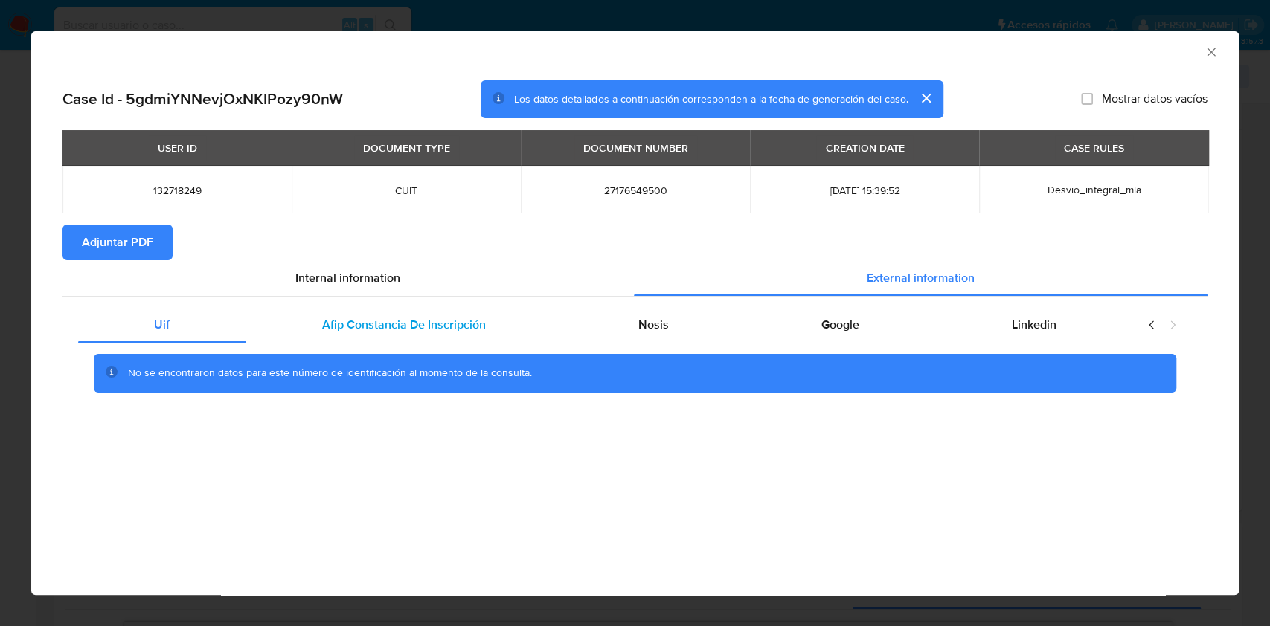
drag, startPoint x: 460, startPoint y: 312, endPoint x: 467, endPoint y: 318, distance: 9.0
click at [460, 312] on div "Afip Constancia De Inscripción" at bounding box center [404, 325] width 316 height 36
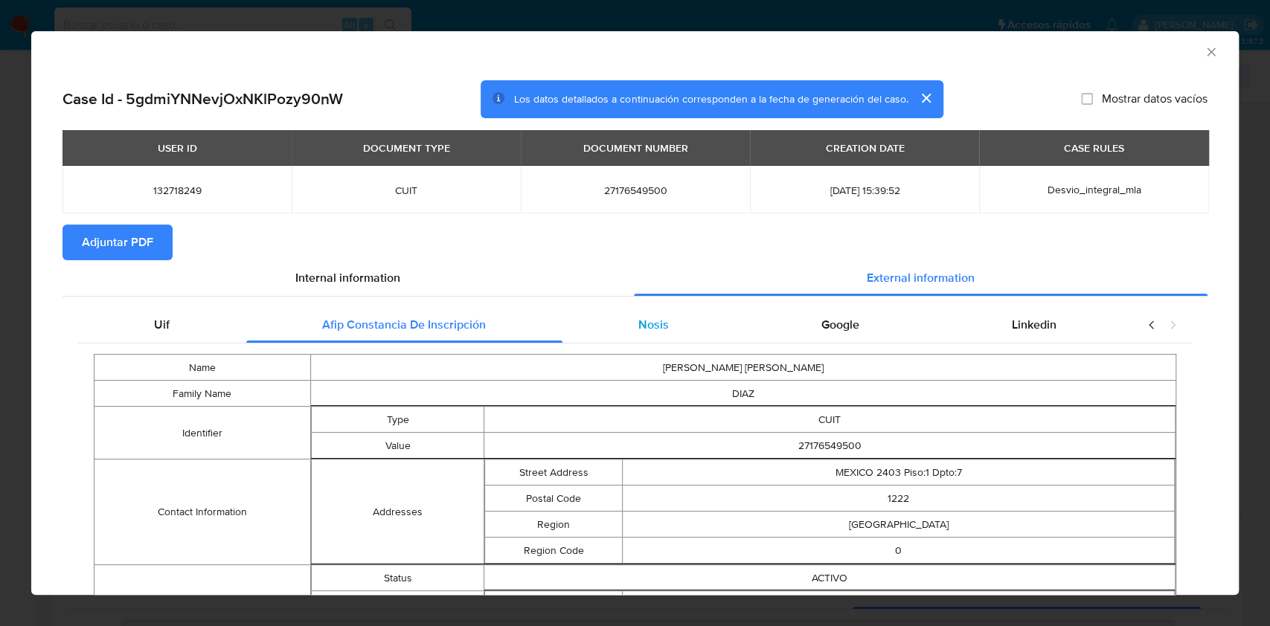
click at [638, 330] on span "Nosis" at bounding box center [653, 324] width 30 height 17
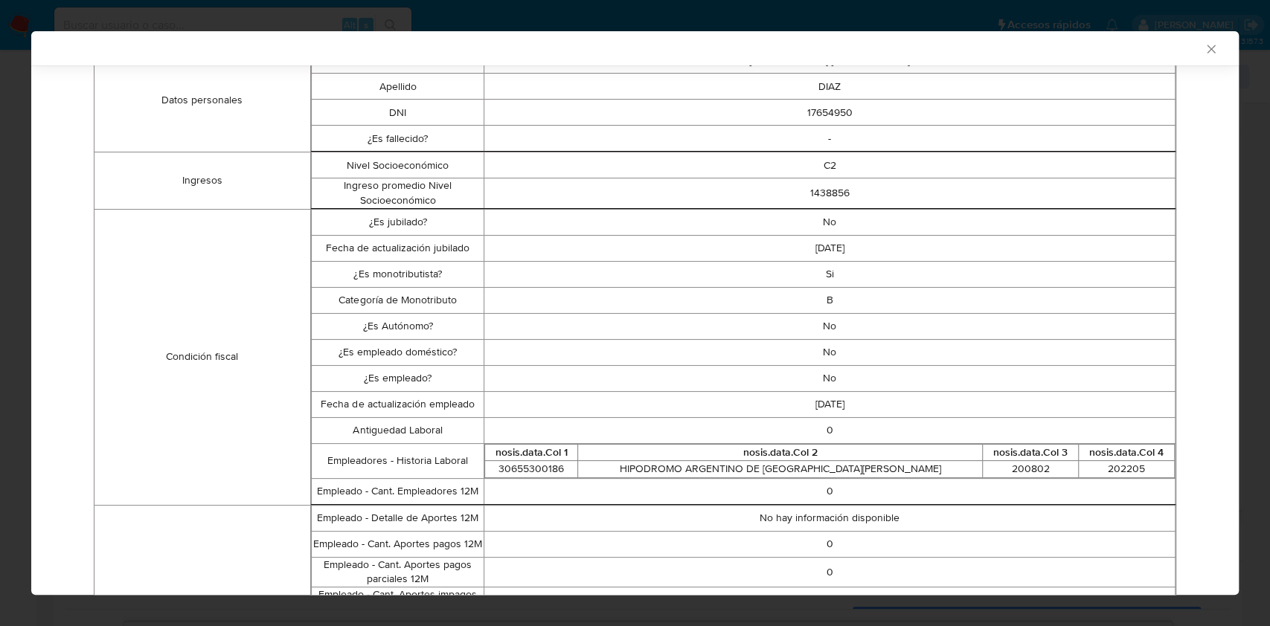
scroll to position [95, 0]
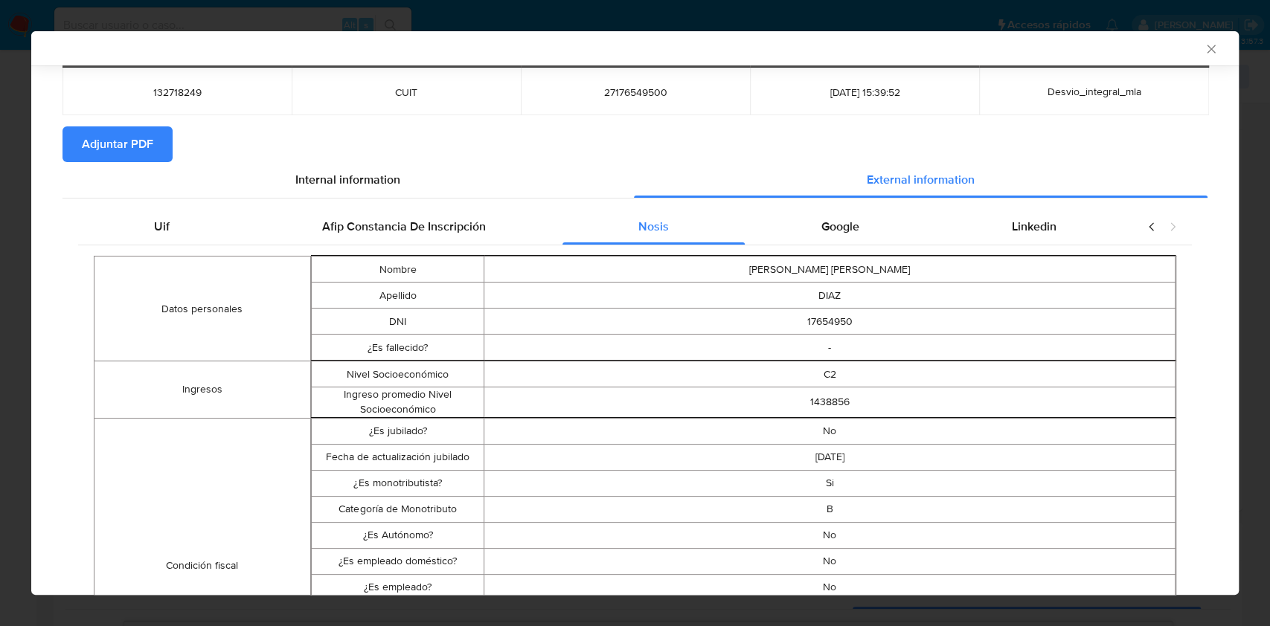
click at [827, 234] on div "Google" at bounding box center [840, 227] width 190 height 36
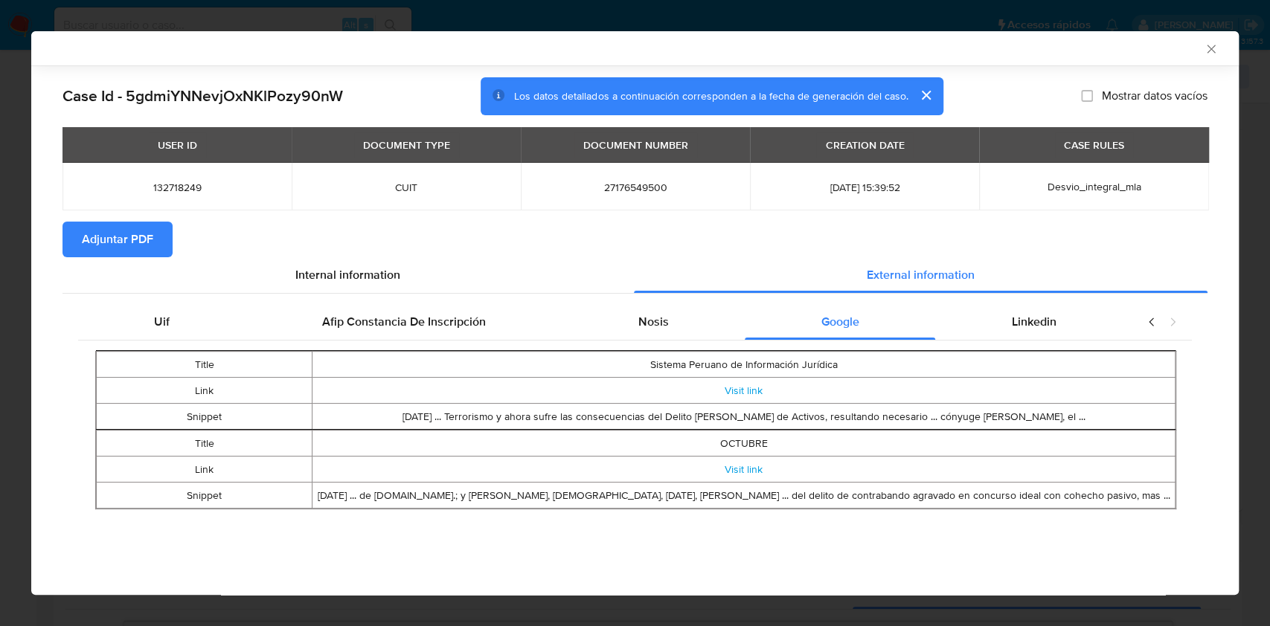
scroll to position [0, 0]
click at [148, 232] on span "Adjuntar PDF" at bounding box center [117, 239] width 71 height 33
click at [1073, 318] on div "Linkedin" at bounding box center [1033, 325] width 197 height 36
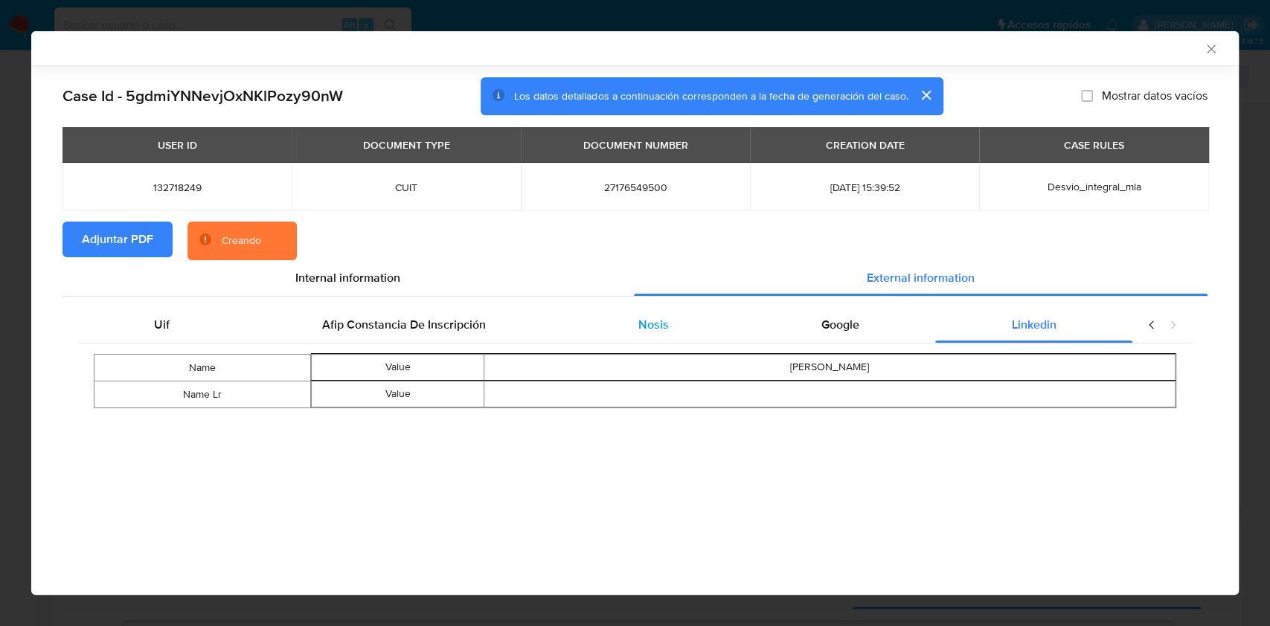
click at [640, 327] on span "Nosis" at bounding box center [653, 324] width 30 height 17
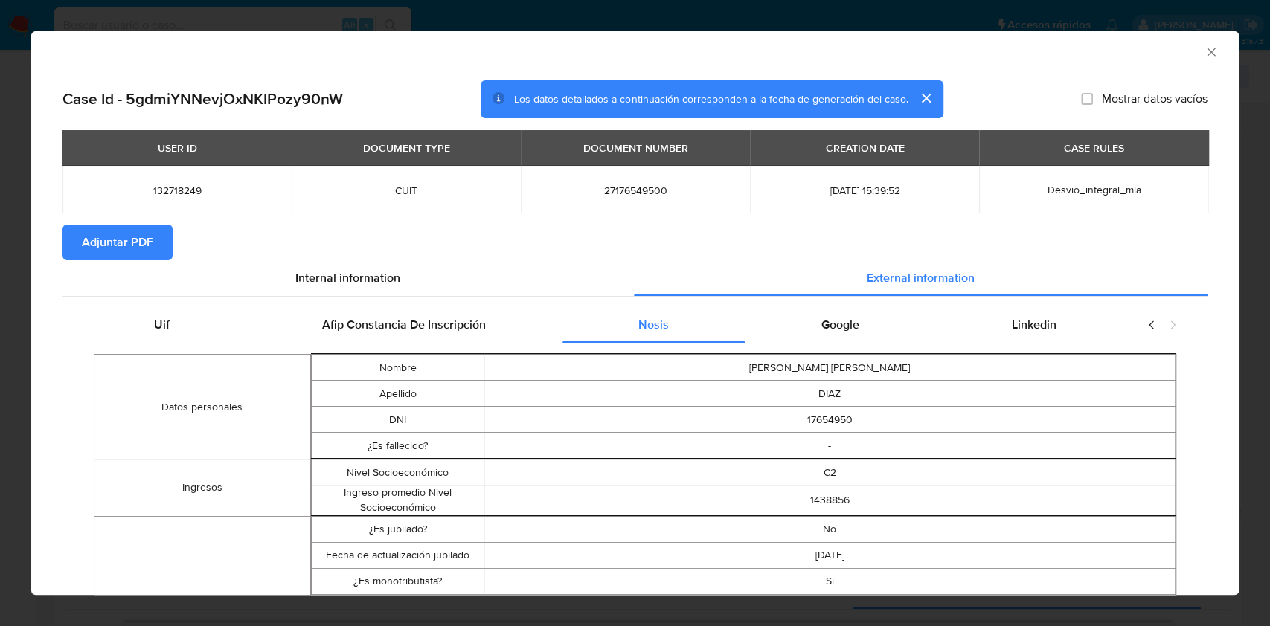
click at [1206, 51] on icon "Cerrar ventana" at bounding box center [1210, 52] width 8 height 8
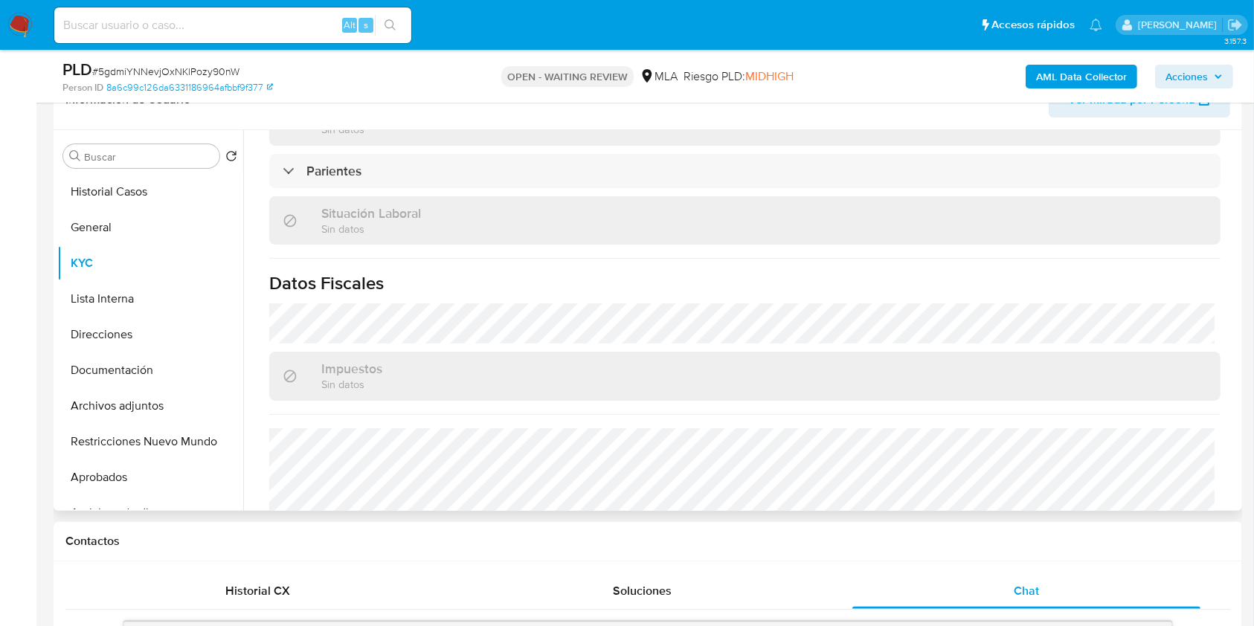
scroll to position [768, 0]
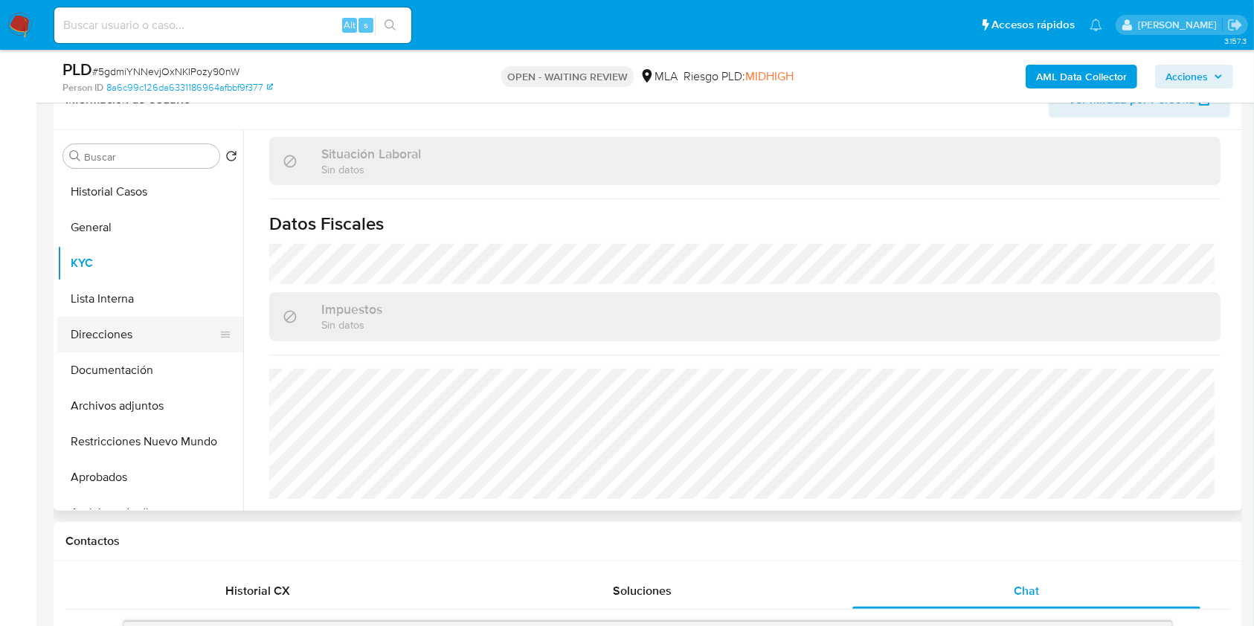
click at [144, 334] on button "Direcciones" at bounding box center [144, 335] width 174 height 36
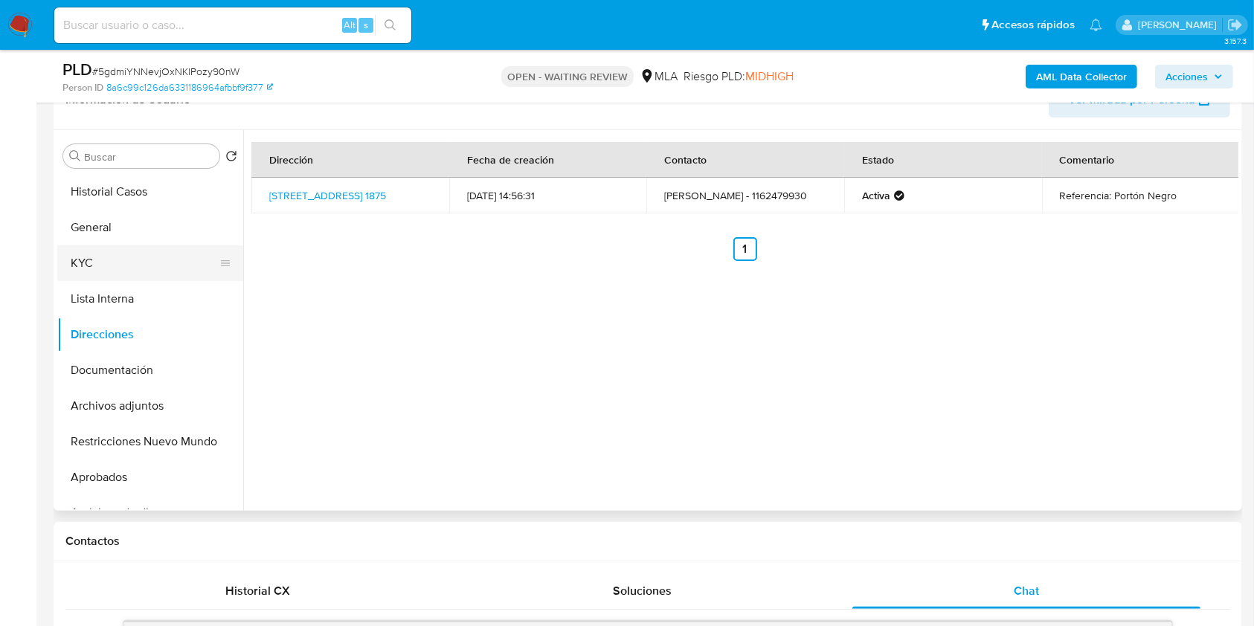
click at [137, 250] on button "KYC" at bounding box center [144, 263] width 174 height 36
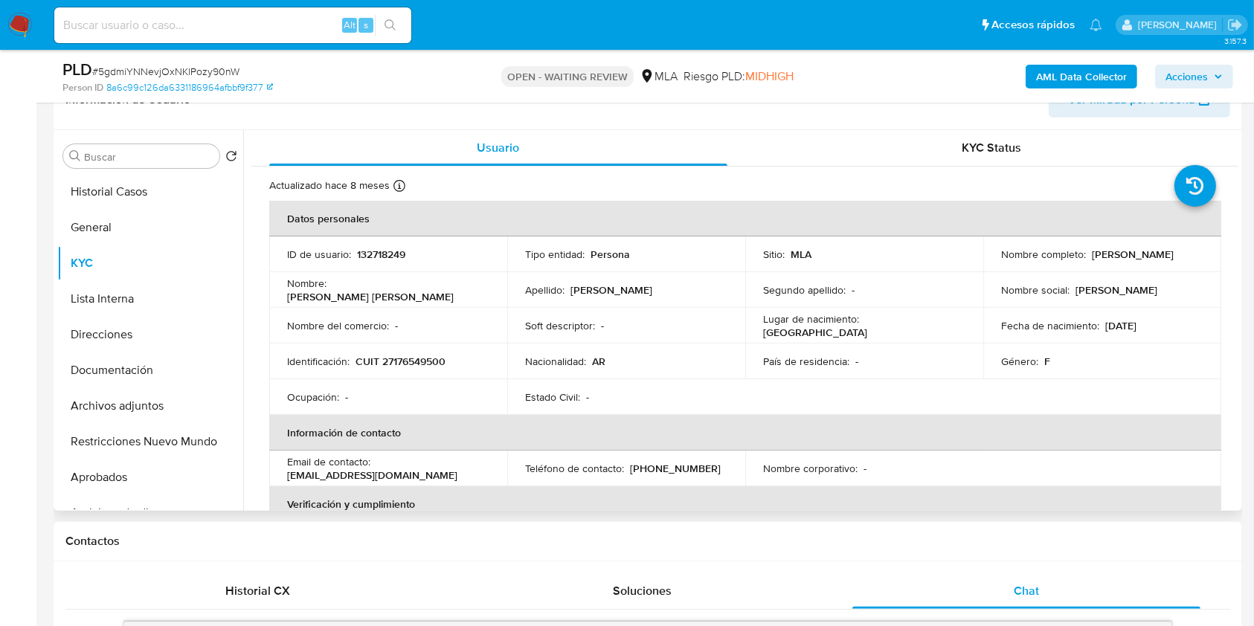
drag, startPoint x: 1177, startPoint y: 254, endPoint x: 1088, endPoint y: 249, distance: 88.7
click at [1088, 249] on div "Nombre completo : [PERSON_NAME]" at bounding box center [1102, 254] width 202 height 13
copy p "[PERSON_NAME]"
click at [173, 355] on button "Documentación" at bounding box center [144, 371] width 174 height 36
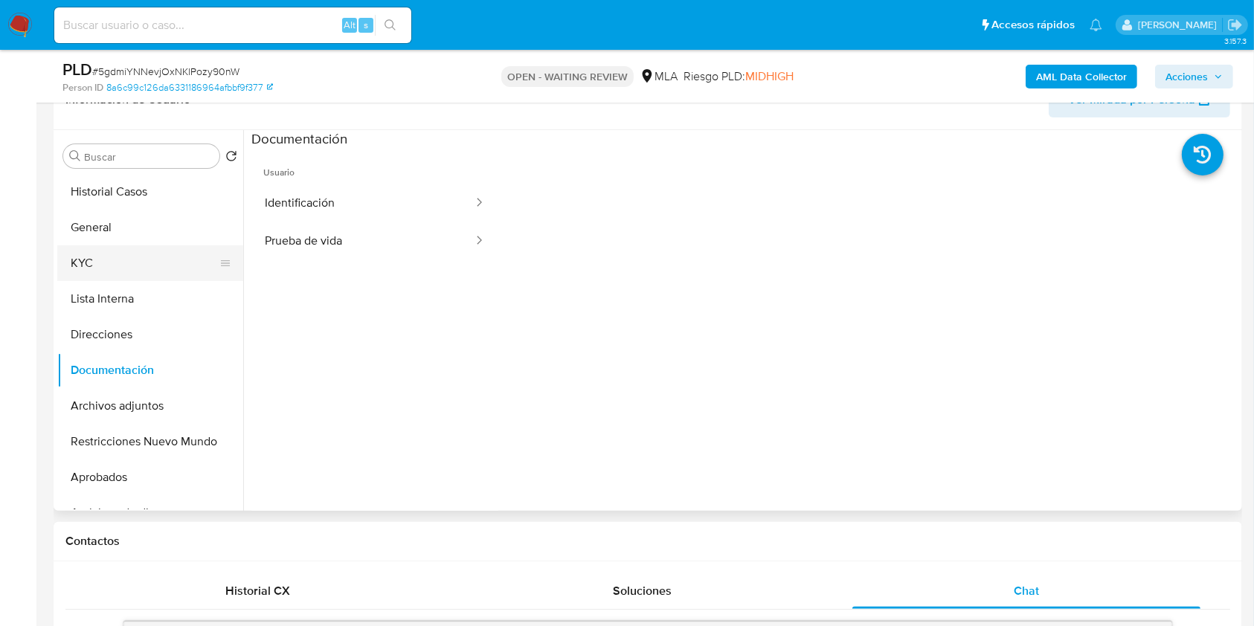
drag, startPoint x: 145, startPoint y: 269, endPoint x: 176, endPoint y: 266, distance: 31.4
click at [144, 270] on button "KYC" at bounding box center [144, 263] width 174 height 36
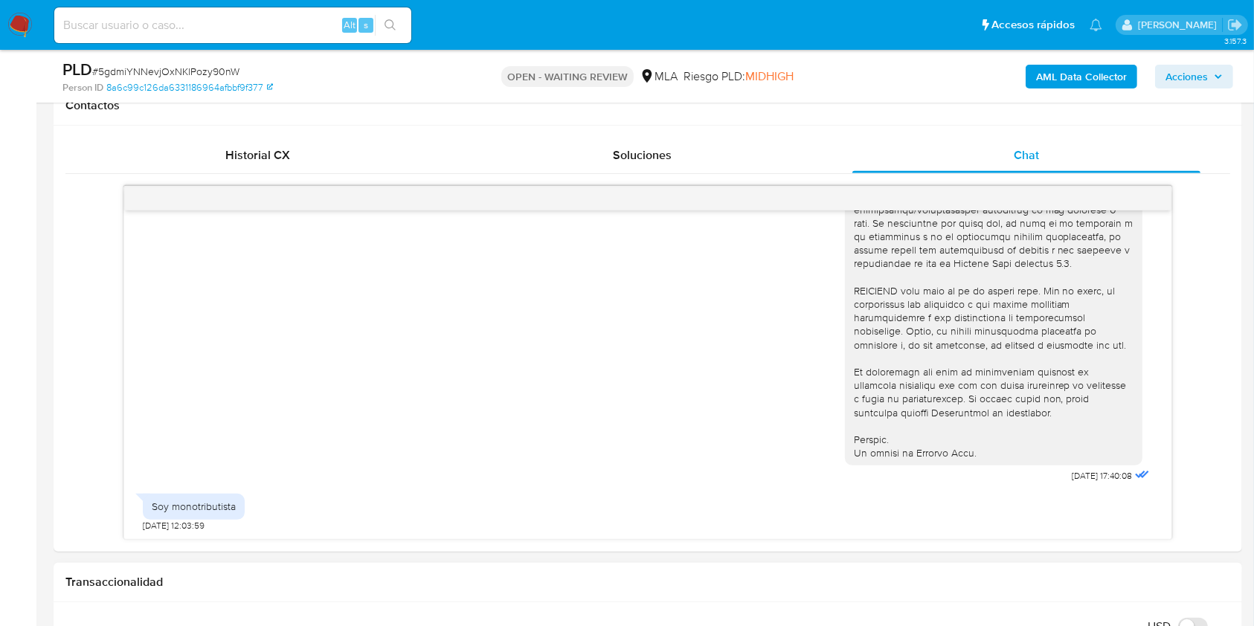
scroll to position [752, 0]
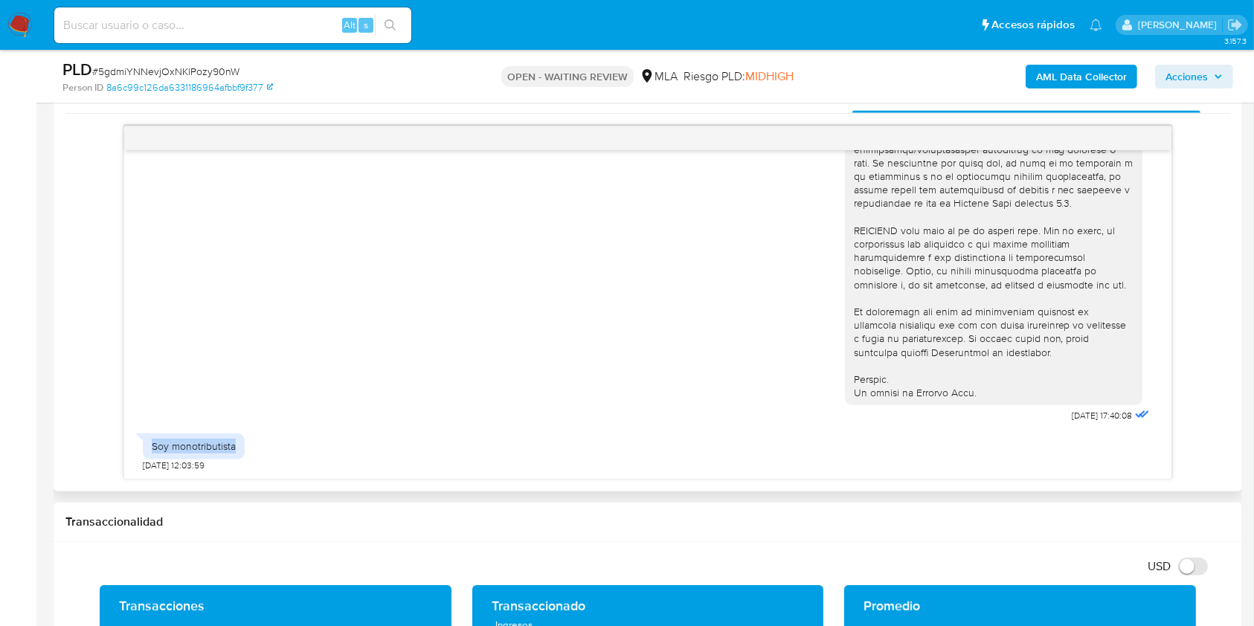
drag, startPoint x: 238, startPoint y: 440, endPoint x: 146, endPoint y: 444, distance: 92.3
click at [146, 443] on div "Soy monotributista" at bounding box center [194, 446] width 102 height 25
copy div "Soy monotributista"
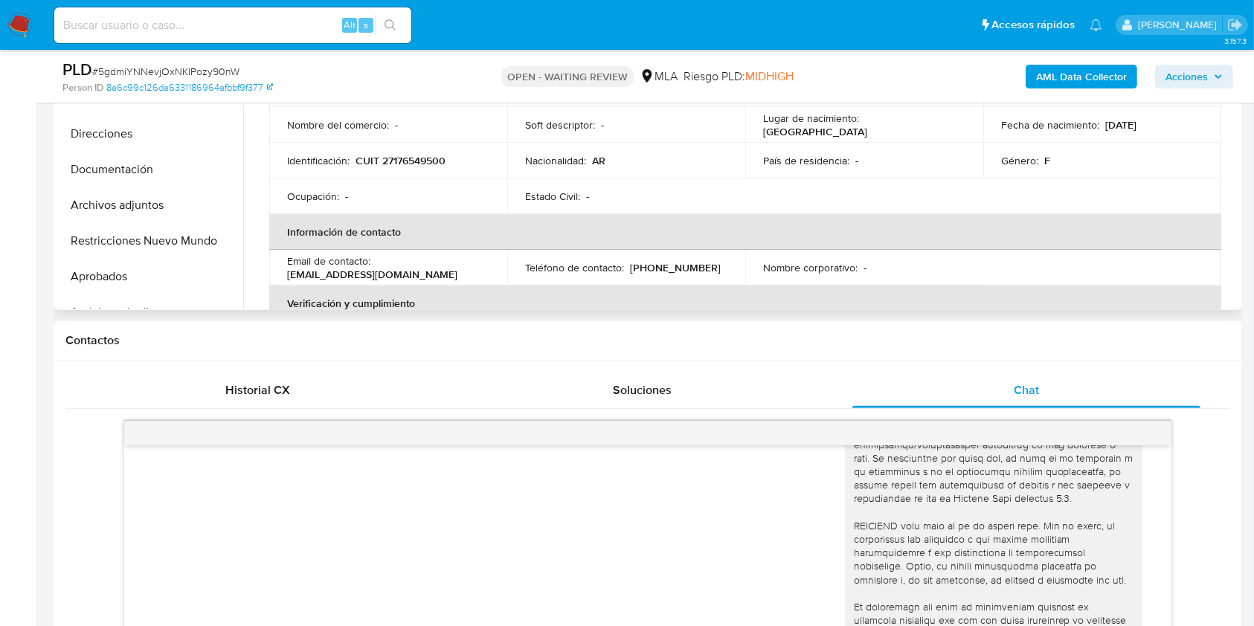
scroll to position [454, 0]
click at [165, 176] on button "Documentación" at bounding box center [144, 172] width 174 height 36
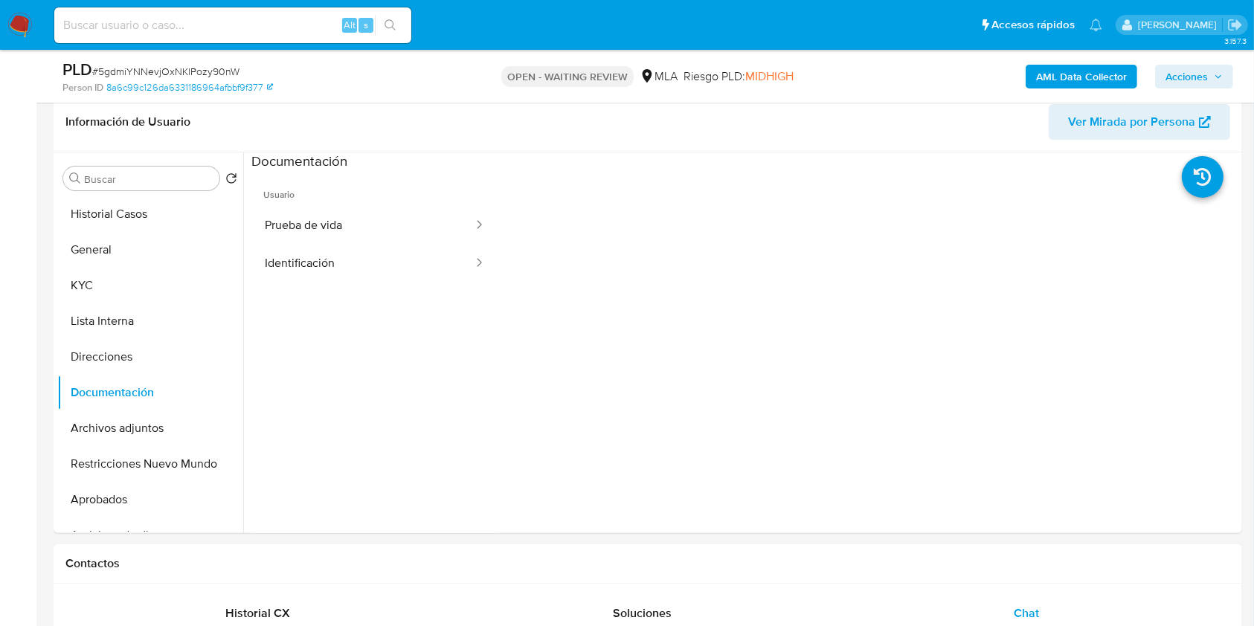
scroll to position [185, 0]
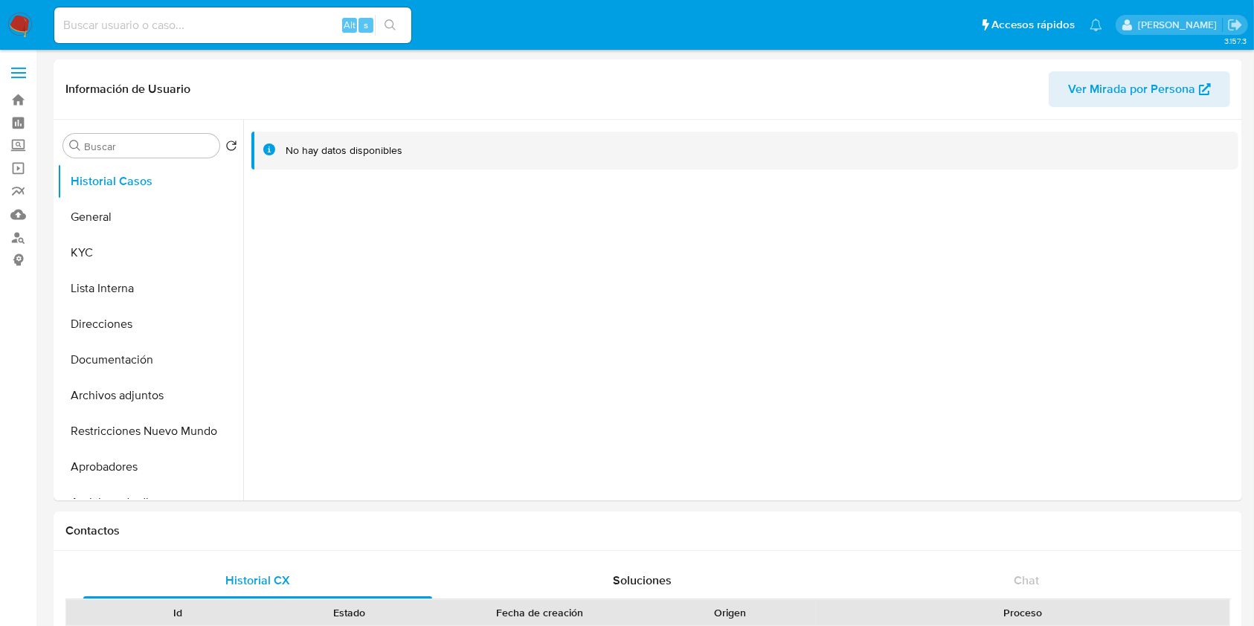
select select "10"
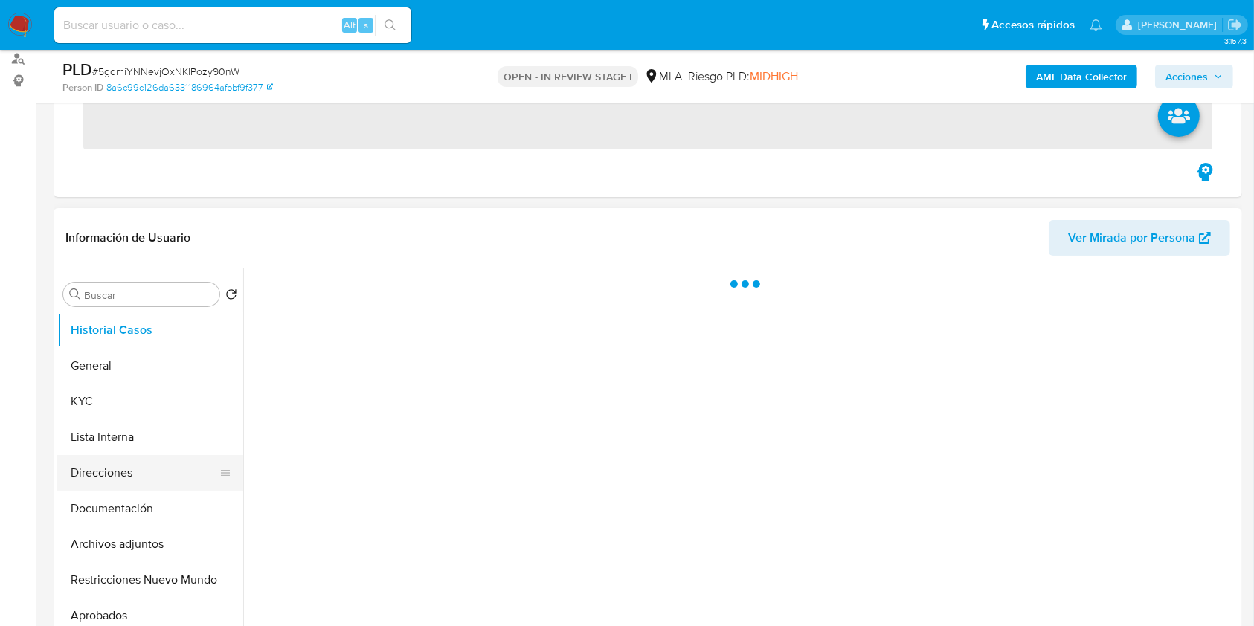
scroll to position [198, 0]
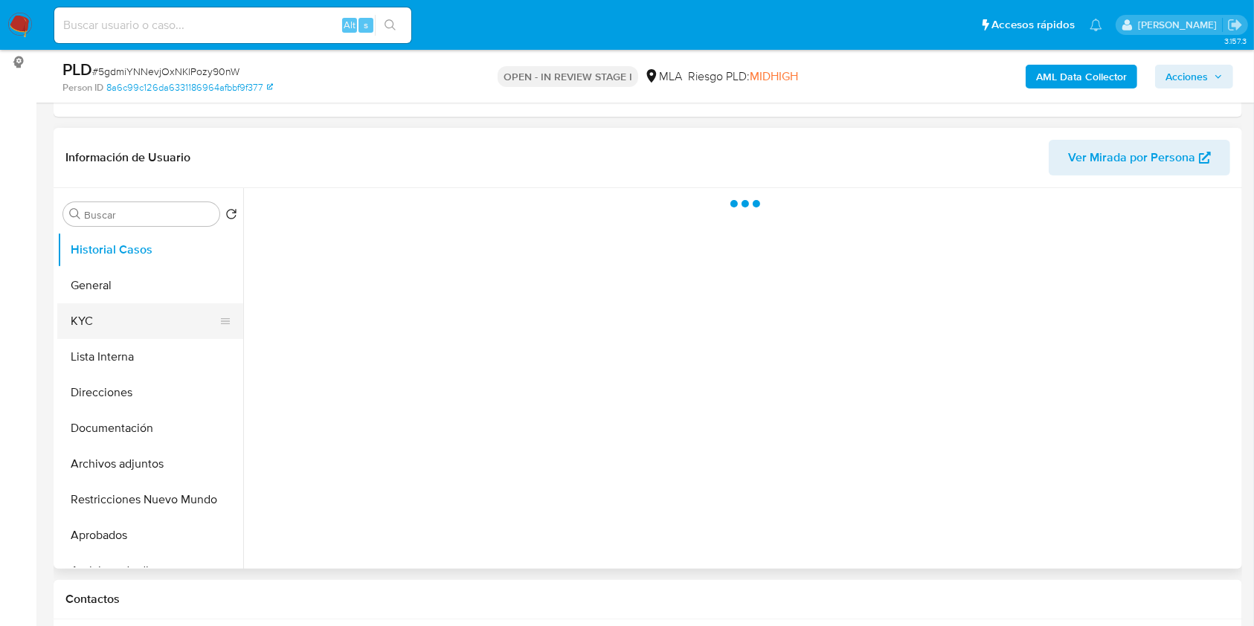
click at [142, 326] on button "KYC" at bounding box center [144, 321] width 174 height 36
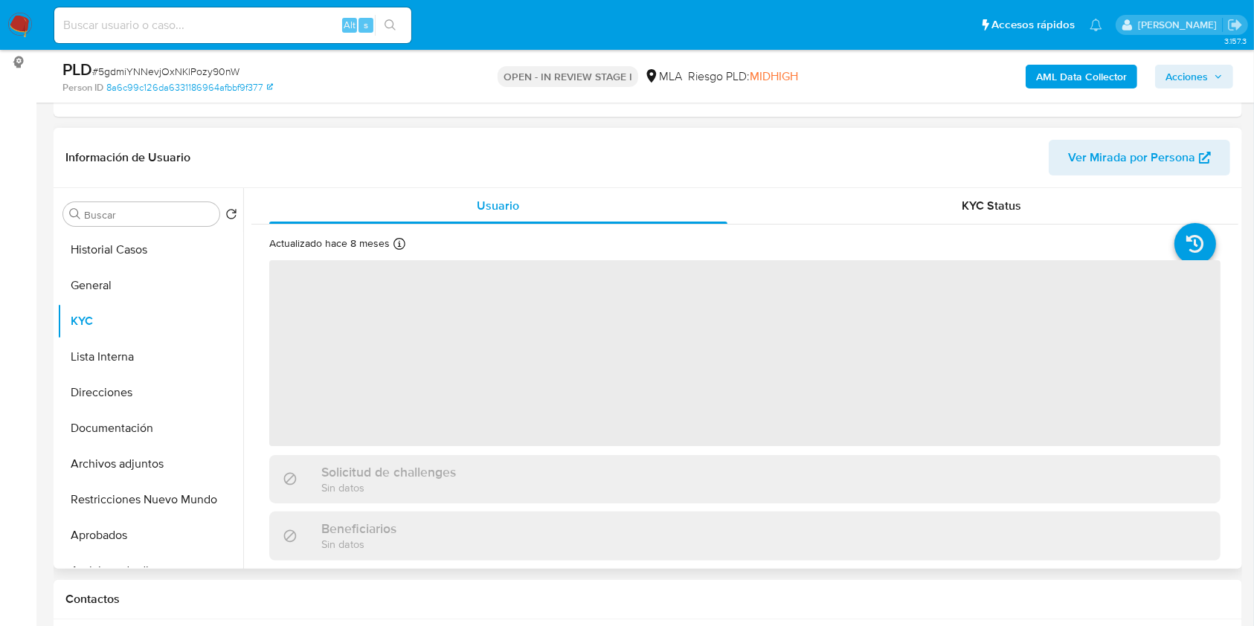
select select "10"
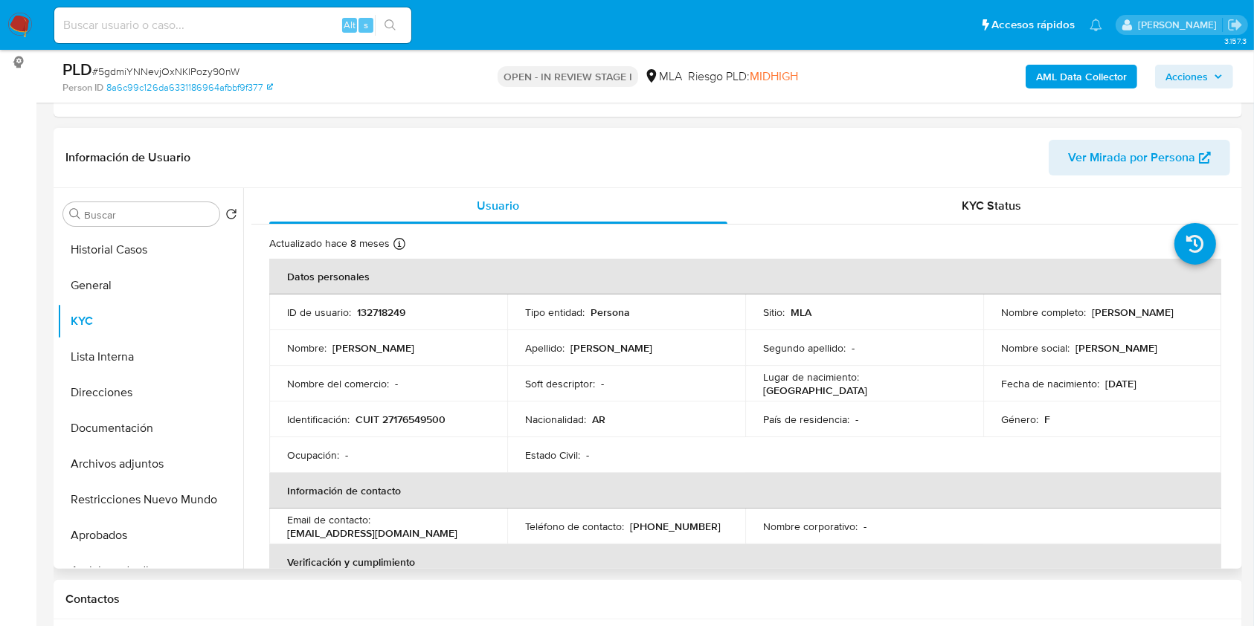
drag, startPoint x: 1087, startPoint y: 310, endPoint x: 1210, endPoint y: 309, distance: 123.5
click at [1210, 309] on td "Nombre completo : [PERSON_NAME]" at bounding box center [1102, 313] width 238 height 36
copy p "[PERSON_NAME]"
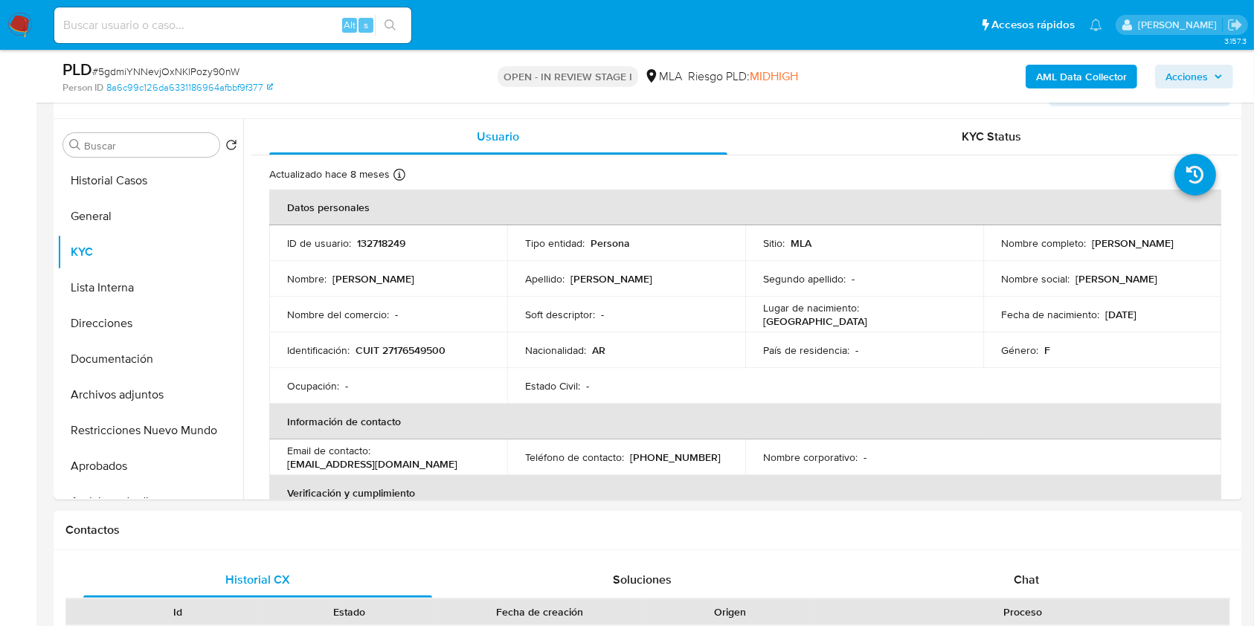
scroll to position [298, 0]
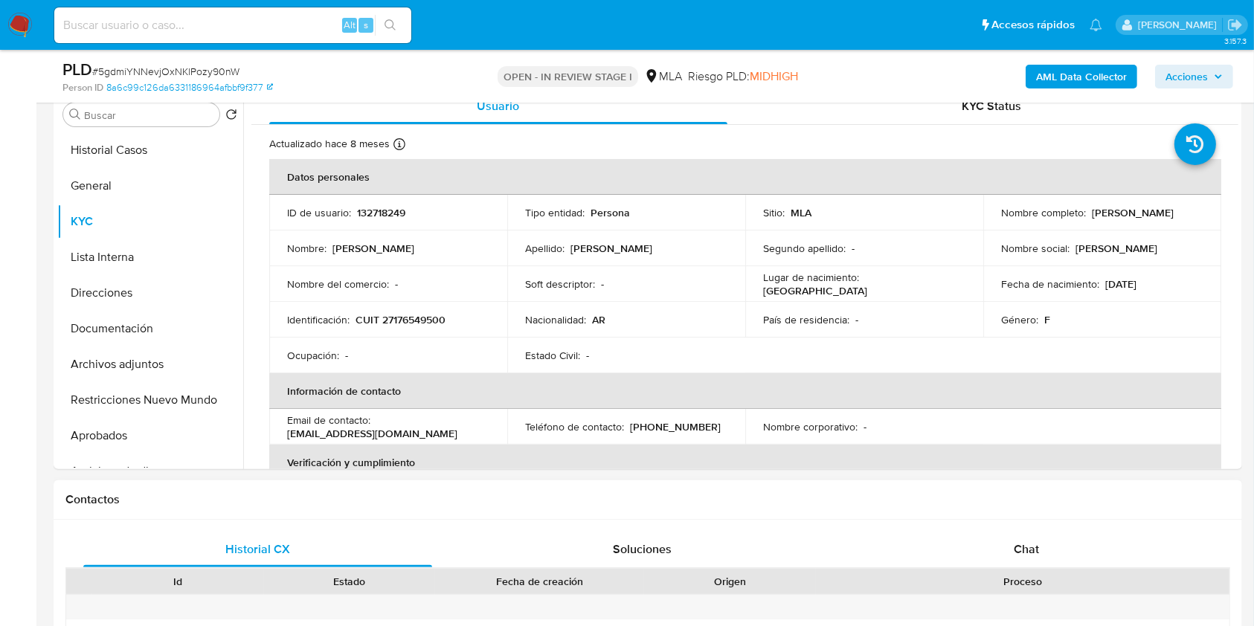
drag, startPoint x: 1006, startPoint y: 543, endPoint x: 1086, endPoint y: 515, distance: 84.9
click at [1007, 543] on div "Chat" at bounding box center [1026, 550] width 349 height 36
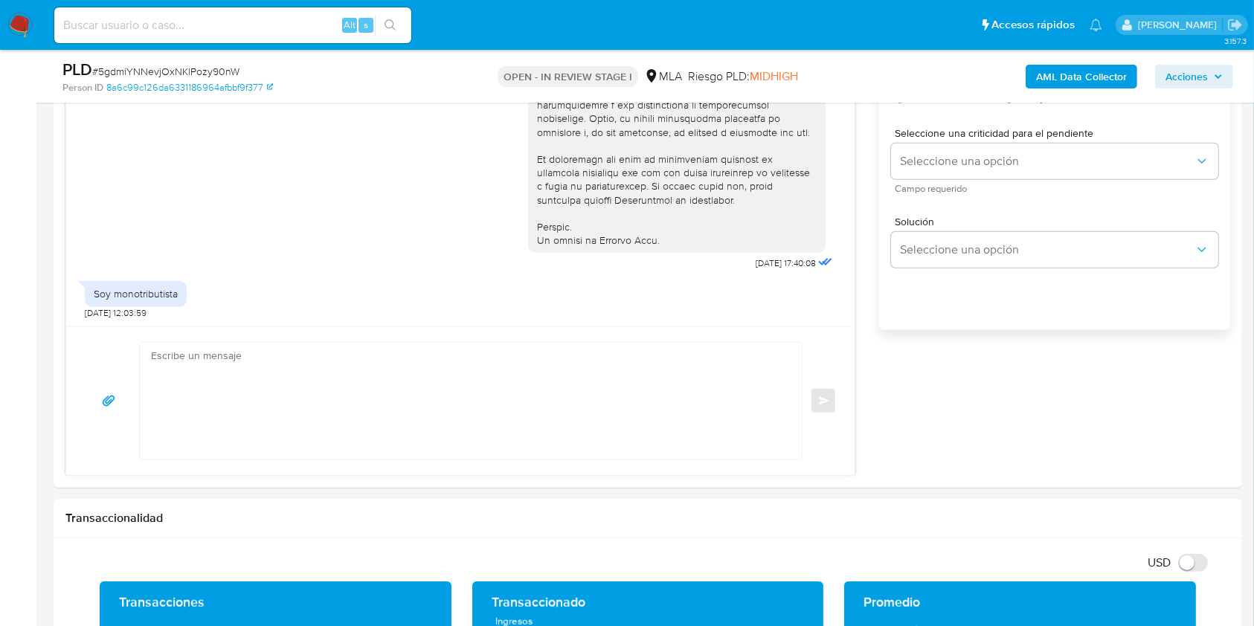
scroll to position [909, 0]
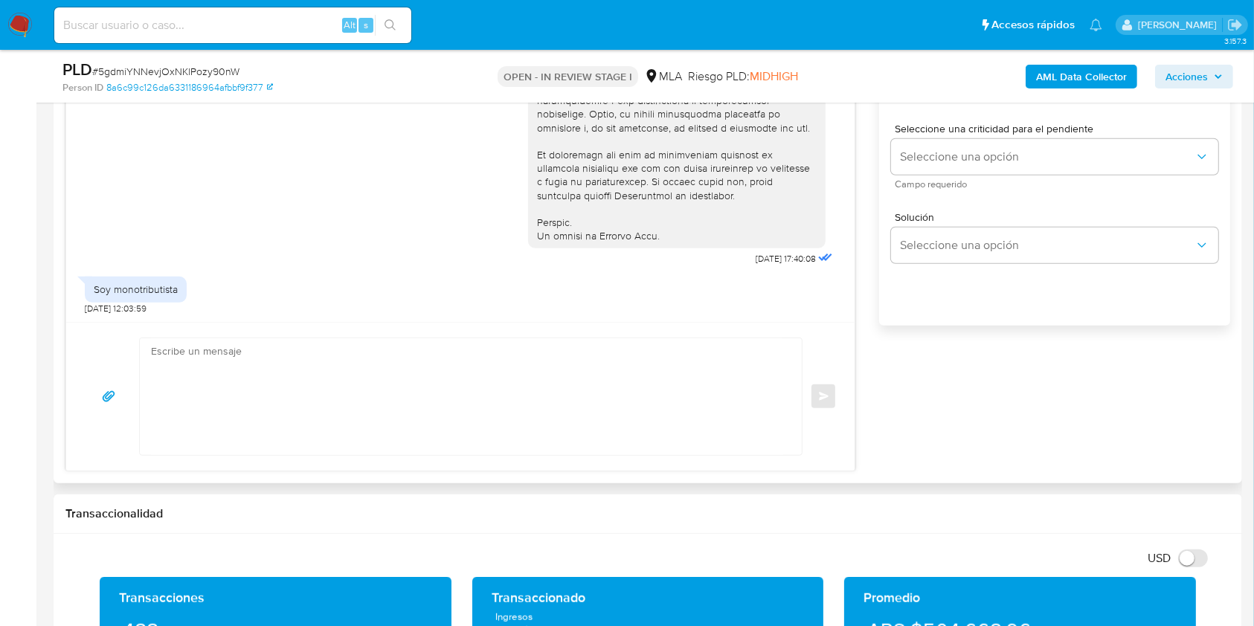
click at [437, 414] on textarea at bounding box center [467, 396] width 632 height 117
paste textarea "Lore Ipsum Dolorsi Amet Consec adipisc eli se doeiusmod. Temporinci ut labo e d…"
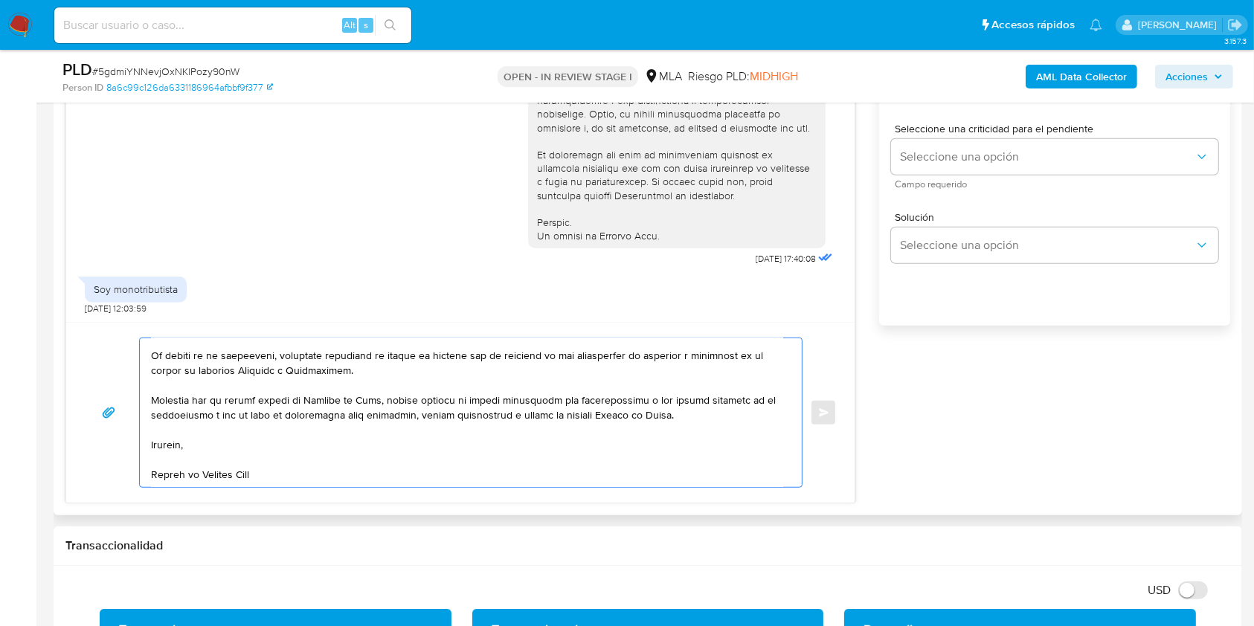
scroll to position [0, 0]
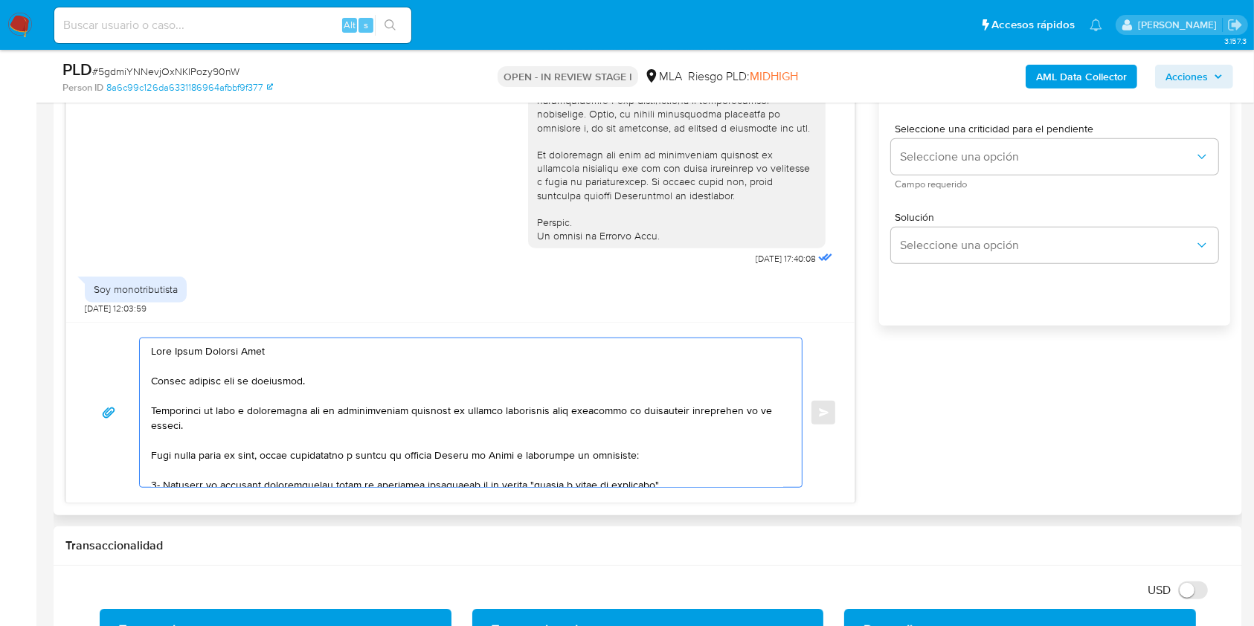
drag, startPoint x: 341, startPoint y: 414, endPoint x: 402, endPoint y: 417, distance: 60.4
click at [402, 417] on textarea at bounding box center [467, 412] width 632 height 149
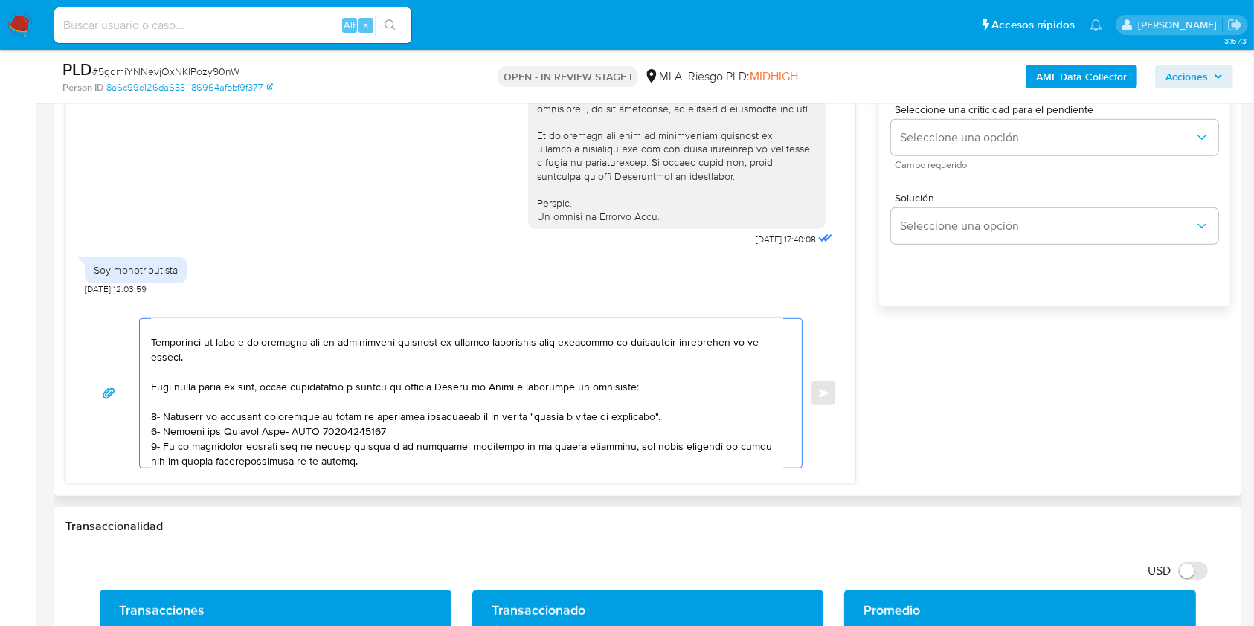
scroll to position [89, 0]
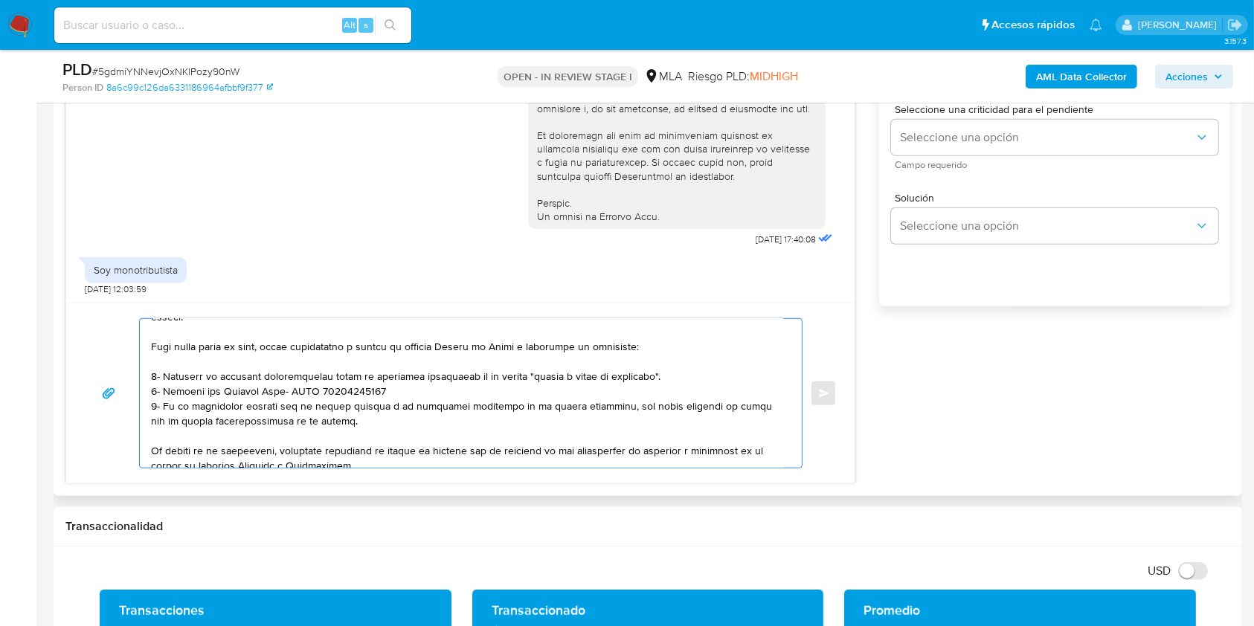
drag, startPoint x: 152, startPoint y: 392, endPoint x: 405, endPoint y: 421, distance: 254.6
click at [355, 418] on textarea at bounding box center [467, 393] width 632 height 149
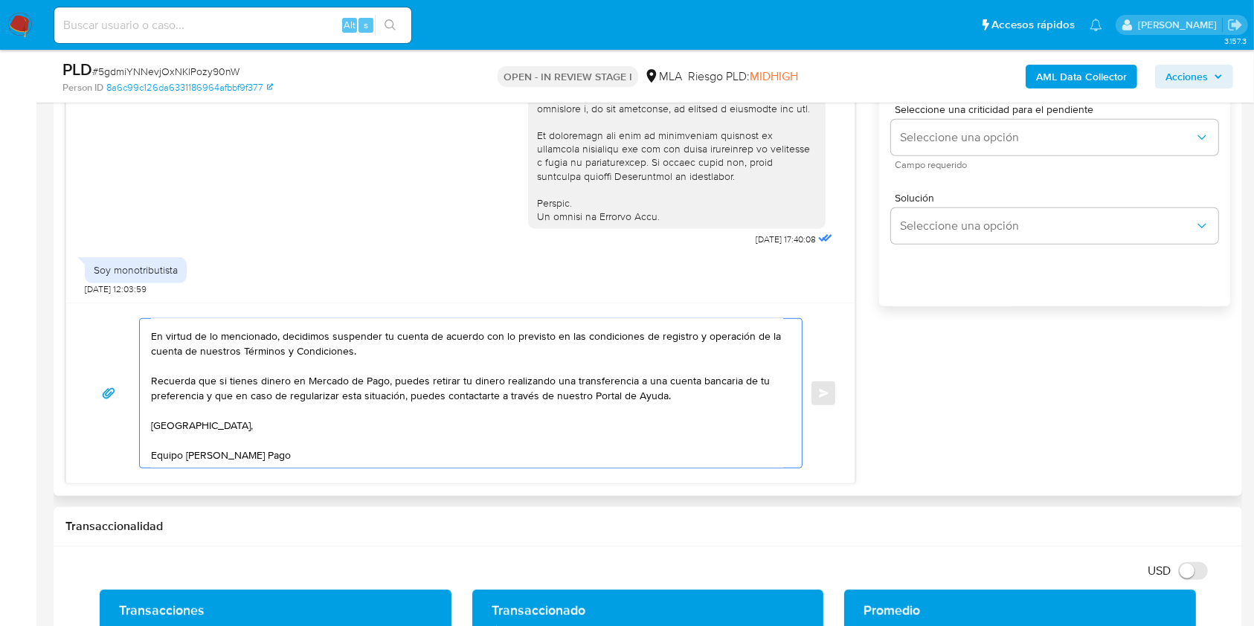
scroll to position [0, 0]
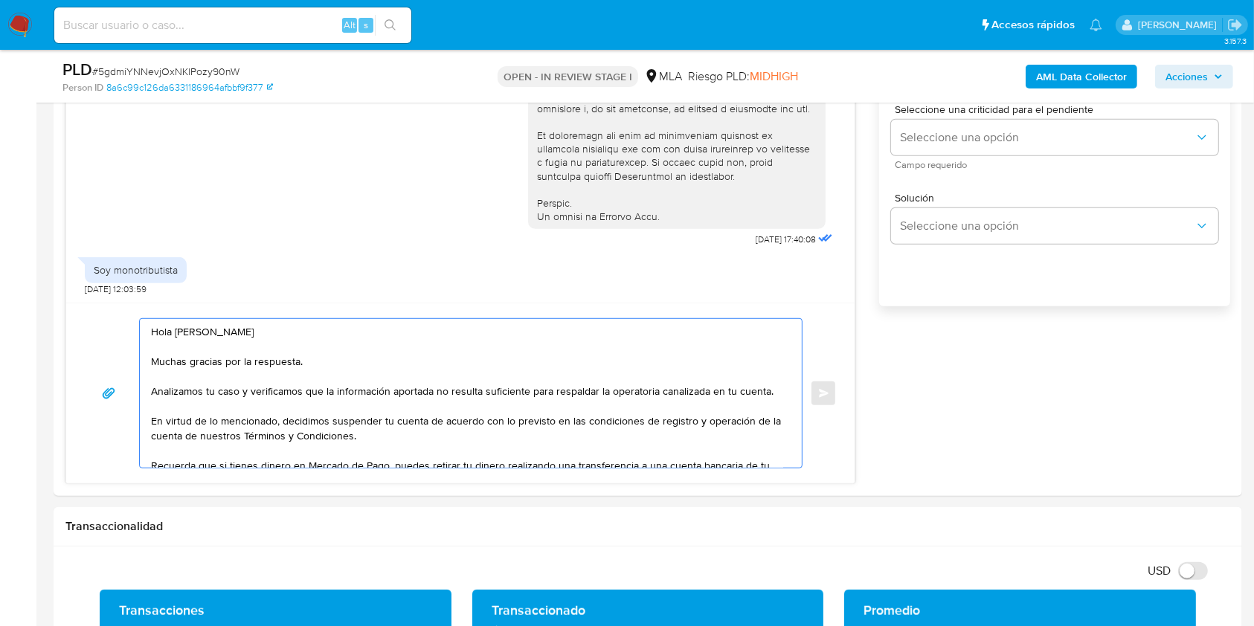
type textarea "Hola [PERSON_NAME] Muchas gracias por la respuesta. Analizamos tu caso y verifi…"
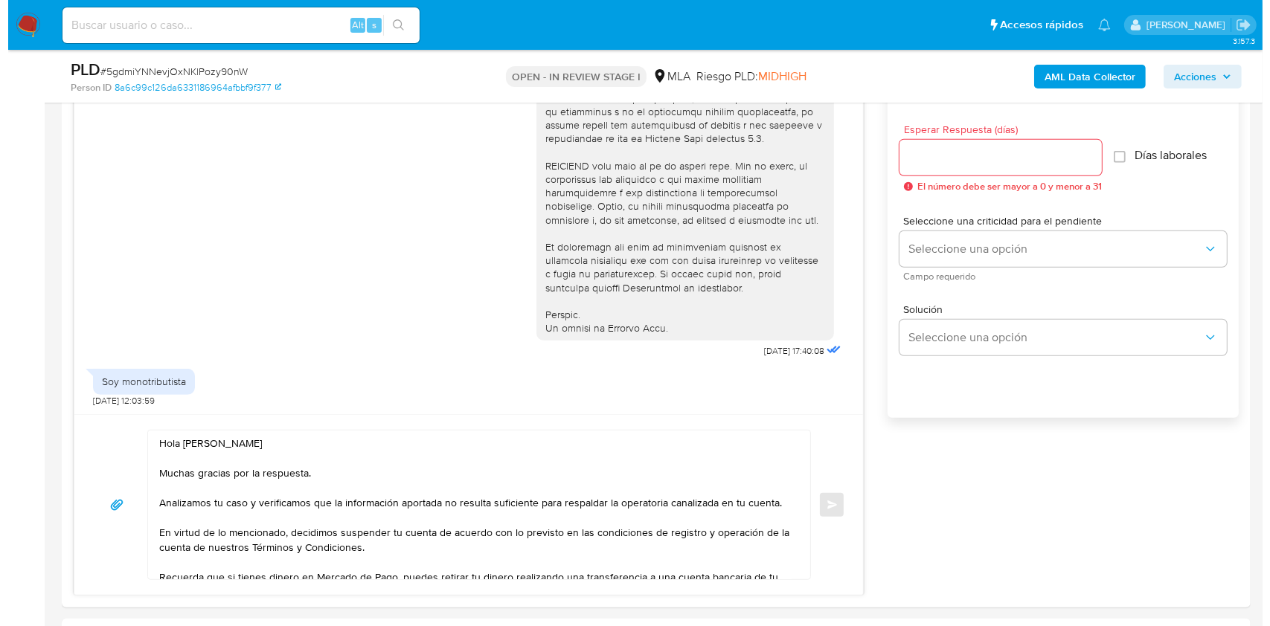
scroll to position [762, 0]
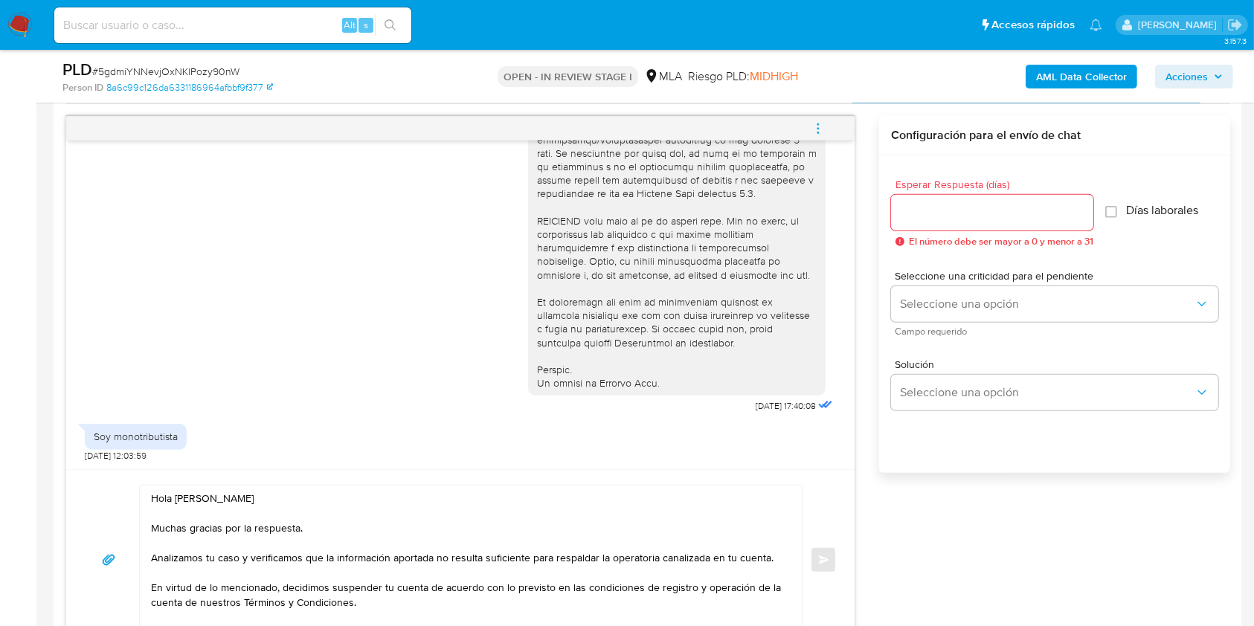
click at [927, 211] on input "Esperar Respuesta (días)" at bounding box center [992, 212] width 202 height 19
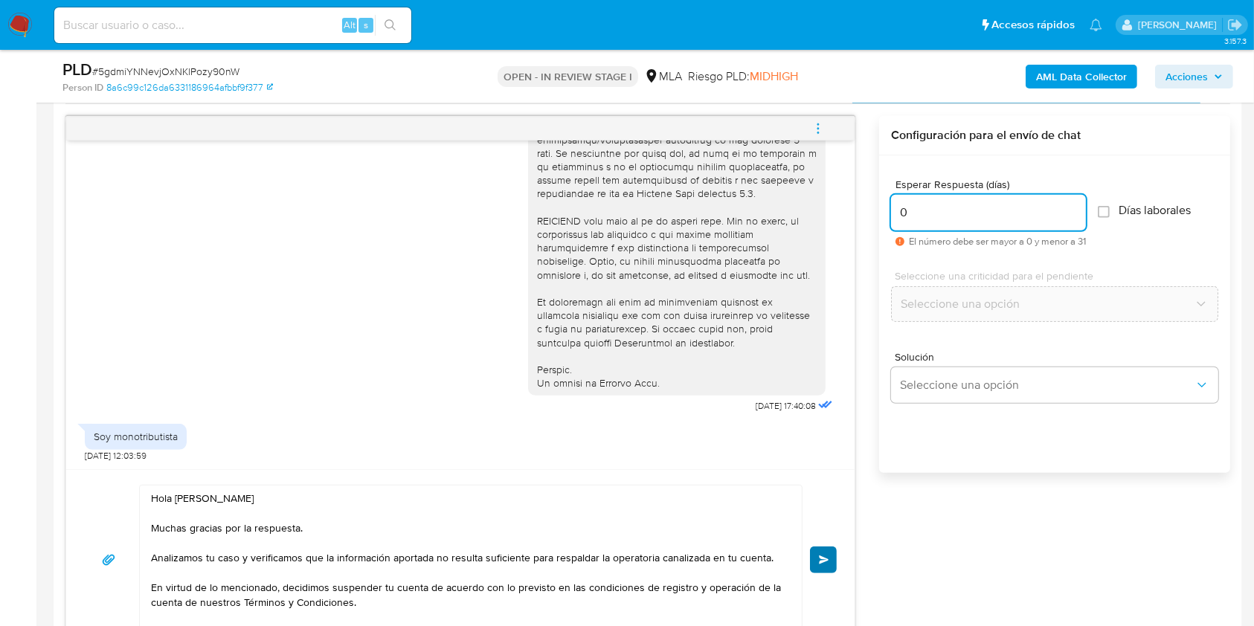
type input "0"
click at [826, 550] on button "Enviar" at bounding box center [823, 560] width 27 height 27
click at [814, 128] on icon "menu-action" at bounding box center [817, 128] width 13 height 13
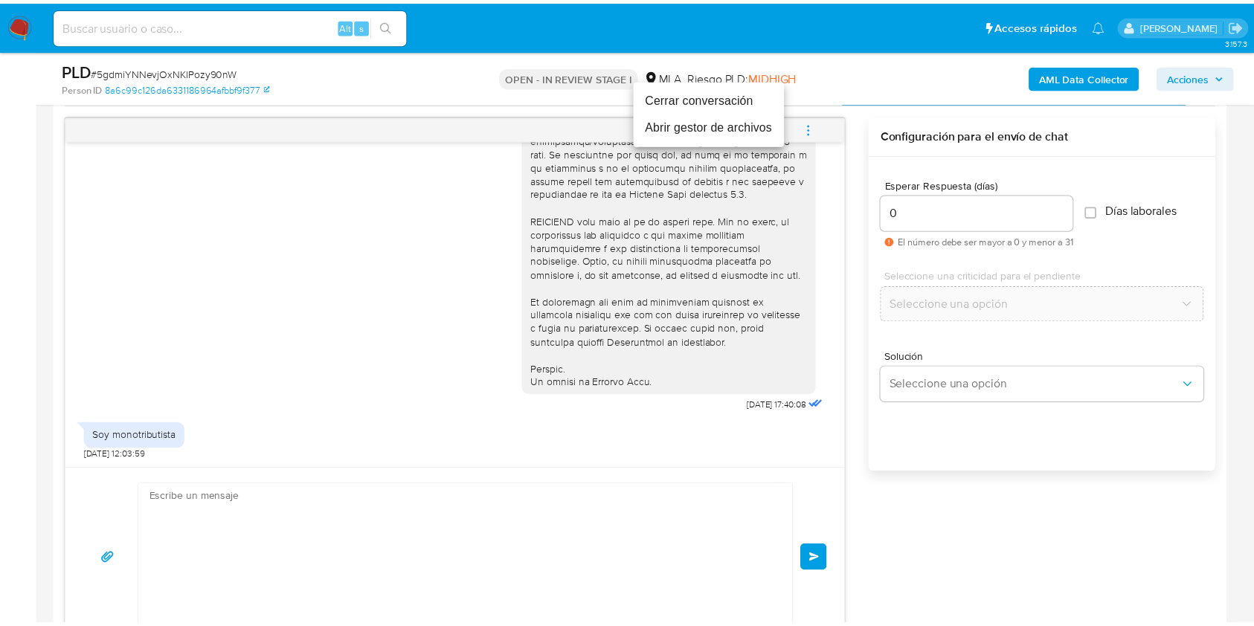
scroll to position [899, 0]
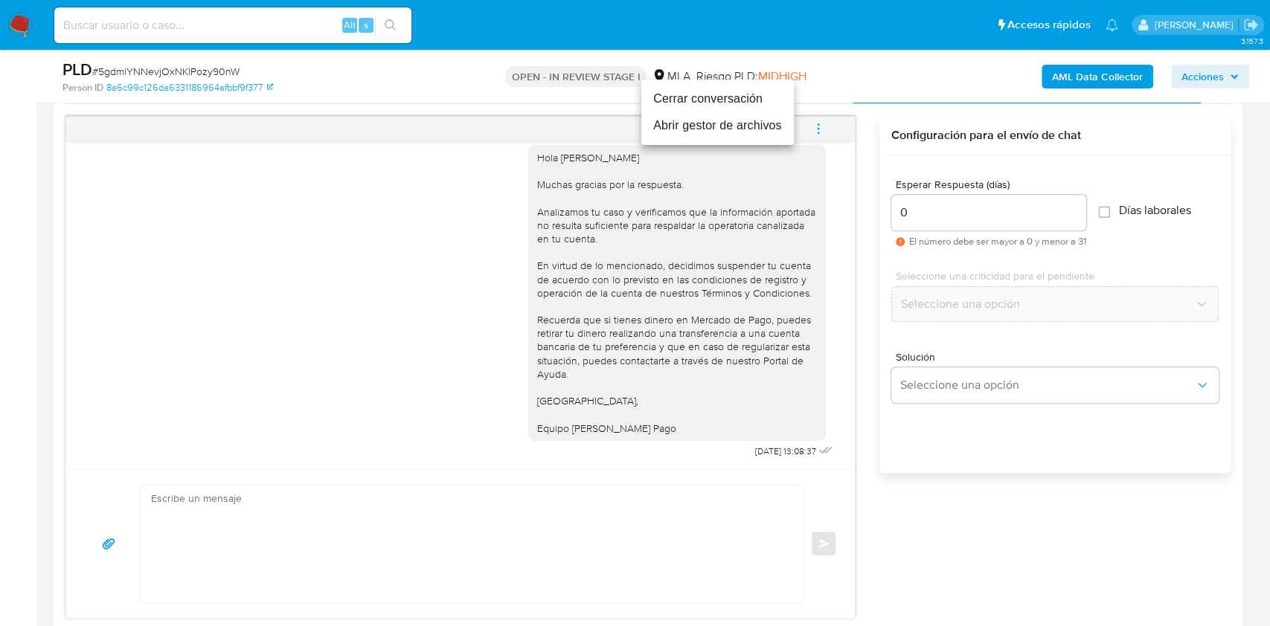
click at [734, 95] on li "Cerrar conversación" at bounding box center [717, 99] width 152 height 27
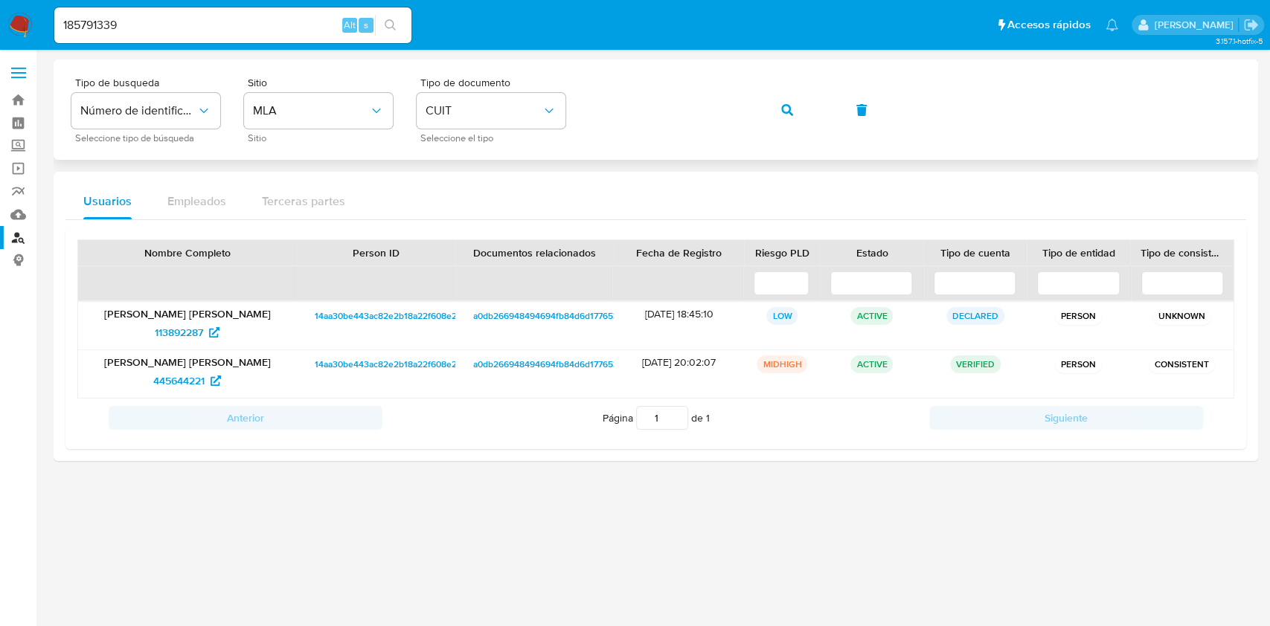
click at [498, 114] on div "Tipo de busqueda Número de identificación Seleccione tipo de búsqueda Sitio MLA…" at bounding box center [655, 109] width 1169 height 65
click at [777, 107] on button "button" at bounding box center [787, 110] width 51 height 36
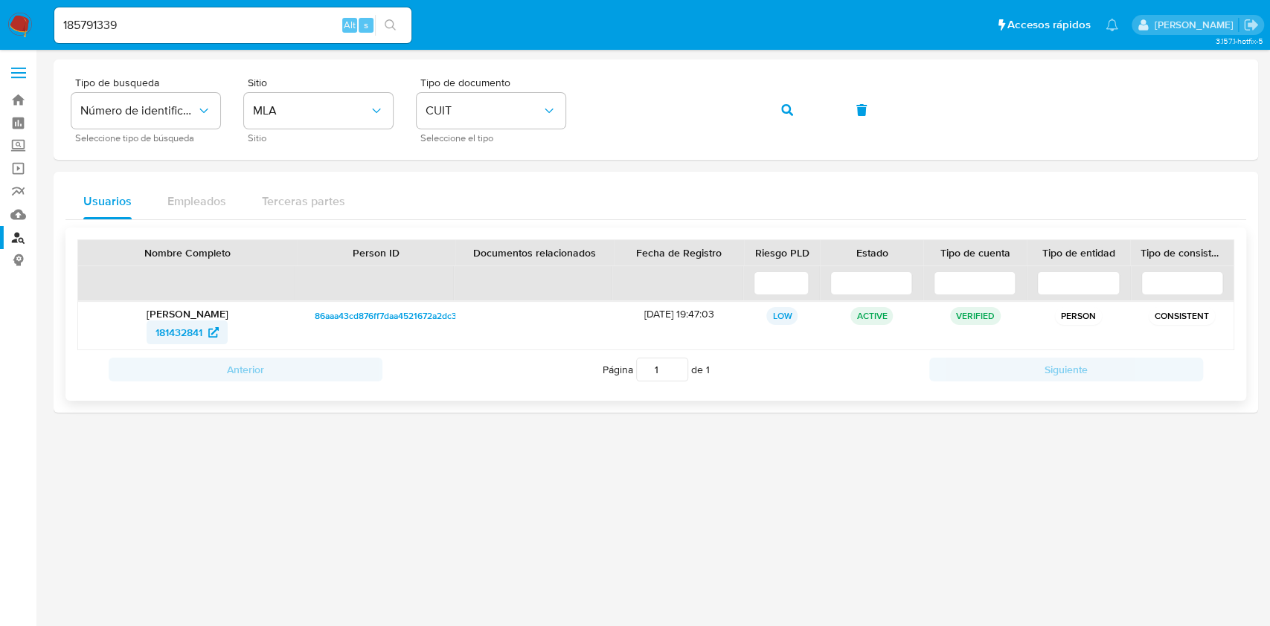
click at [181, 330] on span "181432841" at bounding box center [178, 333] width 47 height 24
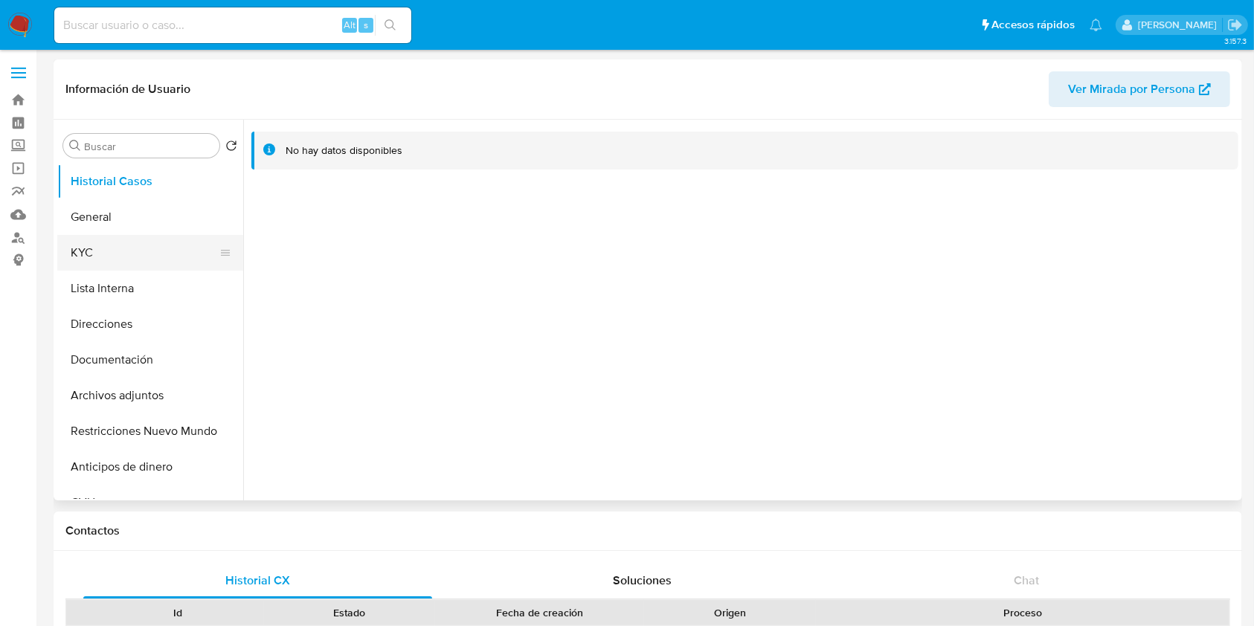
click at [150, 257] on button "KYC" at bounding box center [144, 253] width 174 height 36
select select "10"
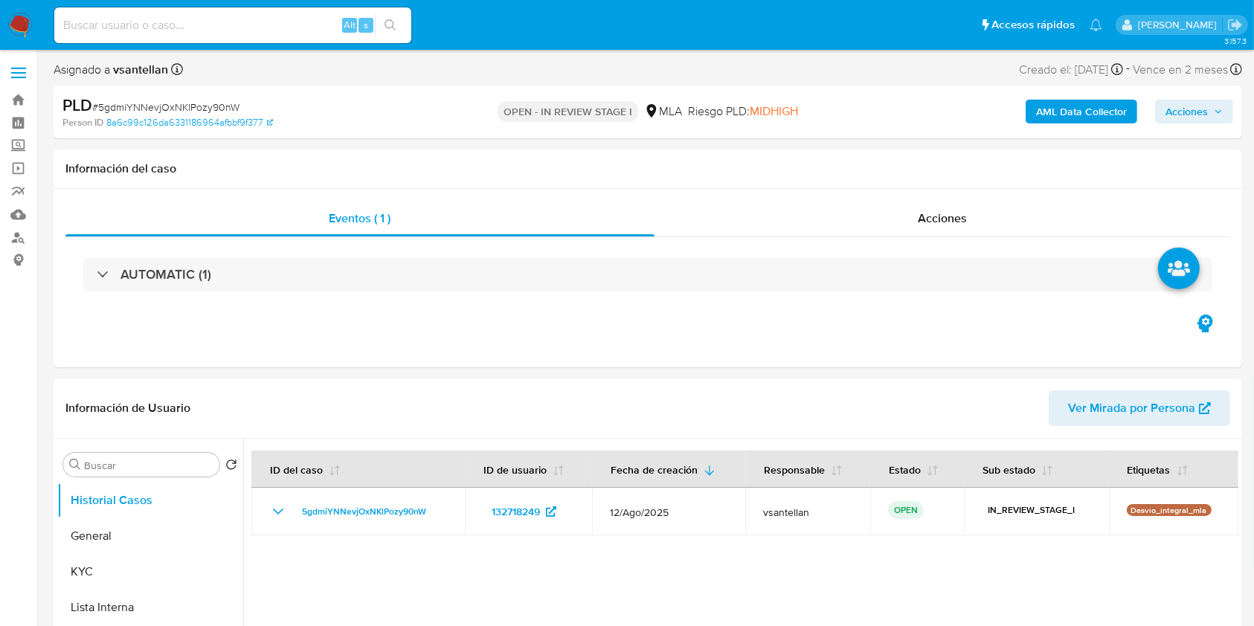
select select "10"
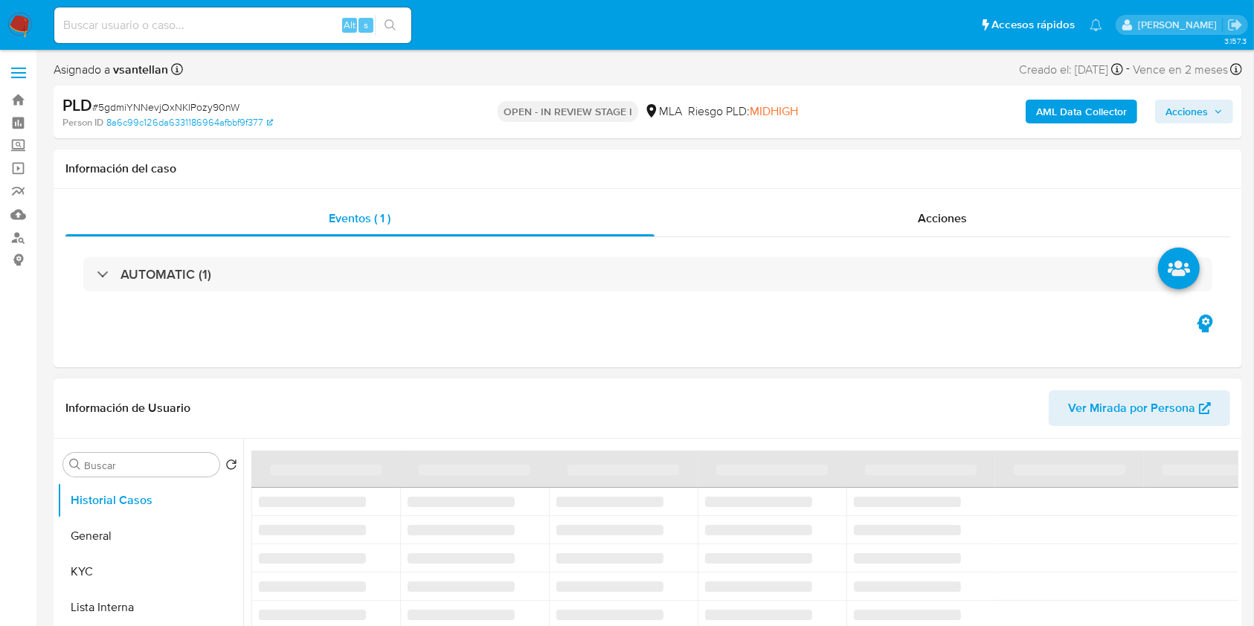
select select "10"
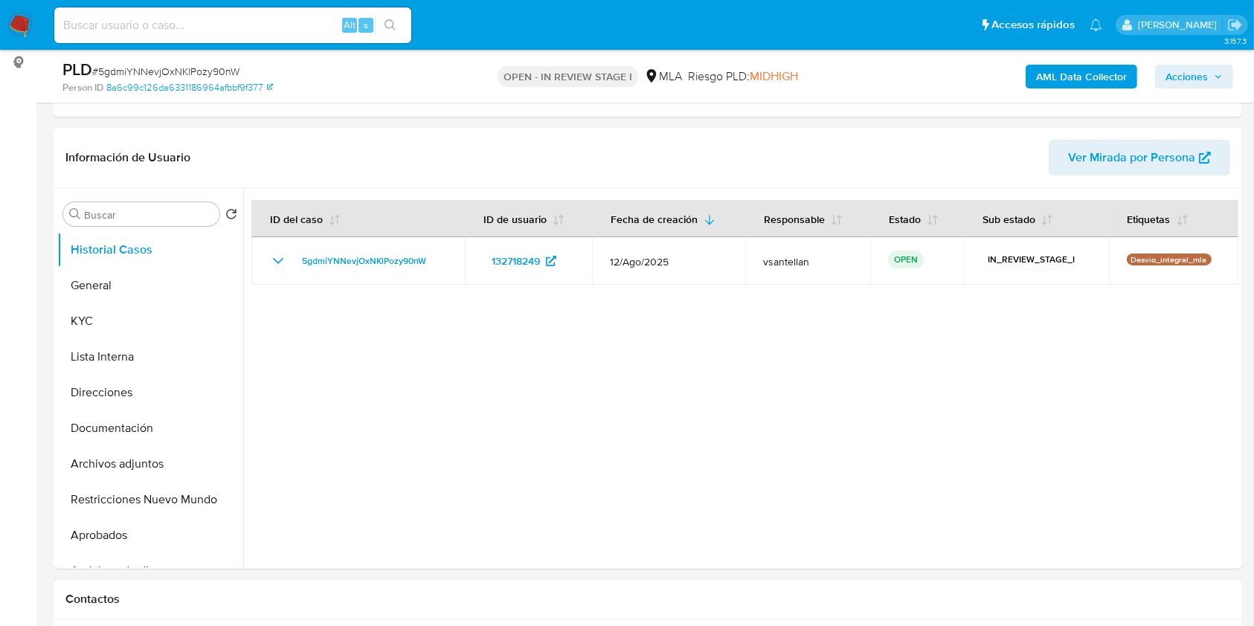
scroll to position [298, 0]
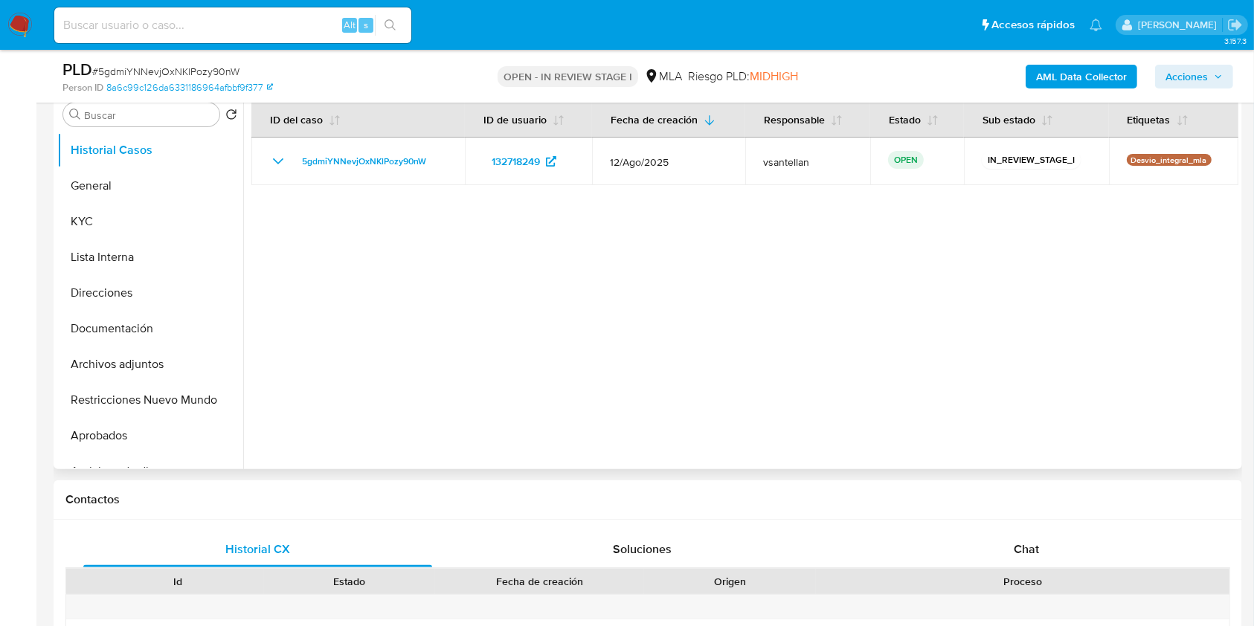
drag, startPoint x: 1077, startPoint y: 550, endPoint x: 1190, endPoint y: 260, distance: 311.3
click at [1078, 551] on div "Chat" at bounding box center [1026, 550] width 349 height 36
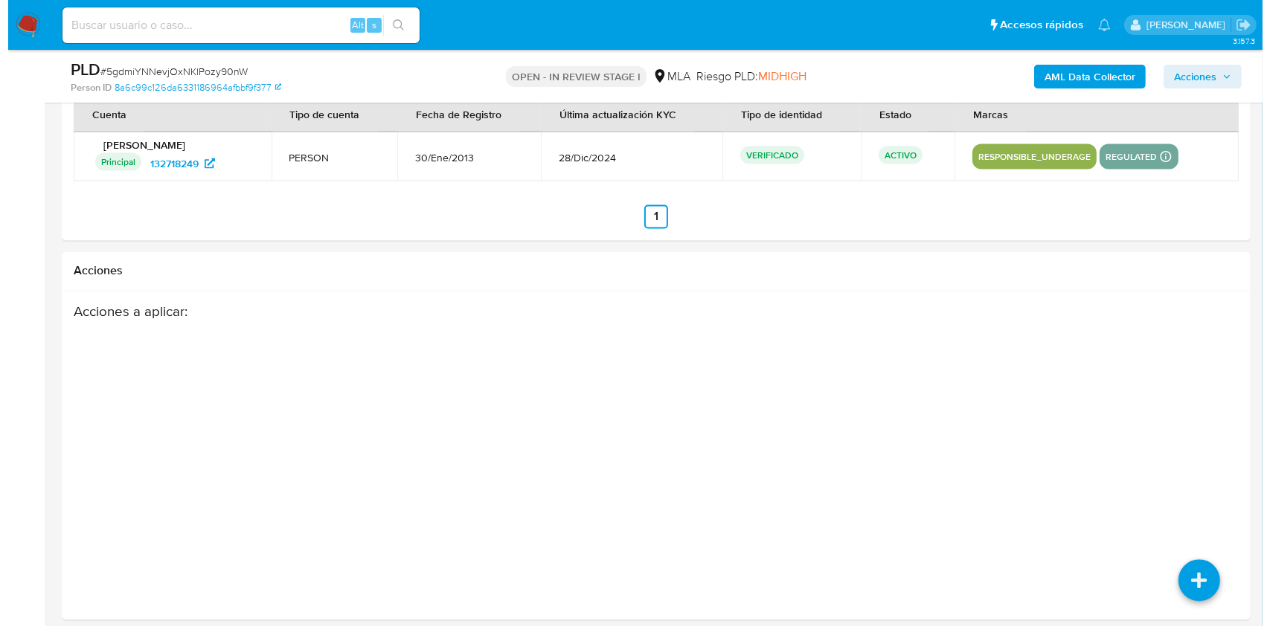
scroll to position [2616, 0]
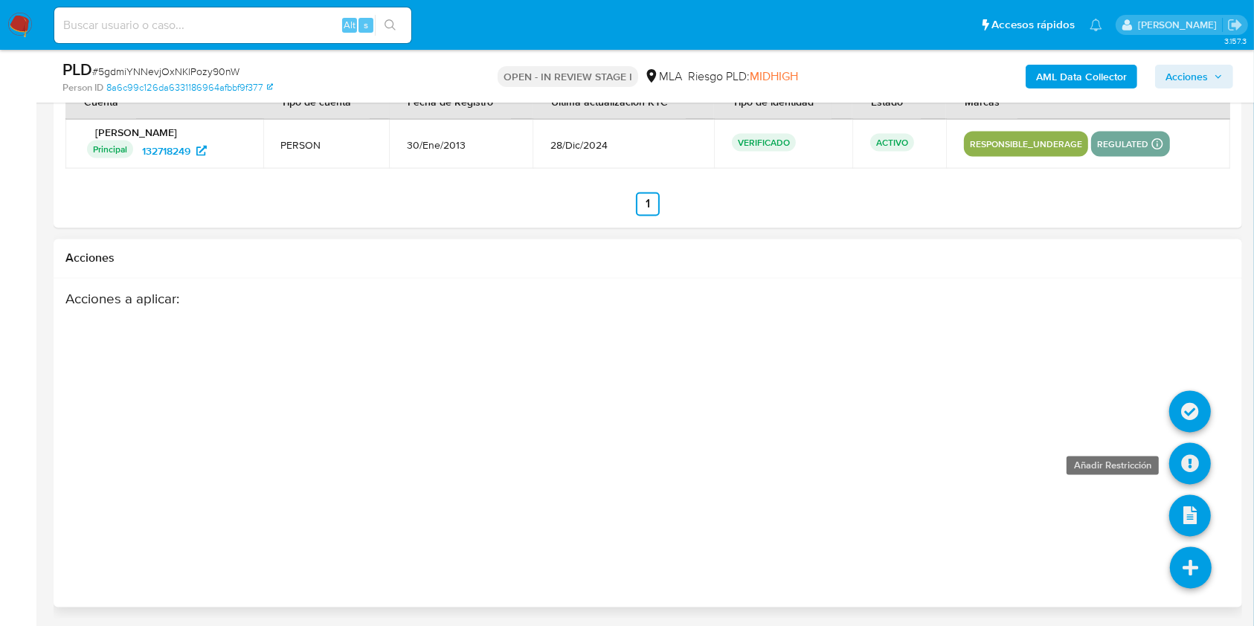
click at [1178, 468] on icon at bounding box center [1190, 464] width 42 height 42
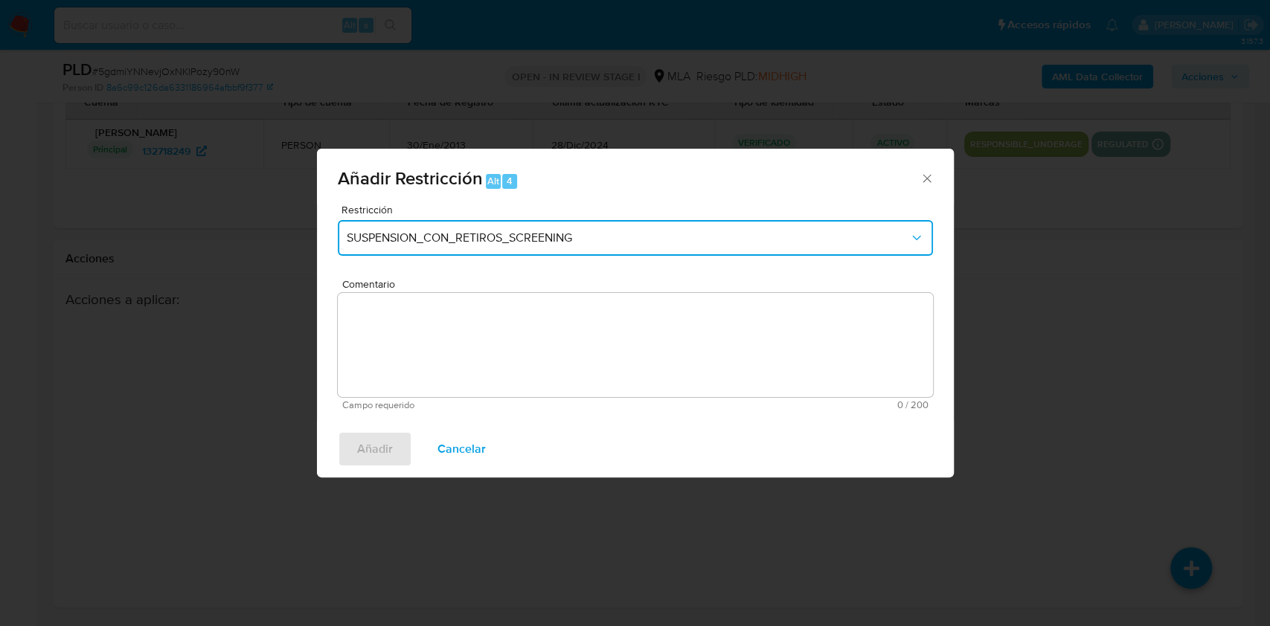
click at [579, 245] on span "SUSPENSION_CON_RETIROS_SCREENING" at bounding box center [628, 238] width 562 height 15
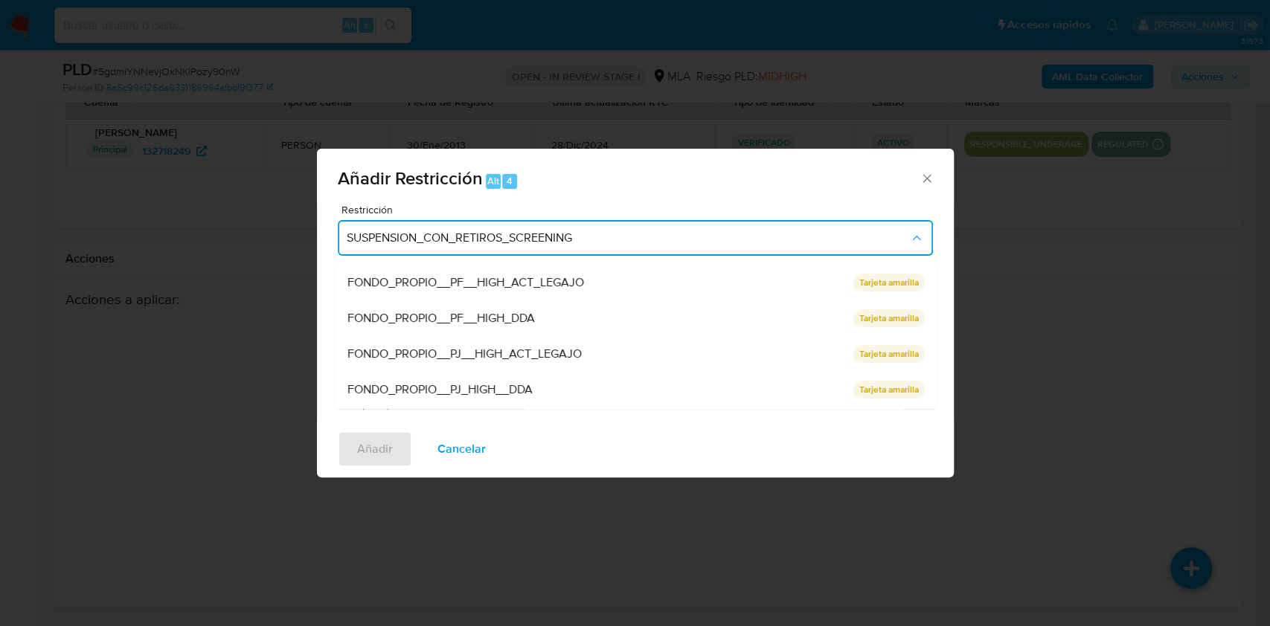
scroll to position [198, 0]
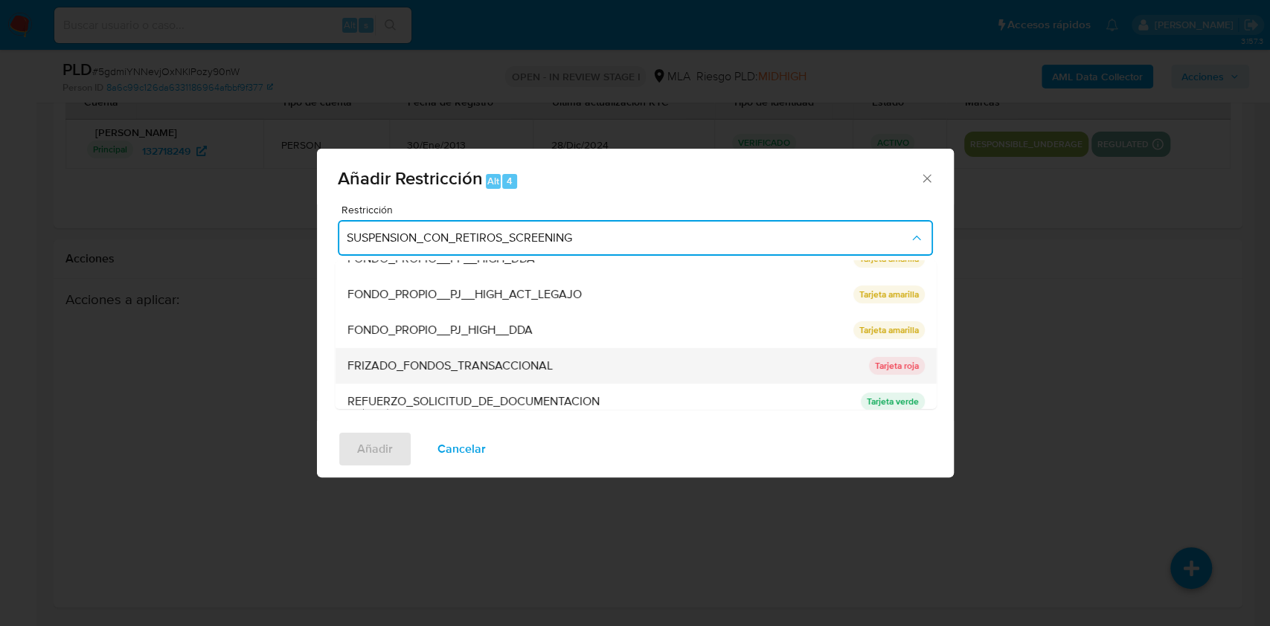
click at [569, 370] on div "FRIZADO_FONDOS_TRANSACCIONAL" at bounding box center [603, 366] width 512 height 36
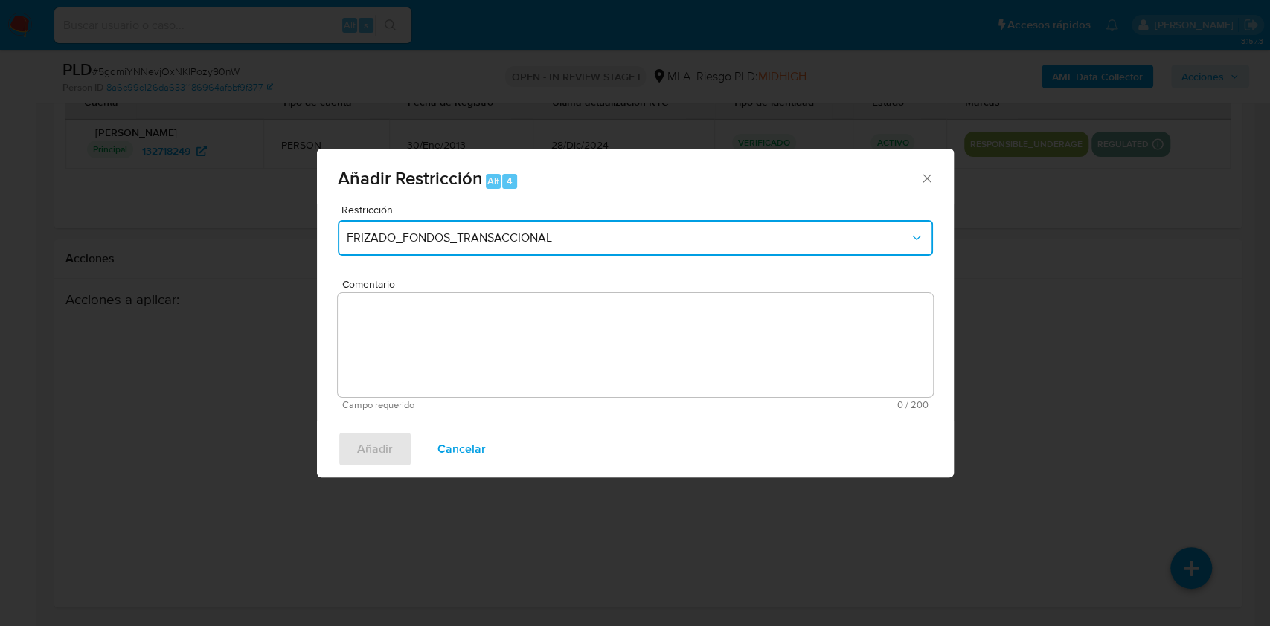
click at [617, 247] on button "FRIZADO_FONDOS_TRANSACCIONAL" at bounding box center [635, 238] width 595 height 36
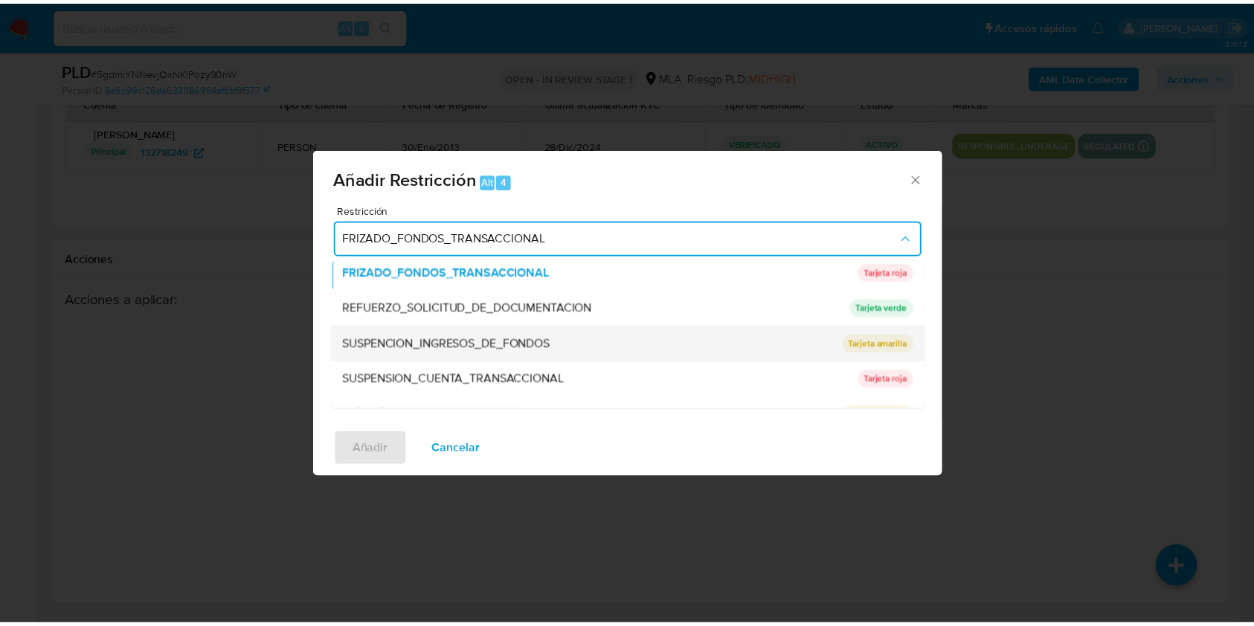
scroll to position [315, 0]
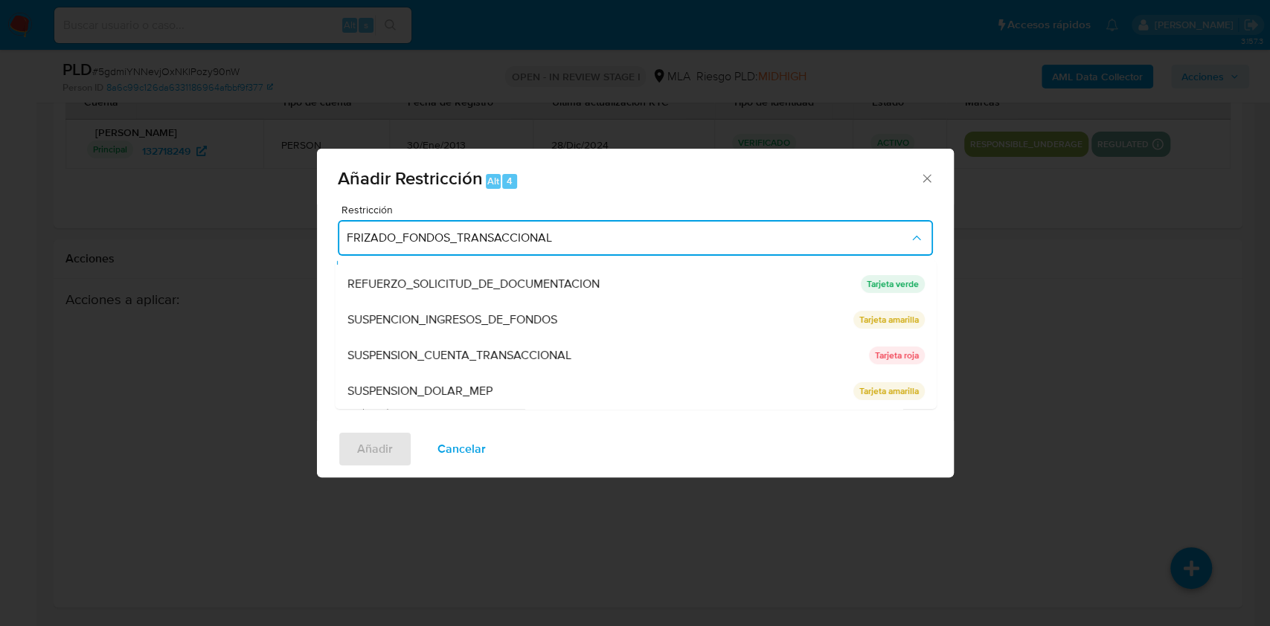
drag, startPoint x: 681, startPoint y: 347, endPoint x: 663, endPoint y: 349, distance: 18.0
click at [681, 345] on div "SUSPENSION_CUENTA_TRANSACCIONAL" at bounding box center [603, 356] width 512 height 36
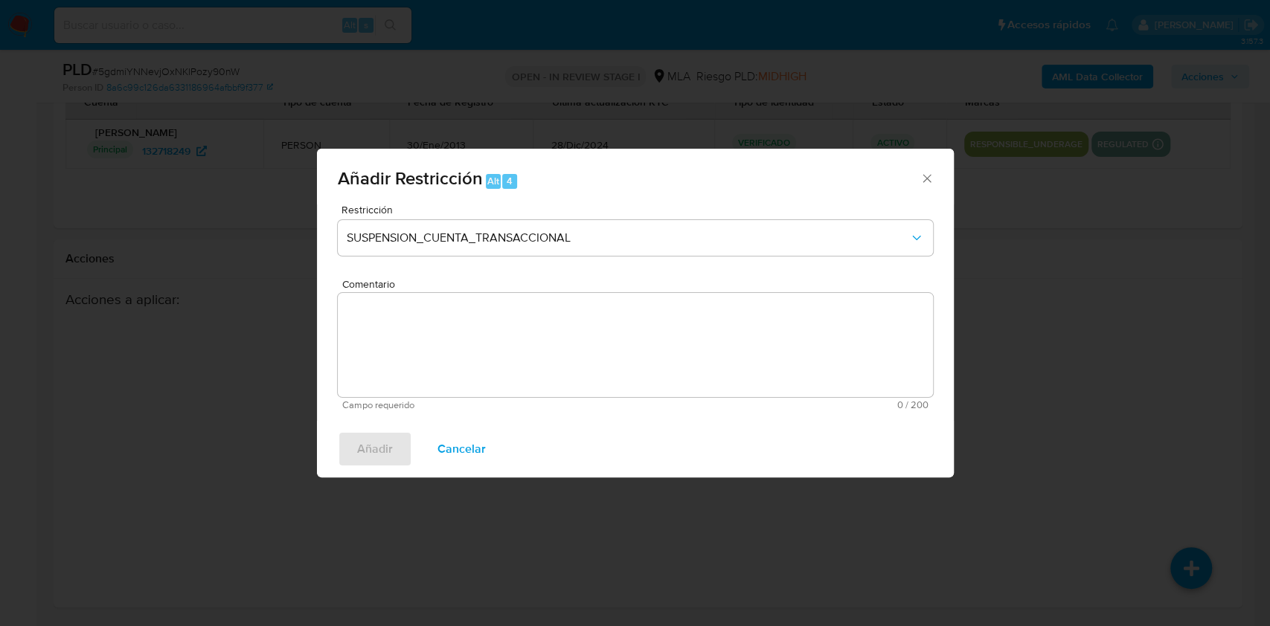
click at [621, 357] on textarea "Comentario" at bounding box center [635, 345] width 595 height 104
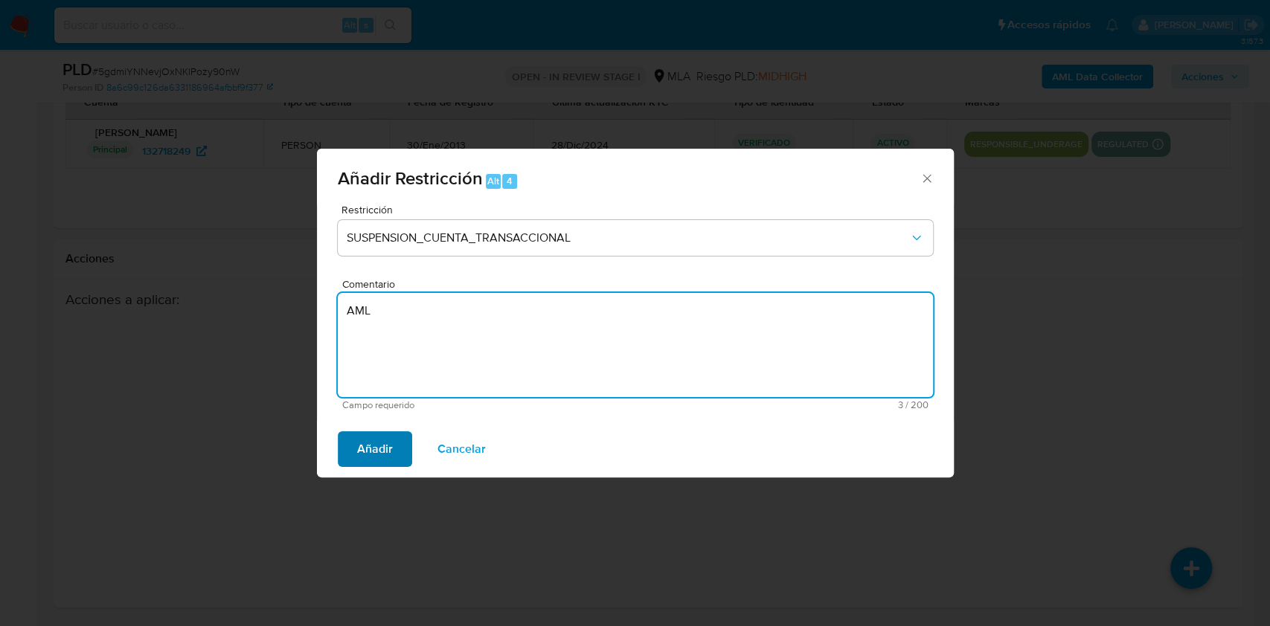
type textarea "AML"
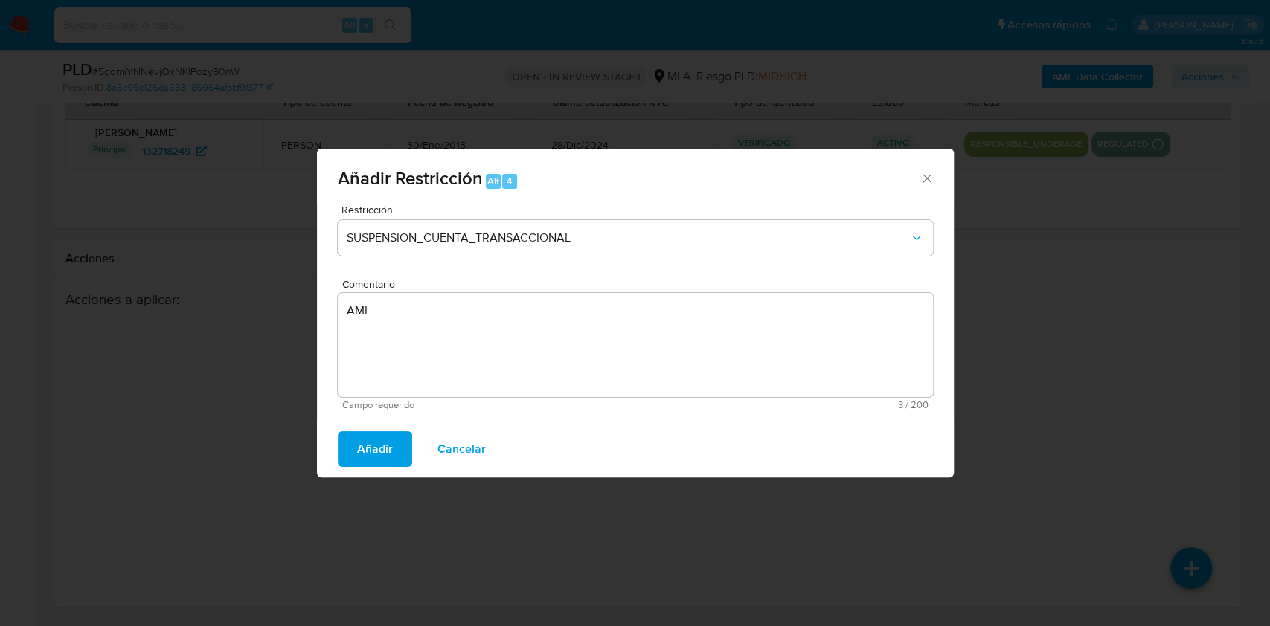
drag, startPoint x: 366, startPoint y: 439, endPoint x: 375, endPoint y: 440, distance: 9.0
click at [366, 440] on span "Añadir" at bounding box center [375, 449] width 36 height 33
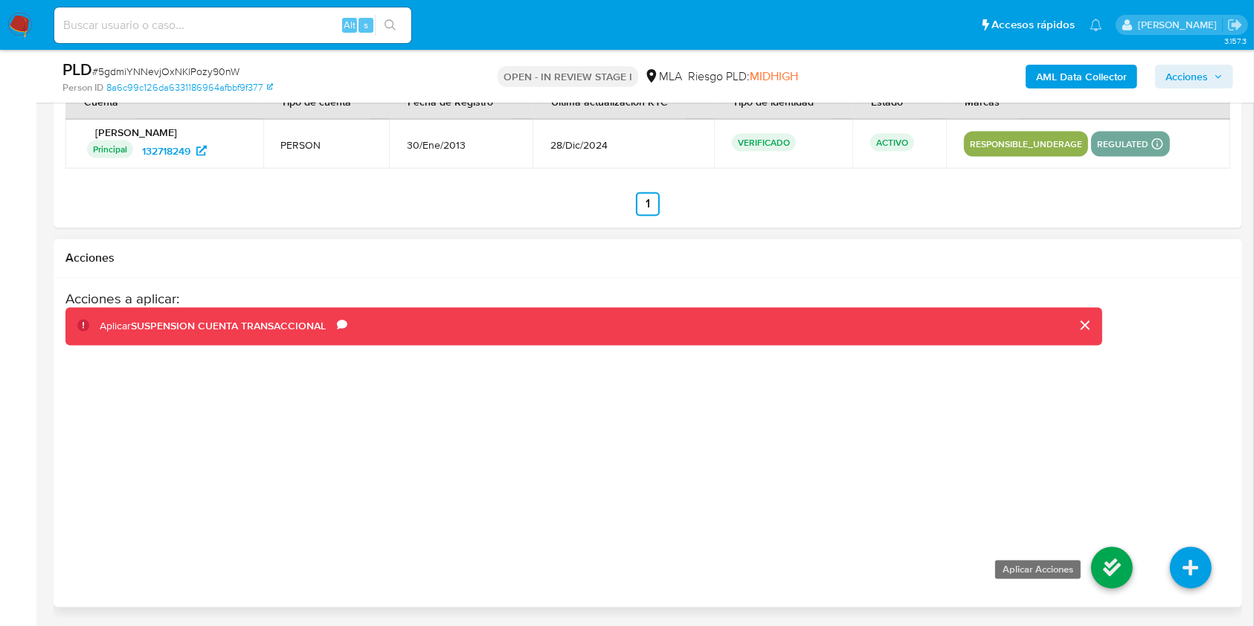
click at [1110, 568] on icon at bounding box center [1112, 568] width 42 height 42
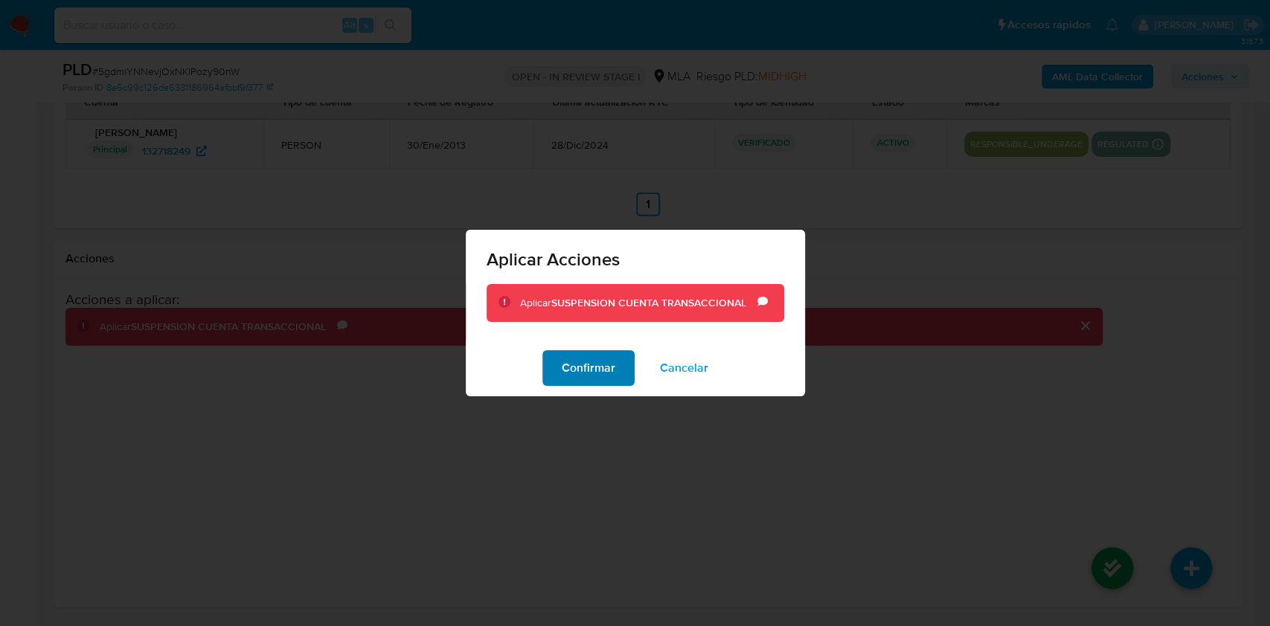
click at [608, 362] on span "Confirmar" at bounding box center [589, 368] width 54 height 33
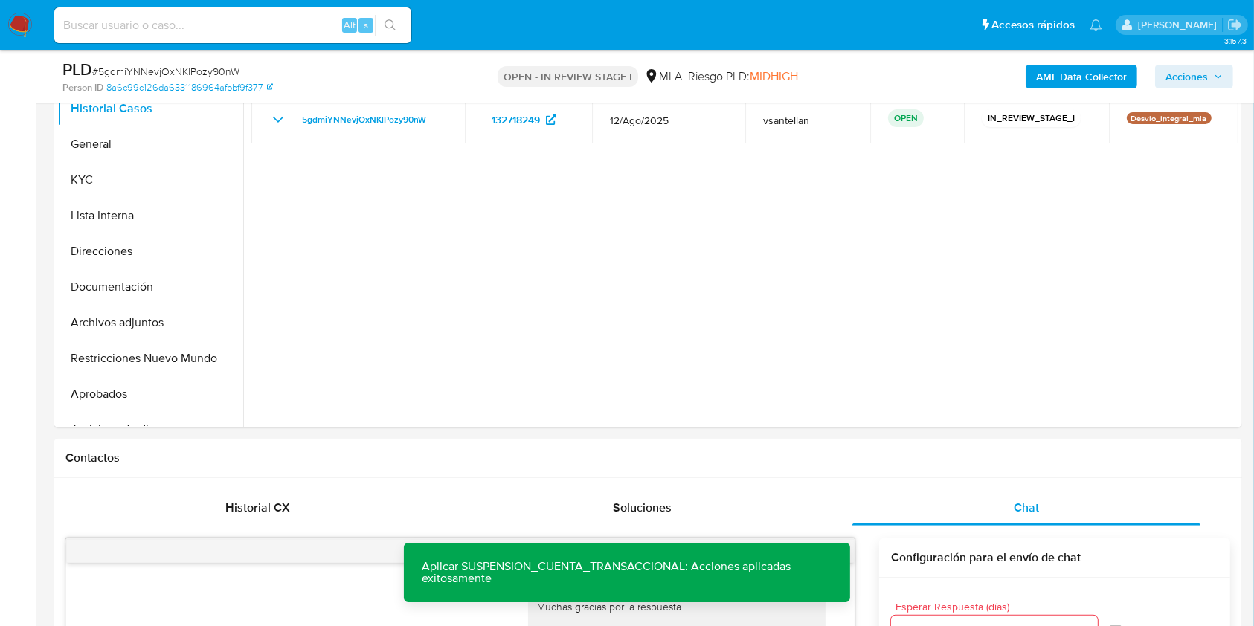
scroll to position [372, 0]
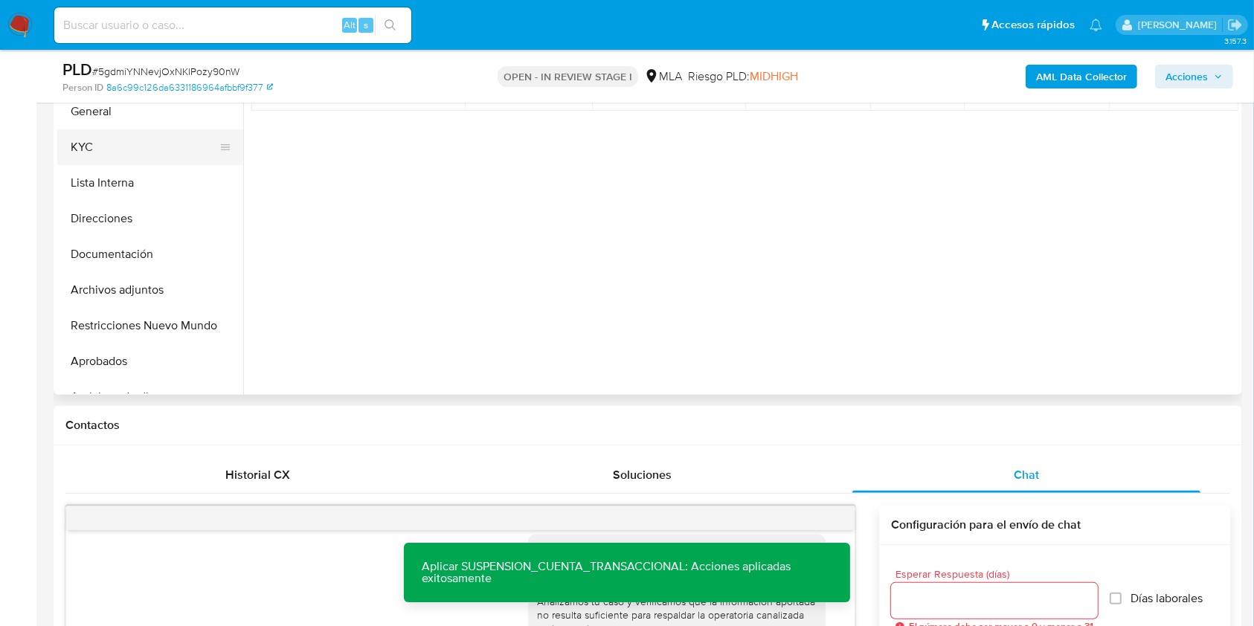
click at [81, 152] on button "KYC" at bounding box center [144, 147] width 174 height 36
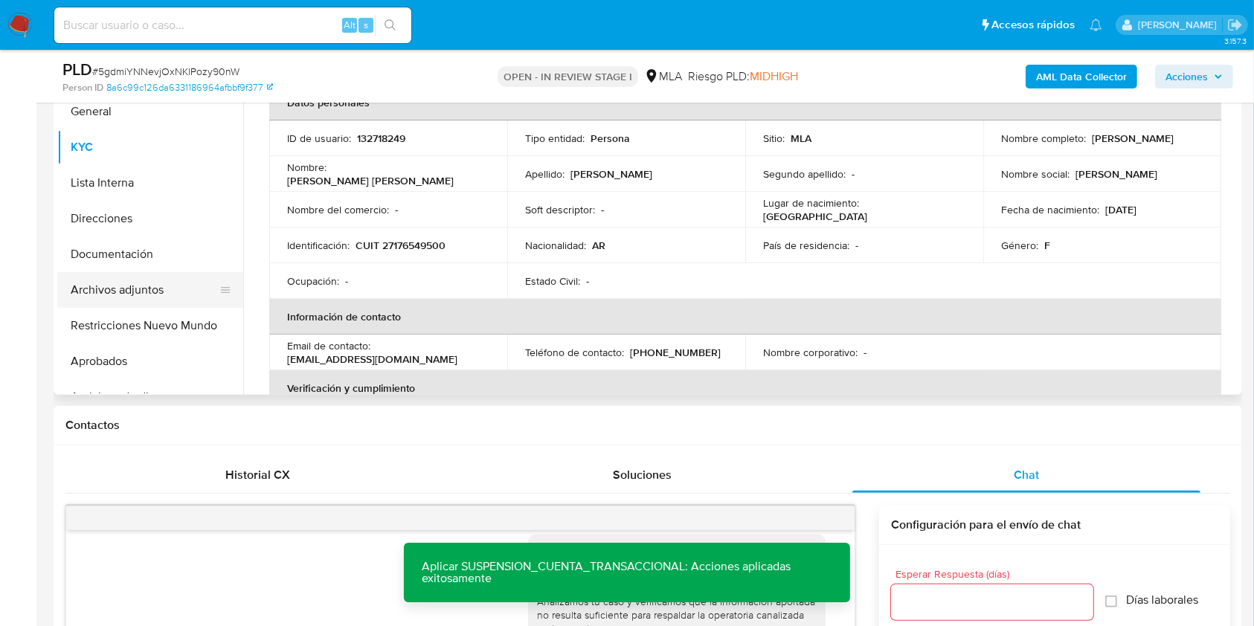
click at [174, 289] on button "Archivos adjuntos" at bounding box center [144, 290] width 174 height 36
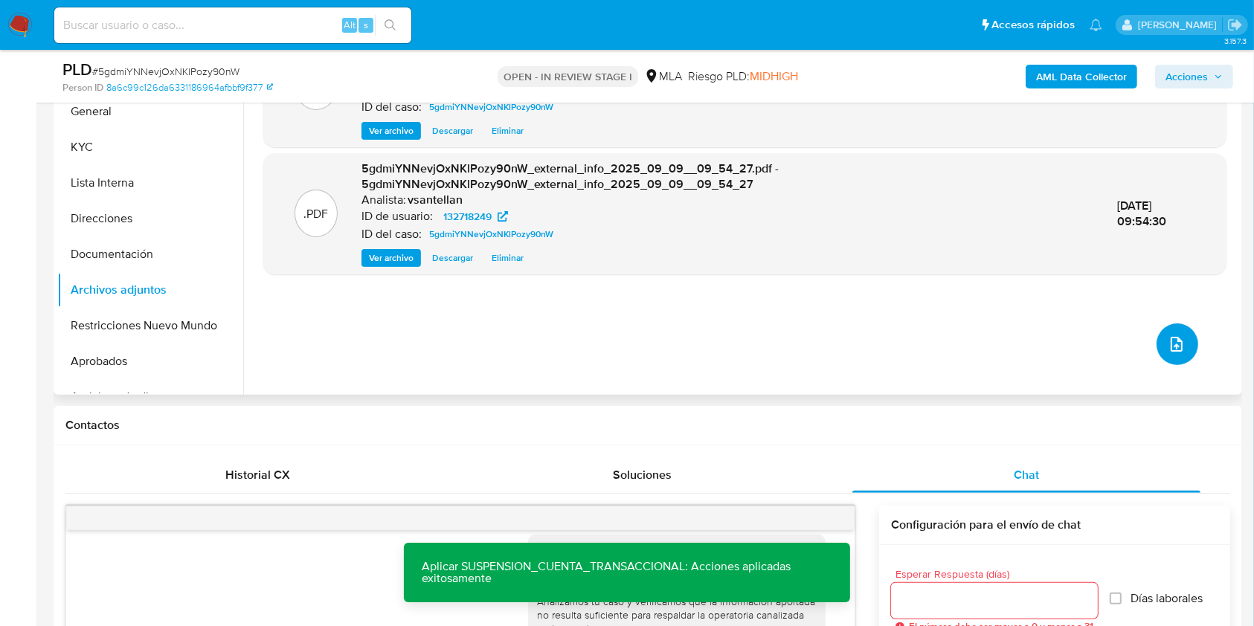
click at [1168, 335] on span "upload-file" at bounding box center [1177, 344] width 18 height 18
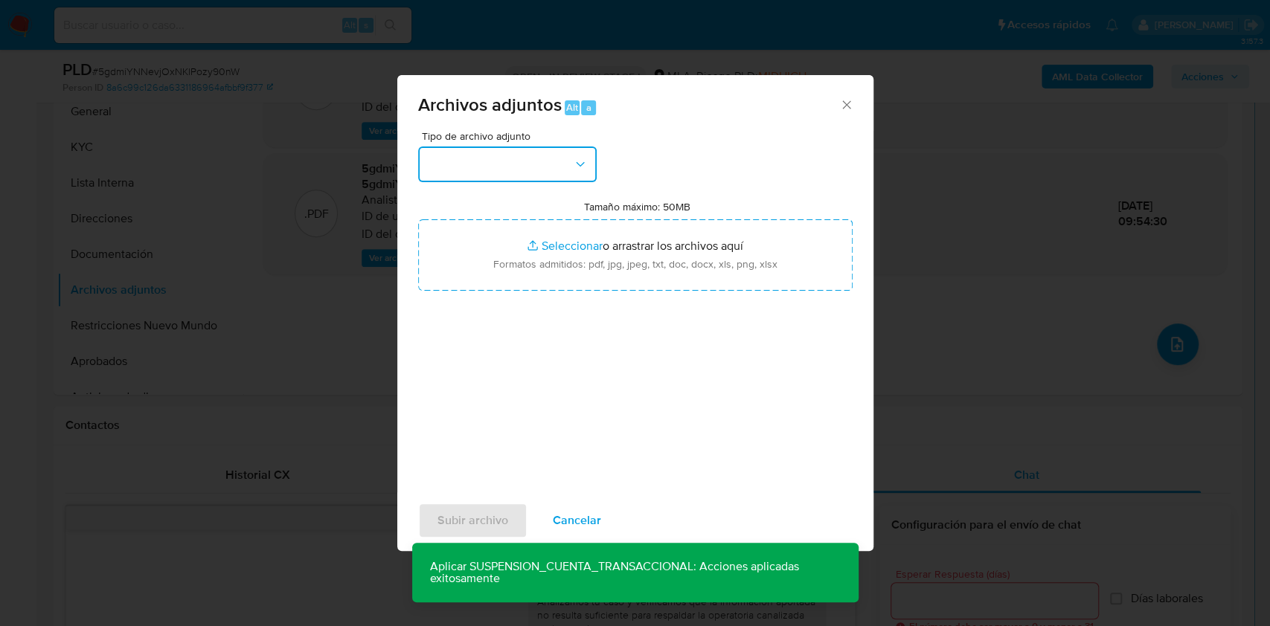
drag, startPoint x: 519, startPoint y: 172, endPoint x: 521, endPoint y: 179, distance: 7.6
click at [518, 171] on button "button" at bounding box center [507, 165] width 179 height 36
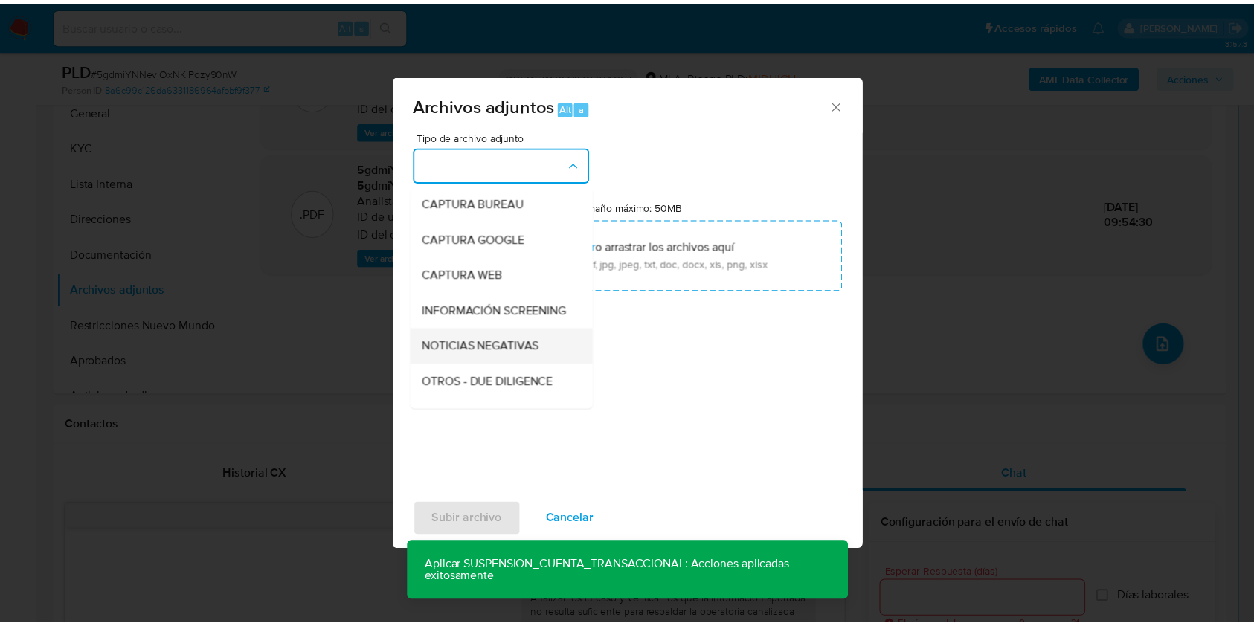
scroll to position [99, 0]
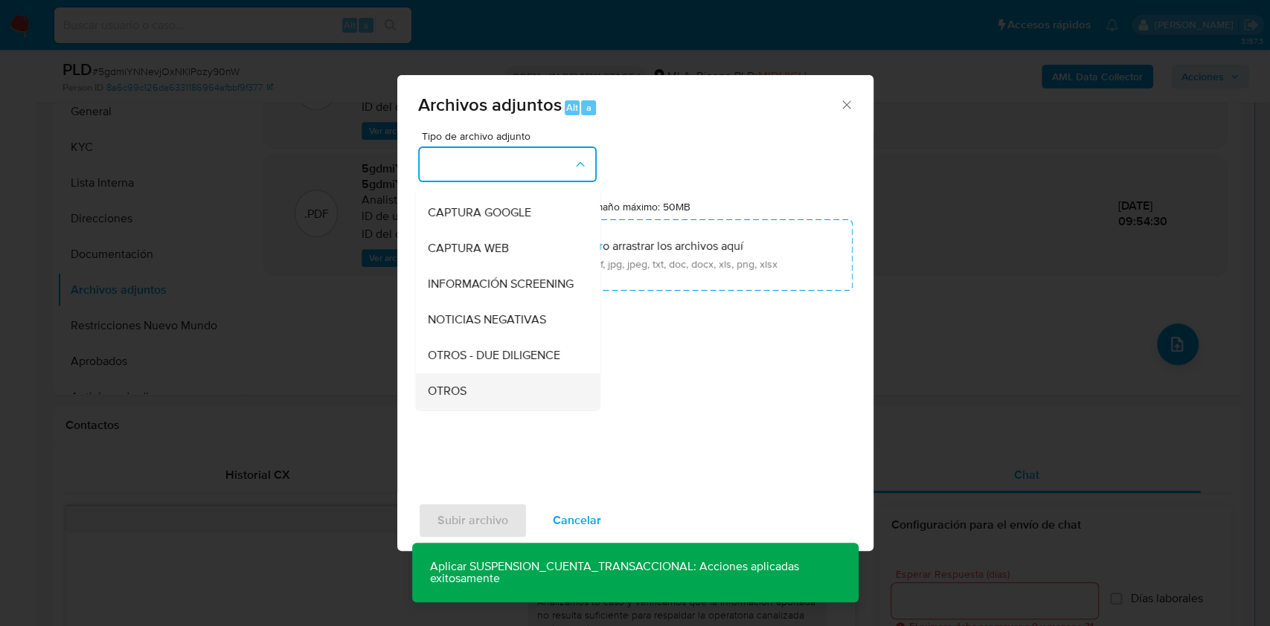
click at [462, 399] on span "OTROS" at bounding box center [446, 391] width 39 height 15
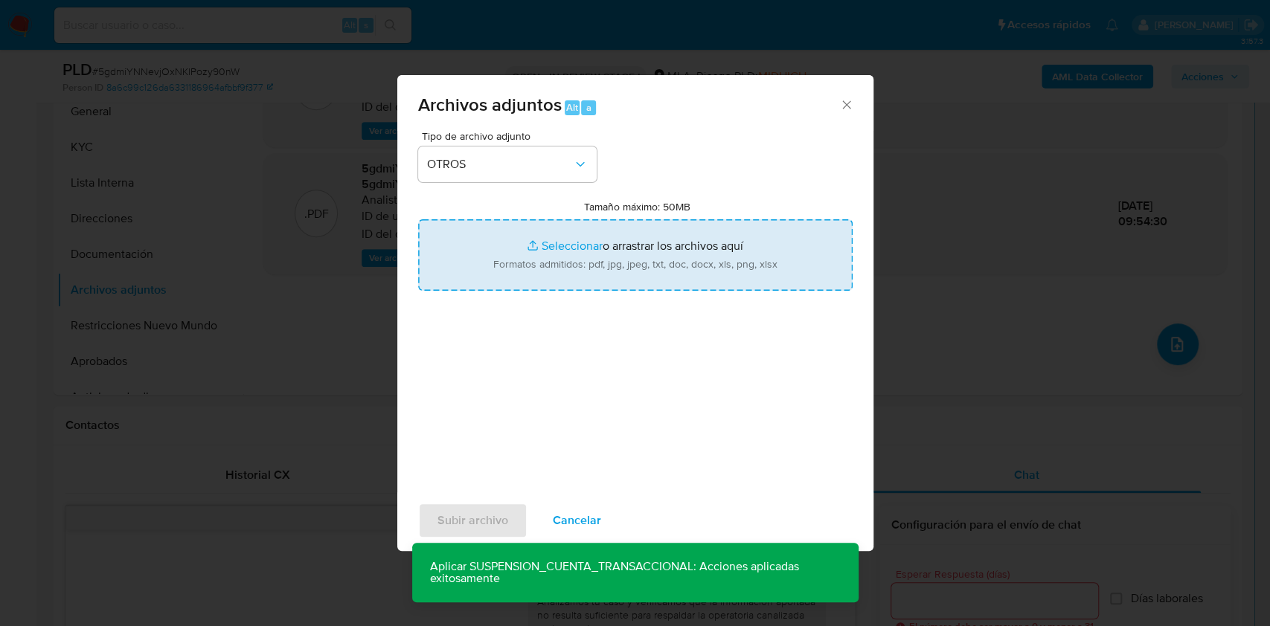
click at [571, 253] on input "Tamaño máximo: 50MB Seleccionar archivos" at bounding box center [635, 254] width 434 height 71
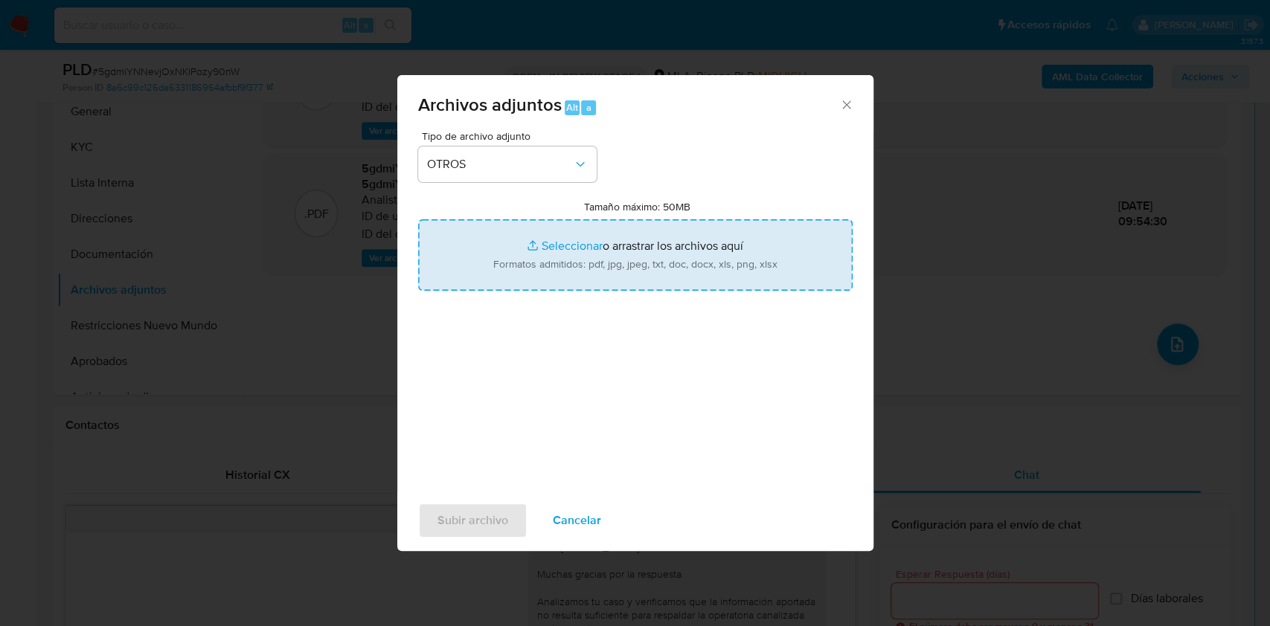
type input "C:\fakepath\Caselog 5gdmiYNNevjOxNKlPozy90nW_2025_08_19_10_18_54.docx"
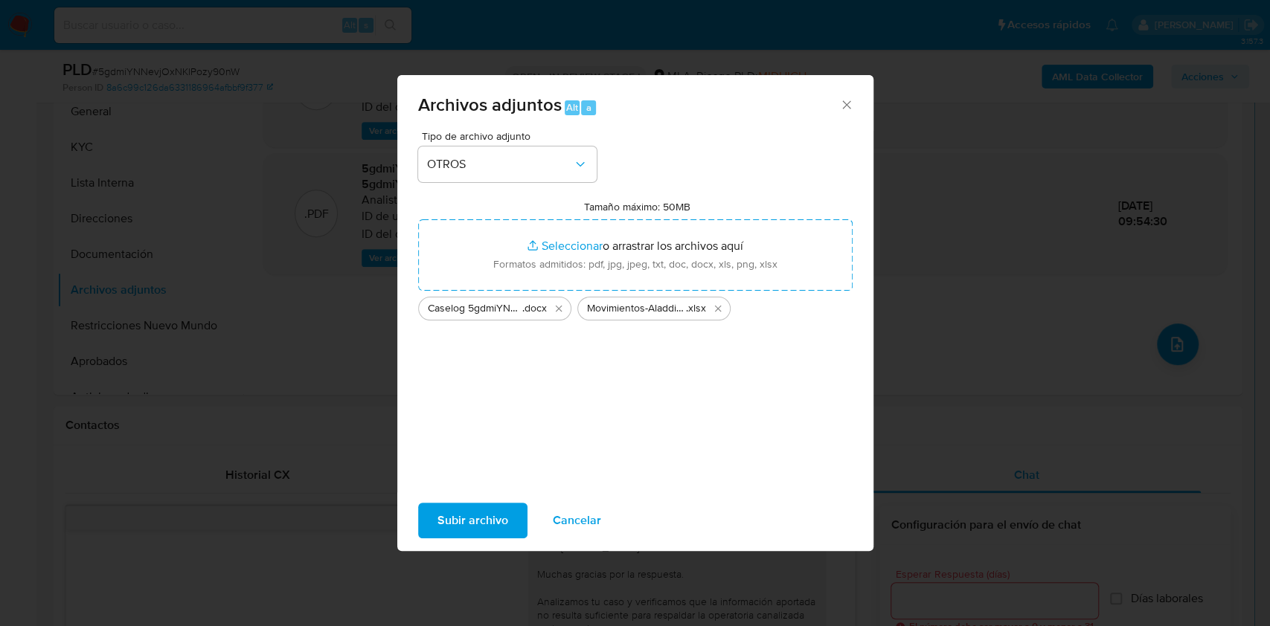
click at [463, 524] on span "Subir archivo" at bounding box center [472, 520] width 71 height 33
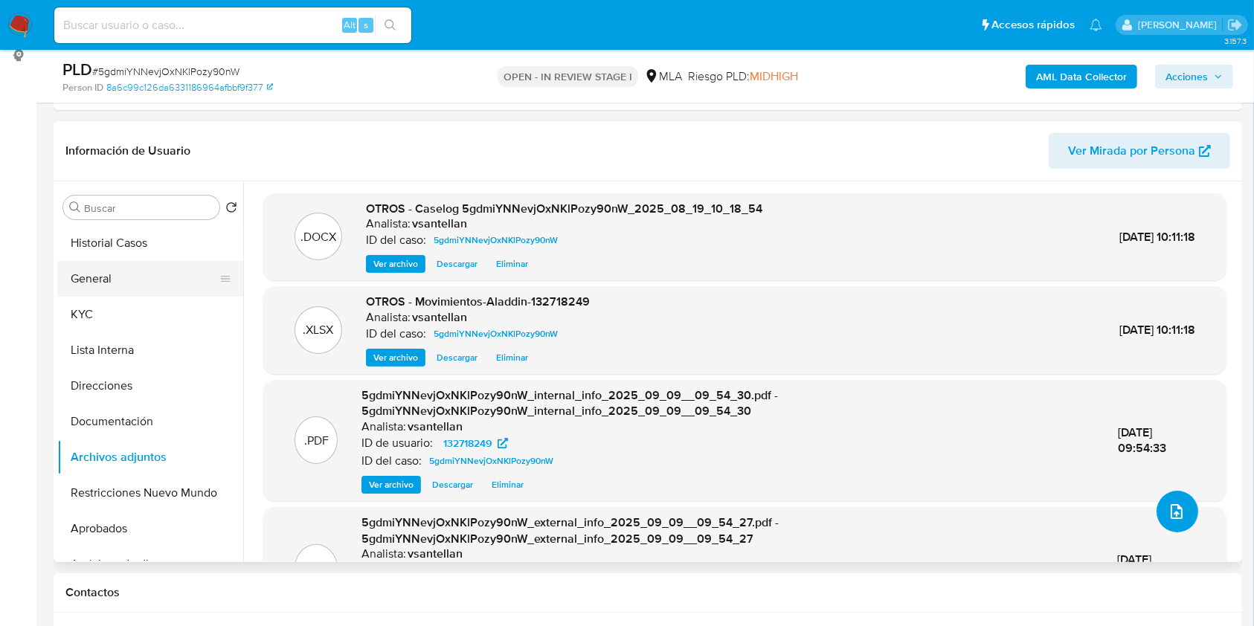
scroll to position [173, 0]
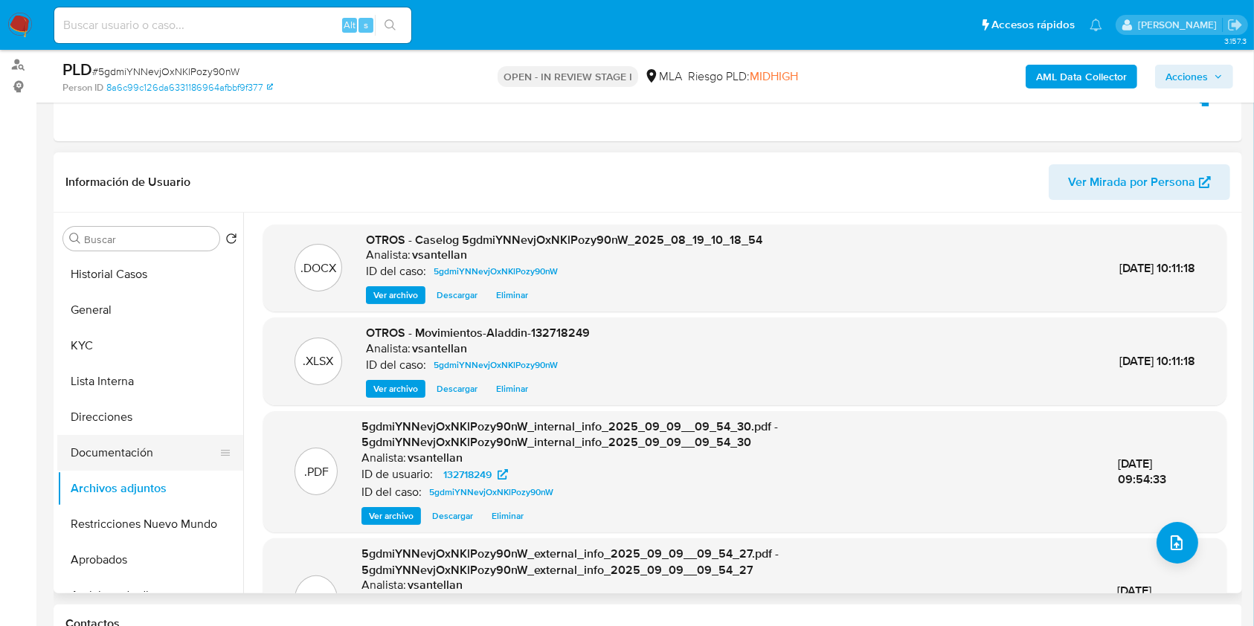
click at [119, 447] on button "Documentación" at bounding box center [144, 453] width 174 height 36
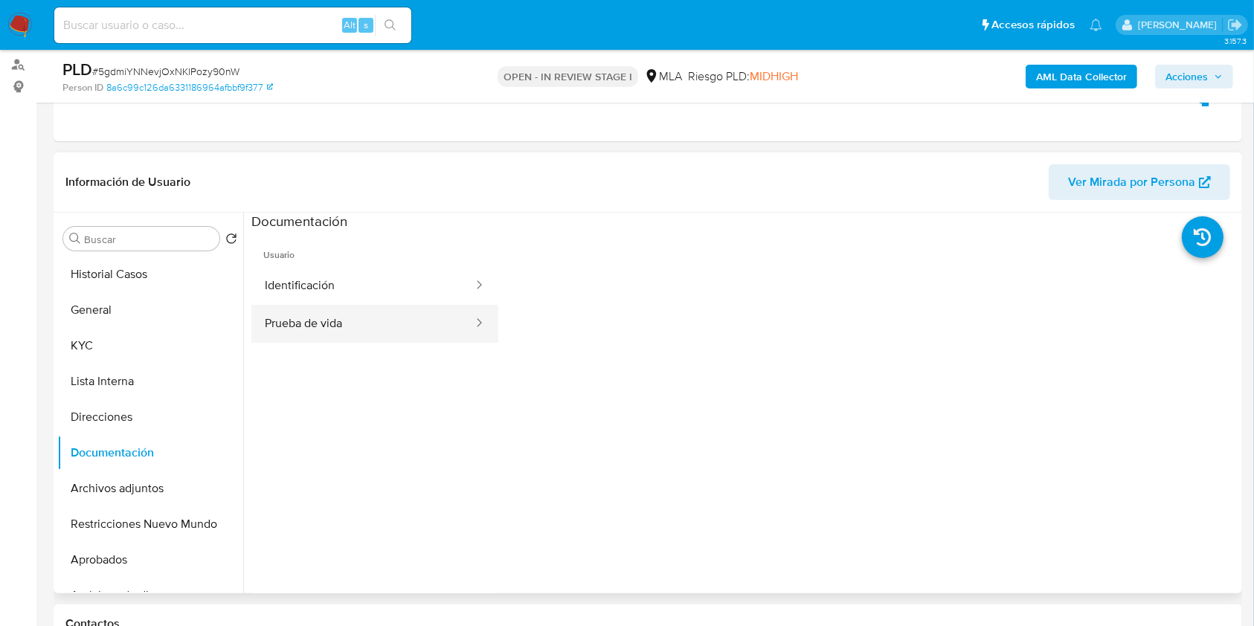
click at [321, 327] on button "Prueba de vida" at bounding box center [362, 324] width 223 height 38
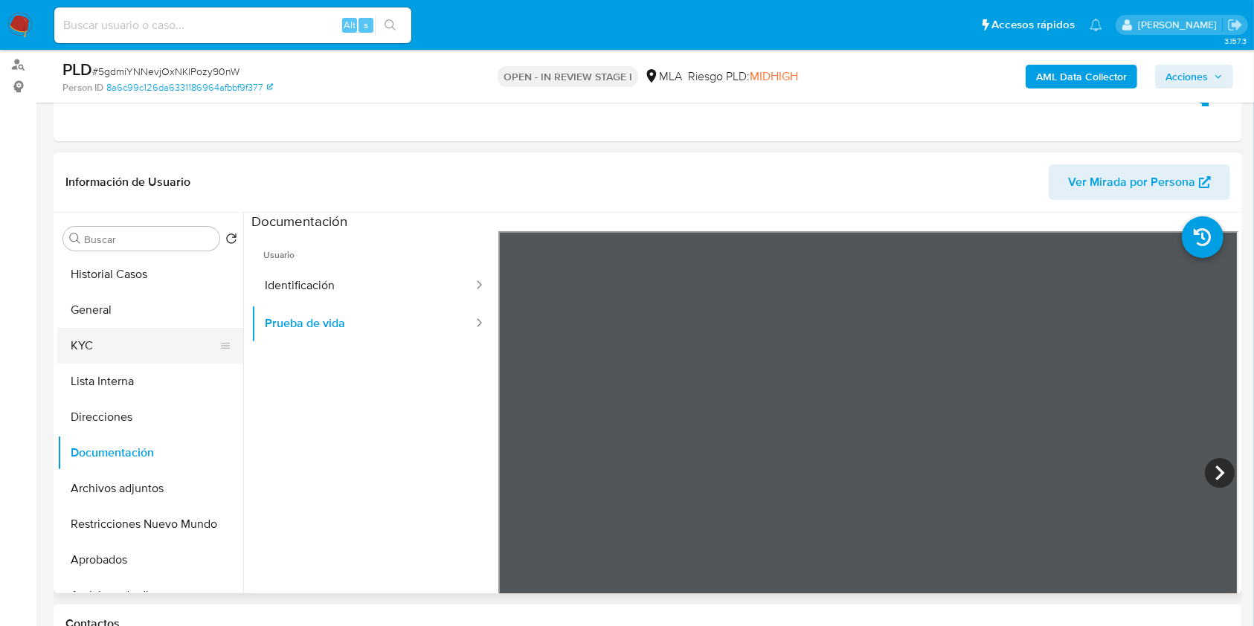
click at [106, 350] on button "KYC" at bounding box center [144, 346] width 174 height 36
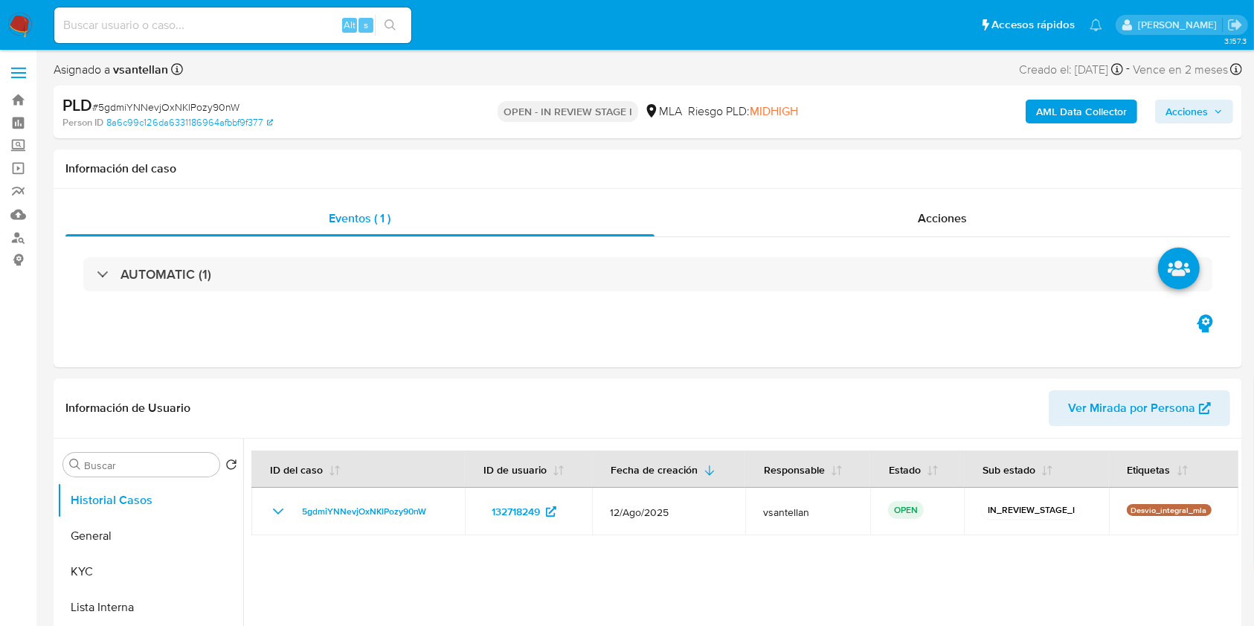
select select "10"
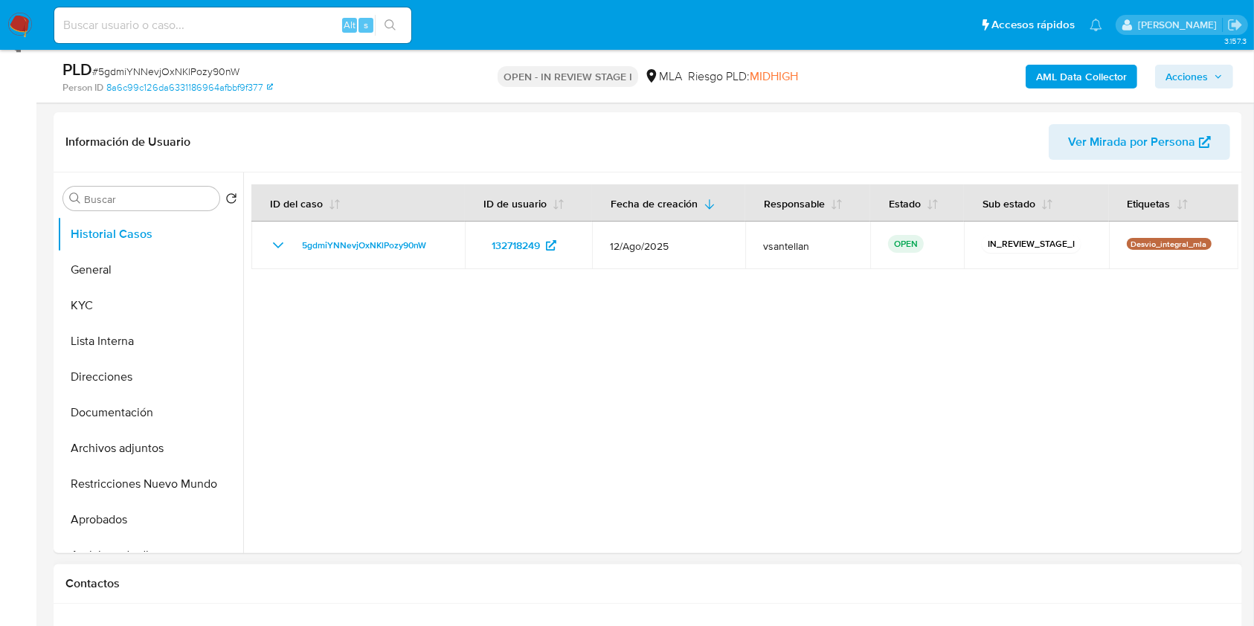
scroll to position [298, 0]
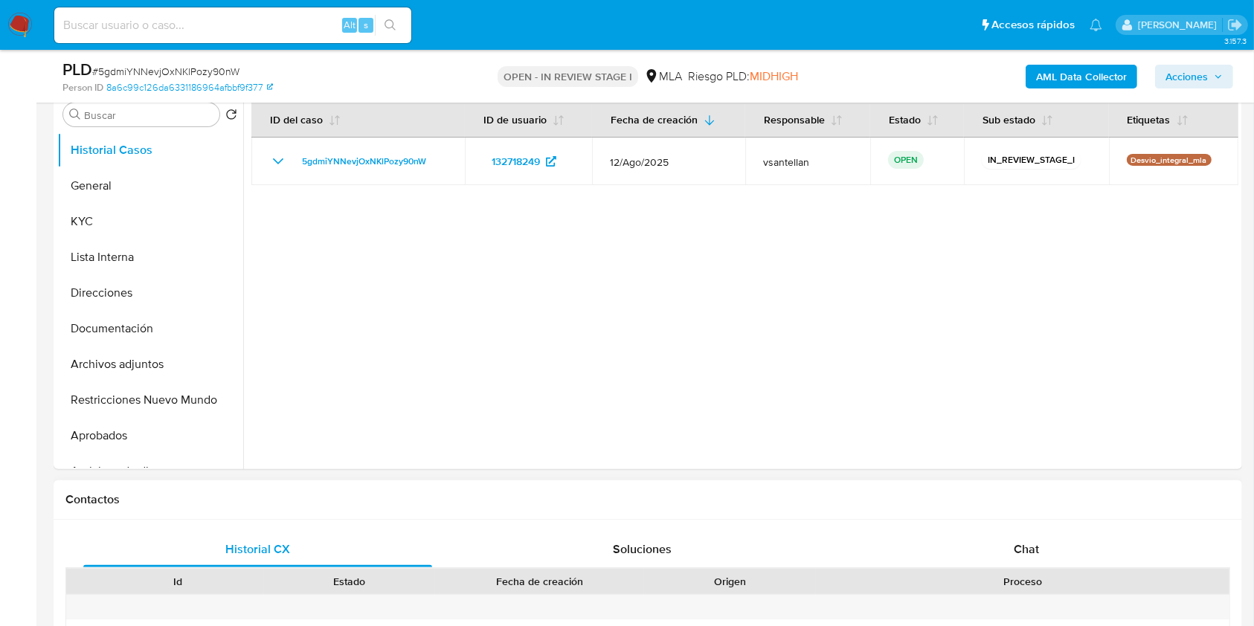
drag, startPoint x: 1011, startPoint y: 524, endPoint x: 1045, endPoint y: 530, distance: 34.7
drag, startPoint x: 1045, startPoint y: 530, endPoint x: 1048, endPoint y: 539, distance: 8.7
drag, startPoint x: 1049, startPoint y: 542, endPoint x: 1065, endPoint y: 471, distance: 73.3
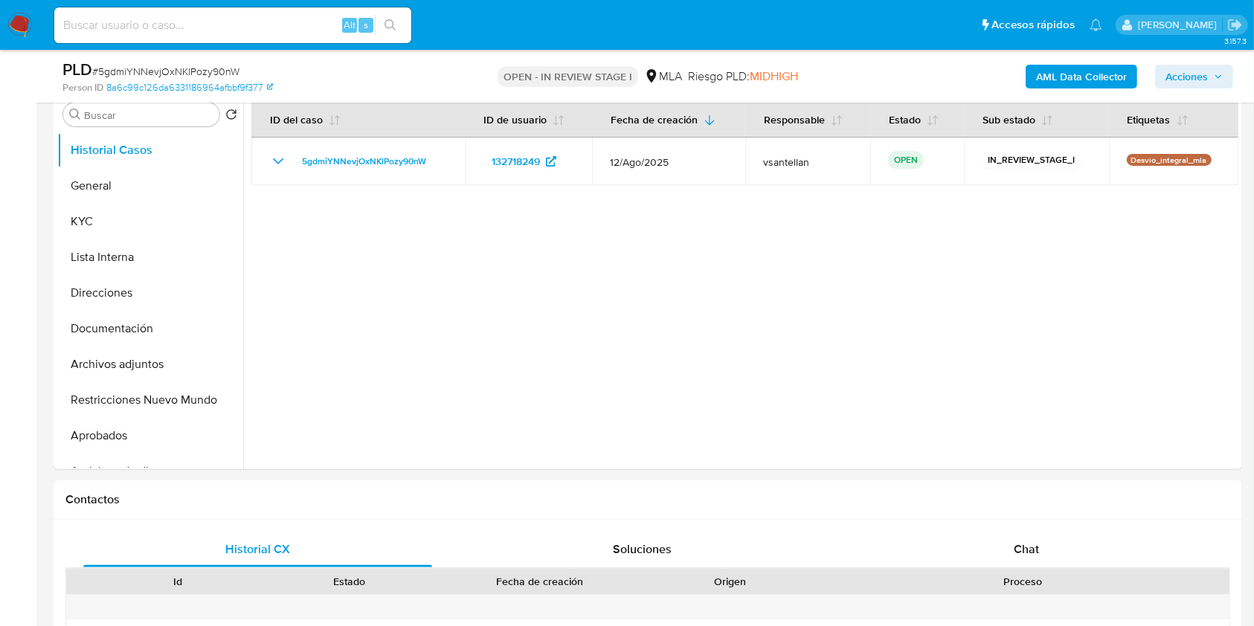
click at [1051, 543] on div "Chat" at bounding box center [1026, 550] width 349 height 36
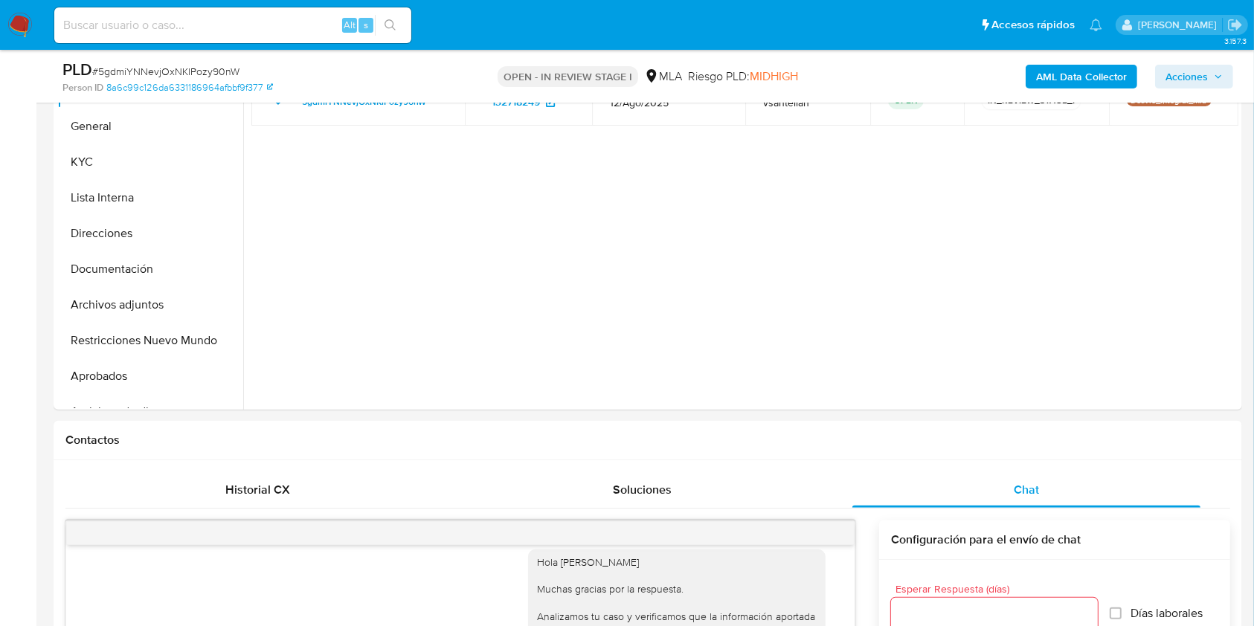
scroll to position [285, 0]
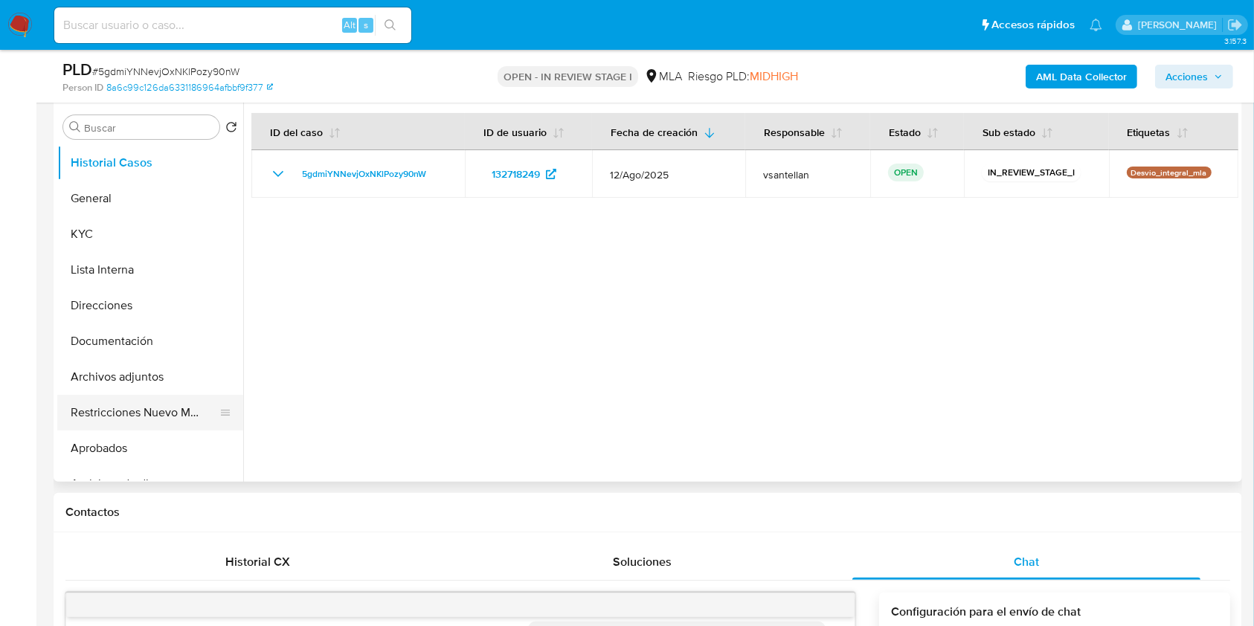
click at [126, 410] on button "Restricciones Nuevo Mundo" at bounding box center [144, 413] width 174 height 36
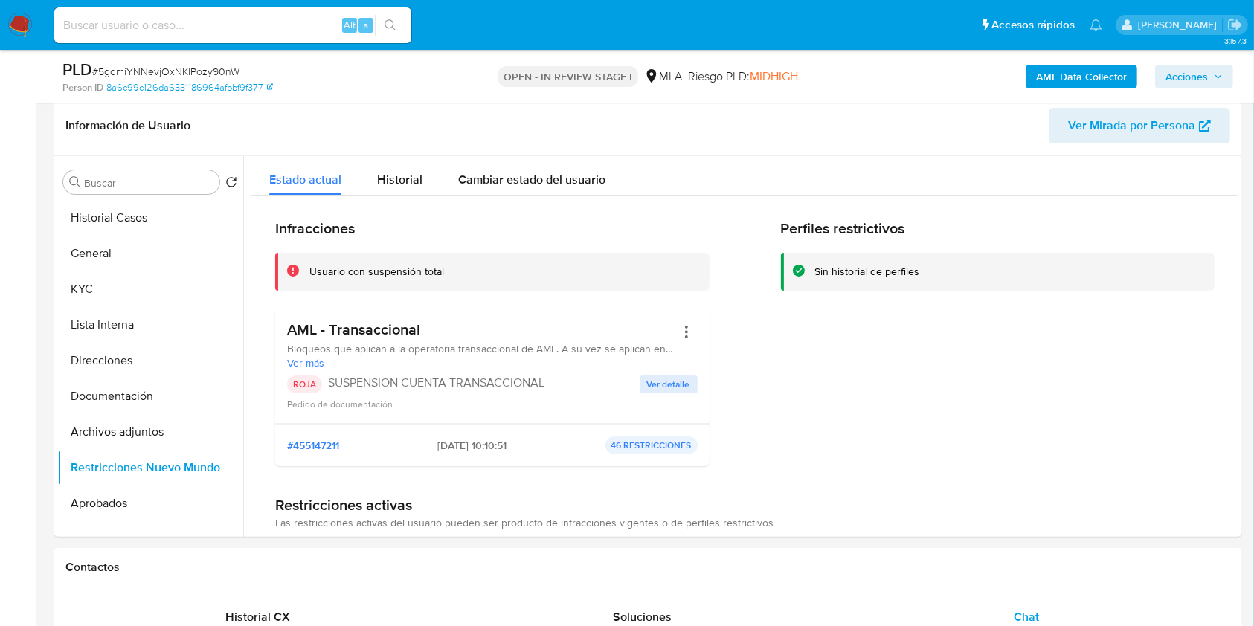
scroll to position [219, 0]
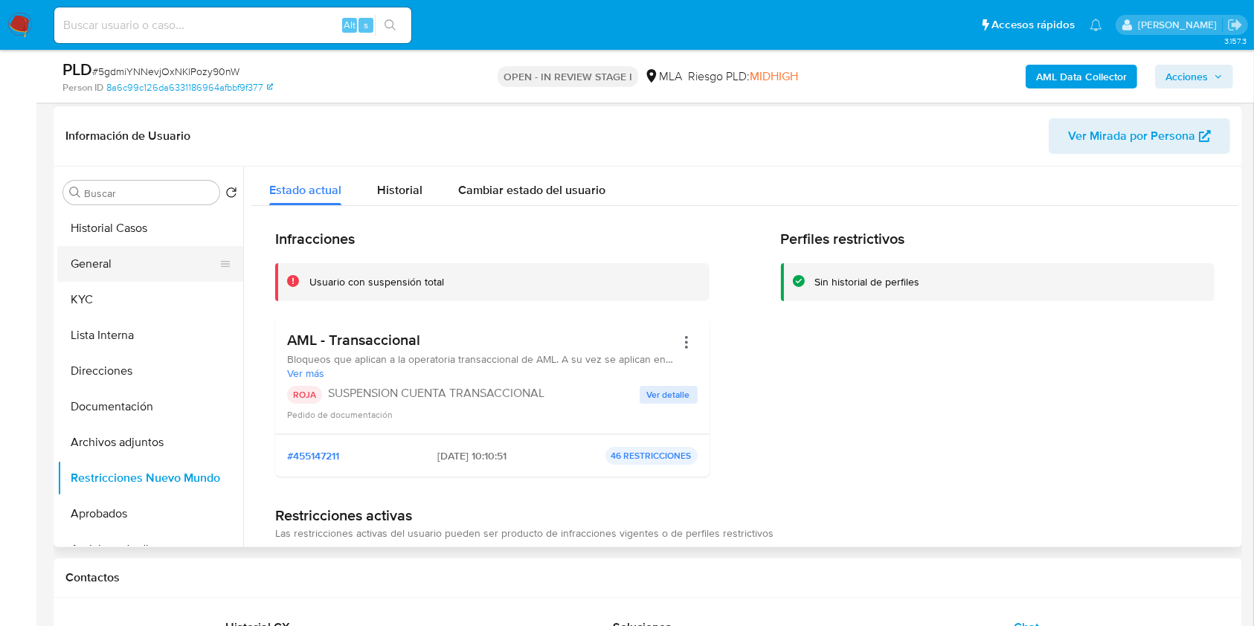
click at [124, 261] on button "General" at bounding box center [144, 264] width 174 height 36
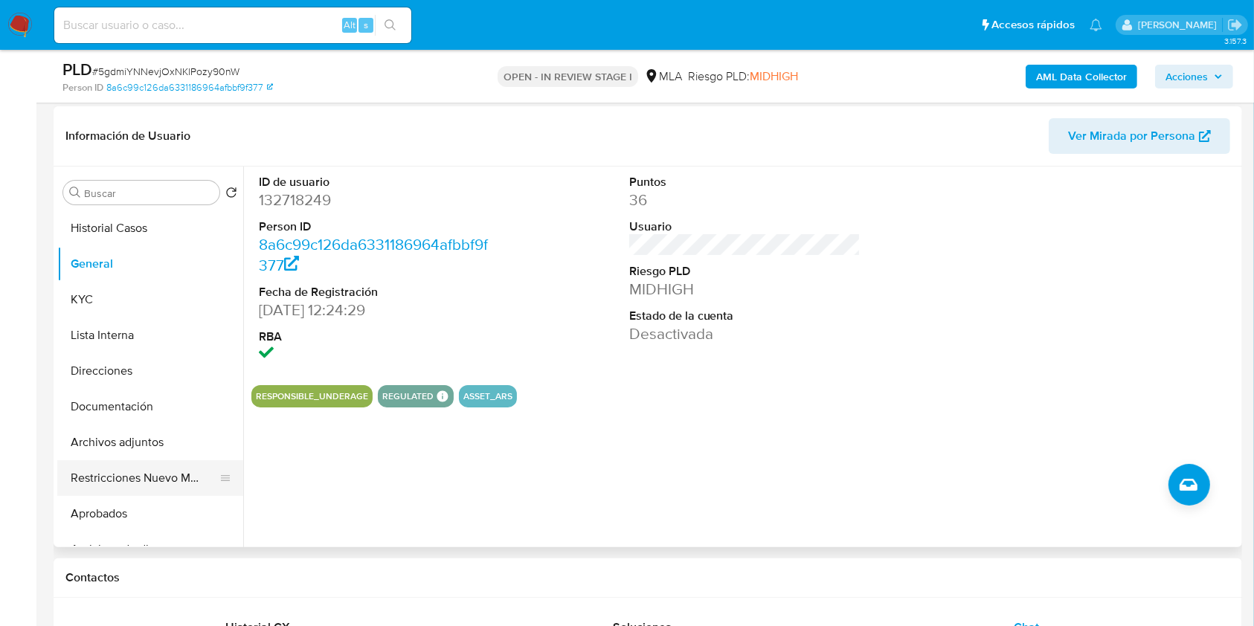
click at [175, 474] on button "Restricciones Nuevo Mundo" at bounding box center [144, 478] width 174 height 36
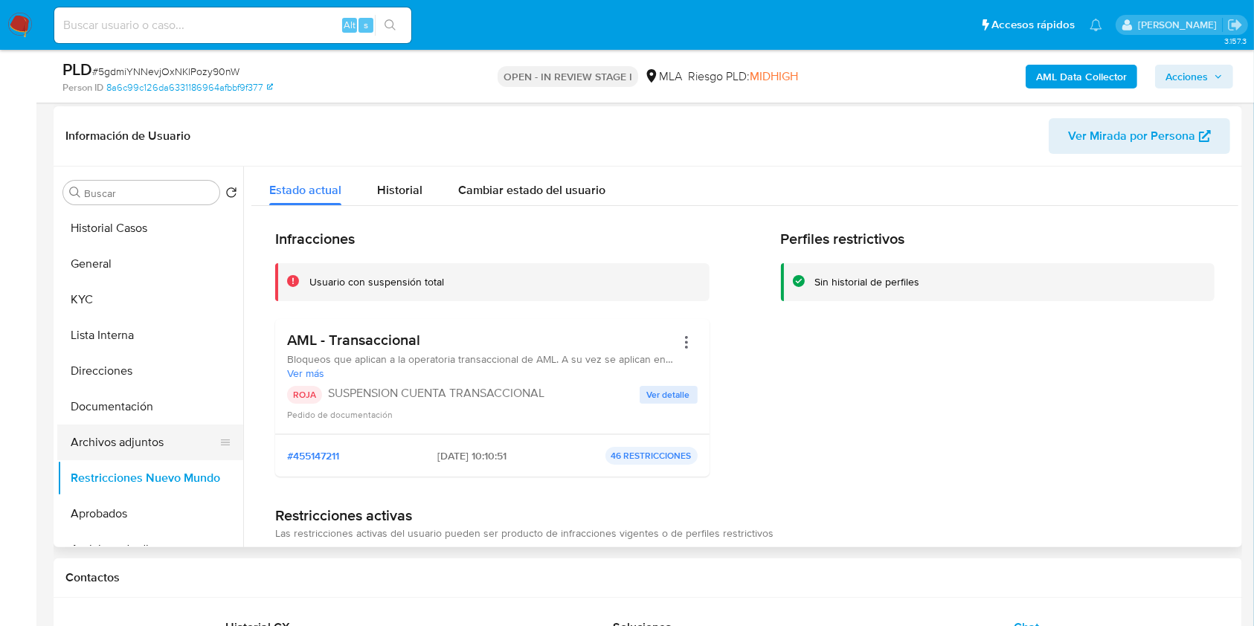
click at [153, 442] on button "Archivos adjuntos" at bounding box center [144, 443] width 174 height 36
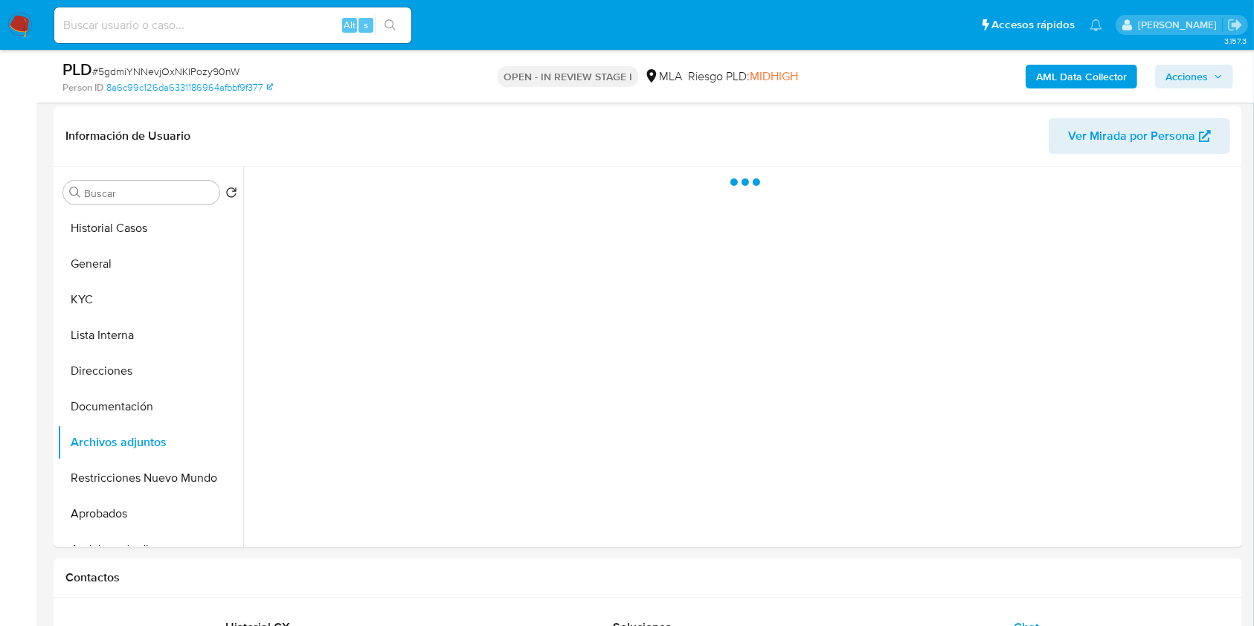
drag, startPoint x: 1214, startPoint y: 82, endPoint x: 870, endPoint y: 80, distance: 343.6
click at [1214, 83] on span "Acciones" at bounding box center [1194, 76] width 57 height 21
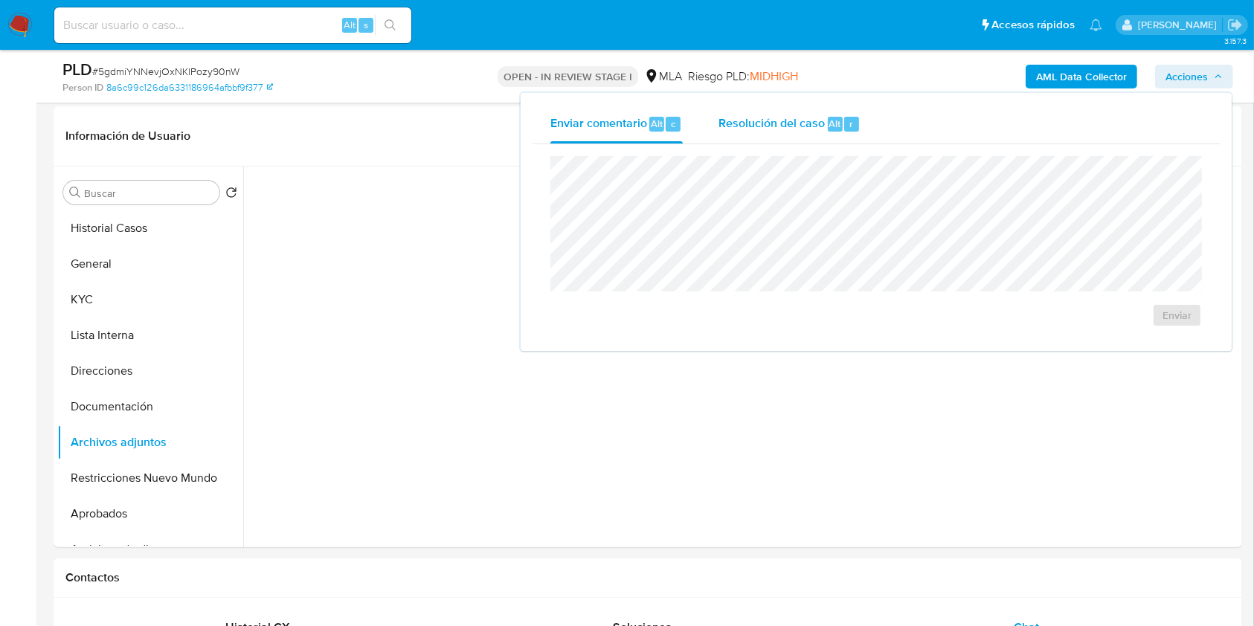
click at [826, 133] on div "Resolución del caso Alt r" at bounding box center [790, 124] width 142 height 39
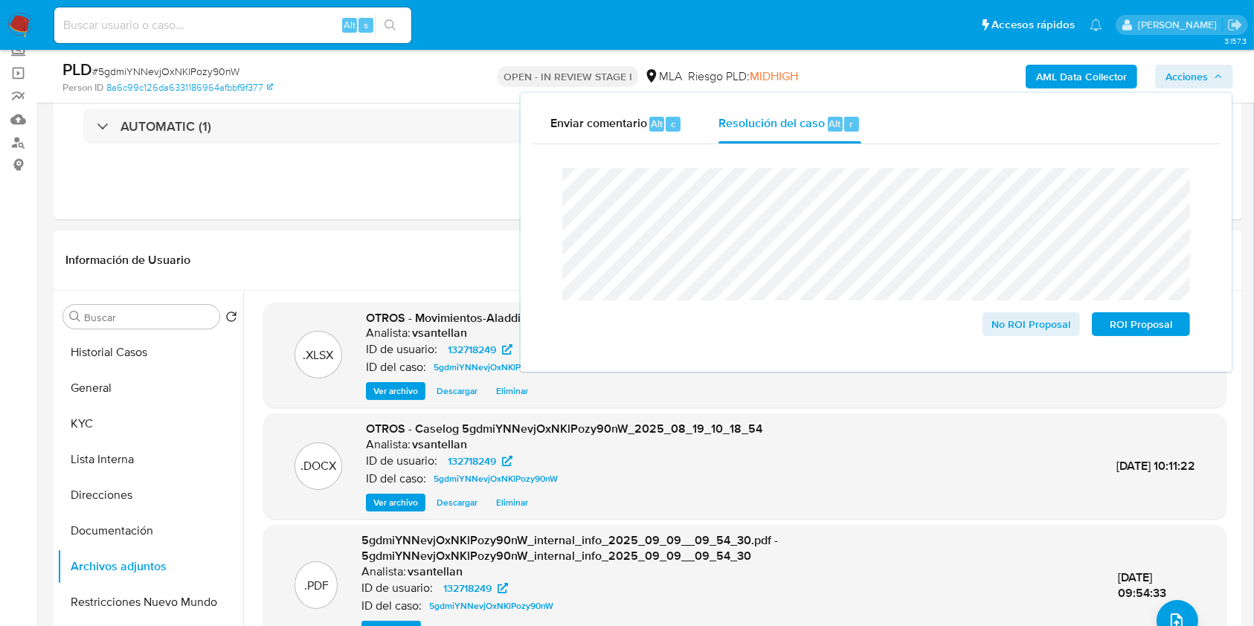
scroll to position [99, 0]
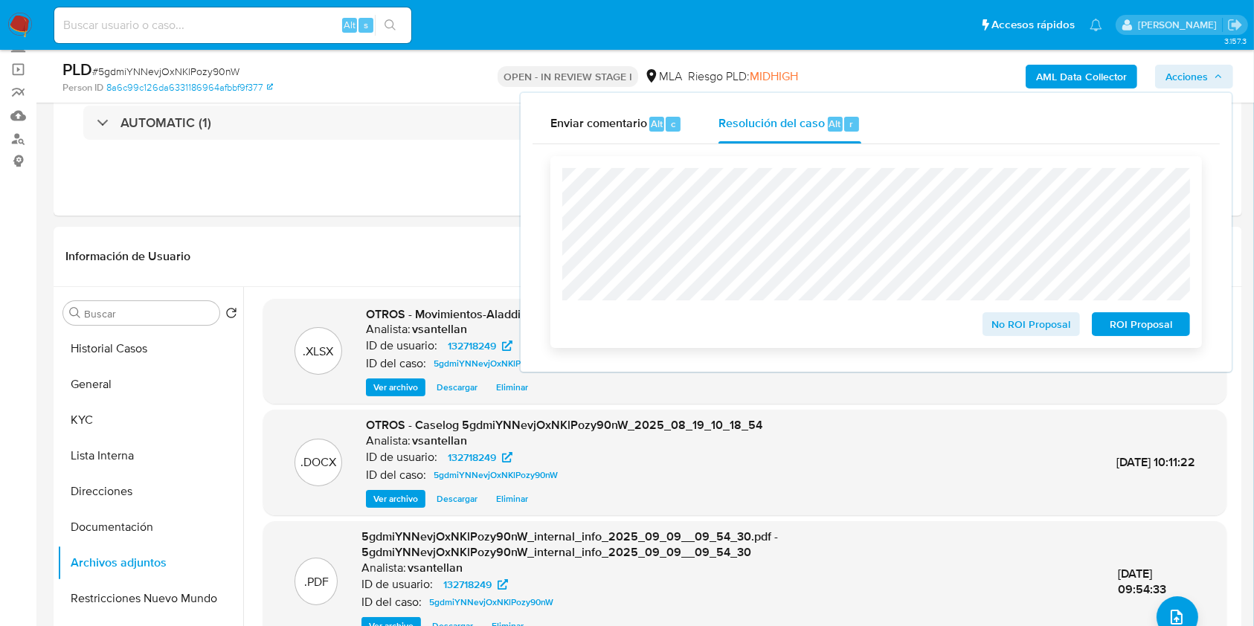
click at [1143, 332] on span "ROI Proposal" at bounding box center [1140, 324] width 77 height 21
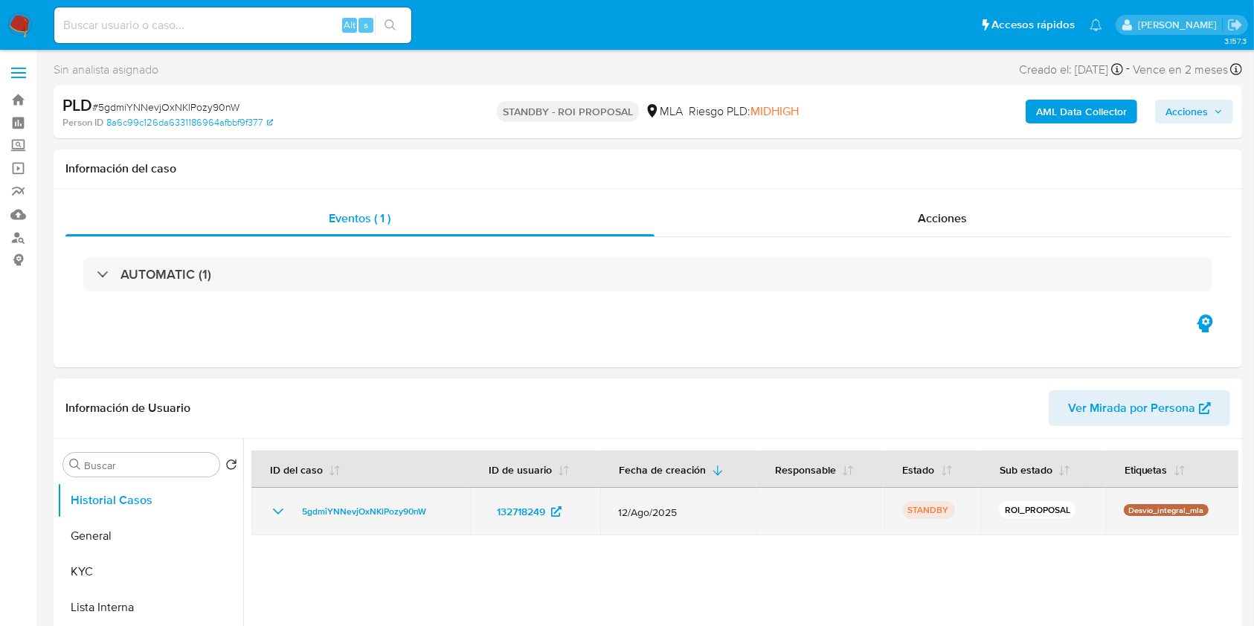
select select "10"
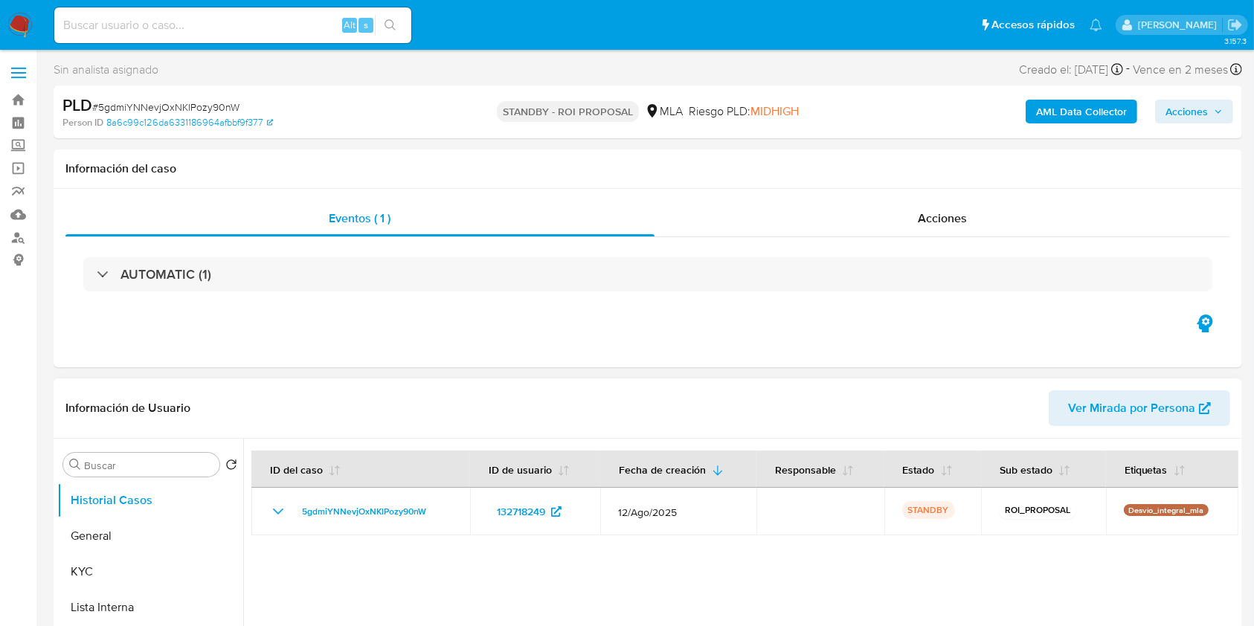
drag, startPoint x: 835, startPoint y: 585, endPoint x: 707, endPoint y: 422, distance: 207.6
click at [834, 586] on div at bounding box center [740, 629] width 995 height 381
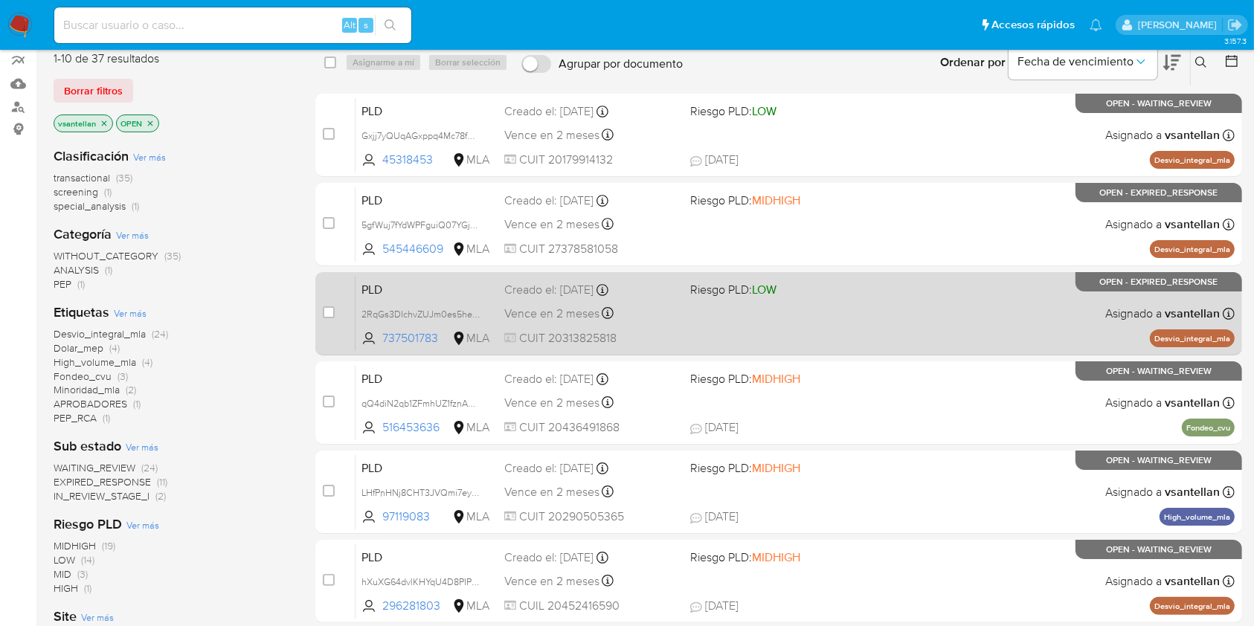
scroll to position [99, 0]
